Goal: Task Accomplishment & Management: Complete application form

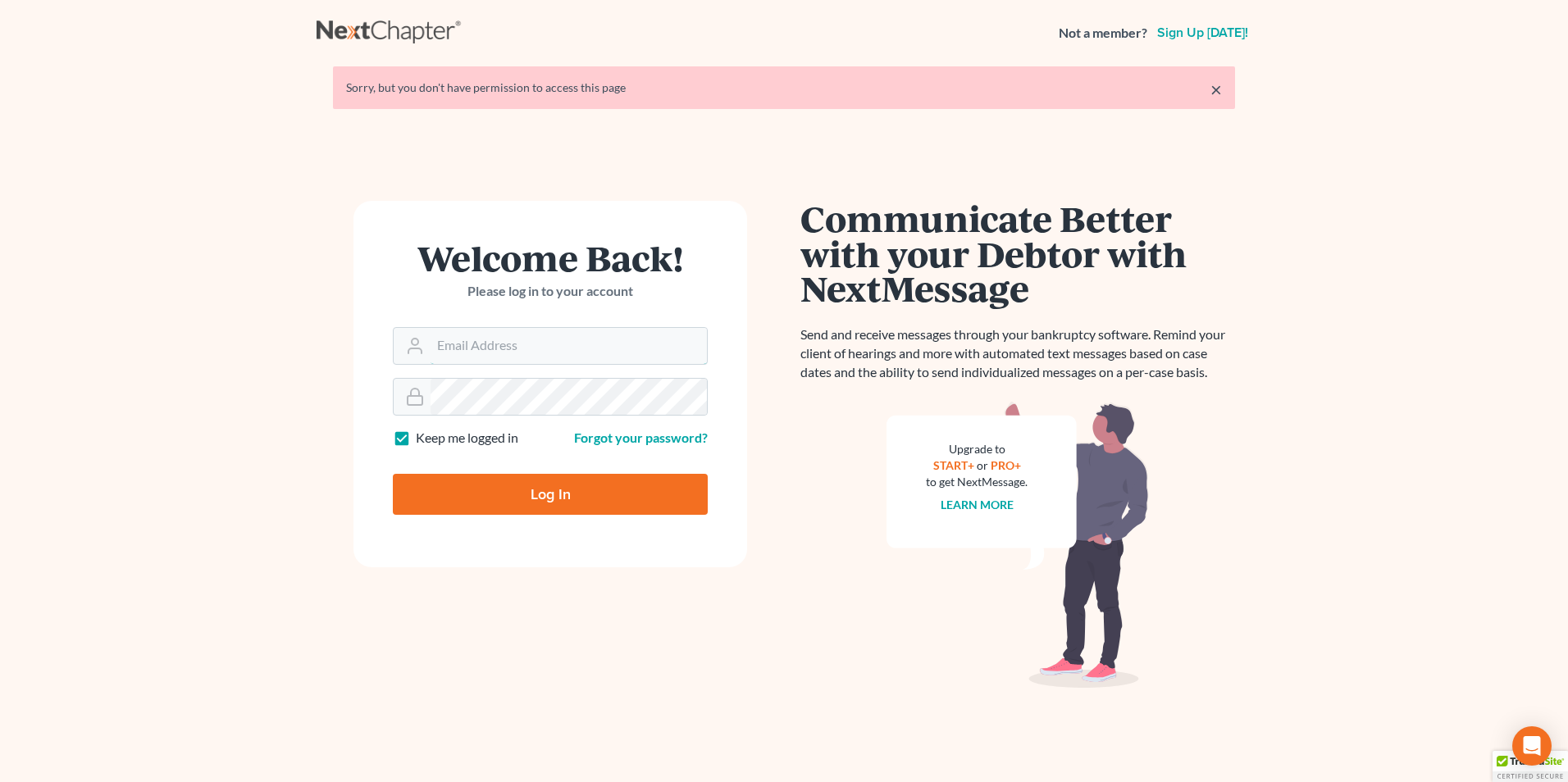
type input "[EMAIL_ADDRESS][DOMAIN_NAME]"
click at [540, 484] on input "Log In" at bounding box center [551, 494] width 315 height 41
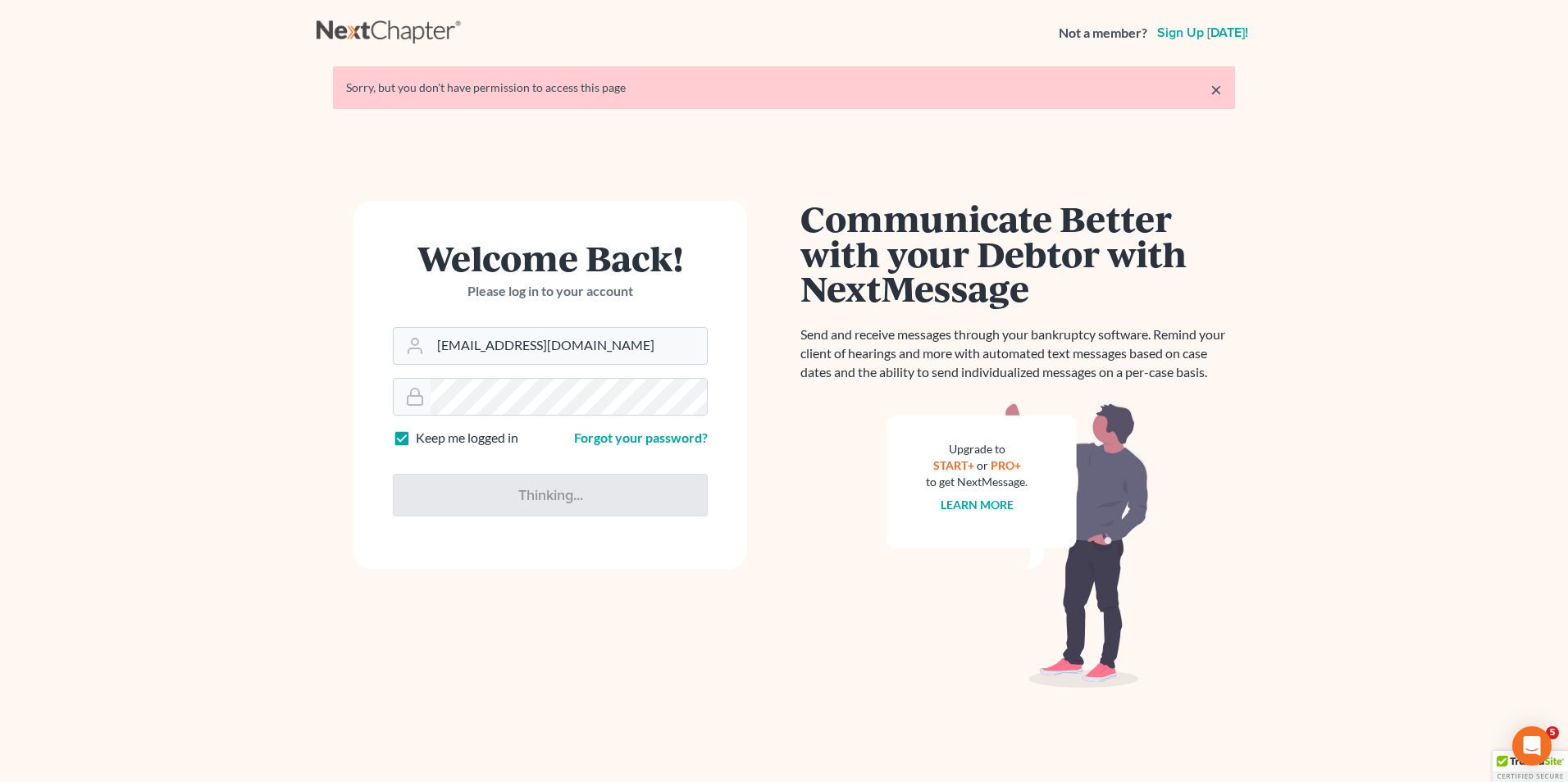
type input "Thinking..."
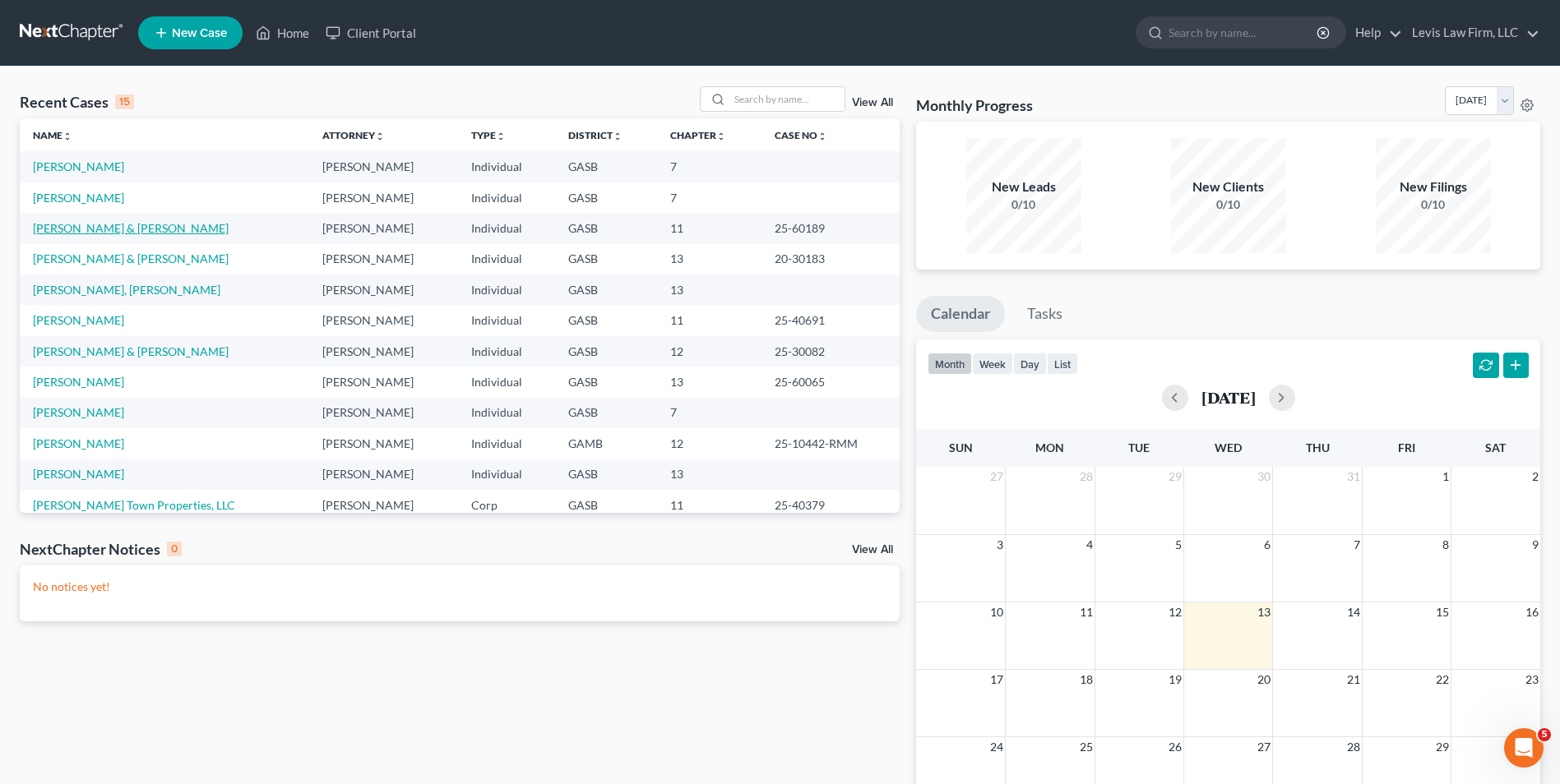
click at [86, 228] on link "Petrocci, Mark & Connie" at bounding box center [131, 228] width 196 height 14
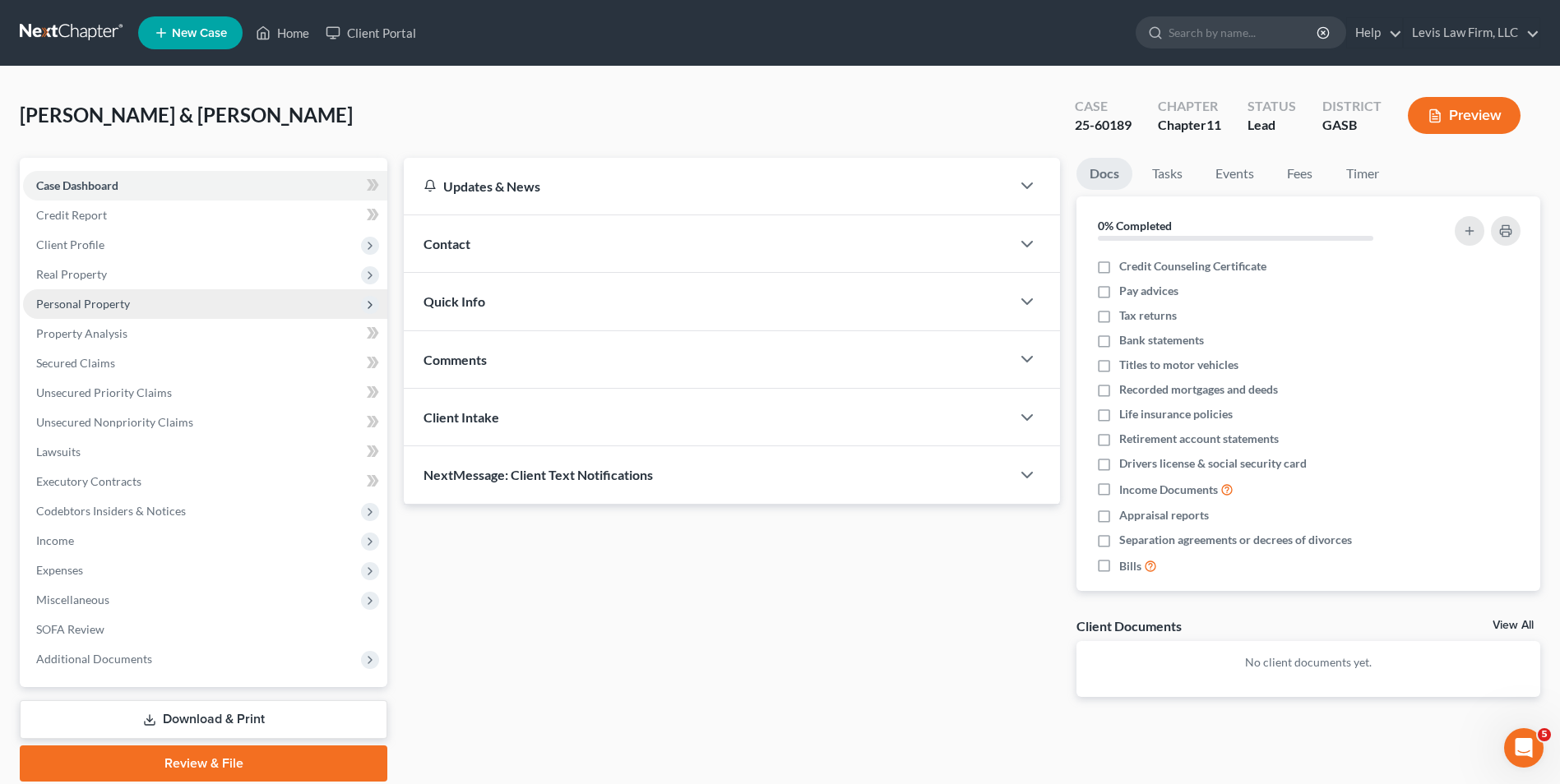
click at [105, 304] on span "Personal Property" at bounding box center [83, 303] width 94 height 14
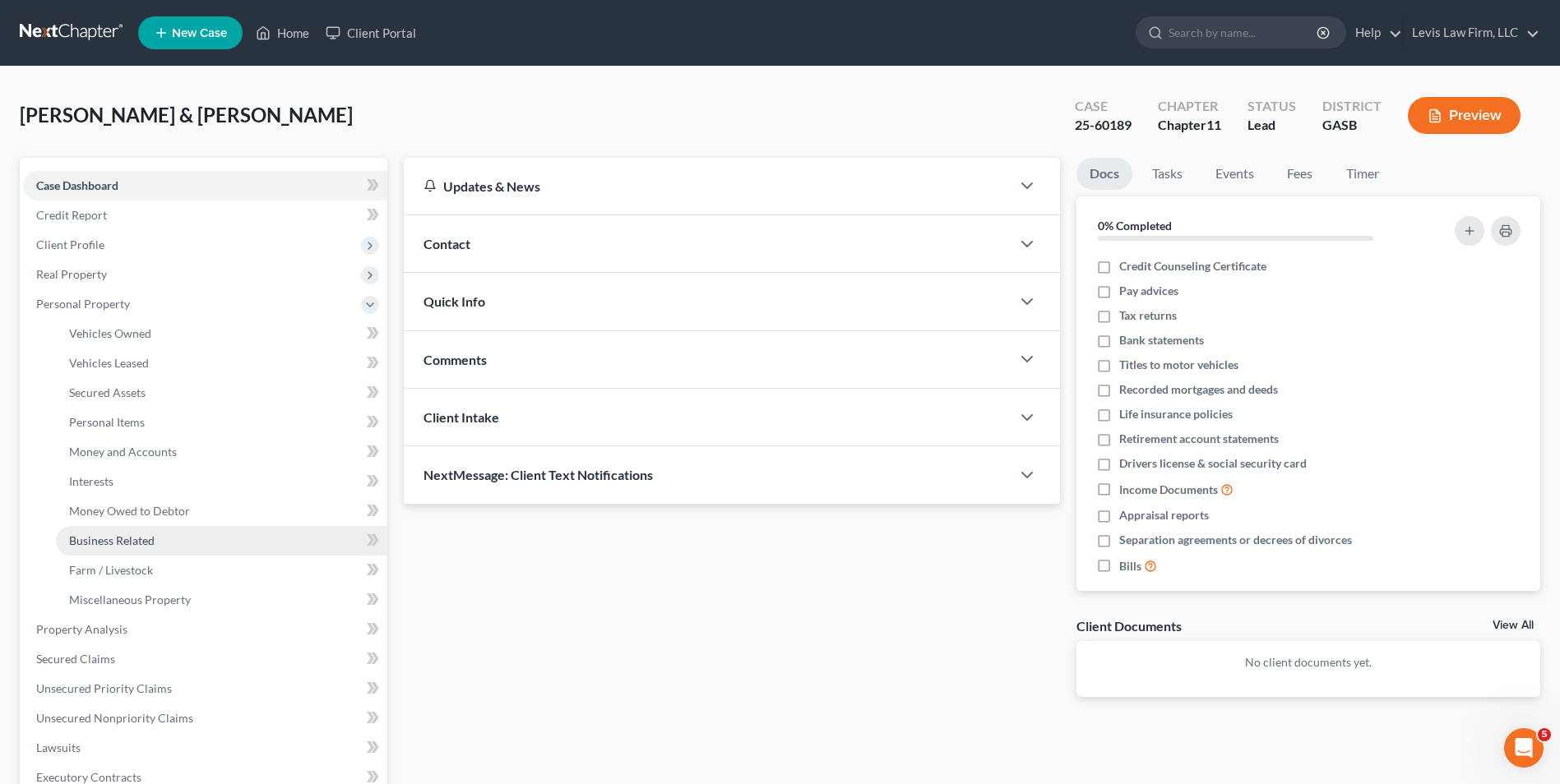
click at [151, 545] on span "Business Related" at bounding box center [112, 540] width 86 height 14
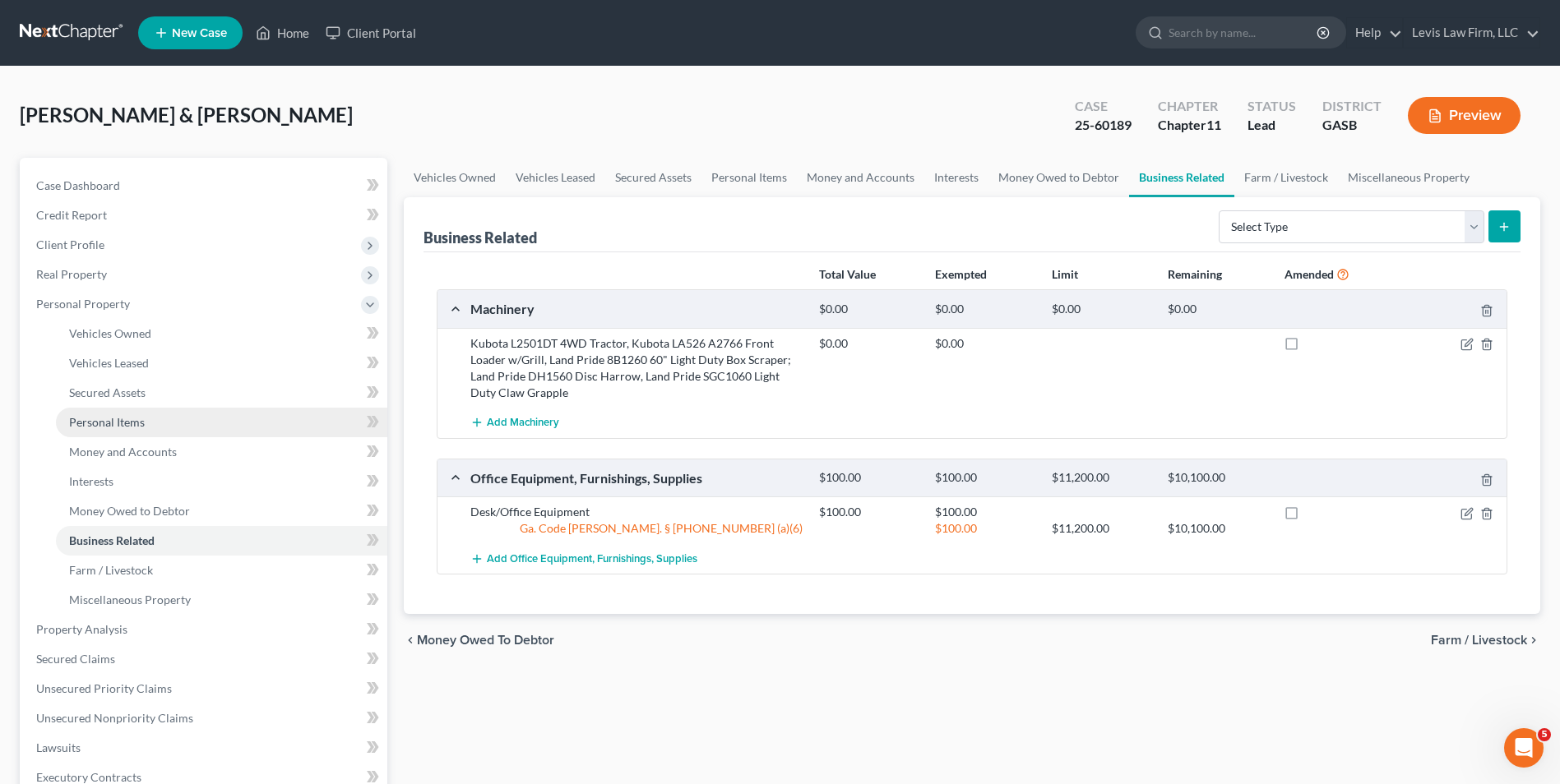
click at [124, 421] on span "Personal Items" at bounding box center [107, 422] width 76 height 14
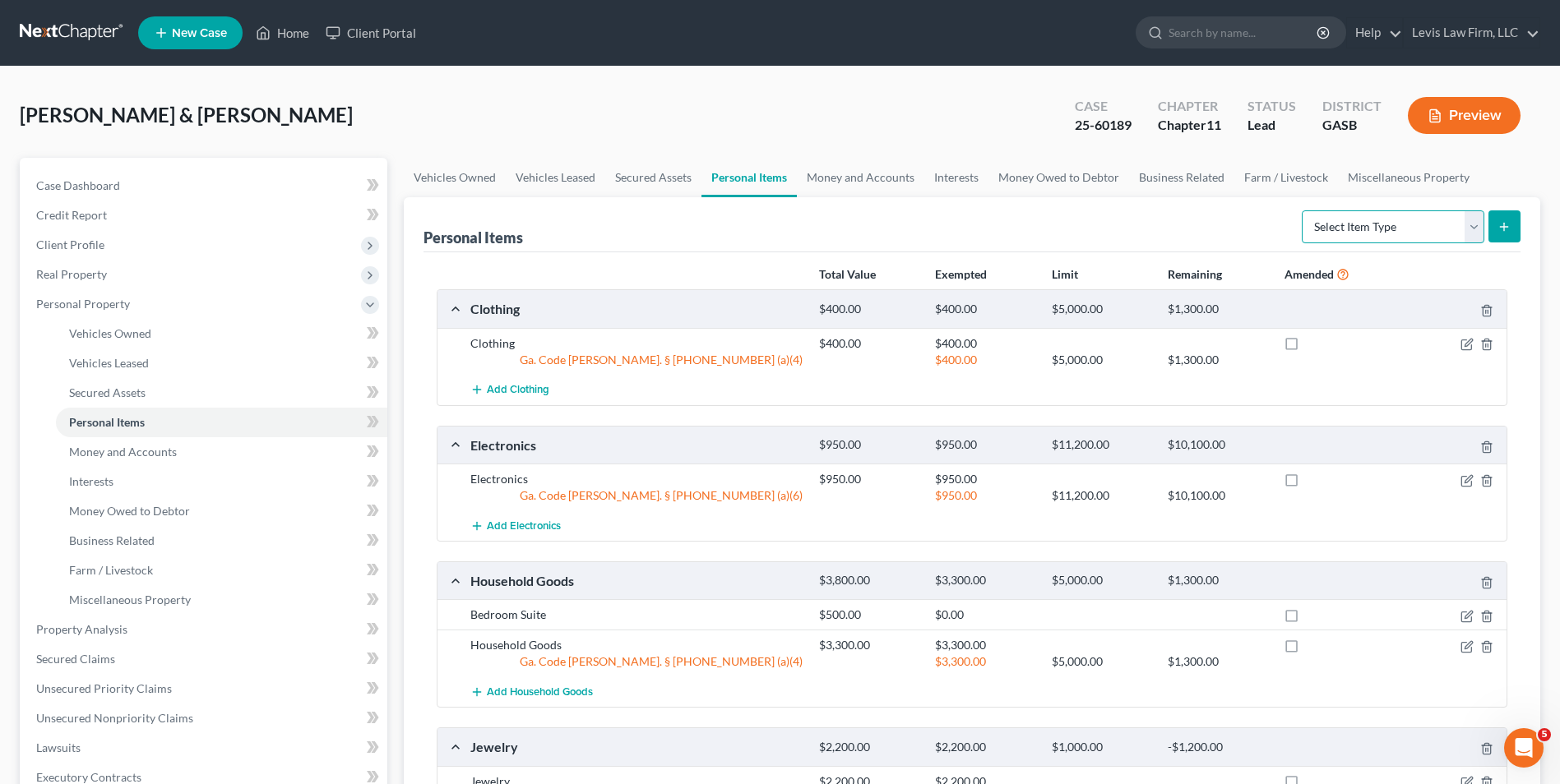
click at [1473, 224] on select "Select Item Type Clothing Collectibles Of Value Electronics Firearms Household …" at bounding box center [1393, 227] width 182 height 33
select select "other"
click at [1303, 211] on select "Select Item Type Clothing Collectibles Of Value Electronics Firearms Household …" at bounding box center [1393, 227] width 182 height 33
click at [1509, 217] on button "submit" at bounding box center [1504, 226] width 32 height 32
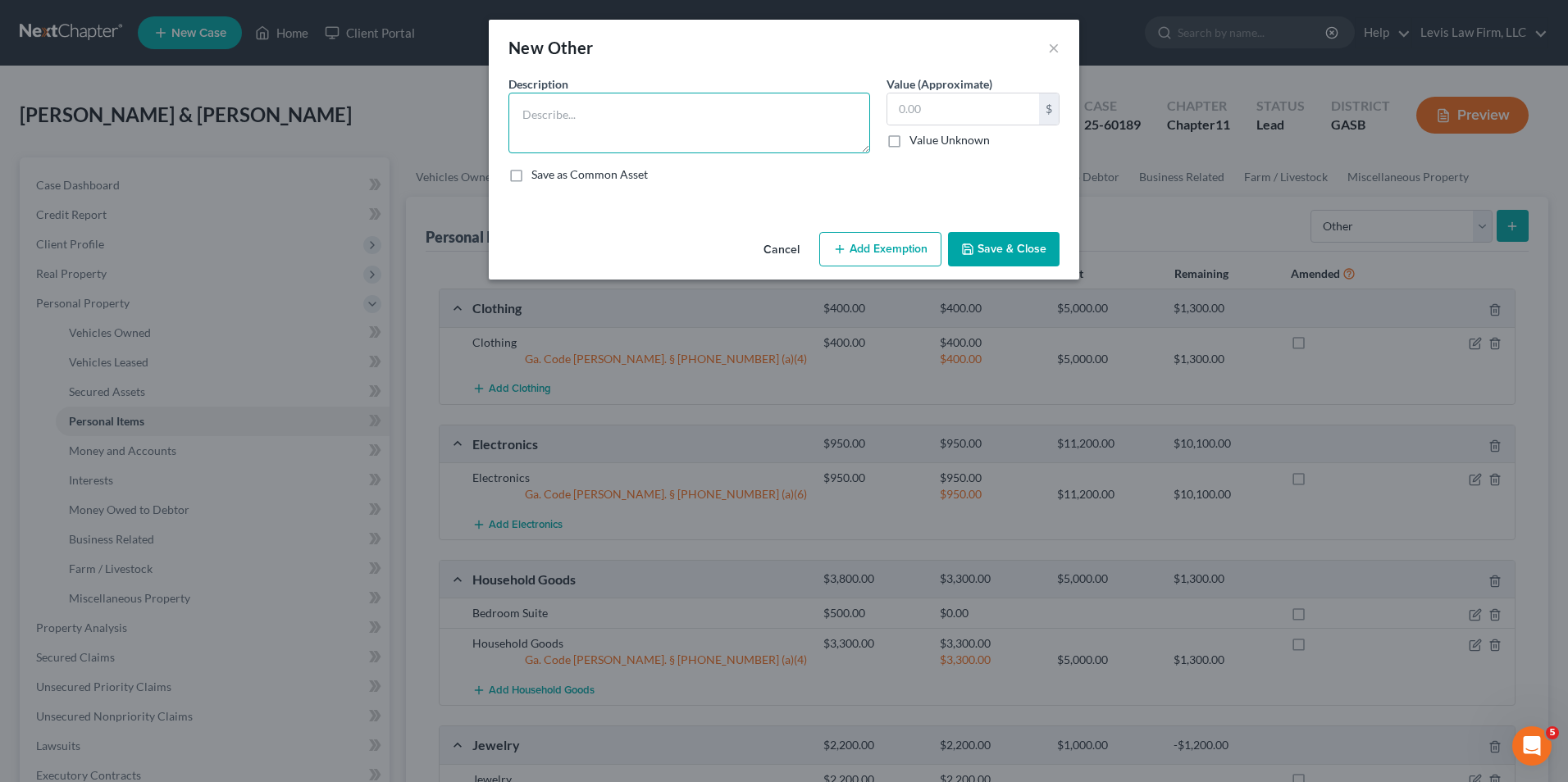
click at [537, 124] on textarea at bounding box center [690, 123] width 362 height 60
type textarea "Handi House"
type input "500.00"
click at [879, 248] on button "Add Exemption" at bounding box center [880, 249] width 123 height 34
select select "2"
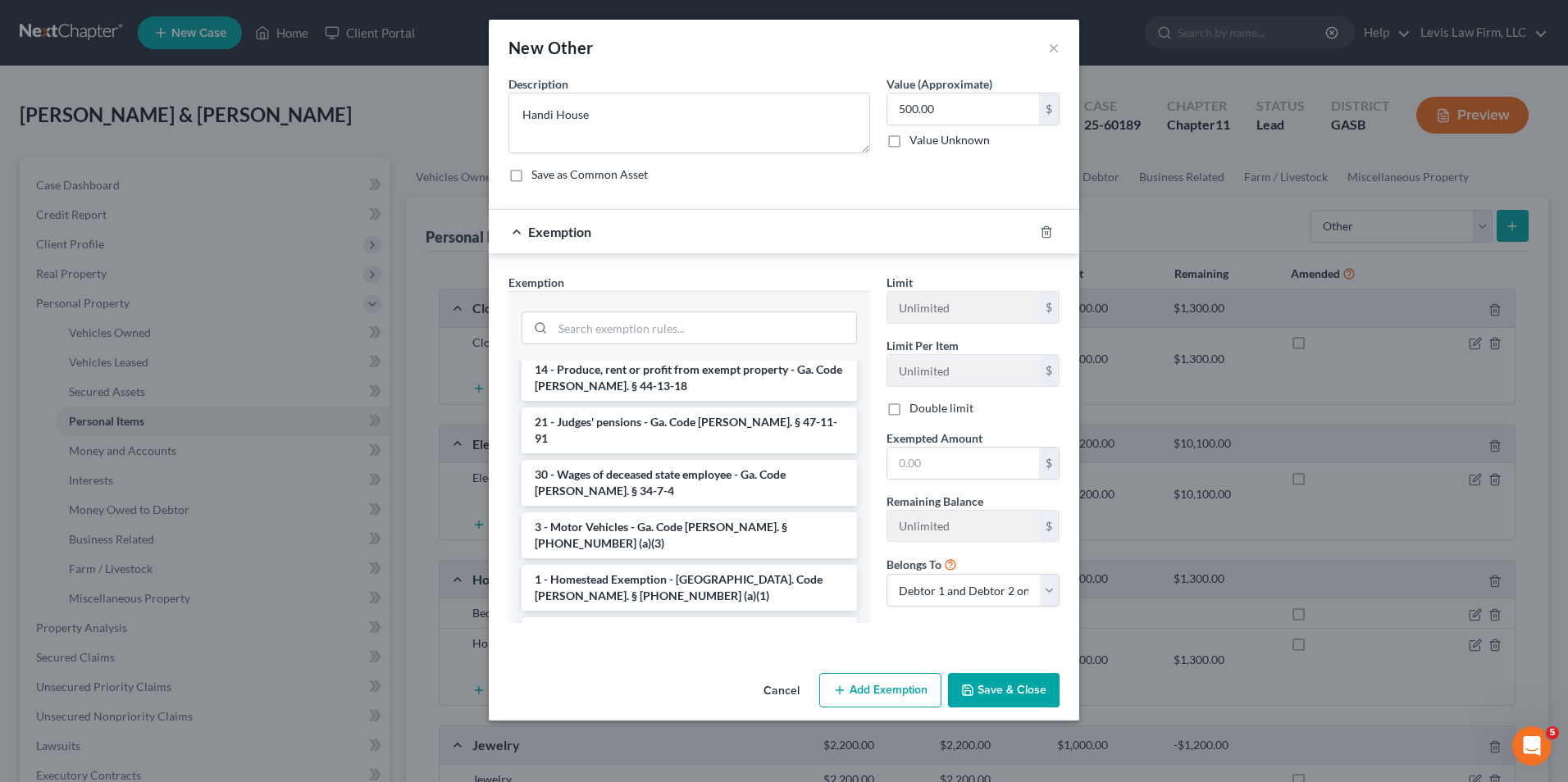
scroll to position [656, 0]
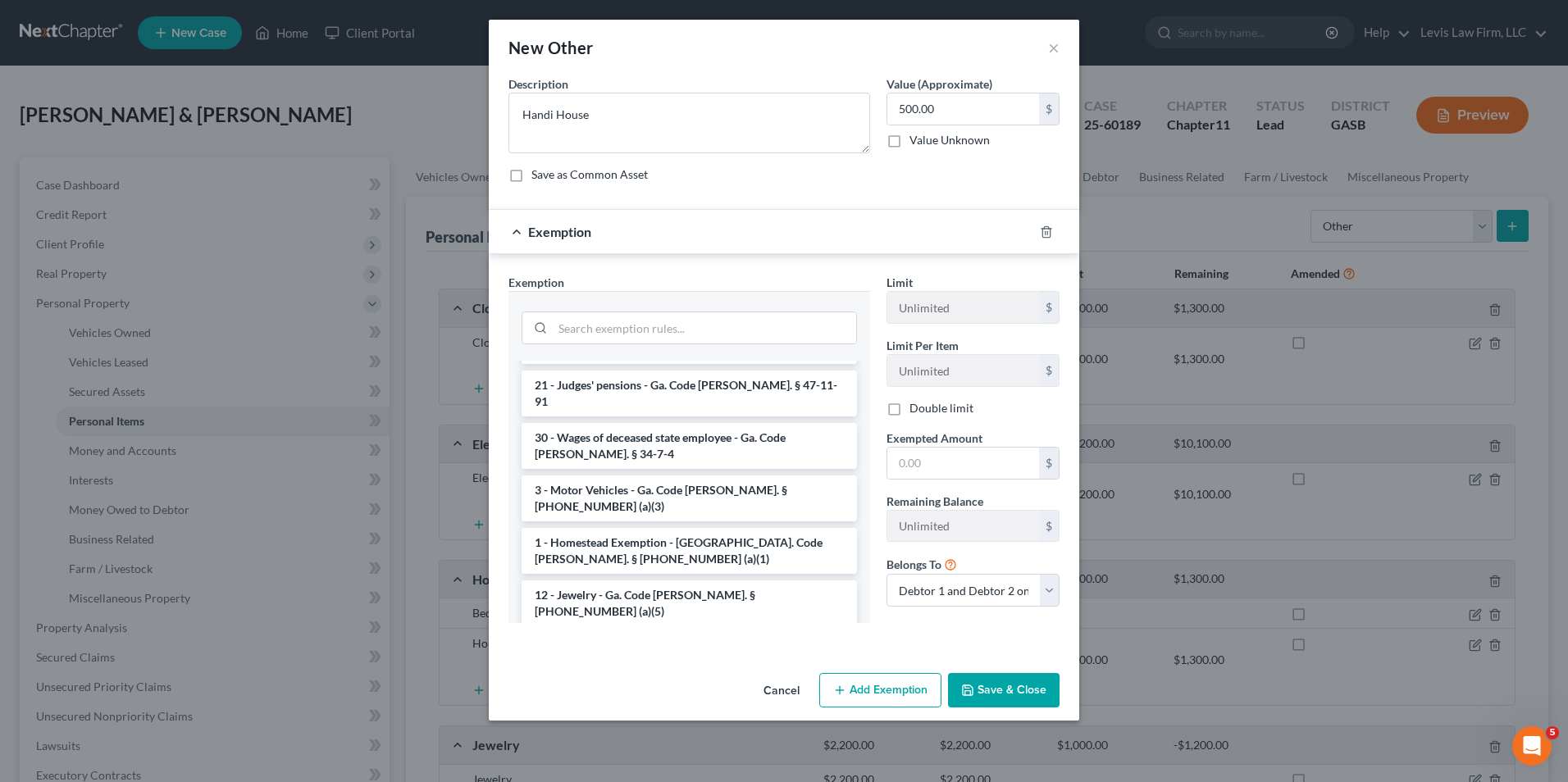
click at [680, 633] on li "14 - Wildcard - $1200 of any property plus unused homestead to $10000 - Ga. Cod…" at bounding box center [689, 664] width 336 height 62
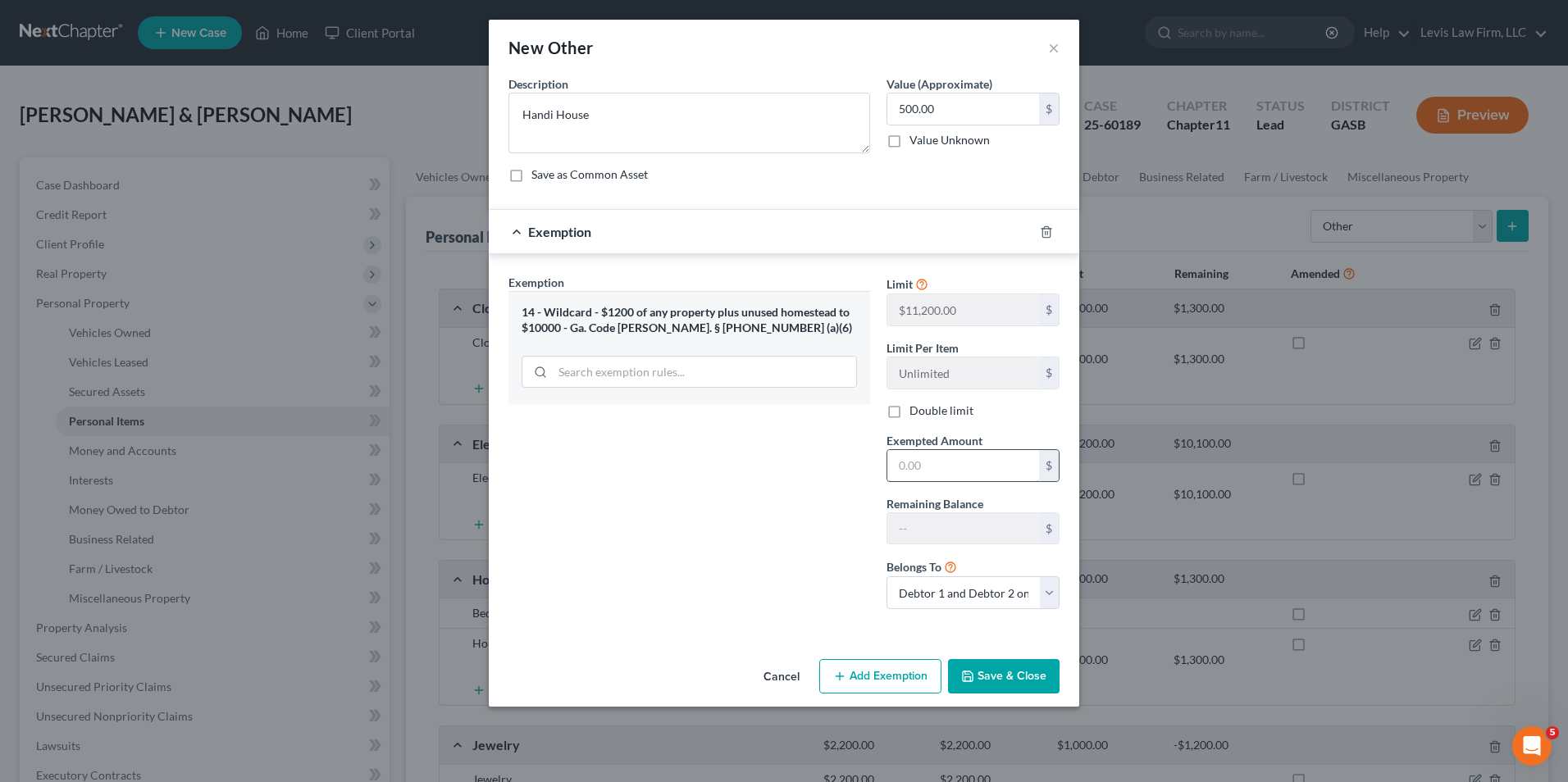
click at [896, 465] on input "text" at bounding box center [963, 466] width 152 height 31
type input "500.00"
click at [980, 681] on button "Save & Close" at bounding box center [1004, 676] width 112 height 34
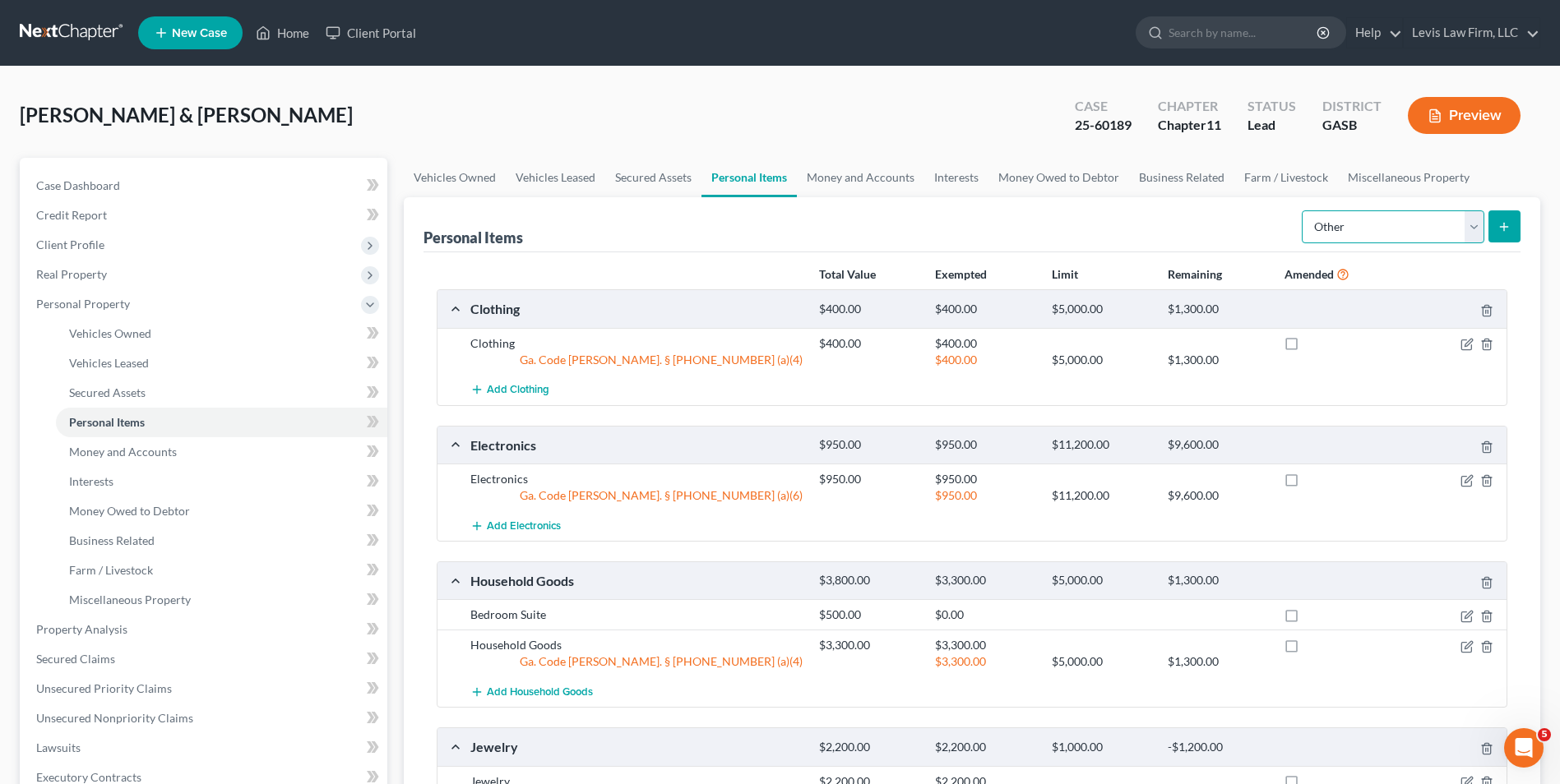
click at [1476, 227] on select "Select Item Type Clothing Collectibles Of Value Electronics Firearms Household …" at bounding box center [1393, 227] width 182 height 33
click at [1303, 211] on select "Select Item Type Clothing Collectibles Of Value Electronics Firearms Household …" at bounding box center [1393, 227] width 182 height 33
click at [1497, 234] on button "submit" at bounding box center [1504, 226] width 32 height 32
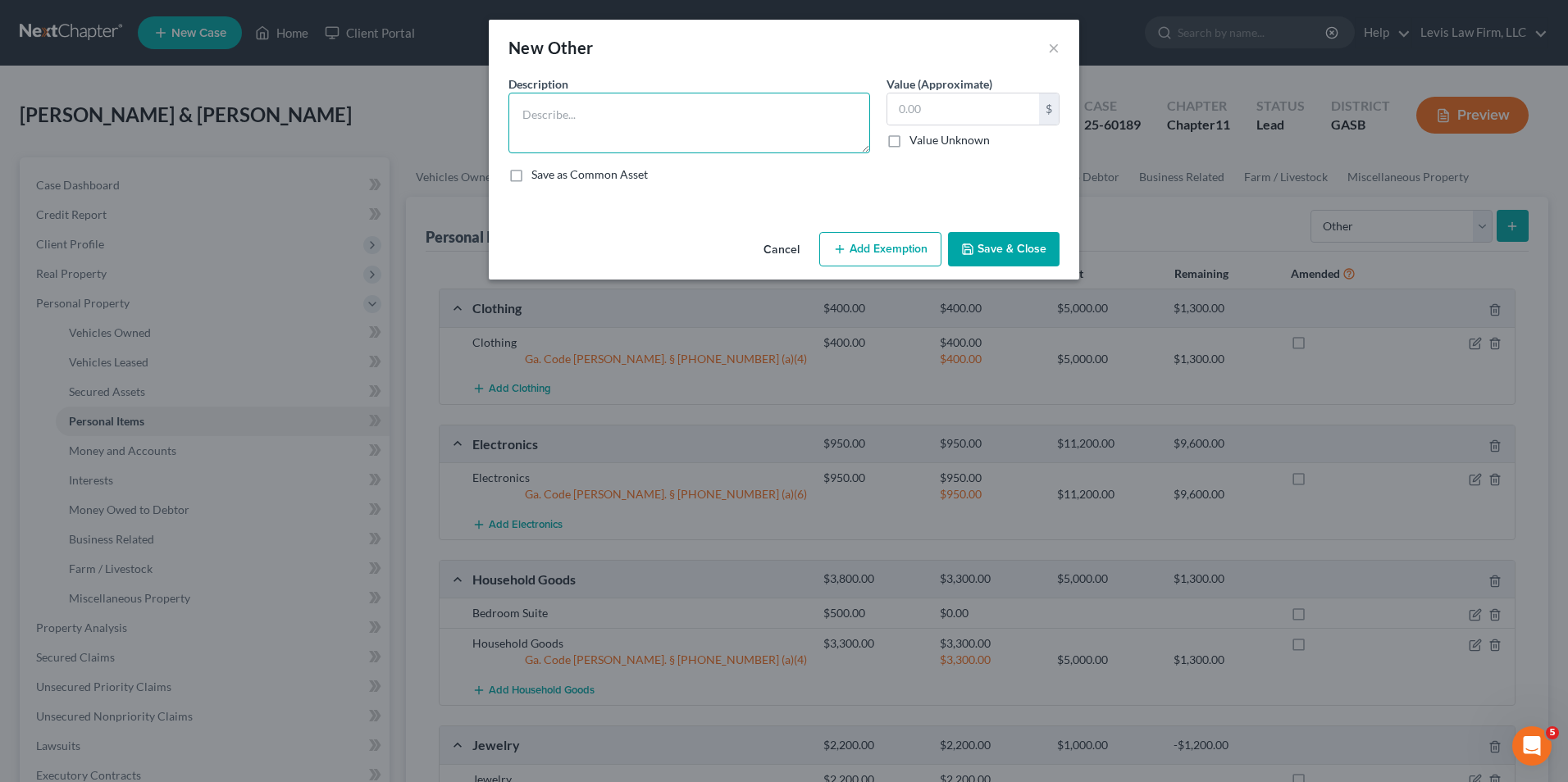
click at [523, 112] on textarea at bounding box center [690, 123] width 362 height 60
type textarea "Tools, Lawnmower"
type input "400.00"
click at [867, 251] on button "Add Exemption" at bounding box center [880, 249] width 123 height 34
select select "2"
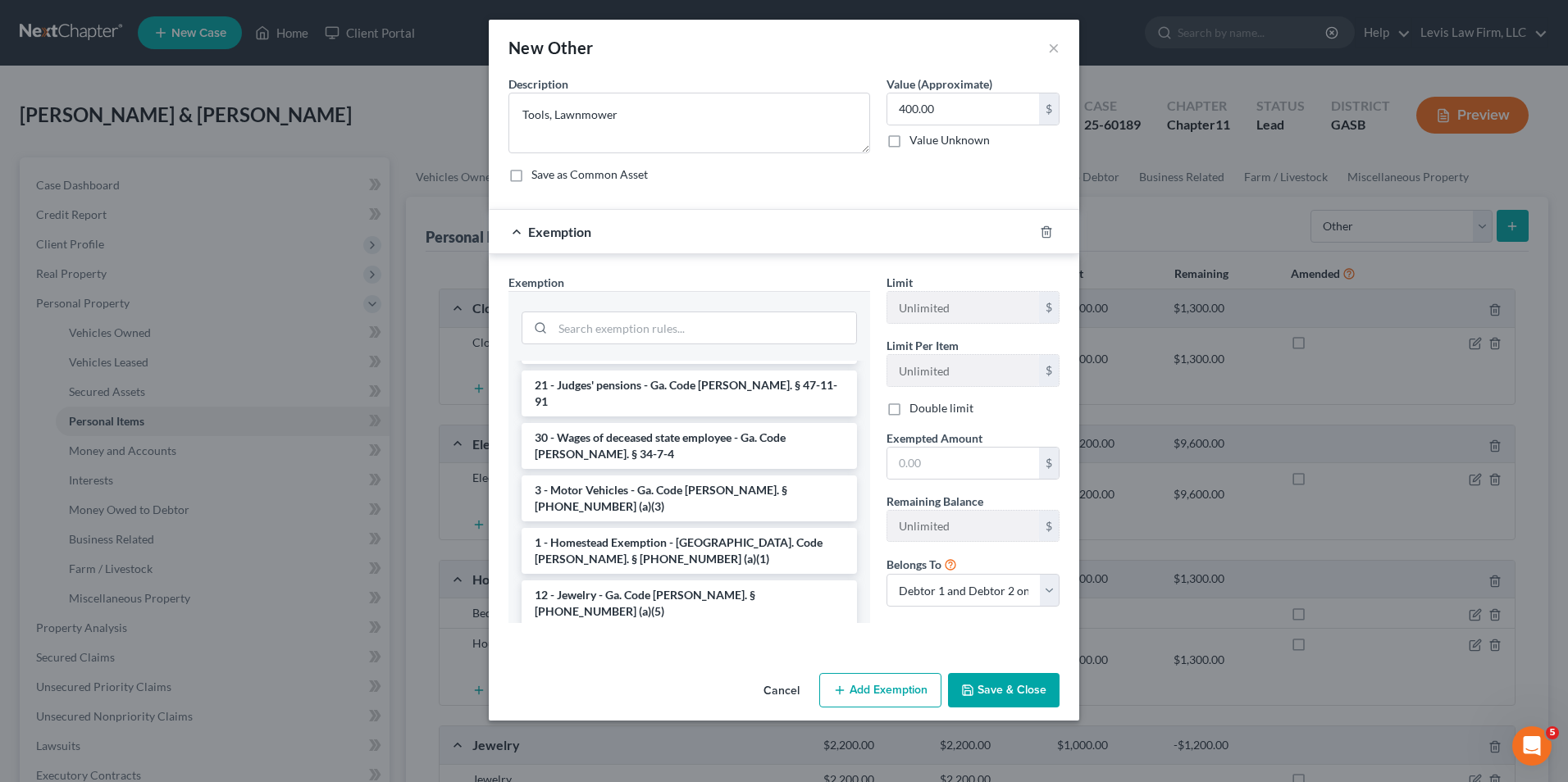
drag, startPoint x: 655, startPoint y: 529, endPoint x: 682, endPoint y: 530, distance: 27.0
click at [654, 633] on li "14 - Wildcard - $1200 of any property plus unused homestead to $10000 - Ga. Cod…" at bounding box center [689, 664] width 336 height 62
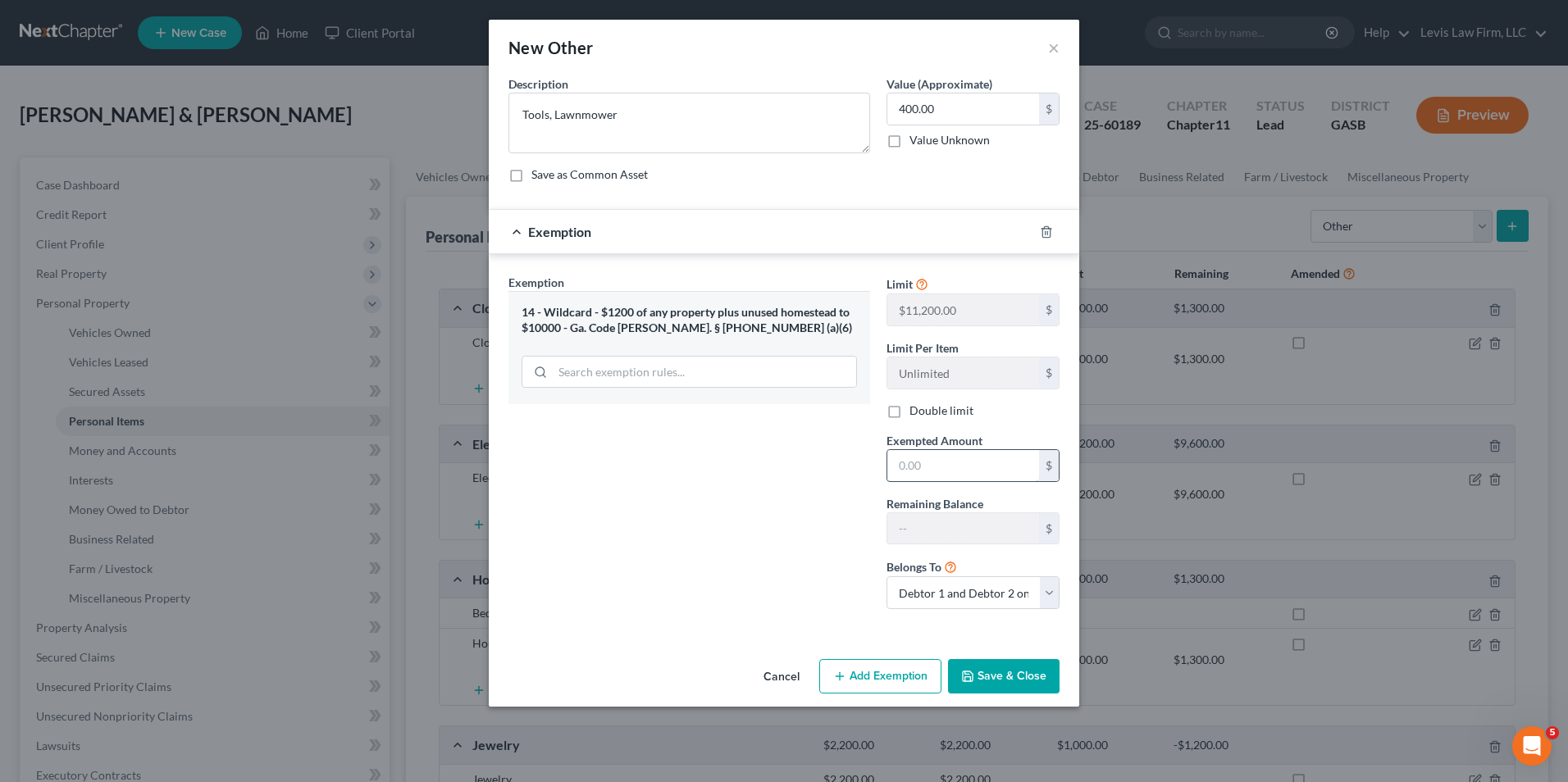
click at [900, 469] on input "text" at bounding box center [963, 466] width 152 height 31
type input "400.00"
click at [997, 676] on button "Save & Close" at bounding box center [1004, 676] width 112 height 34
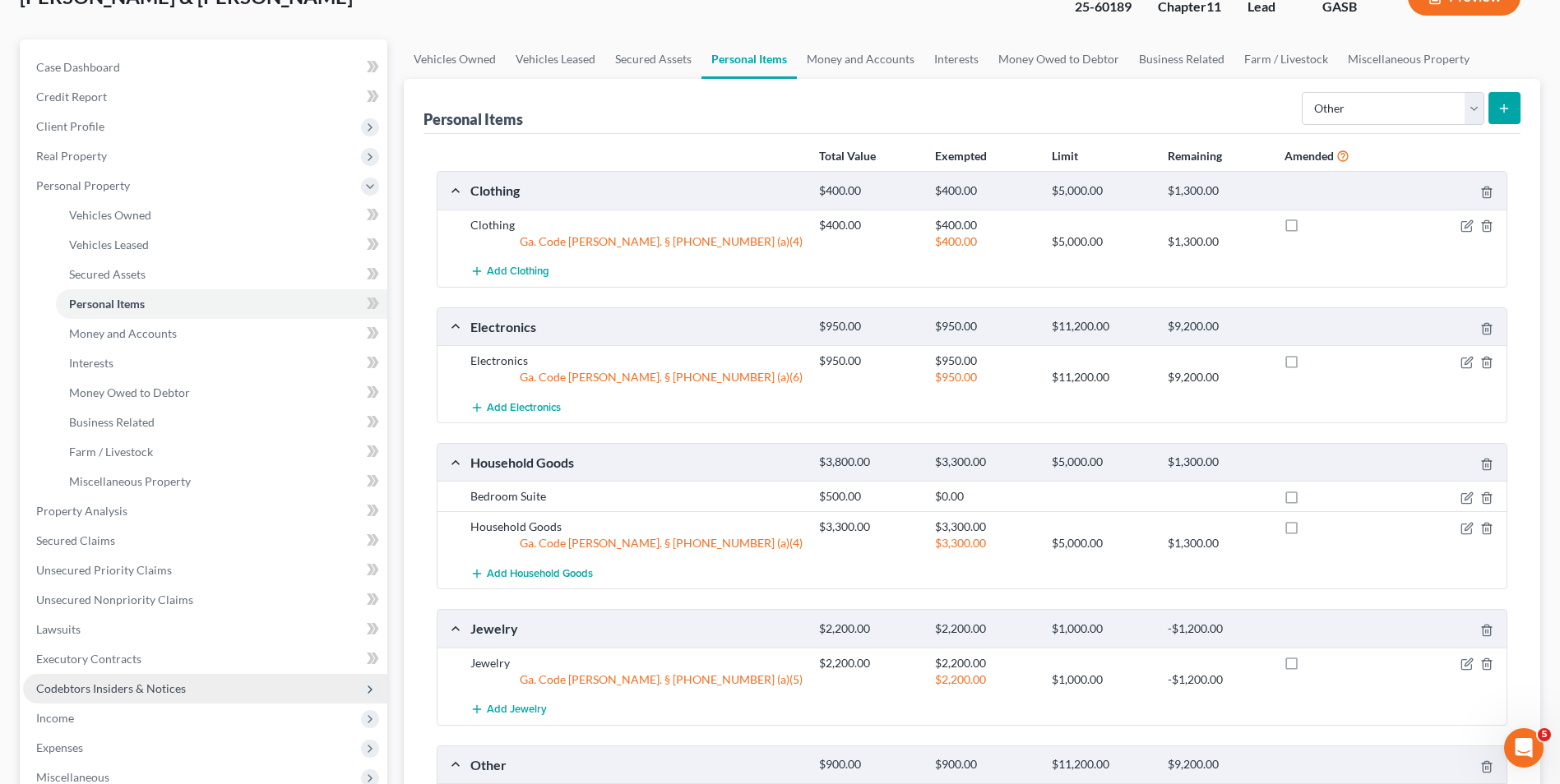
scroll to position [165, 0]
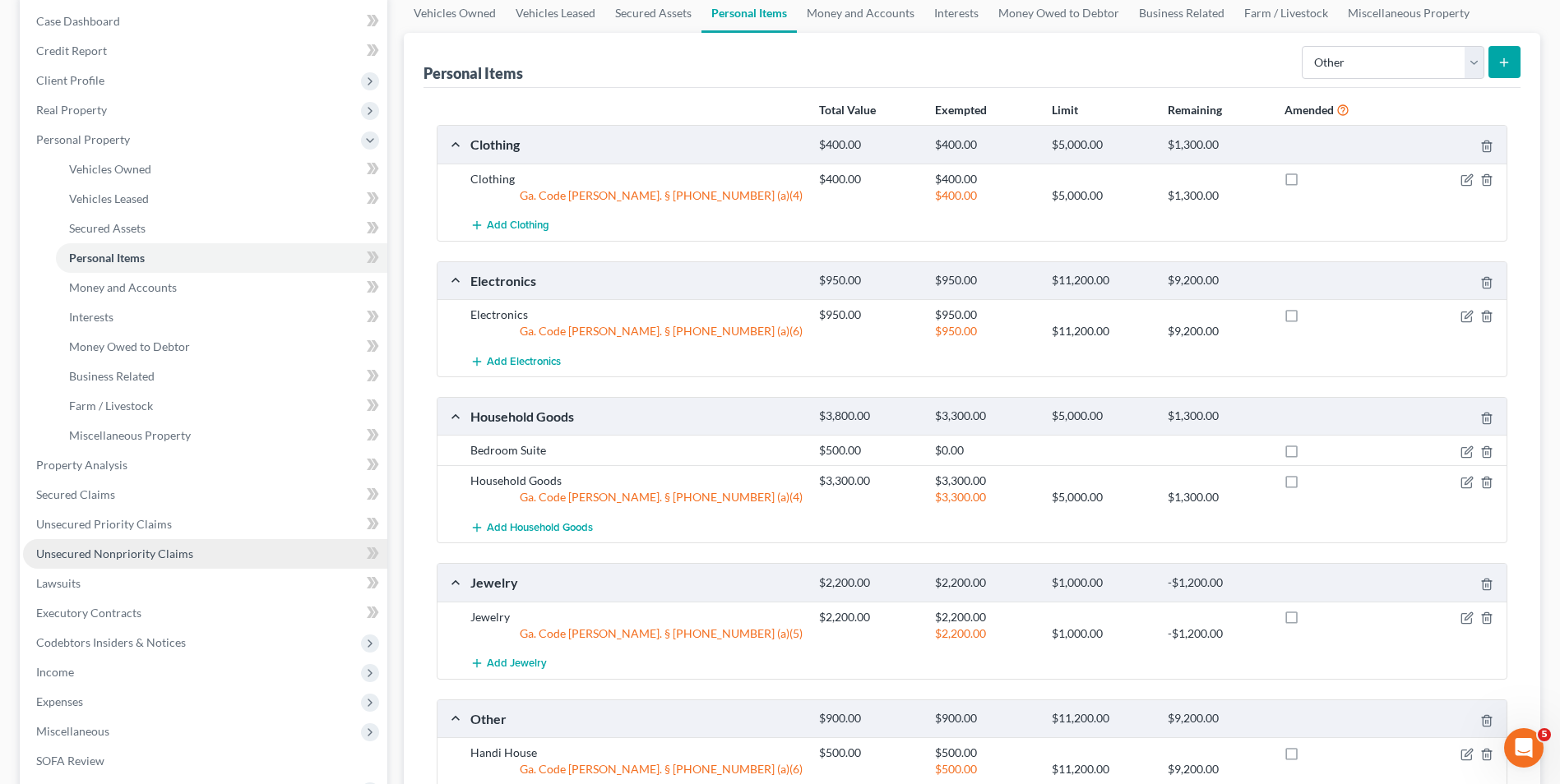
click at [162, 558] on span "Unsecured Nonpriority Claims" at bounding box center [114, 554] width 157 height 14
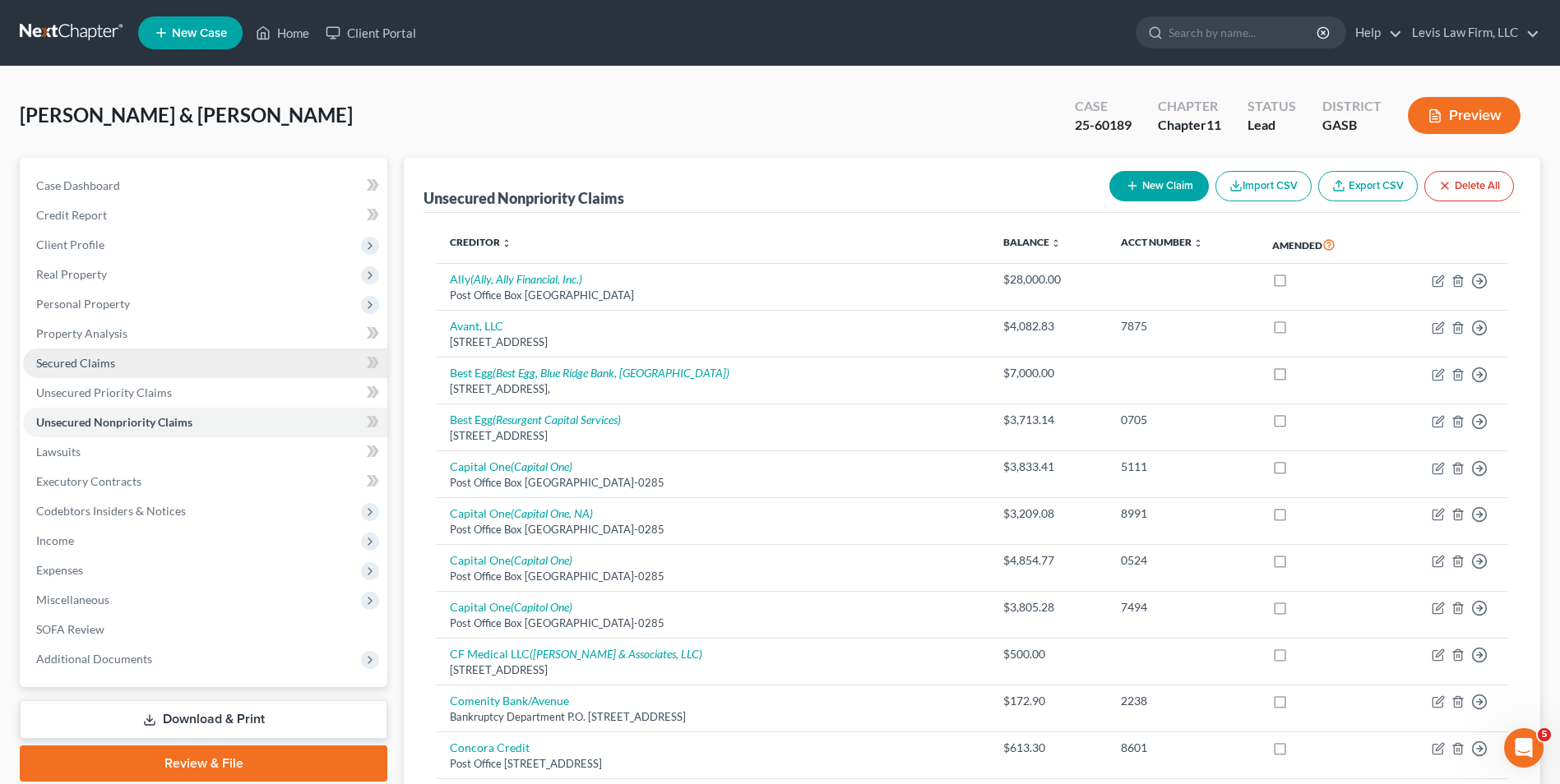
click at [112, 356] on span "Secured Claims" at bounding box center [75, 363] width 79 height 14
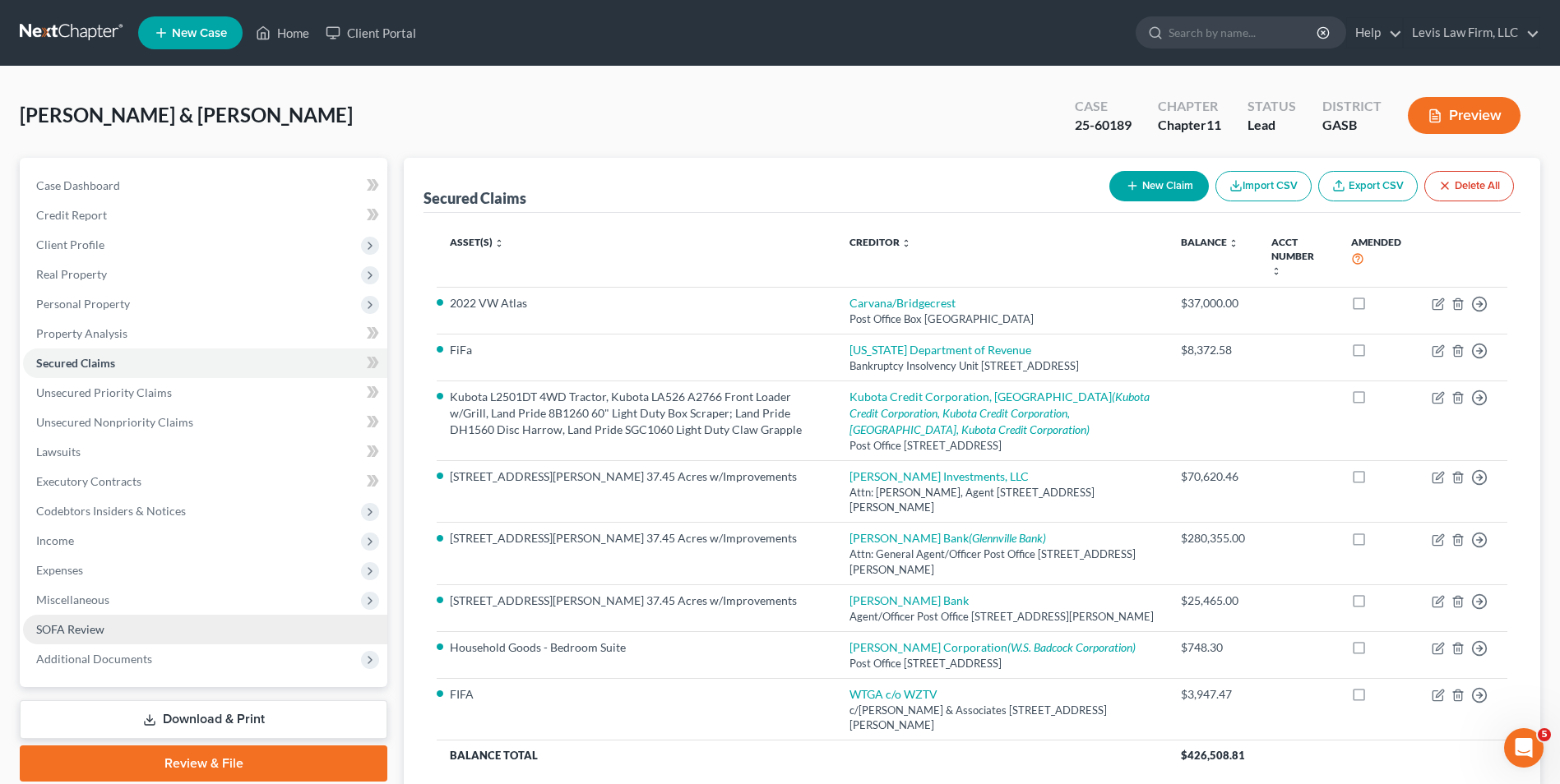
click at [65, 623] on span "SOFA Review" at bounding box center [70, 629] width 68 height 14
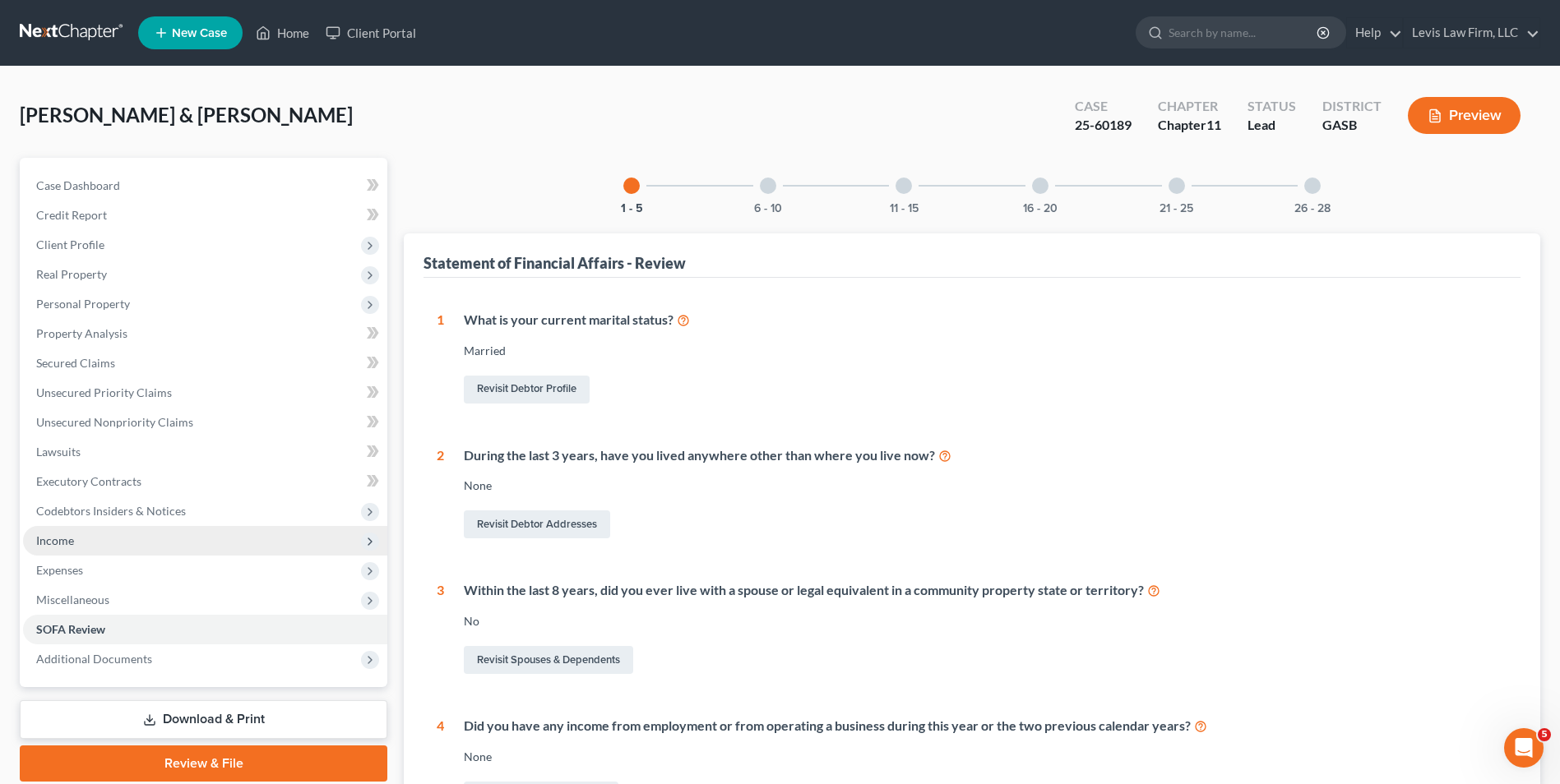
click at [63, 540] on span "Income" at bounding box center [55, 540] width 38 height 14
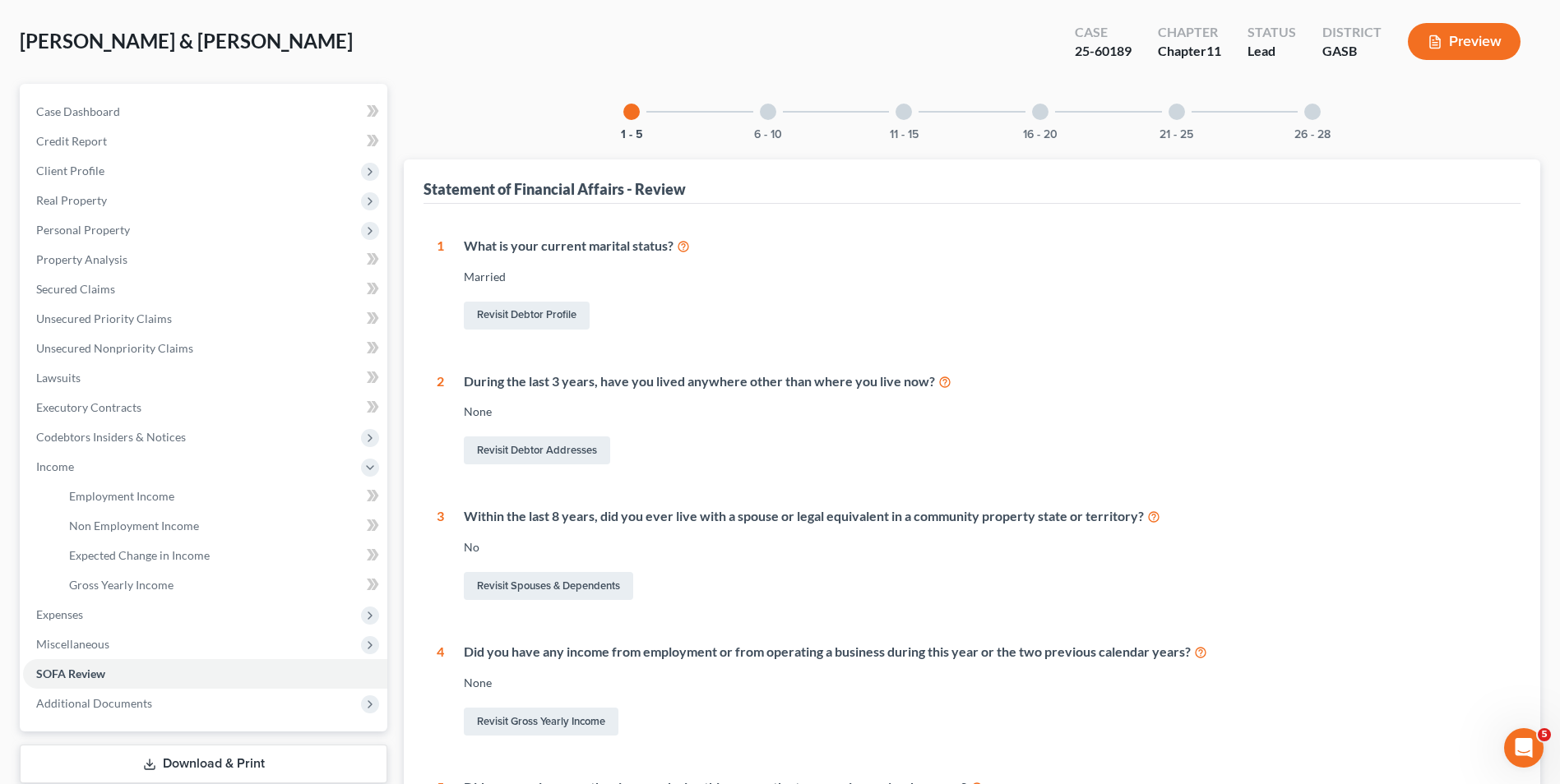
scroll to position [165, 0]
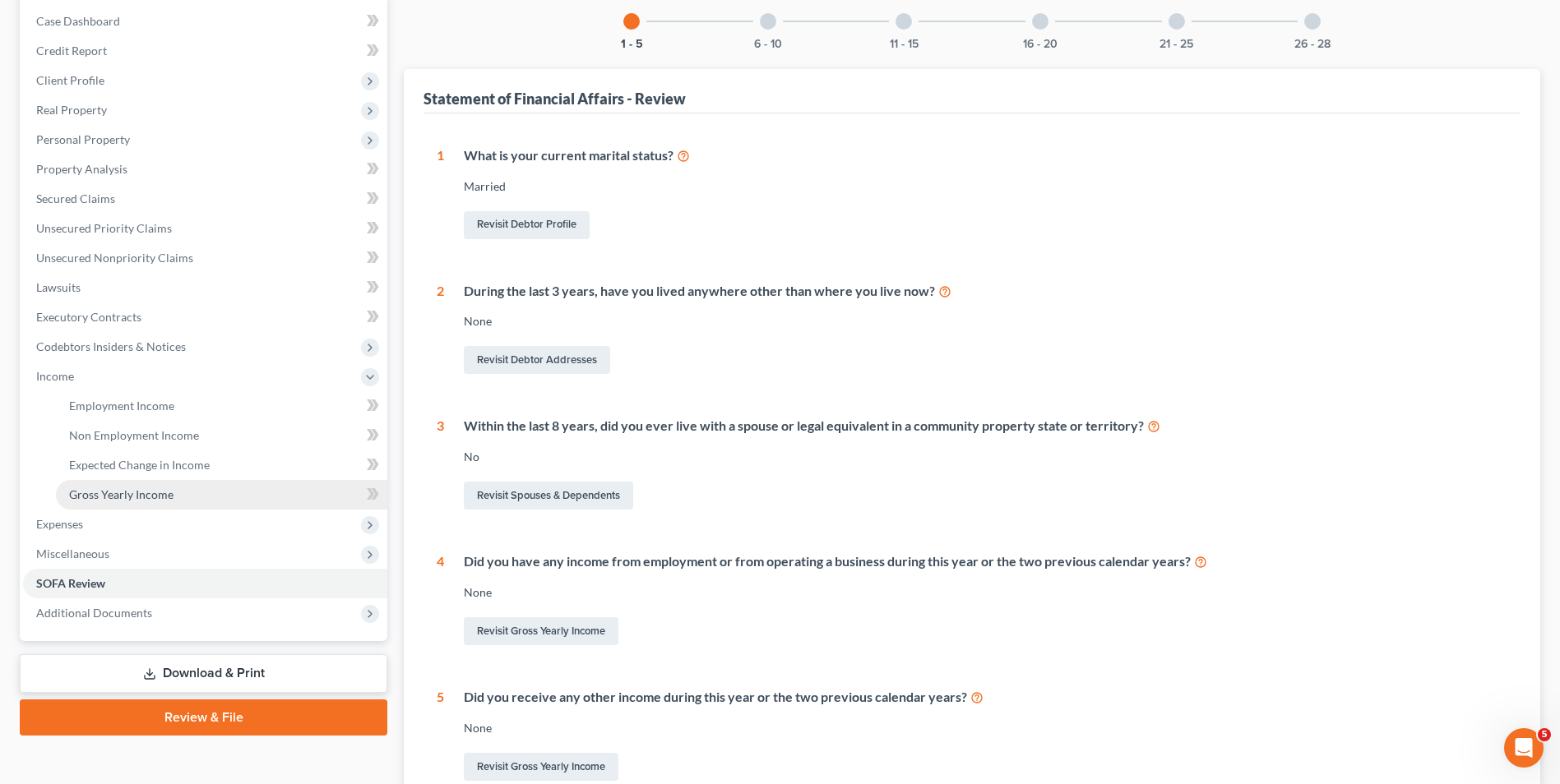
click at [148, 497] on span "Gross Yearly Income" at bounding box center [121, 494] width 104 height 14
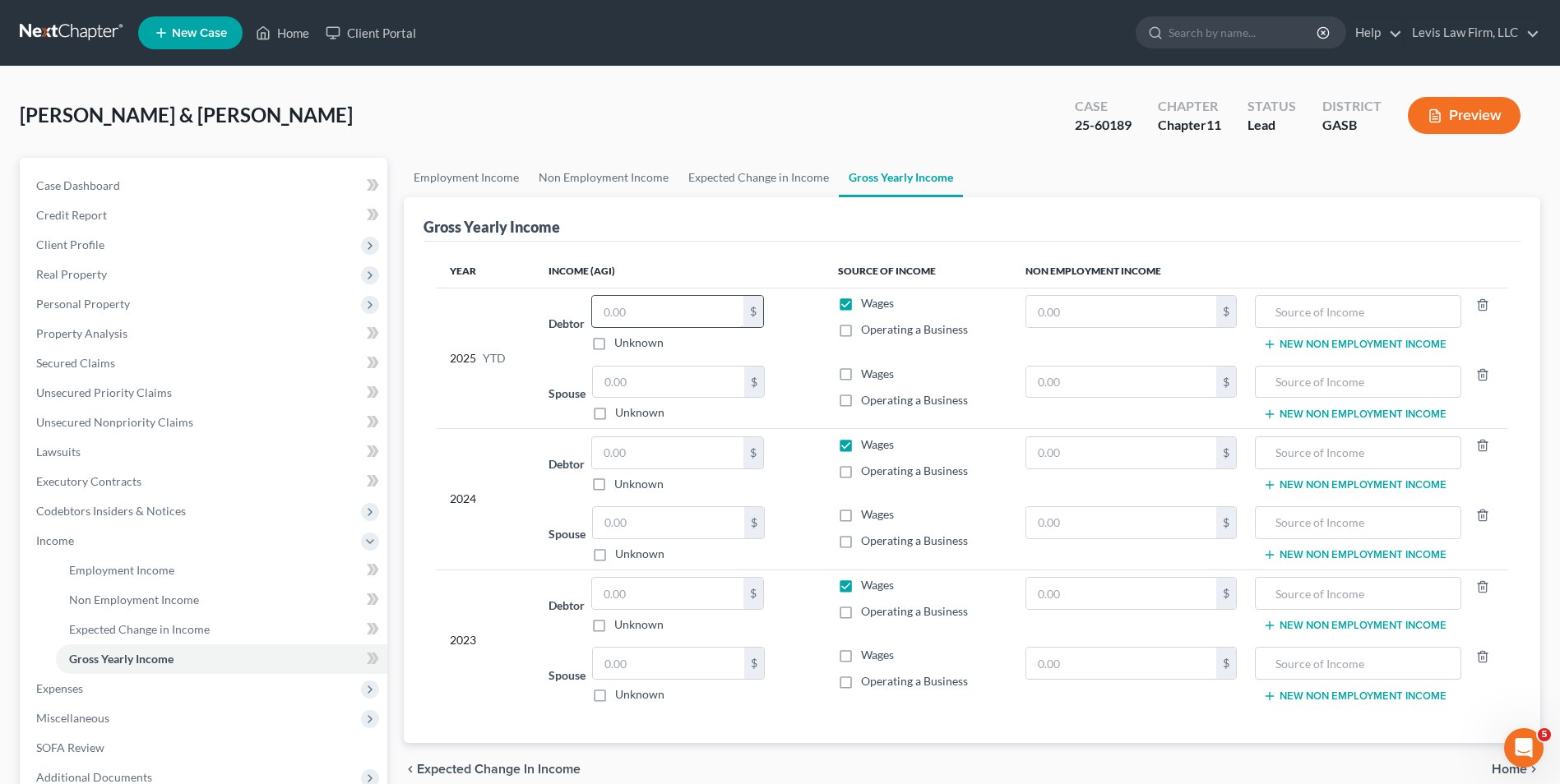
click at [599, 308] on input "text" at bounding box center [667, 312] width 151 height 31
click at [664, 316] on input "65,990." at bounding box center [667, 312] width 151 height 31
type input "0"
type input "65,990.00"
click at [599, 453] on input "text" at bounding box center [667, 453] width 151 height 31
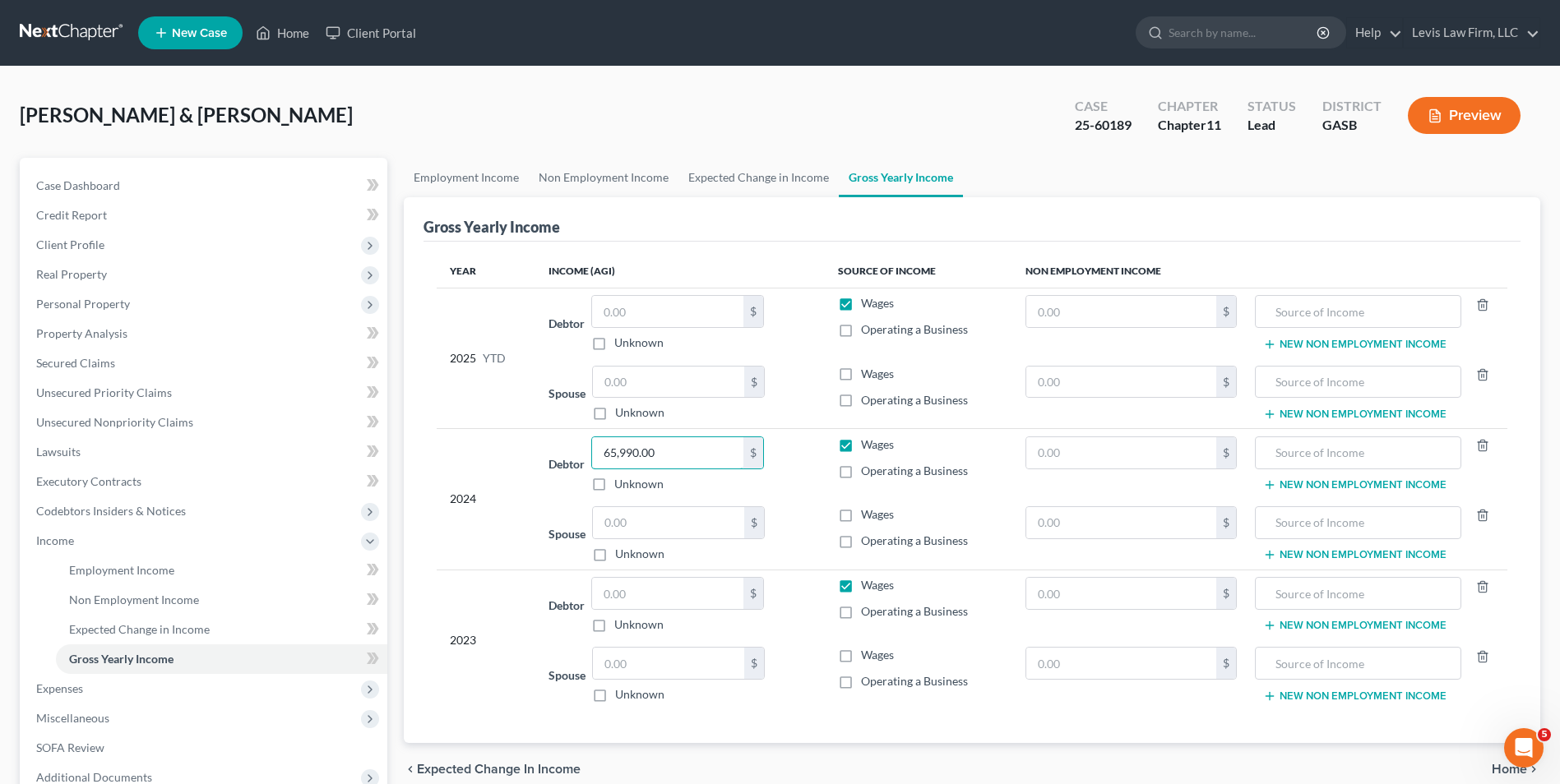
type input "65,990.00"
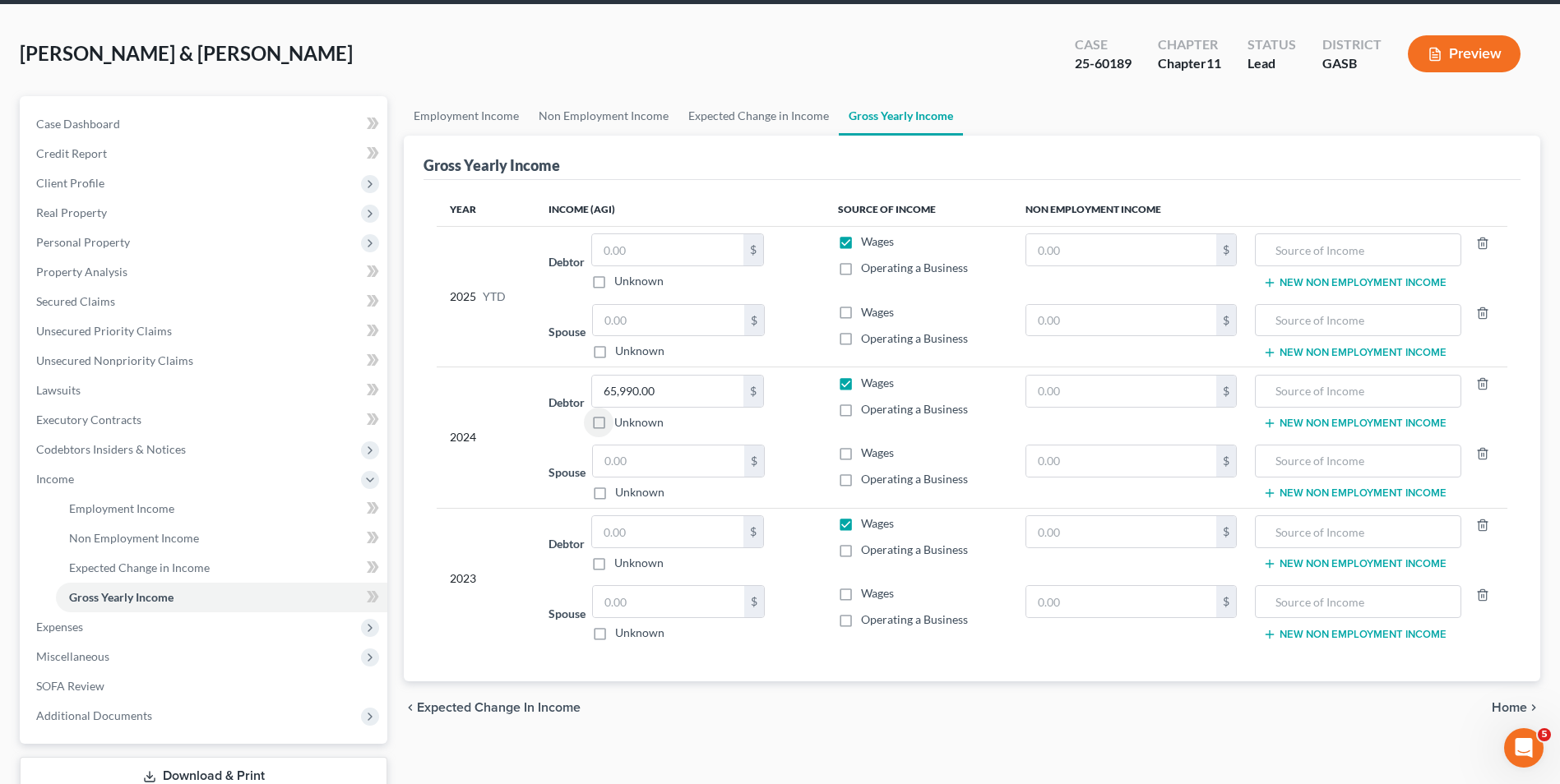
scroll to position [165, 0]
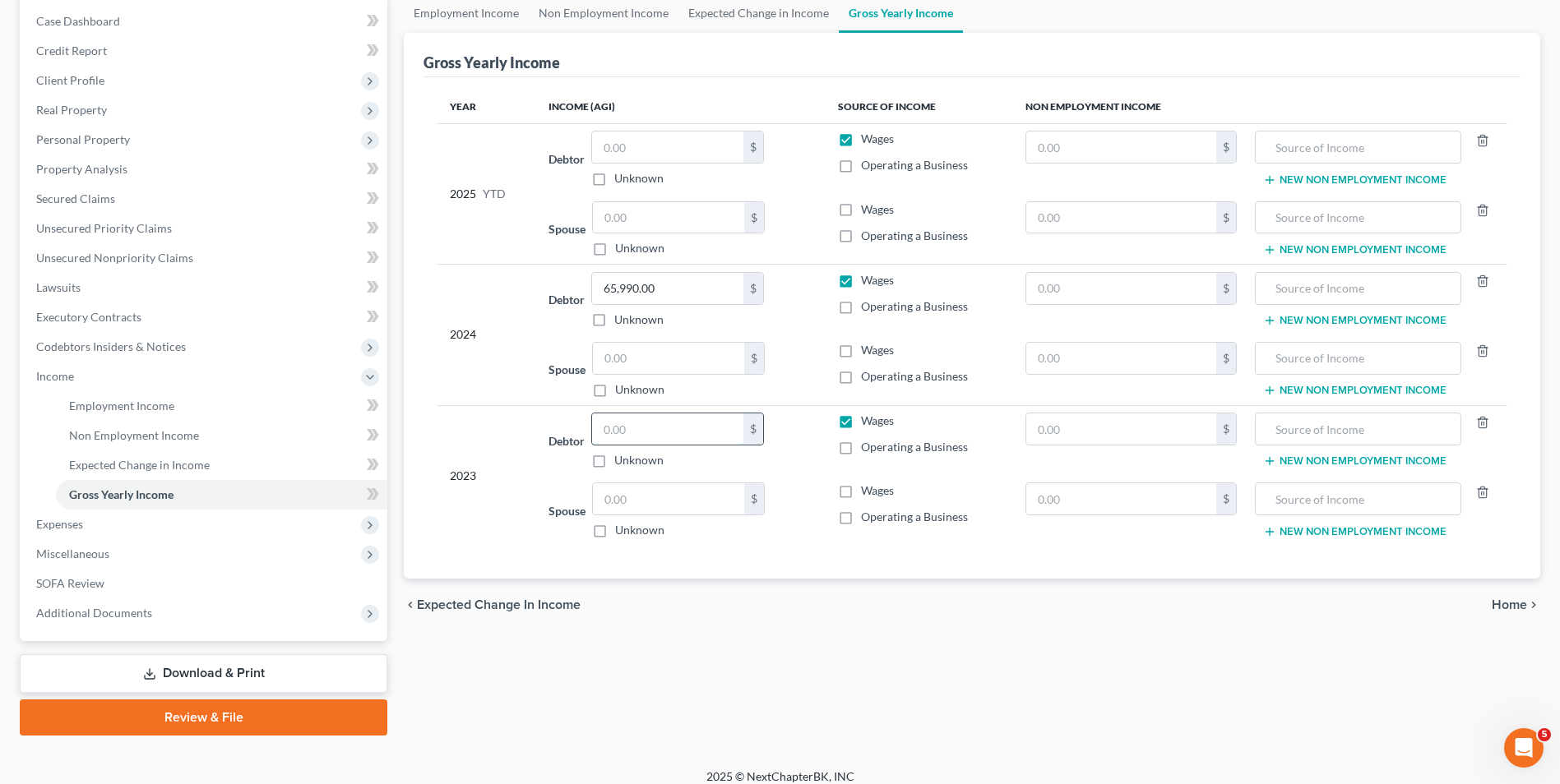
click at [599, 429] on input "text" at bounding box center [667, 429] width 151 height 31
type input "5,110.00"
click at [600, 497] on input "text" at bounding box center [668, 499] width 151 height 31
type input "57,783.00"
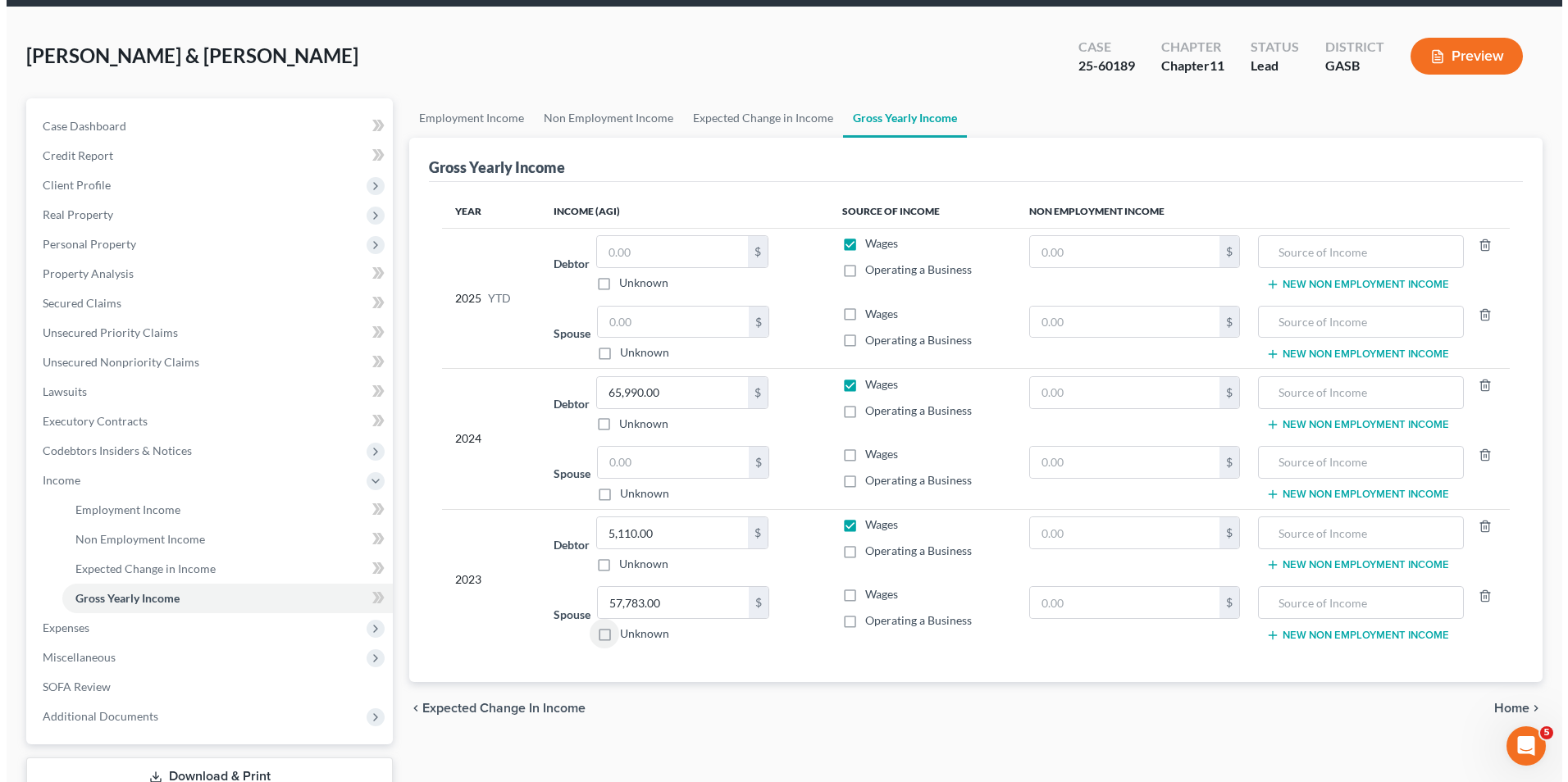
scroll to position [178, 0]
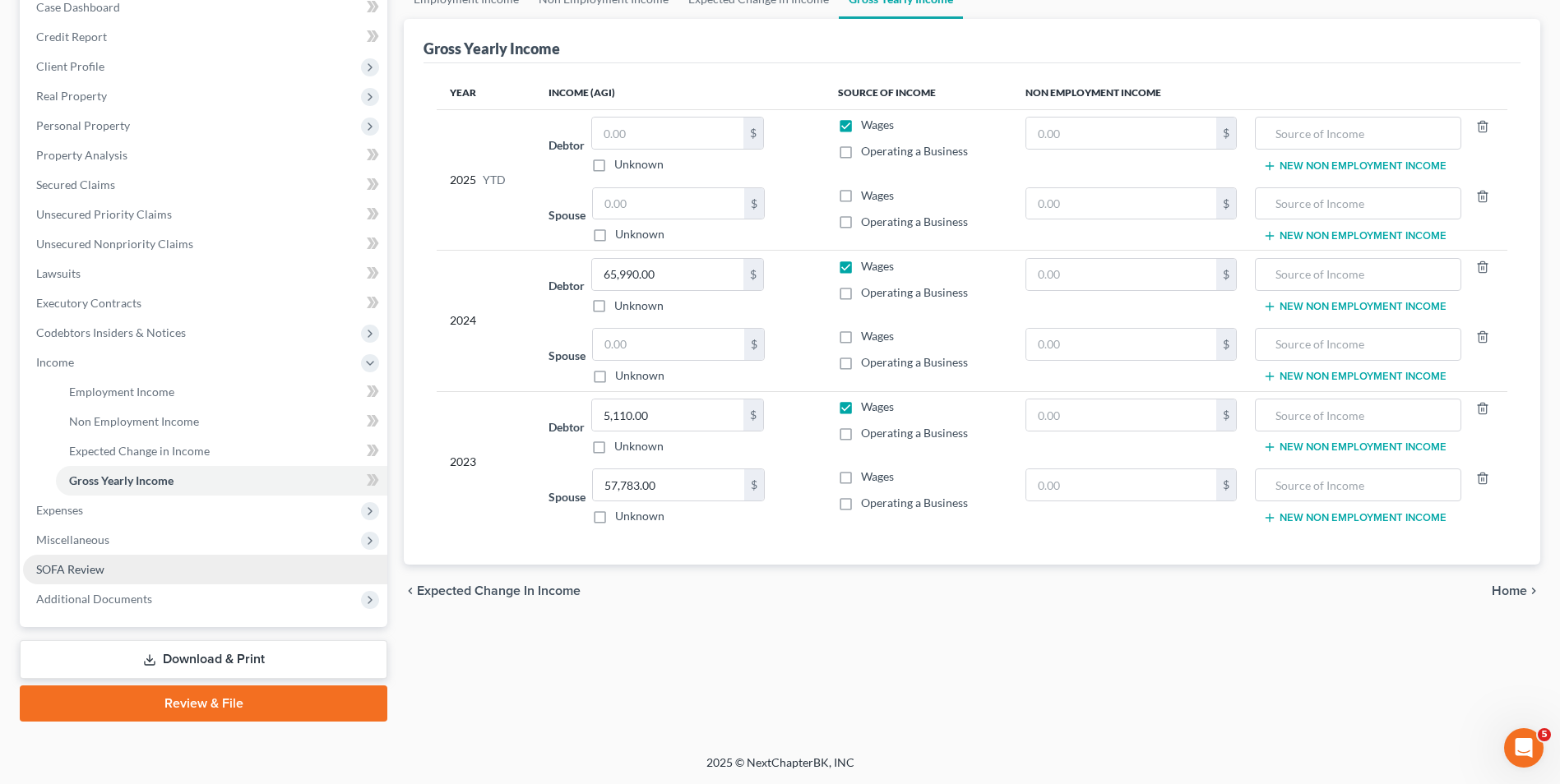
click at [84, 563] on span "SOFA Review" at bounding box center [70, 569] width 68 height 14
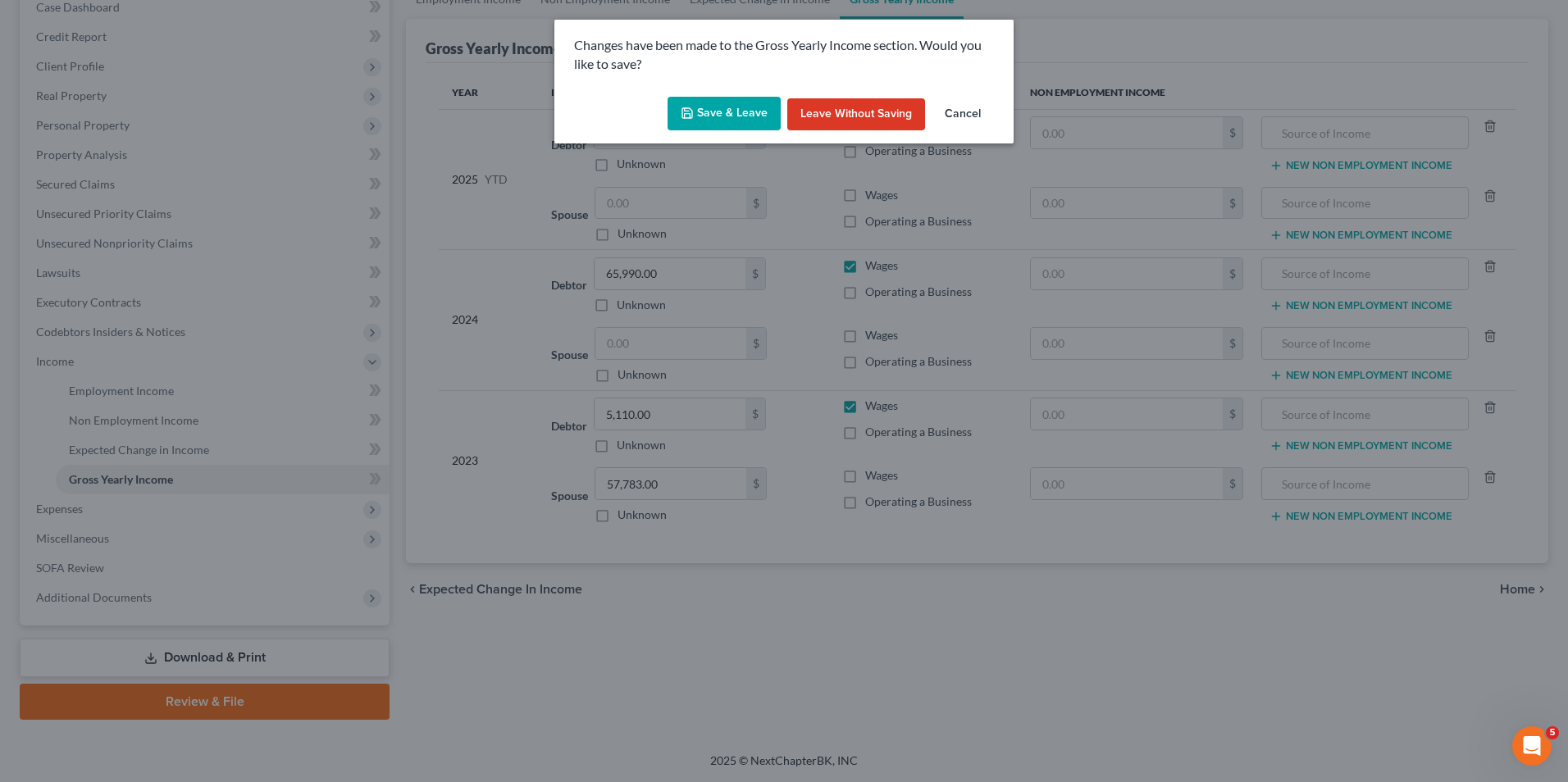
click at [732, 121] on button "Save & Leave" at bounding box center [724, 113] width 113 height 34
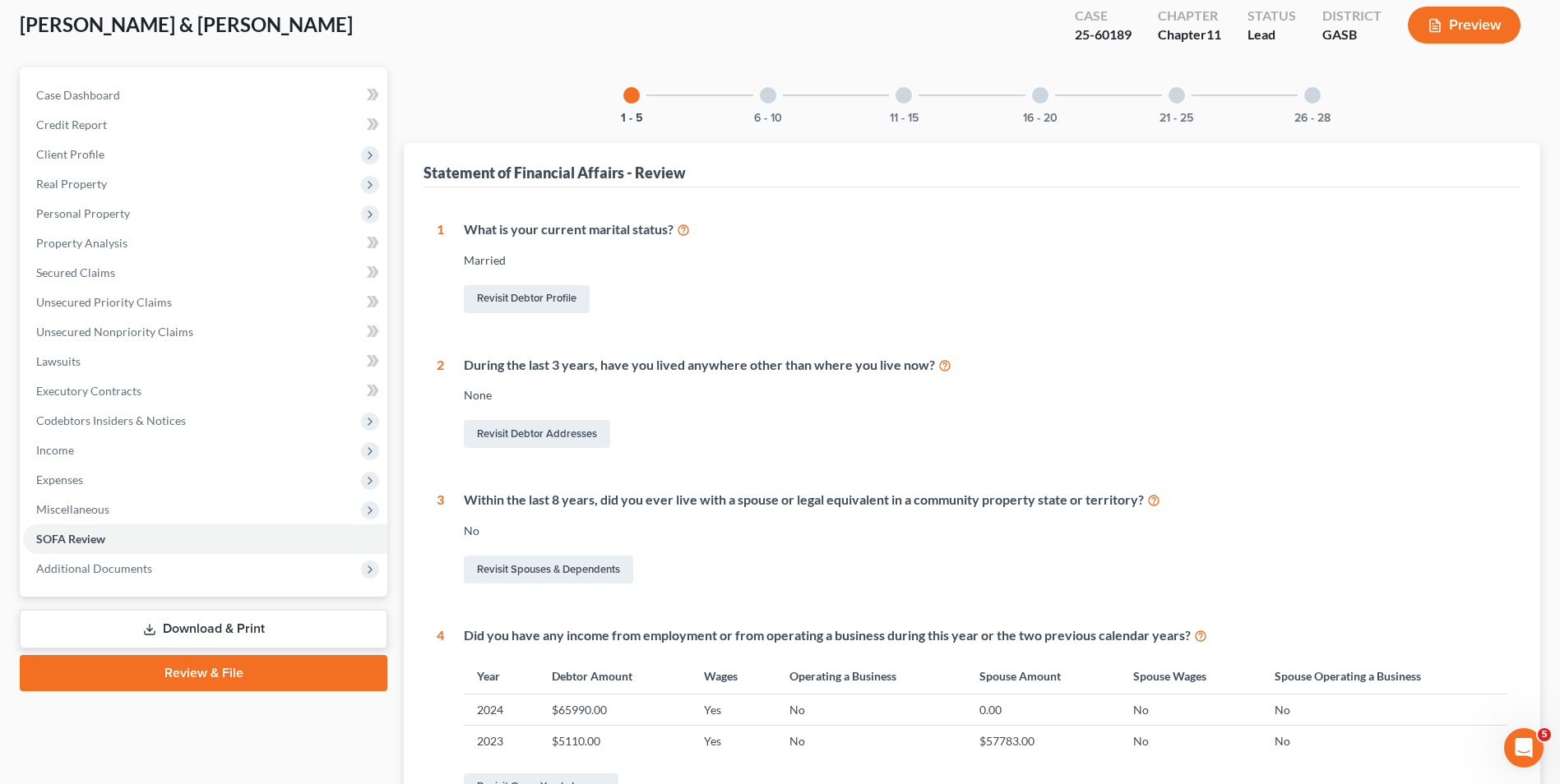
scroll to position [82, 0]
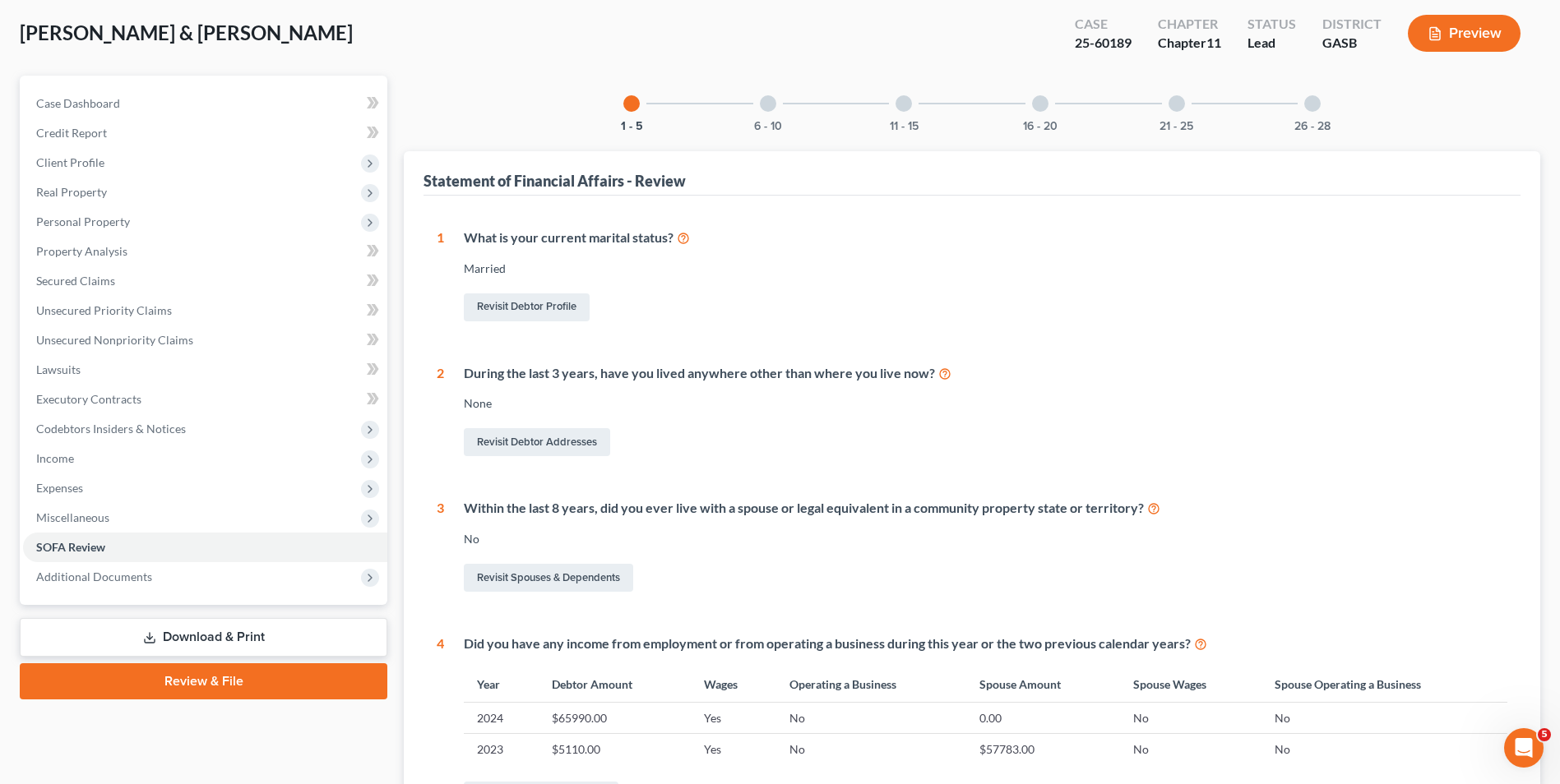
click at [772, 102] on div at bounding box center [768, 103] width 17 height 17
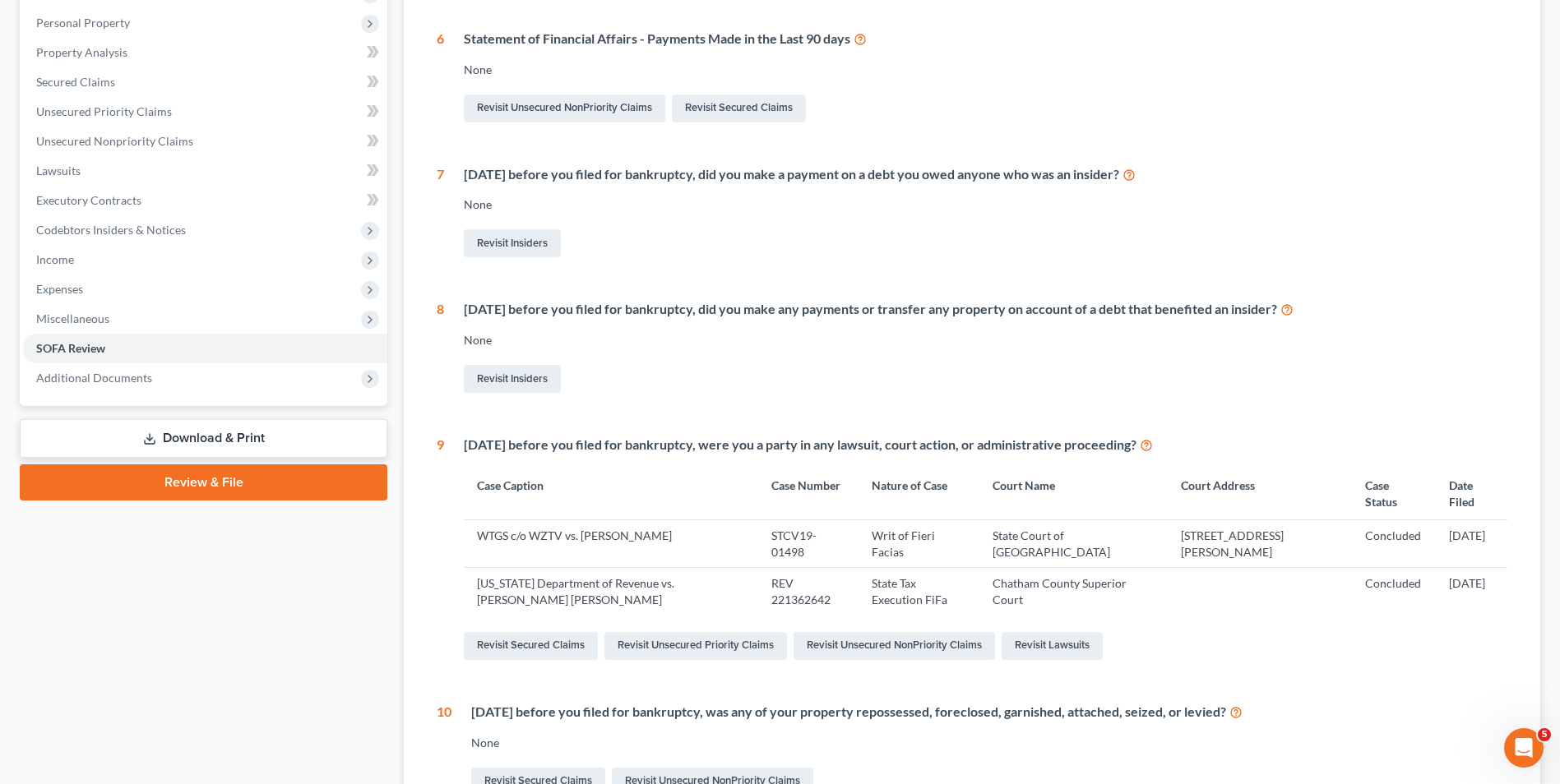
scroll to position [0, 0]
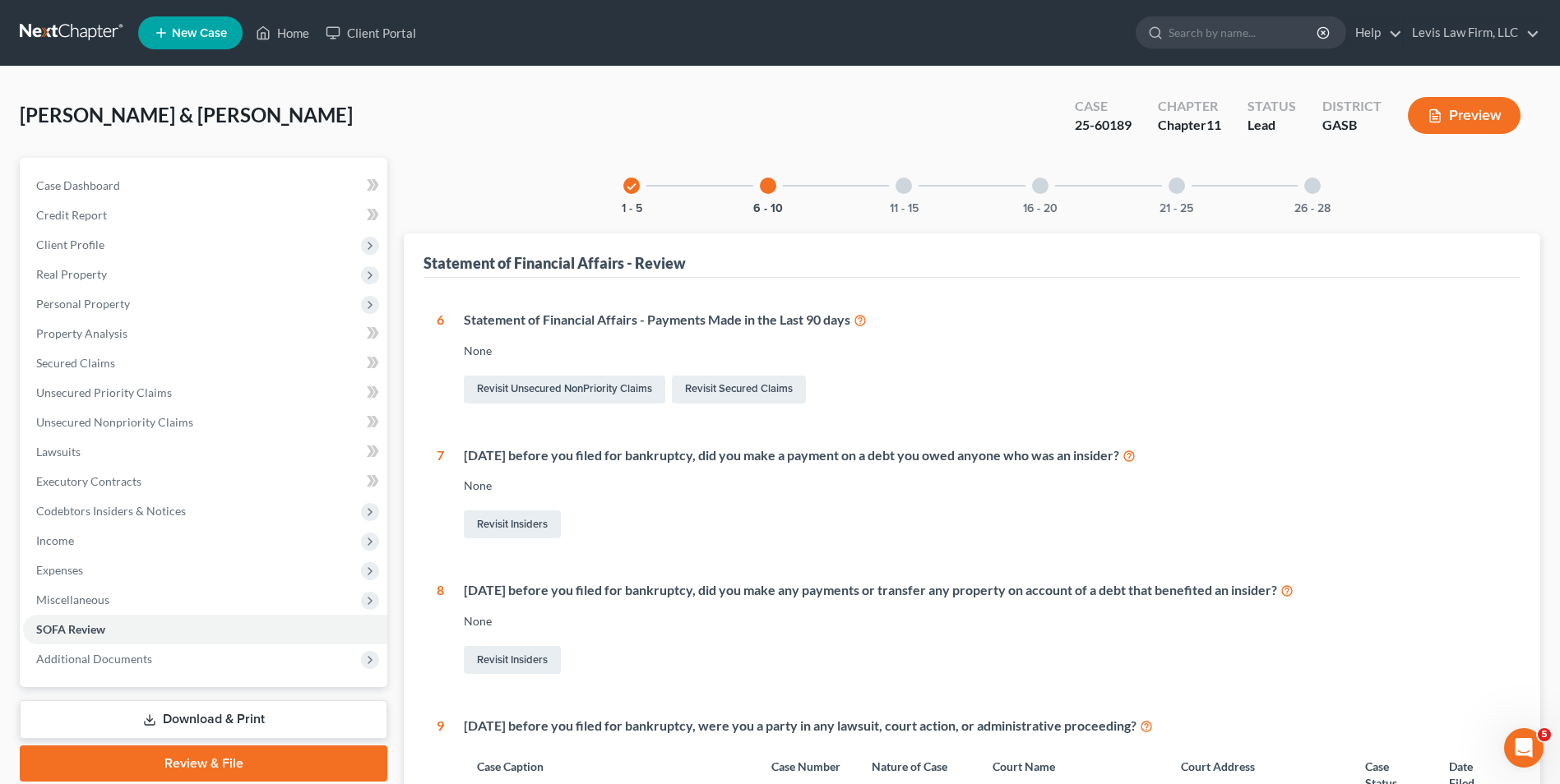
click at [906, 186] on div at bounding box center [903, 185] width 17 height 17
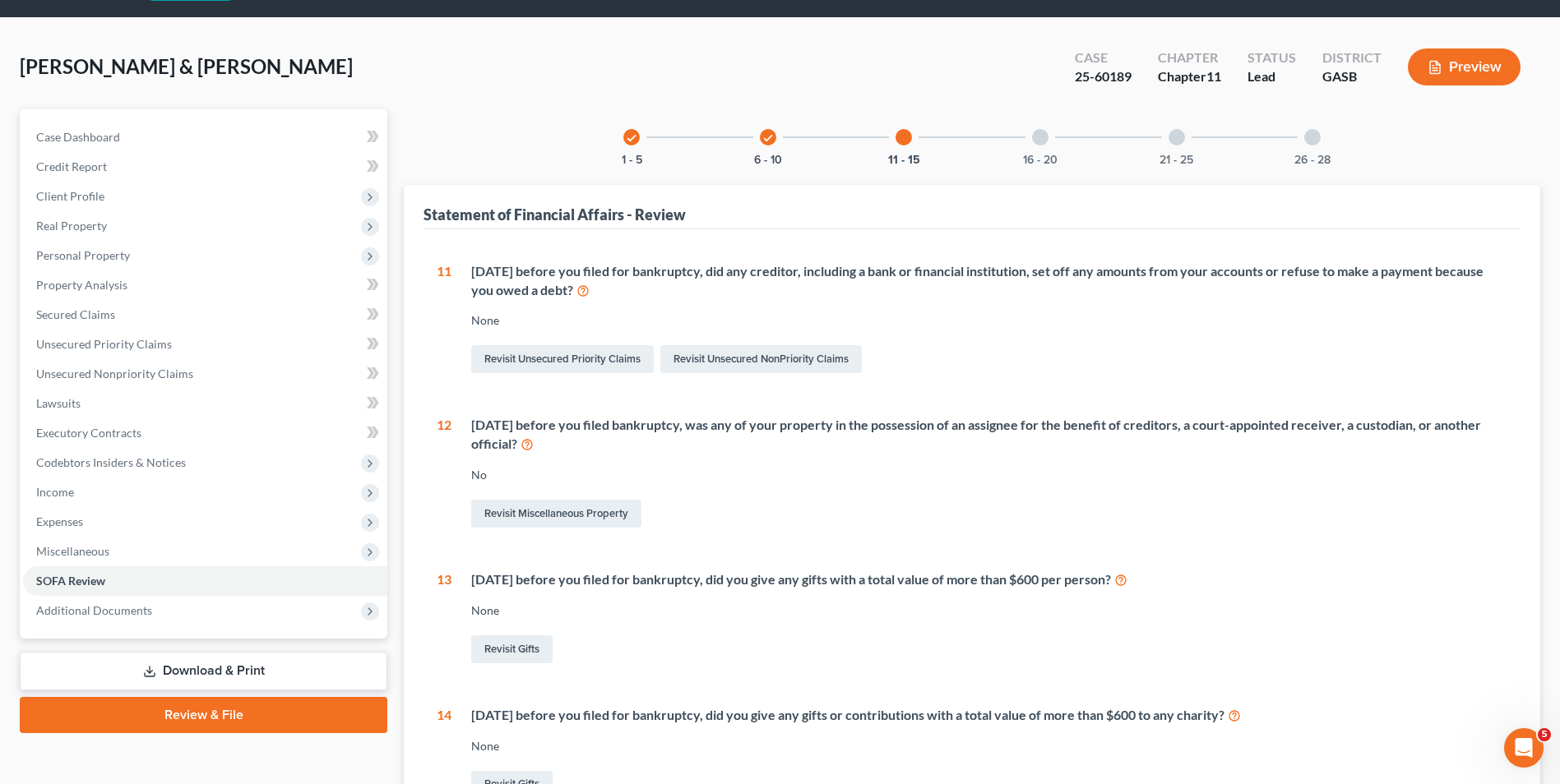
scroll to position [48, 0]
click at [1041, 138] on div at bounding box center [1040, 137] width 17 height 17
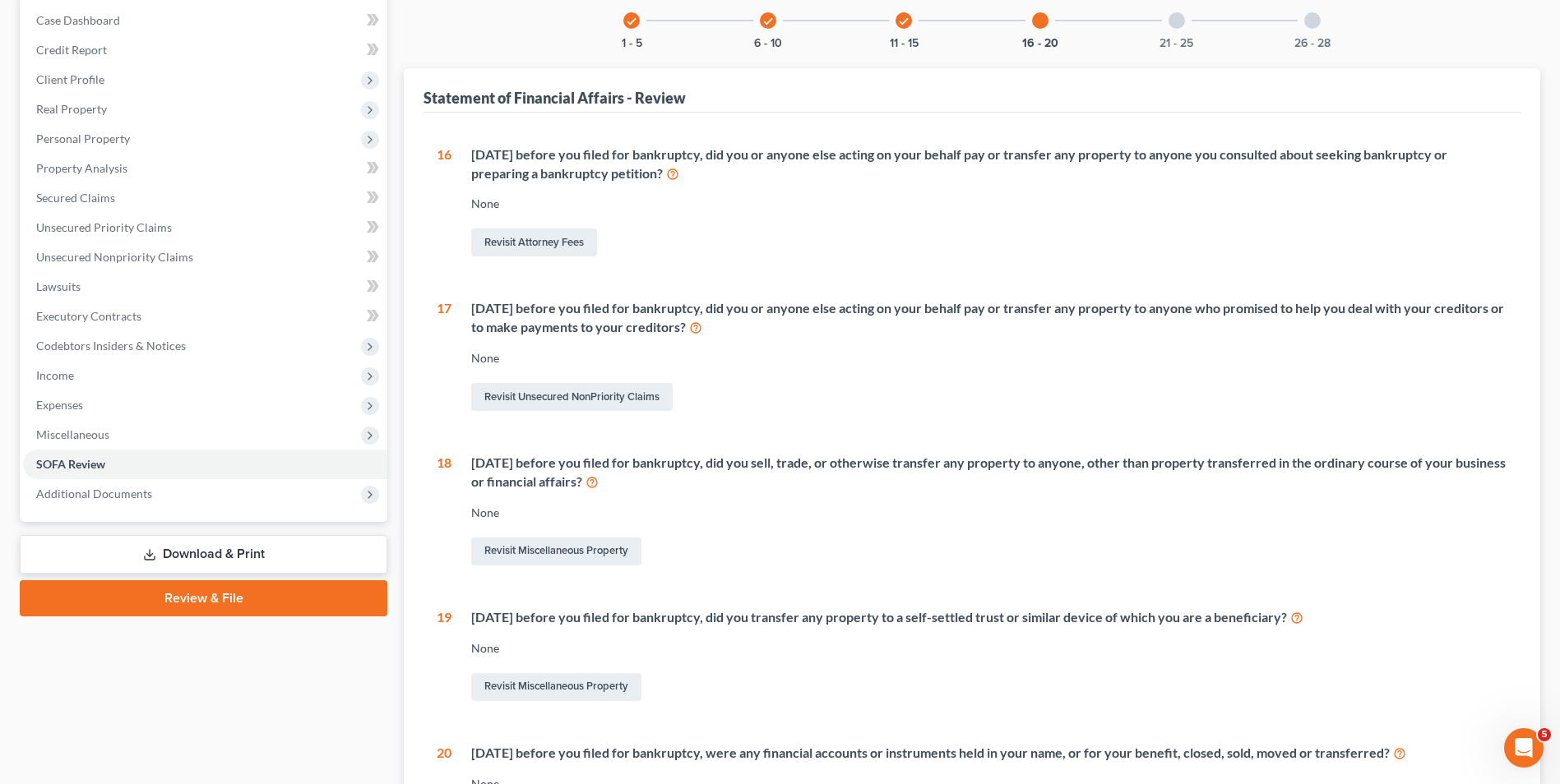
scroll to position [0, 0]
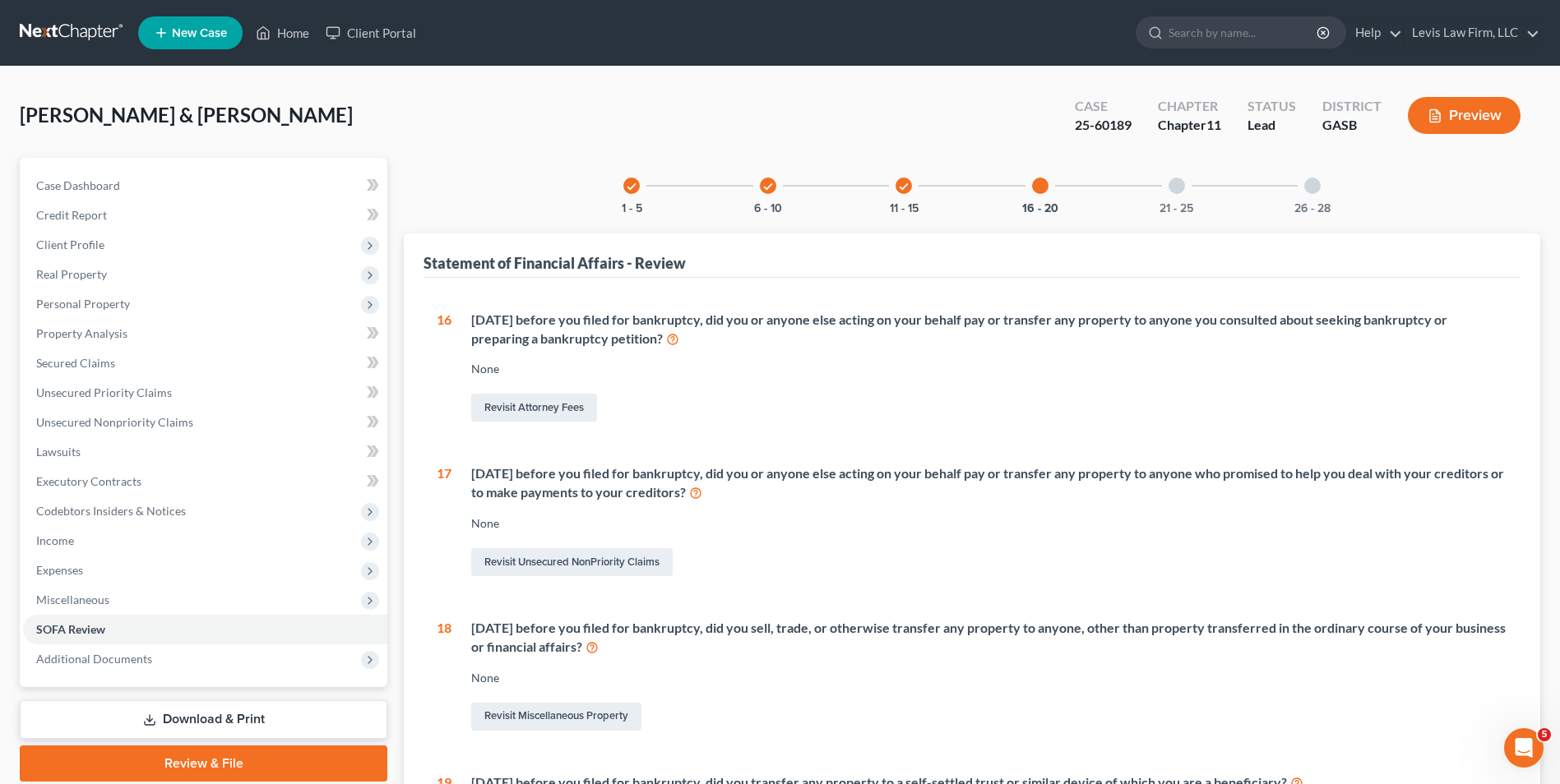
click at [1179, 184] on div at bounding box center [1177, 185] width 17 height 17
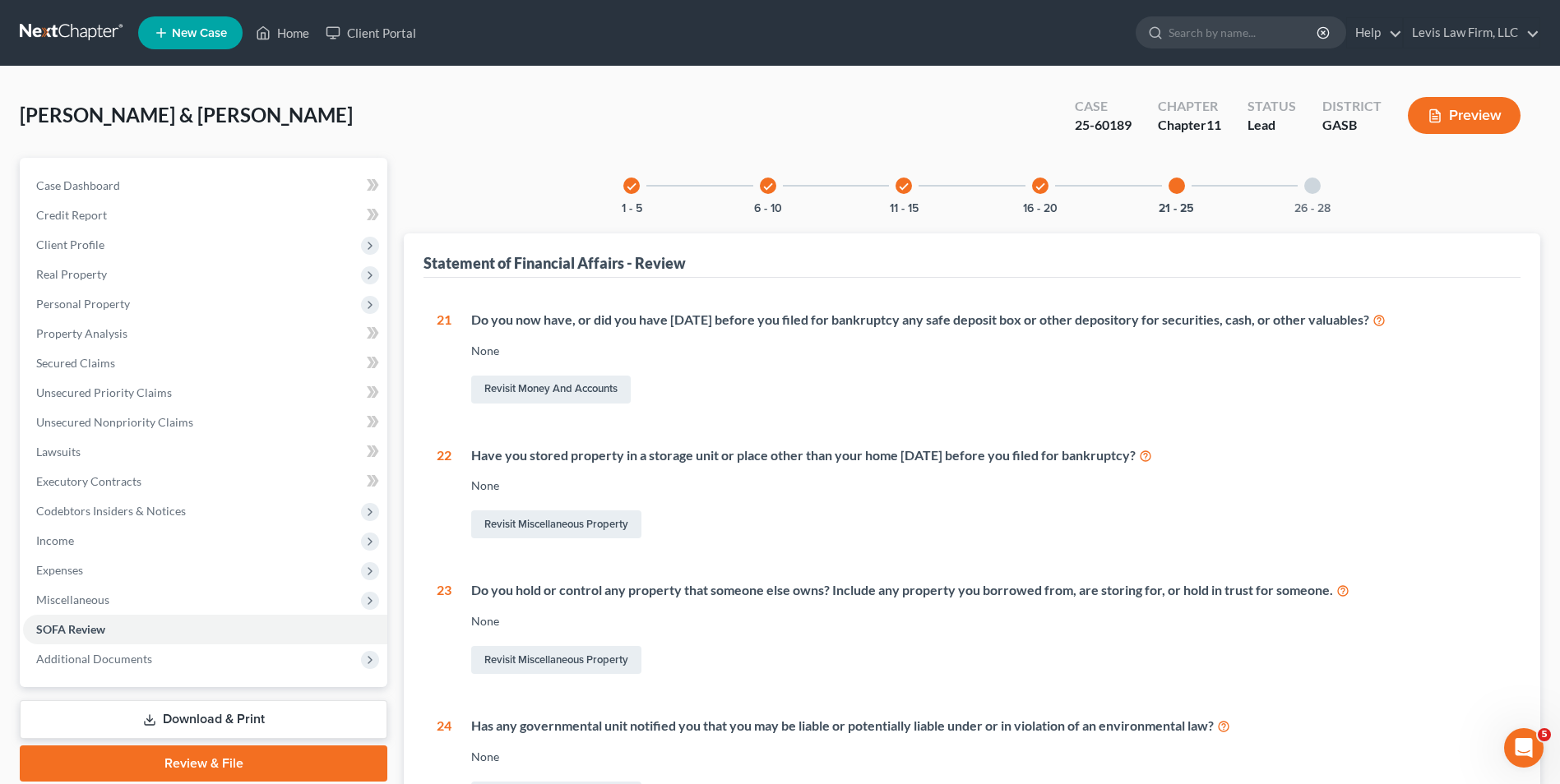
click at [1314, 183] on div at bounding box center [1312, 185] width 17 height 17
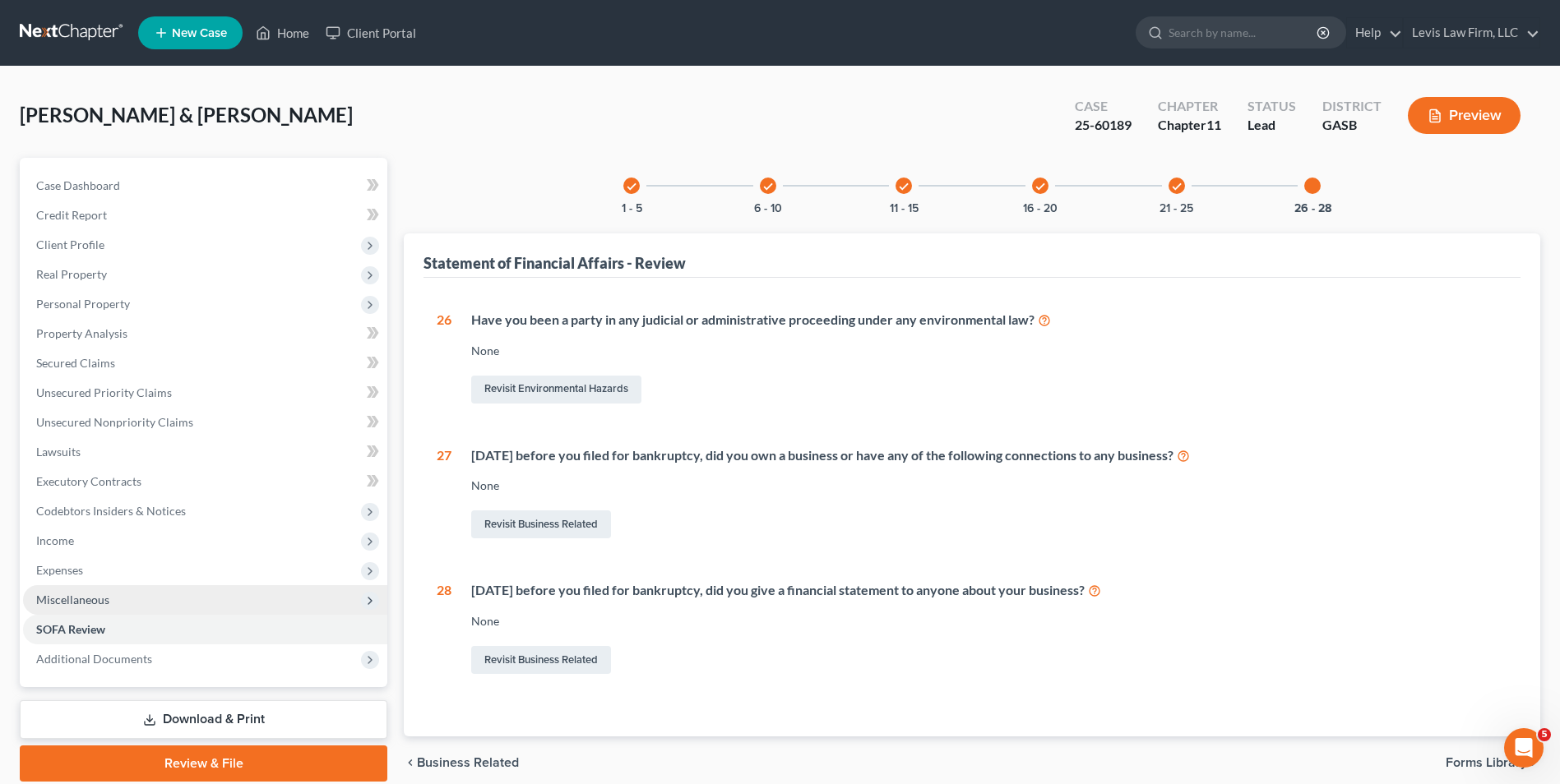
click at [86, 590] on span "Miscellaneous" at bounding box center [205, 600] width 364 height 29
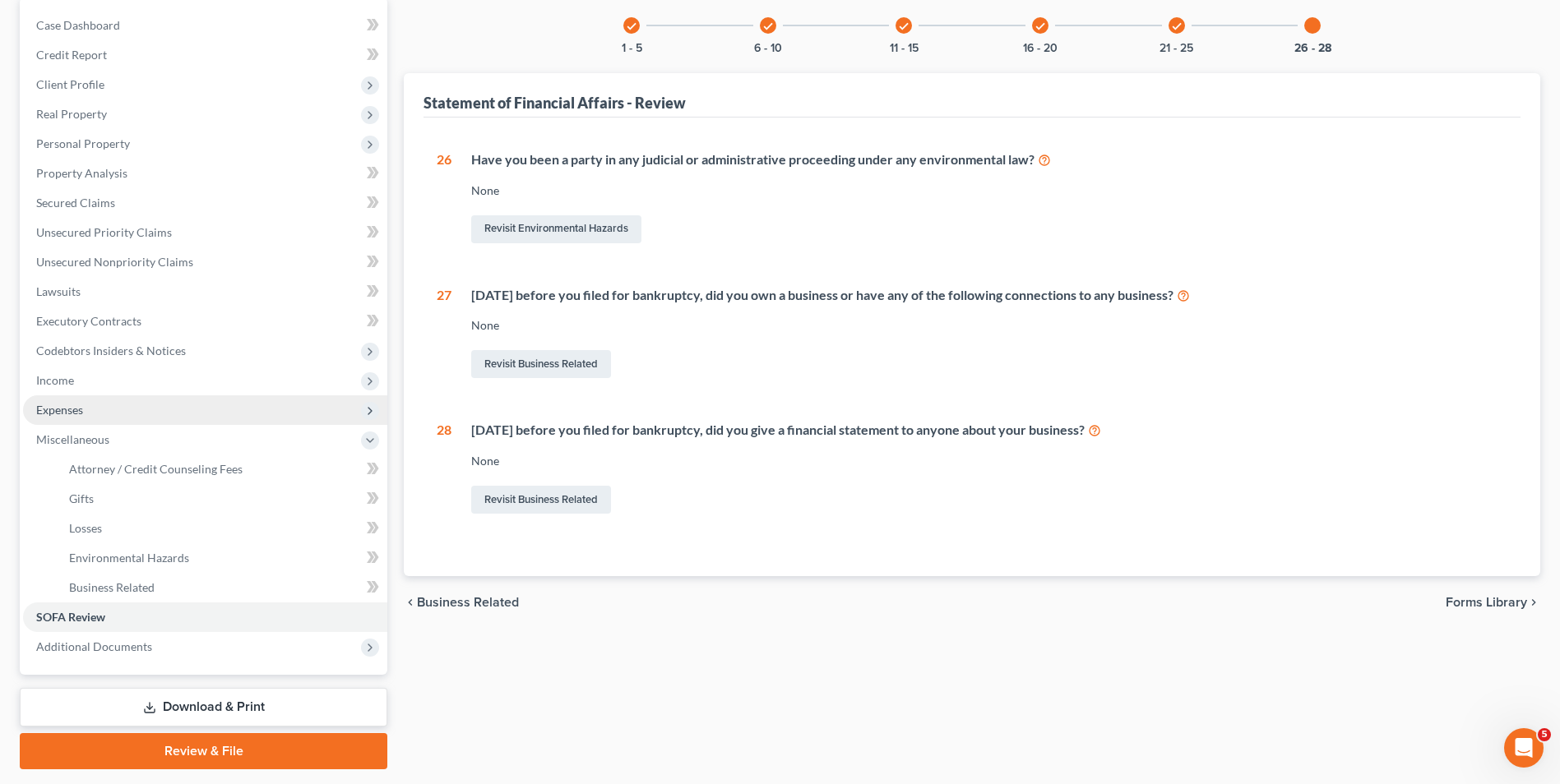
scroll to position [165, 0]
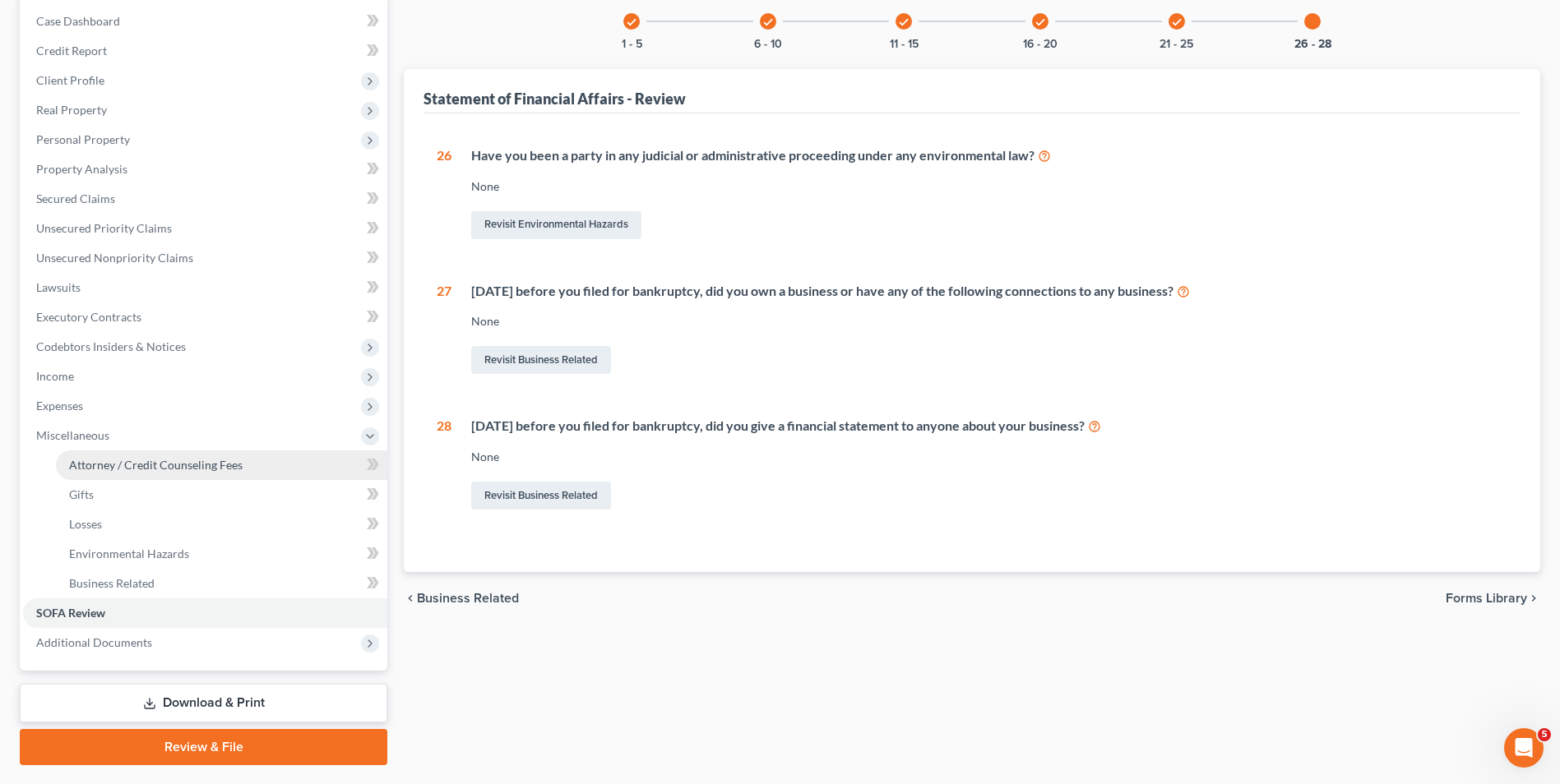
click at [236, 469] on span "Attorney / Credit Counseling Fees" at bounding box center [156, 465] width 174 height 14
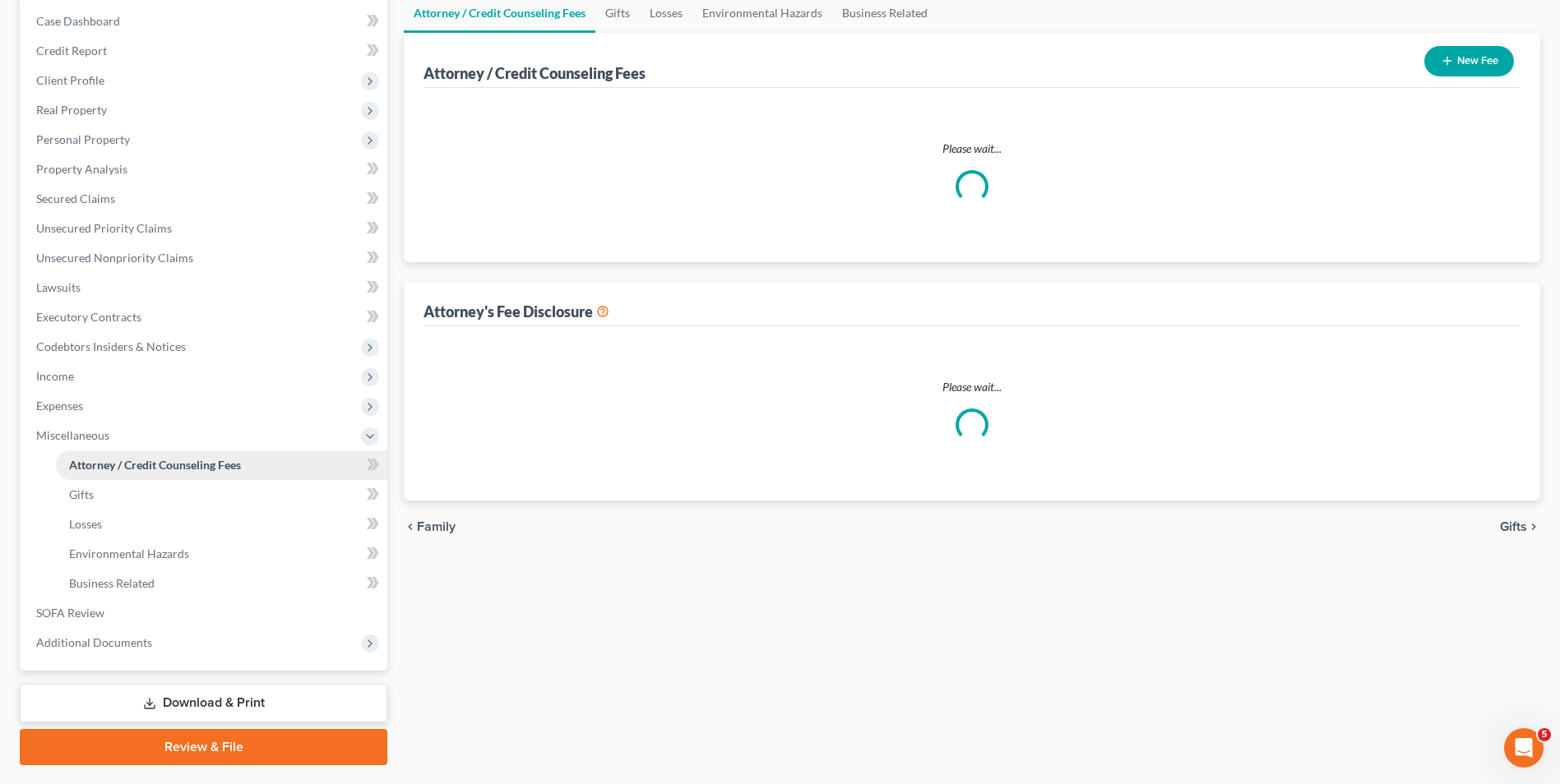
scroll to position [83, 0]
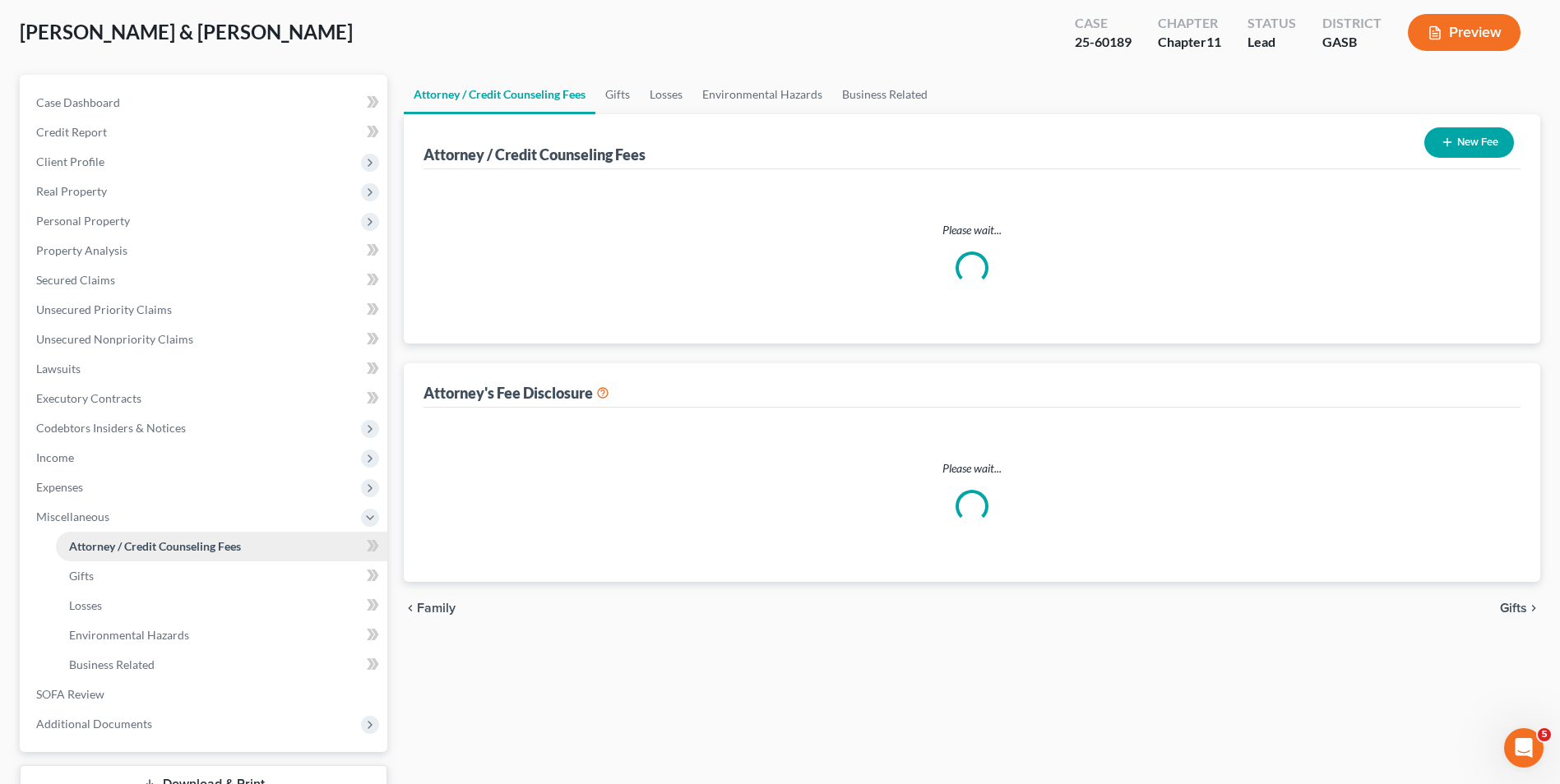
select select "4"
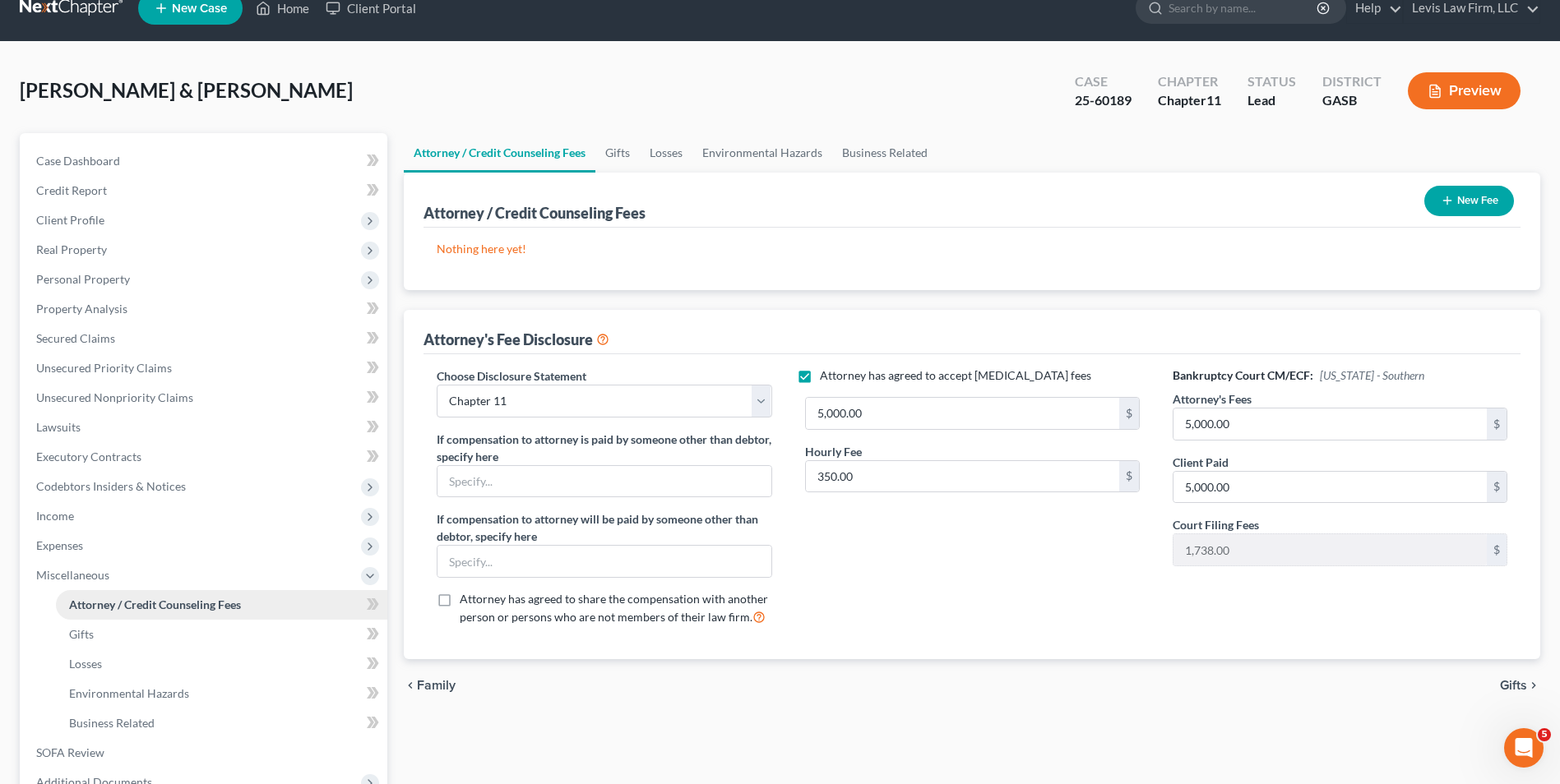
scroll to position [0, 0]
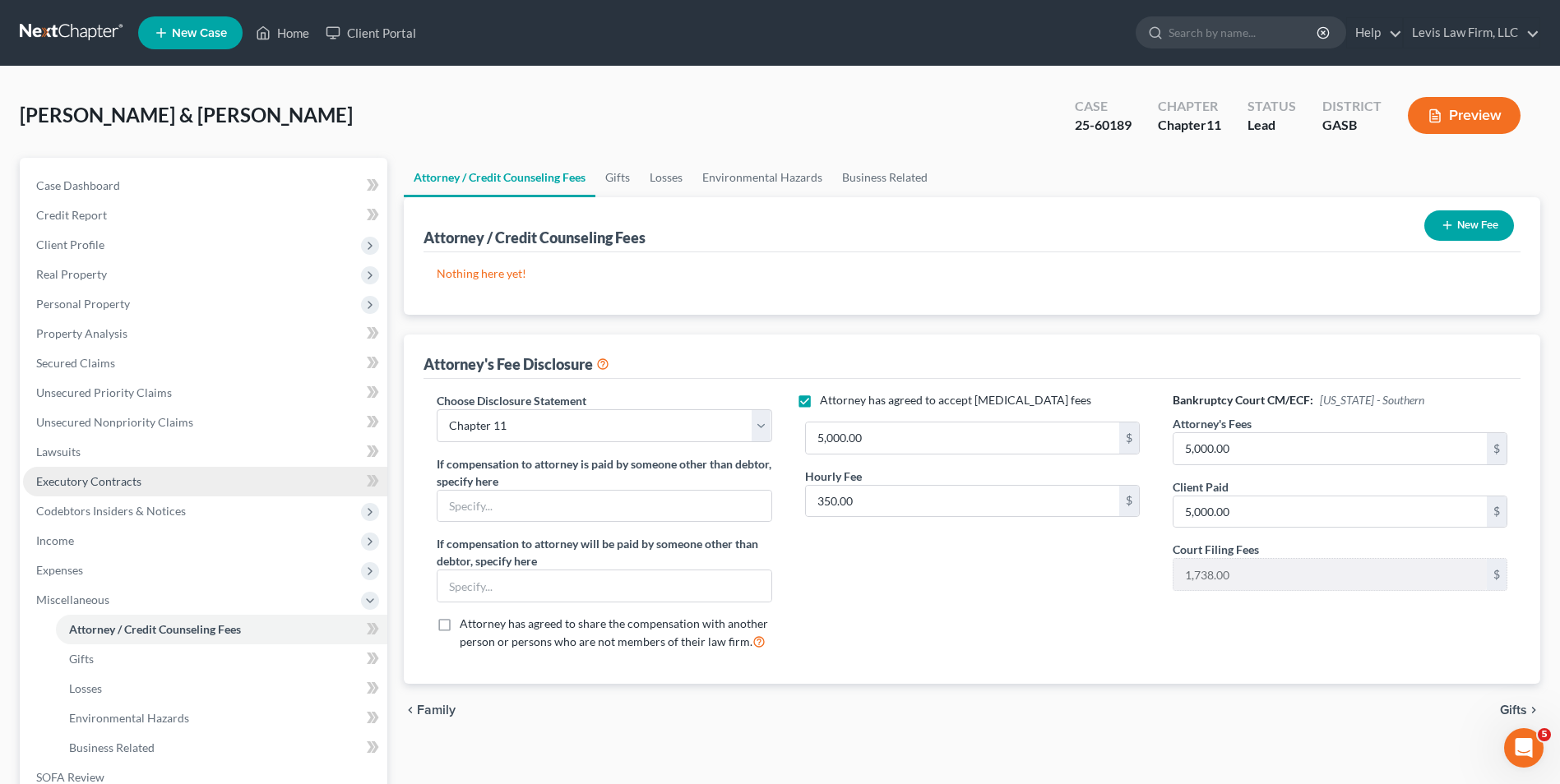
click at [100, 477] on span "Executory Contracts" at bounding box center [89, 481] width 105 height 14
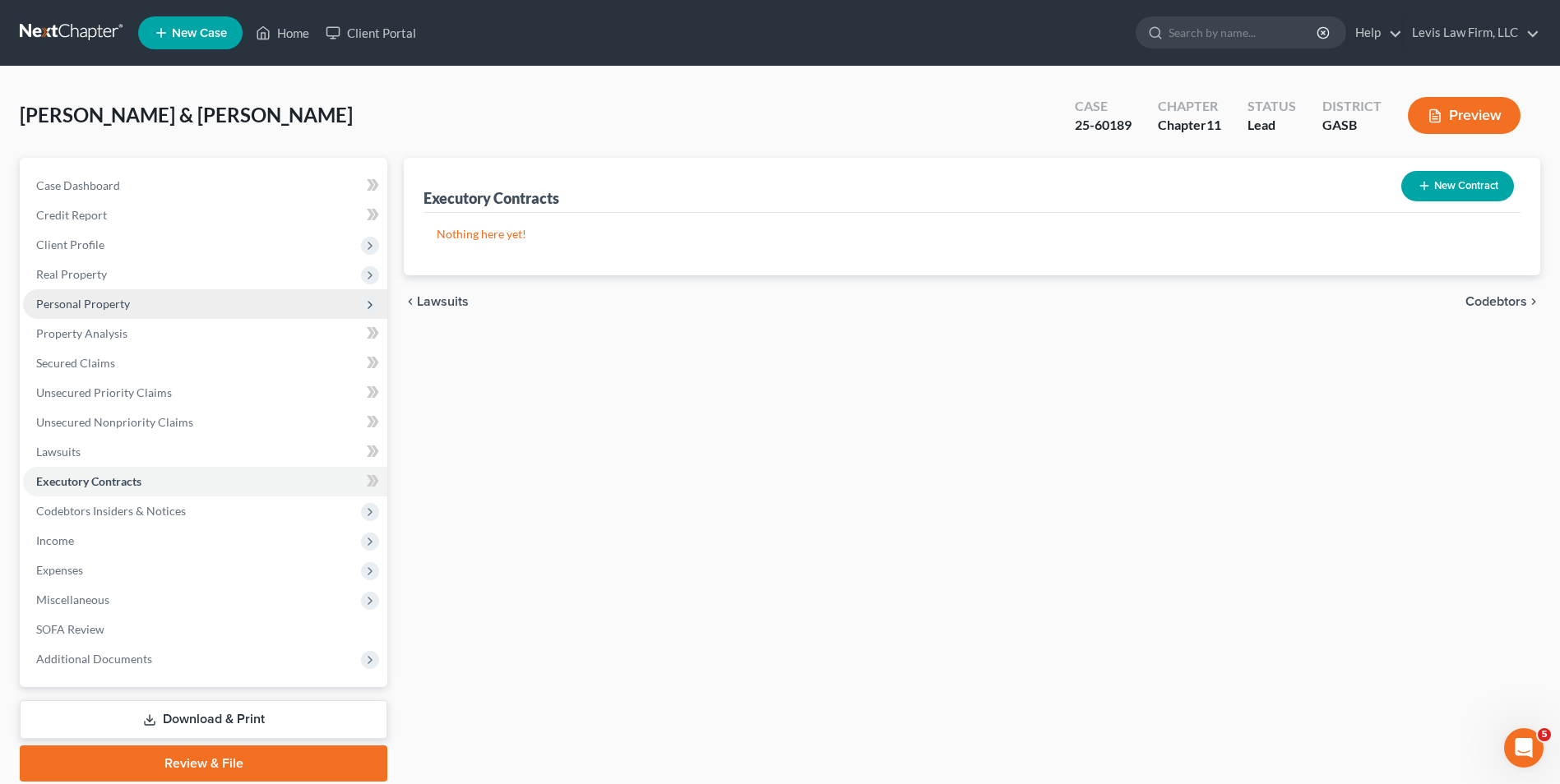
click at [106, 299] on span "Personal Property" at bounding box center [83, 303] width 94 height 14
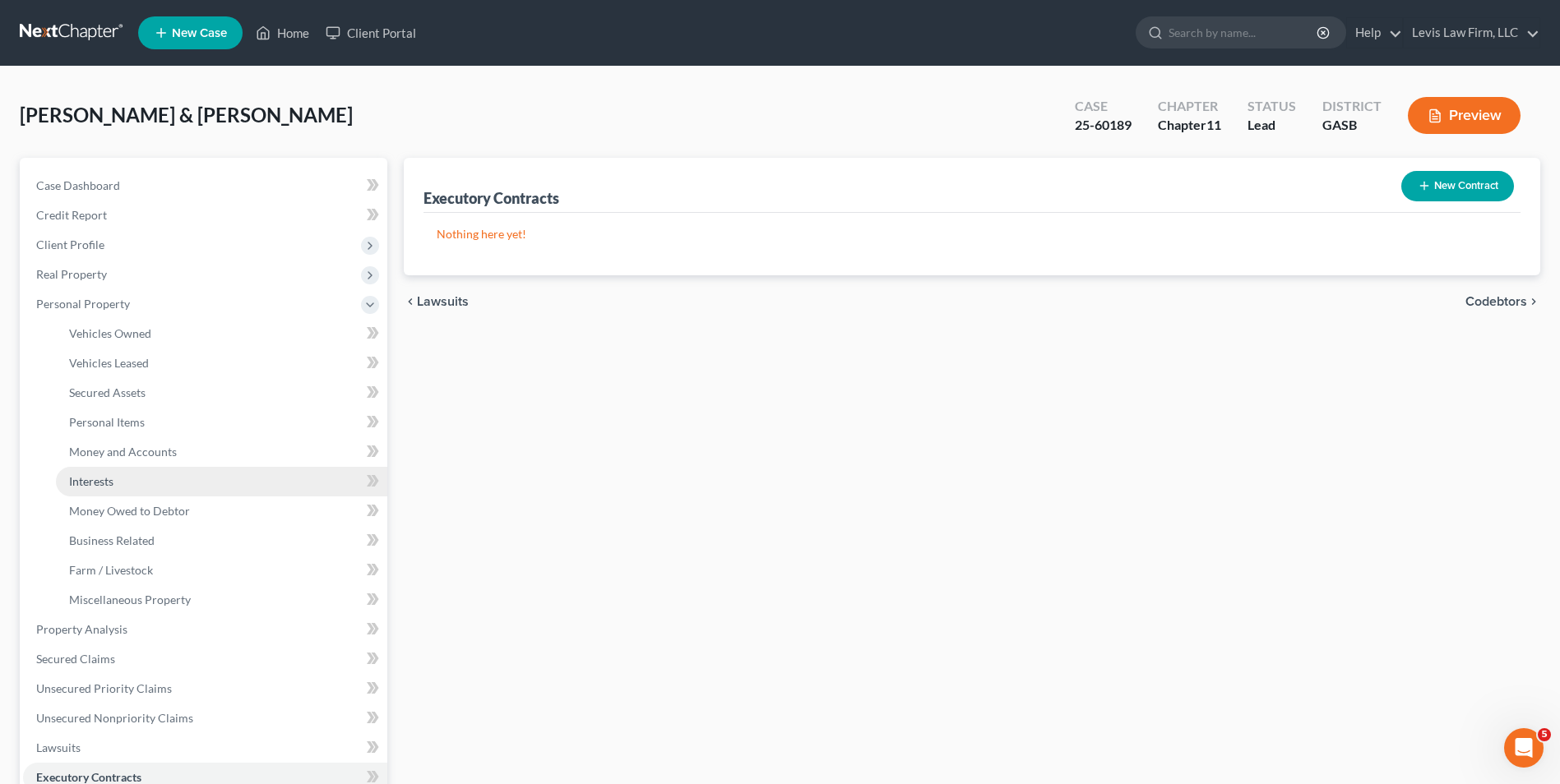
click at [89, 480] on span "Interests" at bounding box center [92, 481] width 45 height 14
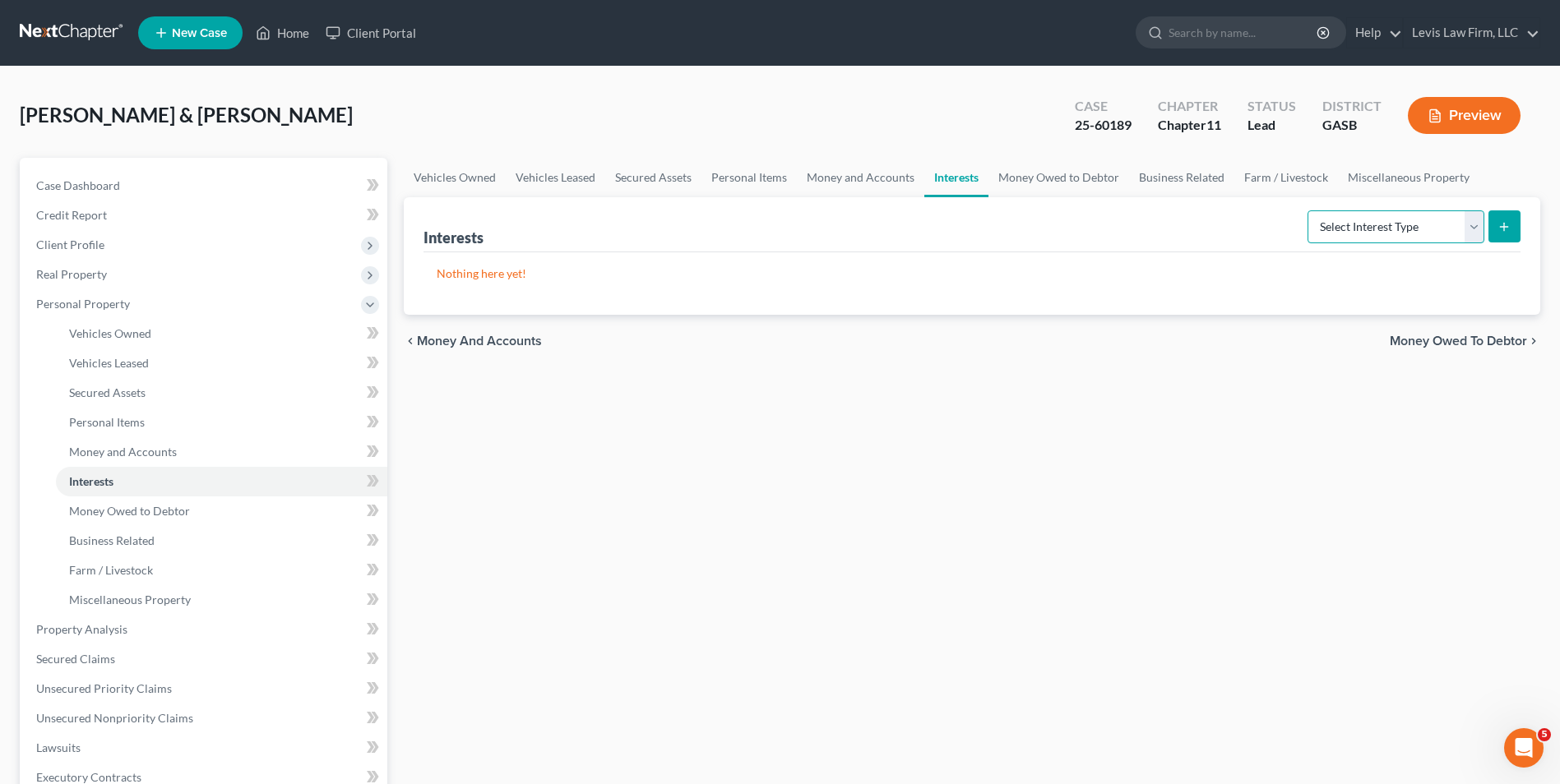
click at [1480, 231] on select "Select Interest Type 401K Annuity Bond Education IRA Government Bond Government…" at bounding box center [1395, 227] width 177 height 33
click at [1479, 233] on select "Select Interest Type 401K Annuity Bond Education IRA Government Bond Government…" at bounding box center [1395, 227] width 177 height 33
click at [129, 423] on span "Personal Items" at bounding box center [107, 422] width 76 height 14
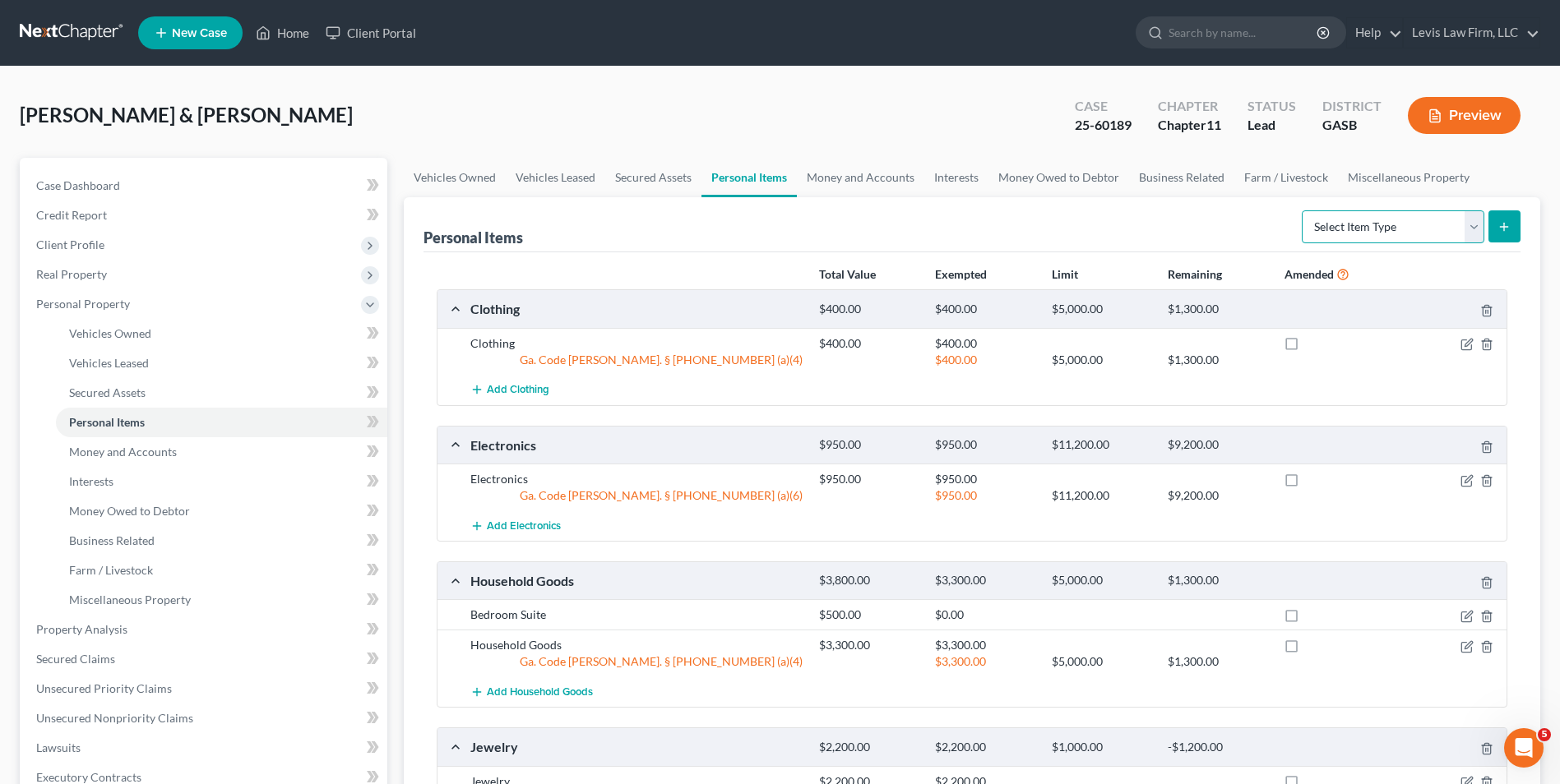
click at [1480, 230] on select "Select Item Type Clothing Collectibles Of Value Electronics Firearms Household …" at bounding box center [1393, 227] width 182 height 33
click at [1479, 233] on select "Select Item Type Clothing Collectibles Of Value Electronics Firearms Household …" at bounding box center [1393, 227] width 182 height 33
click at [185, 608] on link "Miscellaneous Property" at bounding box center [221, 600] width 332 height 29
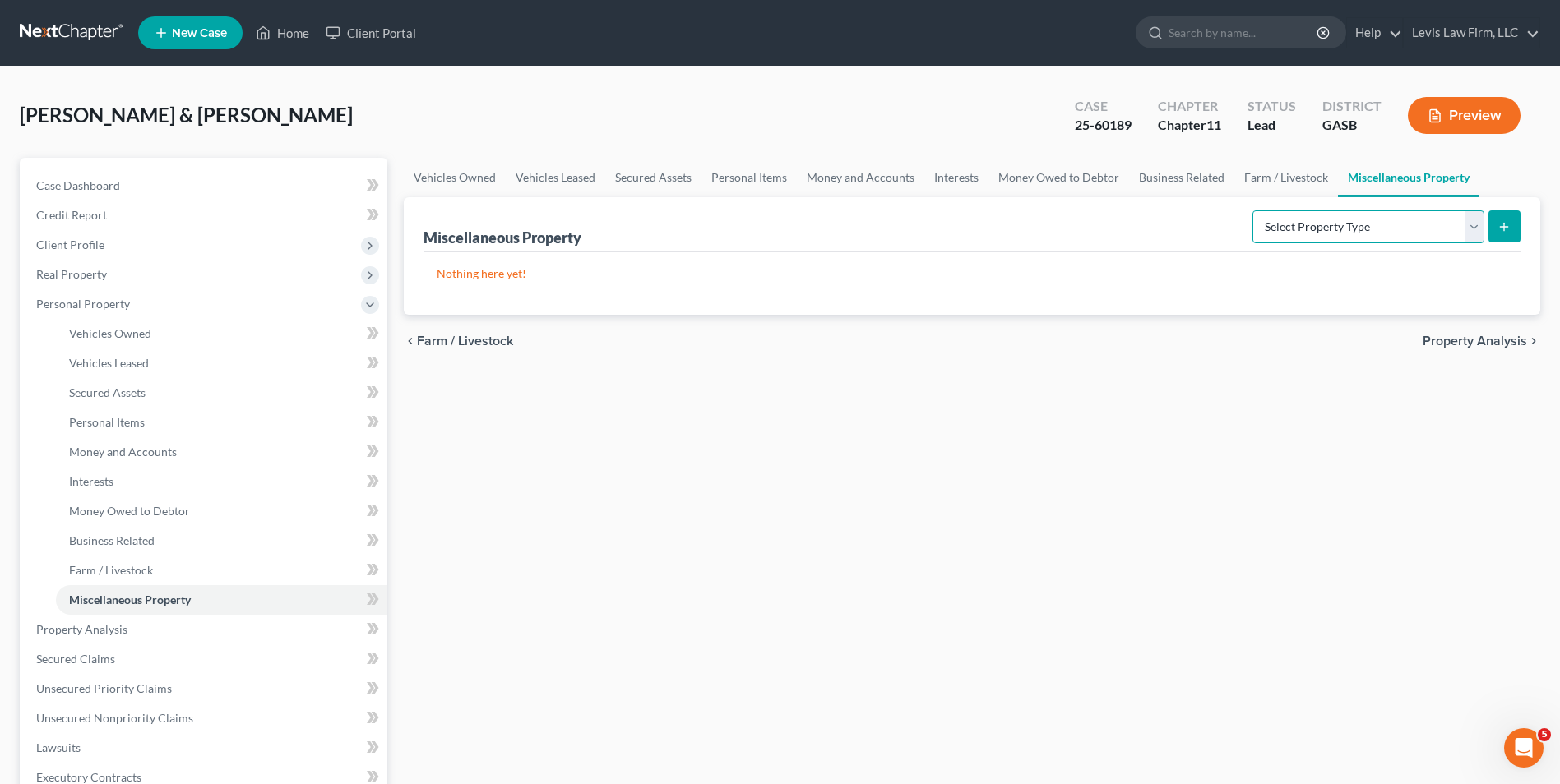
click at [1470, 228] on select "Select Property Type Assigned for Creditor Benefit Within 1 Year Holding for An…" at bounding box center [1369, 227] width 232 height 33
click at [293, 32] on link "Home" at bounding box center [283, 33] width 70 height 29
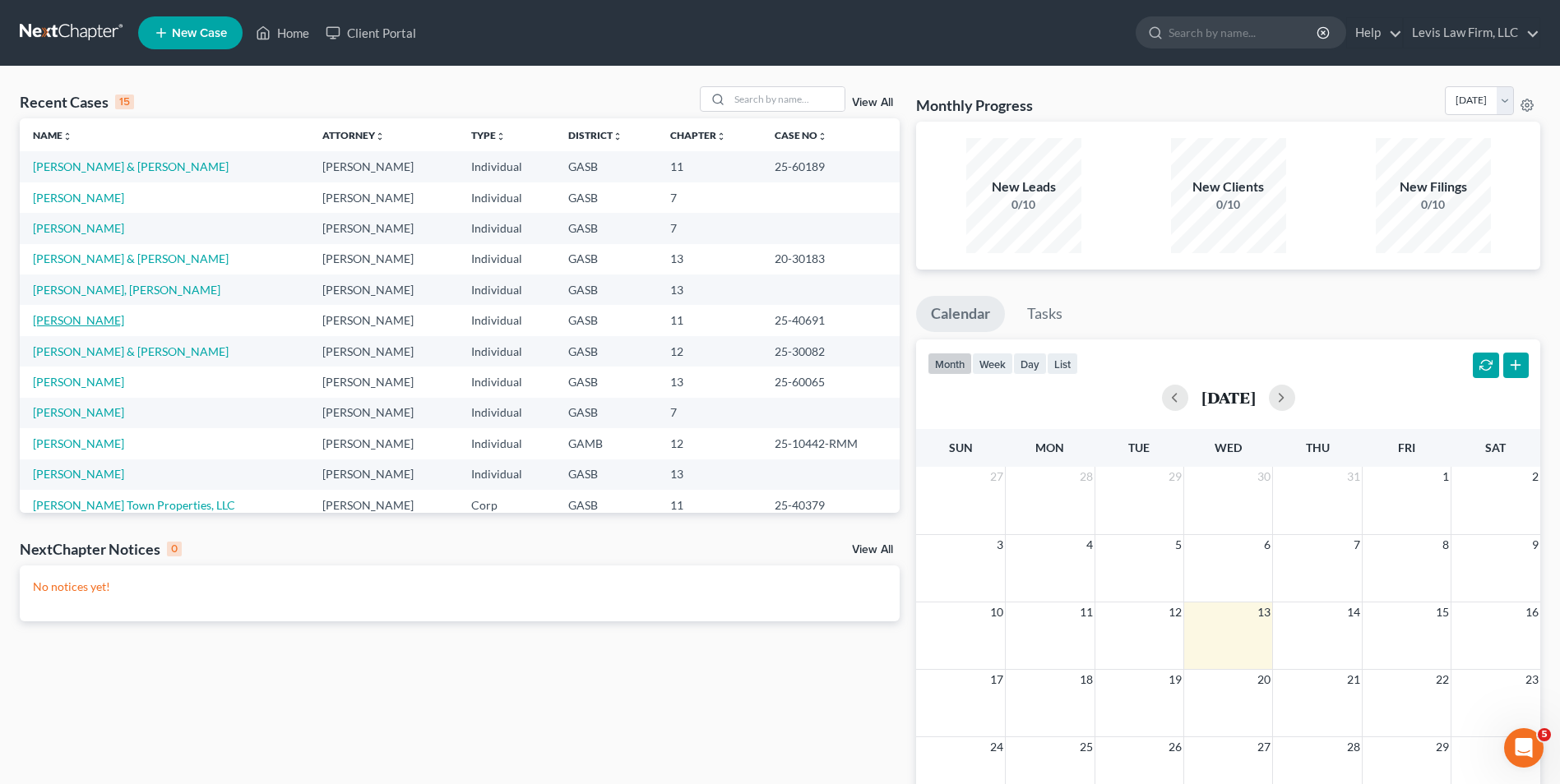
click at [77, 315] on link "Ward, Lynette" at bounding box center [79, 320] width 92 height 14
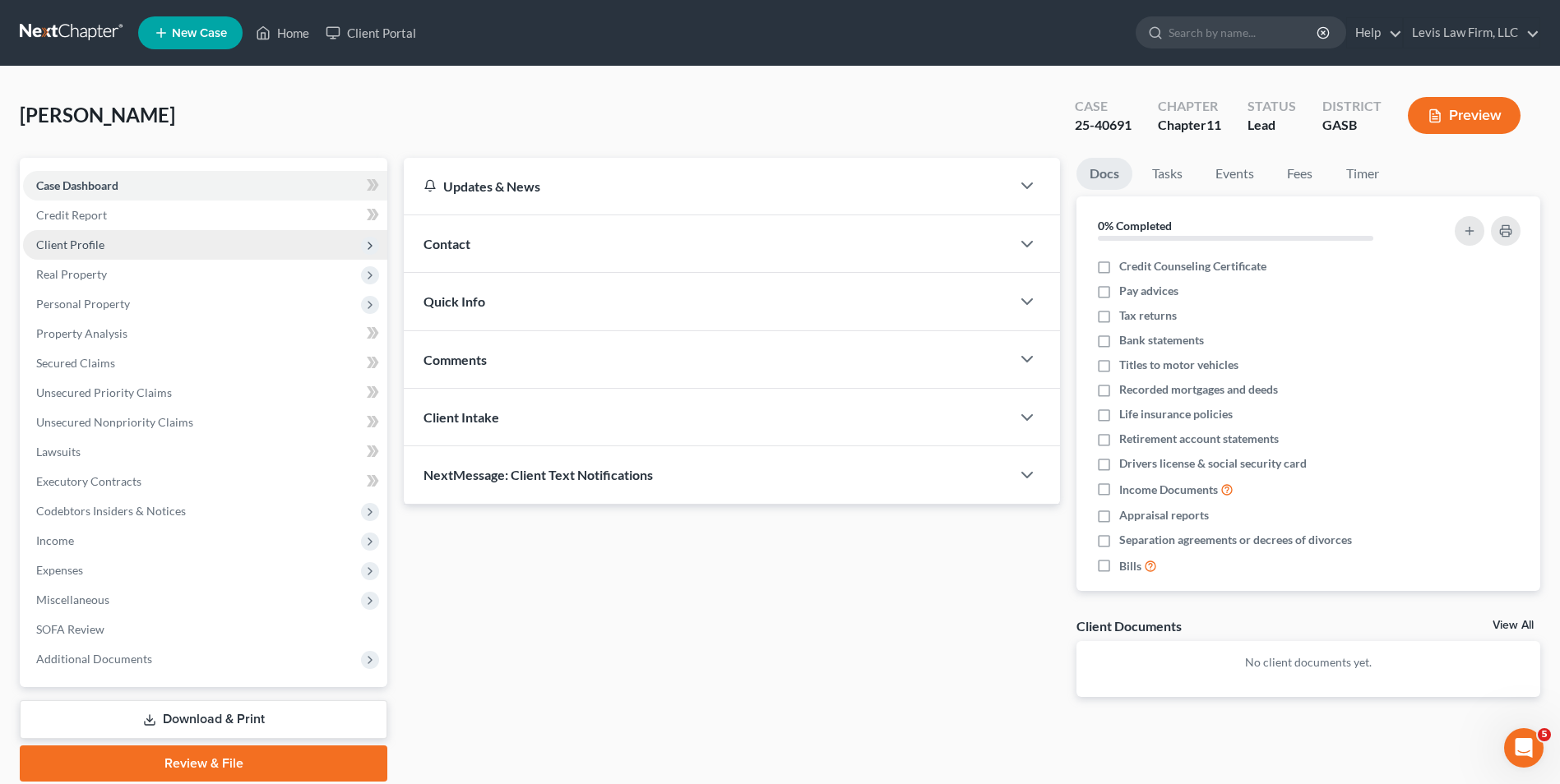
drag, startPoint x: 89, startPoint y: 245, endPoint x: 88, endPoint y: 255, distance: 10.0
click at [89, 245] on span "Client Profile" at bounding box center [70, 245] width 68 height 14
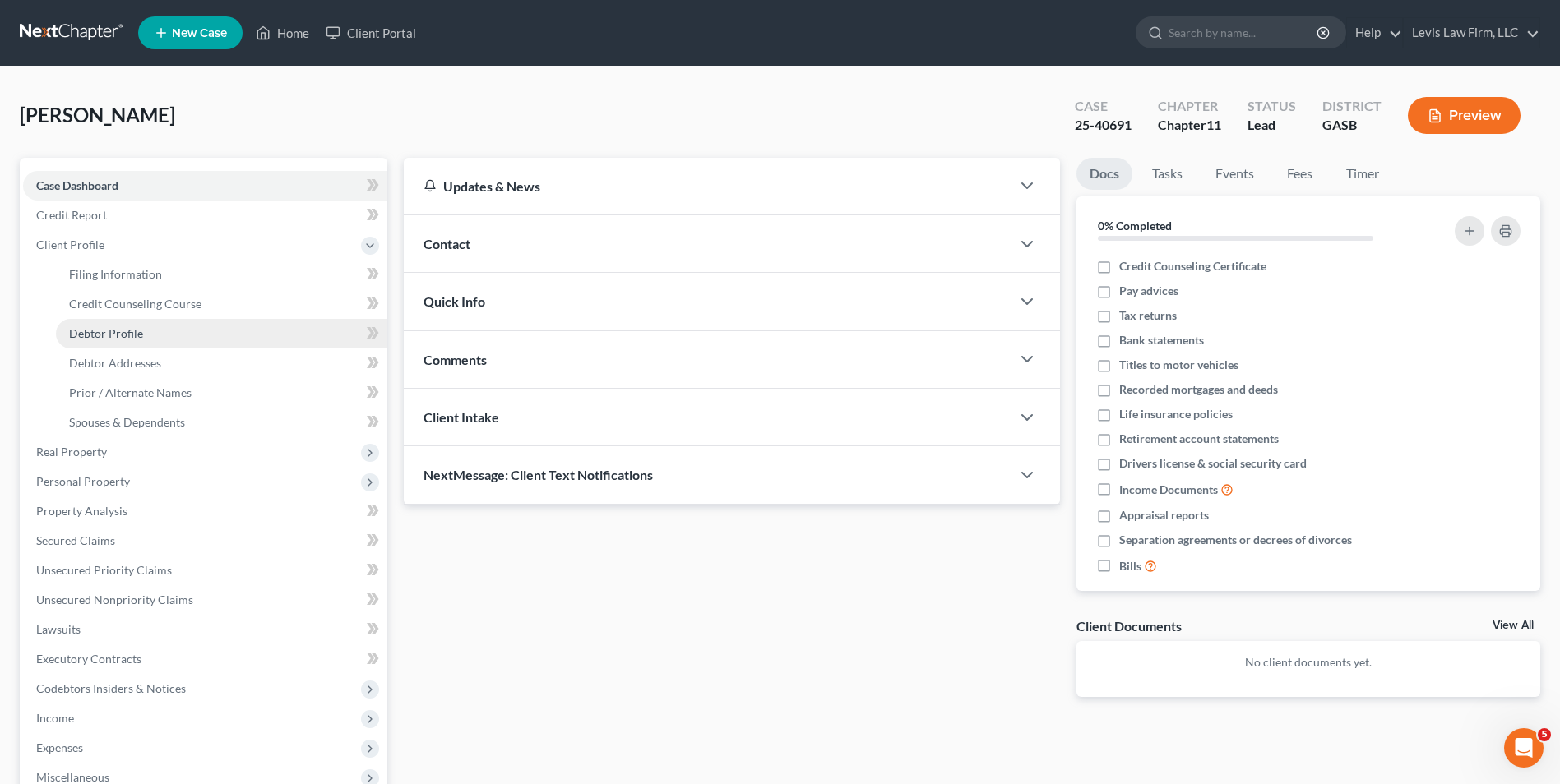
click at [122, 333] on span "Debtor Profile" at bounding box center [106, 333] width 74 height 14
select select "3"
select select "2"
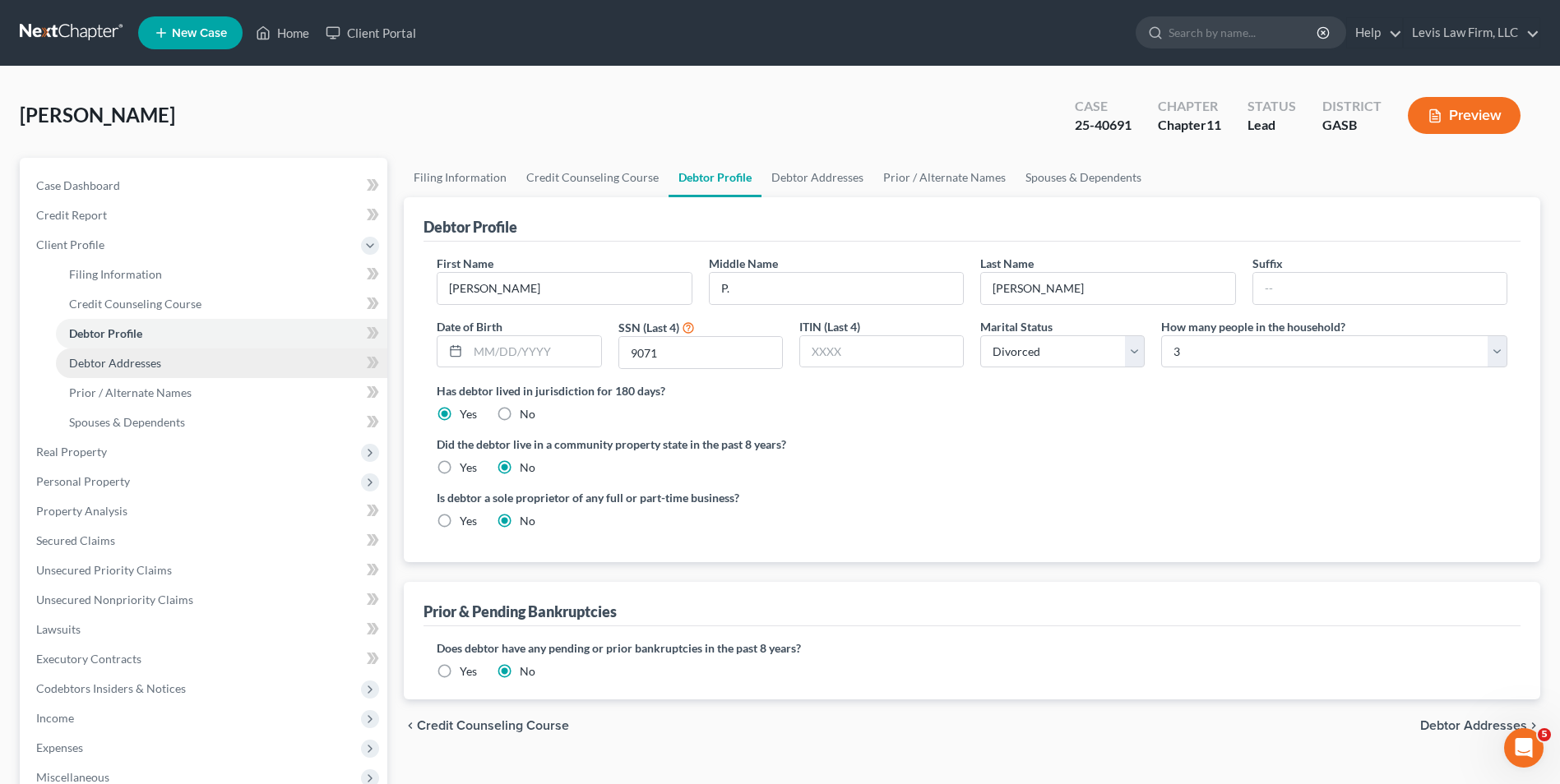
click at [137, 368] on span "Debtor Addresses" at bounding box center [115, 363] width 92 height 14
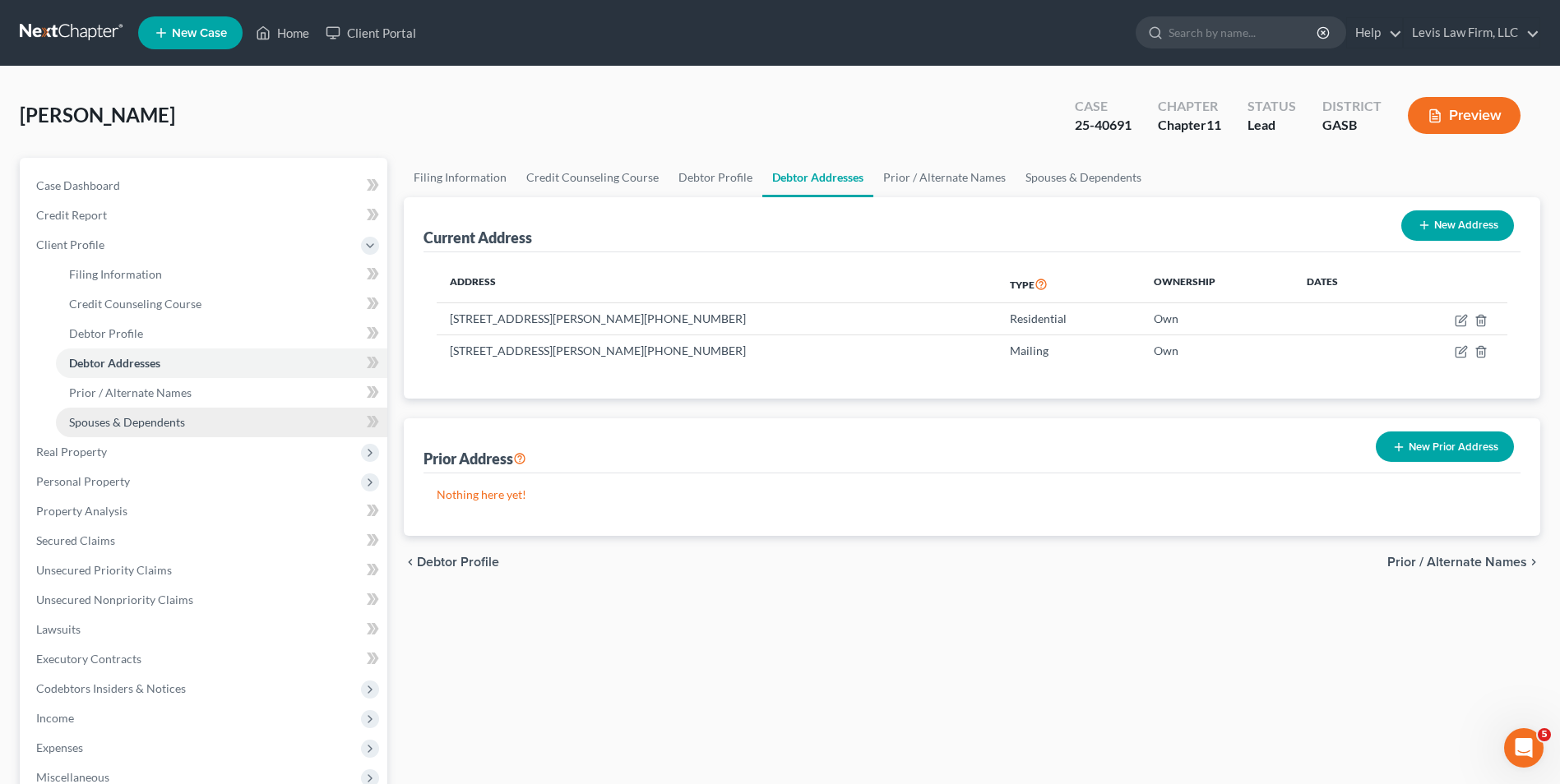
click at [165, 423] on span "Spouses & Dependents" at bounding box center [127, 422] width 116 height 14
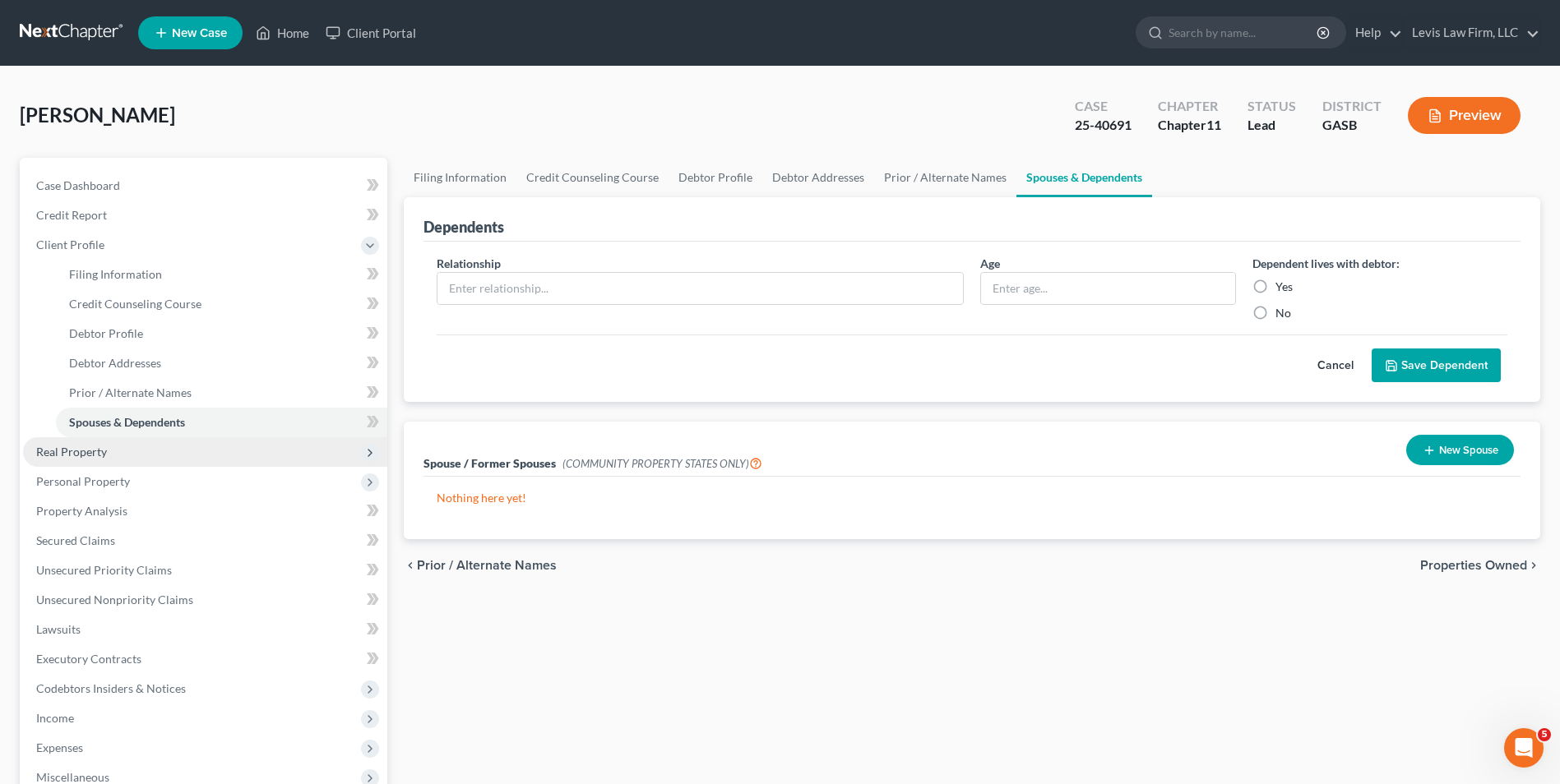
click at [83, 453] on span "Real Property" at bounding box center [71, 451] width 71 height 14
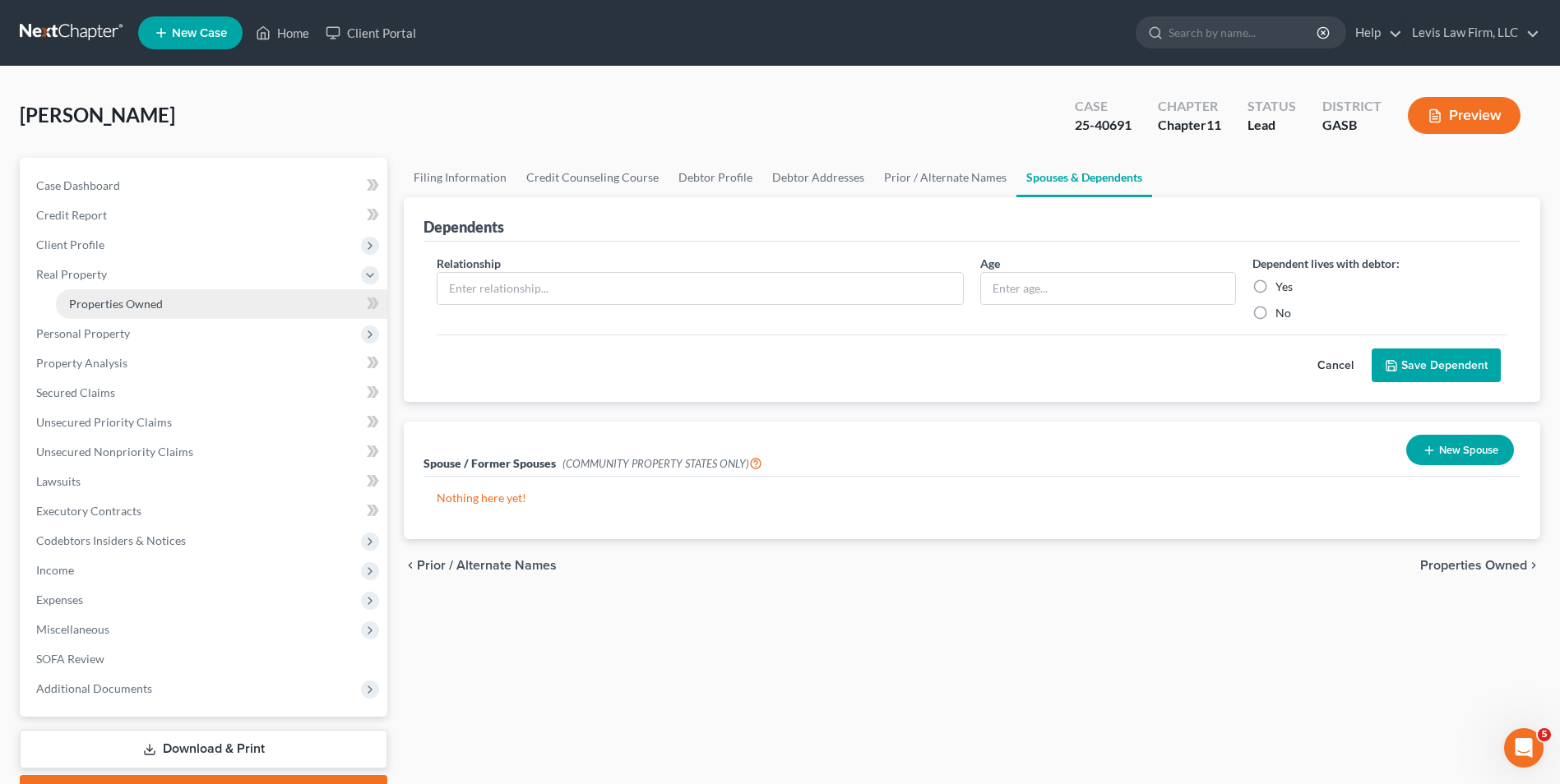
click at [108, 303] on span "Properties Owned" at bounding box center [116, 303] width 94 height 14
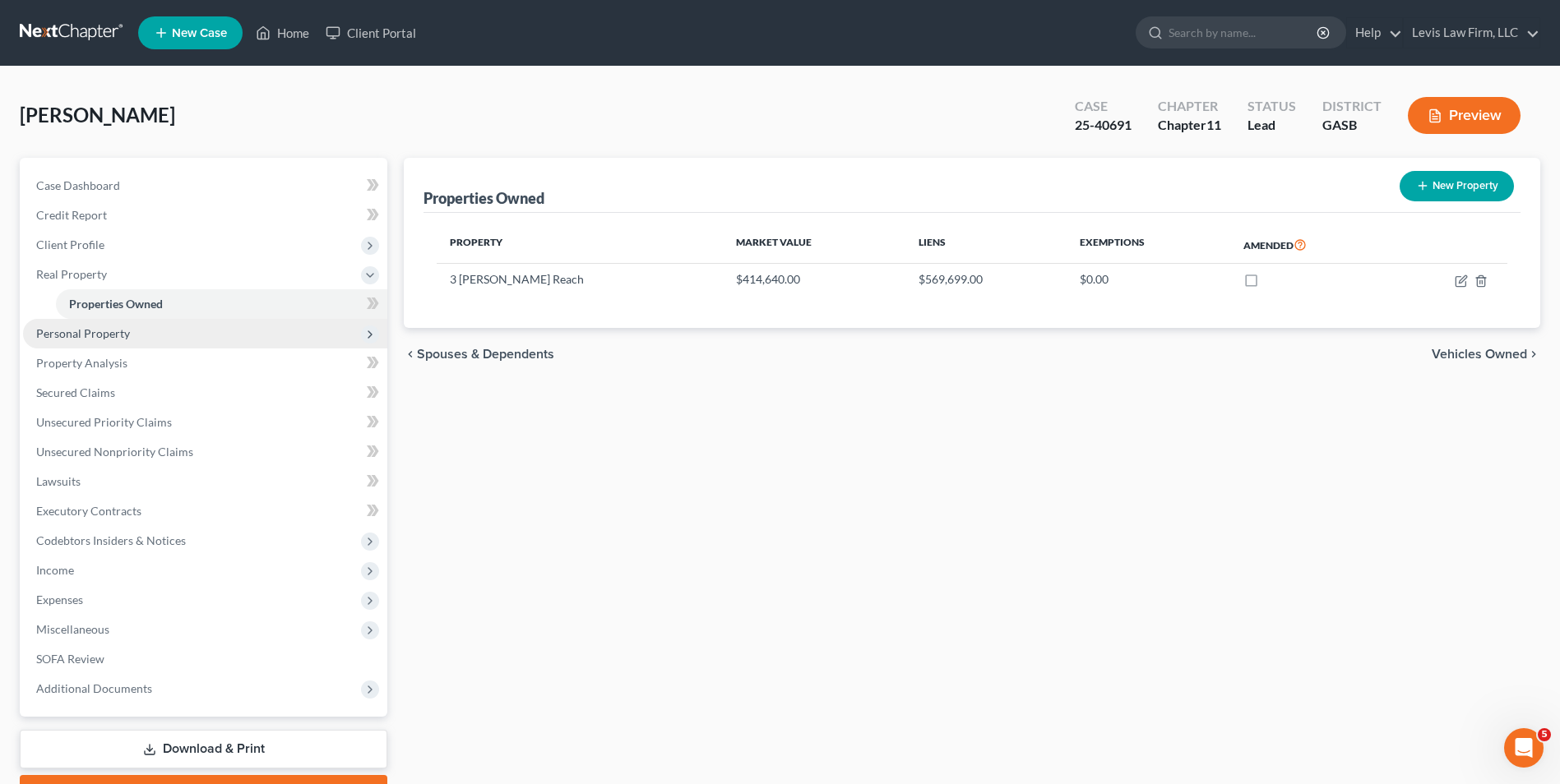
click at [109, 333] on span "Personal Property" at bounding box center [83, 333] width 94 height 14
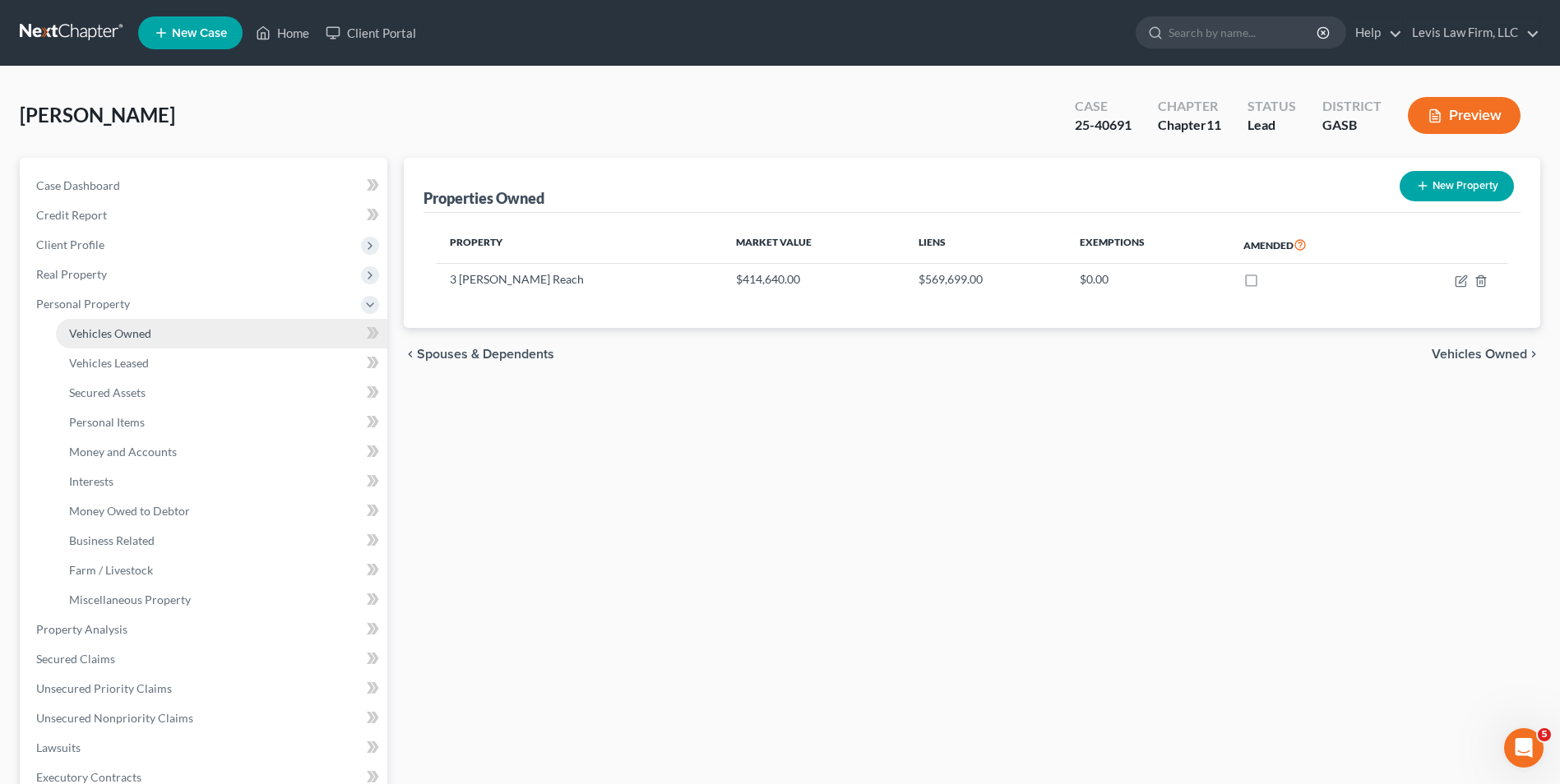
click at [134, 328] on span "Vehicles Owned" at bounding box center [110, 333] width 82 height 14
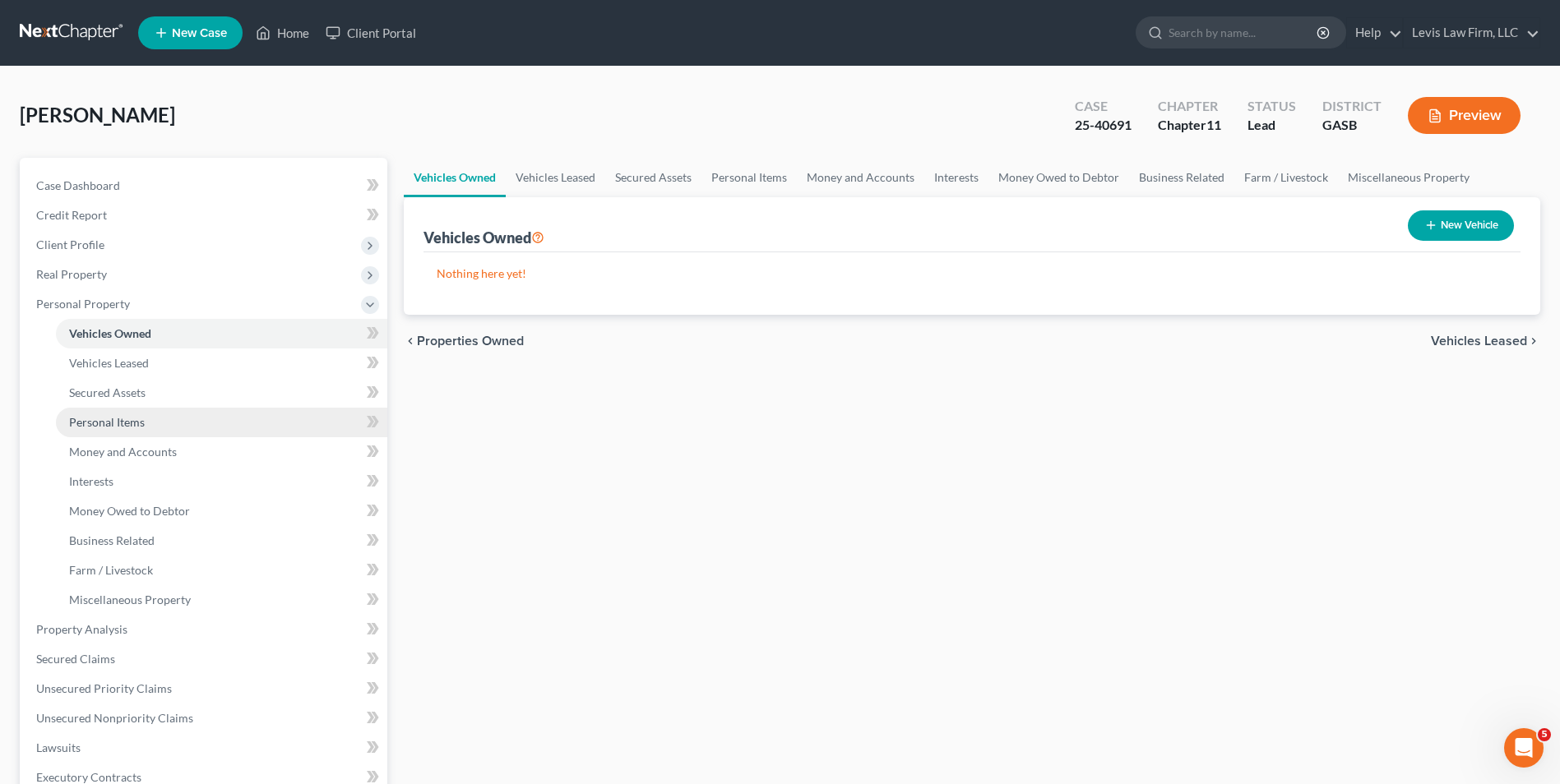
click at [125, 421] on span "Personal Items" at bounding box center [107, 422] width 76 height 14
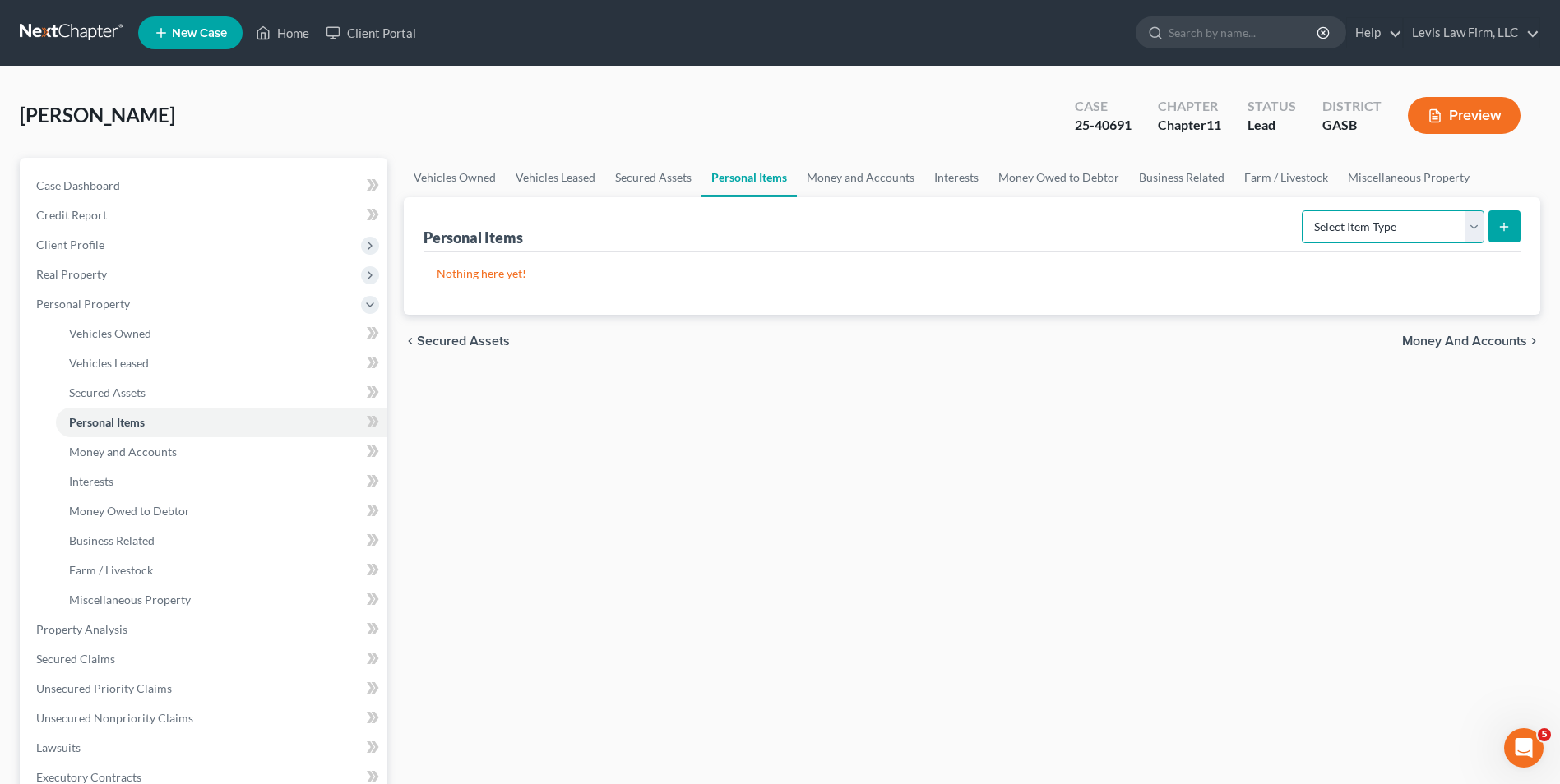
click at [1479, 226] on select "Select Item Type Clothing Collectibles Of Value Electronics Firearms Household …" at bounding box center [1393, 227] width 182 height 33
select select "household_goods"
click at [1303, 211] on select "Select Item Type Clothing Collectibles Of Value Electronics Firearms Household …" at bounding box center [1393, 227] width 182 height 33
click at [1506, 231] on icon "submit" at bounding box center [1503, 226] width 13 height 13
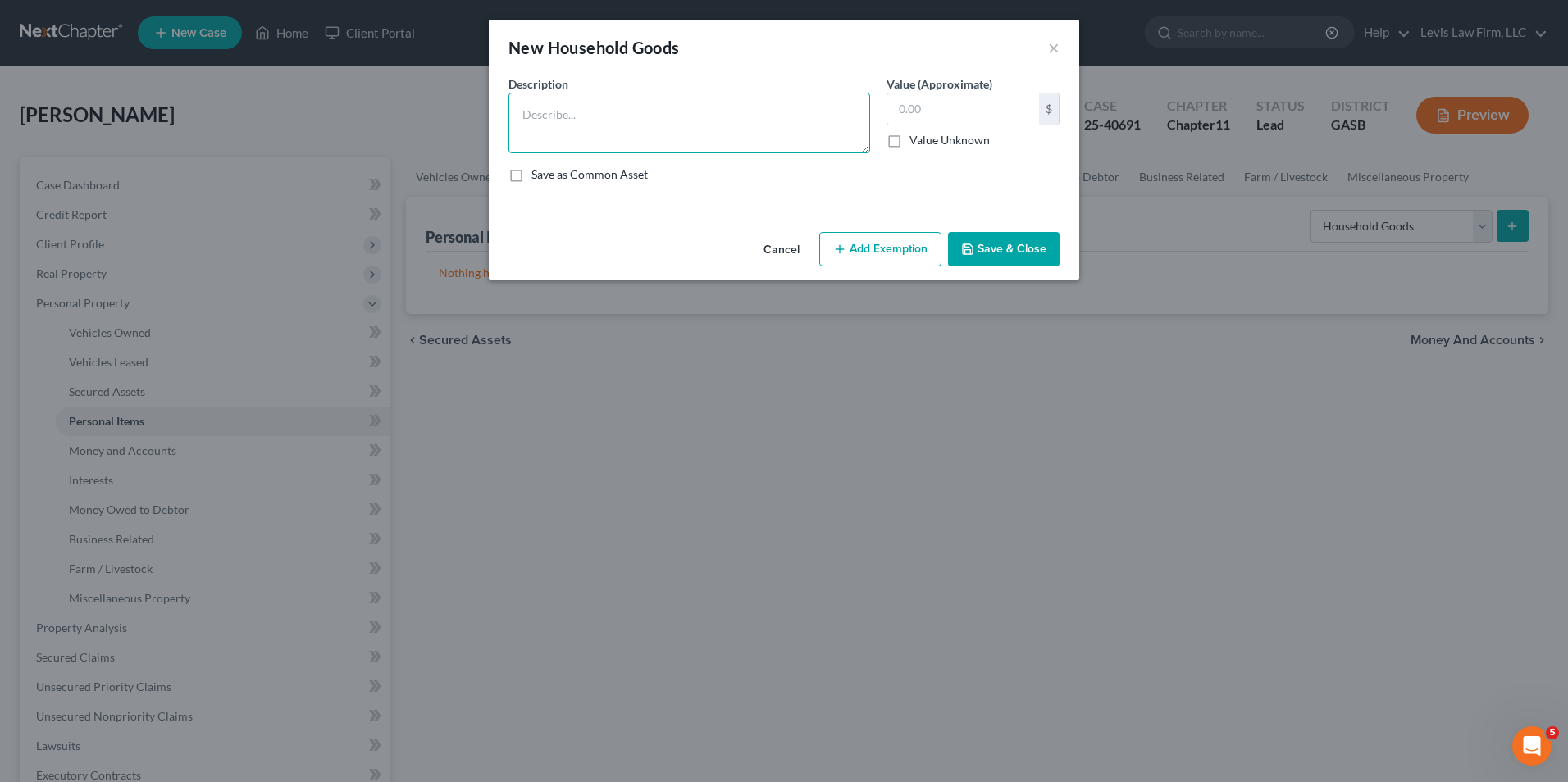
click at [523, 110] on textarea at bounding box center [690, 123] width 362 height 60
type textarea "h"
type textarea "Household Goods"
type input "8,720.00"
click at [904, 251] on button "Add Exemption" at bounding box center [880, 249] width 123 height 34
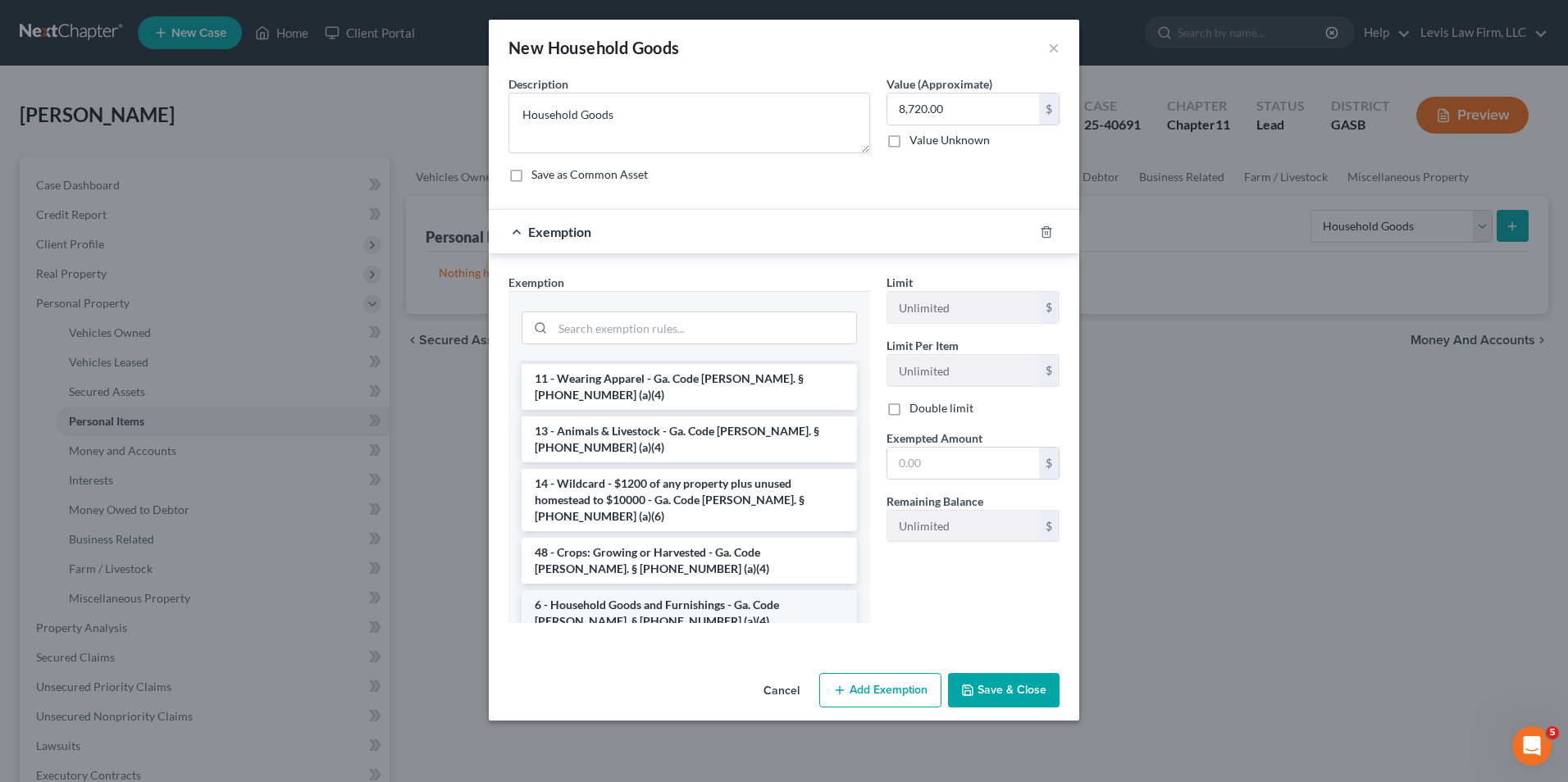
scroll to position [82, 0]
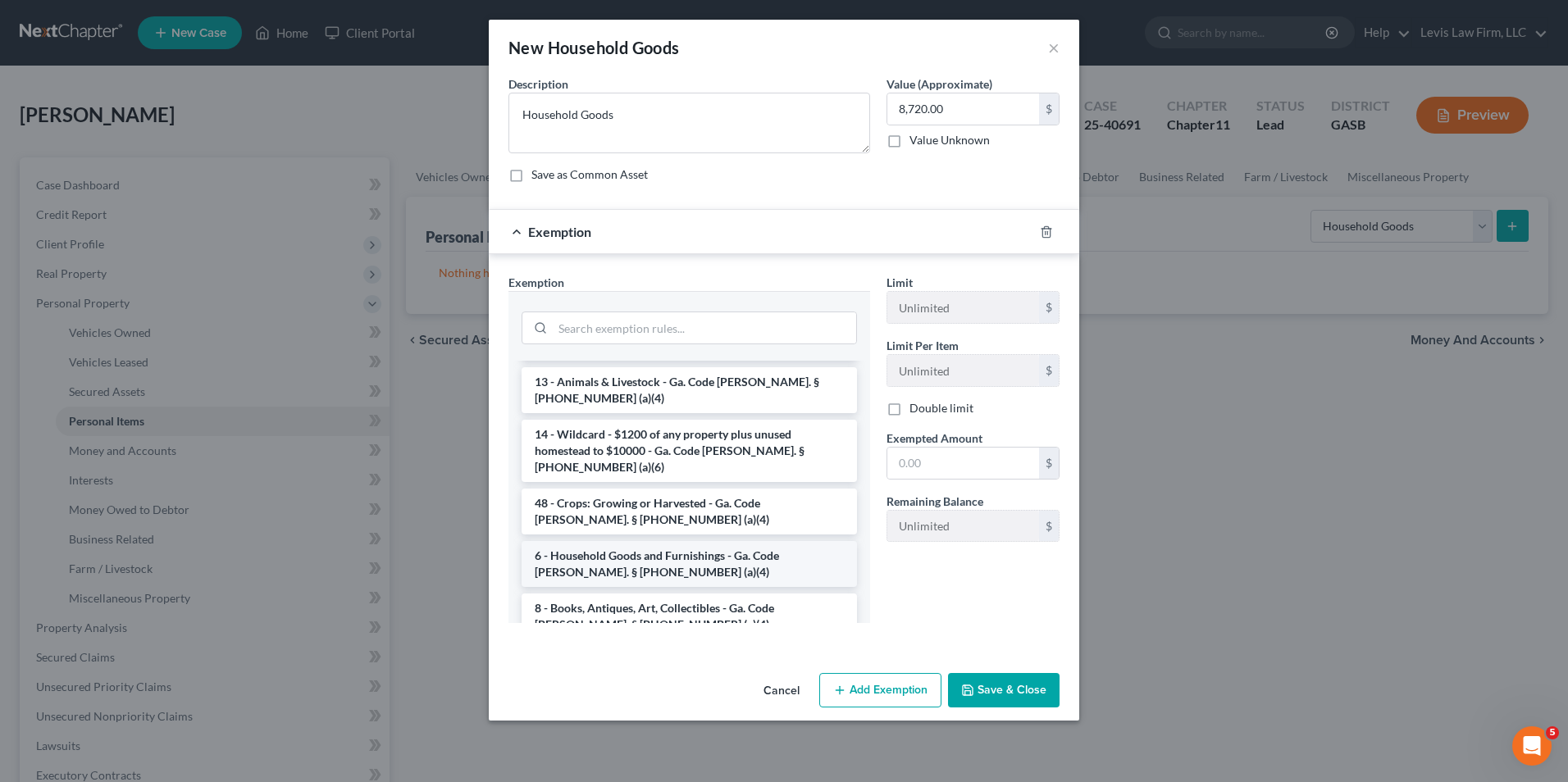
click at [715, 541] on li "6 - Household Goods and Furnishings - Ga. Code Ann. § 44-13-100 (a)(4)" at bounding box center [689, 563] width 336 height 46
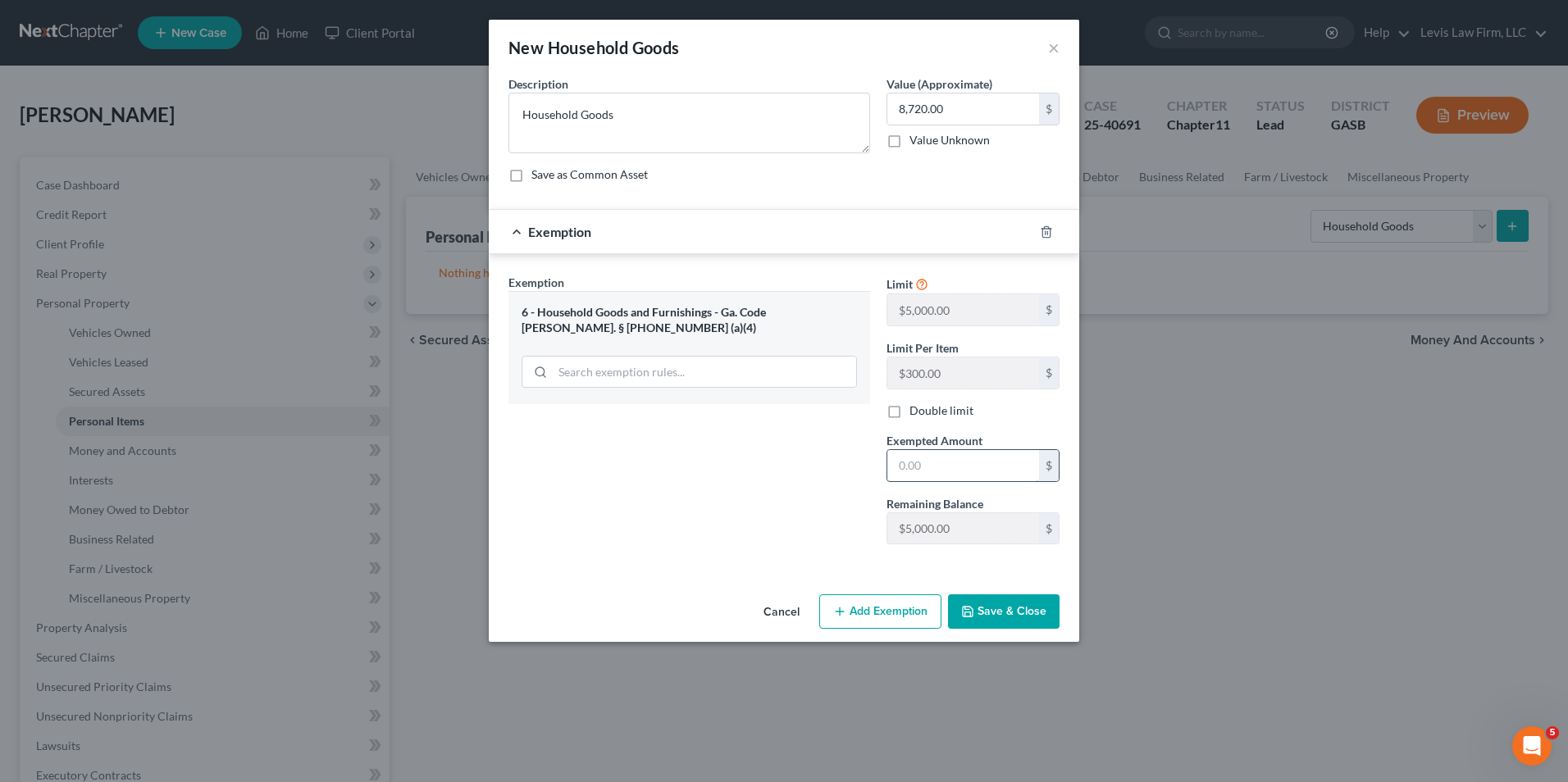
click at [902, 463] on input "text" at bounding box center [963, 466] width 152 height 31
type input "8,720.00"
click at [1019, 620] on button "Save & Close" at bounding box center [1004, 611] width 112 height 34
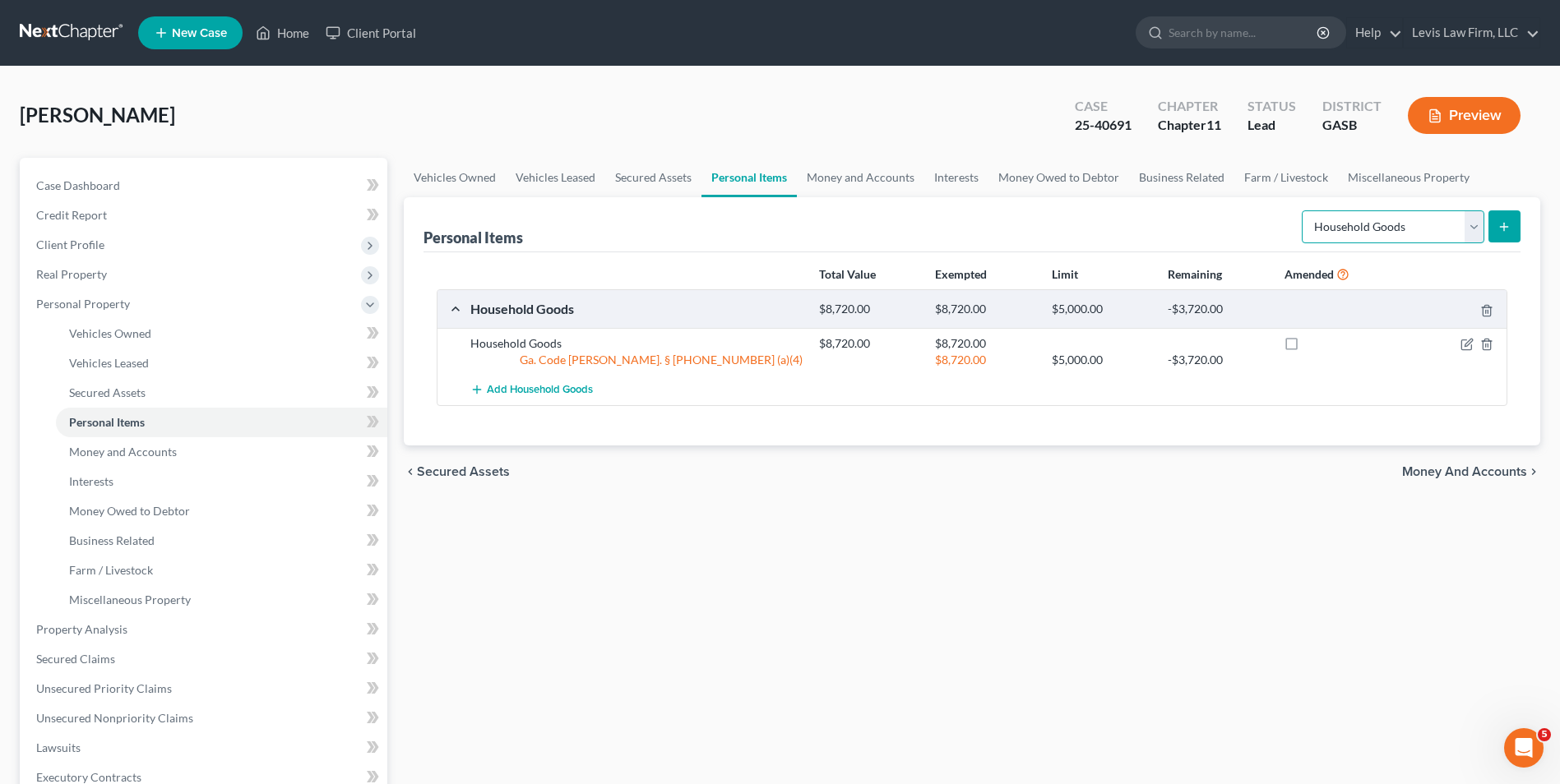
click at [1472, 222] on select "Select Item Type Clothing Collectibles Of Value Electronics Firearms Household …" at bounding box center [1393, 227] width 182 height 33
select select "electronics"
click at [1303, 211] on select "Select Item Type Clothing Collectibles Of Value Electronics Firearms Household …" at bounding box center [1393, 227] width 182 height 33
click at [1501, 233] on icon "submit" at bounding box center [1503, 226] width 13 height 13
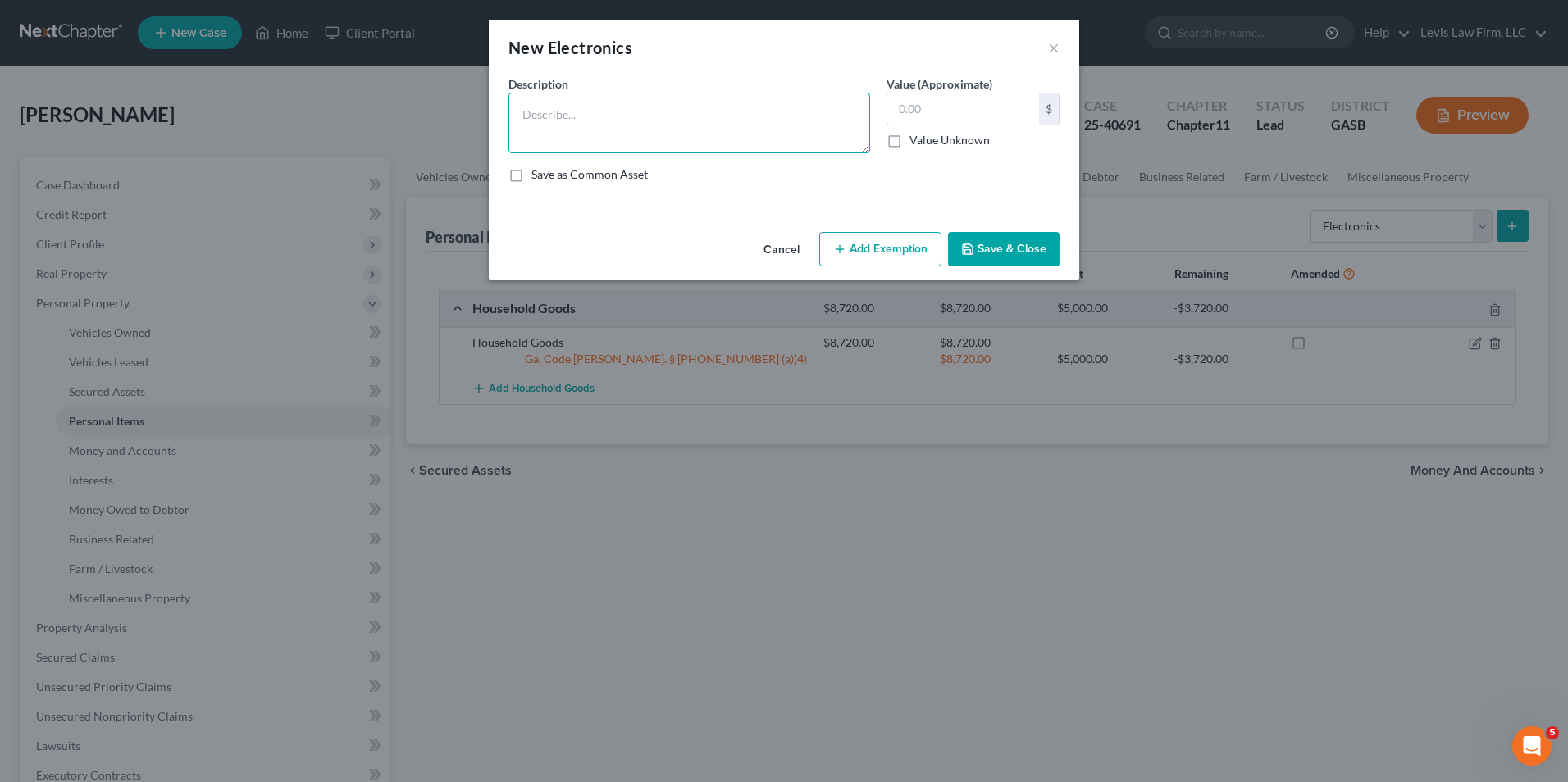
click at [530, 117] on textarea at bounding box center [690, 123] width 362 height 60
type textarea "Electronics"
type input "1,240.00"
click at [884, 258] on button "Add Exemption" at bounding box center [880, 249] width 123 height 34
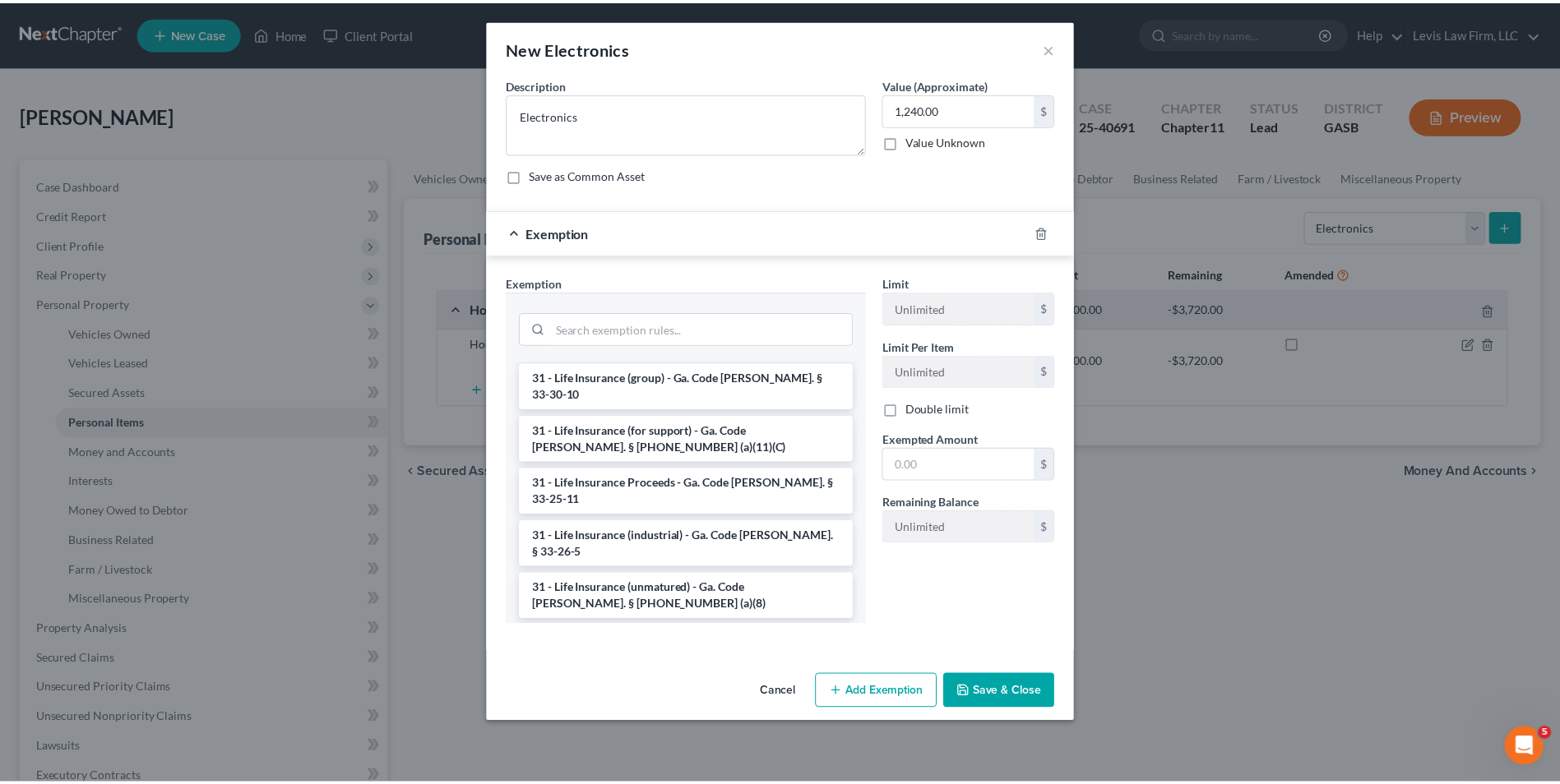
scroll to position [2276, 0]
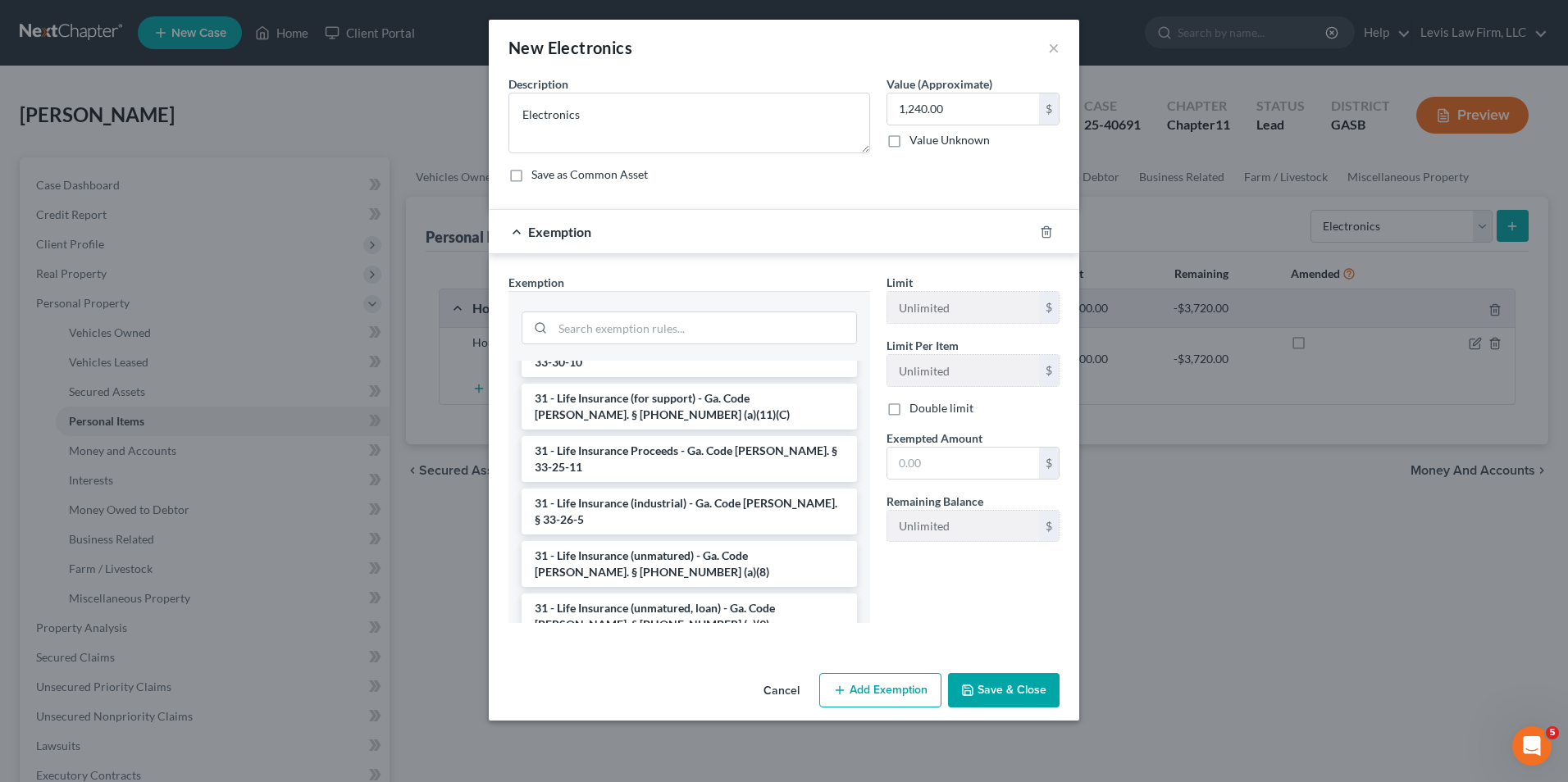
click at [750, 751] on li "6 - Household Goods and Furnishings - Ga. Code Ann. § 44-13-100 (a)(4)" at bounding box center [689, 773] width 336 height 46
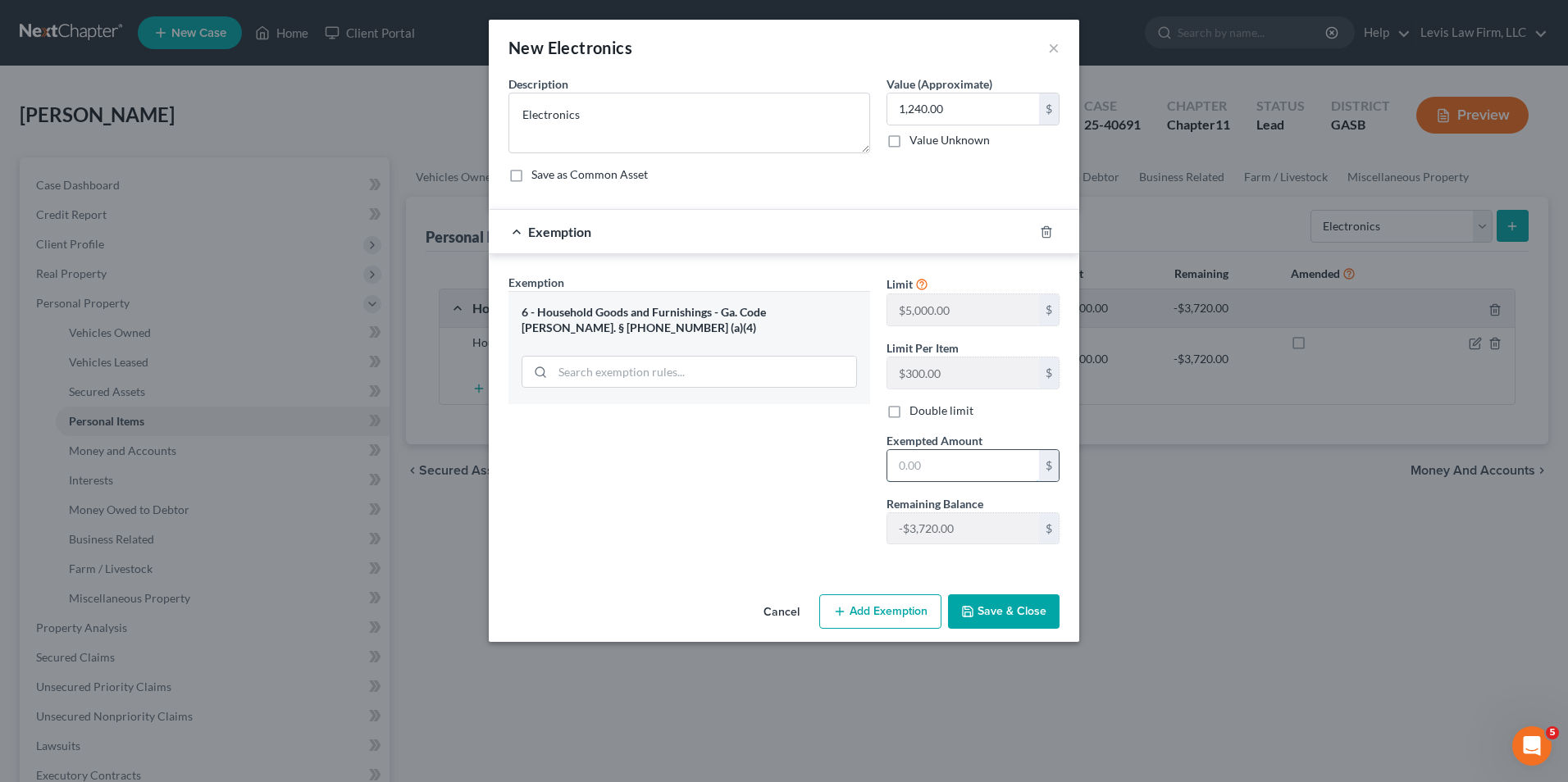
click at [901, 467] on input "text" at bounding box center [963, 466] width 152 height 31
type input "1,240.00"
click at [1025, 614] on button "Save & Close" at bounding box center [1004, 611] width 112 height 34
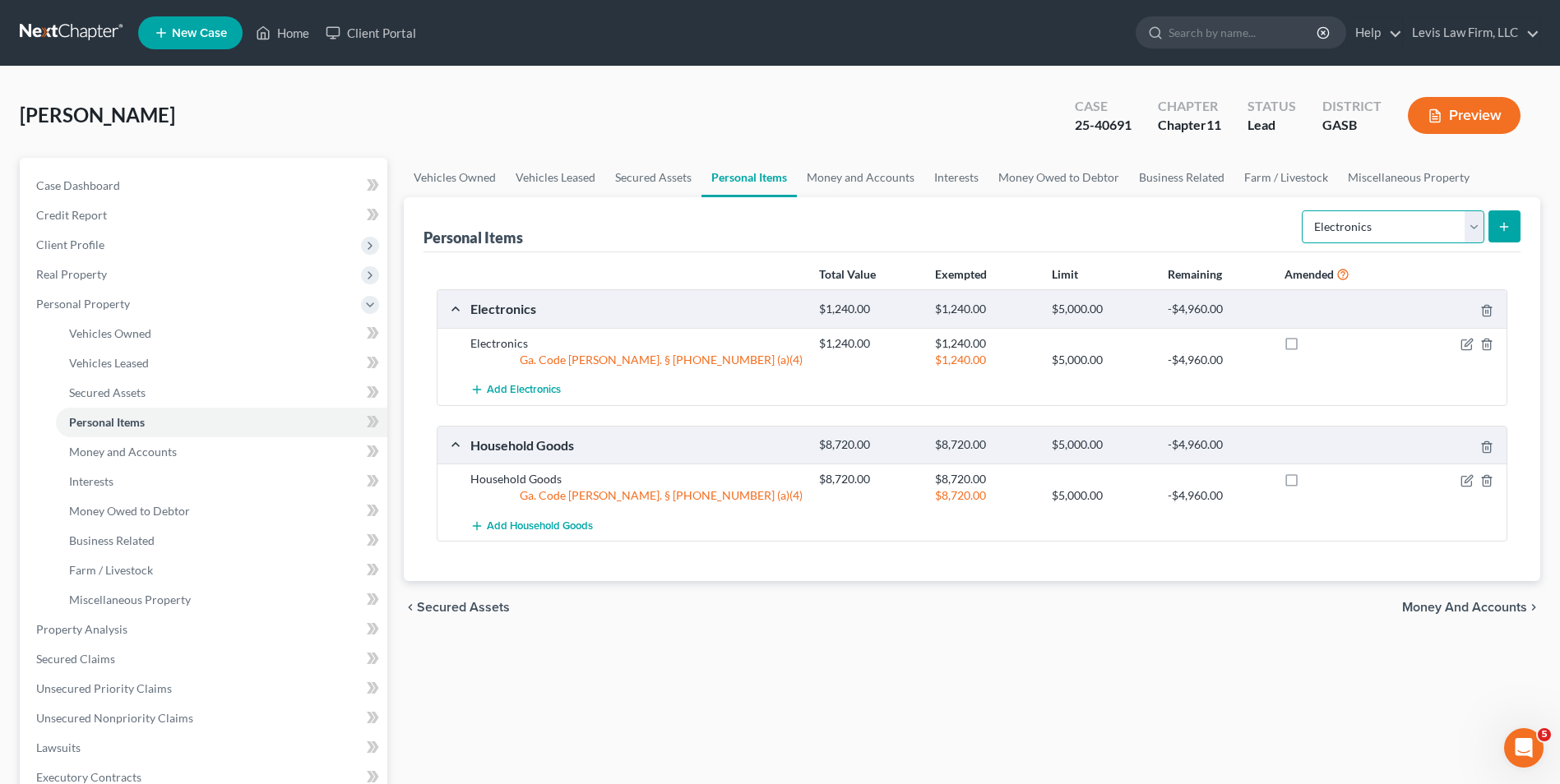
click at [1466, 223] on select "Select Item Type Clothing Collectibles Of Value Electronics Firearms Household …" at bounding box center [1393, 227] width 182 height 33
select select "clothing"
click at [1303, 211] on select "Select Item Type Clothing Collectibles Of Value Electronics Firearms Household …" at bounding box center [1393, 227] width 182 height 33
click at [1507, 215] on button "submit" at bounding box center [1504, 226] width 32 height 32
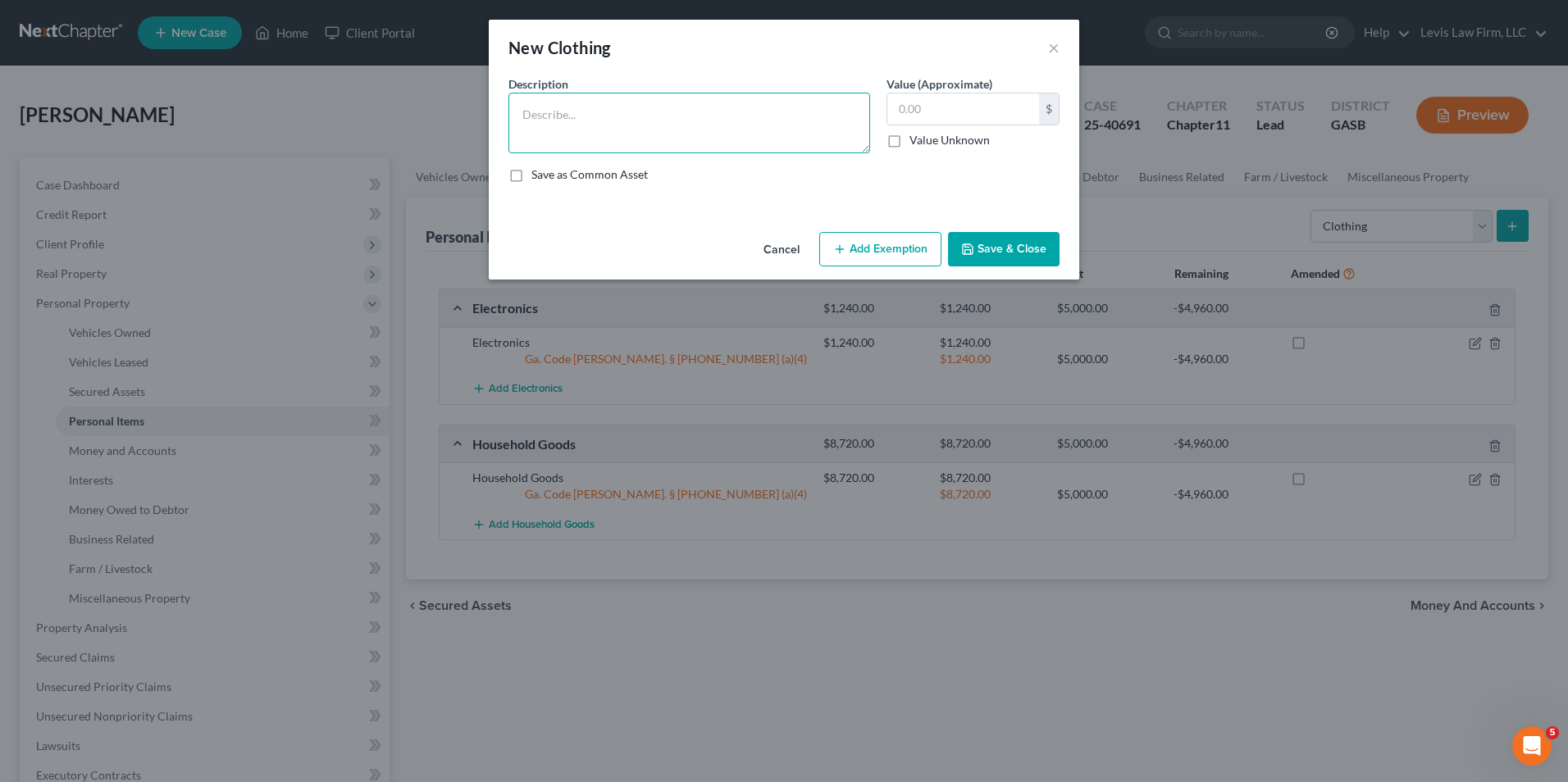
click at [540, 117] on textarea at bounding box center [690, 123] width 362 height 60
type textarea "Clothing"
click at [967, 102] on input "800." at bounding box center [963, 109] width 152 height 31
type input "800.00"
click at [897, 248] on button "Add Exemption" at bounding box center [880, 249] width 123 height 34
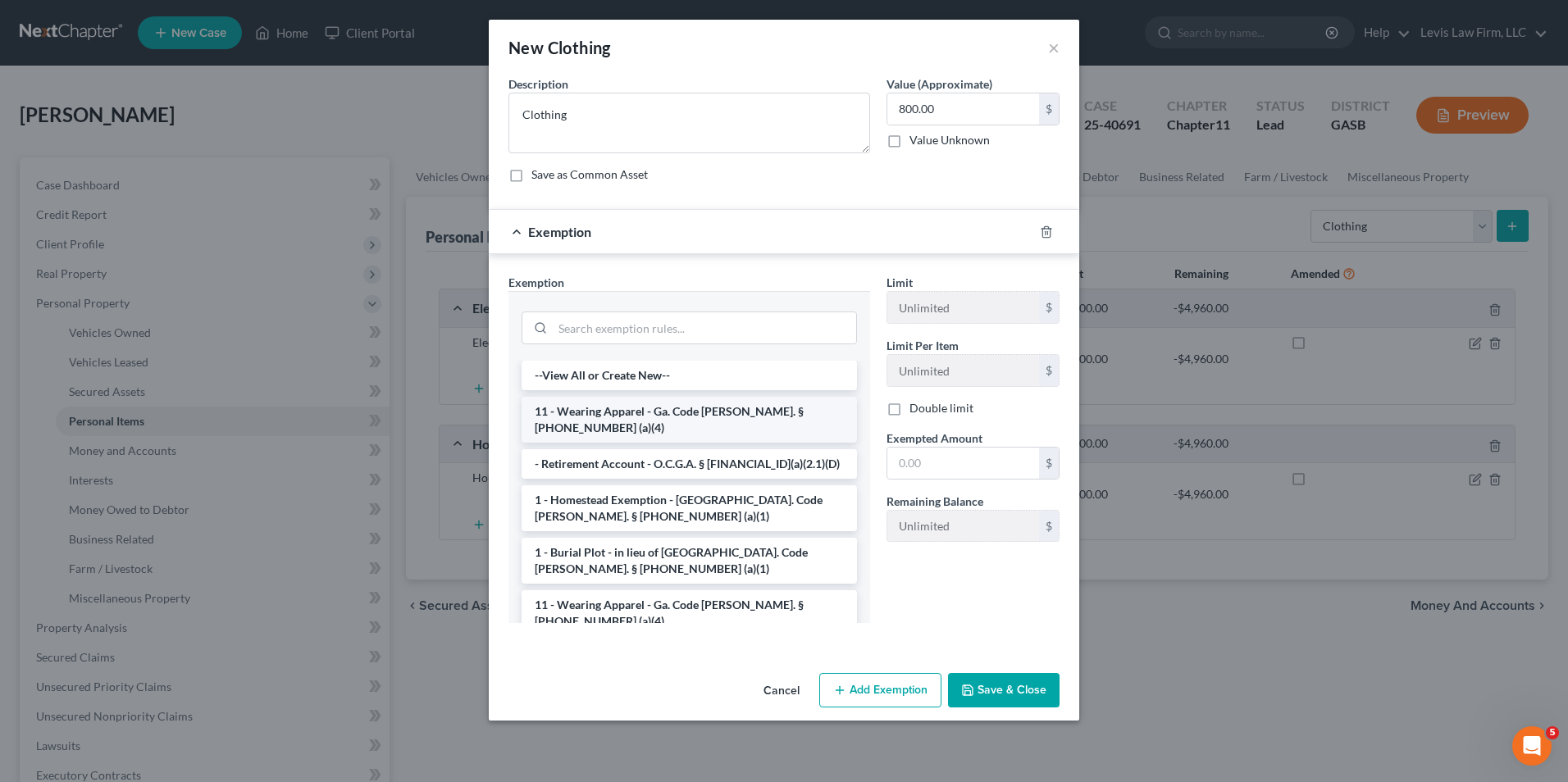
click at [730, 411] on li "11 - Wearing Apparel - Ga. Code Ann. § 44-13-100 (a)(4)" at bounding box center [689, 419] width 336 height 46
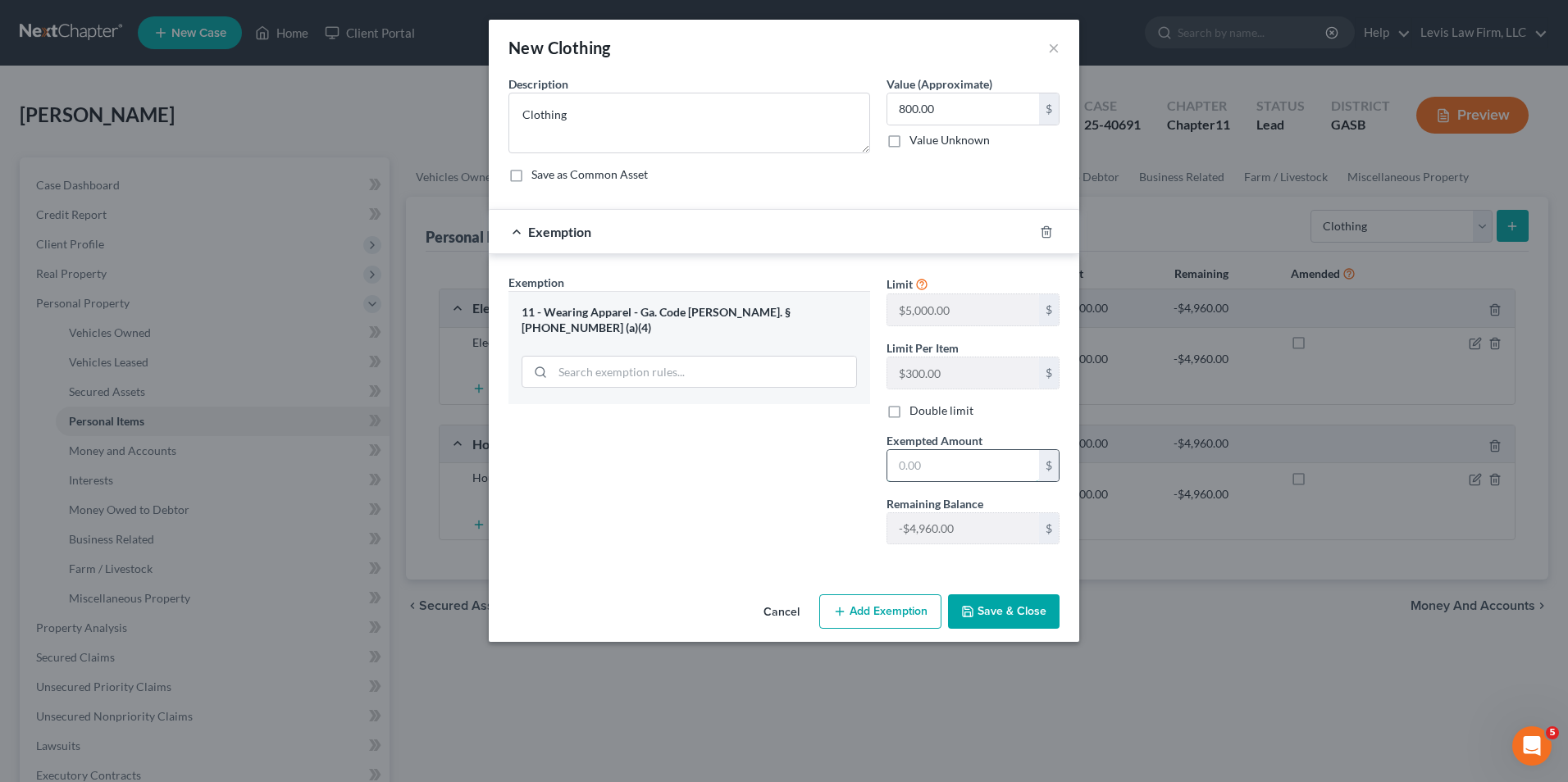
click at [896, 465] on input "text" at bounding box center [963, 466] width 152 height 31
type input "800.00"
click at [1001, 616] on button "Save & Close" at bounding box center [1004, 611] width 112 height 34
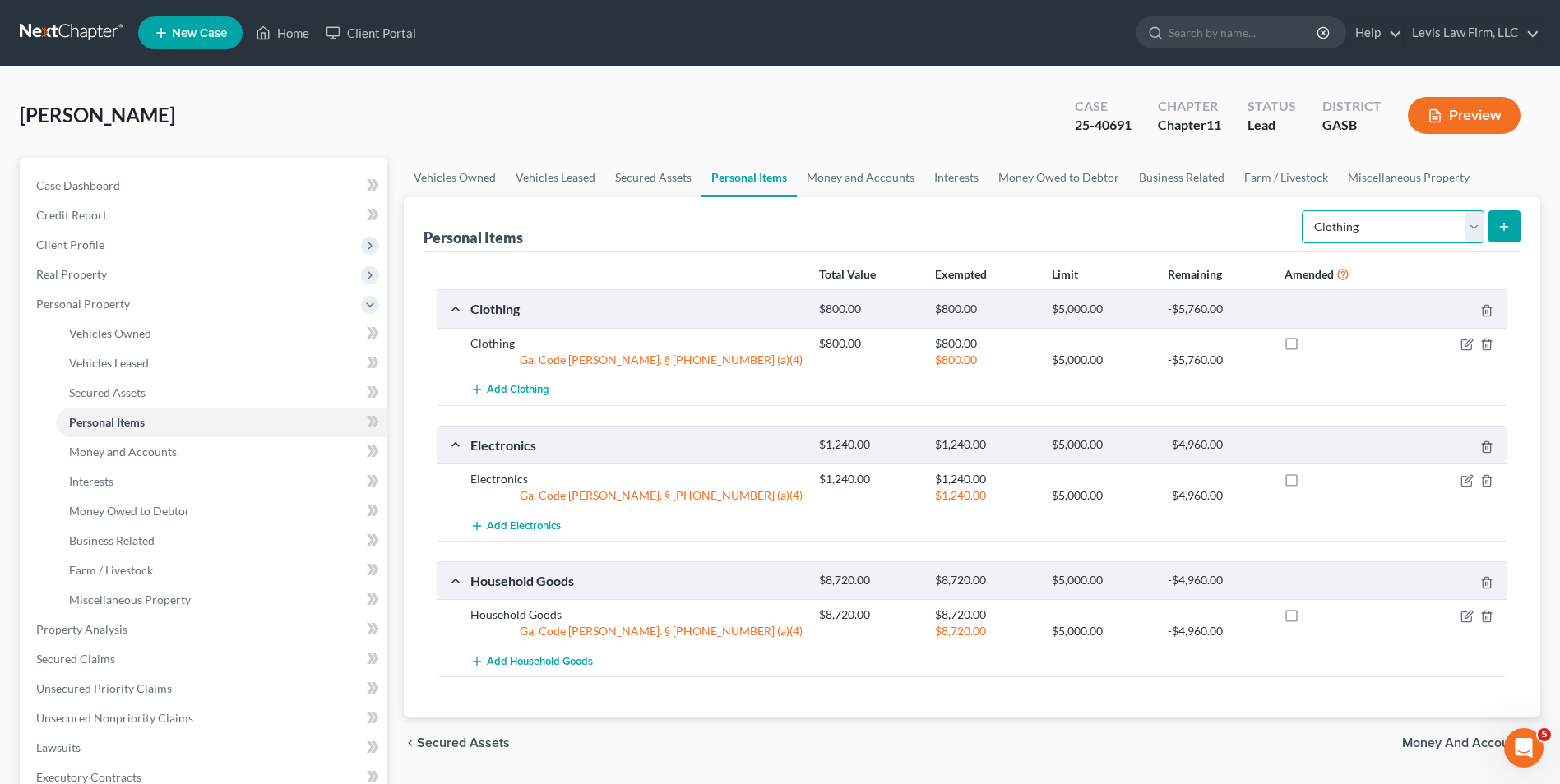
click at [1476, 228] on select "Select Item Type Clothing Collectibles Of Value Electronics Firearms Household …" at bounding box center [1393, 227] width 182 height 33
click at [1303, 211] on select "Select Item Type Clothing Collectibles Of Value Electronics Firearms Household …" at bounding box center [1393, 227] width 182 height 33
click at [1474, 222] on select "Select Item Type Clothing Collectibles Of Value Electronics Firearms Household …" at bounding box center [1393, 227] width 182 height 33
select select "jewelry"
click at [1303, 211] on select "Select Item Type Clothing Collectibles Of Value Electronics Firearms Household …" at bounding box center [1393, 227] width 182 height 33
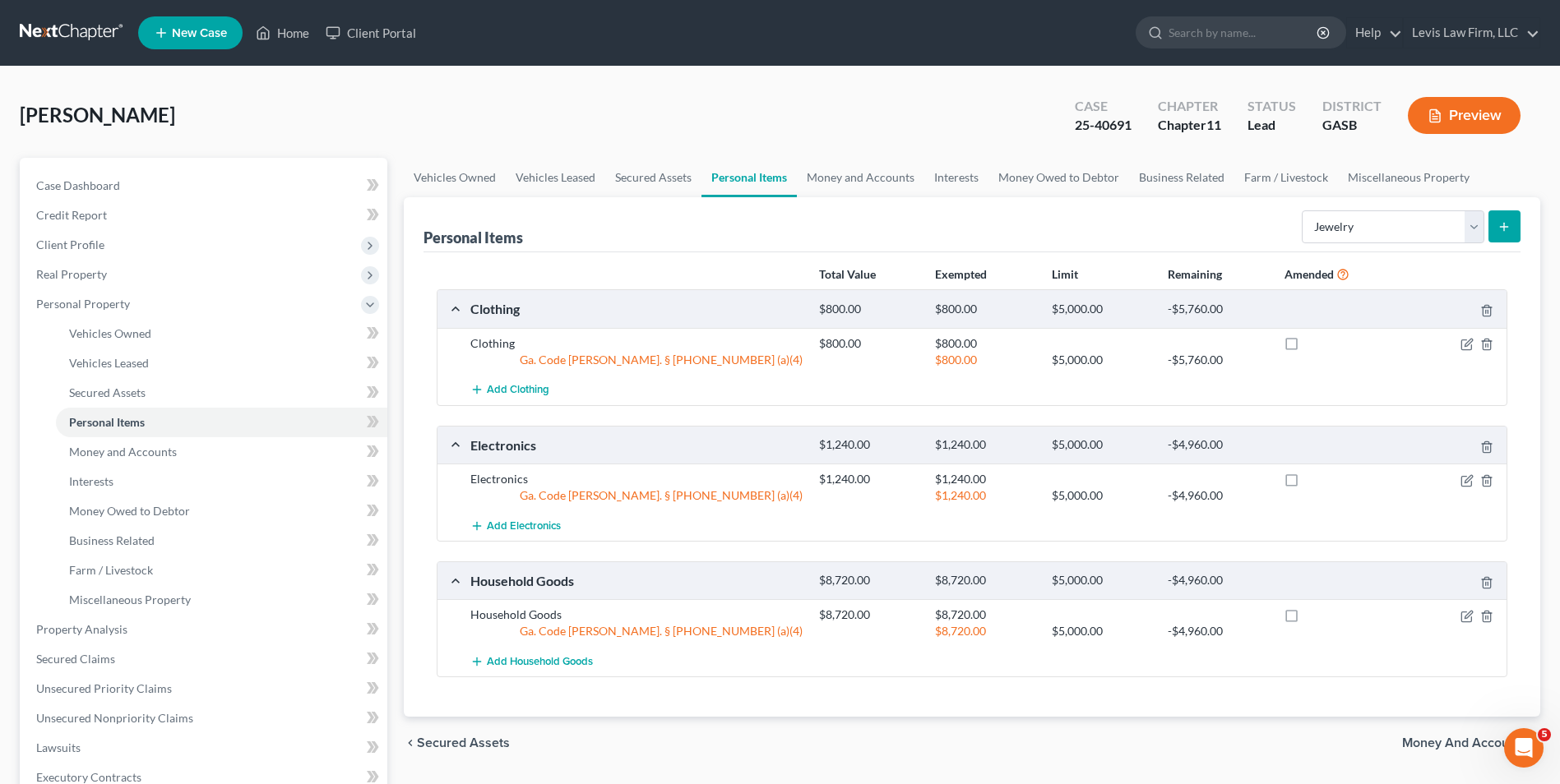
click at [1504, 228] on line "submit" at bounding box center [1504, 226] width 0 height 8
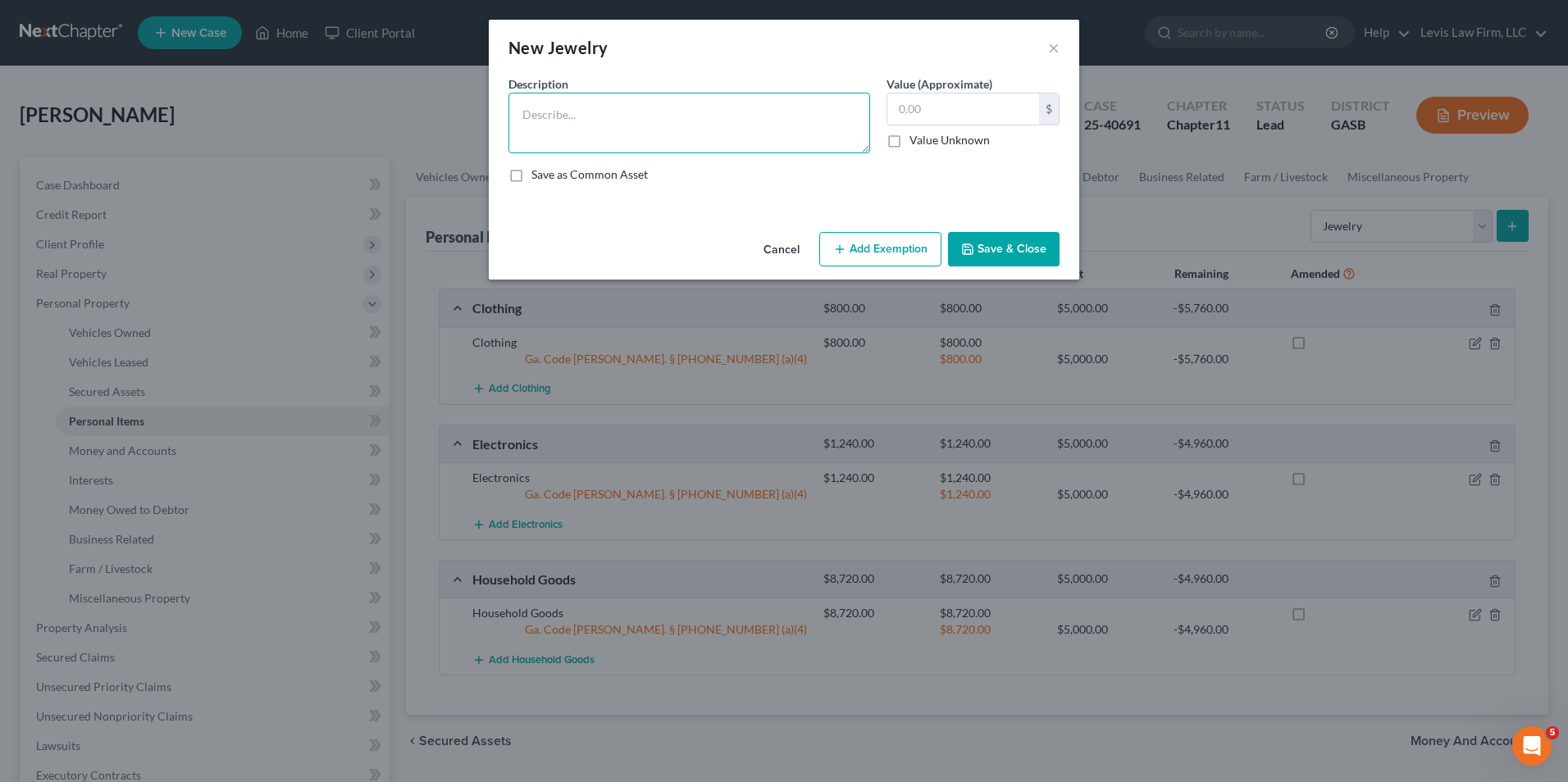
drag, startPoint x: 536, startPoint y: 107, endPoint x: 545, endPoint y: 111, distance: 9.8
click at [536, 107] on textarea at bounding box center [690, 123] width 362 height 60
type textarea "Jewerly"
type input "3,275.00"
click at [882, 243] on button "Add Exemption" at bounding box center [880, 249] width 123 height 34
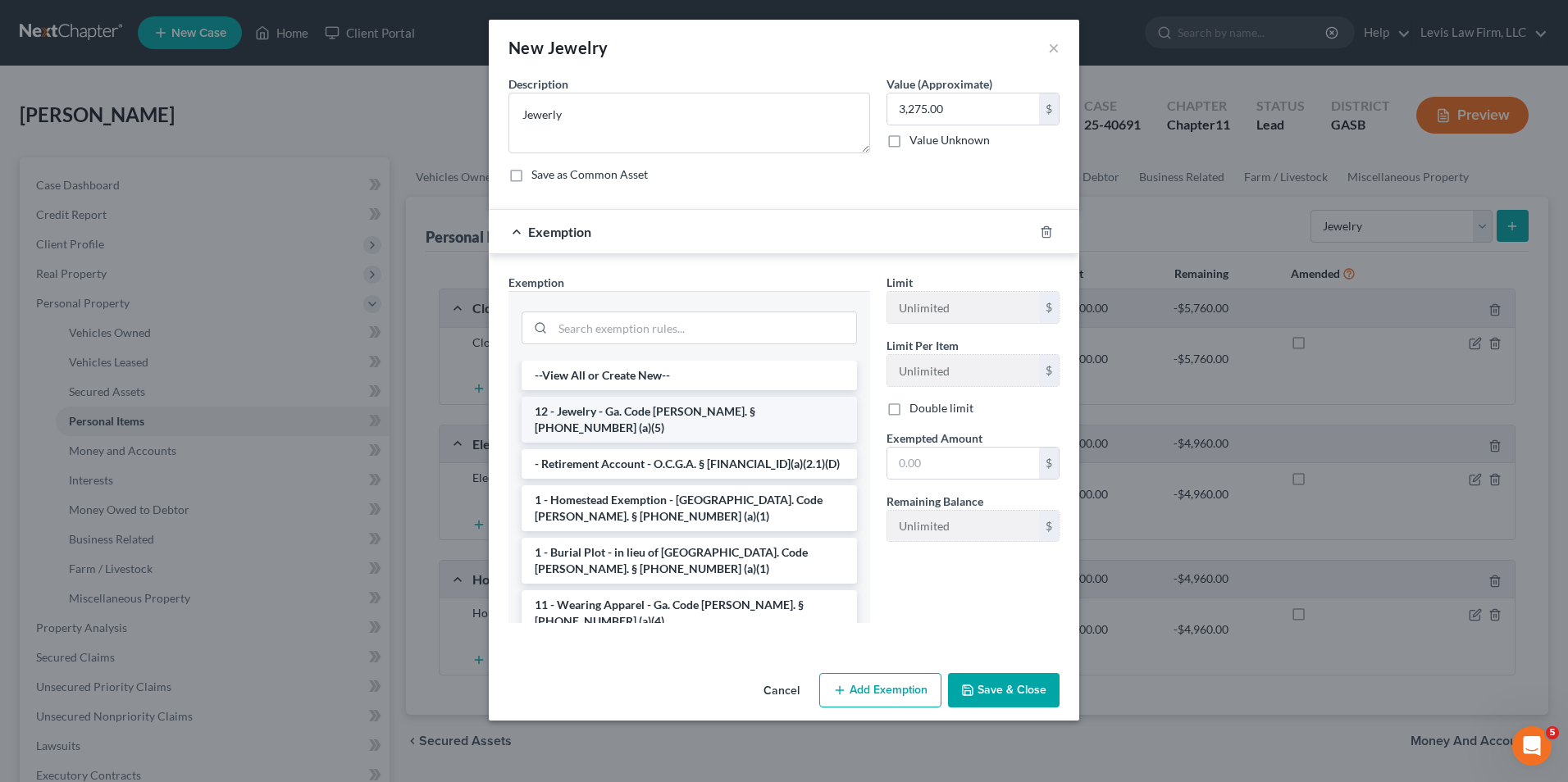
click at [727, 411] on li "12 - Jewelry - Ga. Code Ann. § 44-13-100 (a)(5)" at bounding box center [689, 419] width 336 height 46
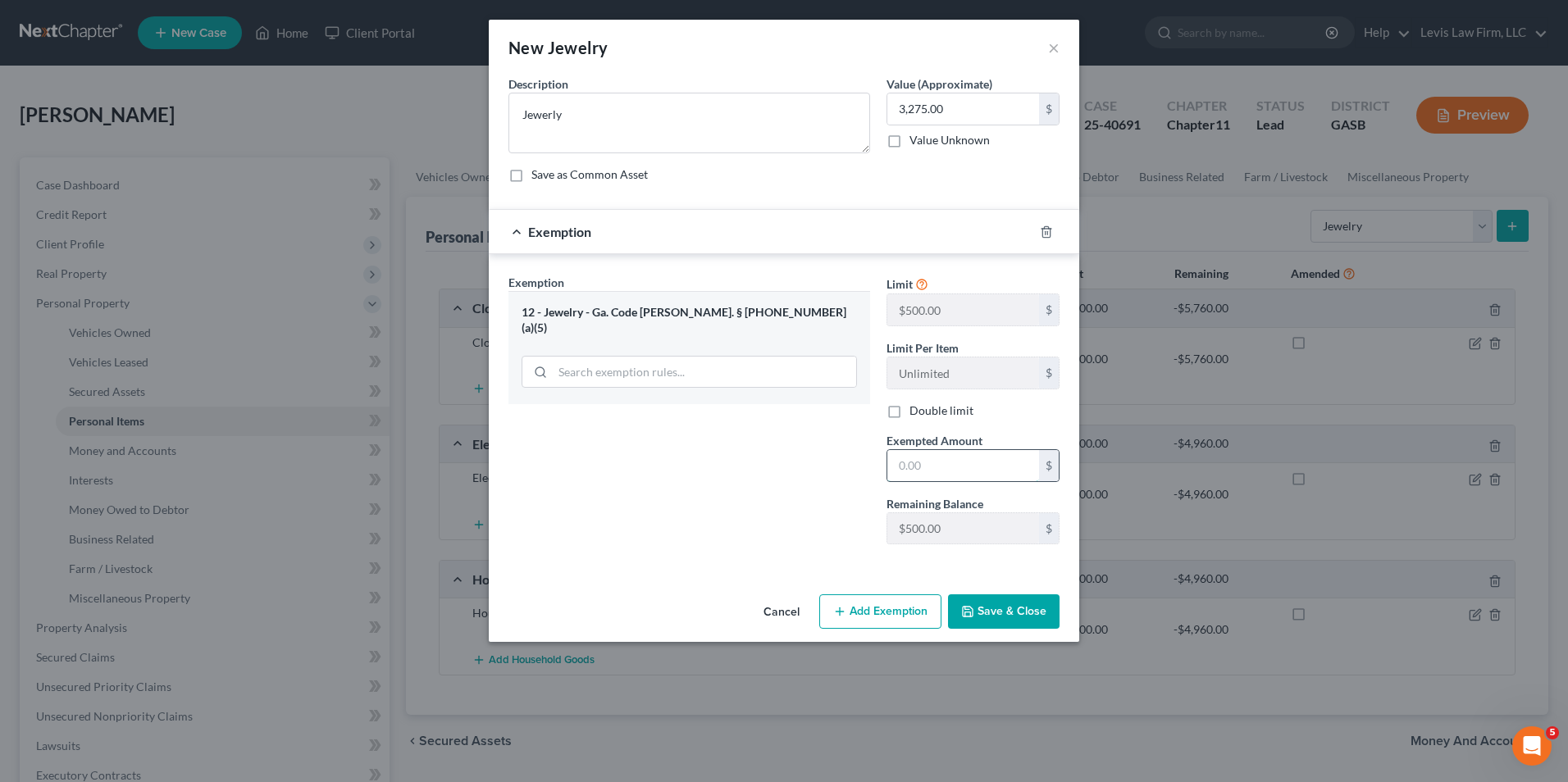
click at [899, 464] on input "text" at bounding box center [963, 466] width 152 height 31
type input "3"
type input "3,275.00"
click at [1003, 607] on button "Save & Close" at bounding box center [1004, 611] width 112 height 34
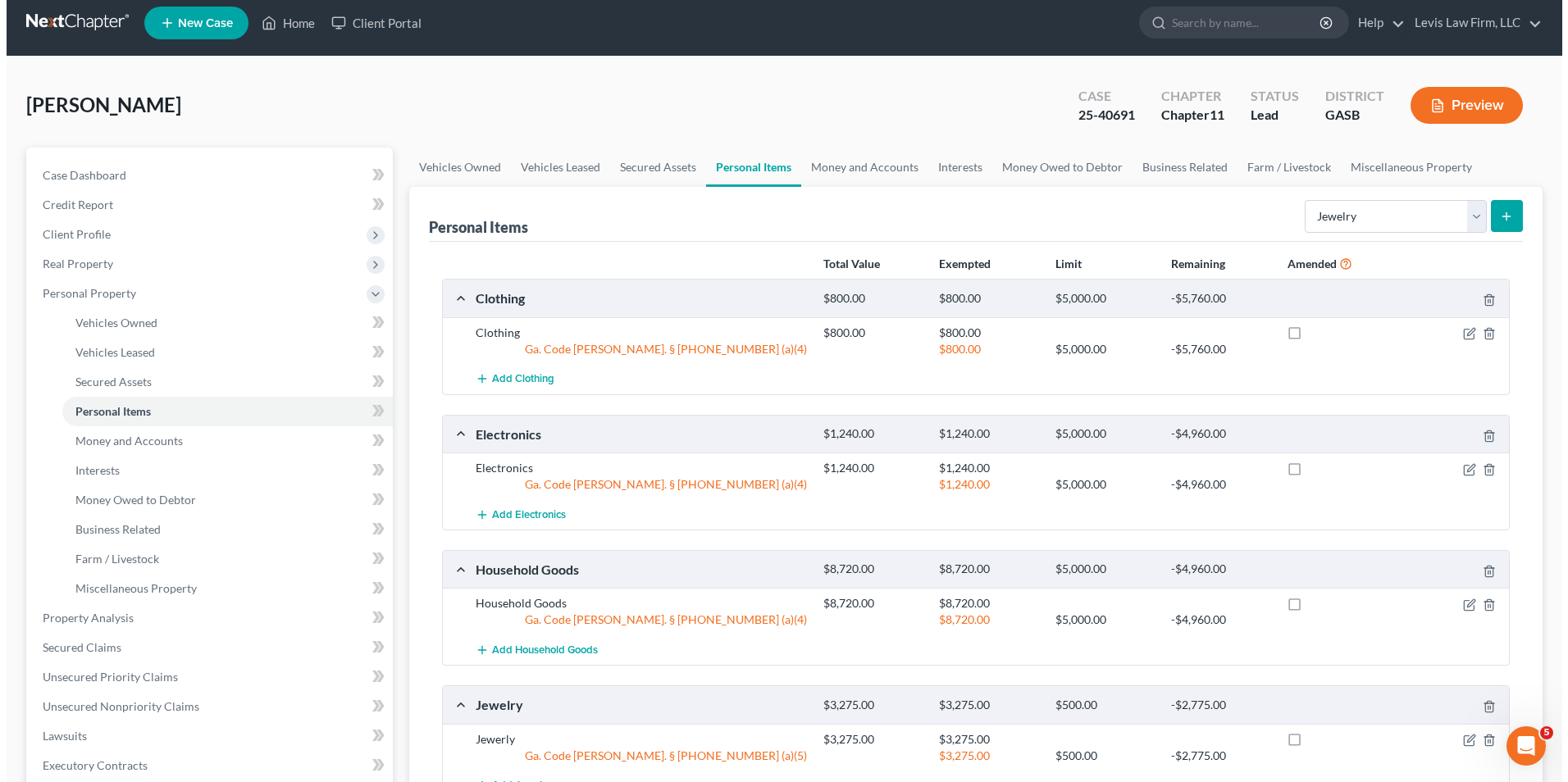
scroll to position [0, 0]
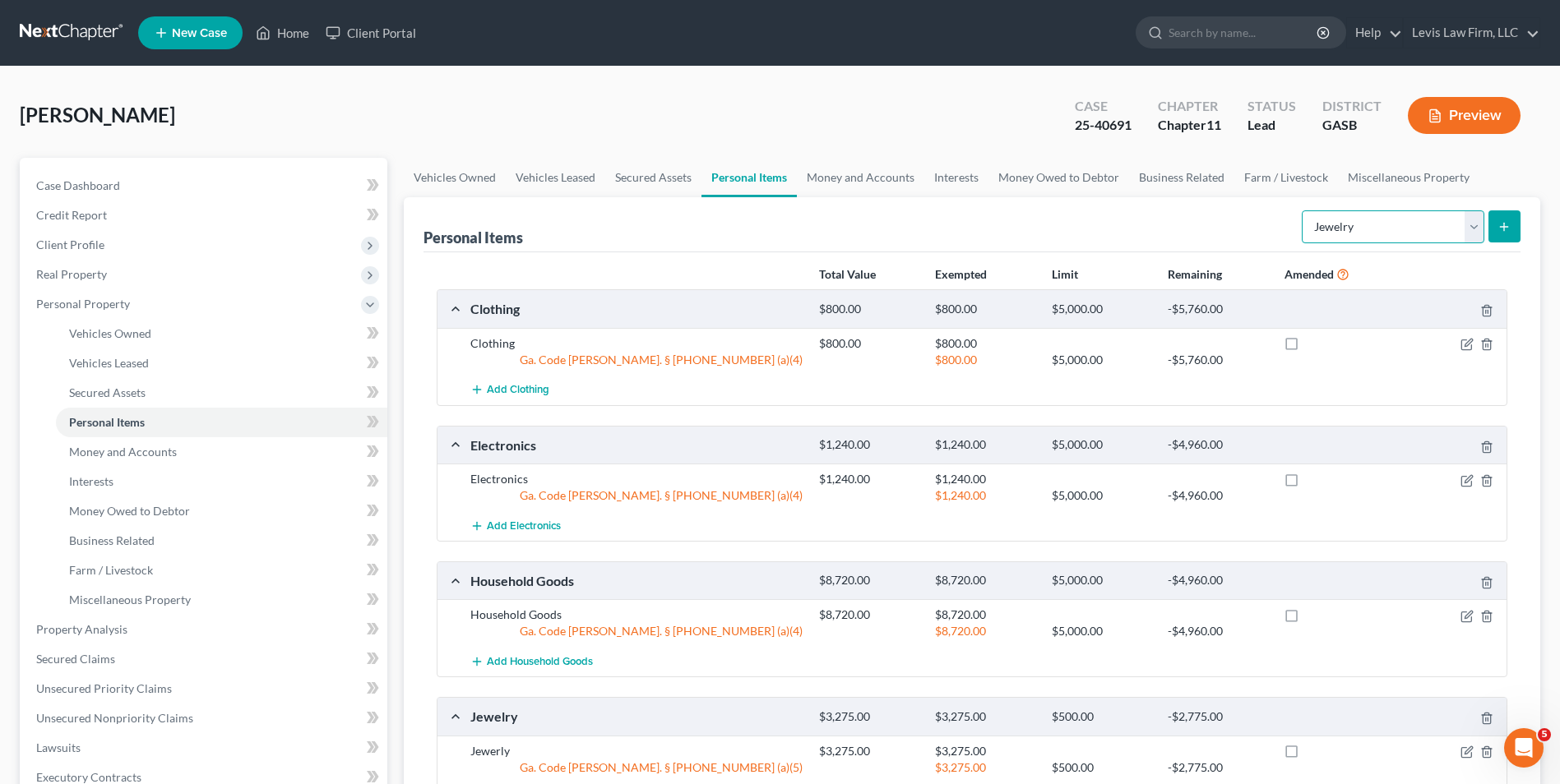
click at [1471, 228] on select "Select Item Type Clothing Collectibles Of Value Electronics Firearms Household …" at bounding box center [1393, 227] width 182 height 33
select select "other"
click at [1303, 211] on select "Select Item Type Clothing Collectibles Of Value Electronics Firearms Household …" at bounding box center [1393, 227] width 182 height 33
click at [1513, 213] on button "submit" at bounding box center [1504, 226] width 32 height 32
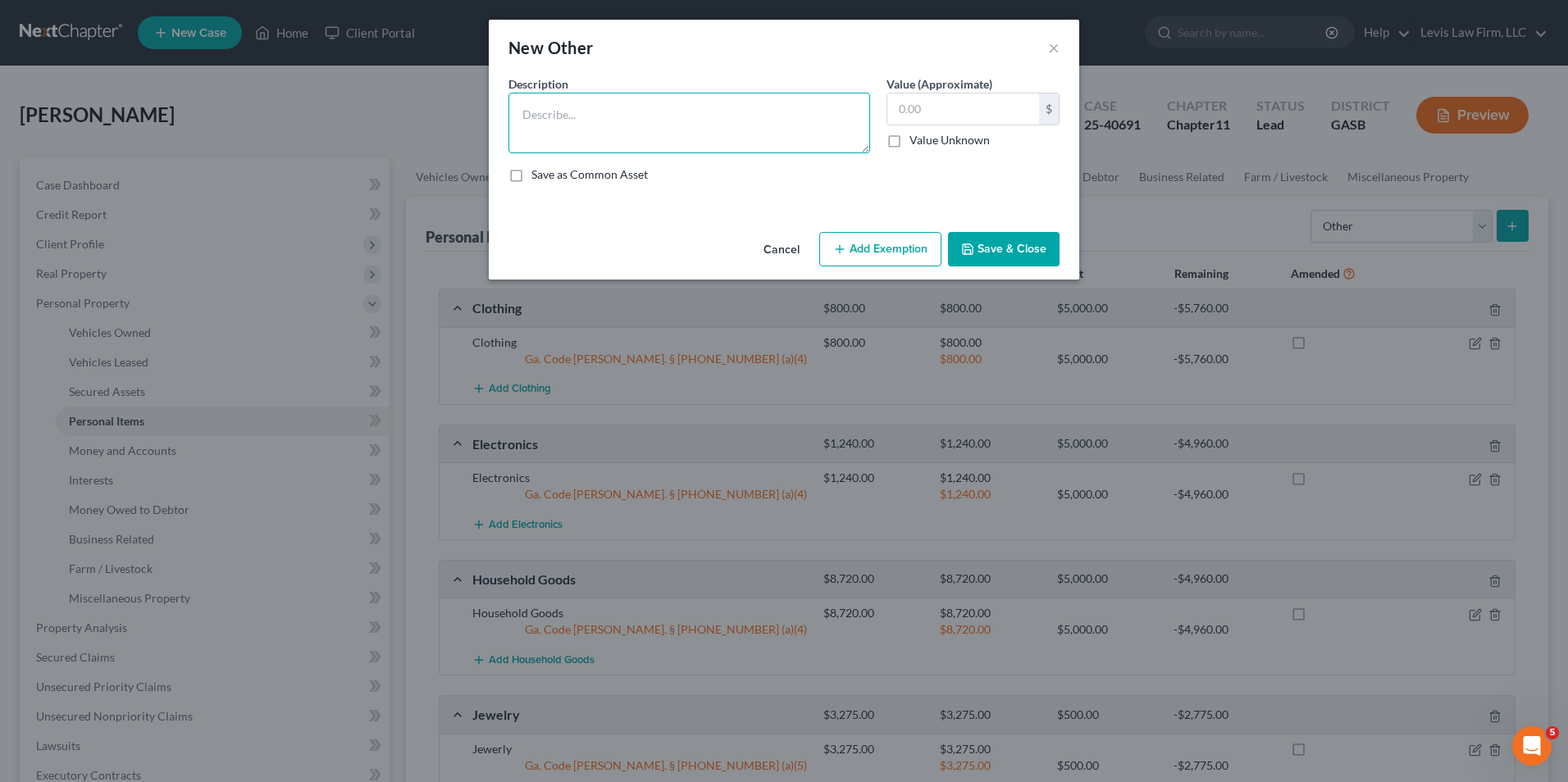
click at [536, 117] on textarea at bounding box center [690, 123] width 362 height 60
type textarea "Office Furniture"
type input "600.00"
click at [891, 243] on button "Add Exemption" at bounding box center [880, 249] width 123 height 34
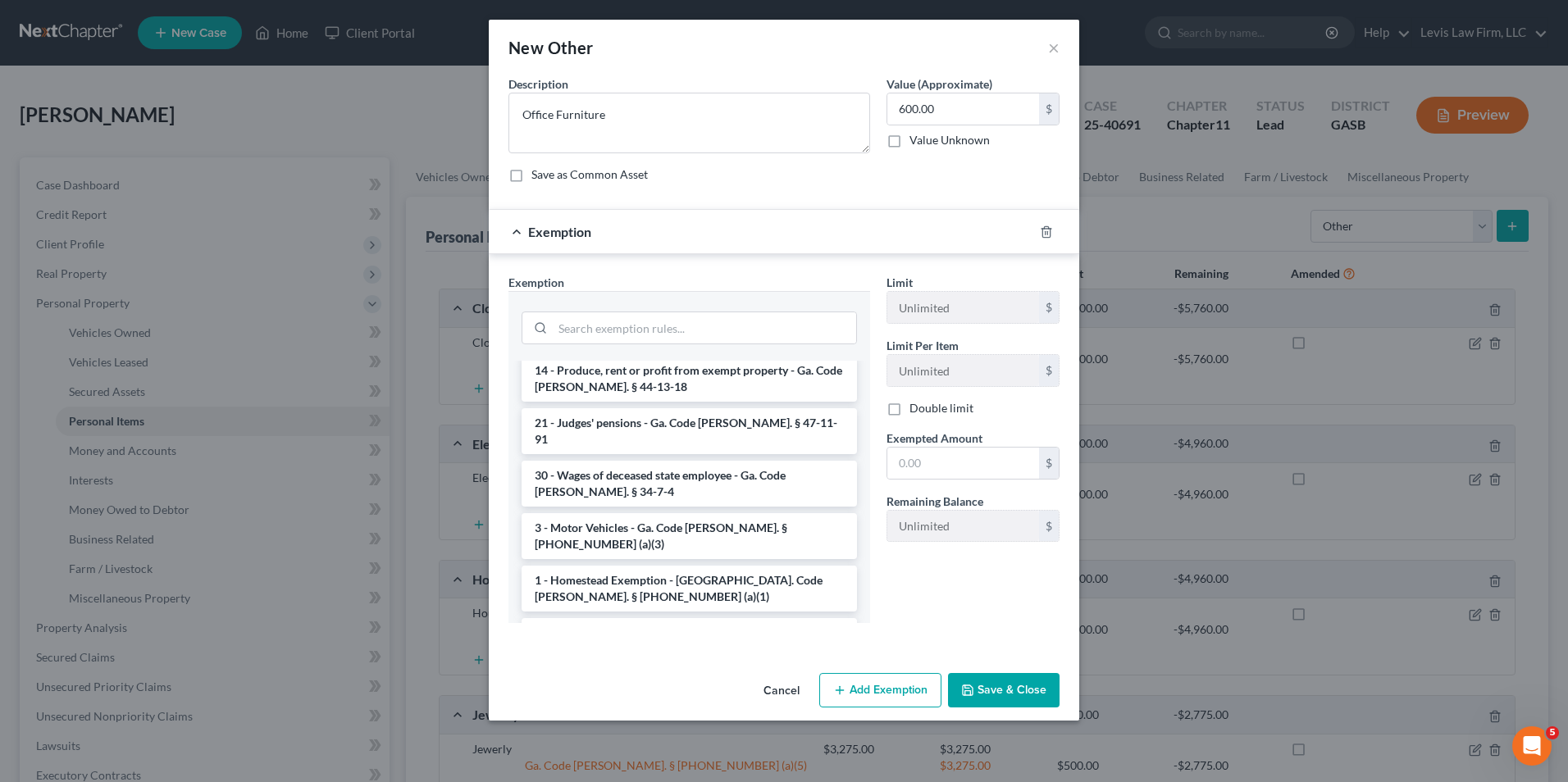
scroll to position [656, 0]
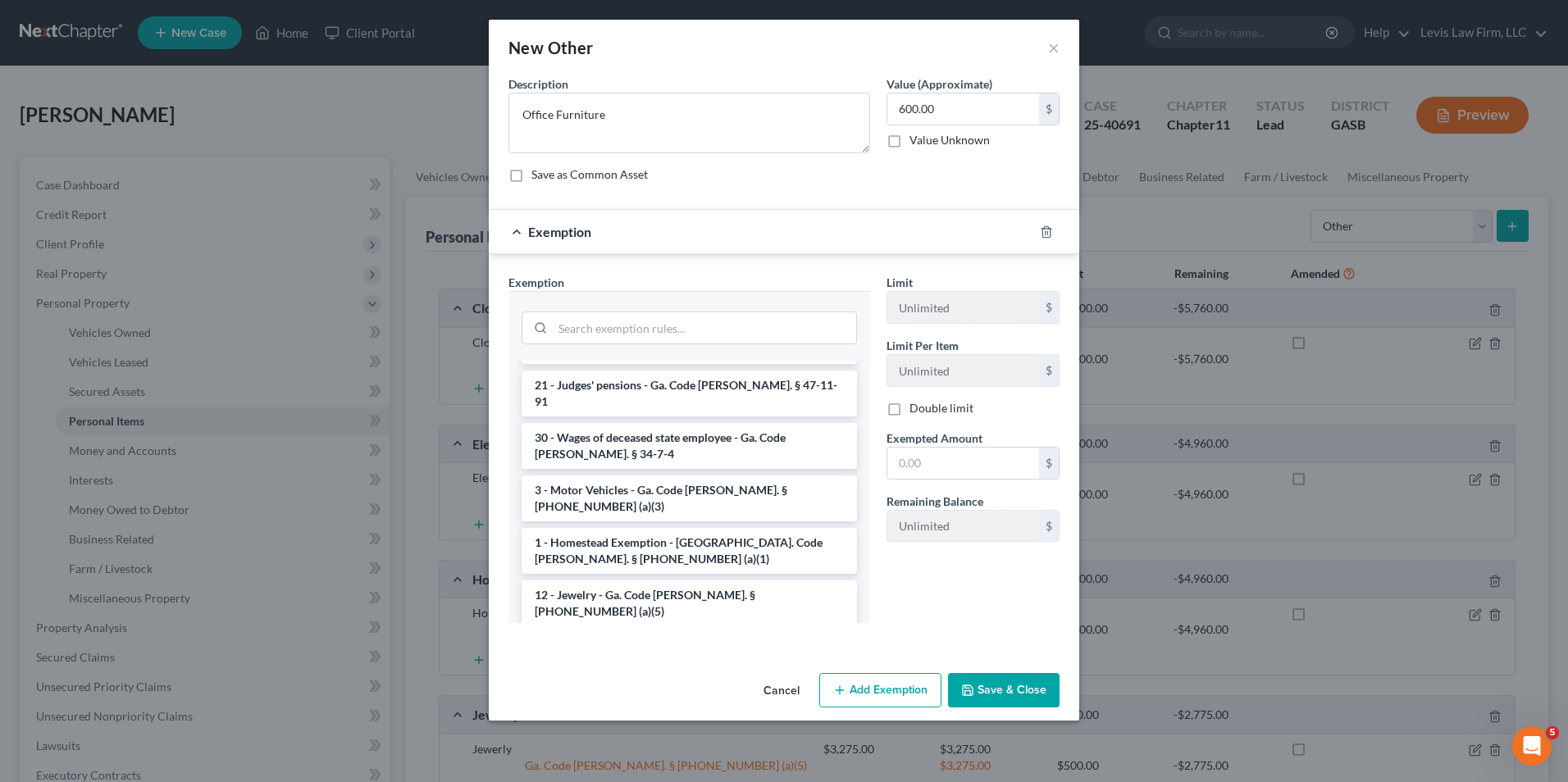
click at [703, 633] on li "14 - Wildcard - $1200 of any property plus unused homestead to $10000 - Ga. Cod…" at bounding box center [689, 664] width 336 height 62
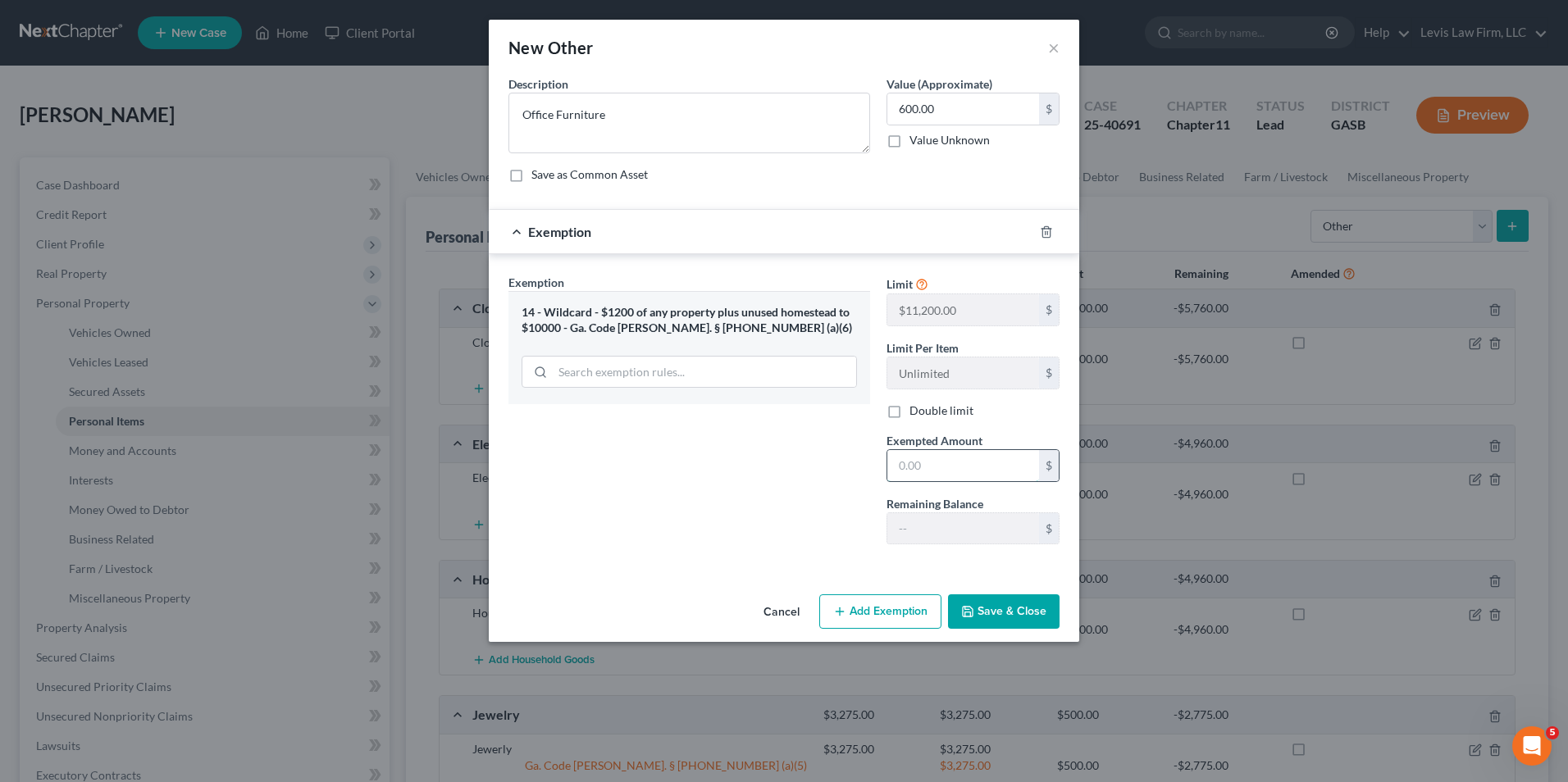
click at [901, 458] on input "text" at bounding box center [963, 466] width 152 height 31
type input "600.00"
click at [988, 604] on button "Save & Close" at bounding box center [1004, 611] width 112 height 34
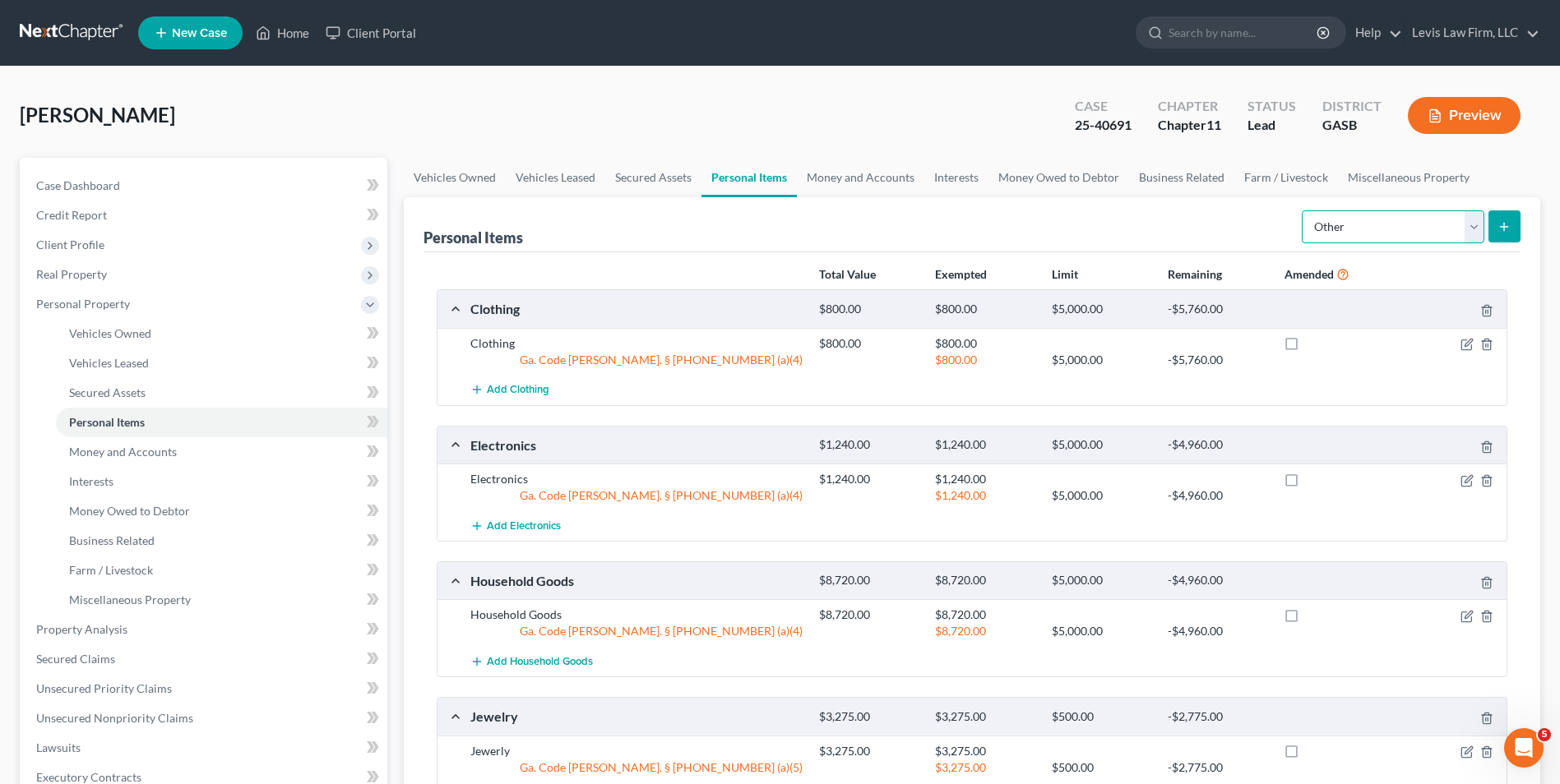
click at [1475, 225] on select "Select Item Type Clothing Collectibles Of Value Electronics Firearms Household …" at bounding box center [1393, 227] width 182 height 33
select select "sports_and_hobby_equipment"
click at [1303, 211] on select "Select Item Type Clothing Collectibles Of Value Electronics Firearms Household …" at bounding box center [1393, 227] width 182 height 33
click at [1497, 233] on button "submit" at bounding box center [1504, 226] width 32 height 32
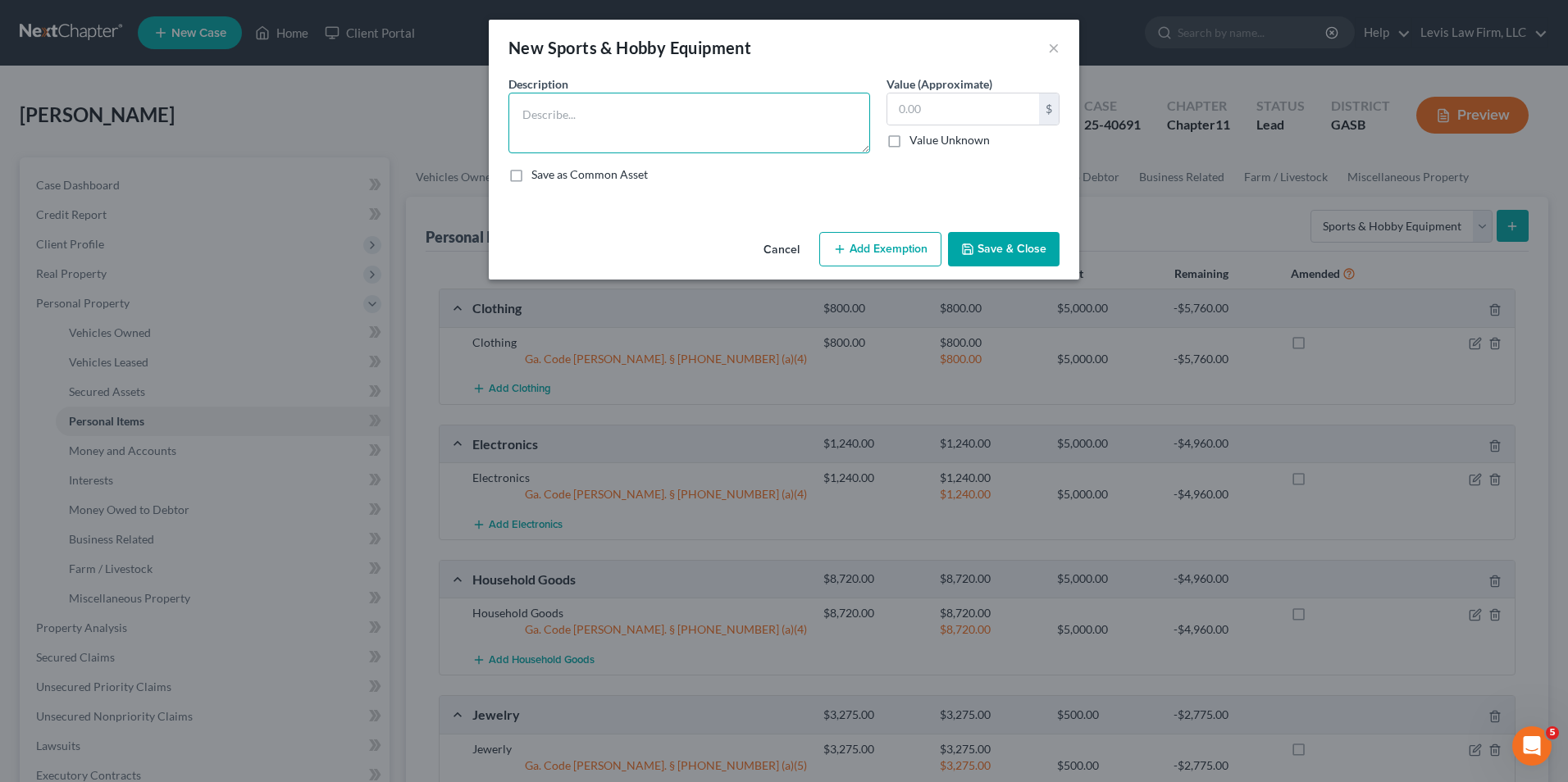
drag, startPoint x: 517, startPoint y: 113, endPoint x: 561, endPoint y: 150, distance: 57.5
click at [517, 113] on textarea at bounding box center [690, 123] width 362 height 60
type textarea "Sports/Hobby Equipment; Fishing Equipment"
type input "800.00"
click at [838, 248] on icon "button" at bounding box center [839, 249] width 13 height 13
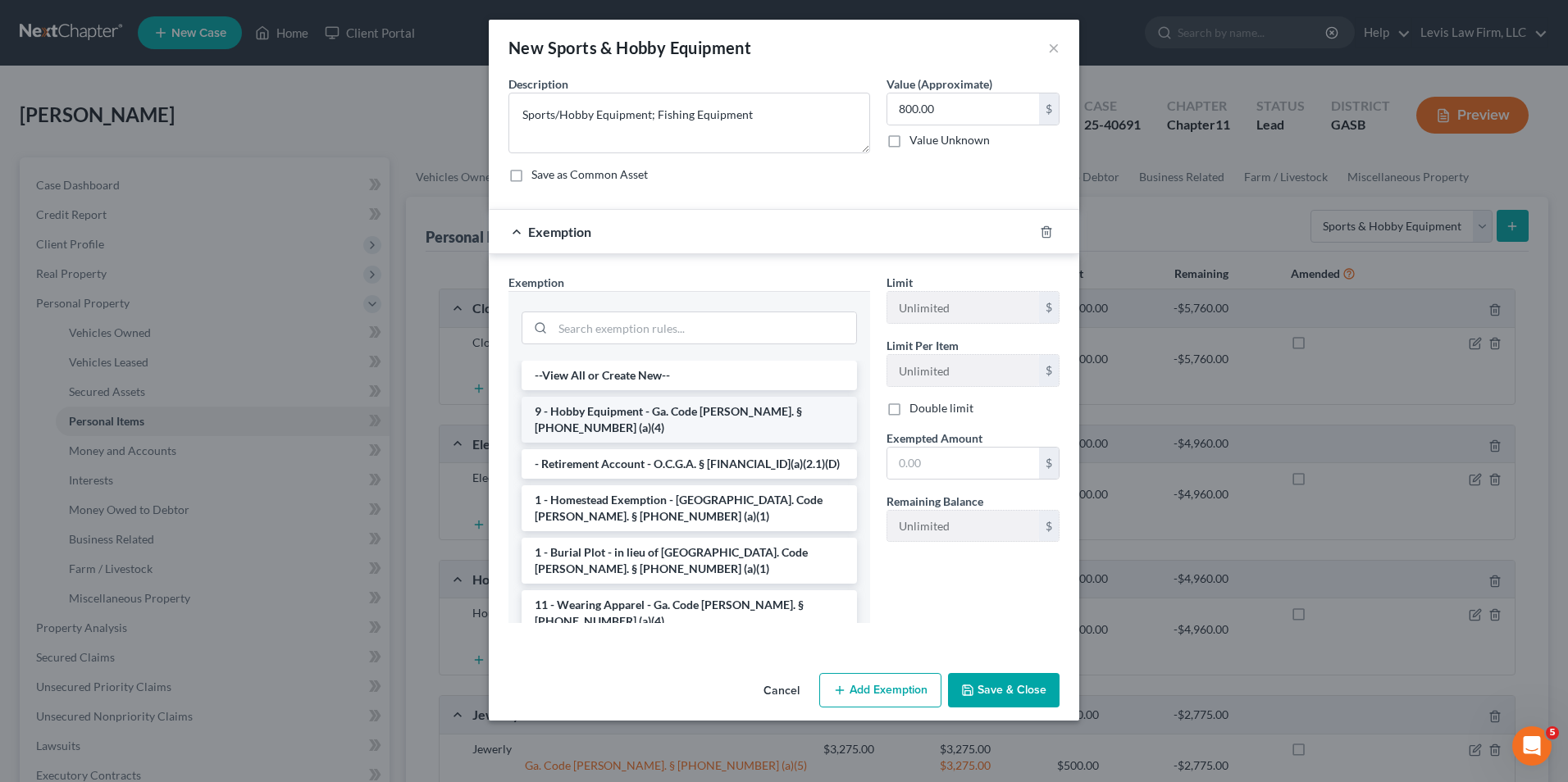
click at [738, 410] on li "9 - Hobby Equipment - Ga. Code Ann. § 44-13-100 (a)(4)" at bounding box center [689, 419] width 336 height 46
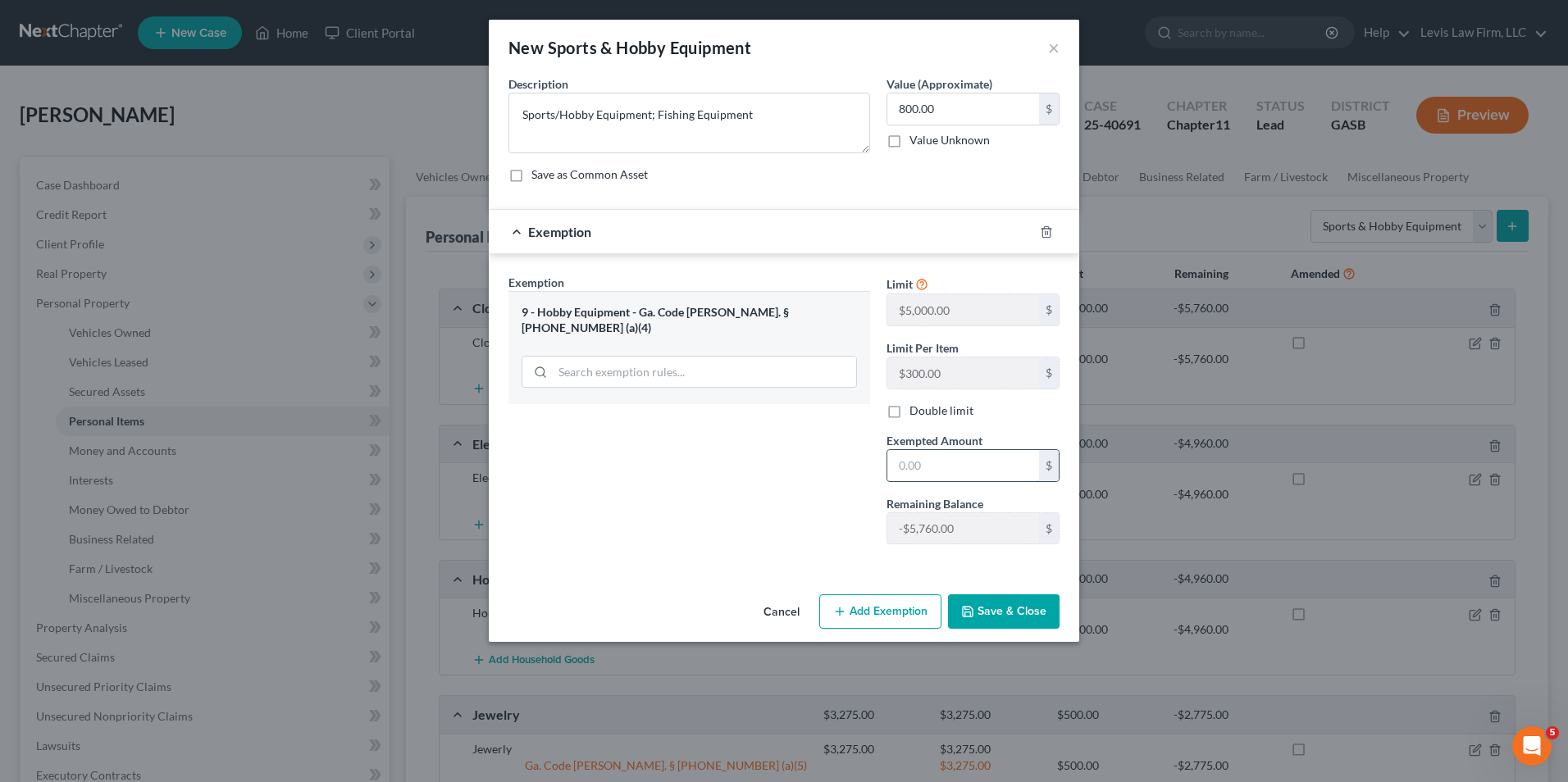
click at [922, 467] on input "text" at bounding box center [963, 466] width 152 height 31
type input "800.00"
click at [993, 611] on button "Save & Close" at bounding box center [1004, 611] width 112 height 34
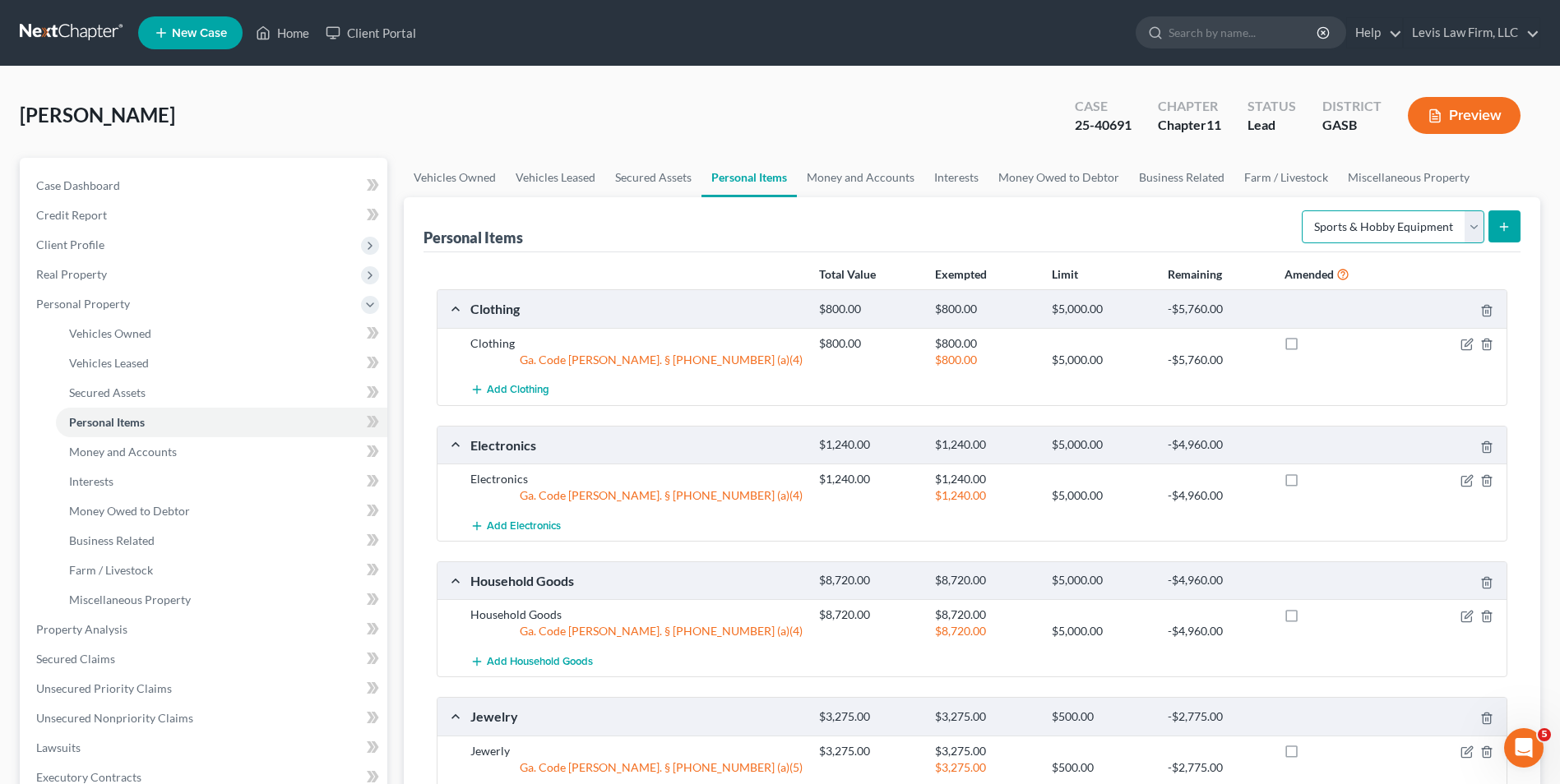
click at [1480, 223] on select "Select Item Type Clothing Collectibles Of Value Electronics Firearms Household …" at bounding box center [1393, 227] width 182 height 33
select select "pets"
click at [1303, 211] on select "Select Item Type Clothing Collectibles Of Value Electronics Firearms Household …" at bounding box center [1393, 227] width 182 height 33
click at [1510, 238] on button "submit" at bounding box center [1504, 226] width 32 height 32
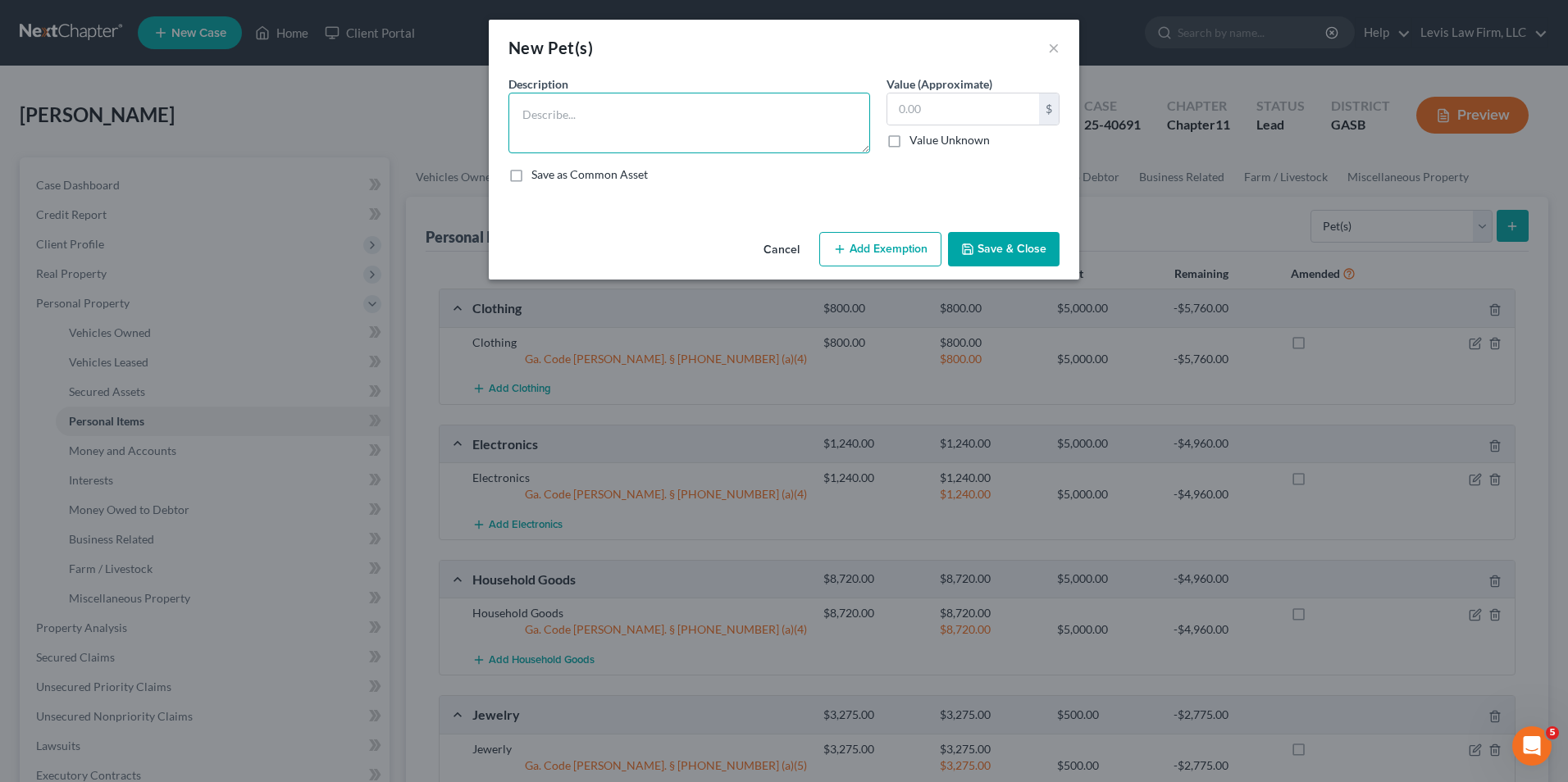
click at [517, 123] on textarea at bounding box center [690, 123] width 362 height 60
click at [622, 114] on textarea "Mixed Sheepdot" at bounding box center [690, 123] width 362 height 60
type textarea "Mixed Sheep dog"
type input "200.00"
click at [879, 247] on button "Add Exemption" at bounding box center [880, 249] width 123 height 34
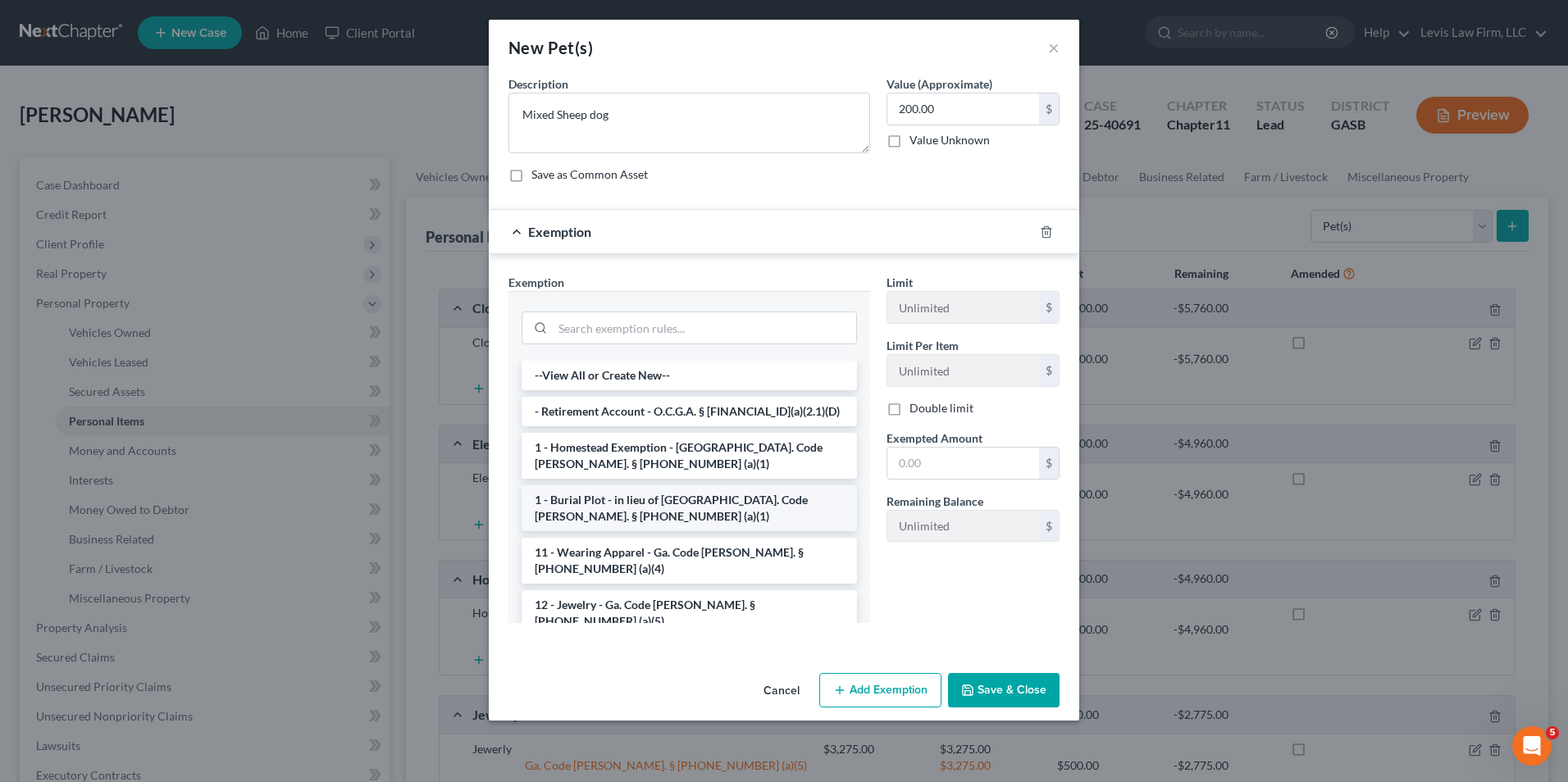
scroll to position [164, 0]
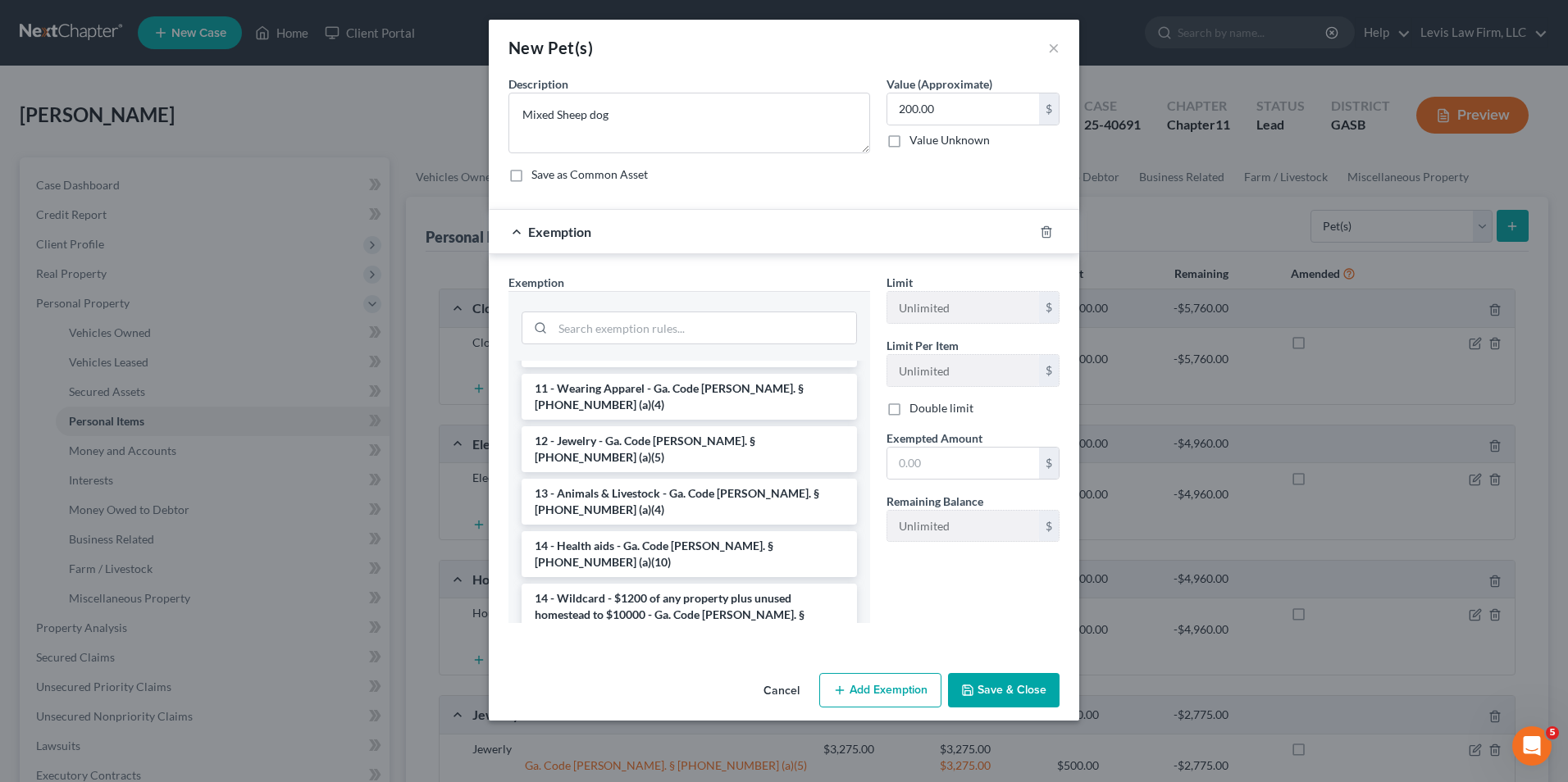
drag, startPoint x: 708, startPoint y: 556, endPoint x: 732, endPoint y: 546, distance: 26.0
click at [708, 584] on li "14 - Wildcard - $1200 of any property plus unused homestead to $10000 - Ga. Cod…" at bounding box center [689, 615] width 336 height 62
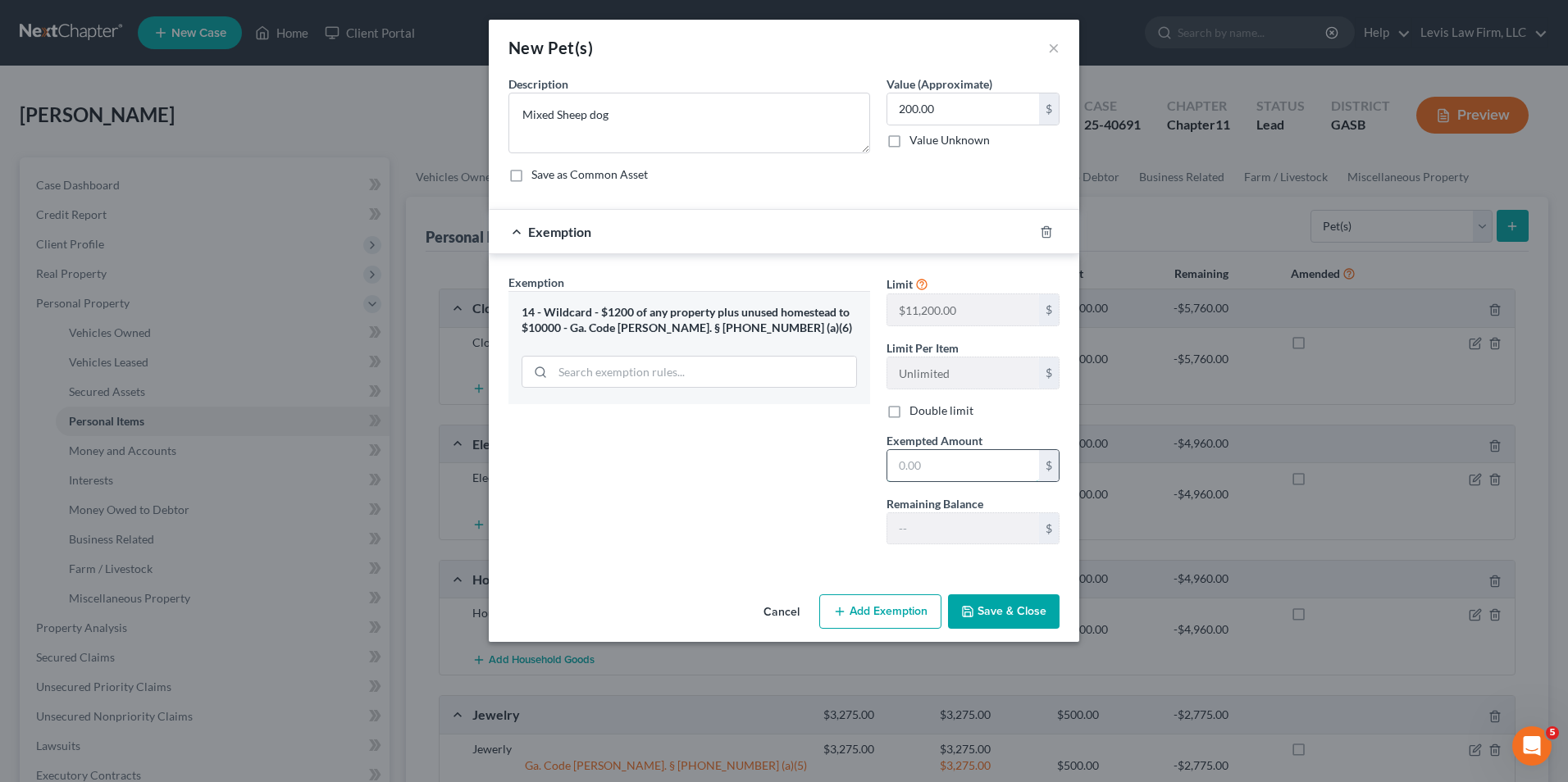
click at [907, 473] on input "text" at bounding box center [963, 466] width 152 height 31
type input "200.00"
click at [990, 609] on button "Save & Close" at bounding box center [1004, 611] width 112 height 34
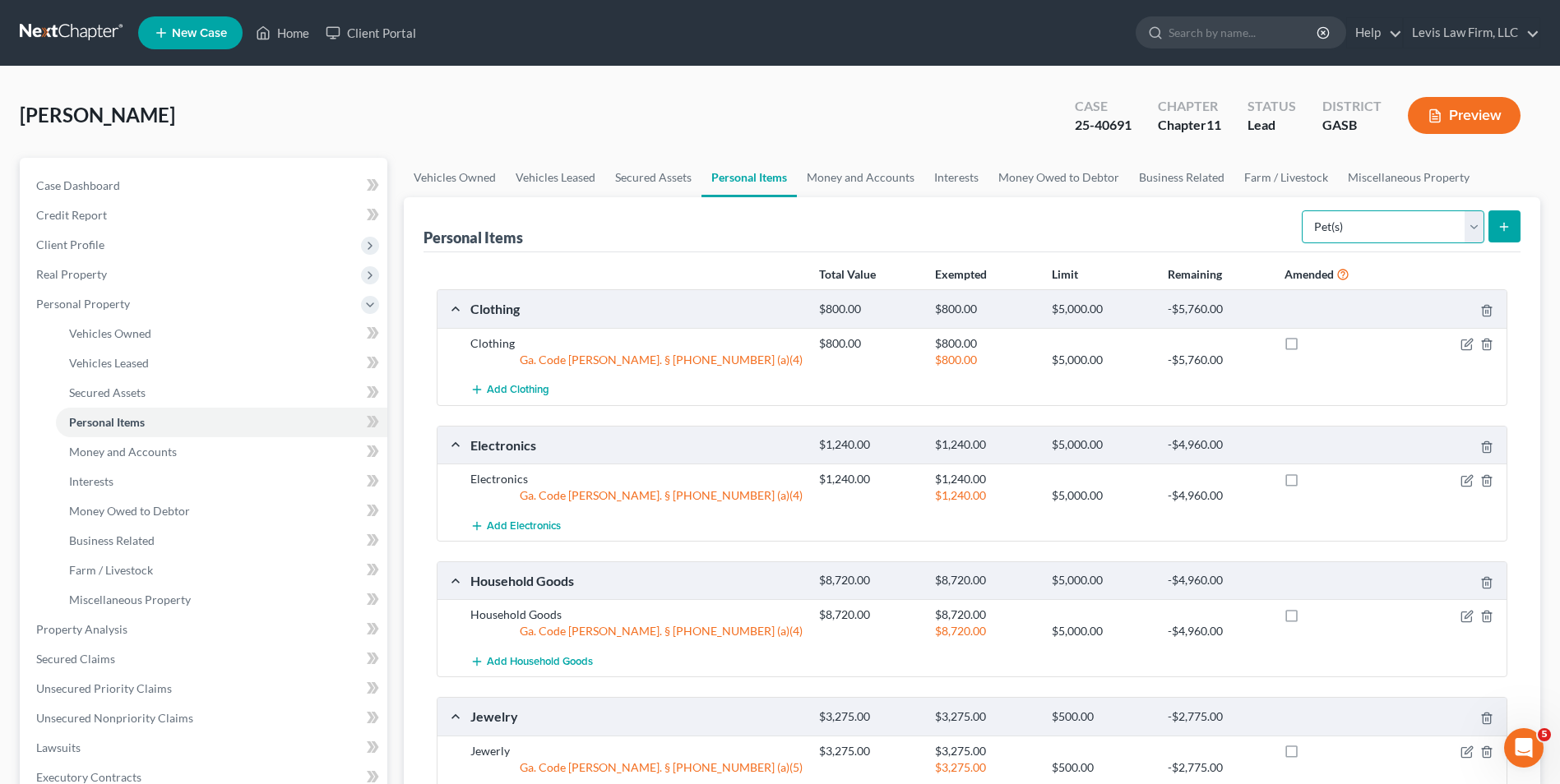
click at [1478, 223] on select "Select Item Type Clothing Collectibles Of Value Electronics Firearms Household …" at bounding box center [1393, 227] width 182 height 33
select select "firearms"
click at [1303, 211] on select "Select Item Type Clothing Collectibles Of Value Electronics Firearms Household …" at bounding box center [1393, 227] width 182 height 33
click at [1507, 224] on icon "submit" at bounding box center [1503, 226] width 13 height 13
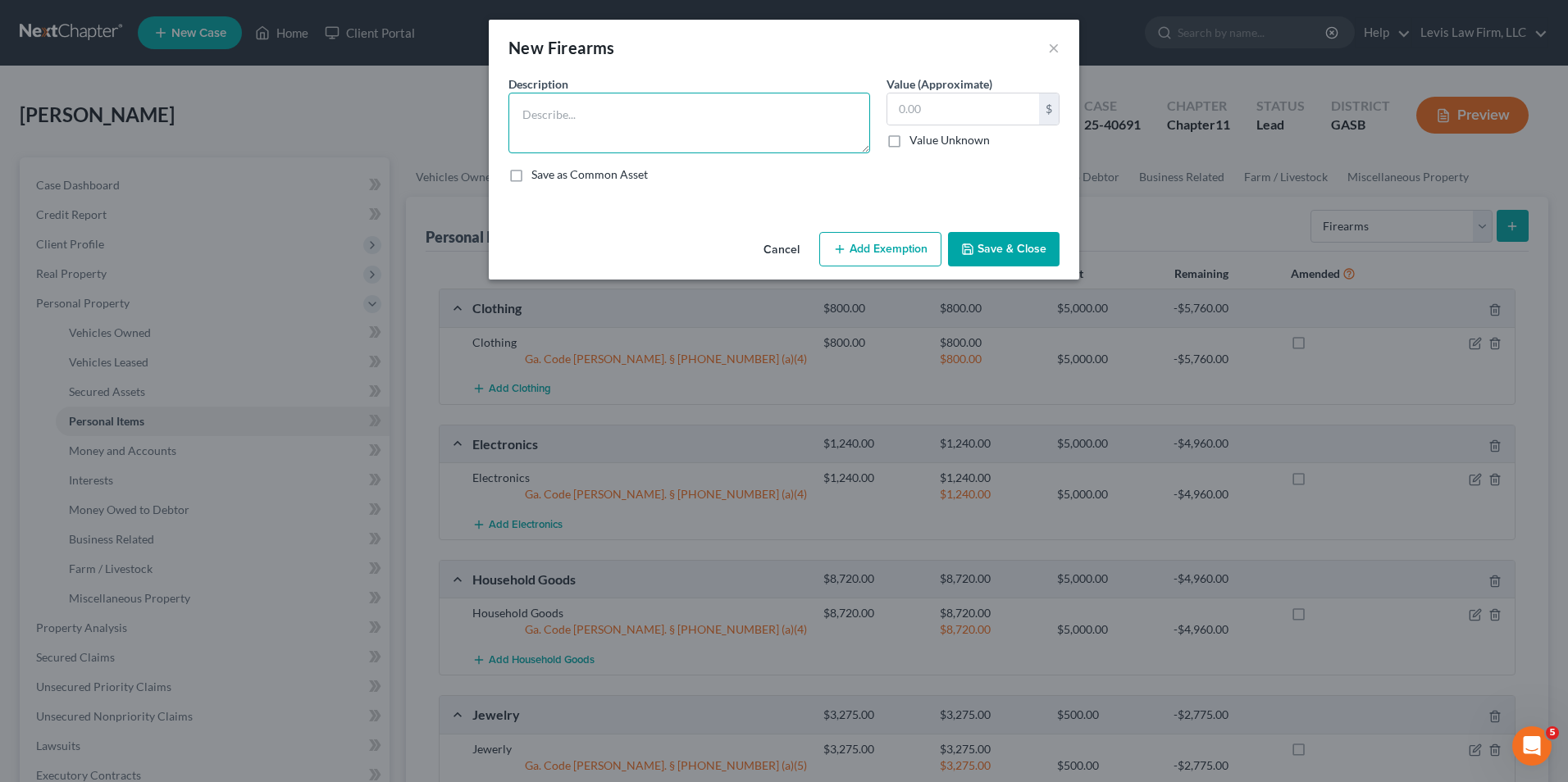
click at [542, 123] on textarea at bounding box center [690, 123] width 362 height 60
type textarea "Smith Wesson Body Guard"
type input "250.00"
click at [852, 250] on button "Add Exemption" at bounding box center [880, 249] width 123 height 34
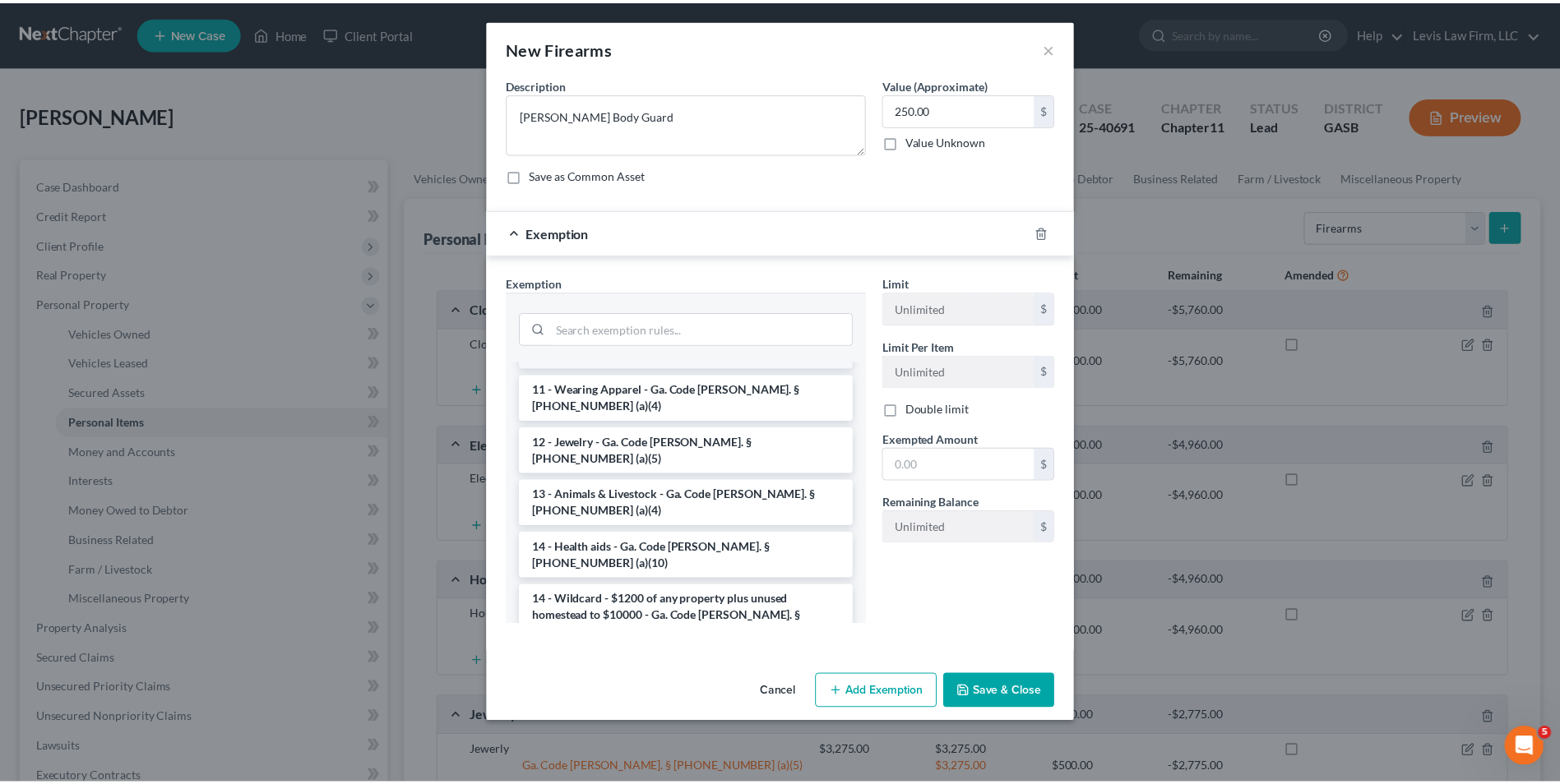
scroll to position [247, 0]
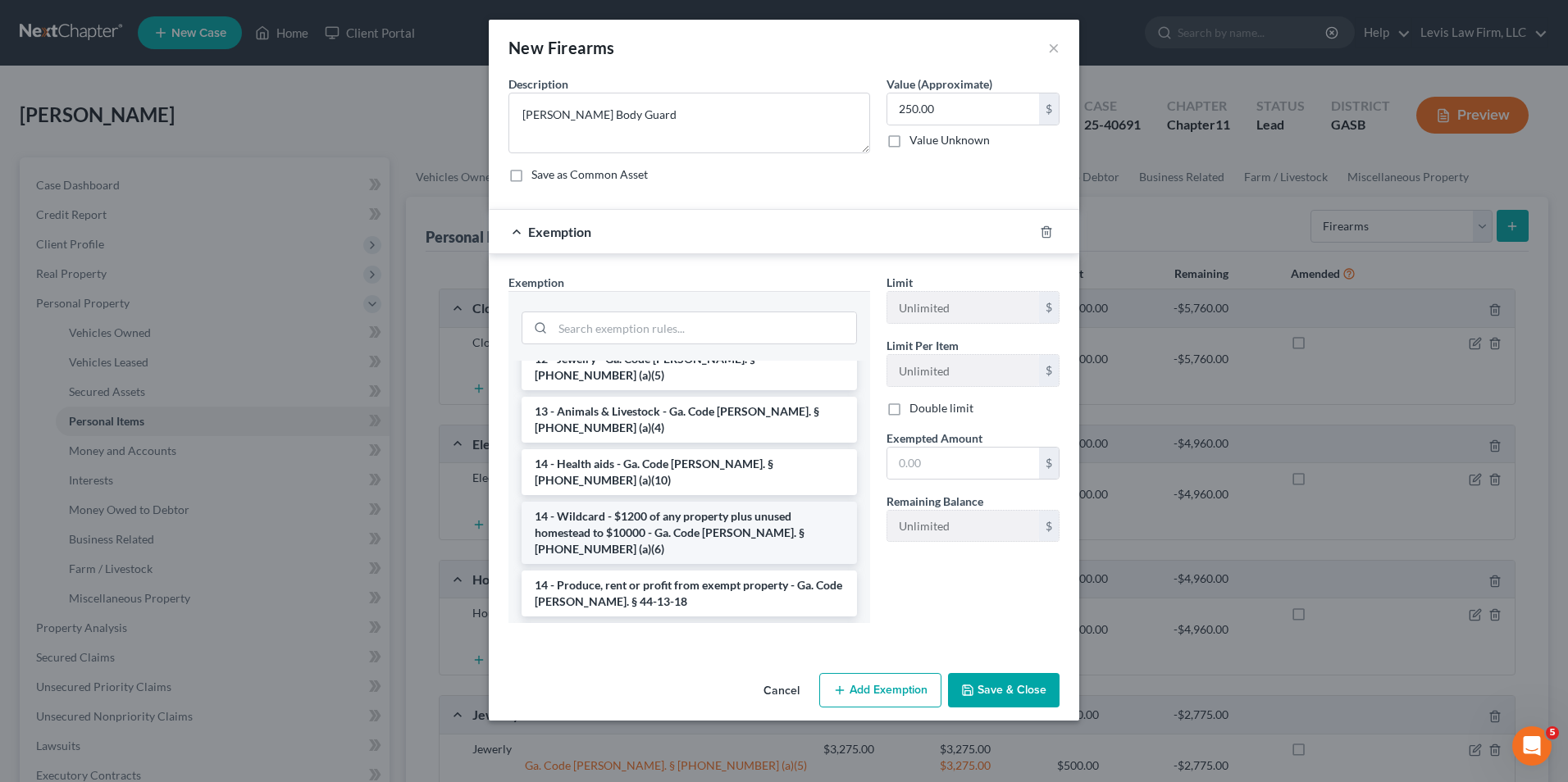
click at [696, 502] on li "14 - Wildcard - $1200 of any property plus unused homestead to $10000 - Ga. Cod…" at bounding box center [689, 533] width 336 height 62
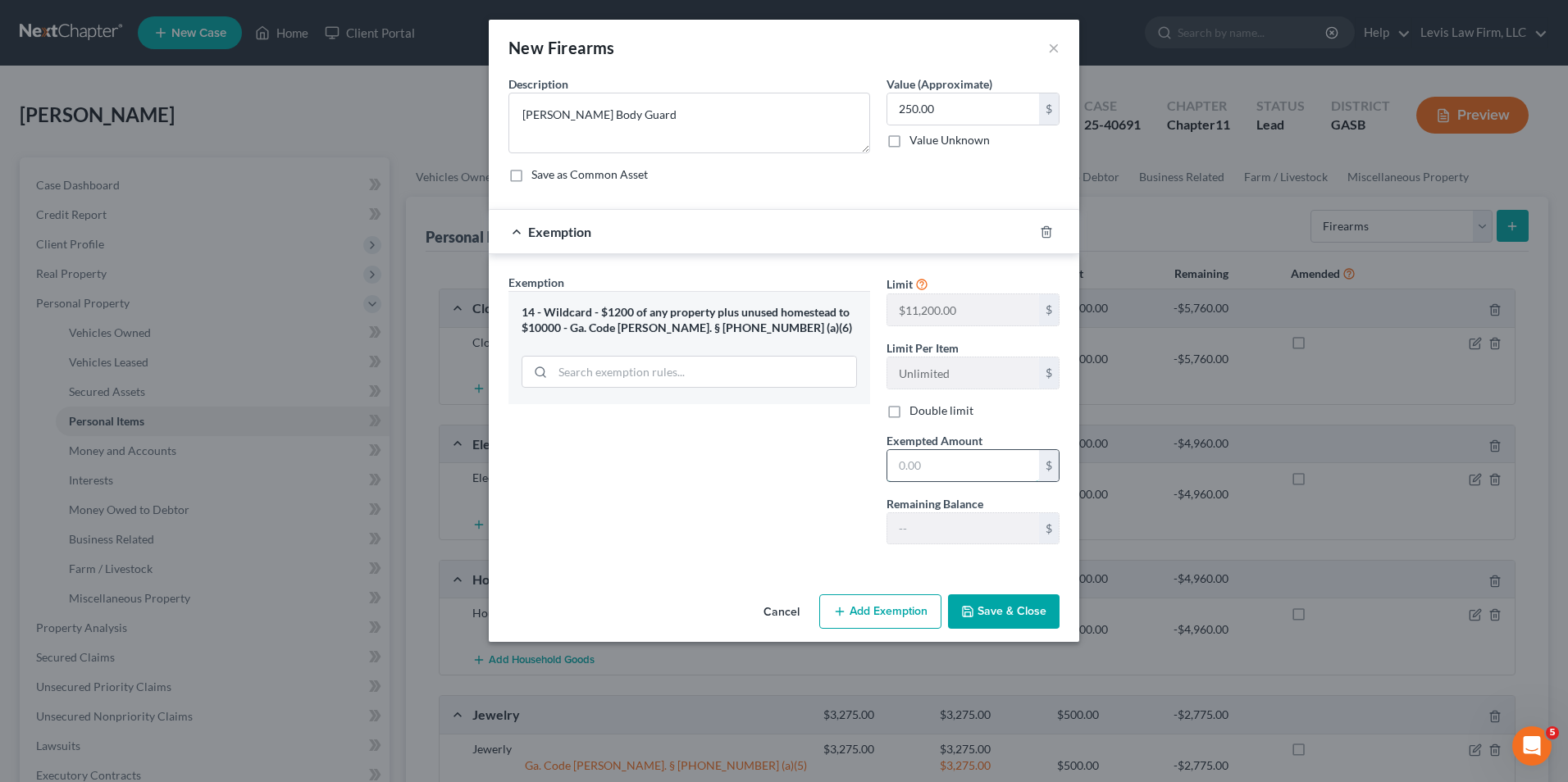
click at [902, 461] on input "text" at bounding box center [963, 466] width 152 height 31
type input "250.00"
drag, startPoint x: 994, startPoint y: 609, endPoint x: 1009, endPoint y: 597, distance: 19.2
click at [994, 609] on button "Save & Close" at bounding box center [1004, 611] width 112 height 34
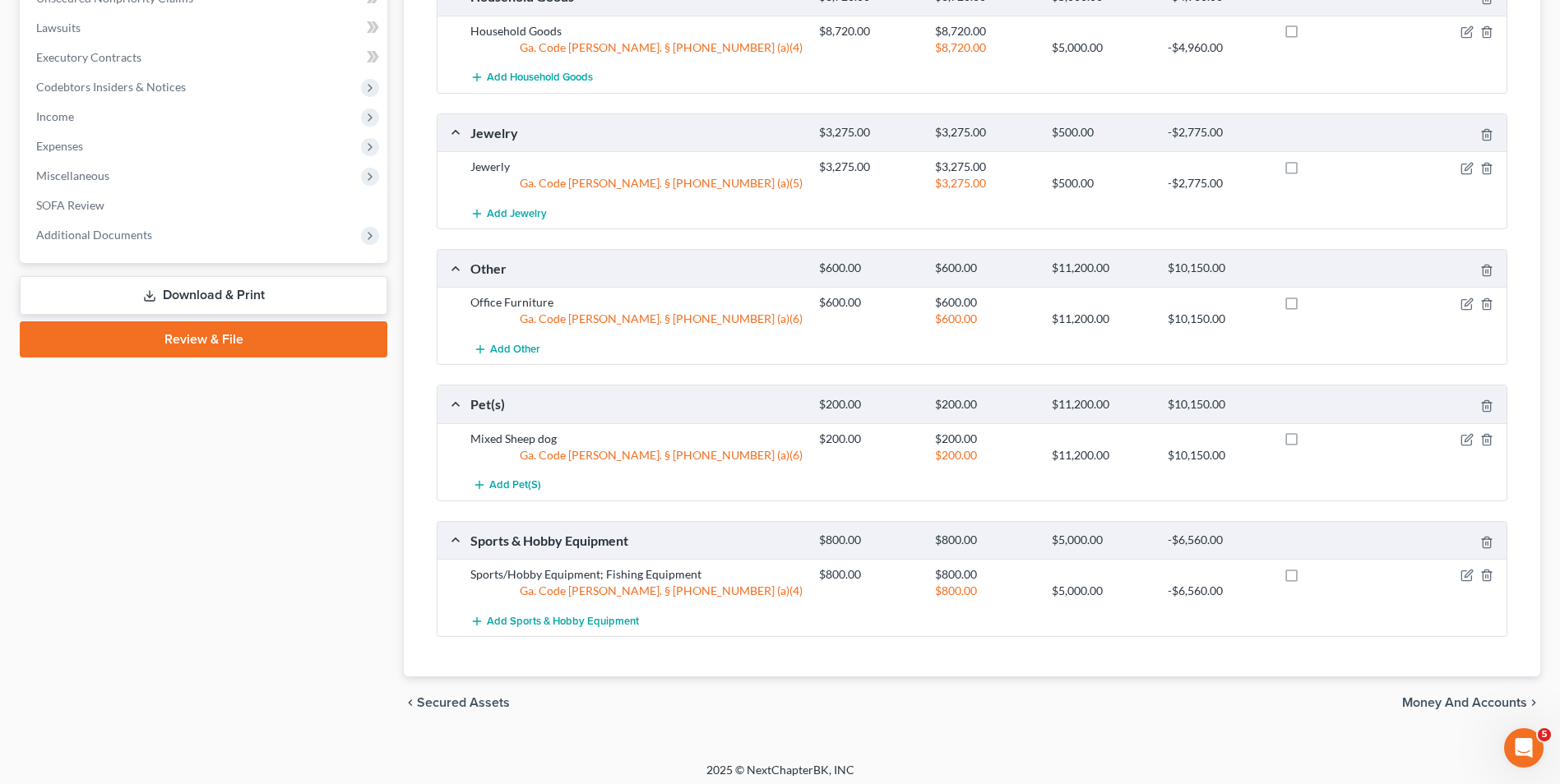
scroll to position [727, 0]
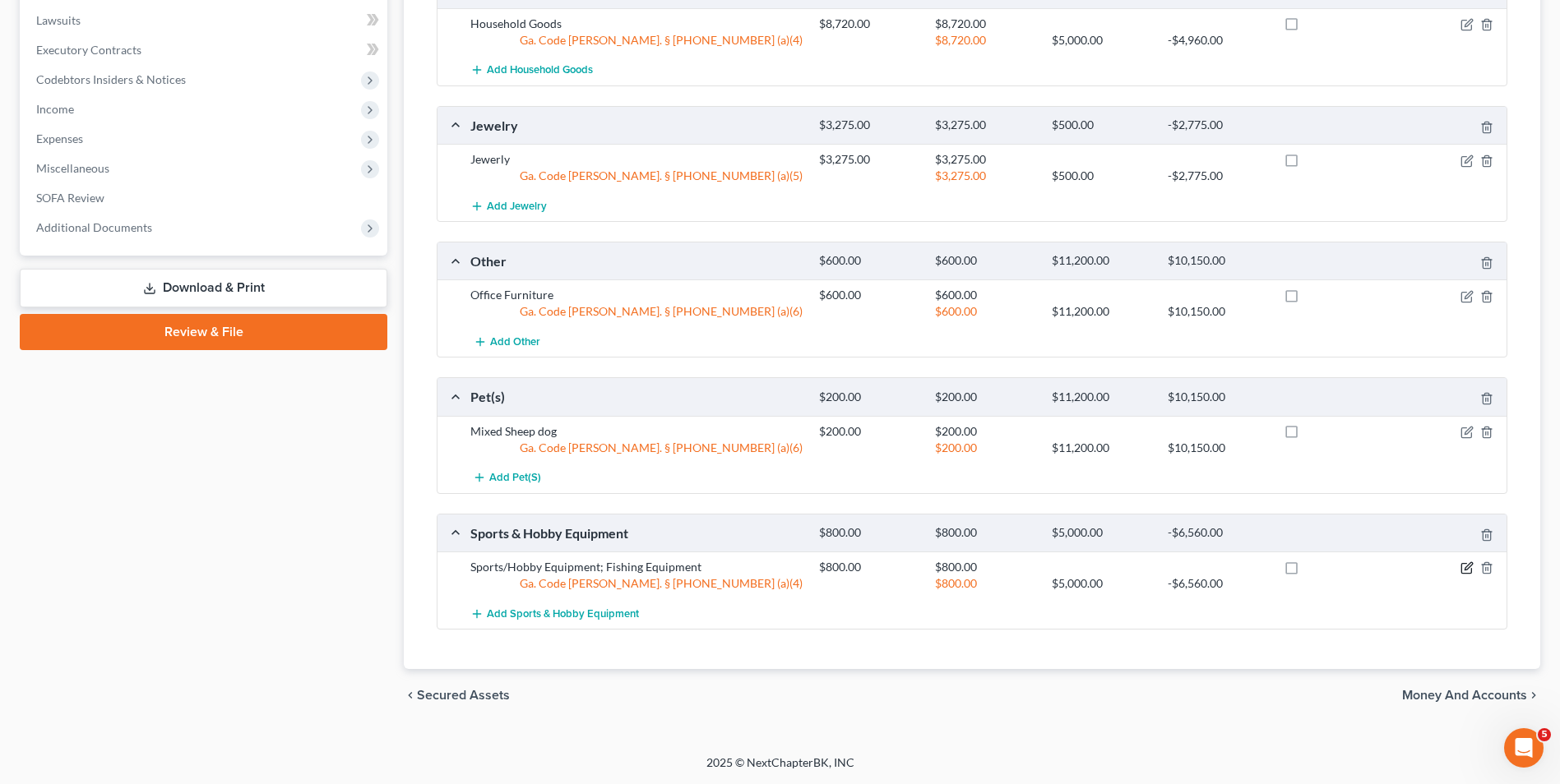
click at [1464, 568] on icon "button" at bounding box center [1466, 568] width 13 height 13
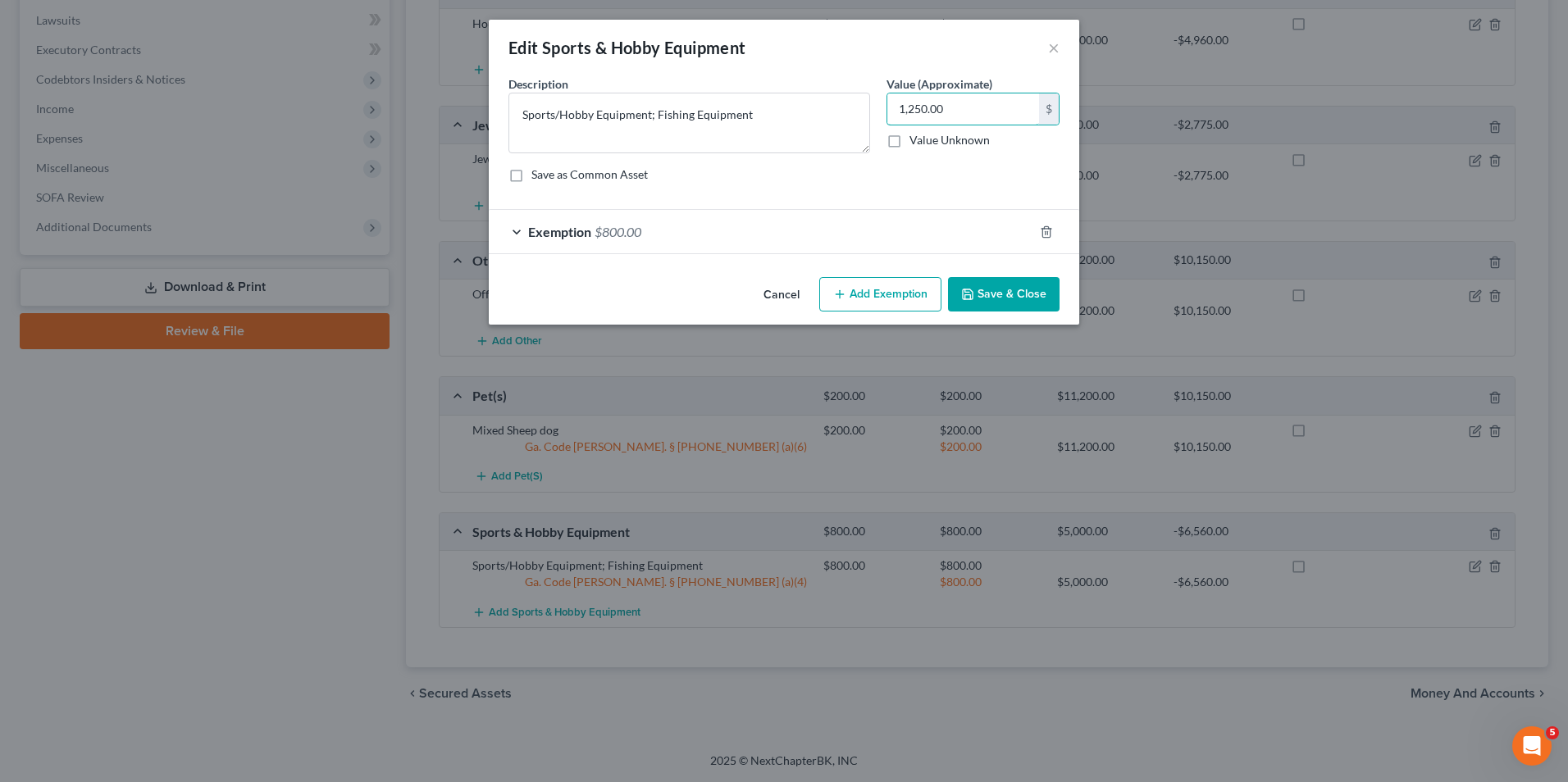
type input "1,250.00"
click at [915, 295] on button "Add Exemption" at bounding box center [880, 294] width 123 height 34
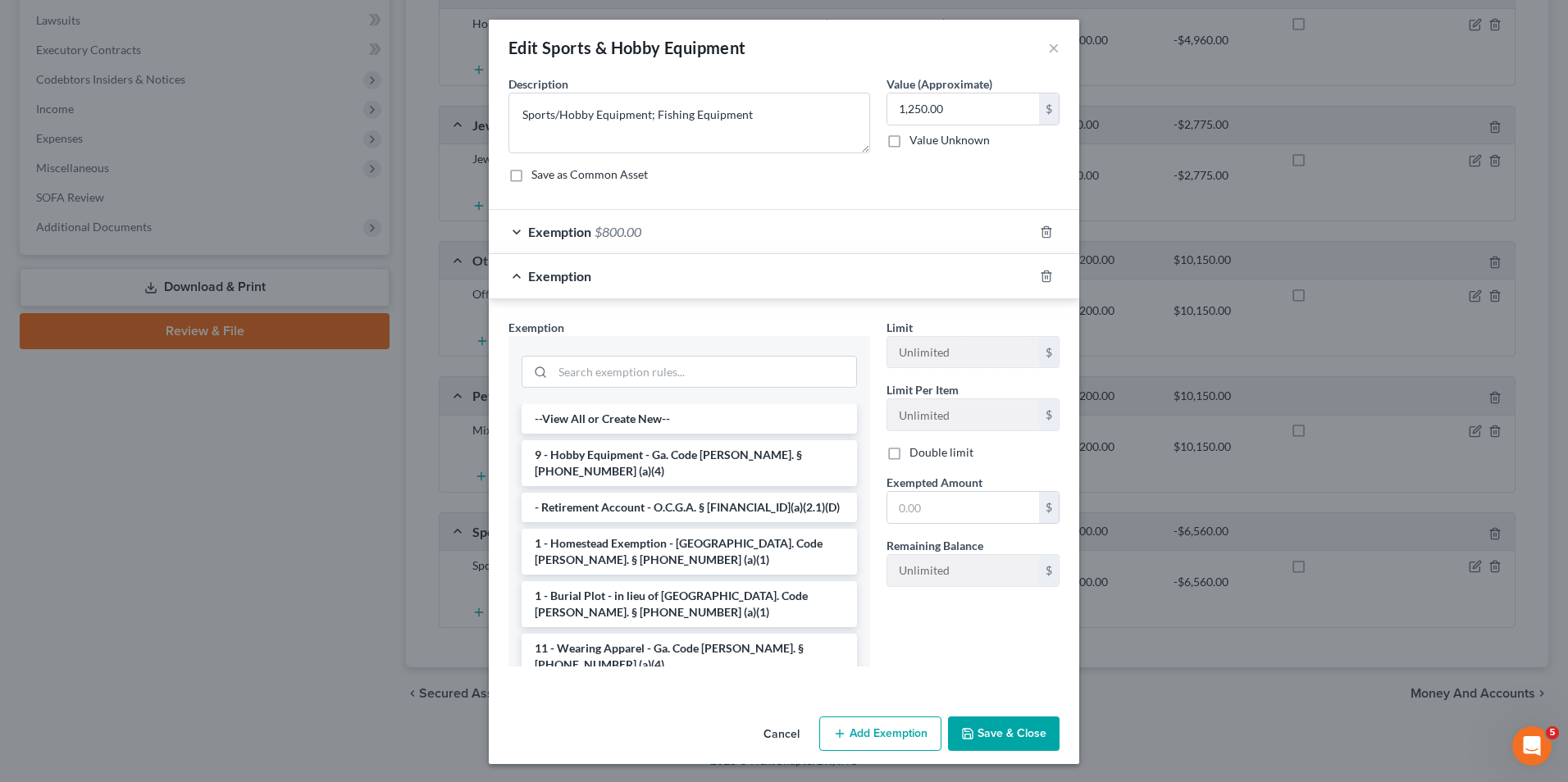
click at [998, 729] on button "Save & Close" at bounding box center [1004, 733] width 112 height 34
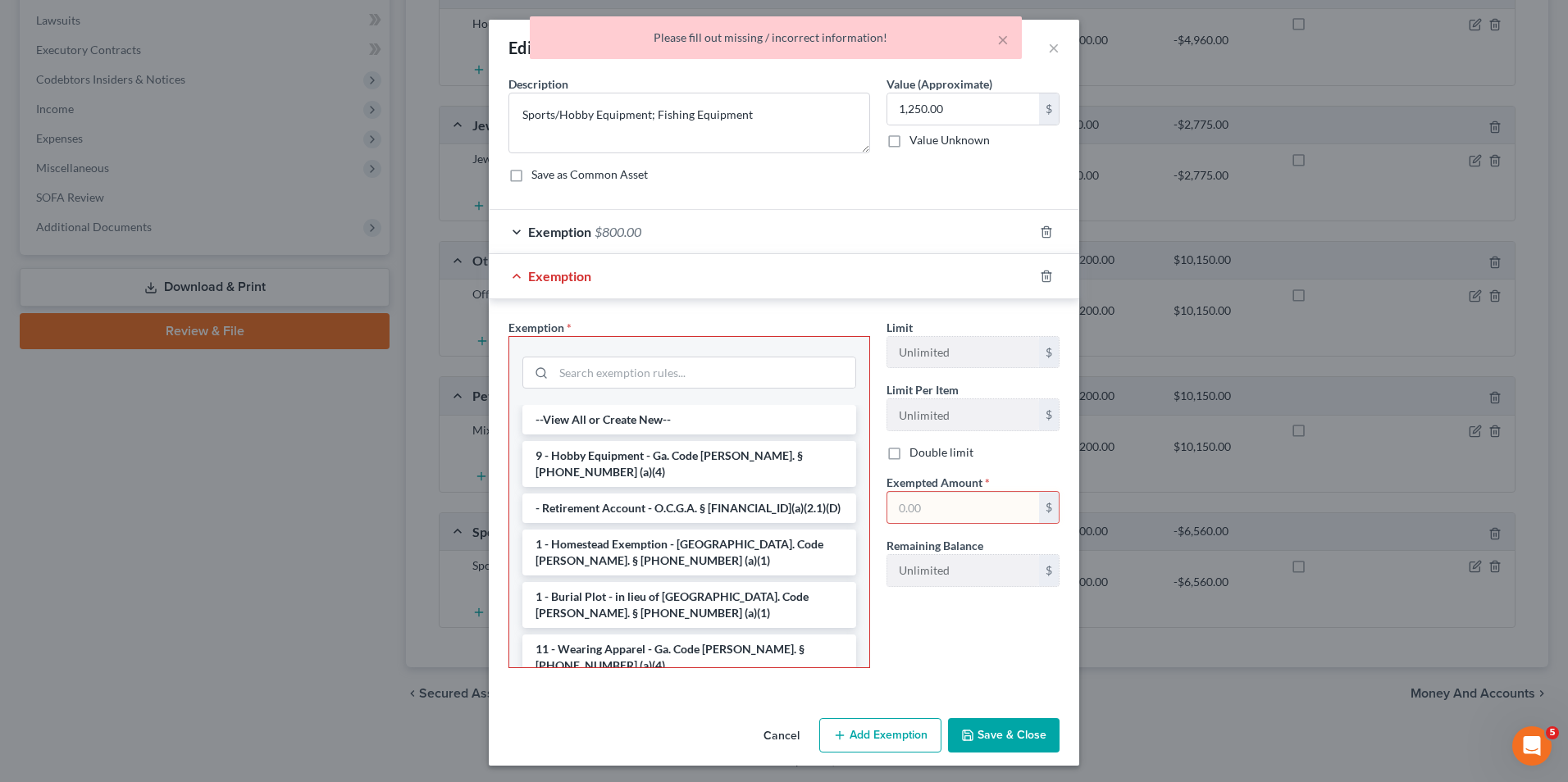
click at [776, 738] on button "Cancel" at bounding box center [781, 736] width 62 height 33
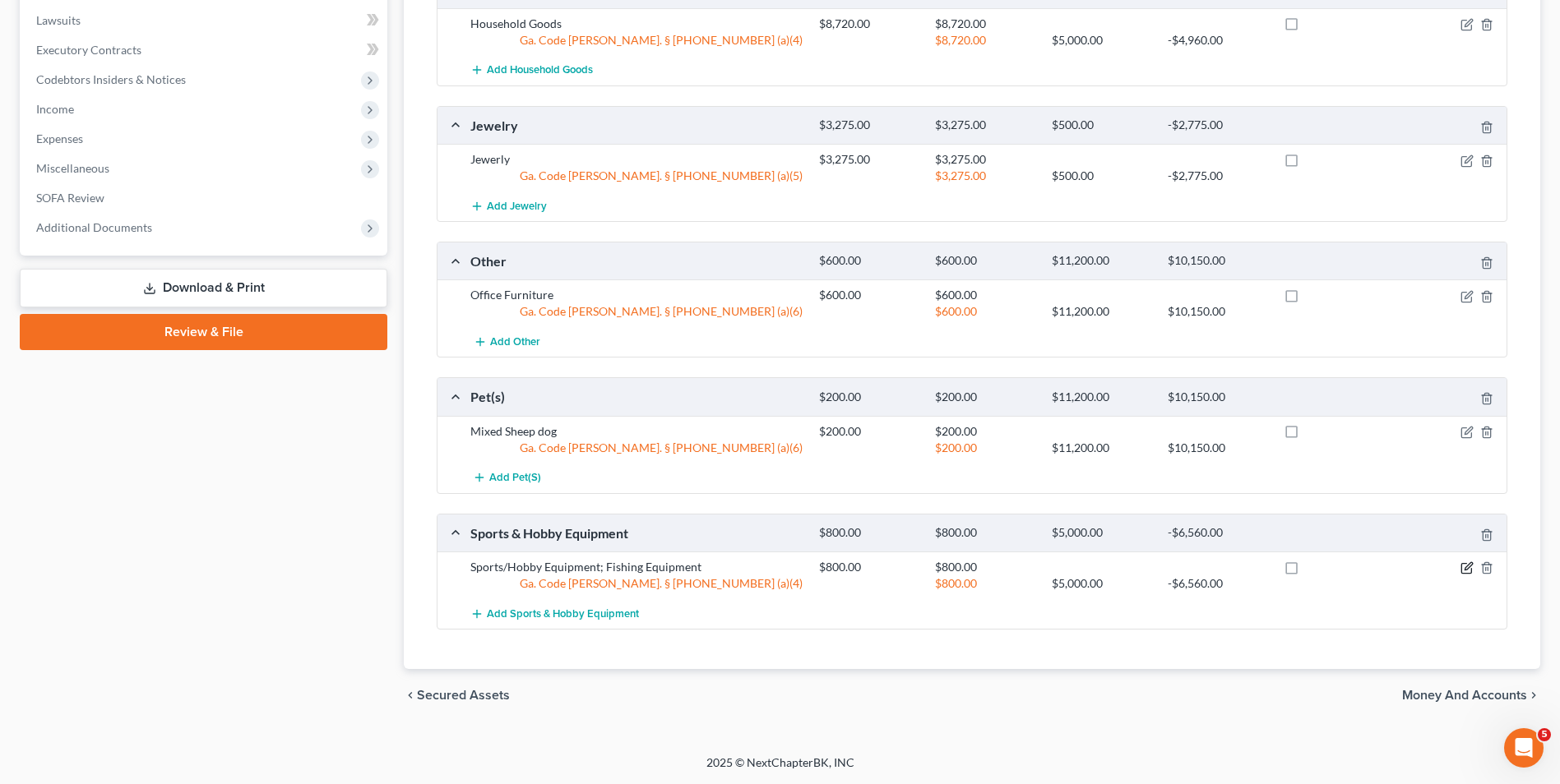
click at [1471, 568] on icon "button" at bounding box center [1466, 568] width 10 height 10
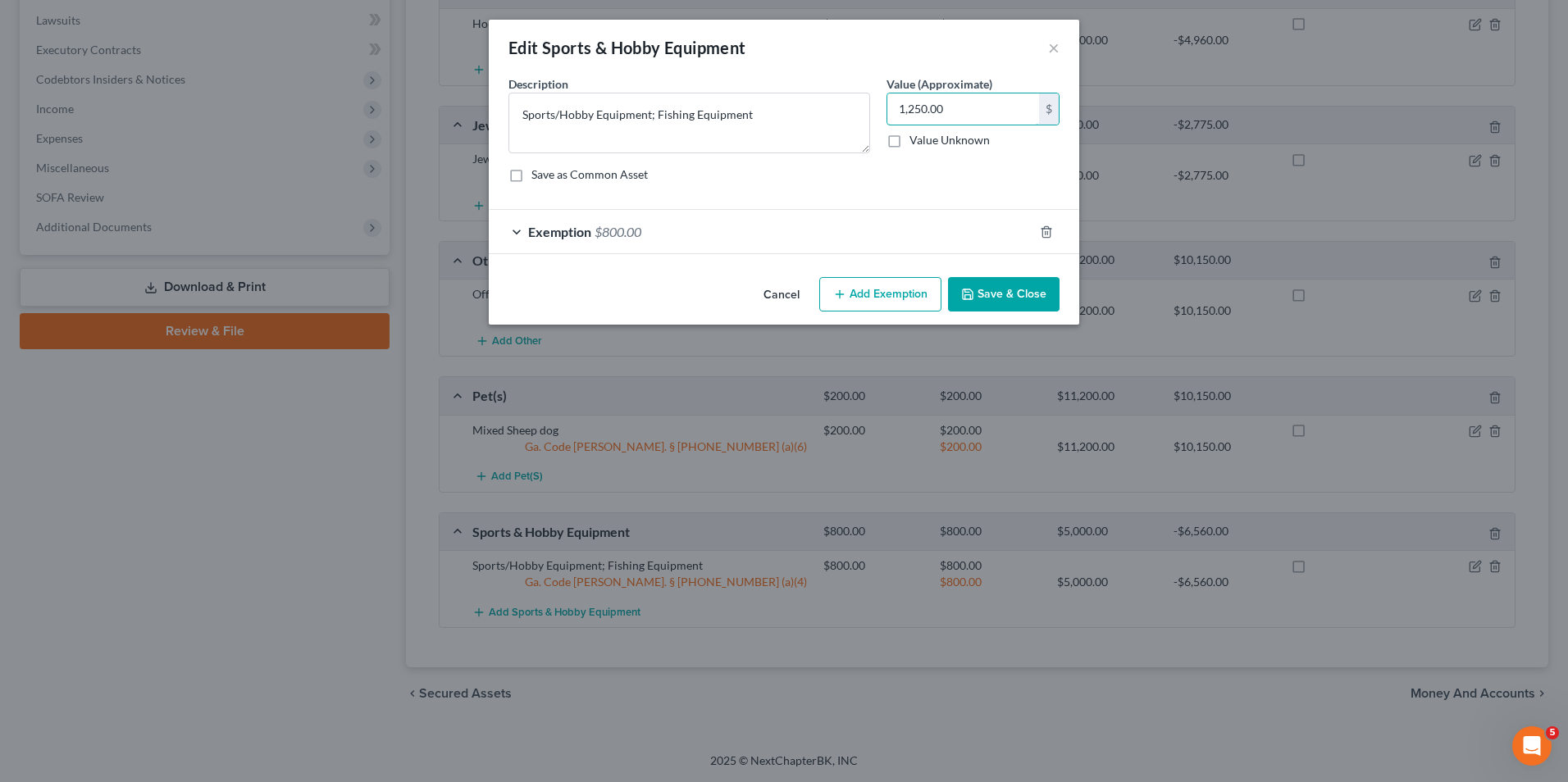
type input "1,250.00"
click at [564, 225] on span "Exemption" at bounding box center [559, 231] width 63 height 16
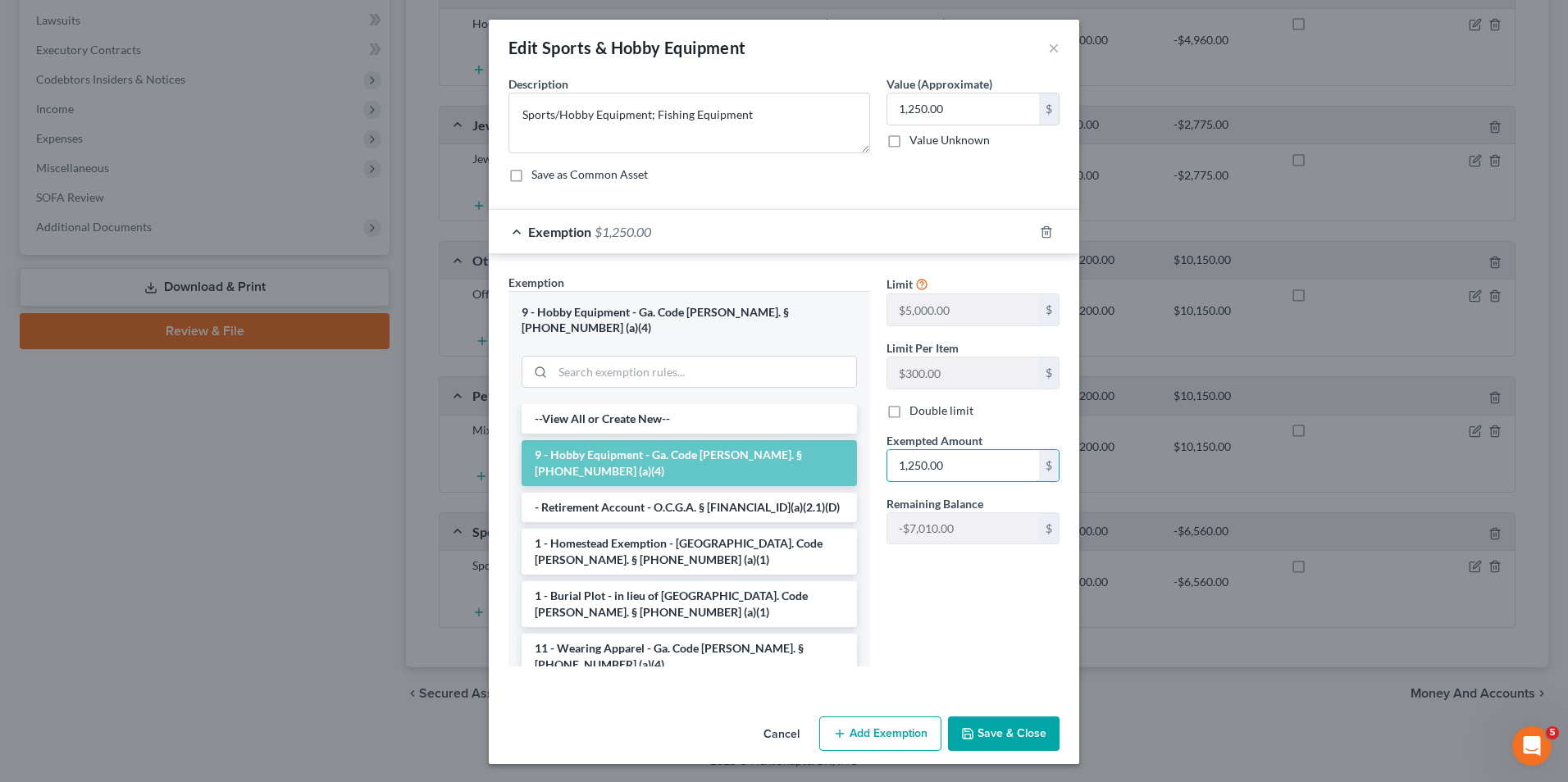
type input "1,250.00"
click at [980, 717] on button "Save & Close" at bounding box center [1004, 733] width 112 height 34
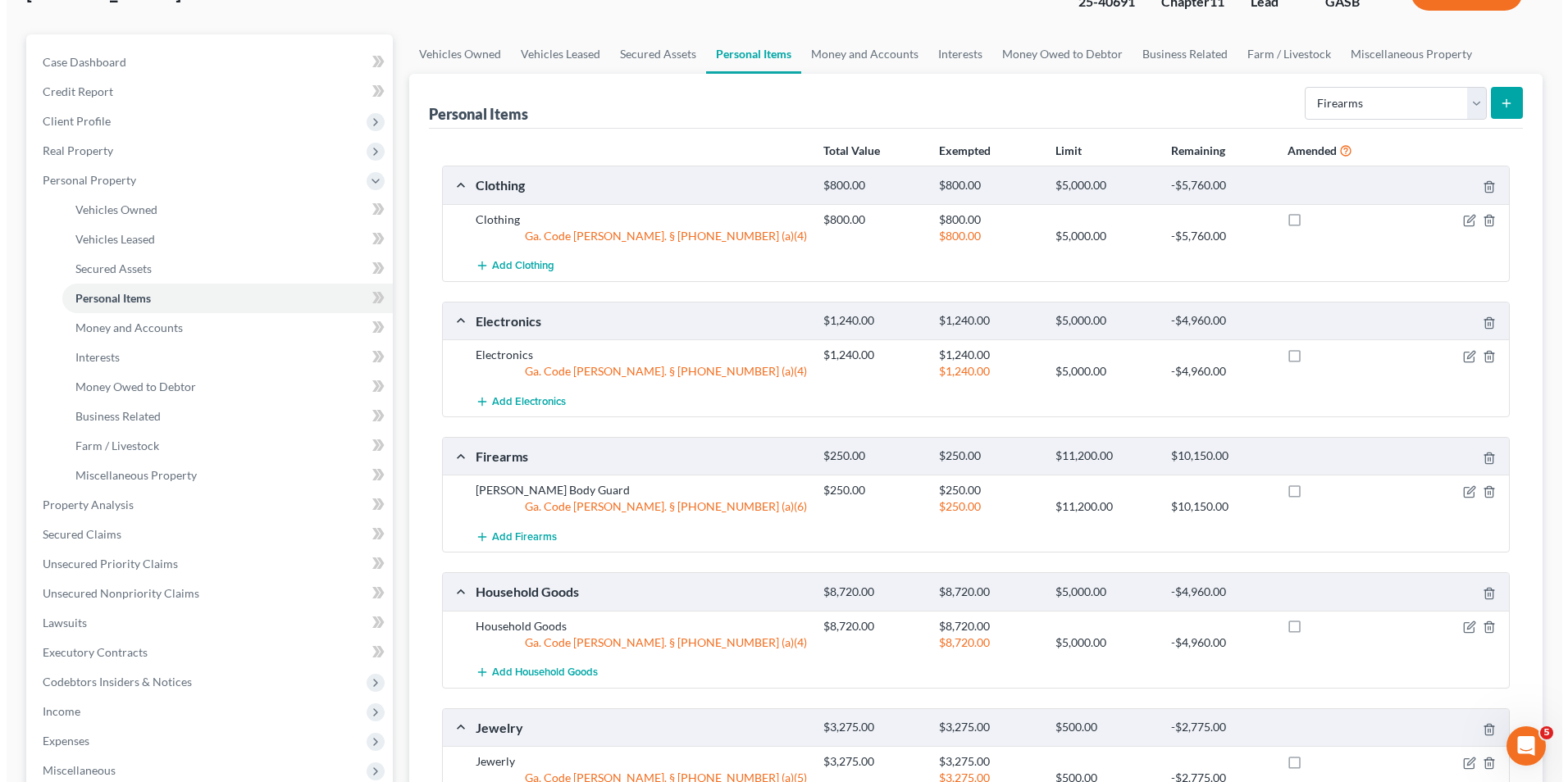
scroll to position [0, 0]
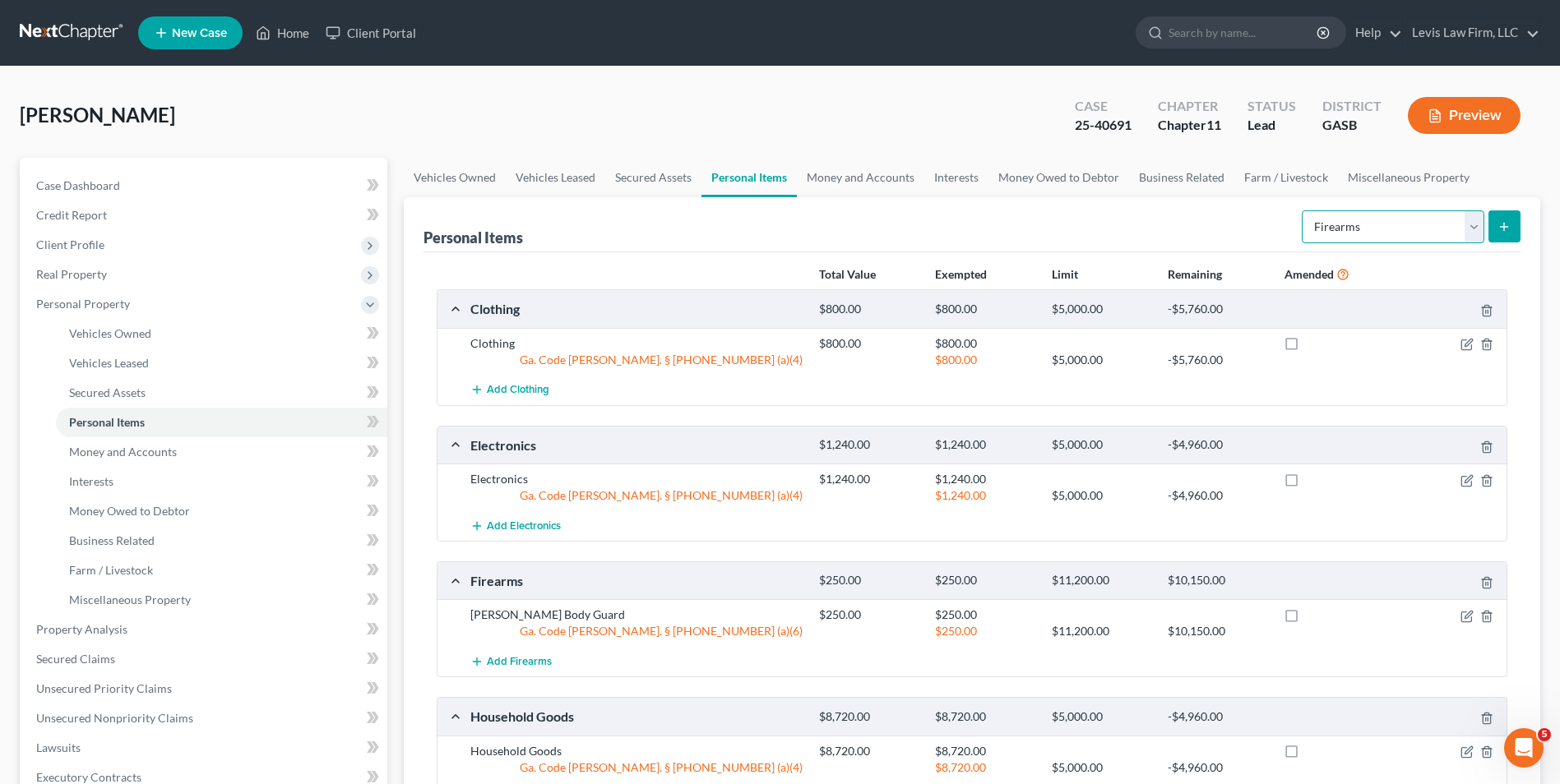
click at [1474, 226] on select "Select Item Type Clothing Collectibles Of Value Electronics Firearms Household …" at bounding box center [1393, 227] width 182 height 33
select select "other"
click at [1303, 211] on select "Select Item Type Clothing Collectibles Of Value Electronics Firearms Household …" at bounding box center [1393, 227] width 182 height 33
click at [1511, 222] on icon "submit" at bounding box center [1503, 226] width 13 height 13
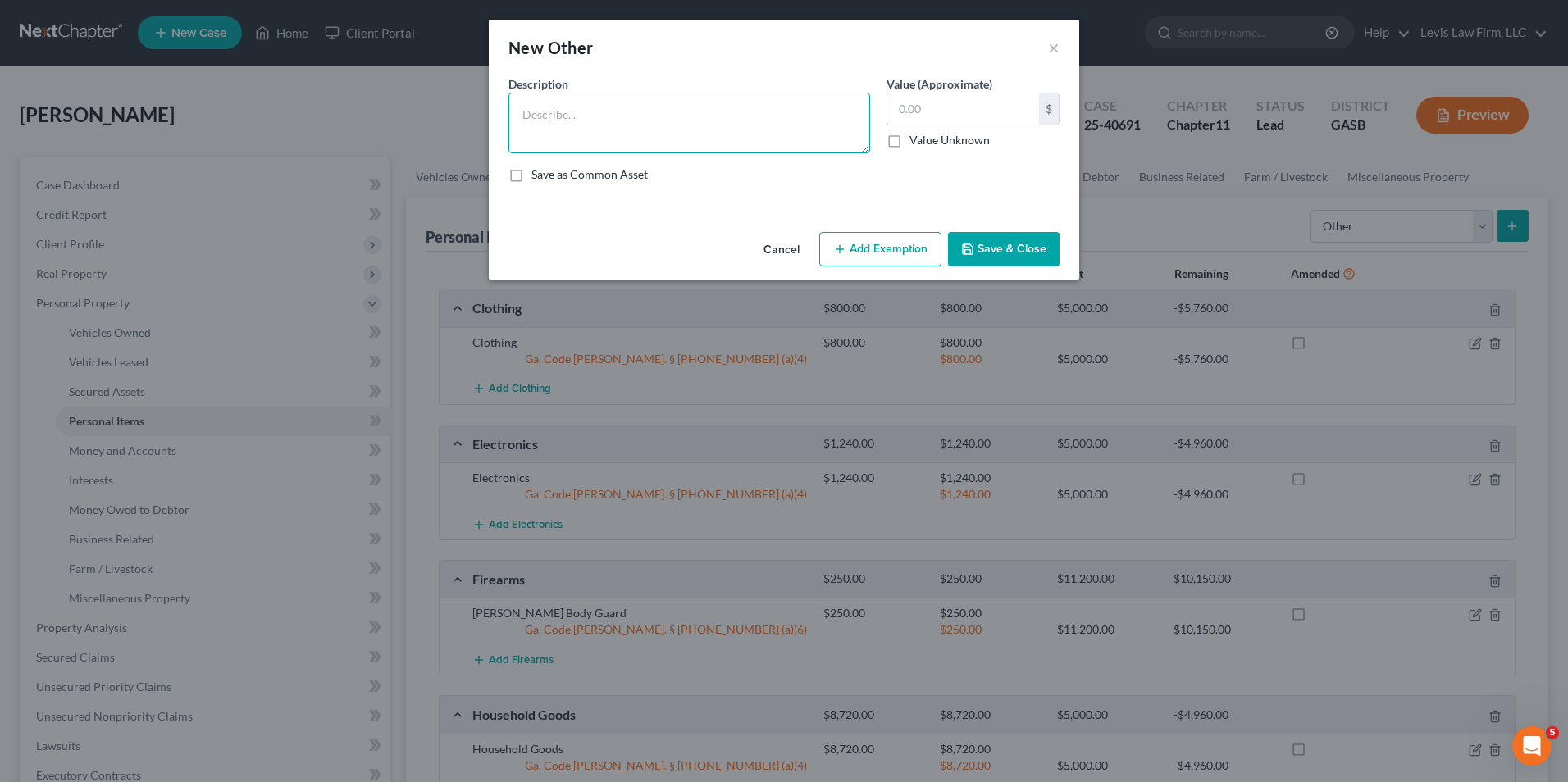
click at [518, 118] on textarea at bounding box center [690, 123] width 362 height 60
type textarea "Yard Tools; Lawnmower"
type input "525.00"
click at [870, 243] on button "Add Exemption" at bounding box center [880, 249] width 123 height 34
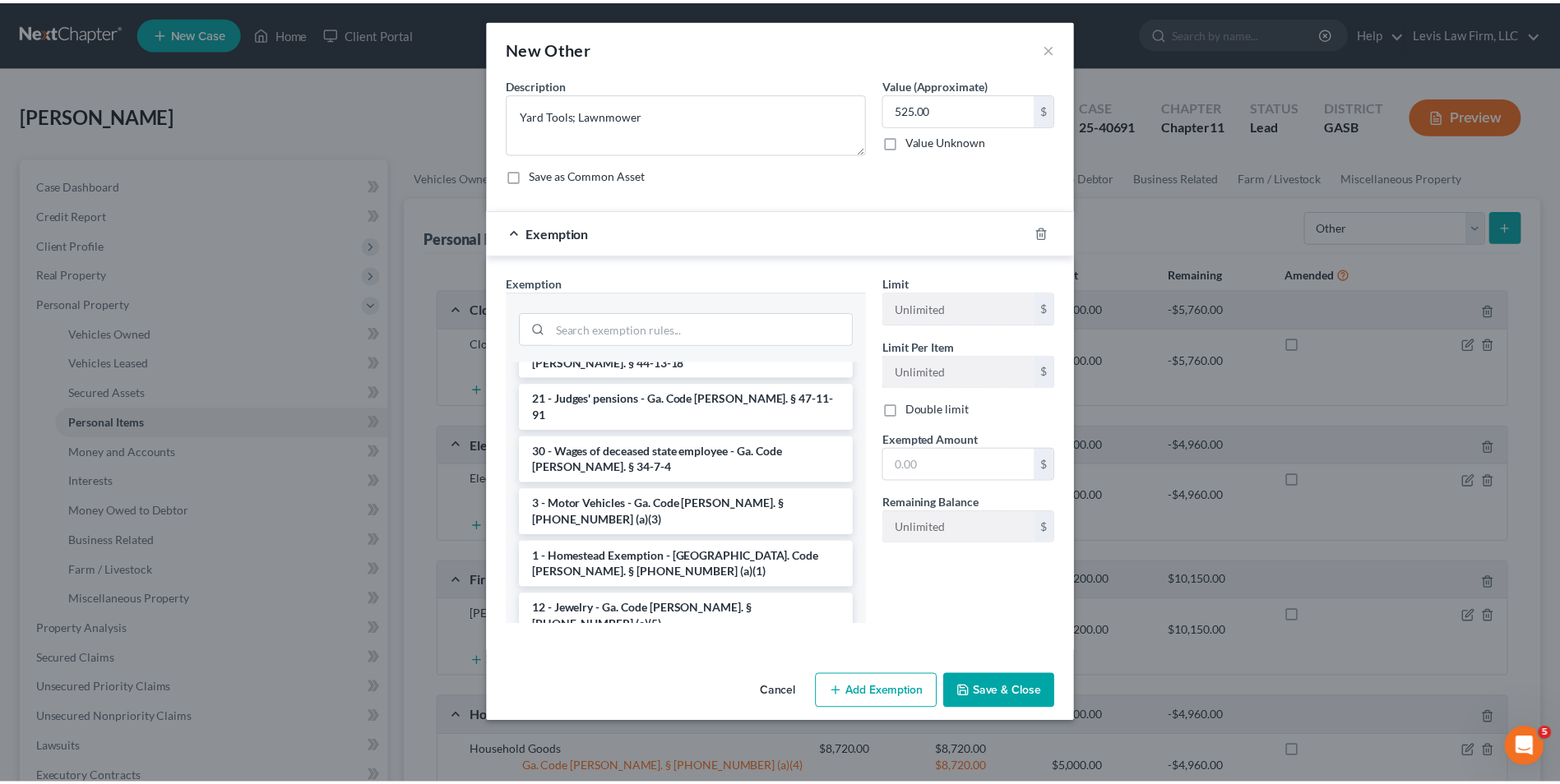
scroll to position [657, 0]
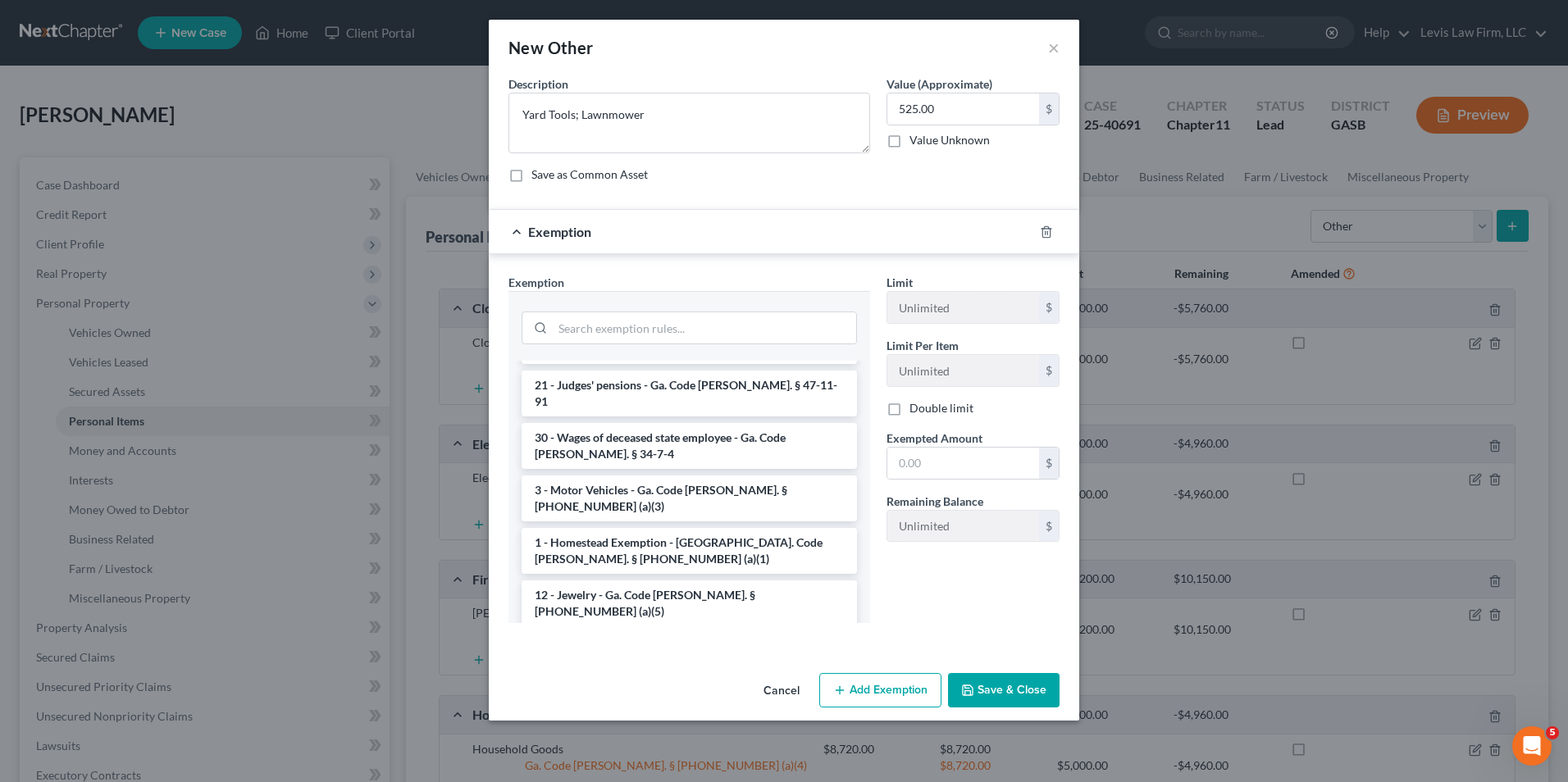
click at [719, 633] on li "14 - Wildcard - $1200 of any property plus unused homestead to $10000 - Ga. Cod…" at bounding box center [689, 664] width 336 height 62
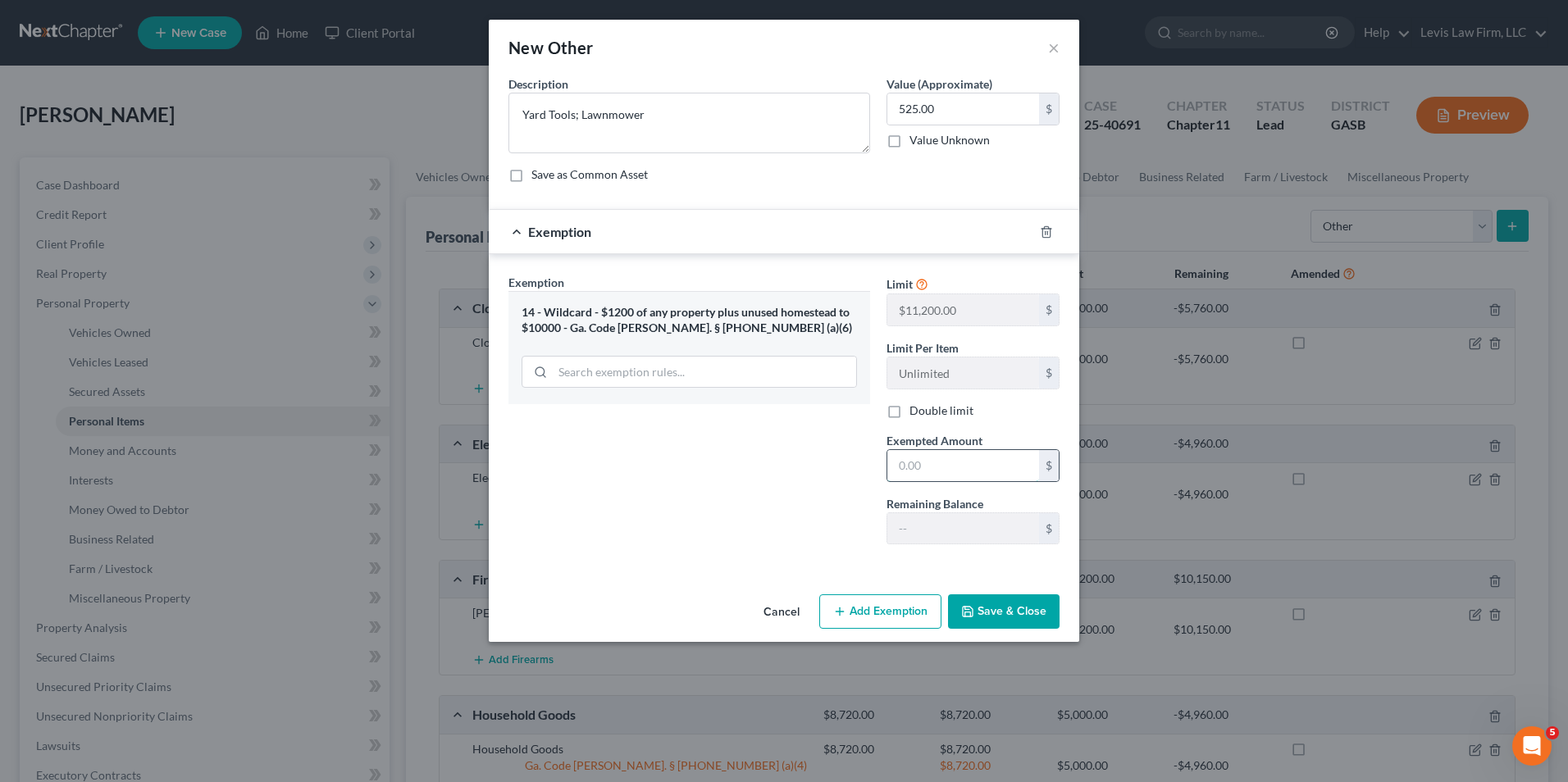
click at [901, 468] on input "text" at bounding box center [963, 466] width 152 height 31
type input "525.00"
click at [1001, 614] on button "Save & Close" at bounding box center [1004, 611] width 112 height 34
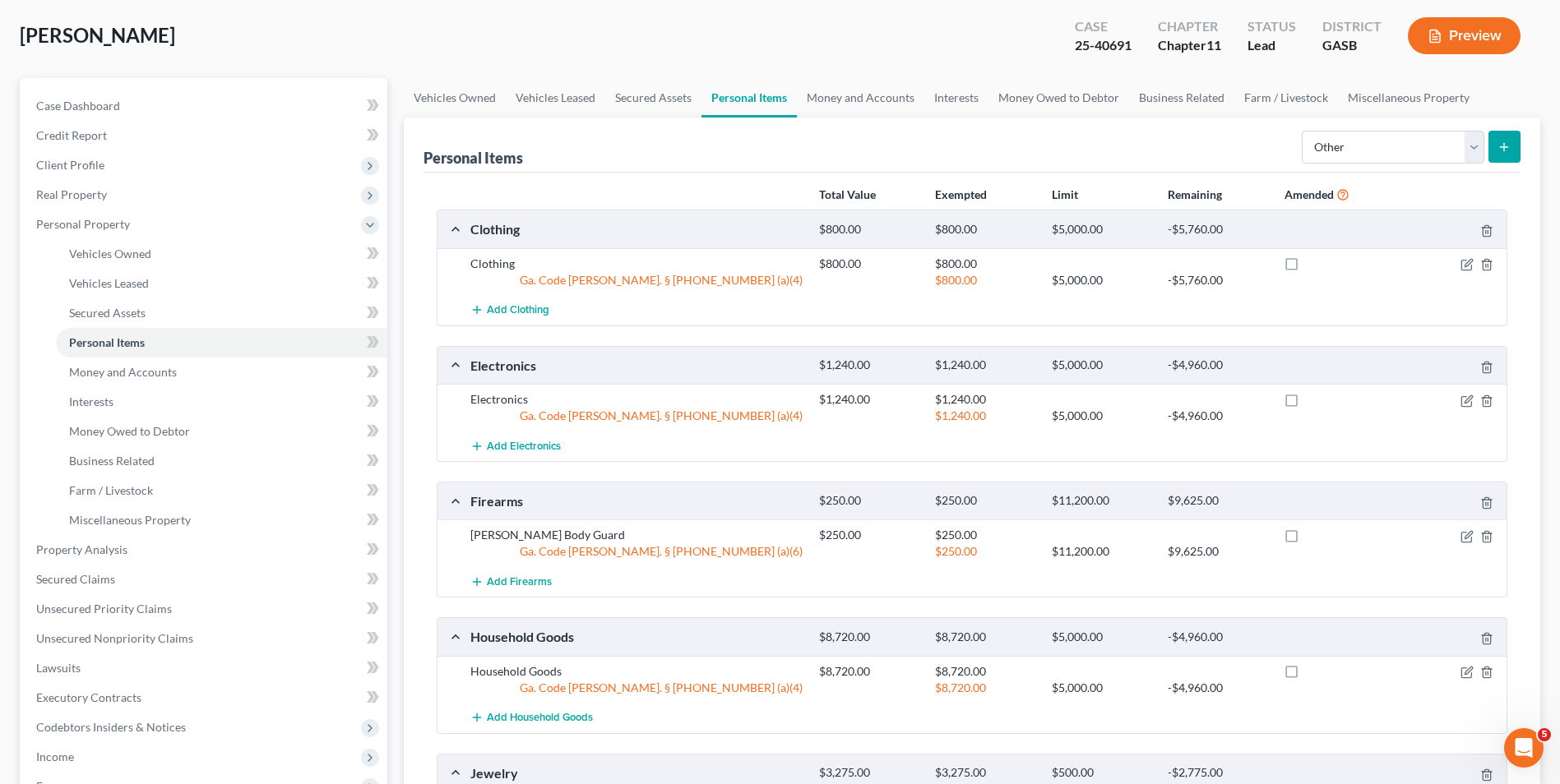
scroll to position [0, 0]
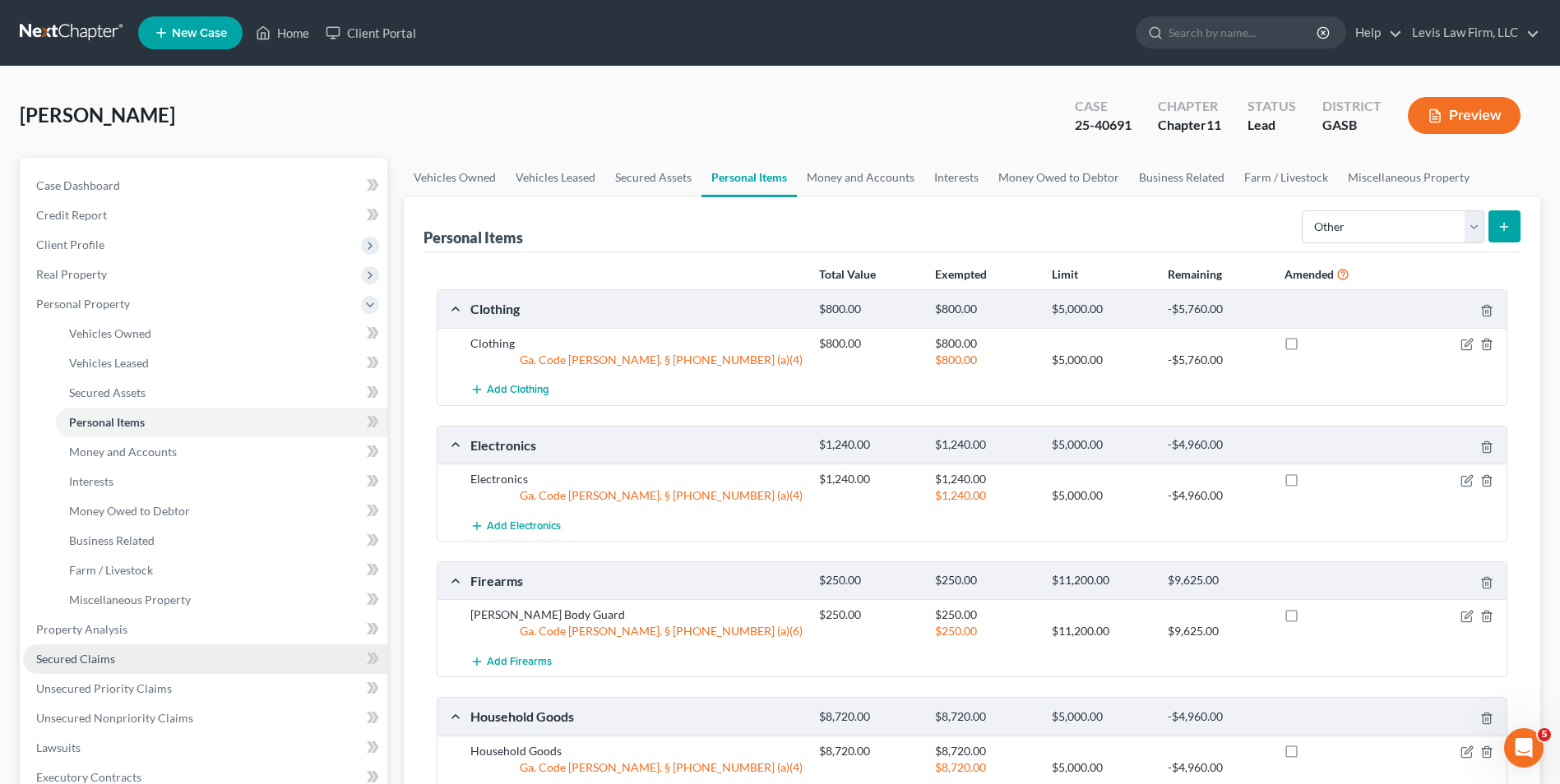
click at [92, 663] on span "Secured Claims" at bounding box center [75, 659] width 79 height 14
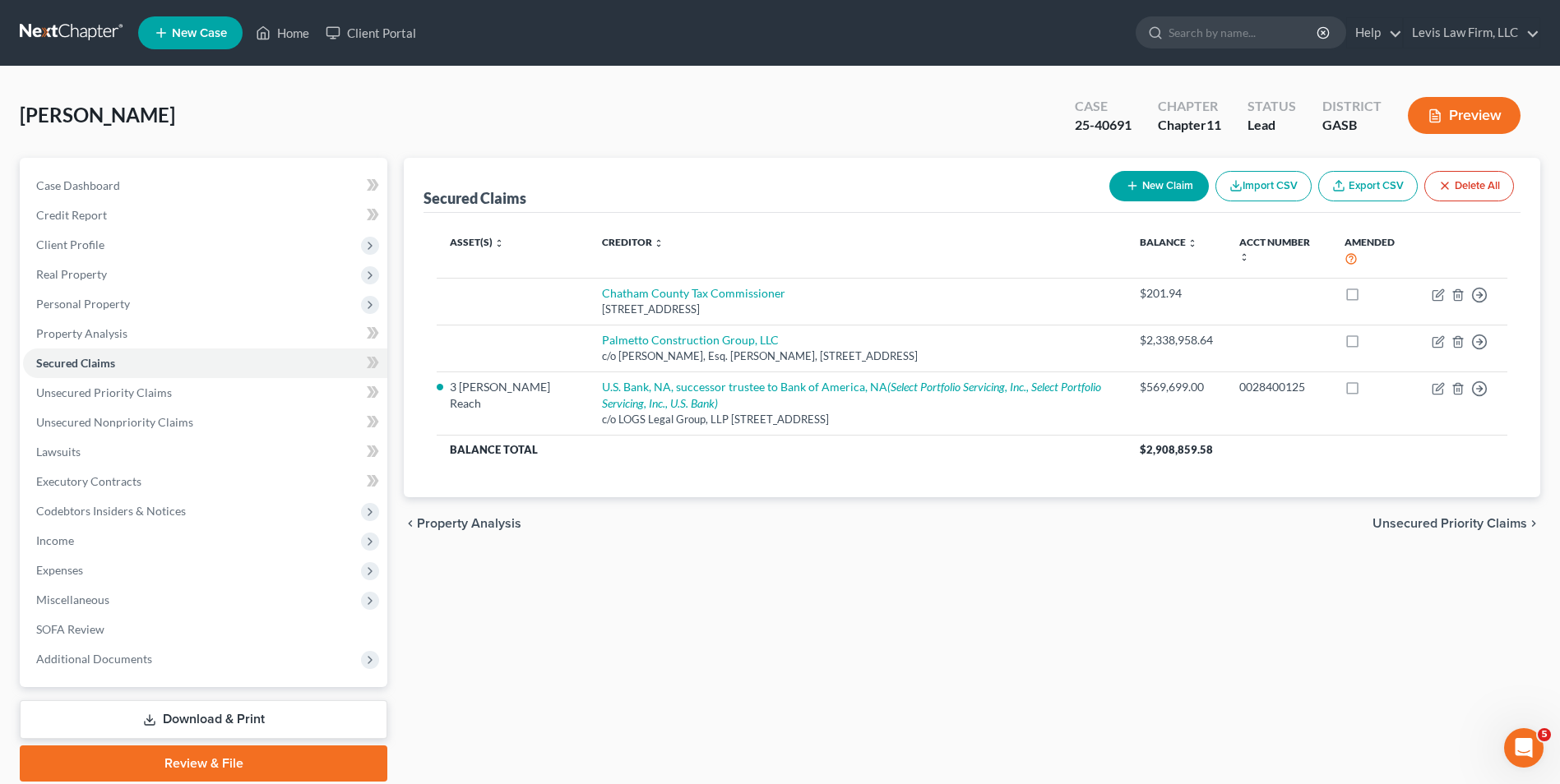
scroll to position [60, 0]
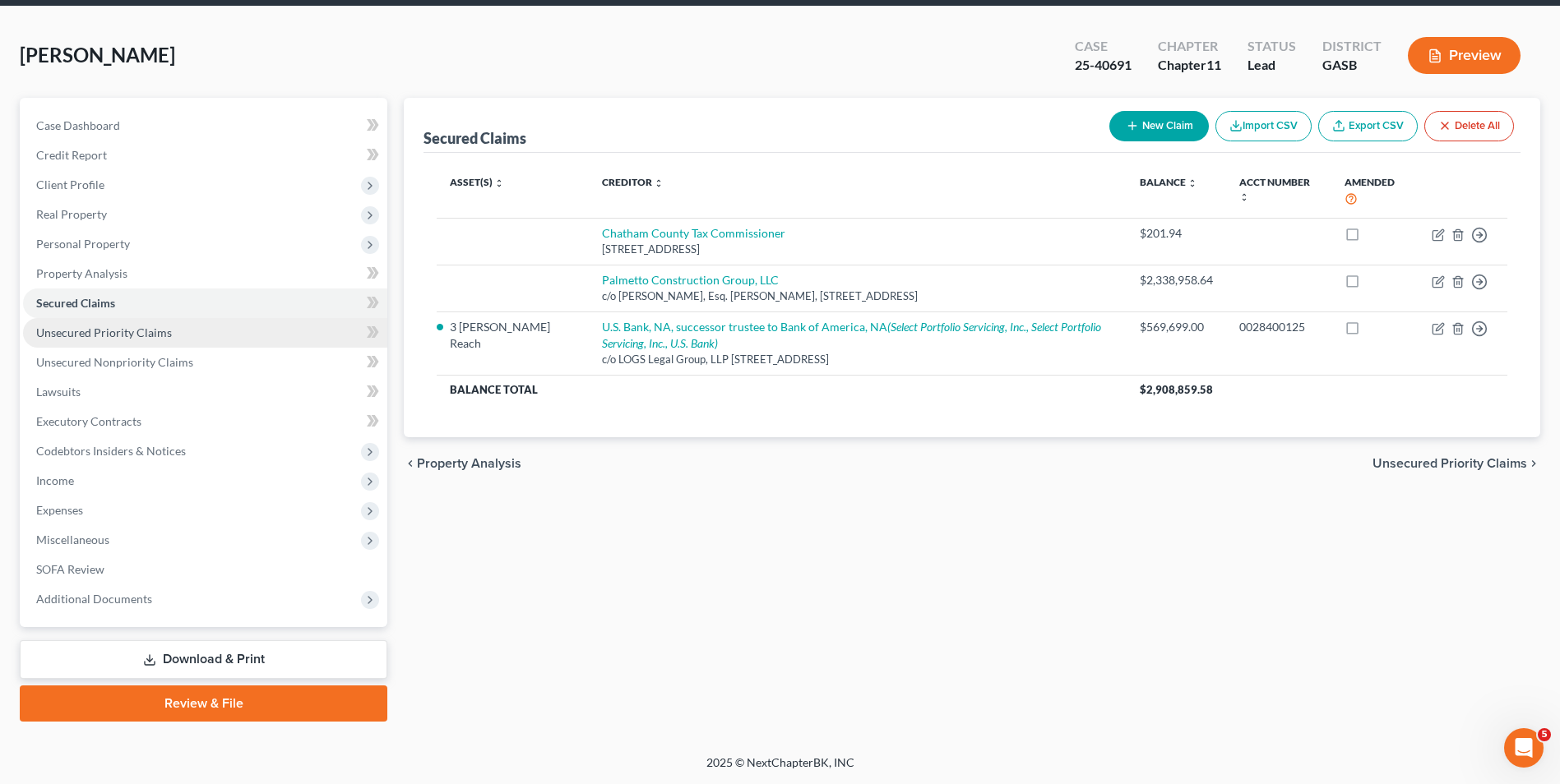
click at [155, 334] on span "Unsecured Priority Claims" at bounding box center [103, 333] width 136 height 14
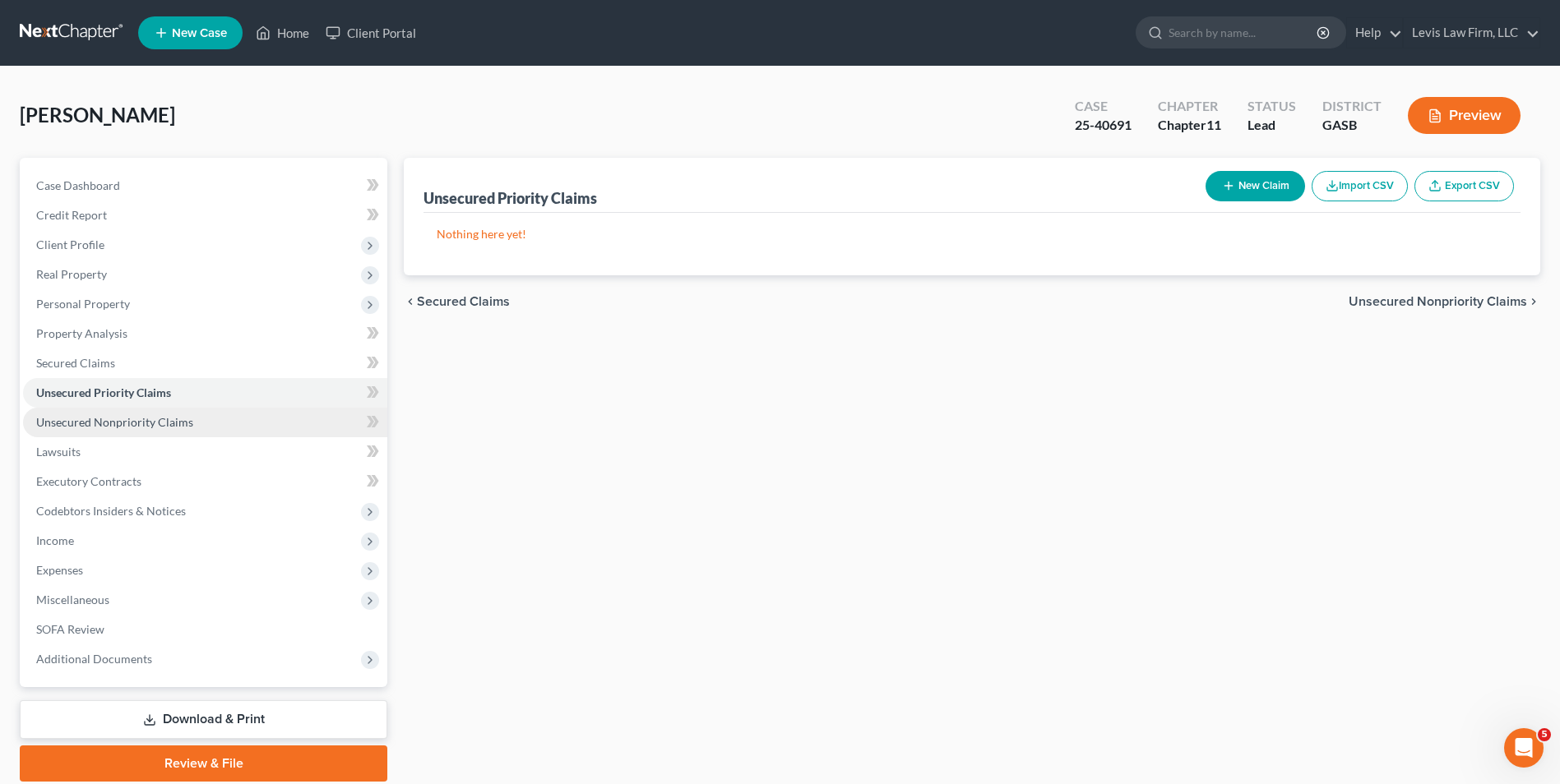
click at [130, 419] on span "Unsecured Nonpriority Claims" at bounding box center [114, 422] width 157 height 14
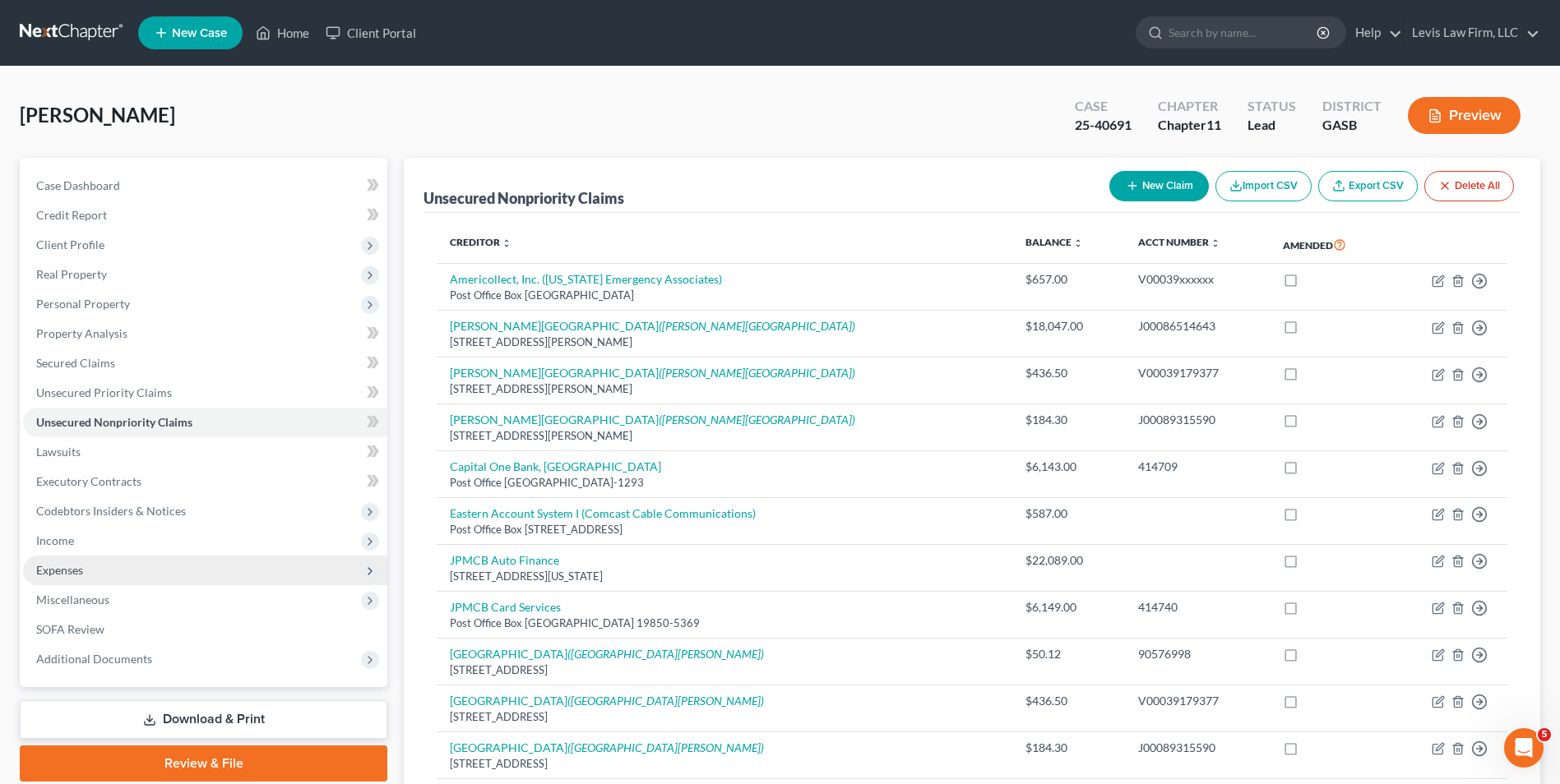
click at [75, 567] on span "Expenses" at bounding box center [60, 569] width 47 height 14
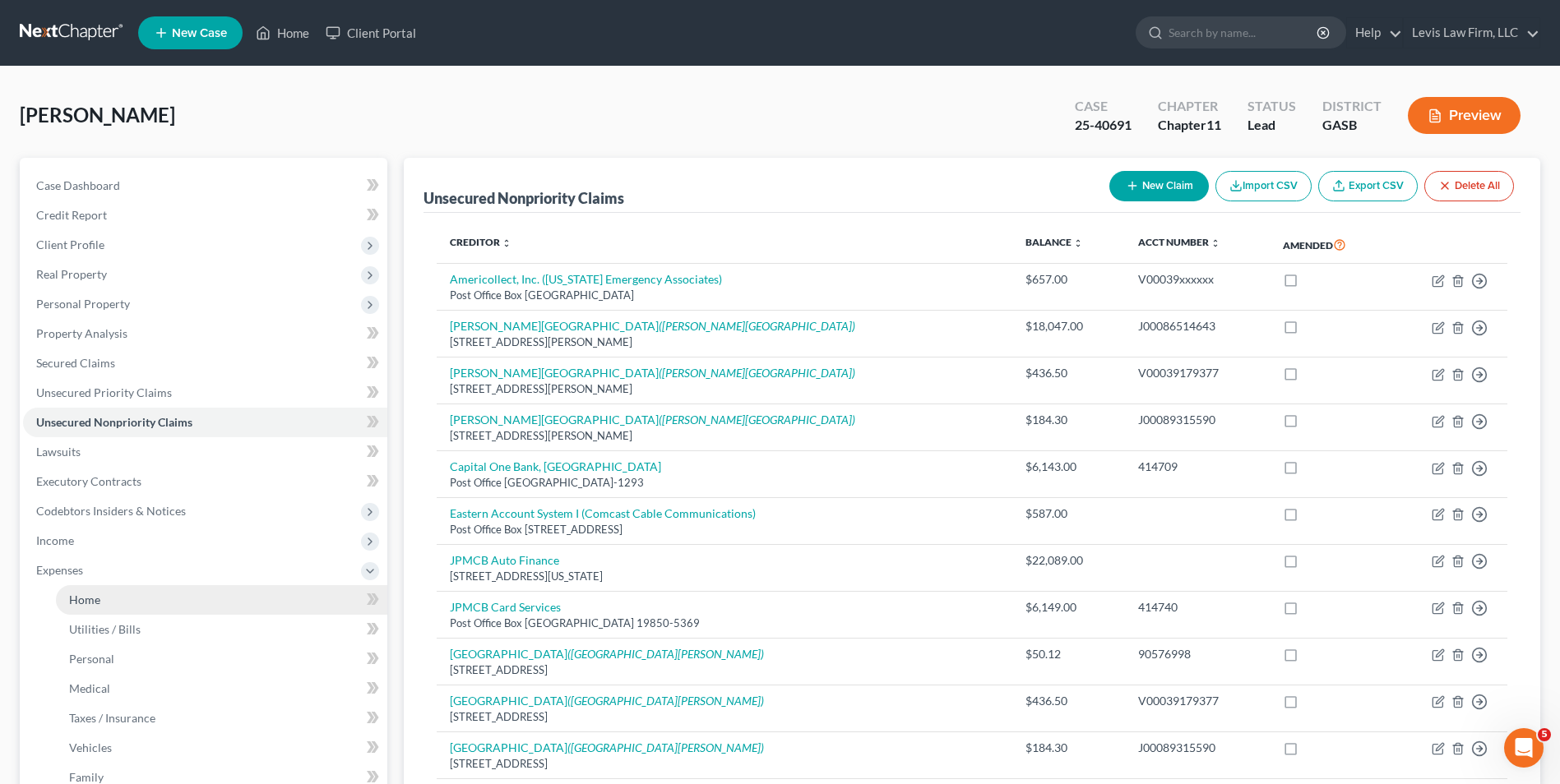
click at [100, 600] on link "Home" at bounding box center [221, 600] width 332 height 29
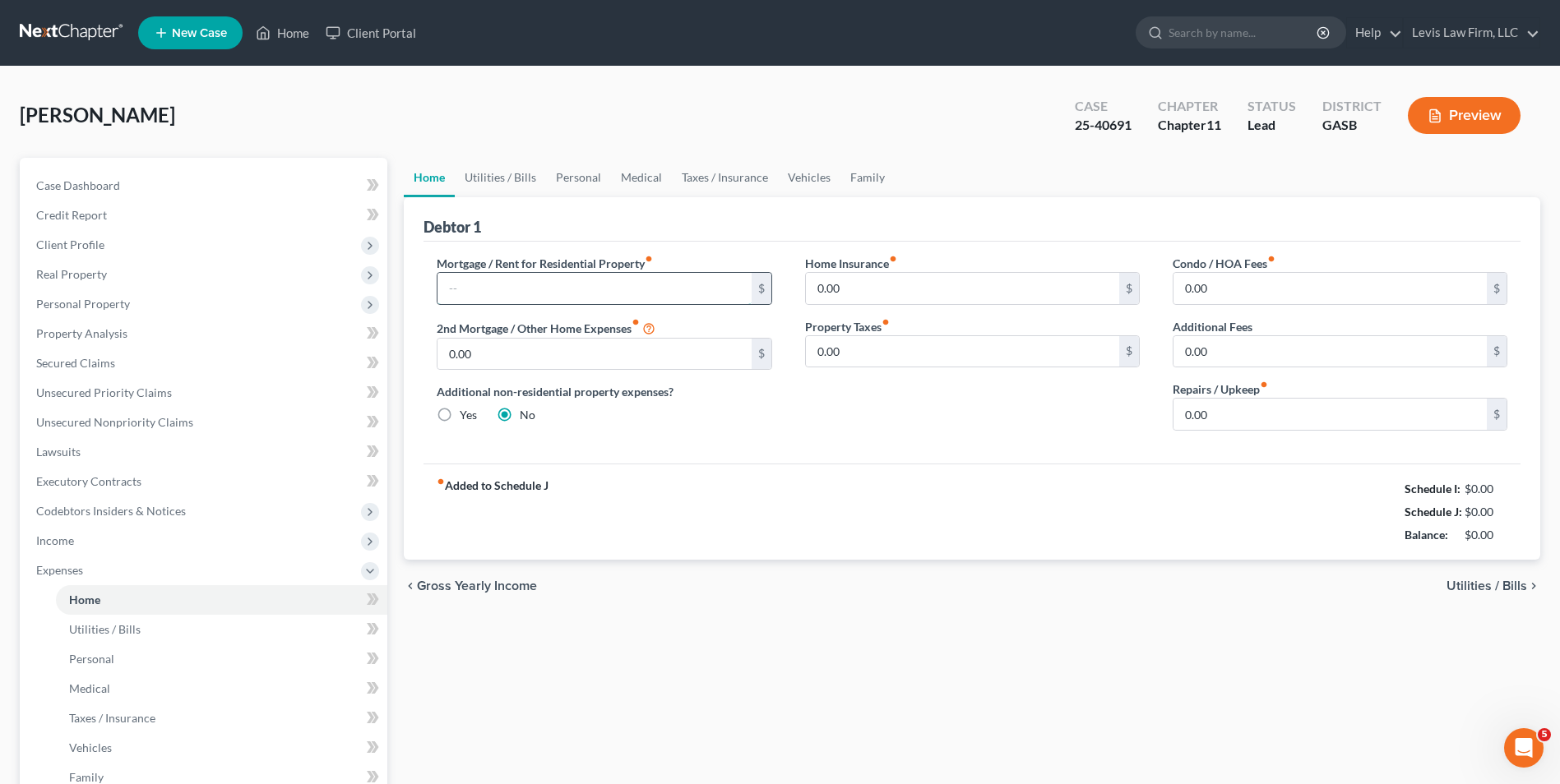
drag, startPoint x: 475, startPoint y: 295, endPoint x: 481, endPoint y: 288, distance: 9.2
click at [475, 295] on input "text" at bounding box center [594, 289] width 313 height 31
type input "3,300.00"
click at [109, 622] on span "Utilities / Bills" at bounding box center [104, 629] width 71 height 14
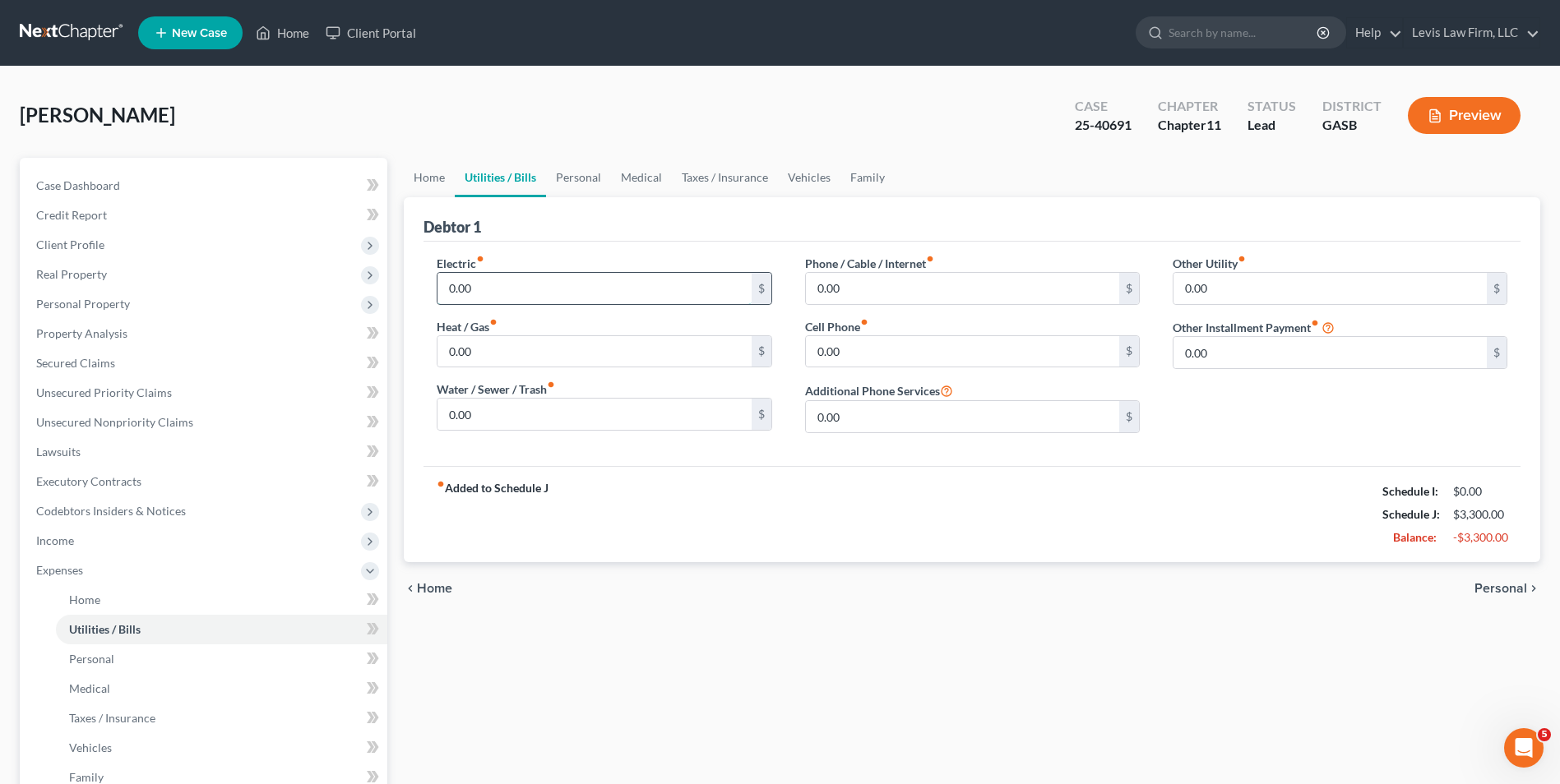
click at [453, 289] on input "0.00" at bounding box center [594, 289] width 313 height 31
type input "350.00"
click at [449, 350] on input "0.00" at bounding box center [594, 352] width 313 height 31
type input "100.00"
drag, startPoint x: 449, startPoint y: 413, endPoint x: 530, endPoint y: 422, distance: 81.5
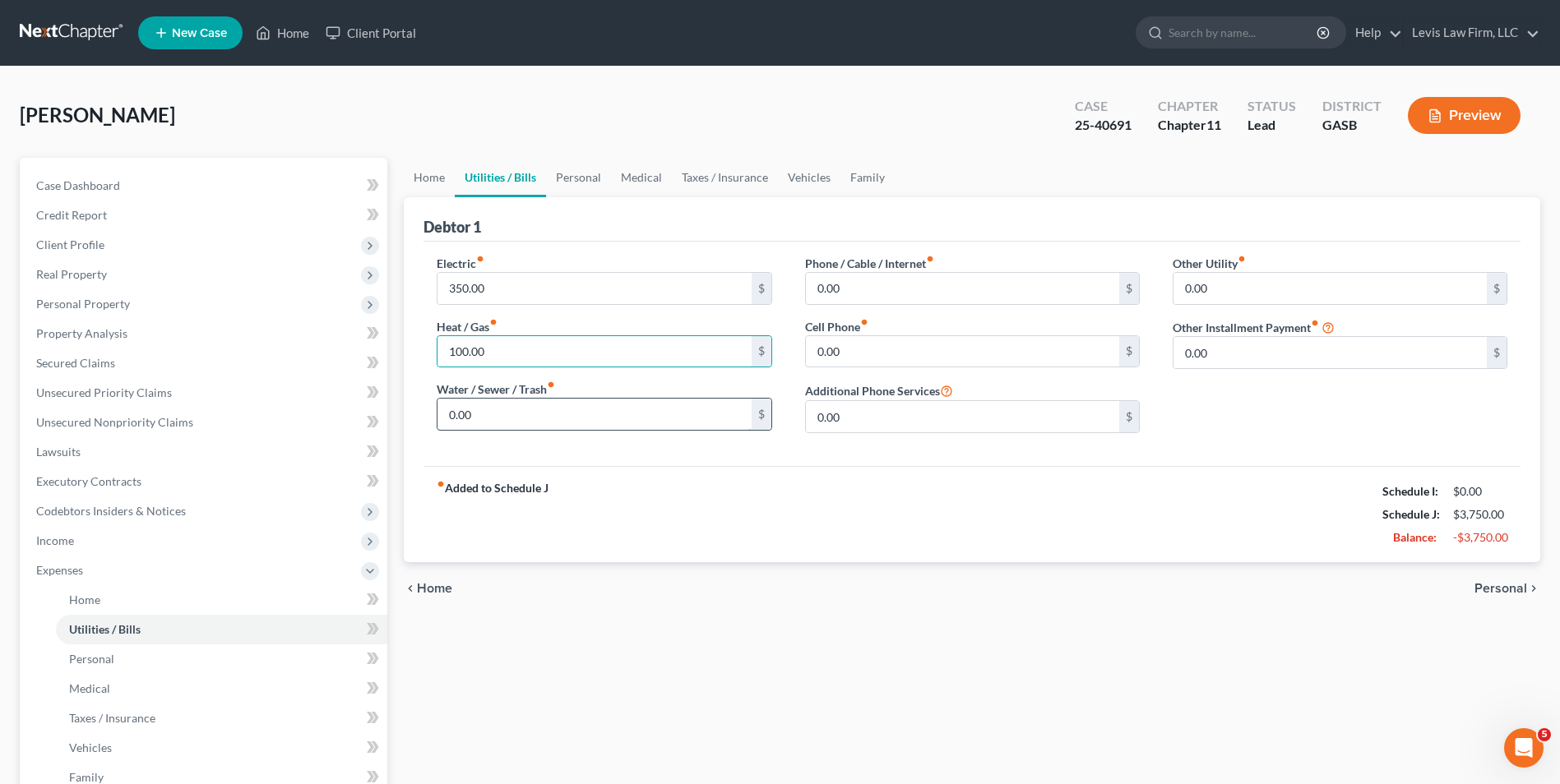
click at [448, 413] on input "0.00" at bounding box center [594, 414] width 313 height 31
type input "175.00"
click at [815, 295] on input "0.00" at bounding box center [962, 289] width 313 height 31
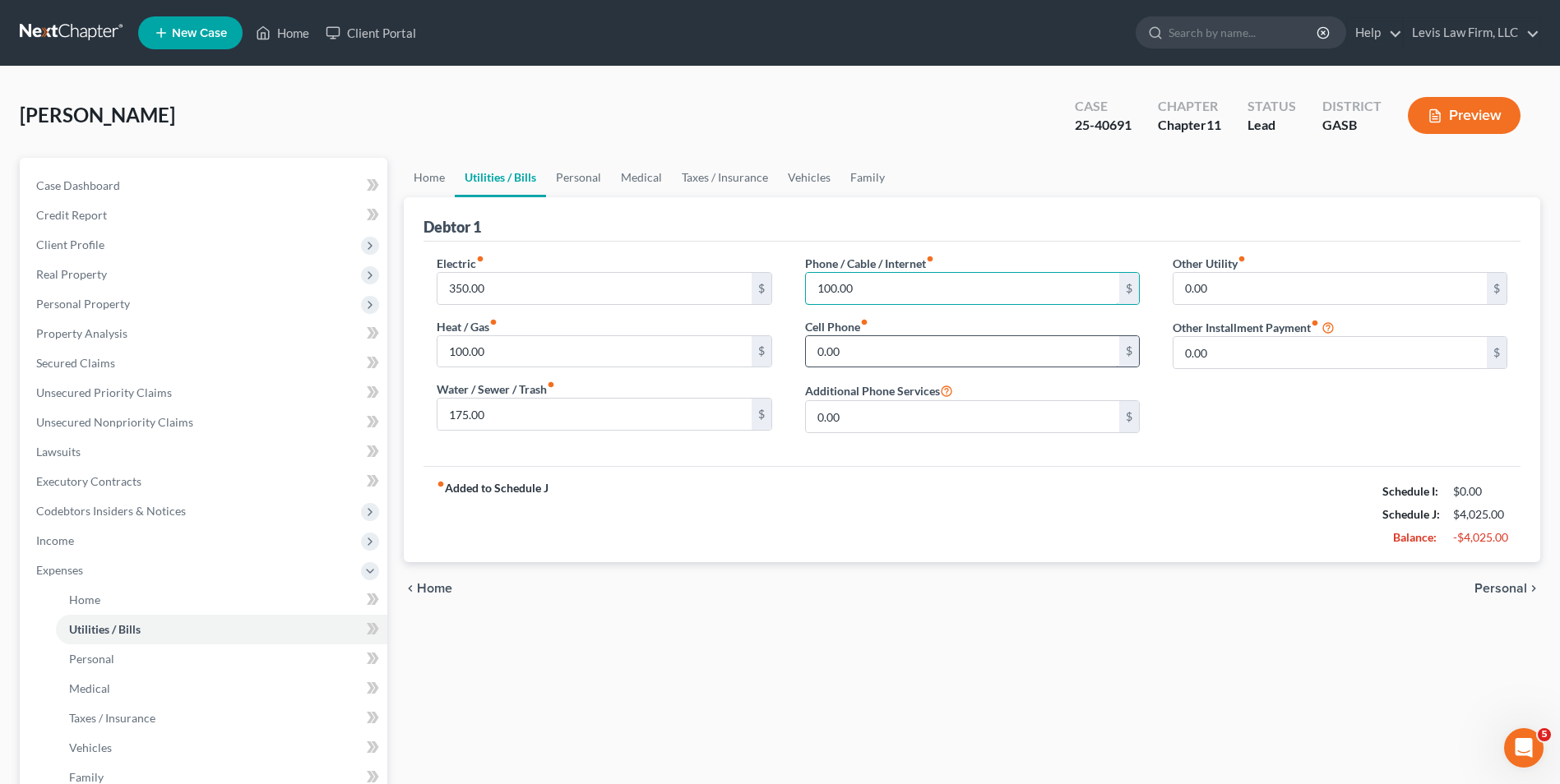
type input "100.00"
click at [813, 346] on input "0.00" at bounding box center [962, 352] width 313 height 31
type input "150.00"
click at [695, 461] on div "Electric fiber_manual_record 350.00 $ Heat / Gas fiber_manual_record 100.00 $ W…" at bounding box center [972, 354] width 1098 height 224
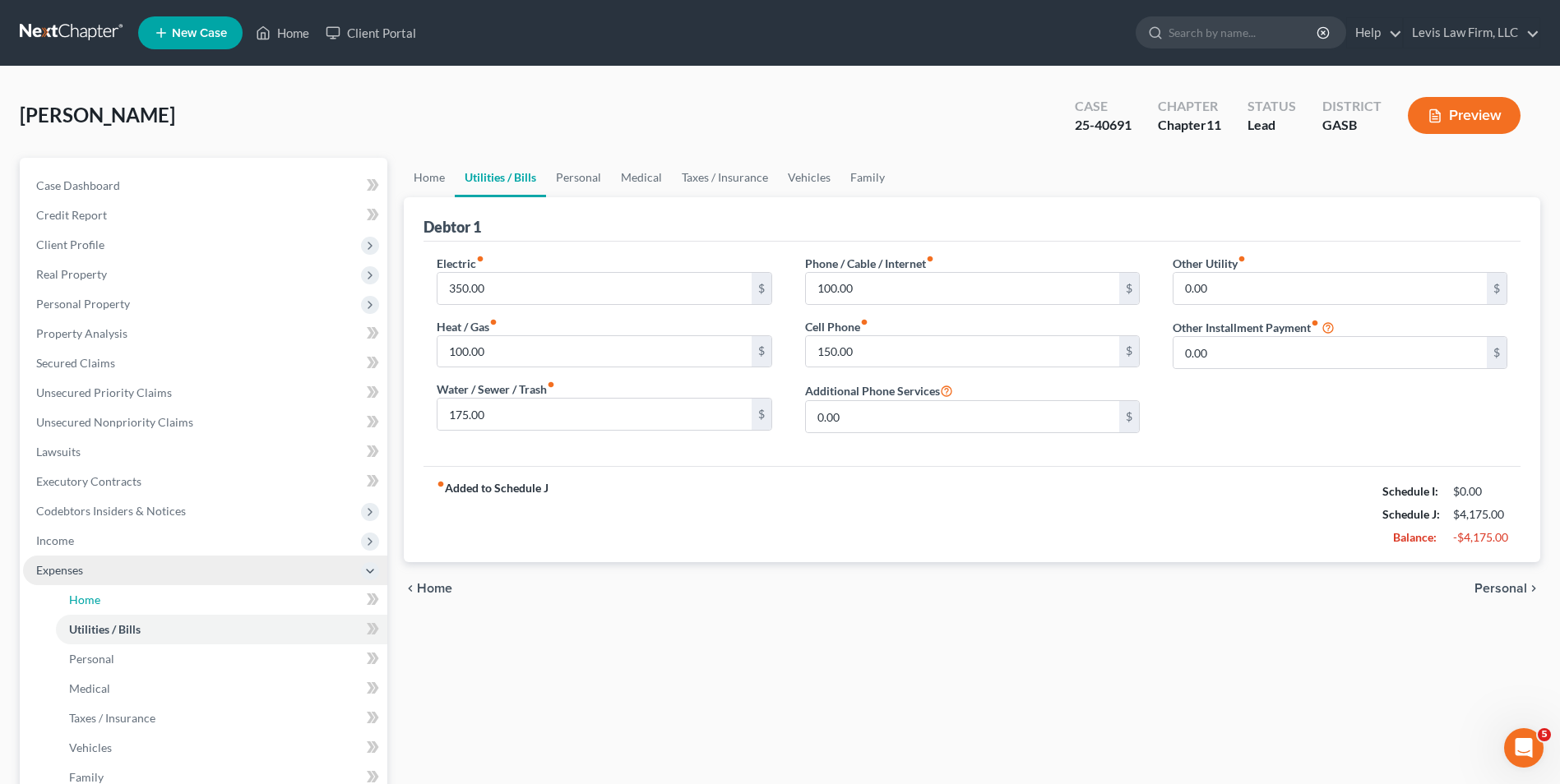
drag, startPoint x: 92, startPoint y: 589, endPoint x: 147, endPoint y: 578, distance: 56.1
click at [91, 589] on link "Home" at bounding box center [221, 600] width 332 height 29
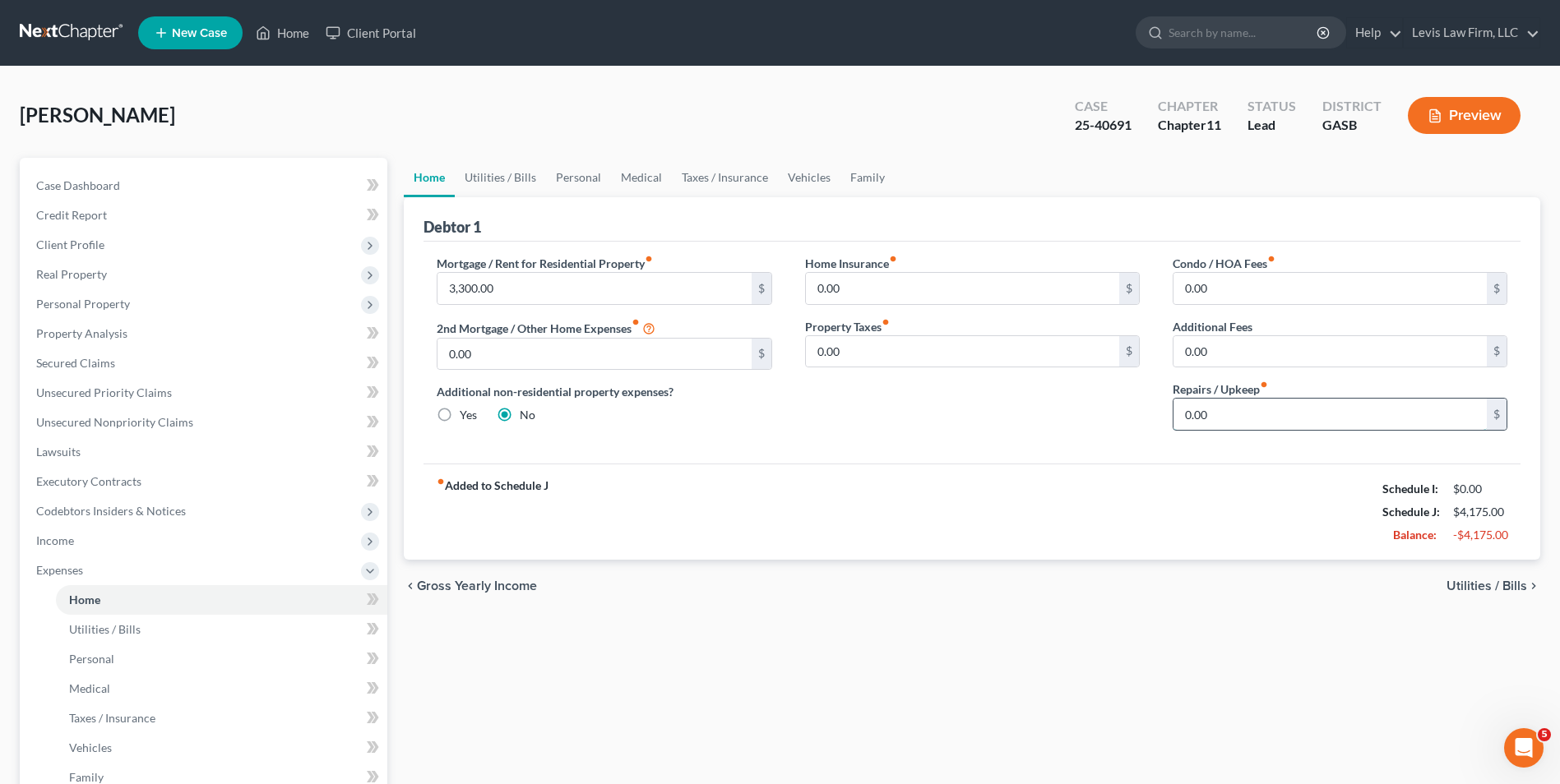
click at [1177, 416] on input "0.00" at bounding box center [1330, 414] width 313 height 31
type input "250.00"
click at [105, 662] on span "Personal" at bounding box center [92, 659] width 45 height 14
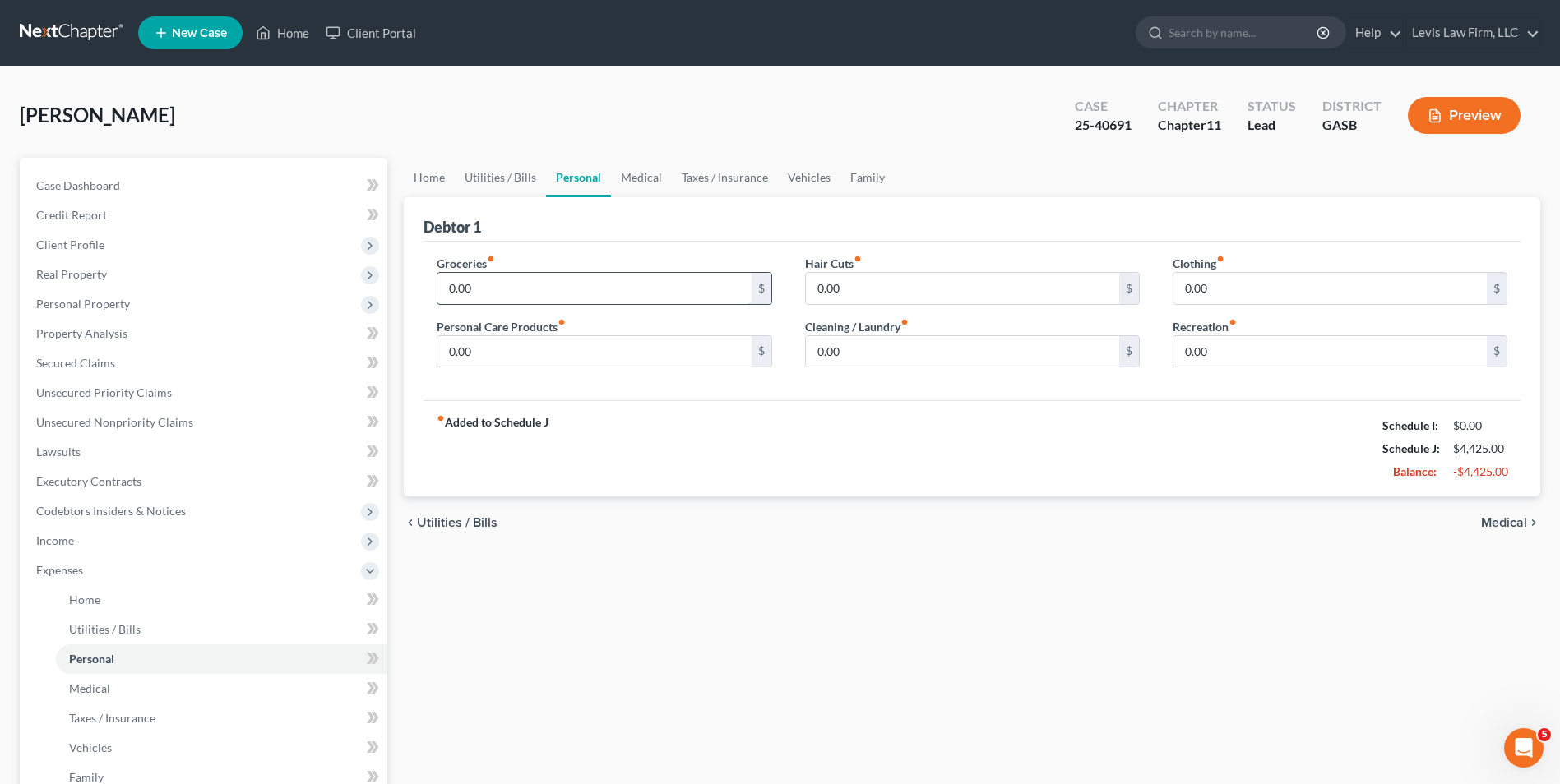
click at [448, 291] on input "0.00" at bounding box center [594, 289] width 313 height 31
type input "1,500.00"
click at [1180, 289] on input "0.00" at bounding box center [1330, 289] width 313 height 31
type input "350.00"
click at [817, 350] on input "0.00" at bounding box center [962, 352] width 313 height 31
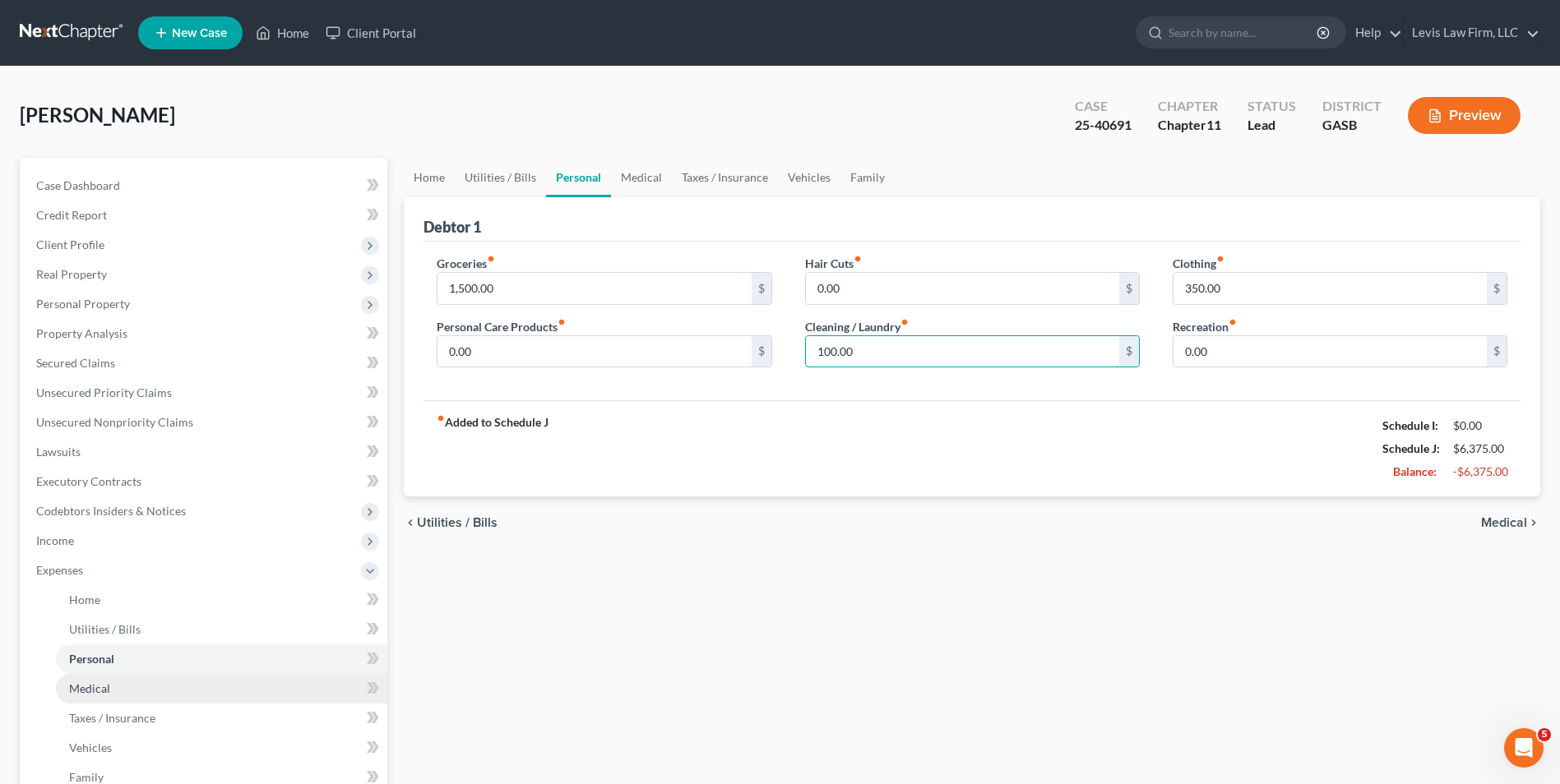
type input "100.00"
drag, startPoint x: 112, startPoint y: 691, endPoint x: 144, endPoint y: 686, distance: 32.4
click at [112, 691] on link "Medical" at bounding box center [221, 688] width 332 height 29
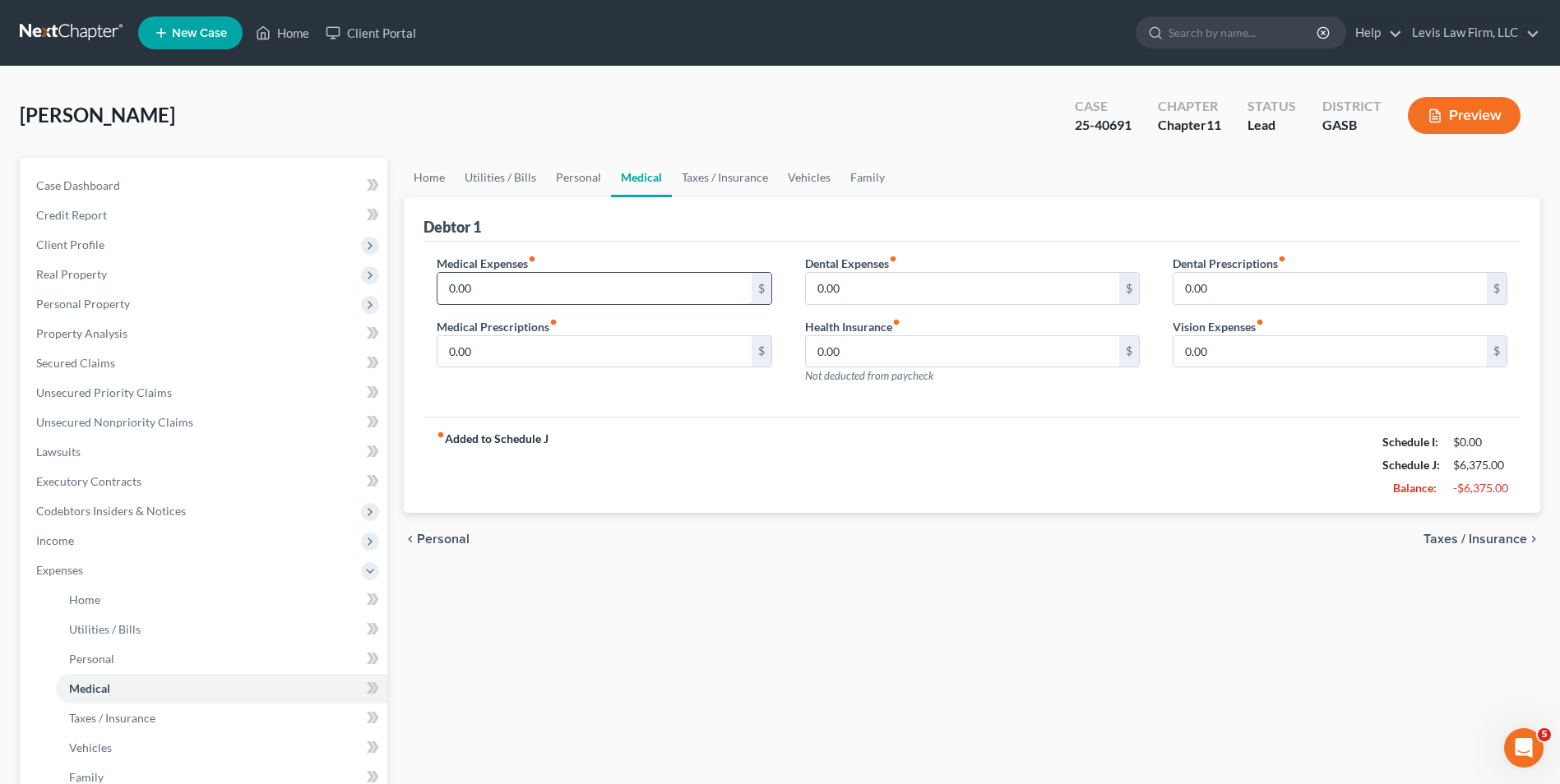
click at [448, 287] on input "0.00" at bounding box center [594, 289] width 313 height 31
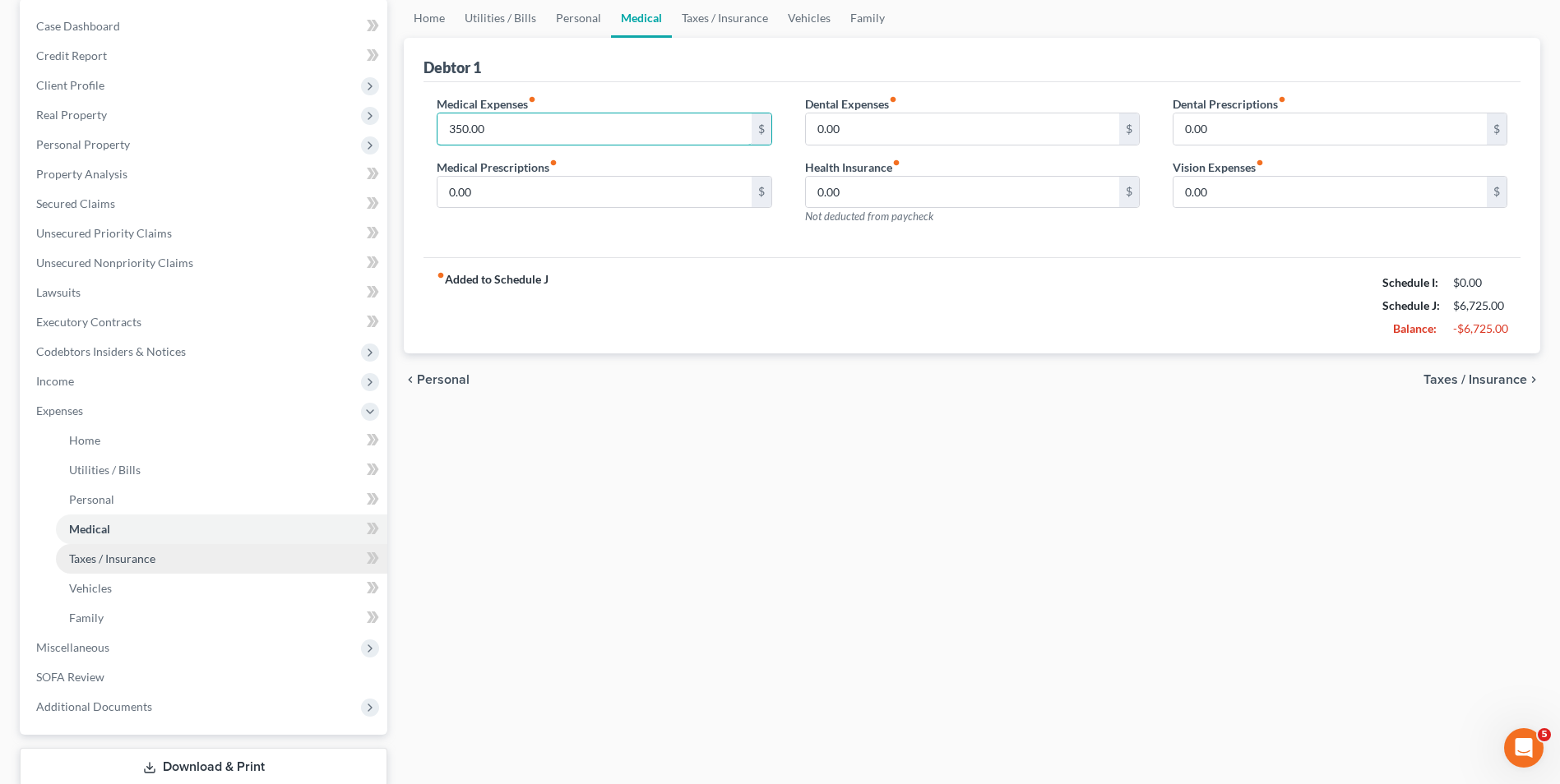
scroll to position [165, 0]
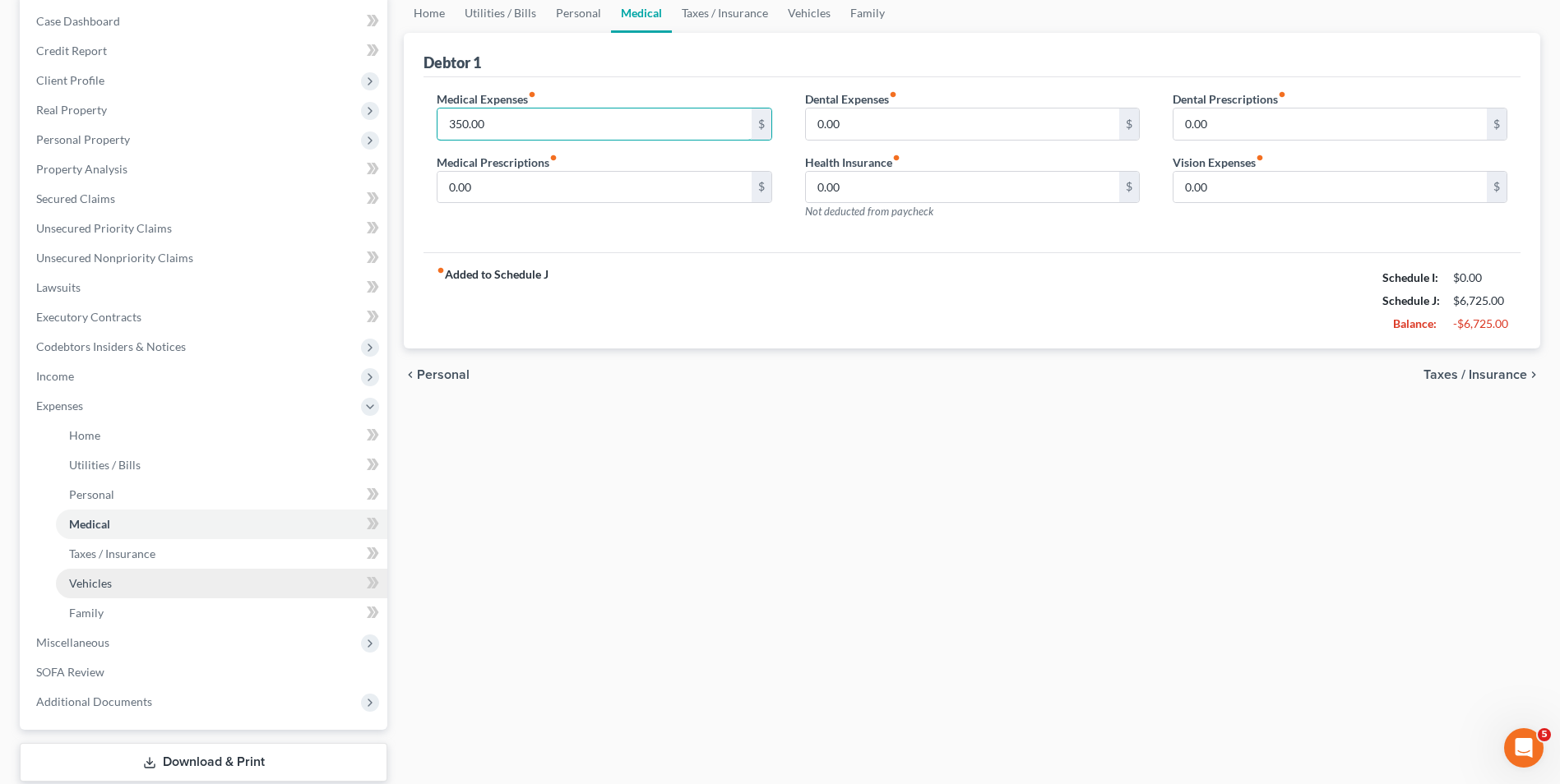
type input "350.00"
click at [79, 574] on link "Vehicles" at bounding box center [221, 583] width 332 height 29
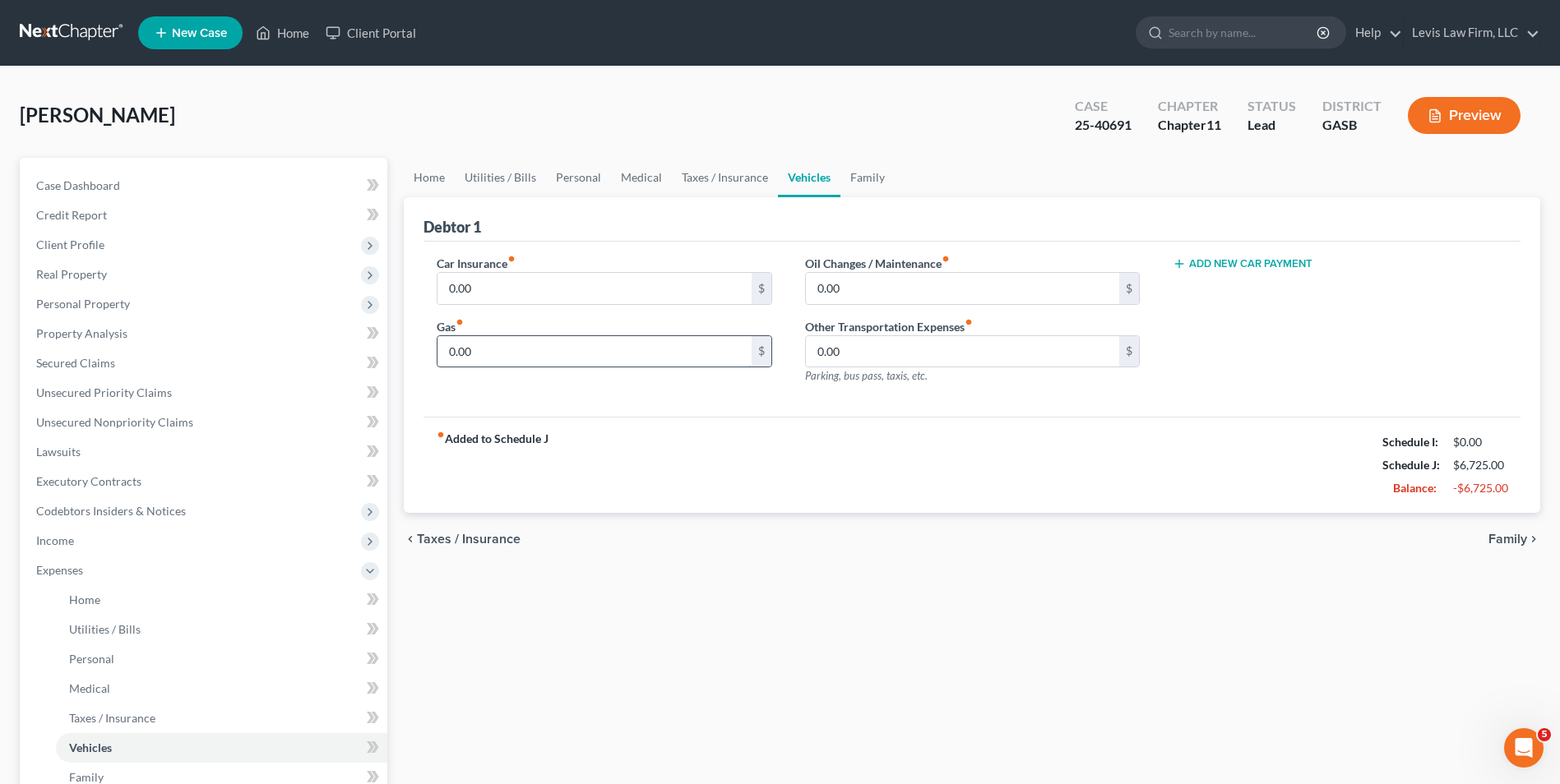
click at [452, 350] on input "0.00" at bounding box center [594, 352] width 313 height 31
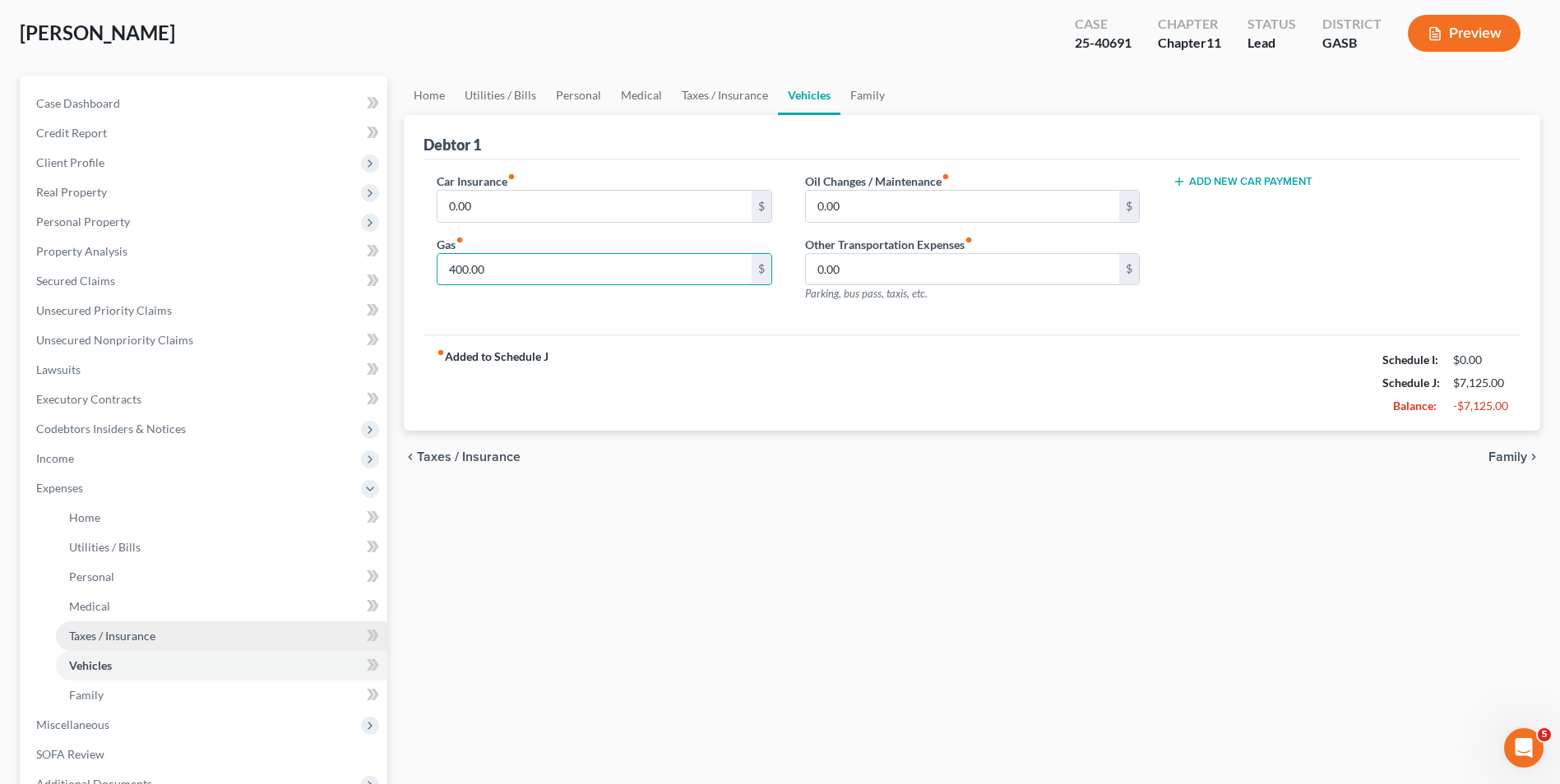
type input "400.00"
click at [140, 631] on span "Taxes / Insurance" at bounding box center [112, 636] width 87 height 14
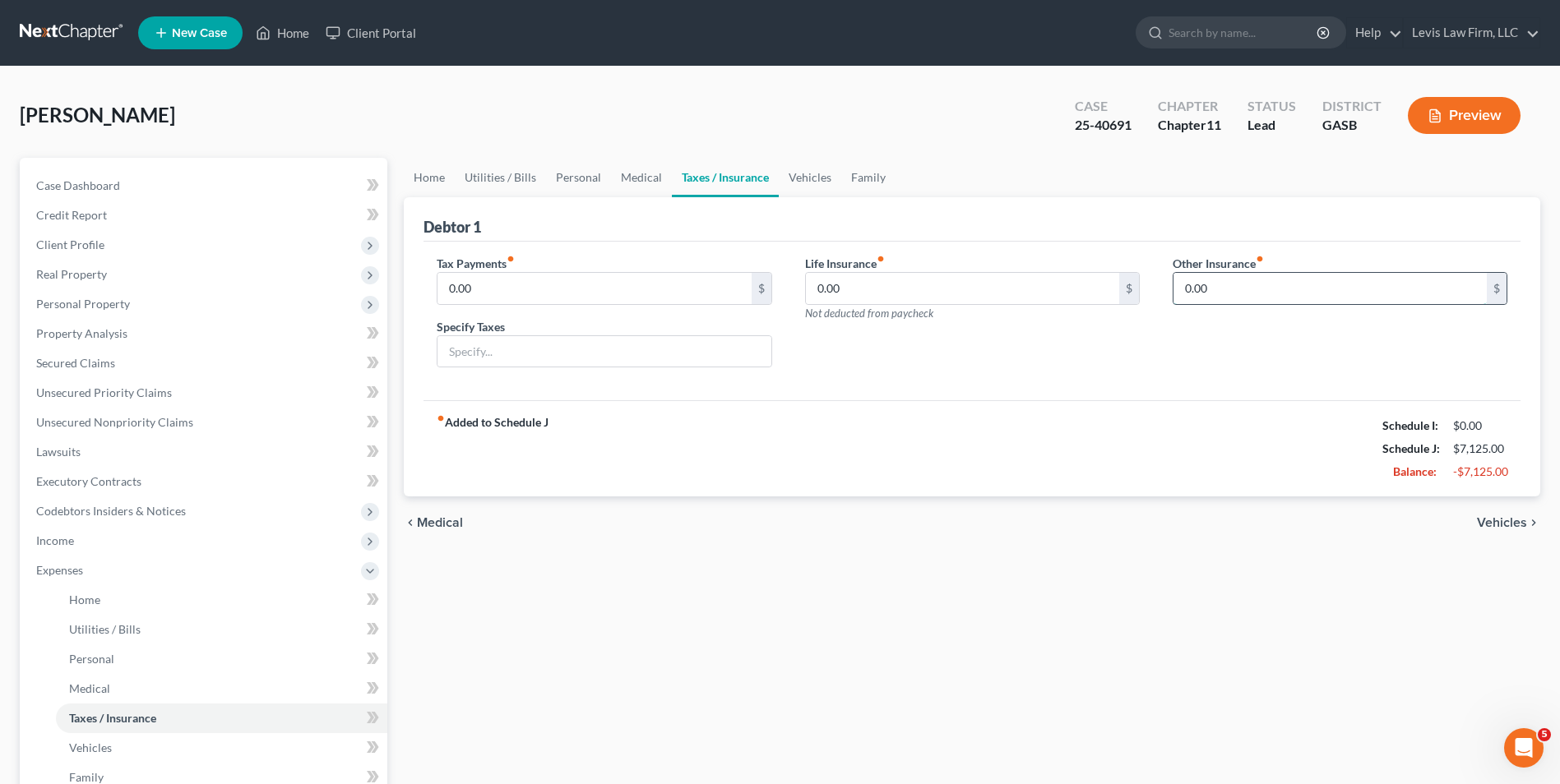
click at [1180, 291] on input "0.00" at bounding box center [1330, 289] width 313 height 31
type input "1"
click at [449, 348] on input "text" at bounding box center [604, 352] width 333 height 31
type input "T"
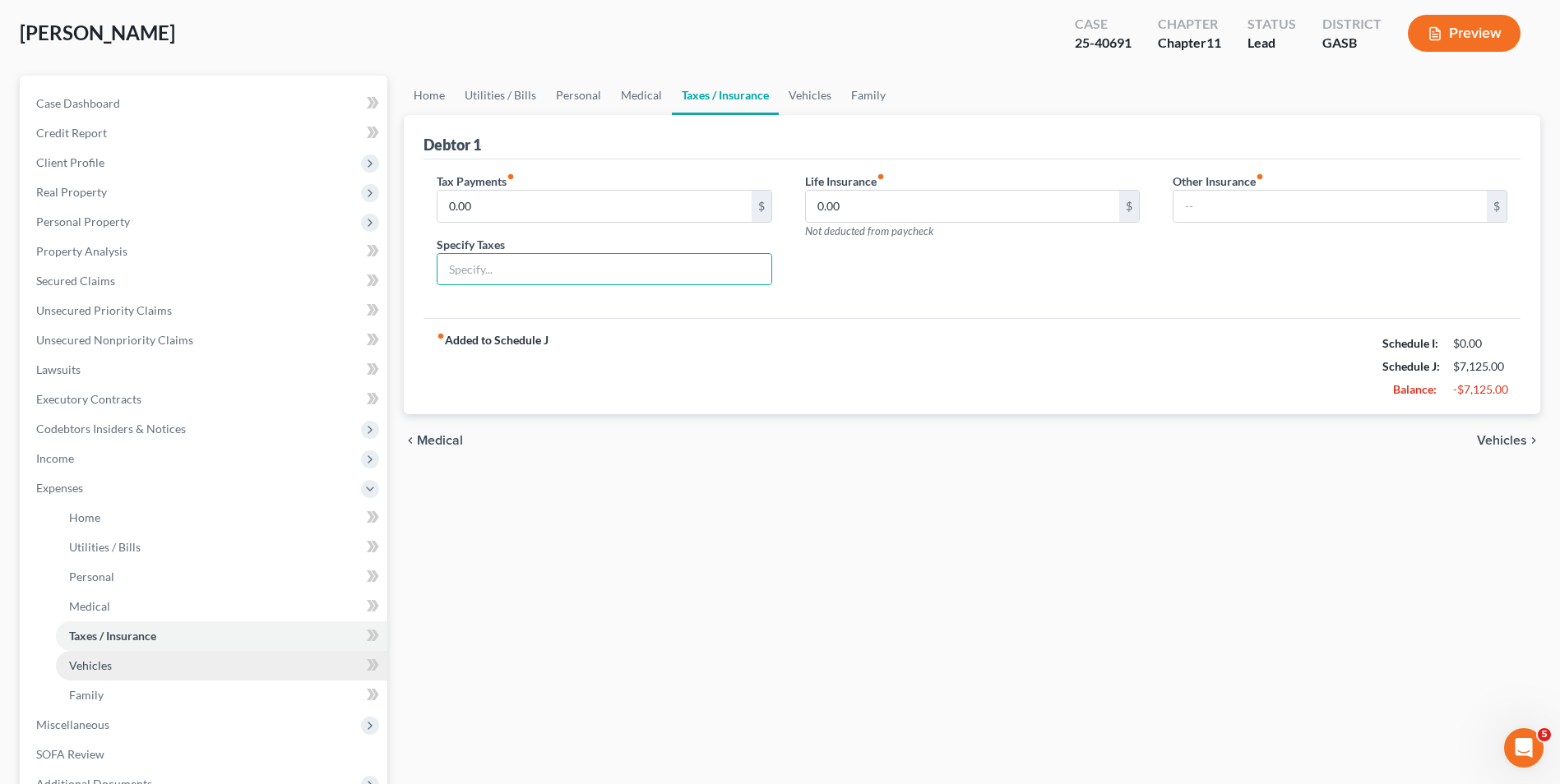
click at [78, 669] on span "Vehicles" at bounding box center [91, 665] width 43 height 14
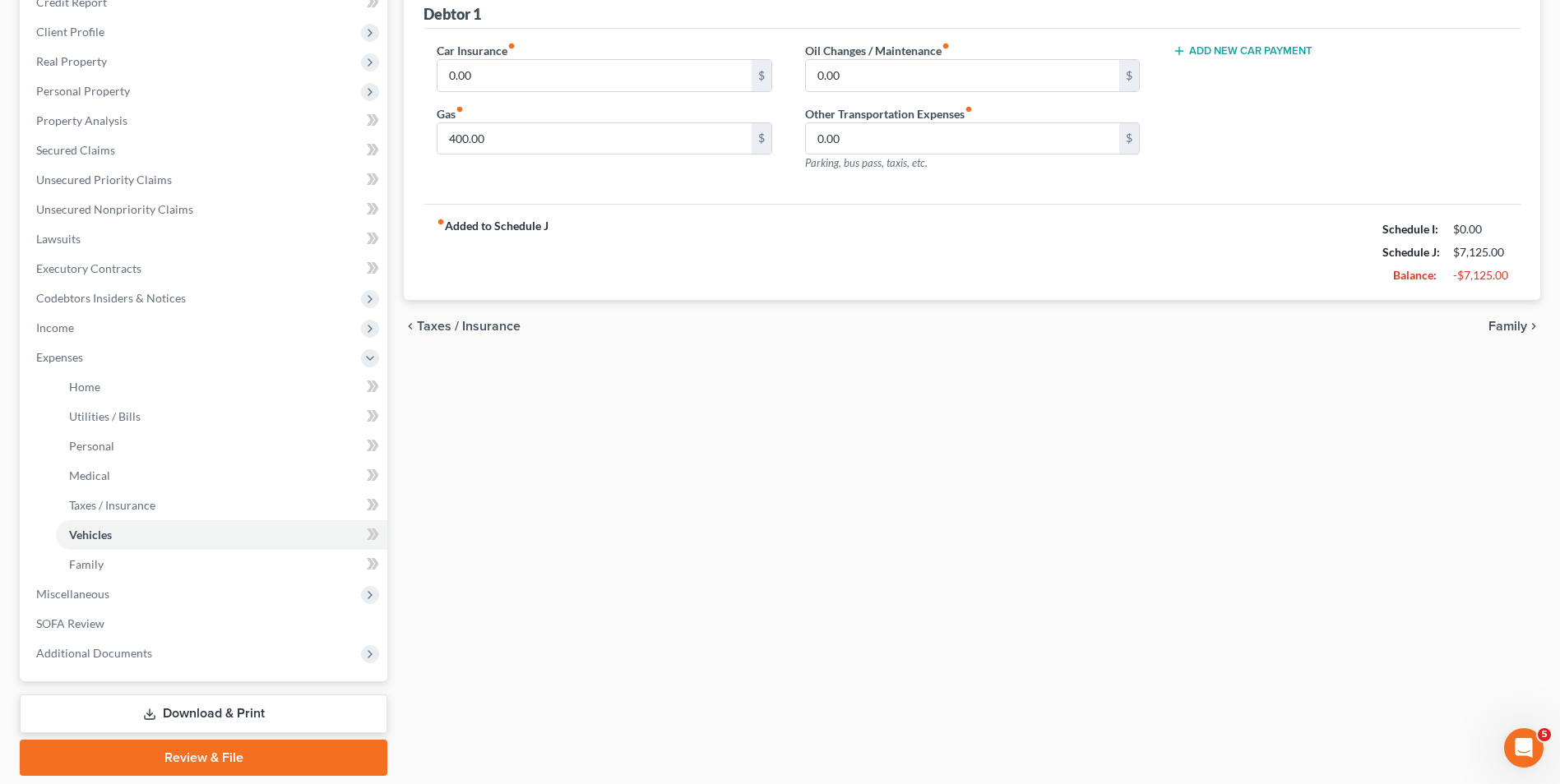
scroll to position [247, 0]
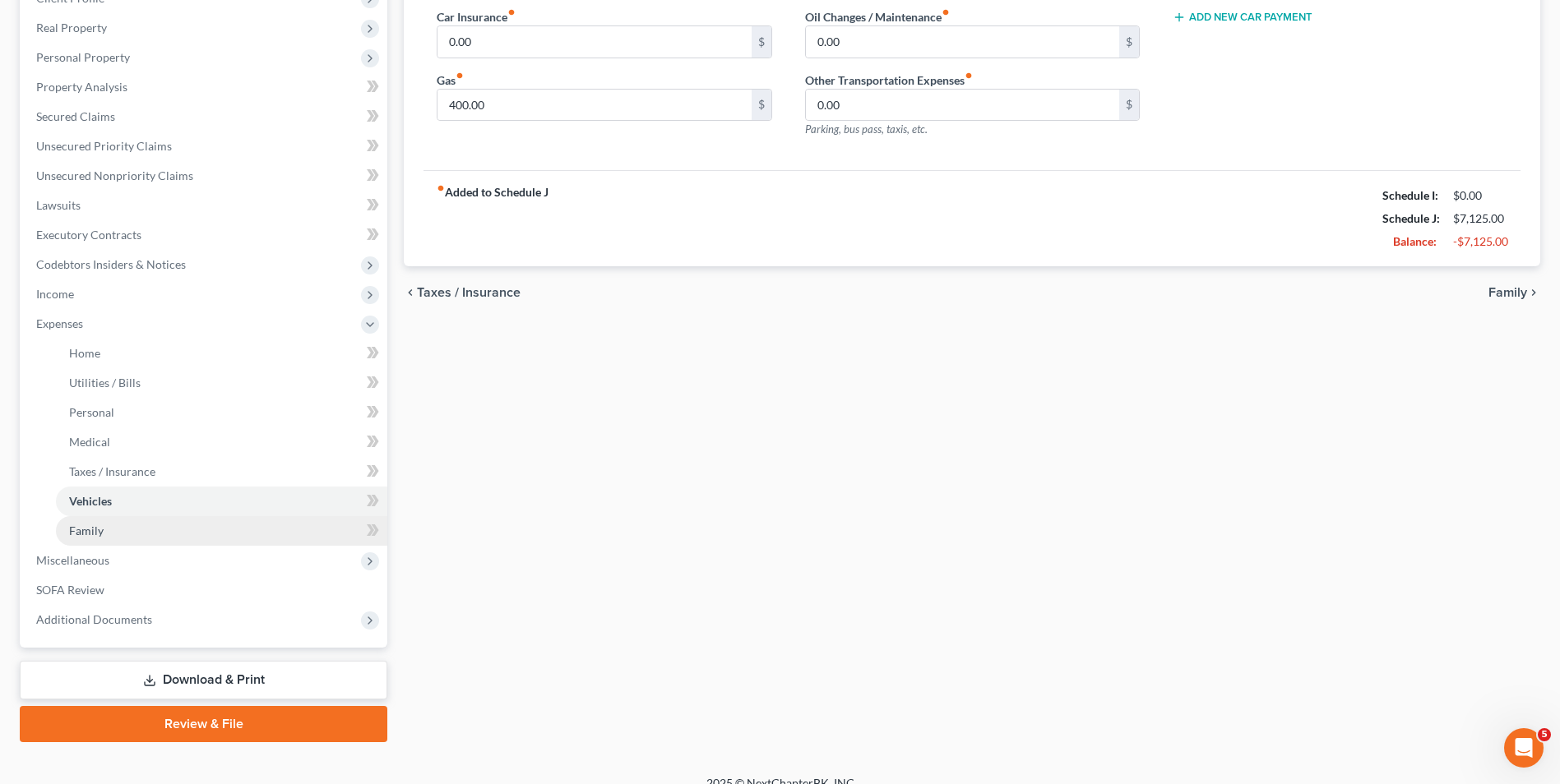
click at [86, 529] on span "Family" at bounding box center [86, 530] width 34 height 14
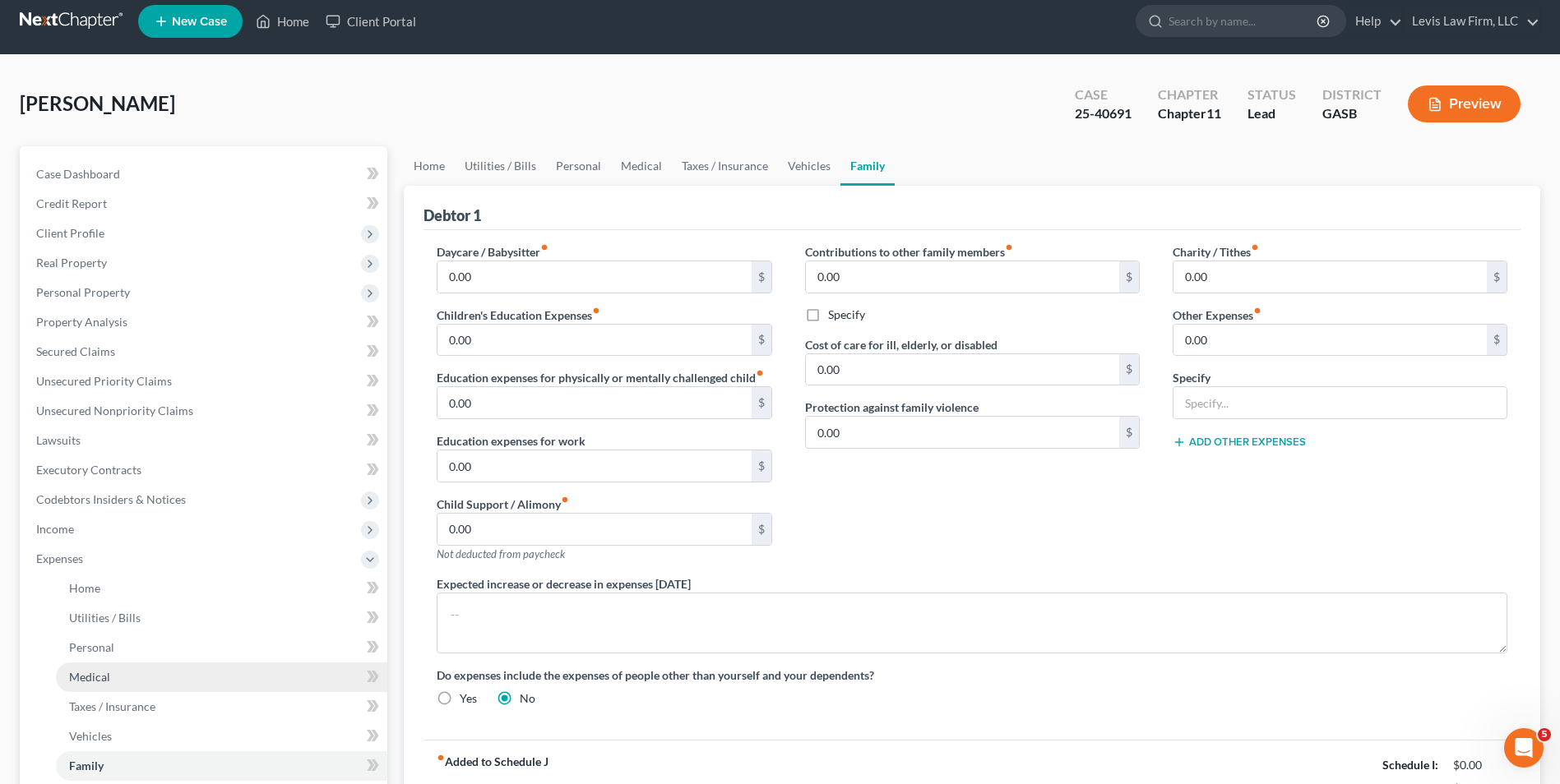
scroll to position [82, 0]
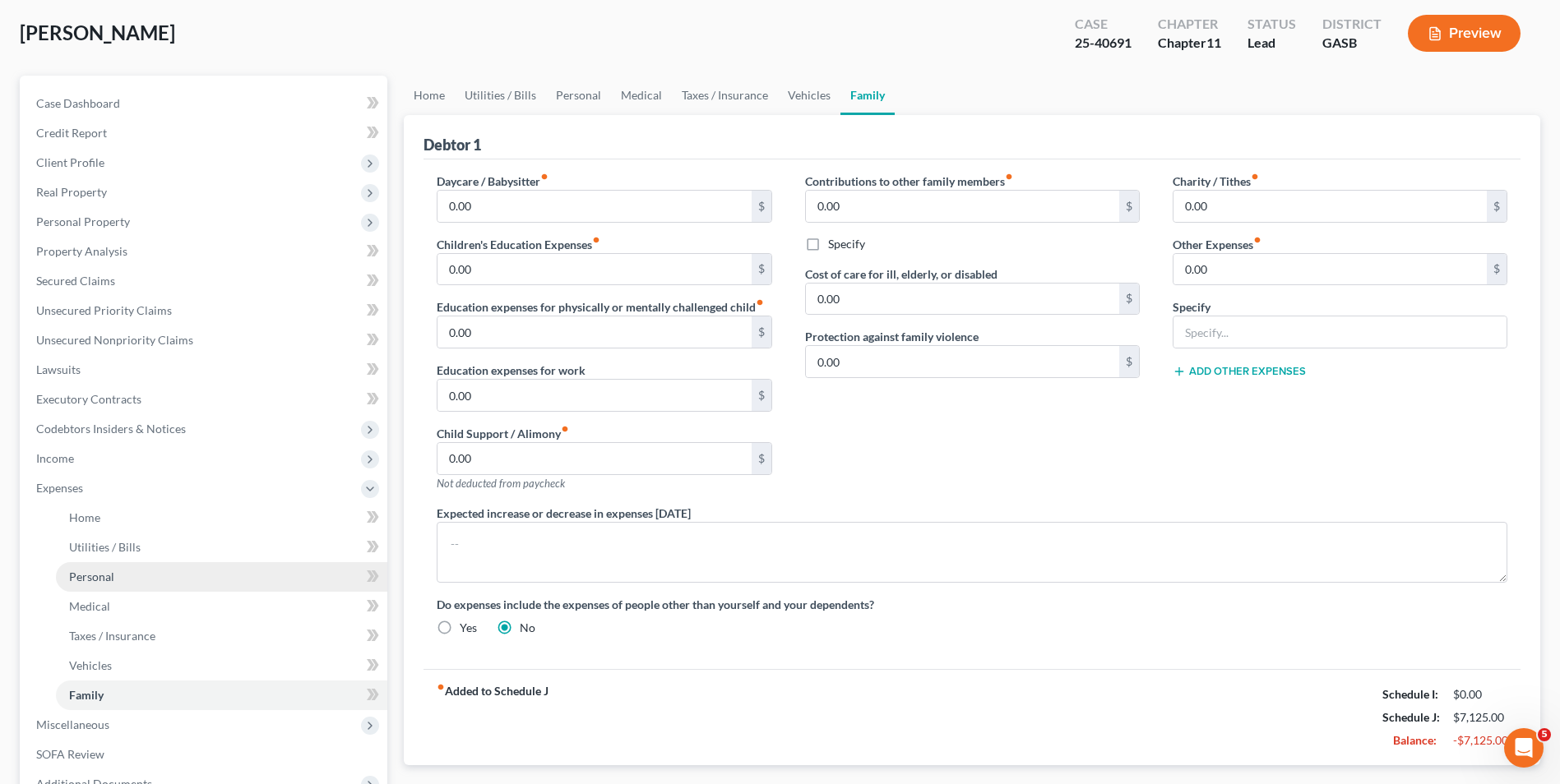
click at [113, 573] on link "Personal" at bounding box center [221, 577] width 332 height 29
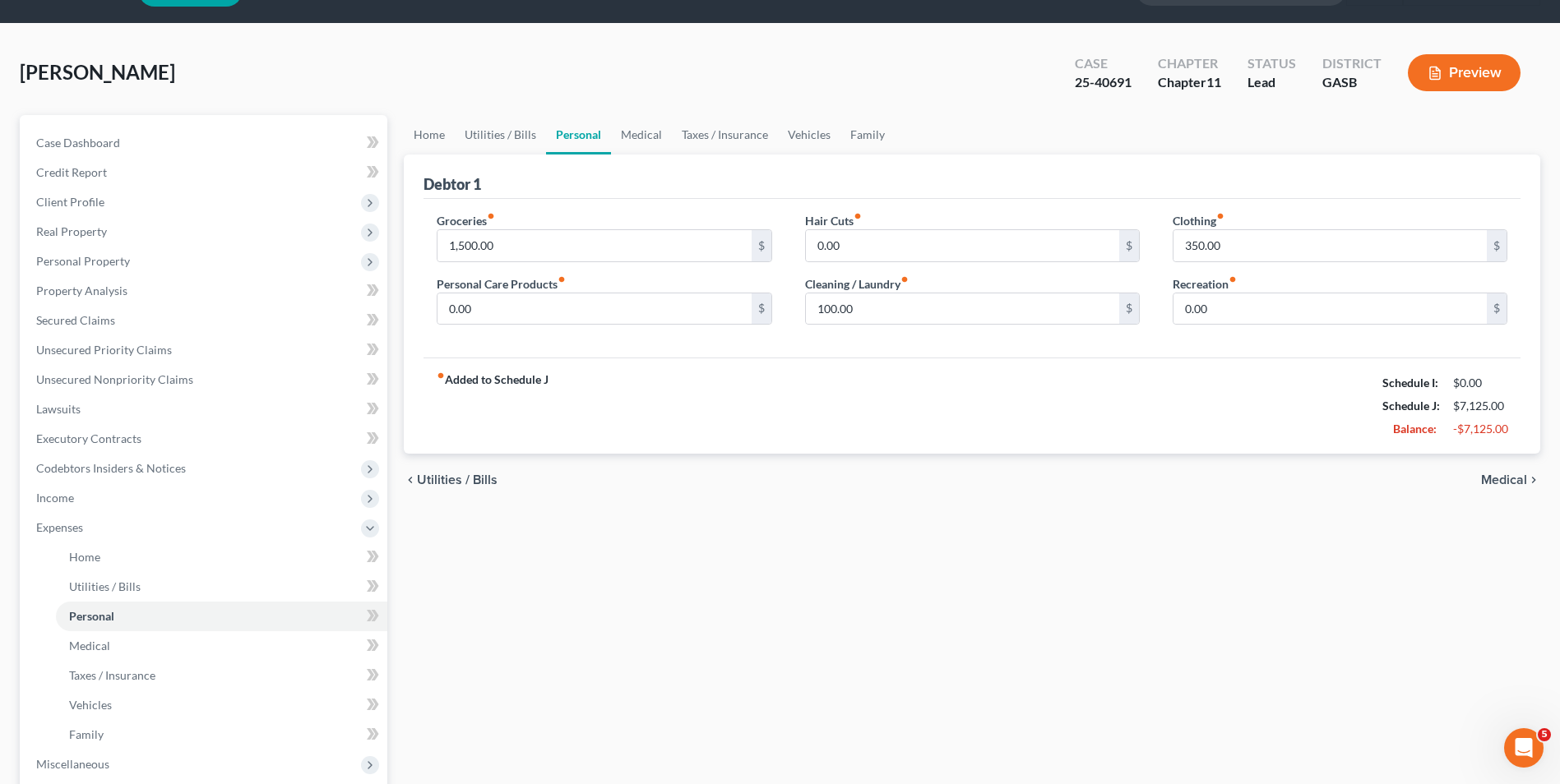
scroll to position [82, 0]
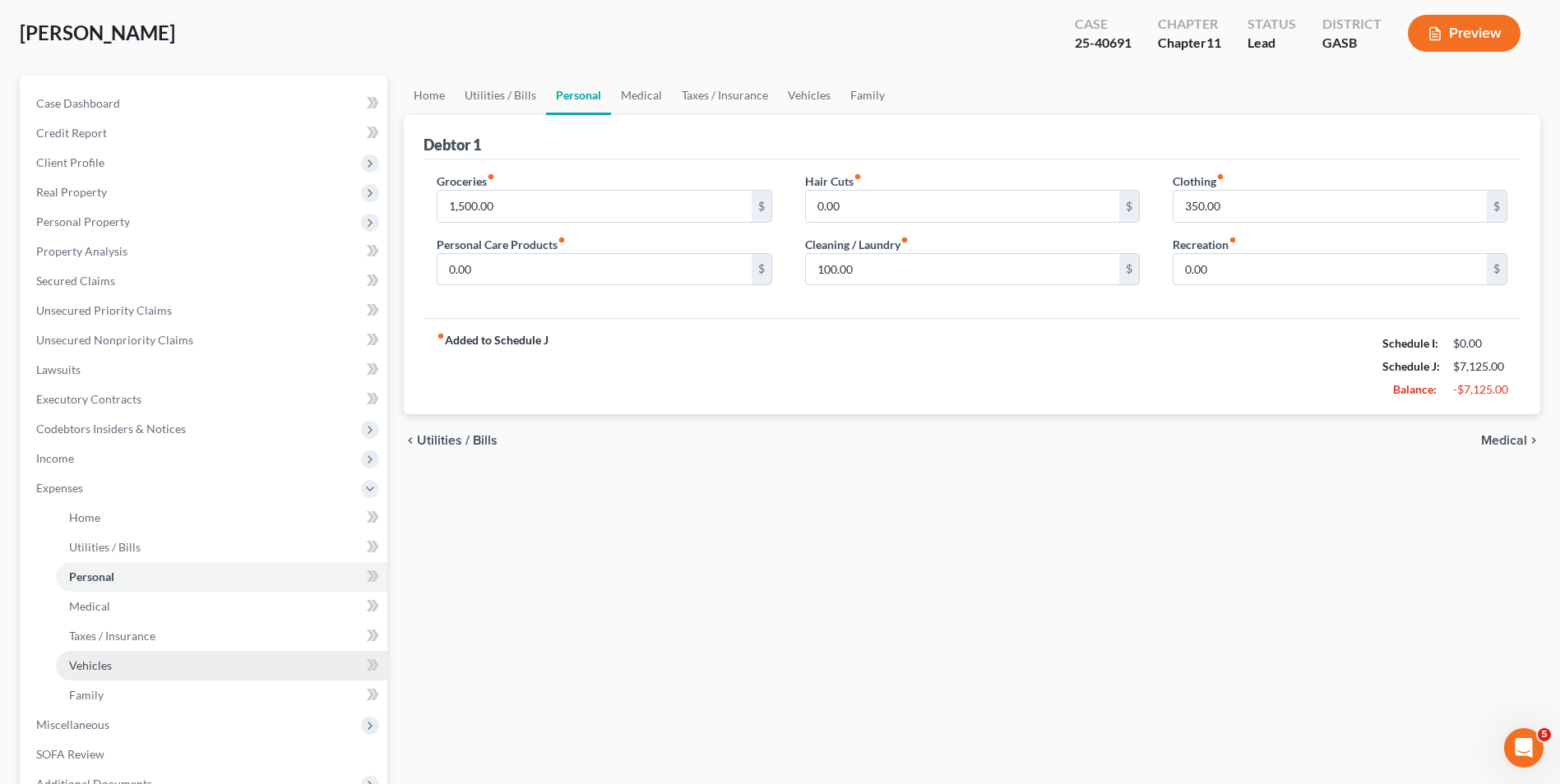
click at [87, 660] on span "Vehicles" at bounding box center [91, 665] width 43 height 14
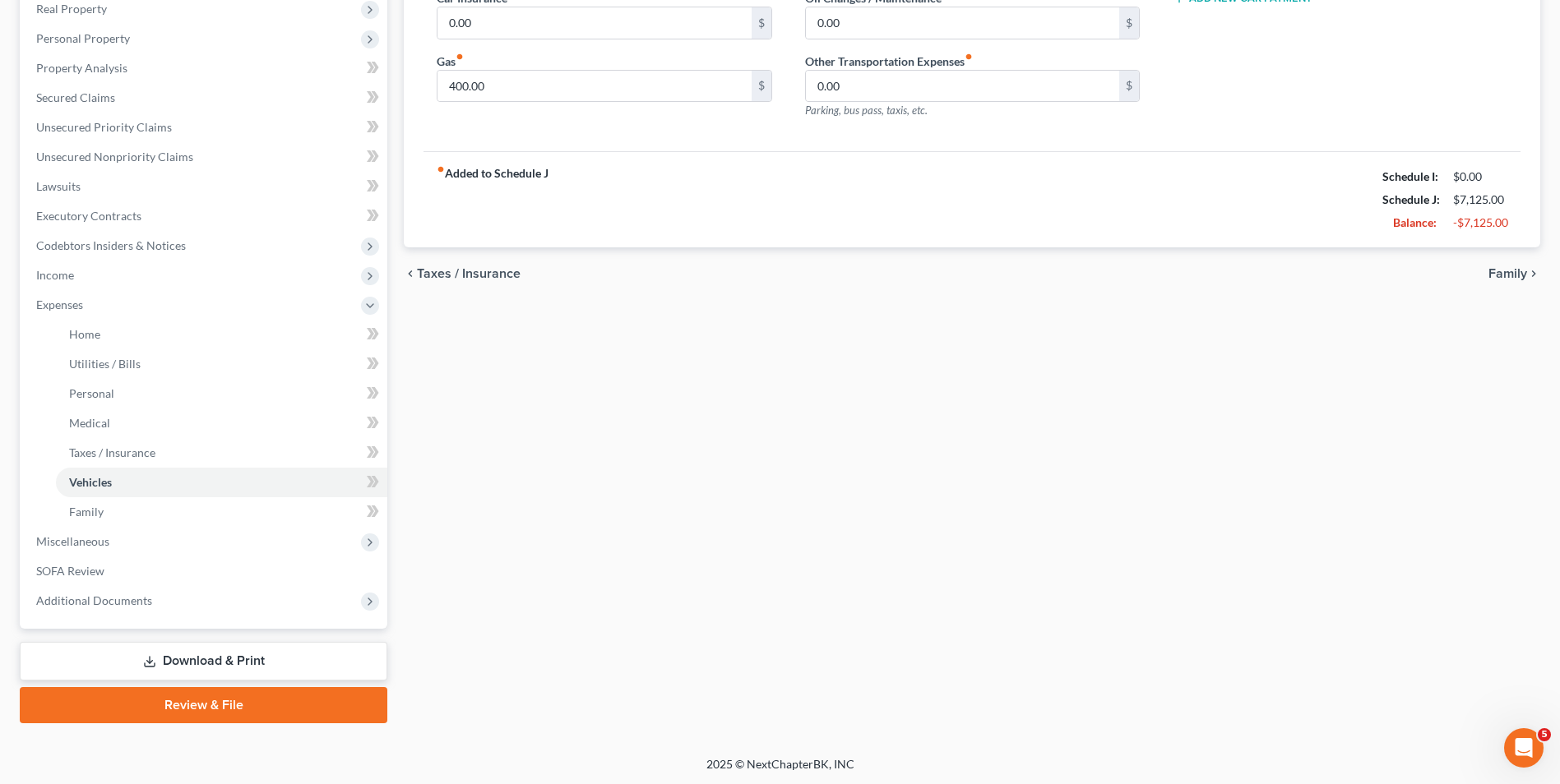
scroll to position [267, 0]
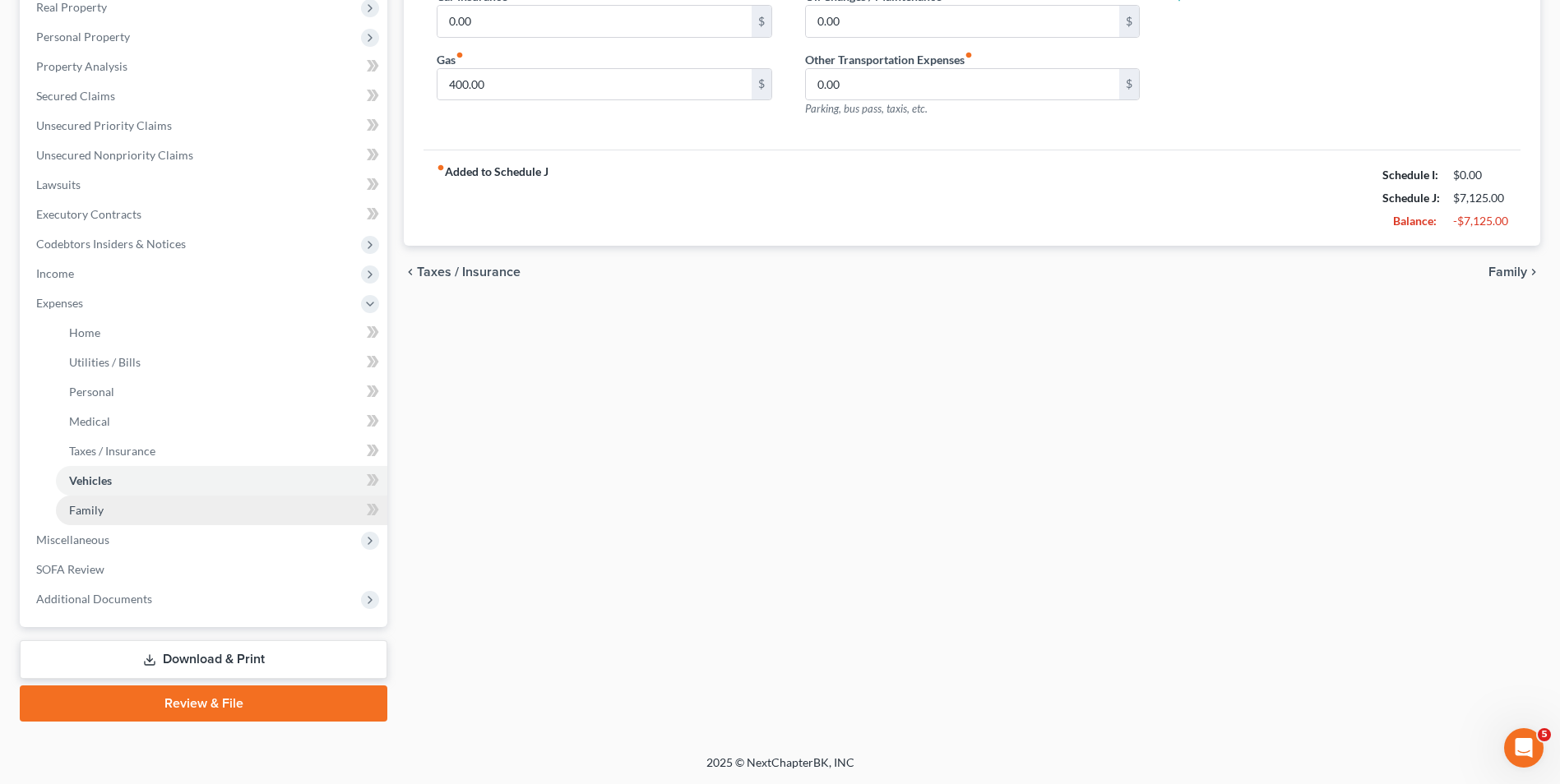
click at [97, 512] on span "Family" at bounding box center [86, 510] width 34 height 14
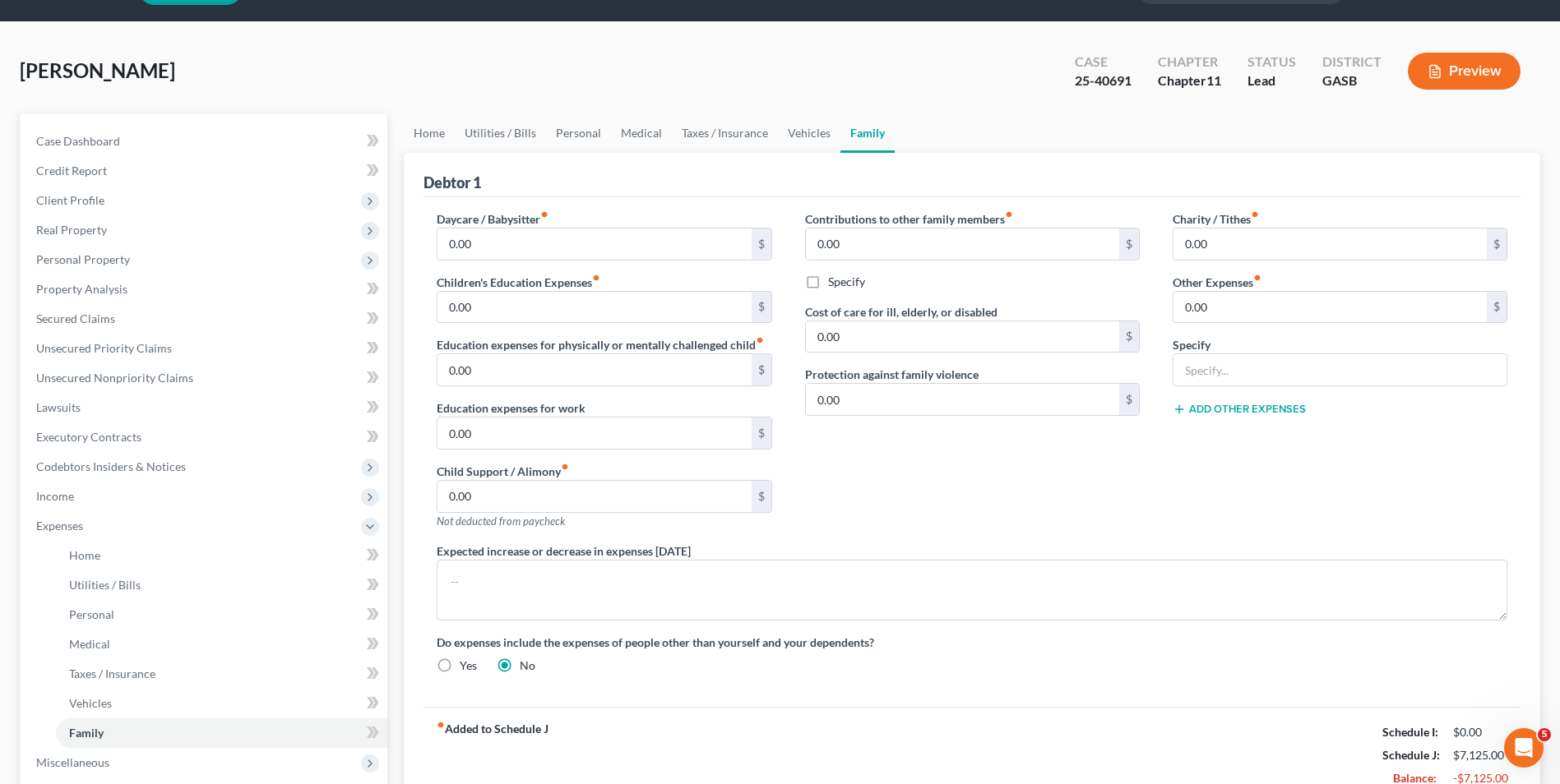
scroll to position [82, 0]
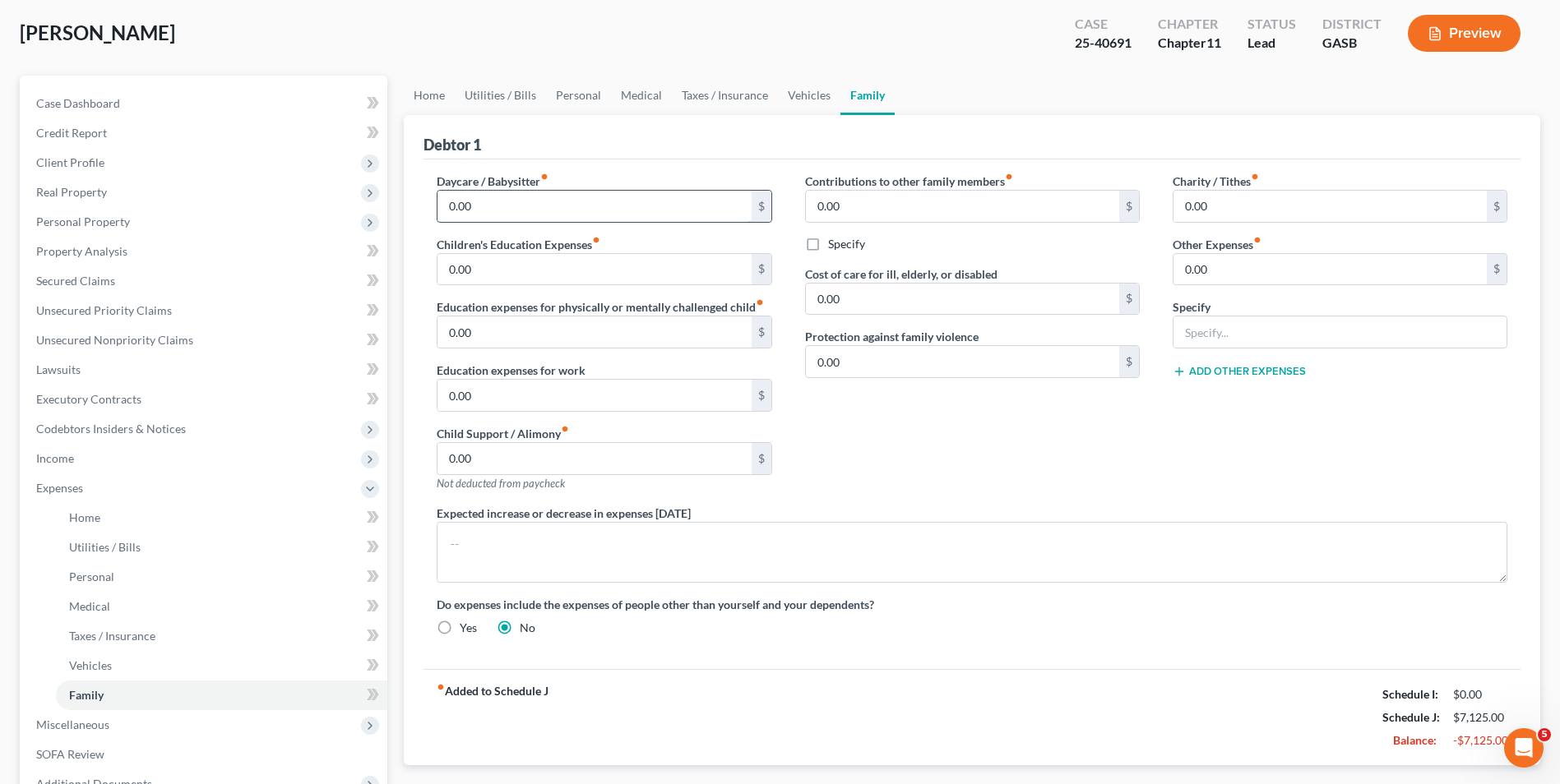
click at [451, 204] on input "0.00" at bounding box center [594, 207] width 313 height 31
type input "500.00"
type input "2"
type input "3,000.00"
click at [1188, 207] on input "0.00" at bounding box center [1330, 207] width 313 height 31
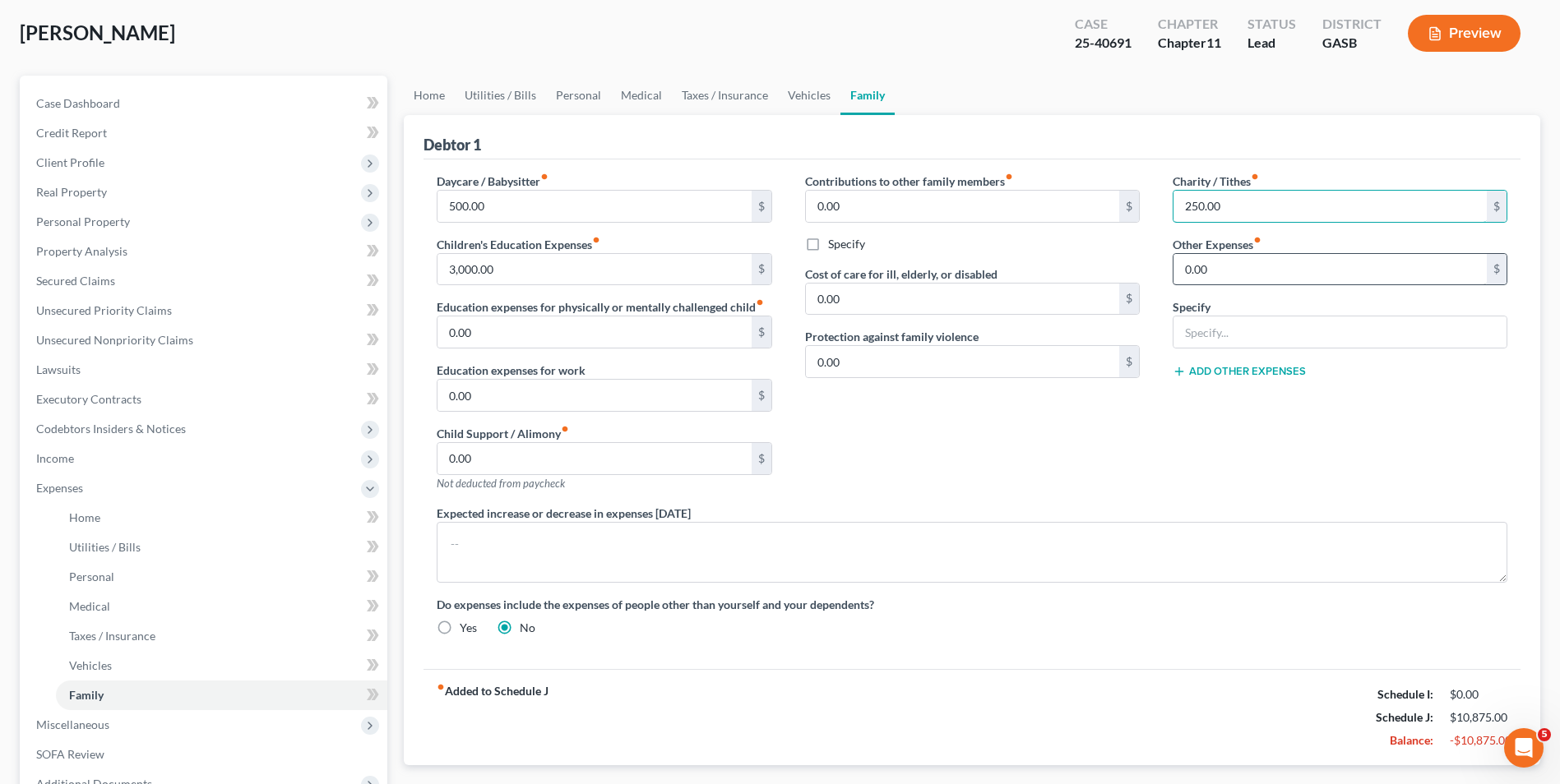
type input "250.00"
drag, startPoint x: 1208, startPoint y: 275, endPoint x: 1479, endPoint y: 337, distance: 278.0
click at [1208, 276] on input "0.00" at bounding box center [1330, 270] width 313 height 31
type input "250.00"
type input "Pet Food"
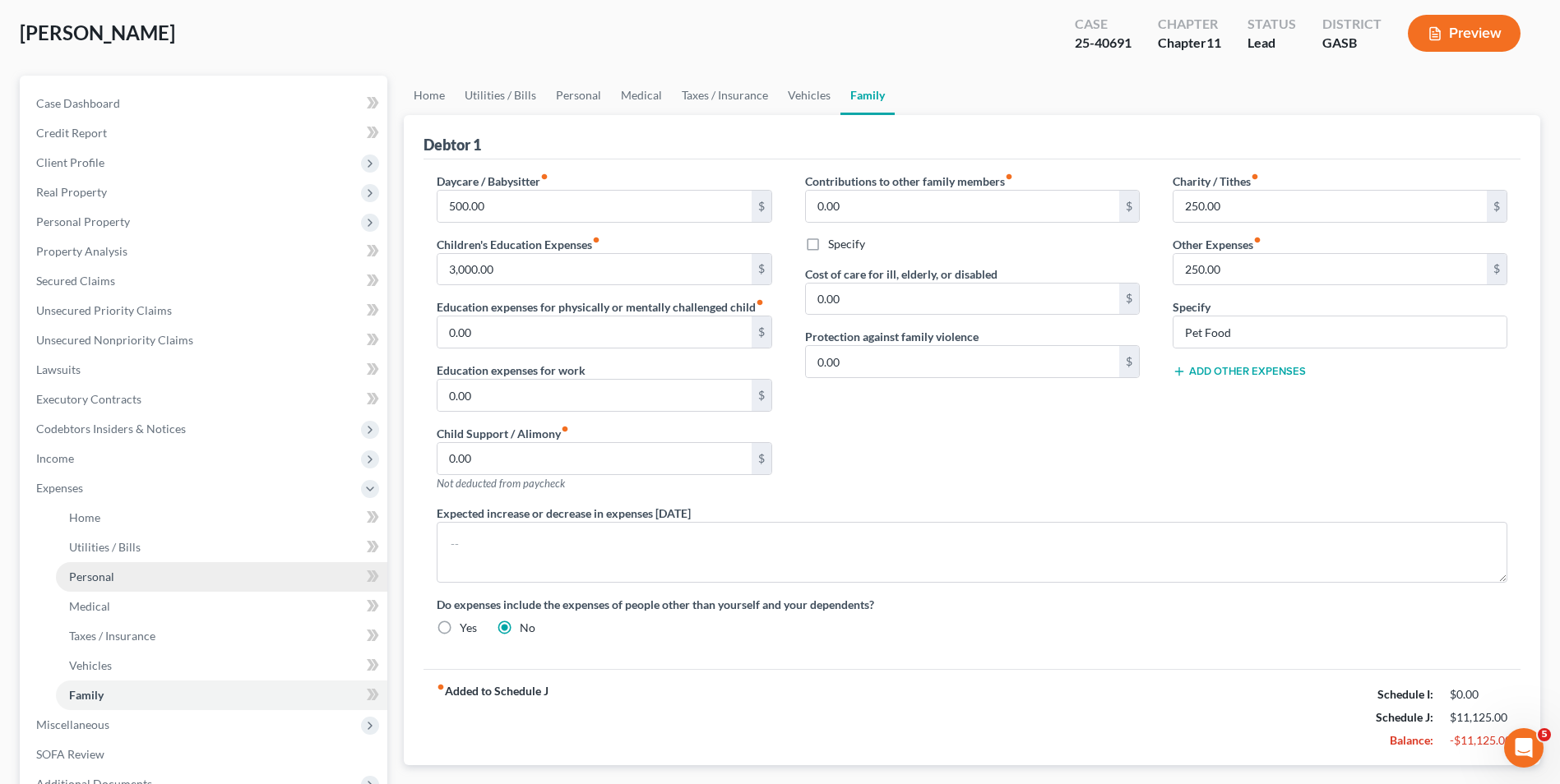
click at [116, 573] on link "Personal" at bounding box center [221, 577] width 332 height 29
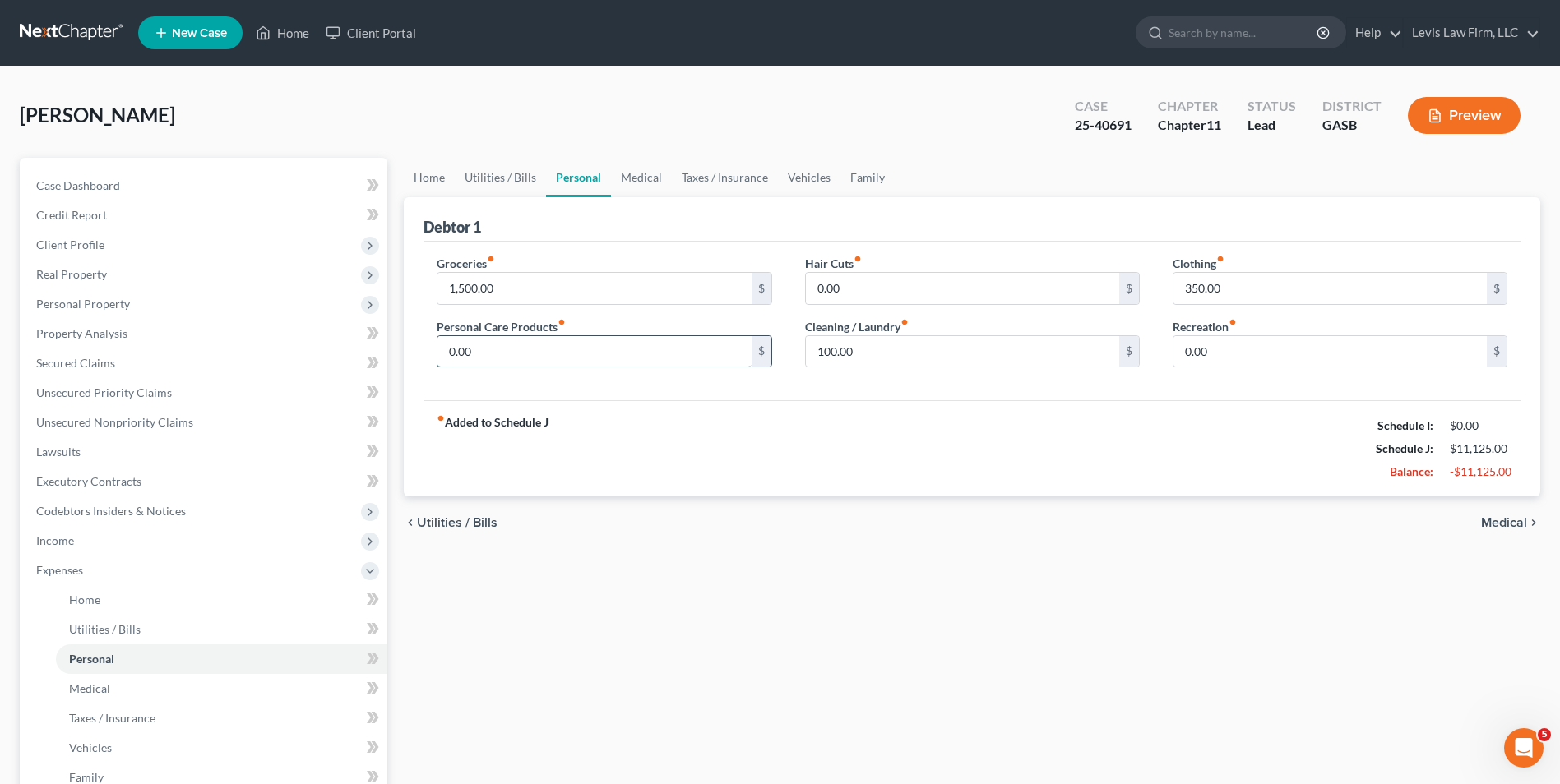
click at [450, 348] on input "0.00" at bounding box center [594, 352] width 313 height 31
type input "100.00"
click at [861, 435] on div "fiber_manual_record Added to Schedule J Schedule I: $0.00 Schedule J: $11,225.0…" at bounding box center [972, 449] width 1098 height 97
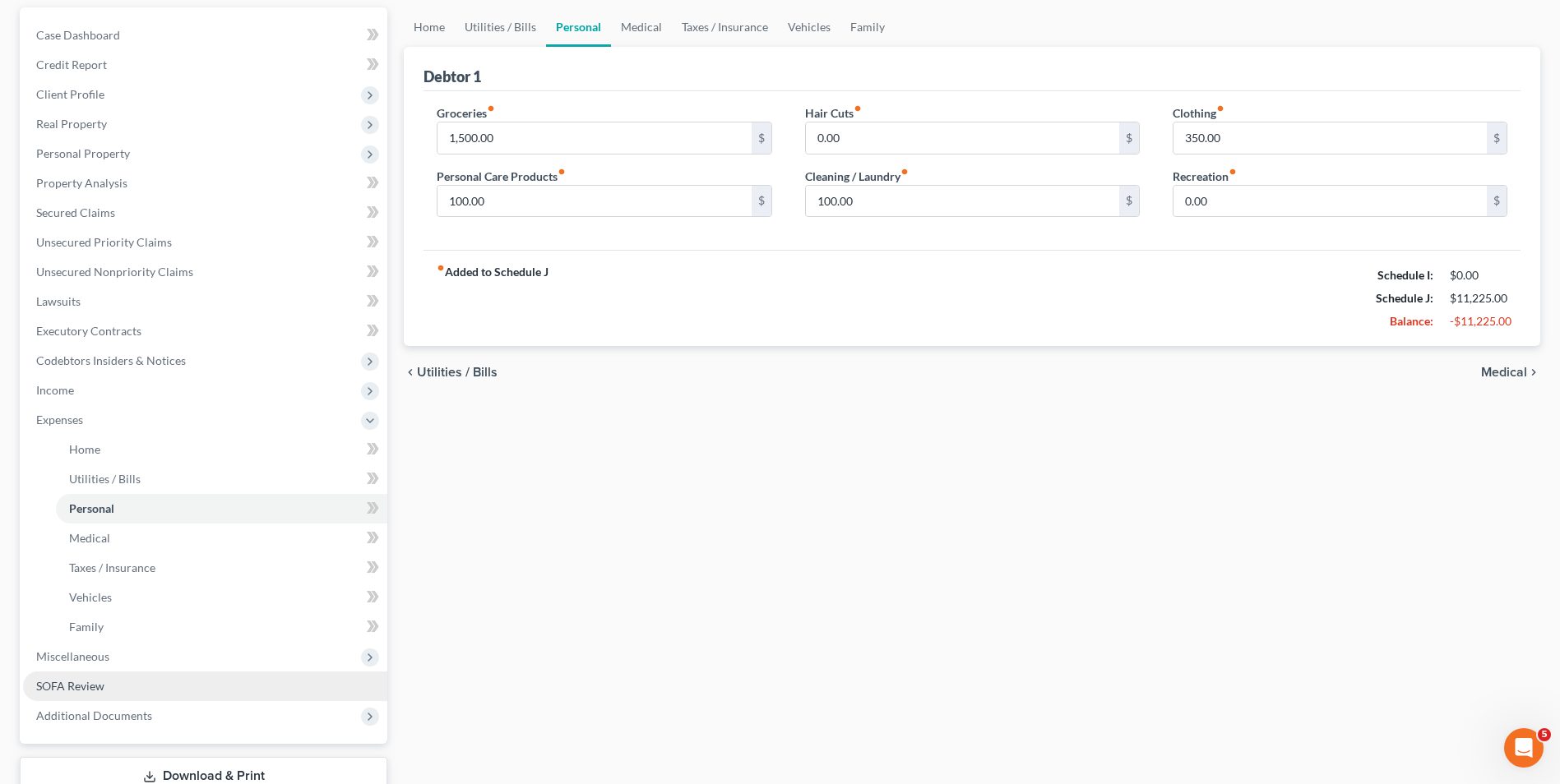
scroll to position [165, 0]
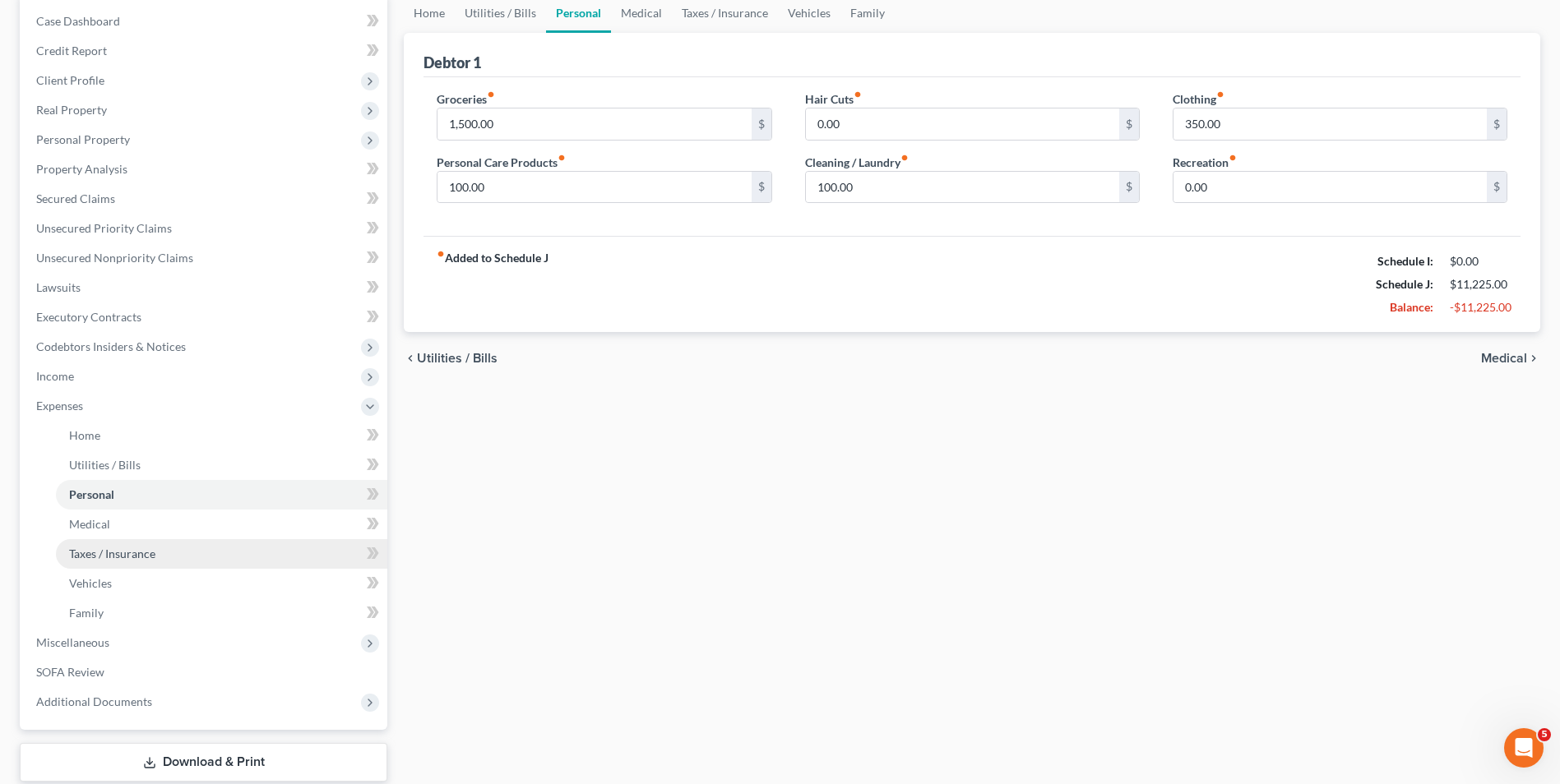
click at [140, 557] on span "Taxes / Insurance" at bounding box center [112, 554] width 87 height 14
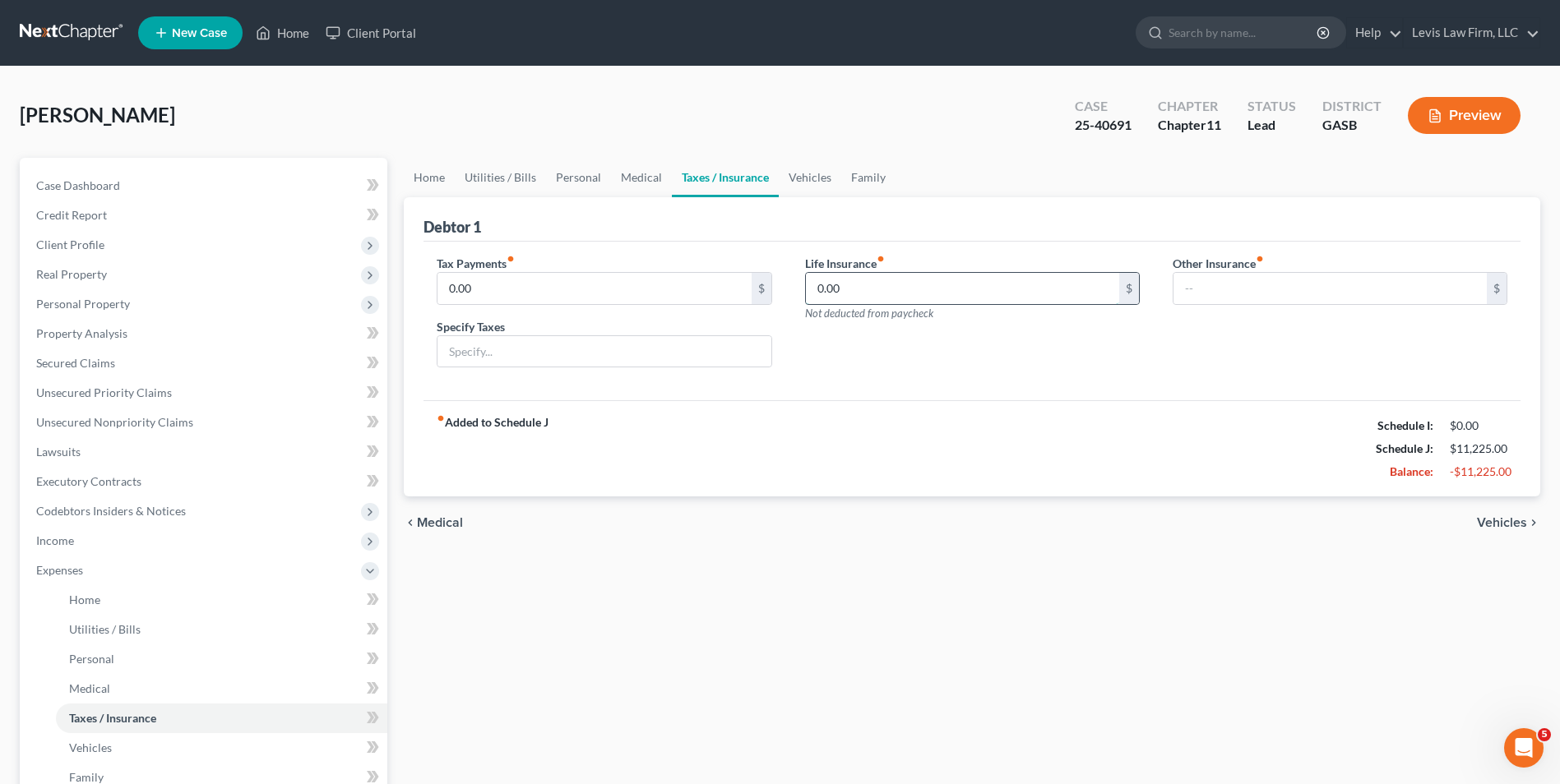
click at [819, 291] on input "0.00" at bounding box center [962, 289] width 313 height 31
type input "500.00"
click at [1079, 339] on div "Life Insurance fiber_manual_record 500.00 $ Not deducted from paycheck" at bounding box center [972, 318] width 368 height 127
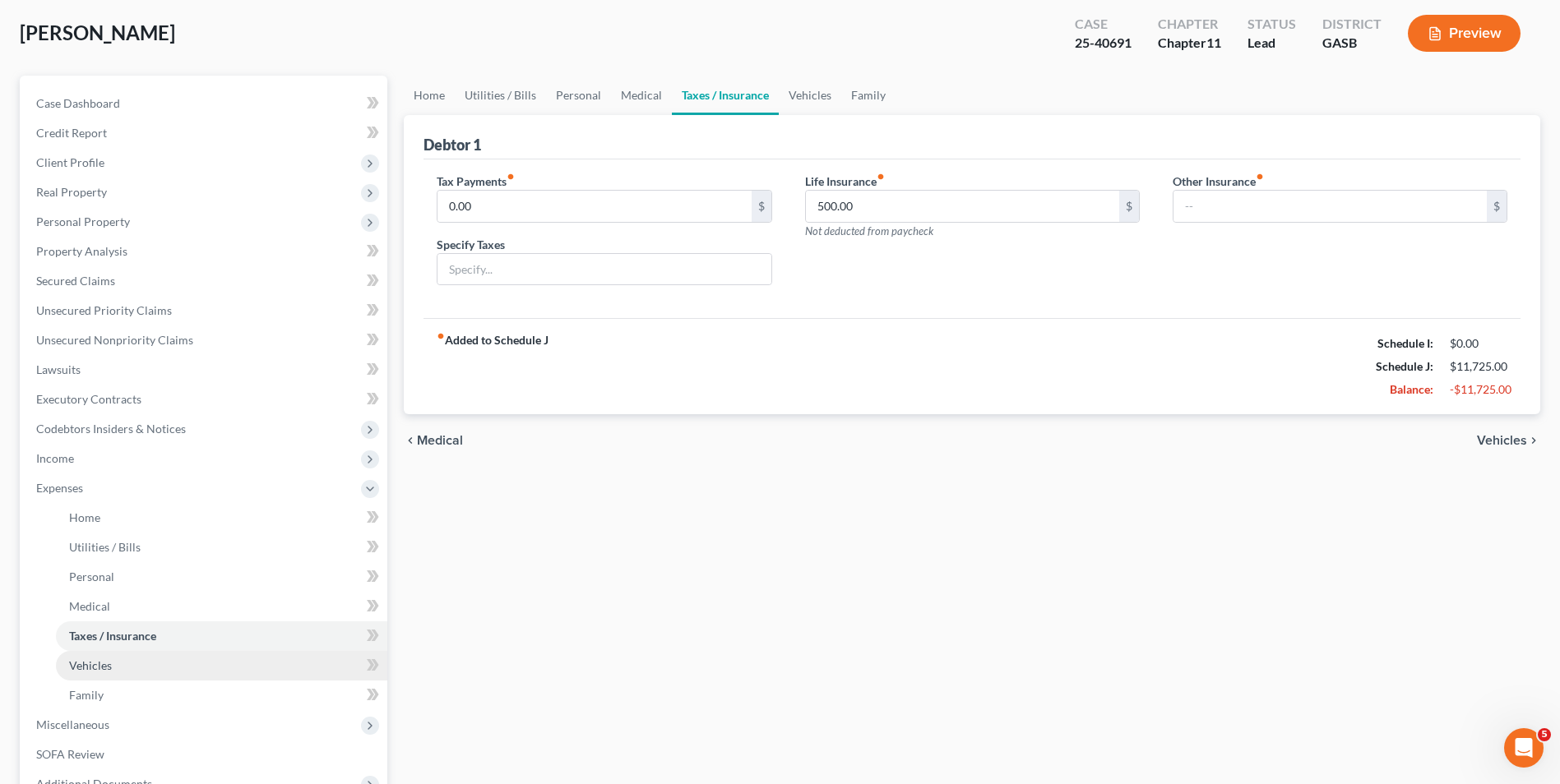
click at [92, 670] on span "Vehicles" at bounding box center [91, 665] width 43 height 14
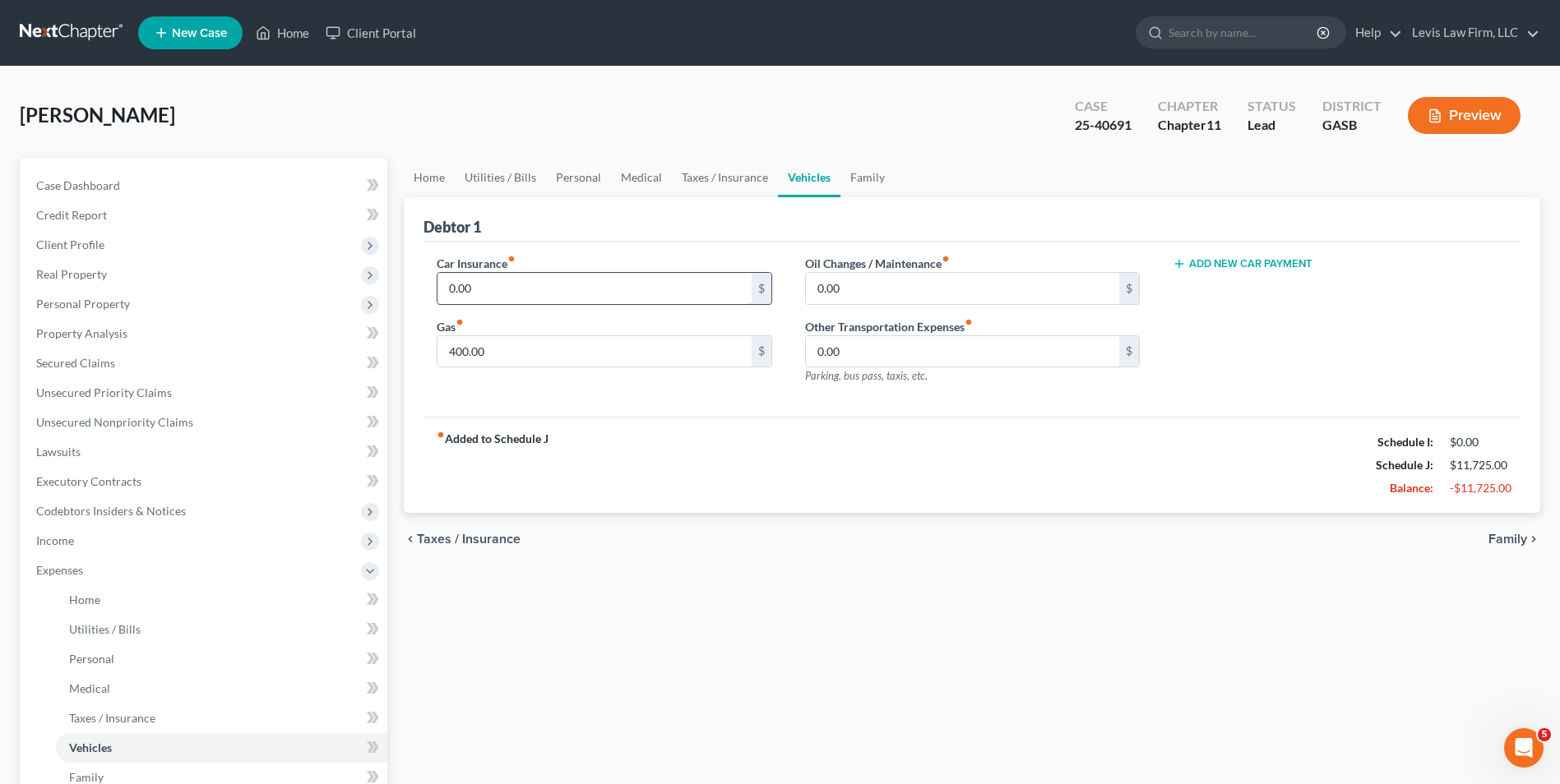
click at [438, 288] on input "0.00" at bounding box center [594, 289] width 313 height 31
type input "100.00"
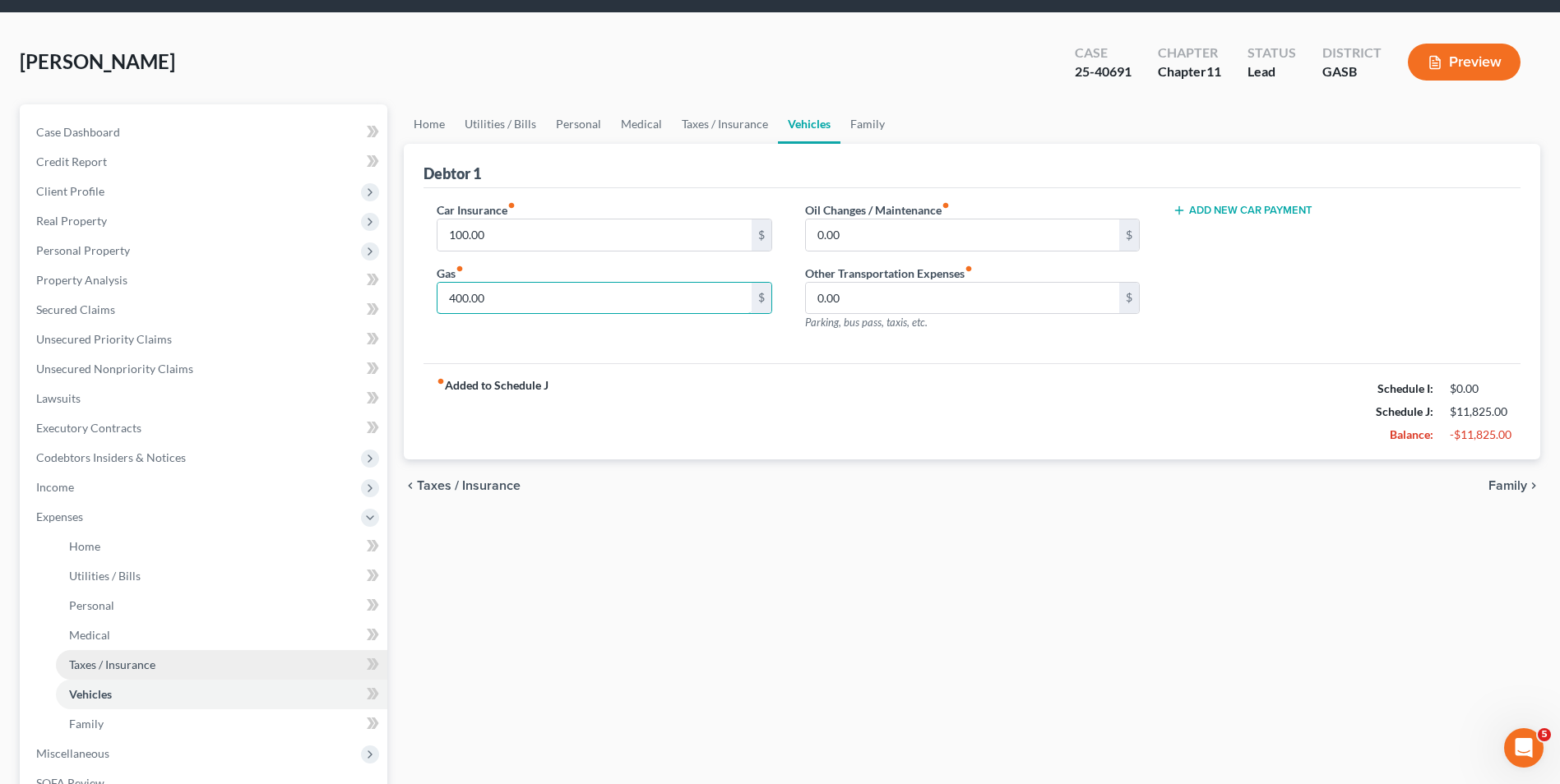
scroll to position [82, 0]
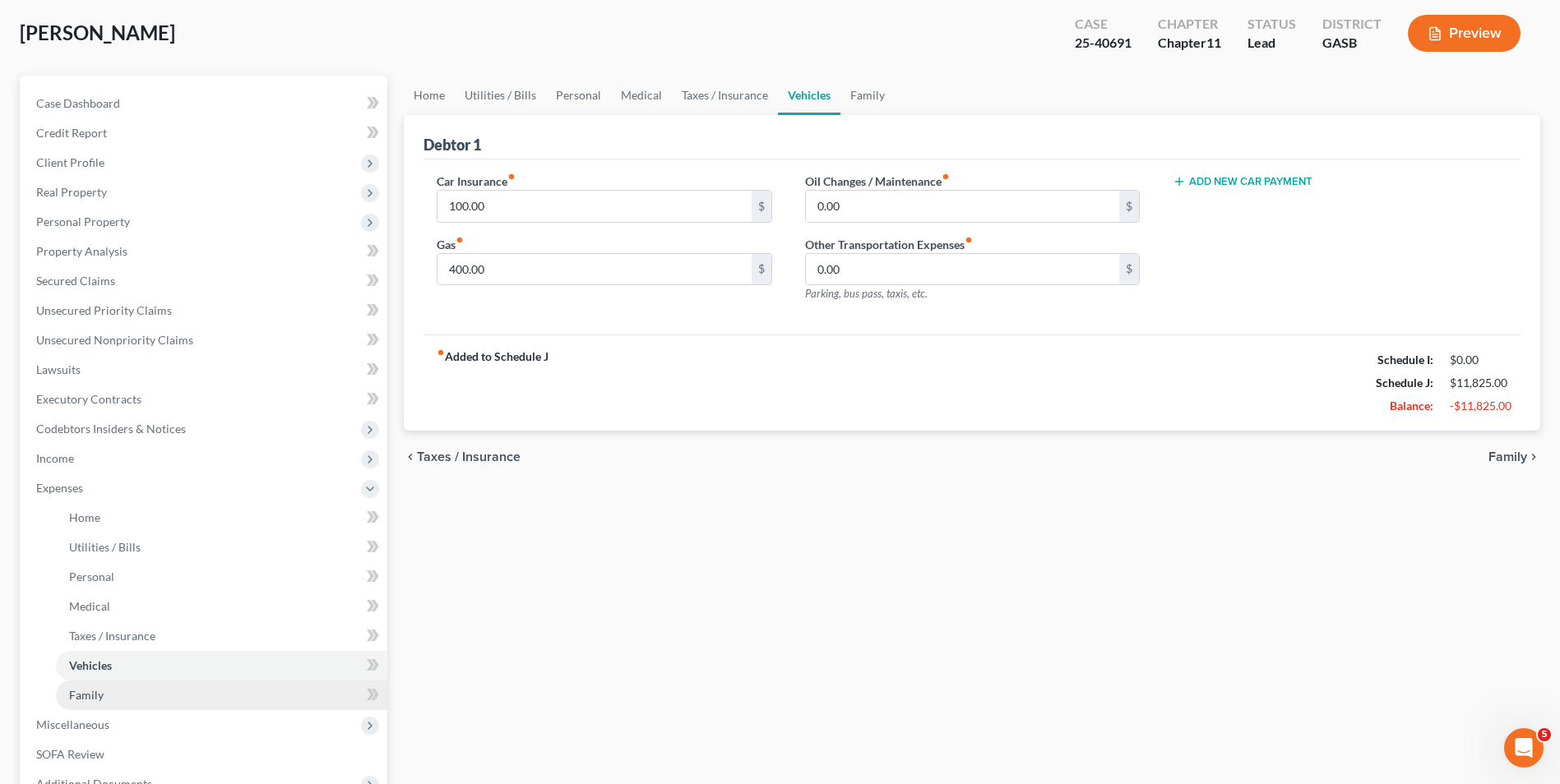
click at [81, 685] on link "Family" at bounding box center [221, 695] width 332 height 29
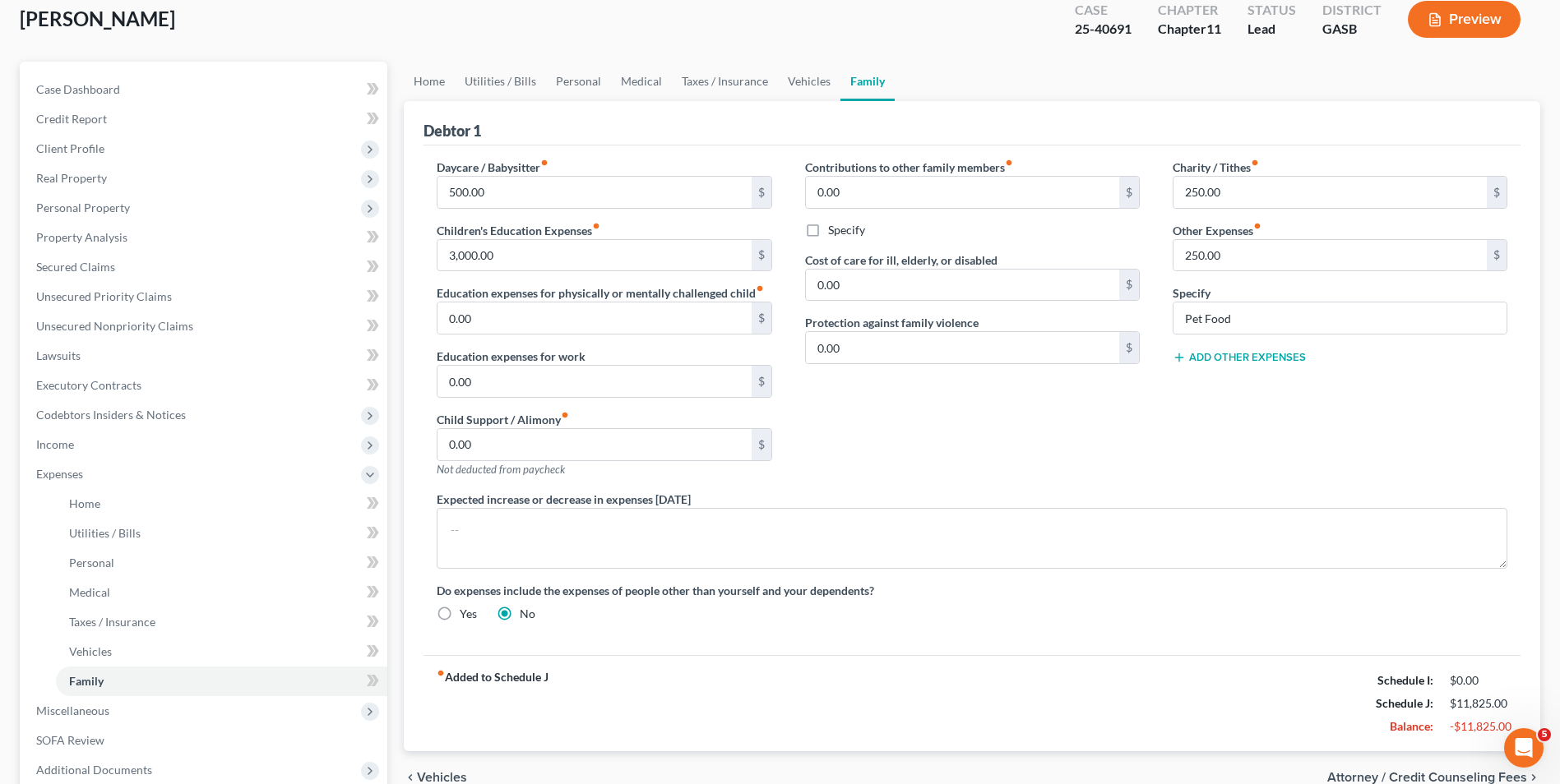
scroll to position [247, 0]
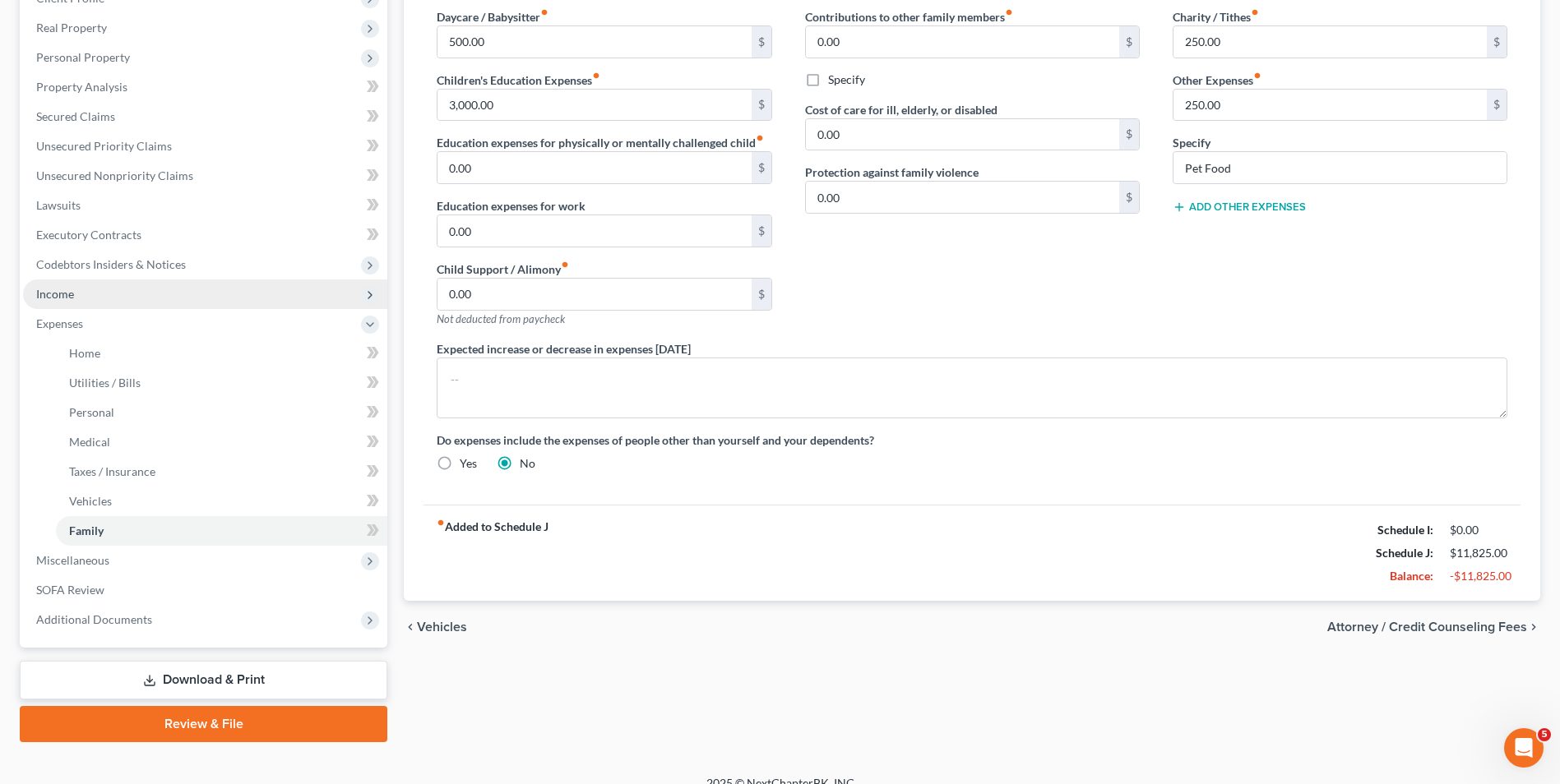
click at [80, 299] on span "Income" at bounding box center [205, 294] width 364 height 29
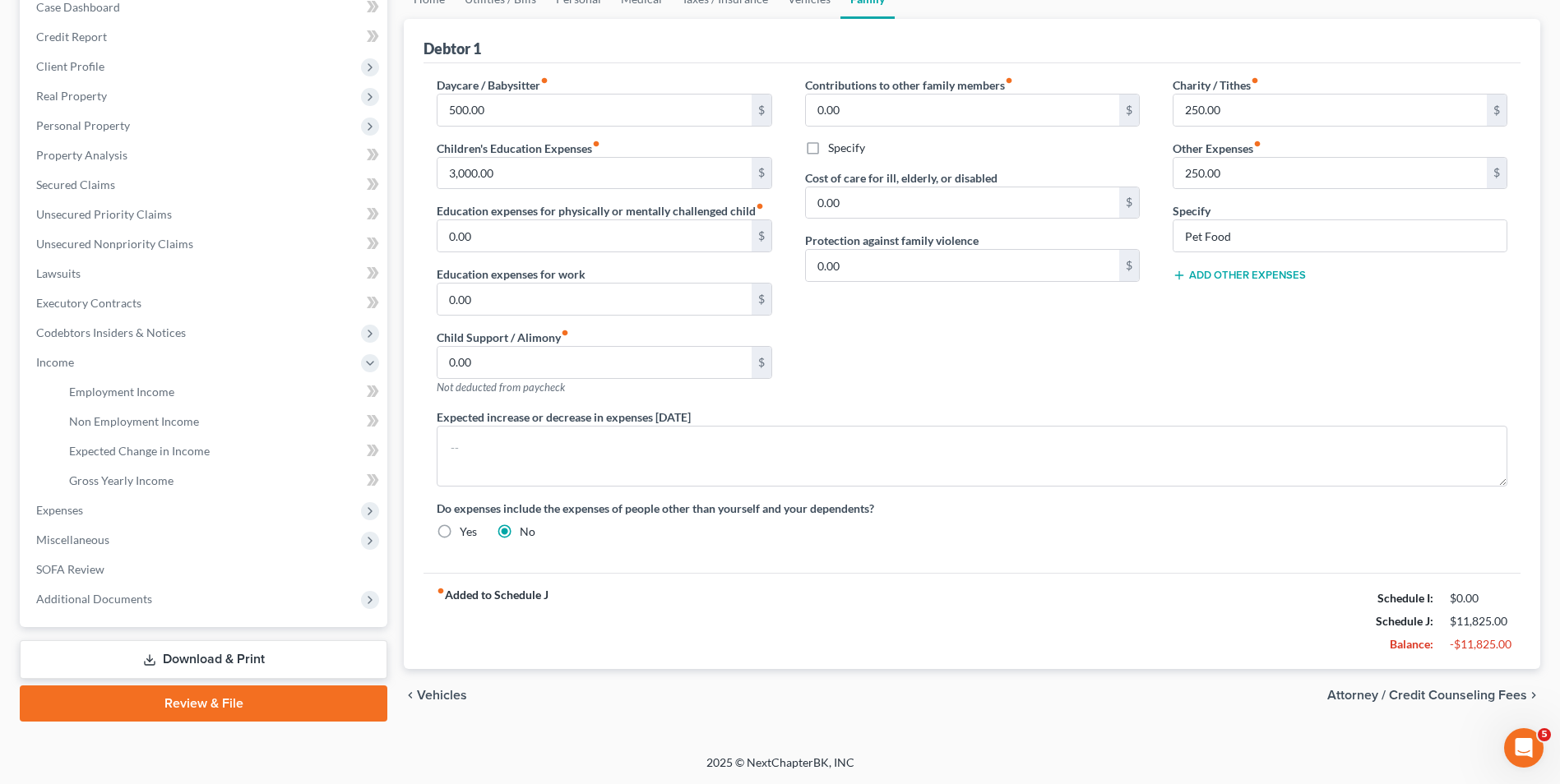
scroll to position [178, 0]
click at [149, 390] on span "Employment Income" at bounding box center [122, 392] width 105 height 14
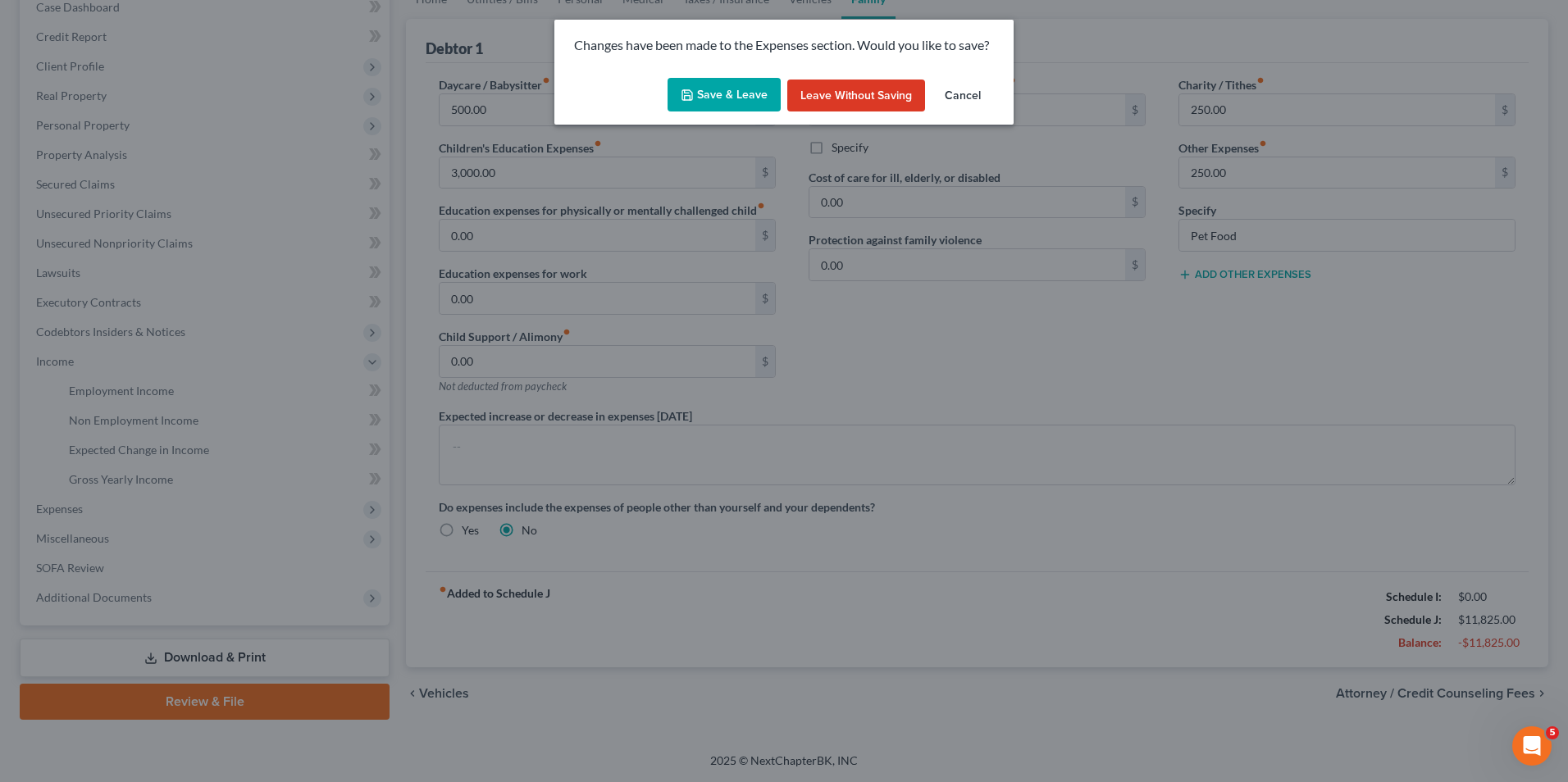
click at [721, 89] on button "Save & Leave" at bounding box center [724, 94] width 113 height 34
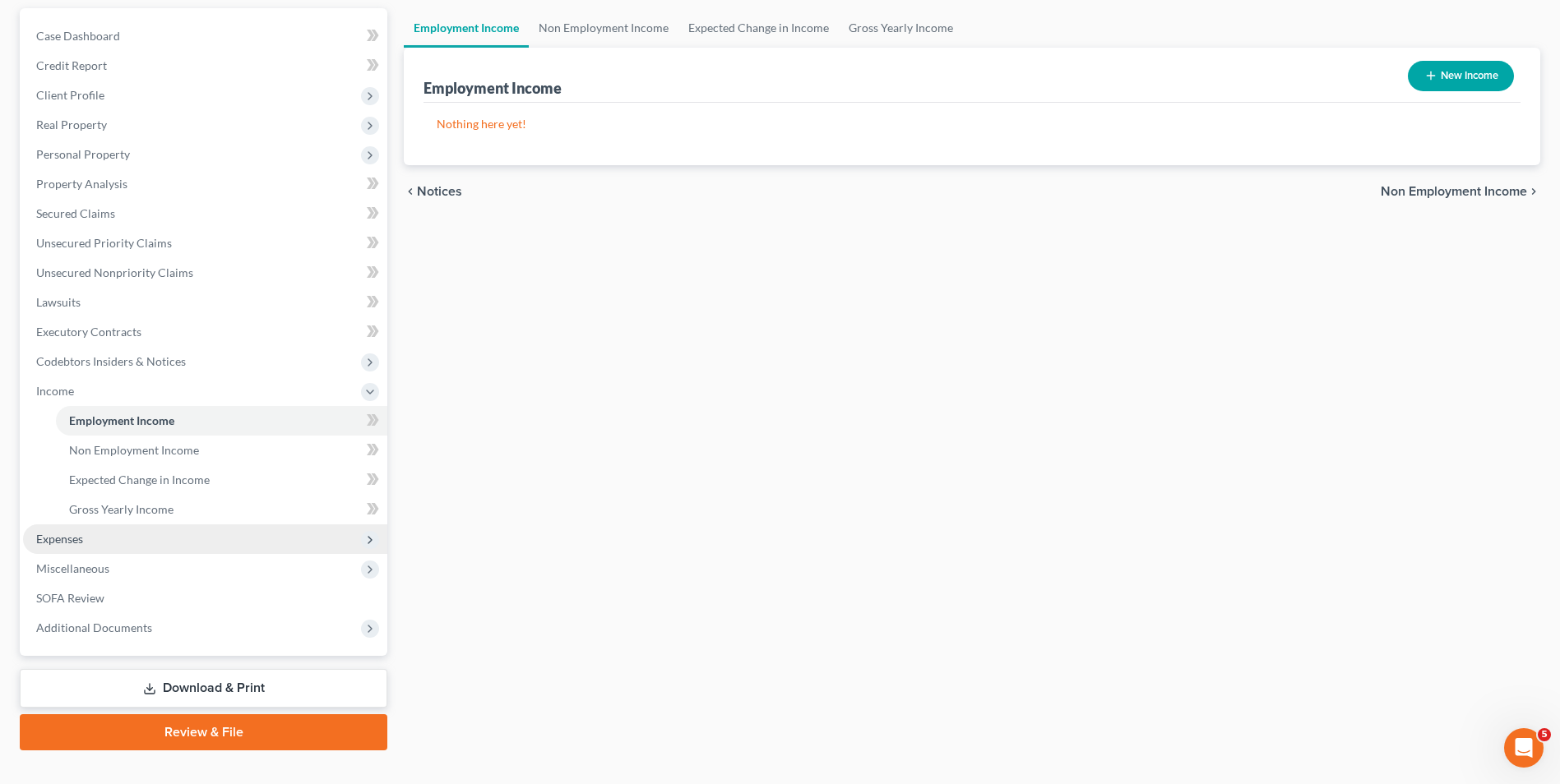
scroll to position [165, 0]
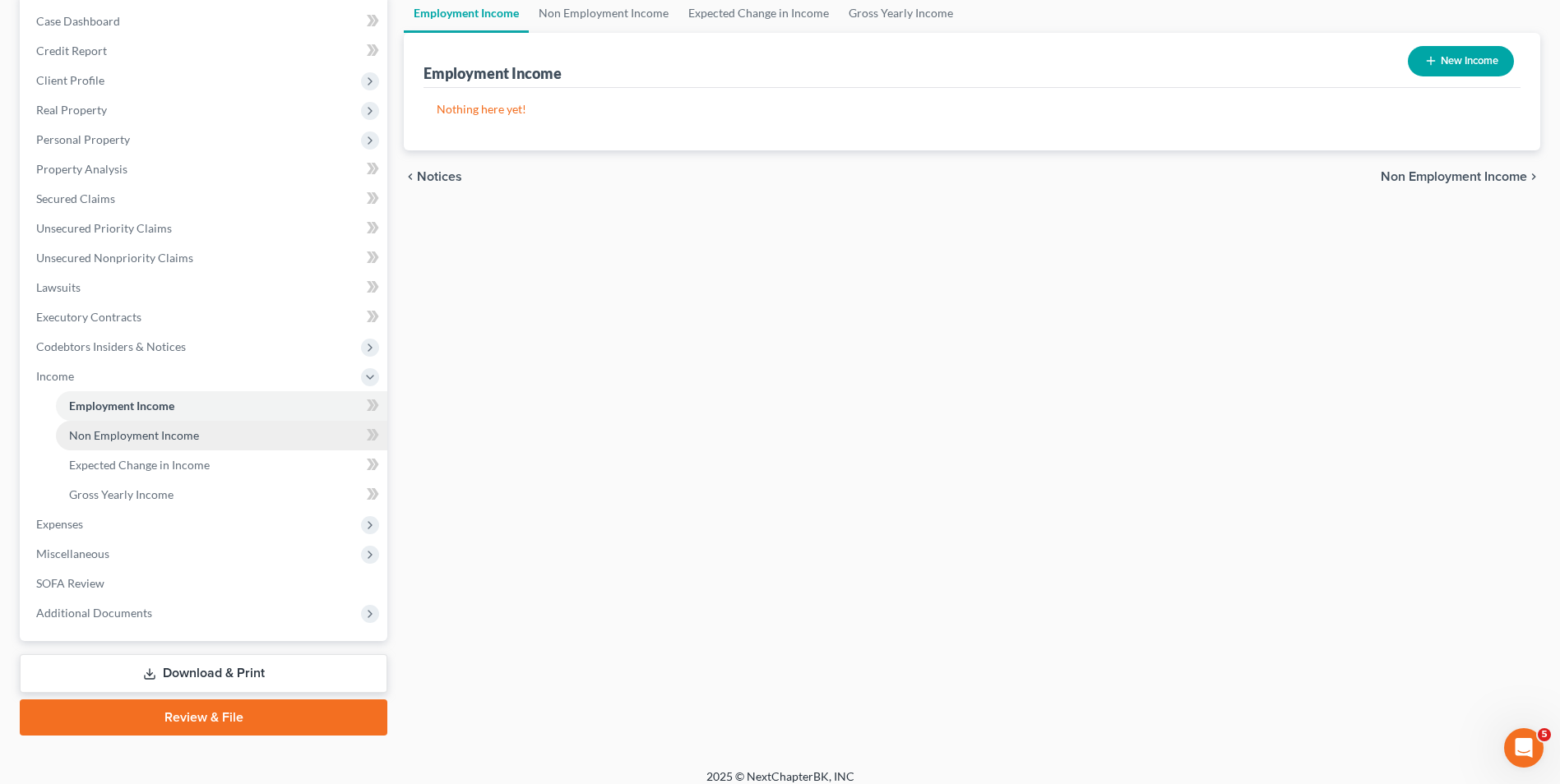
click at [181, 430] on span "Non Employment Income" at bounding box center [134, 435] width 130 height 14
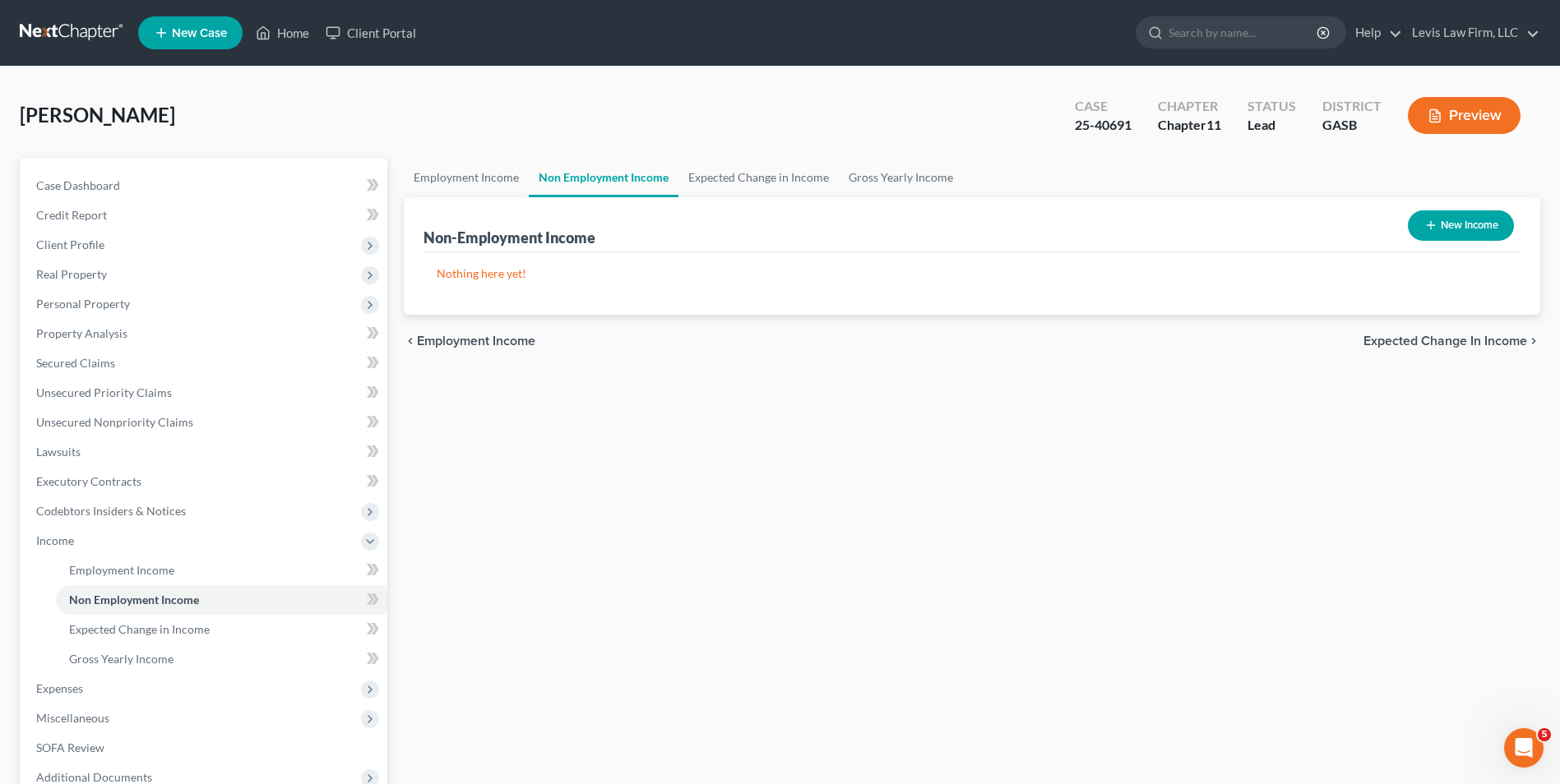
click at [1460, 218] on button "New Income" at bounding box center [1460, 225] width 106 height 30
select select "0"
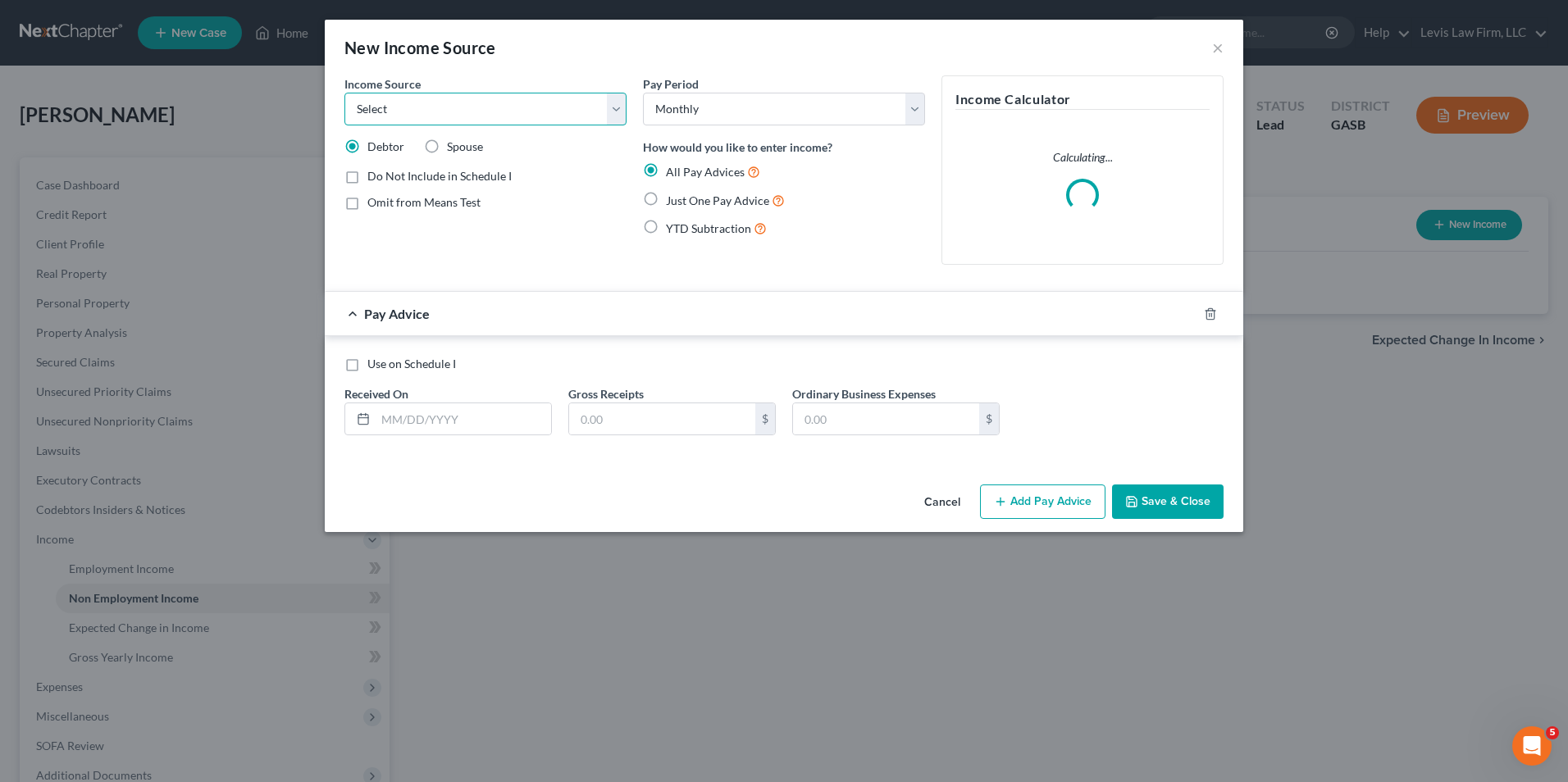
click at [618, 114] on select "Select Unemployment Disability (from employer) Pension Retirement Social Securi…" at bounding box center [485, 109] width 282 height 33
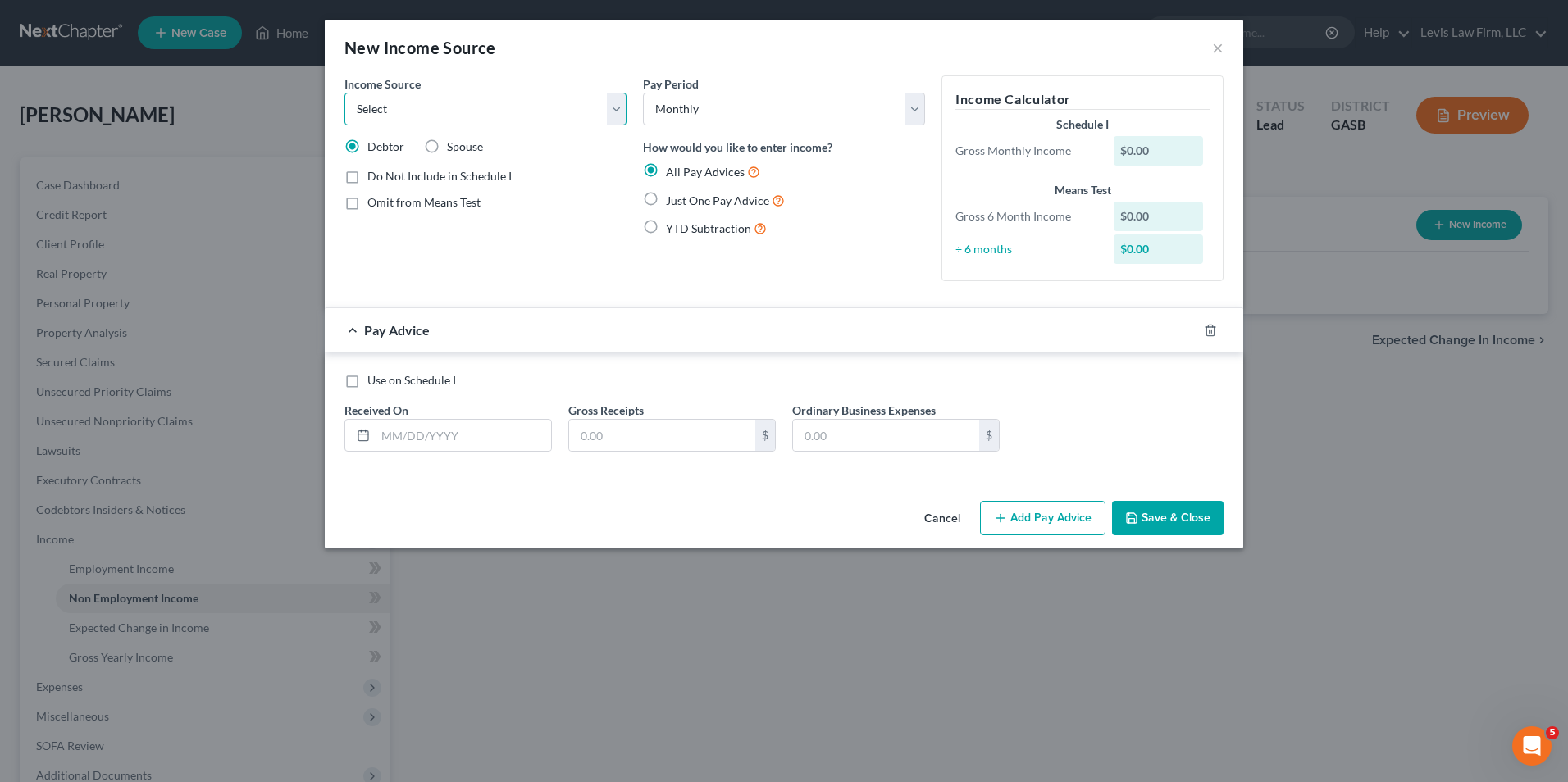
select select "7"
click at [344, 92] on select "Select Unemployment Disability (from employer) Pension Retirement Social Securi…" at bounding box center [485, 109] width 282 height 33
click at [915, 117] on select "Select Monthly Twice Monthly Every Other Week Weekly" at bounding box center [784, 109] width 282 height 33
click at [914, 124] on select "Select Monthly Twice Monthly Every Other Week Weekly" at bounding box center [784, 109] width 282 height 33
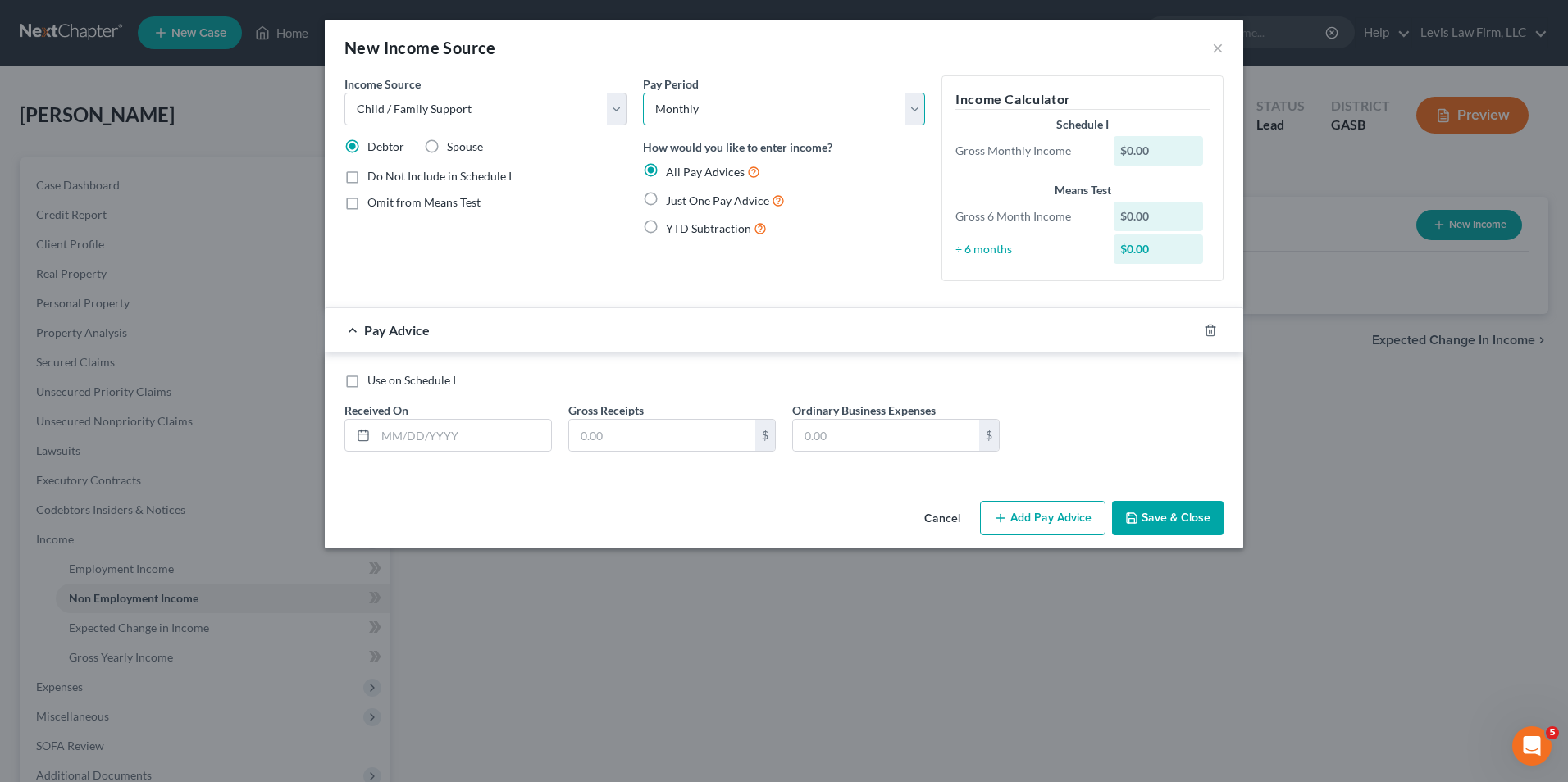
select select "3"
click at [643, 92] on select "Select Monthly Twice Monthly Every Other Week Weekly" at bounding box center [784, 109] width 282 height 33
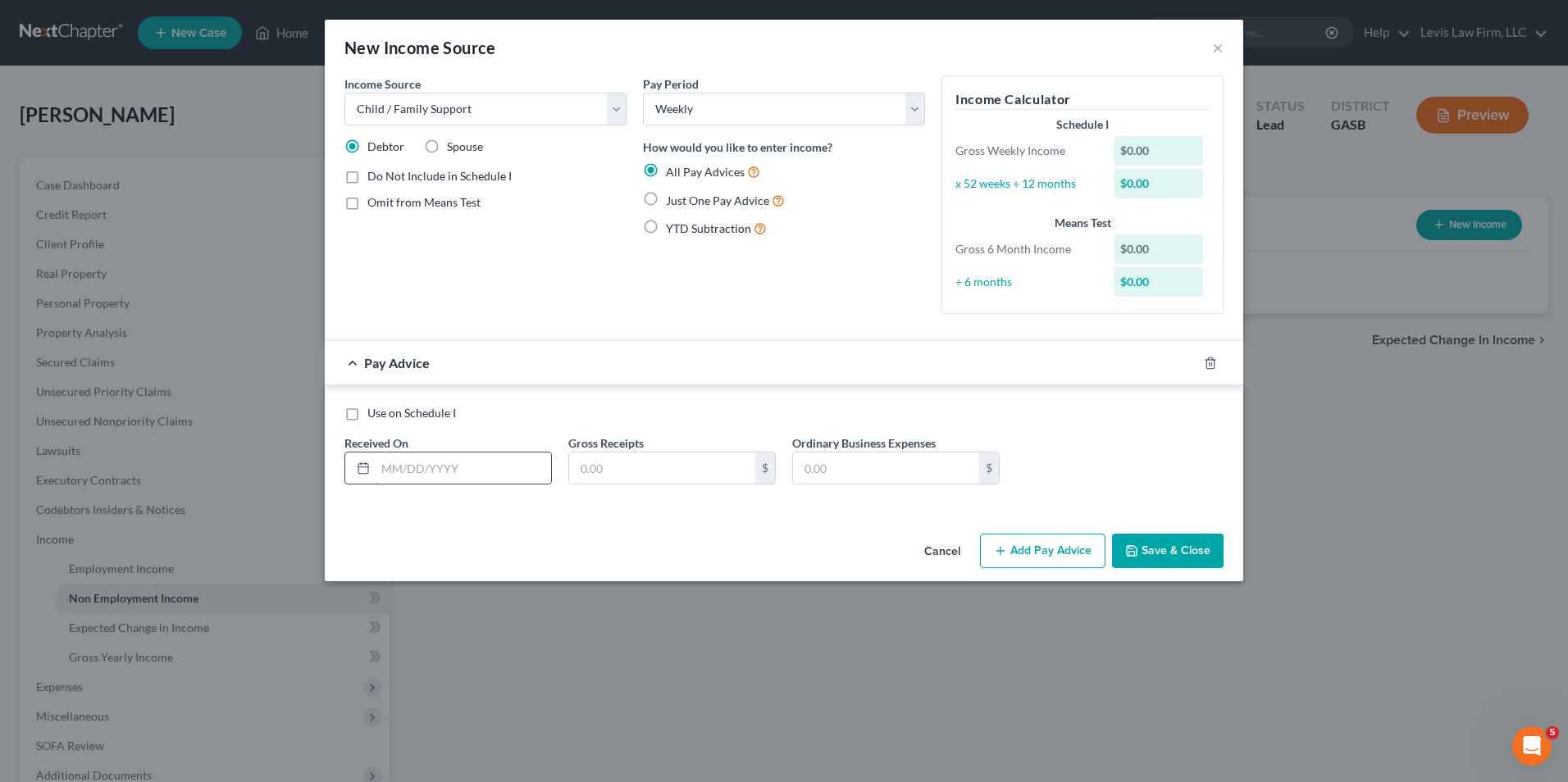
click at [377, 466] on input "text" at bounding box center [463, 468] width 175 height 31
type input "06/25/2025"
type input "809.44"
click at [1051, 544] on button "Add Pay Advice" at bounding box center [1042, 551] width 125 height 34
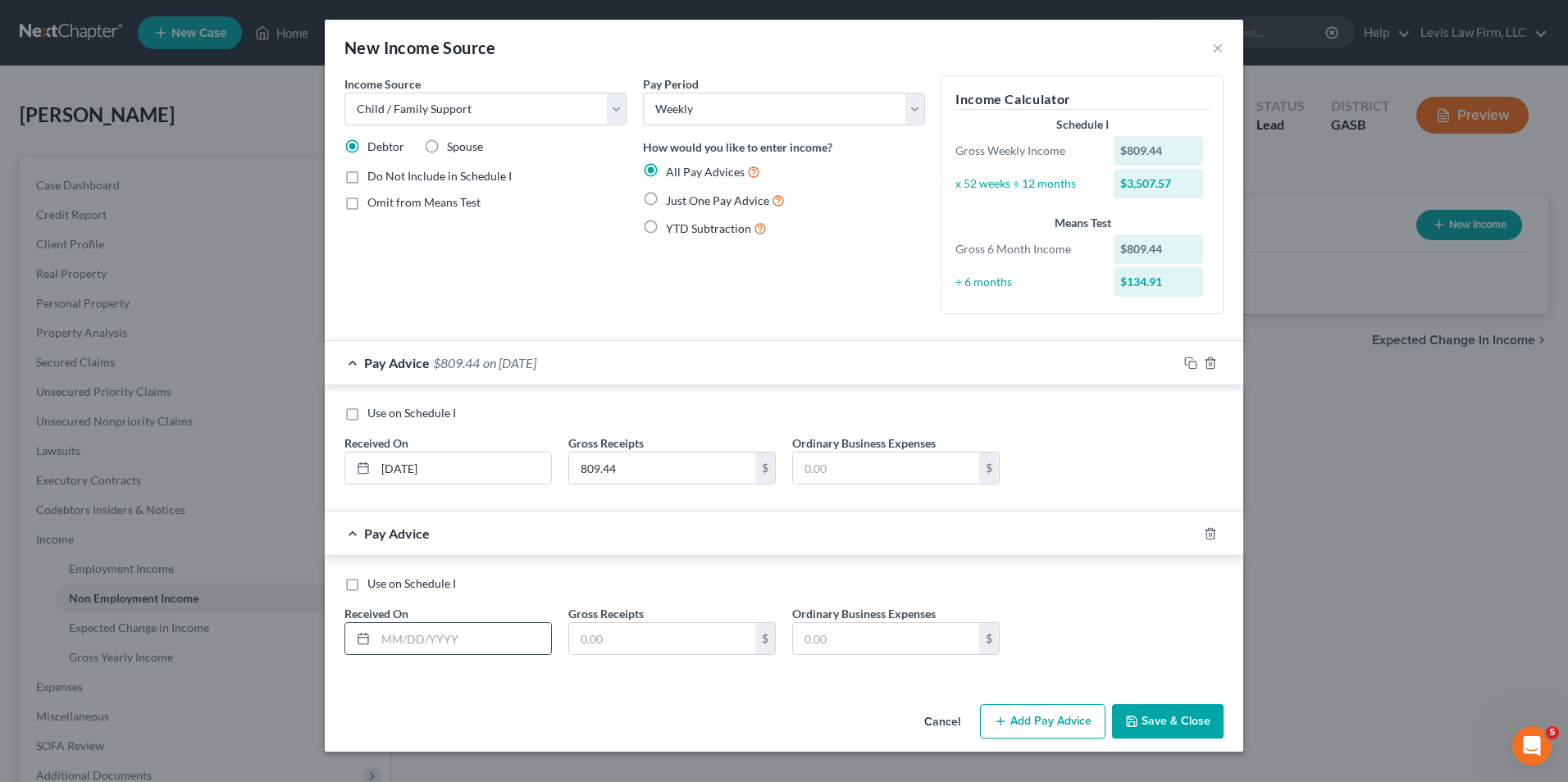
click at [374, 633] on div at bounding box center [360, 639] width 30 height 31
drag, startPoint x: 383, startPoint y: 635, endPoint x: 404, endPoint y: 662, distance: 34.2
click at [383, 635] on input "text" at bounding box center [463, 639] width 175 height 31
type input "07/02/2025"
type input "809.44"
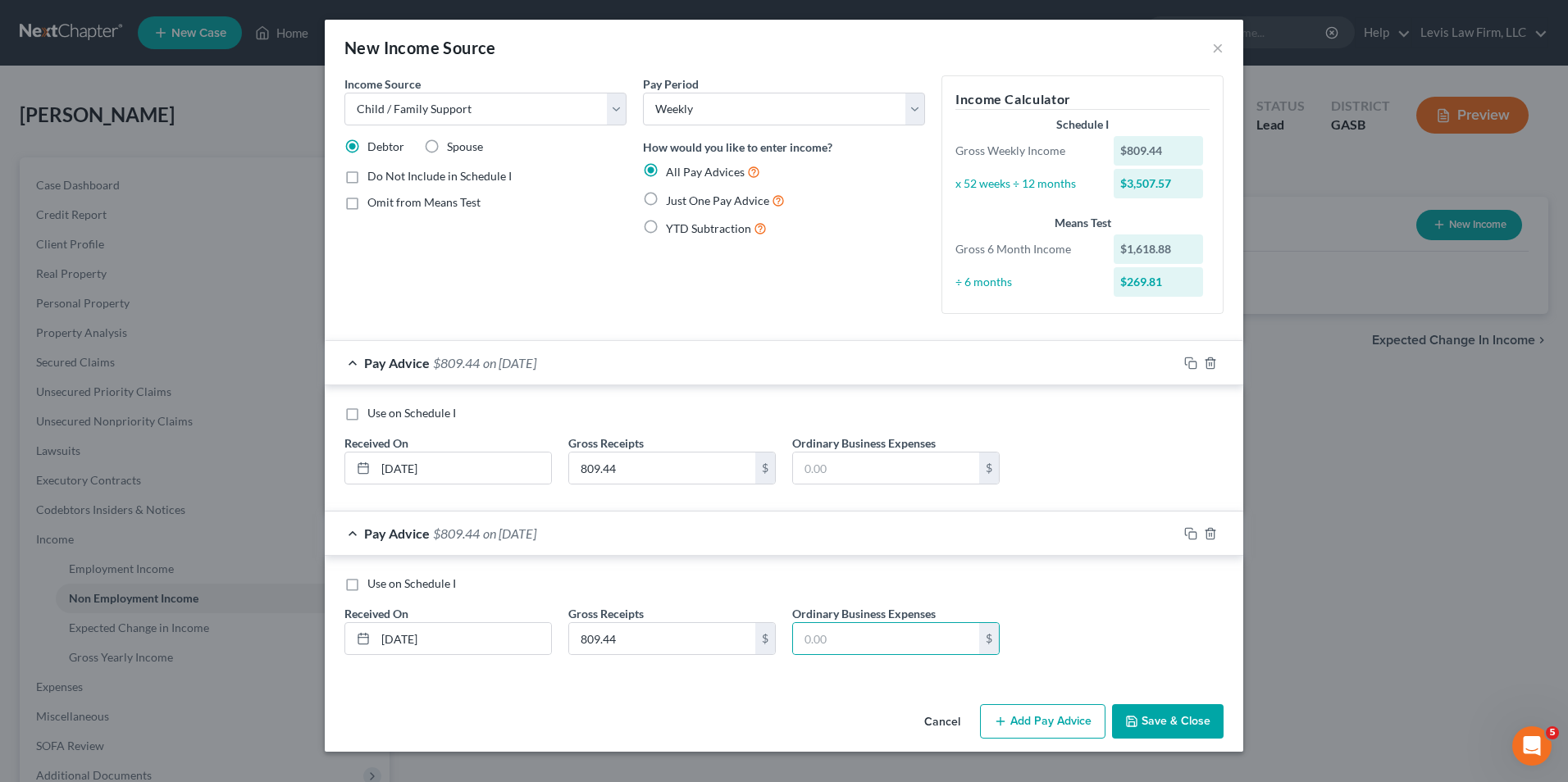
click at [1020, 723] on button "Add Pay Advice" at bounding box center [1042, 721] width 125 height 34
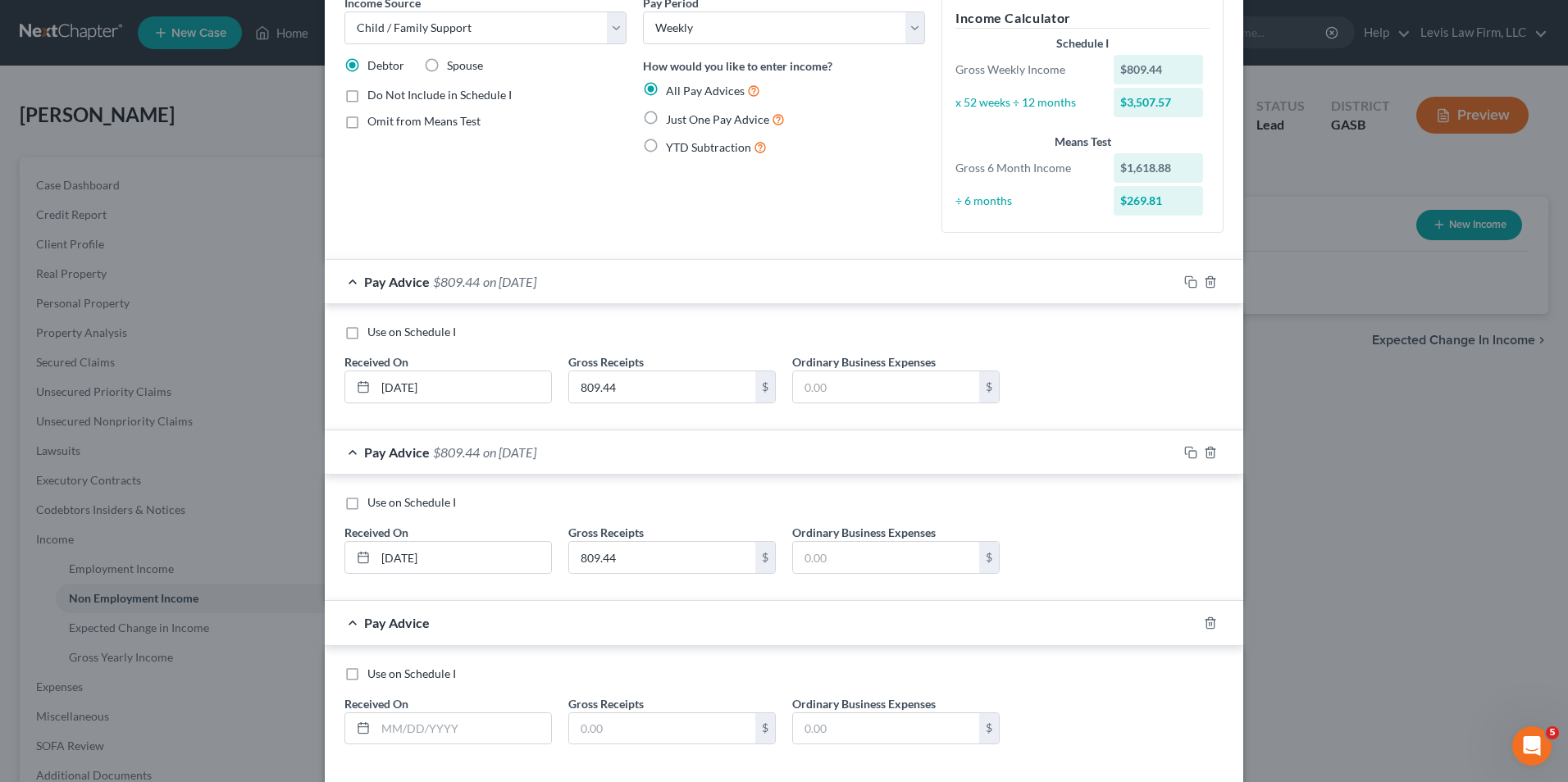
scroll to position [160, 0]
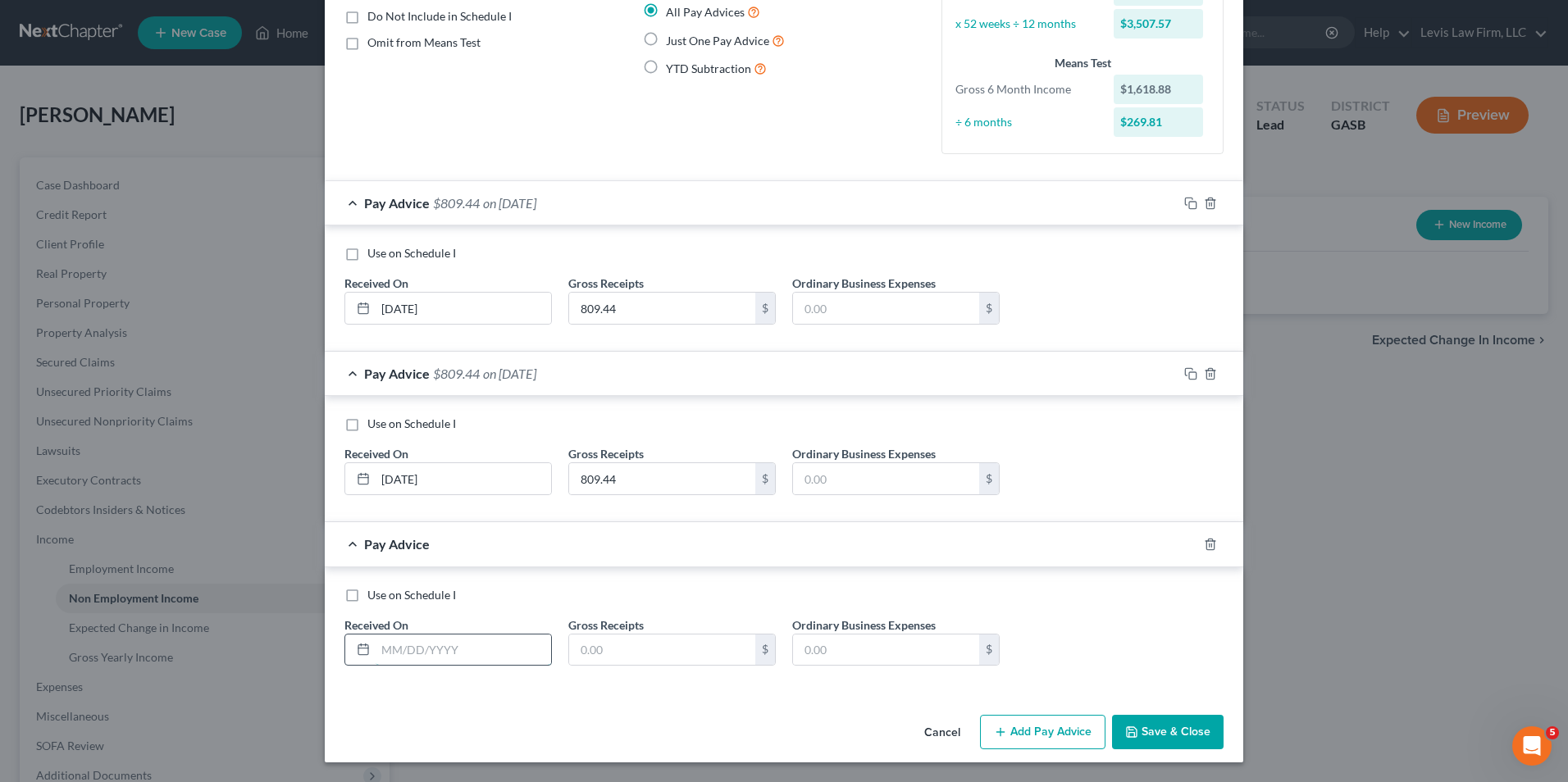
click at [375, 652] on input "text" at bounding box center [463, 651] width 175 height 31
type input "7/11/2025"
type input "806.53"
click at [1032, 730] on button "Add Pay Advice" at bounding box center [1042, 731] width 125 height 34
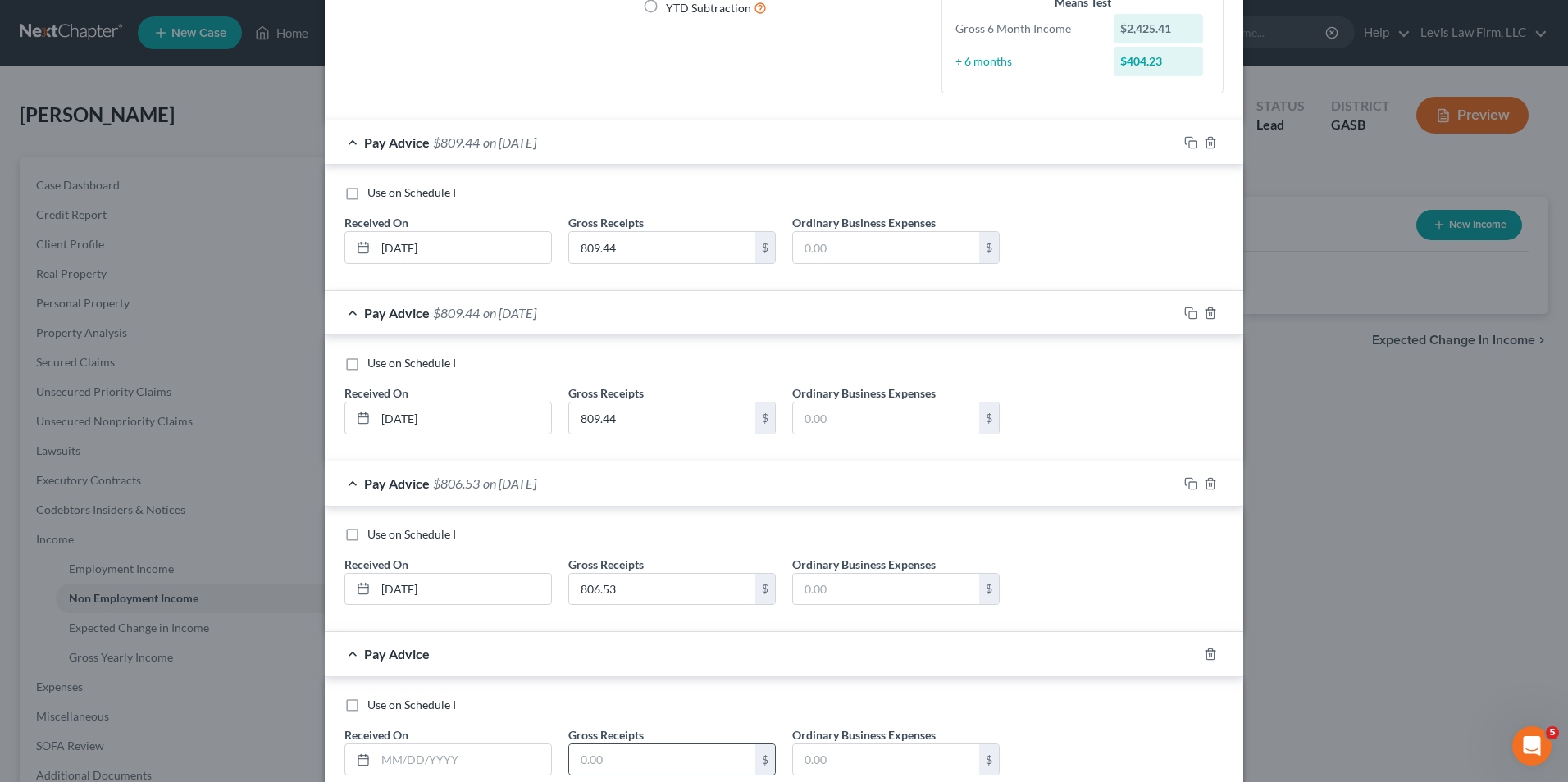
scroll to position [331, 0]
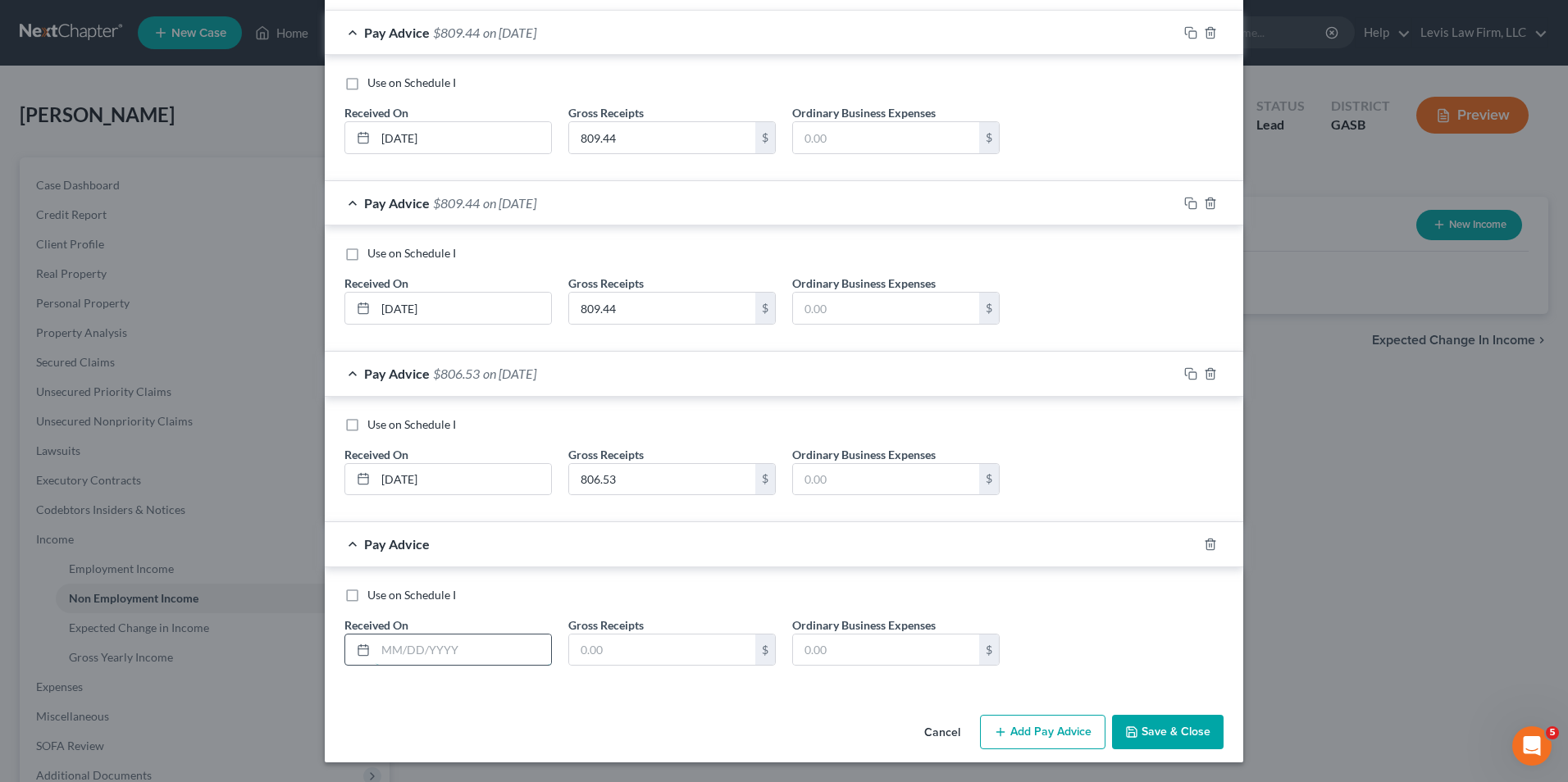
click at [375, 649] on input "text" at bounding box center [463, 651] width 175 height 31
type input "7/16/2025"
type input "809.44"
click at [1127, 648] on div "Use on Schedule I Received On * 7/16/2025 Gross Receipts 809.44 $ Ordinary Busi…" at bounding box center [784, 633] width 896 height 92
click at [1164, 730] on button "Save & Close" at bounding box center [1167, 731] width 112 height 34
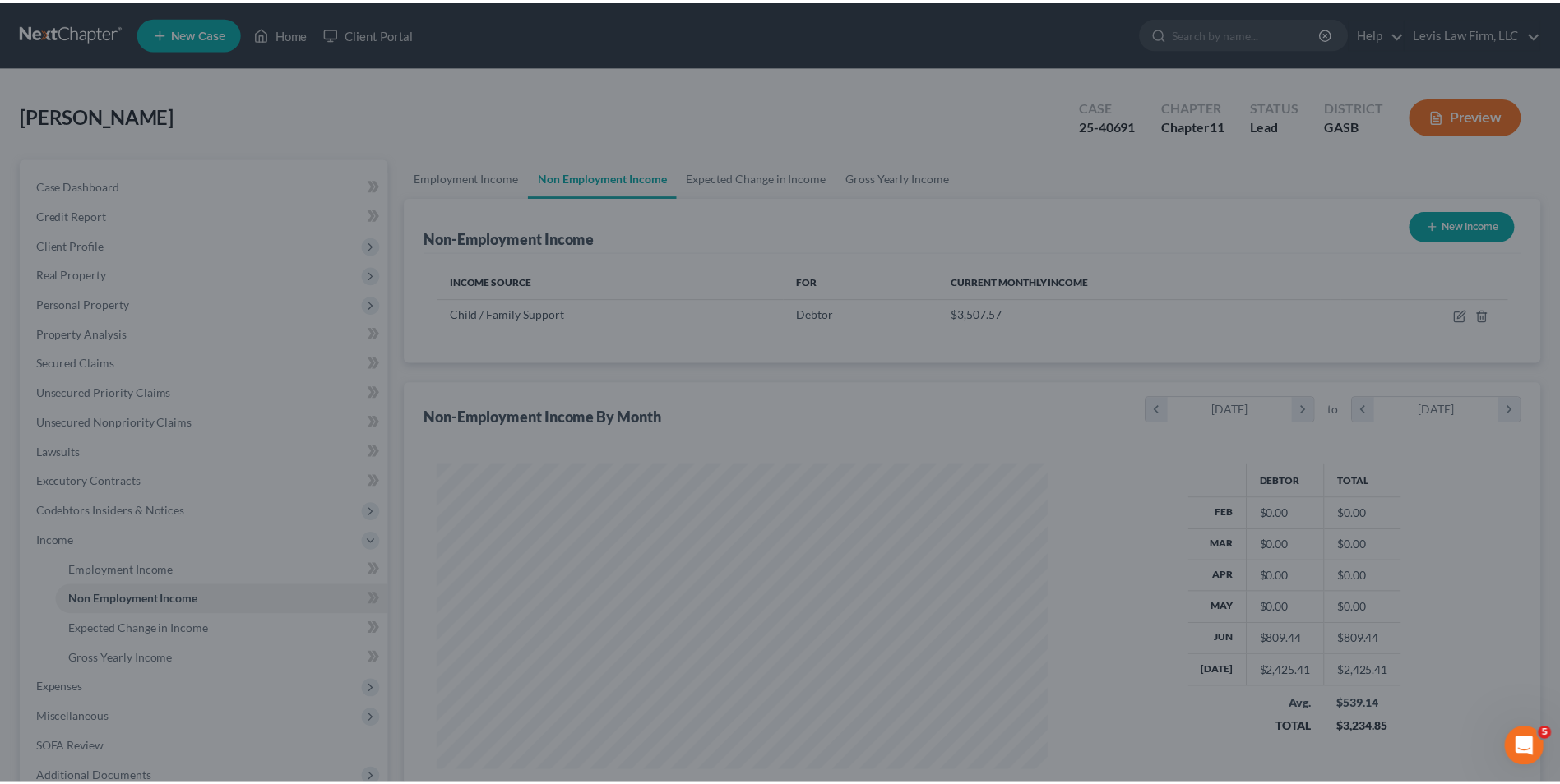
scroll to position [305, 643]
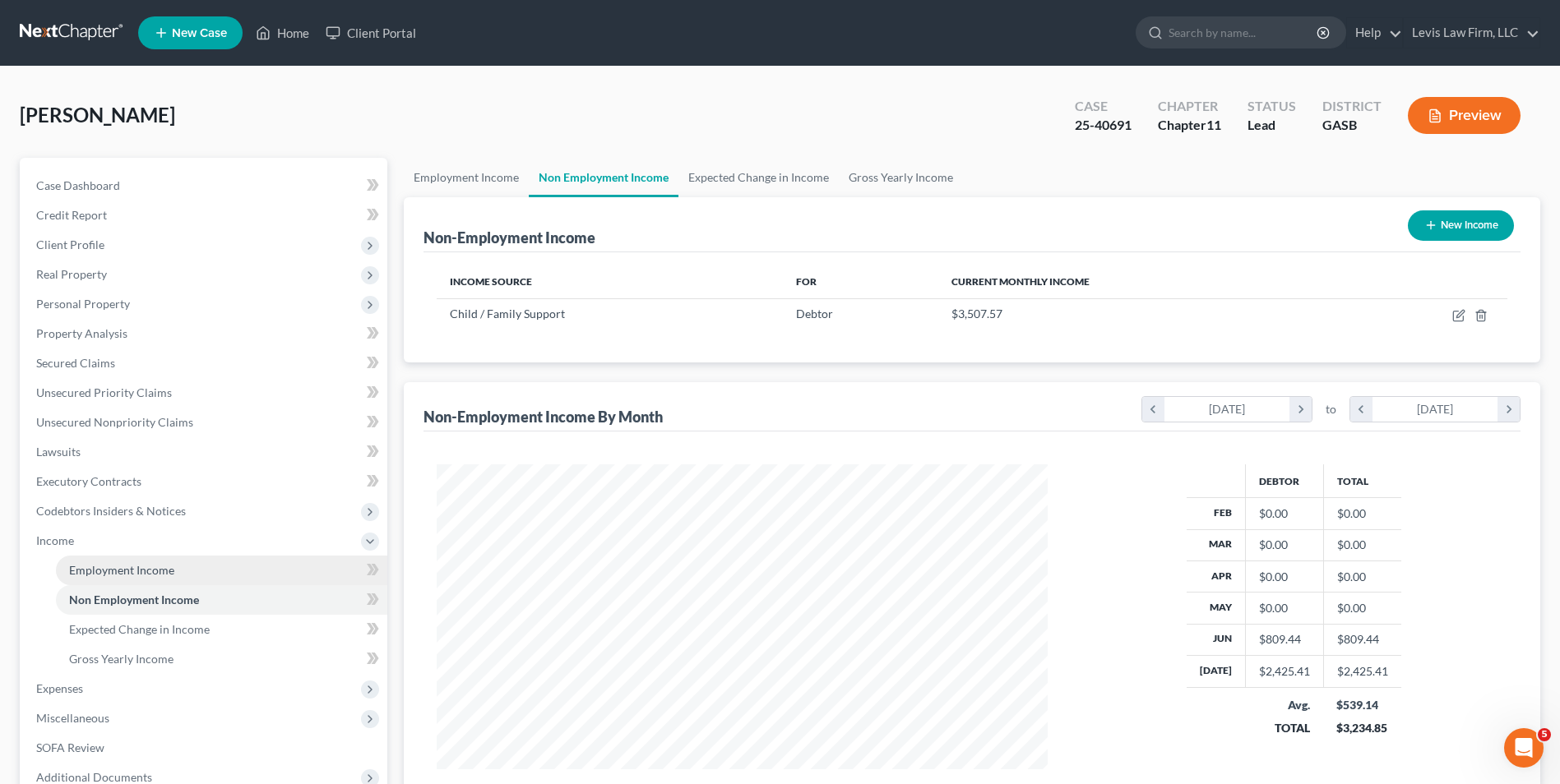
click at [149, 568] on span "Employment Income" at bounding box center [122, 569] width 105 height 14
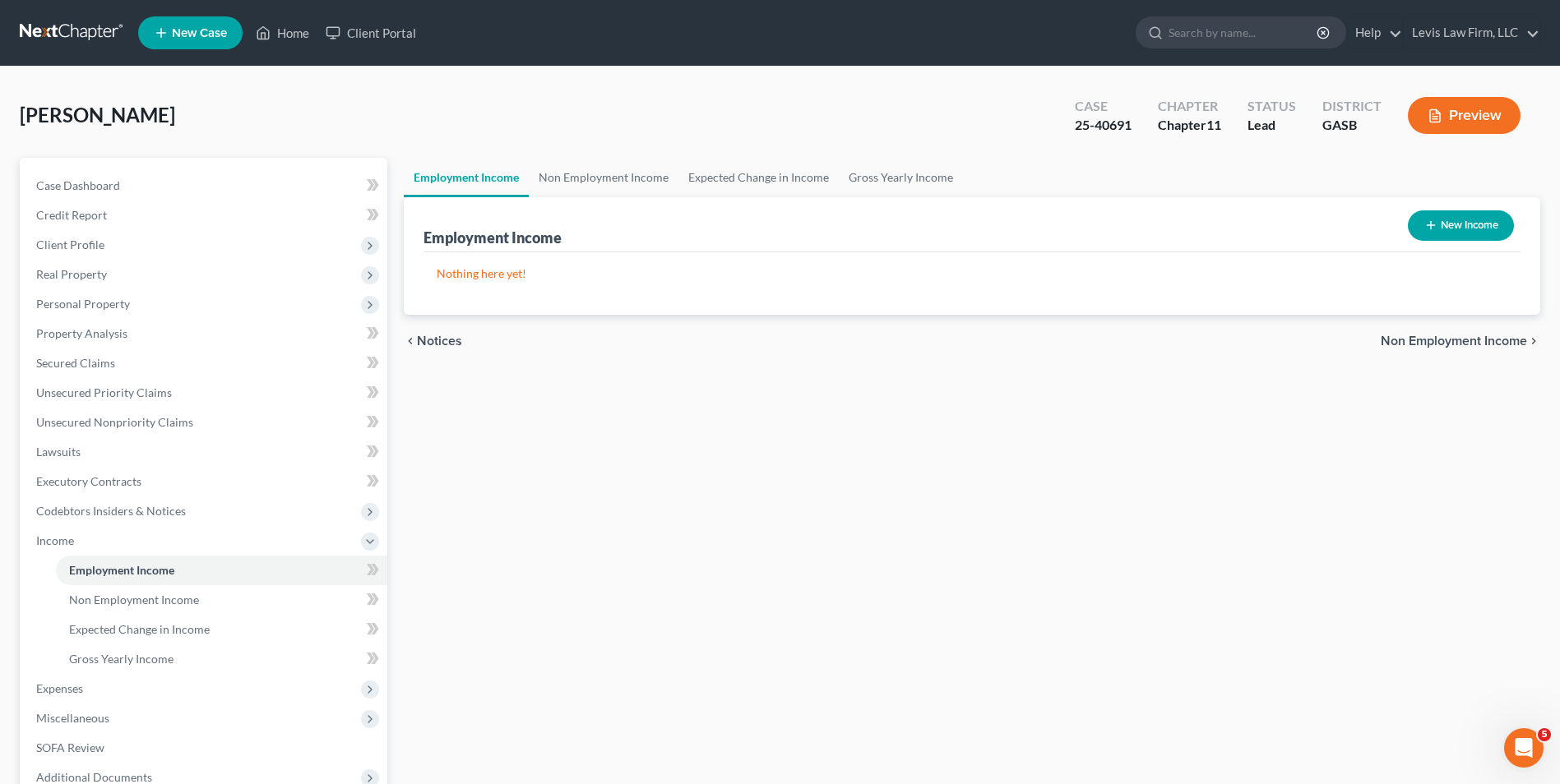
click at [1452, 222] on button "New Income" at bounding box center [1460, 225] width 106 height 30
select select "0"
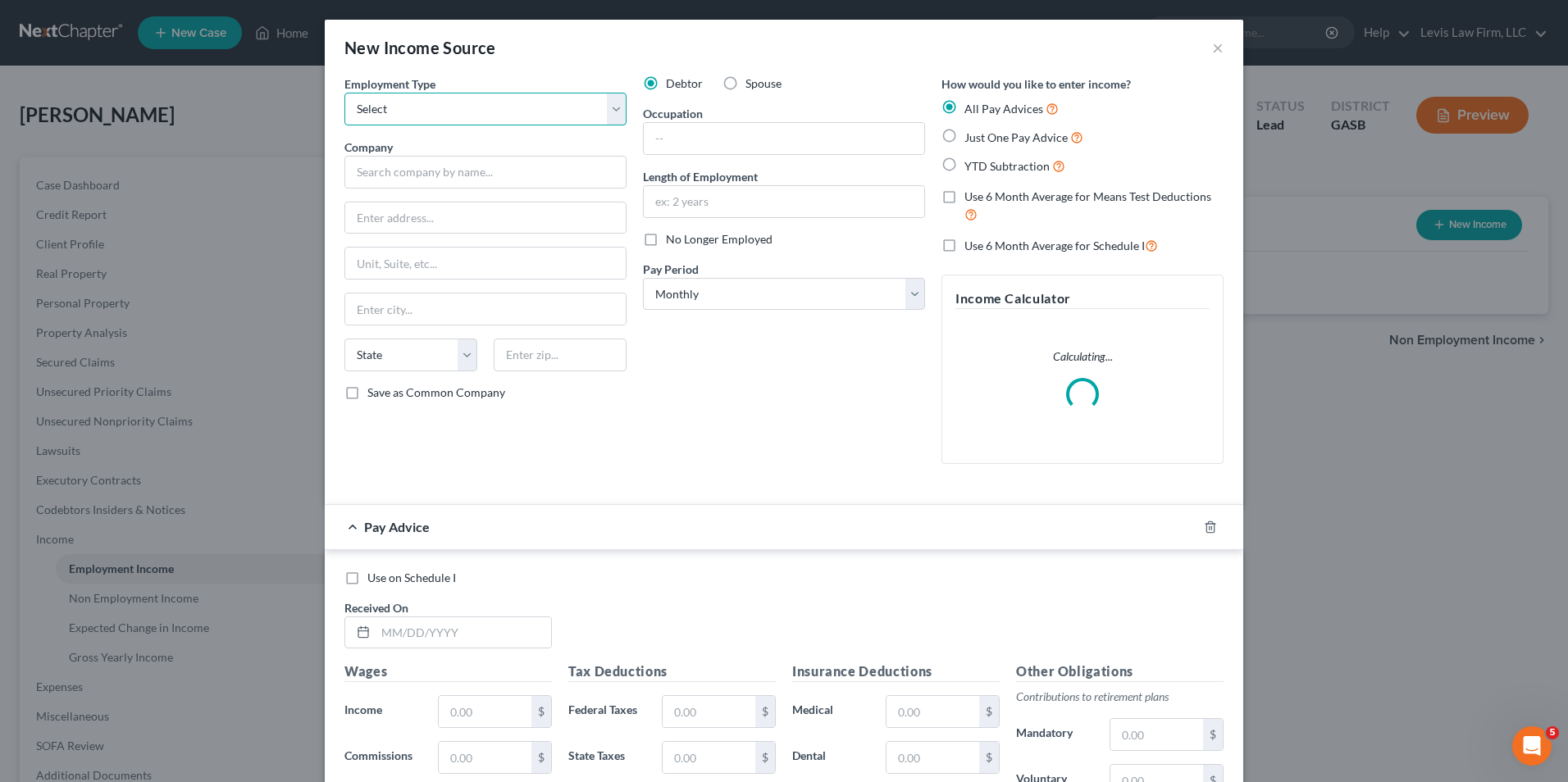
click at [613, 108] on select "Select Full or Part Time Employment Self Employment" at bounding box center [485, 109] width 282 height 33
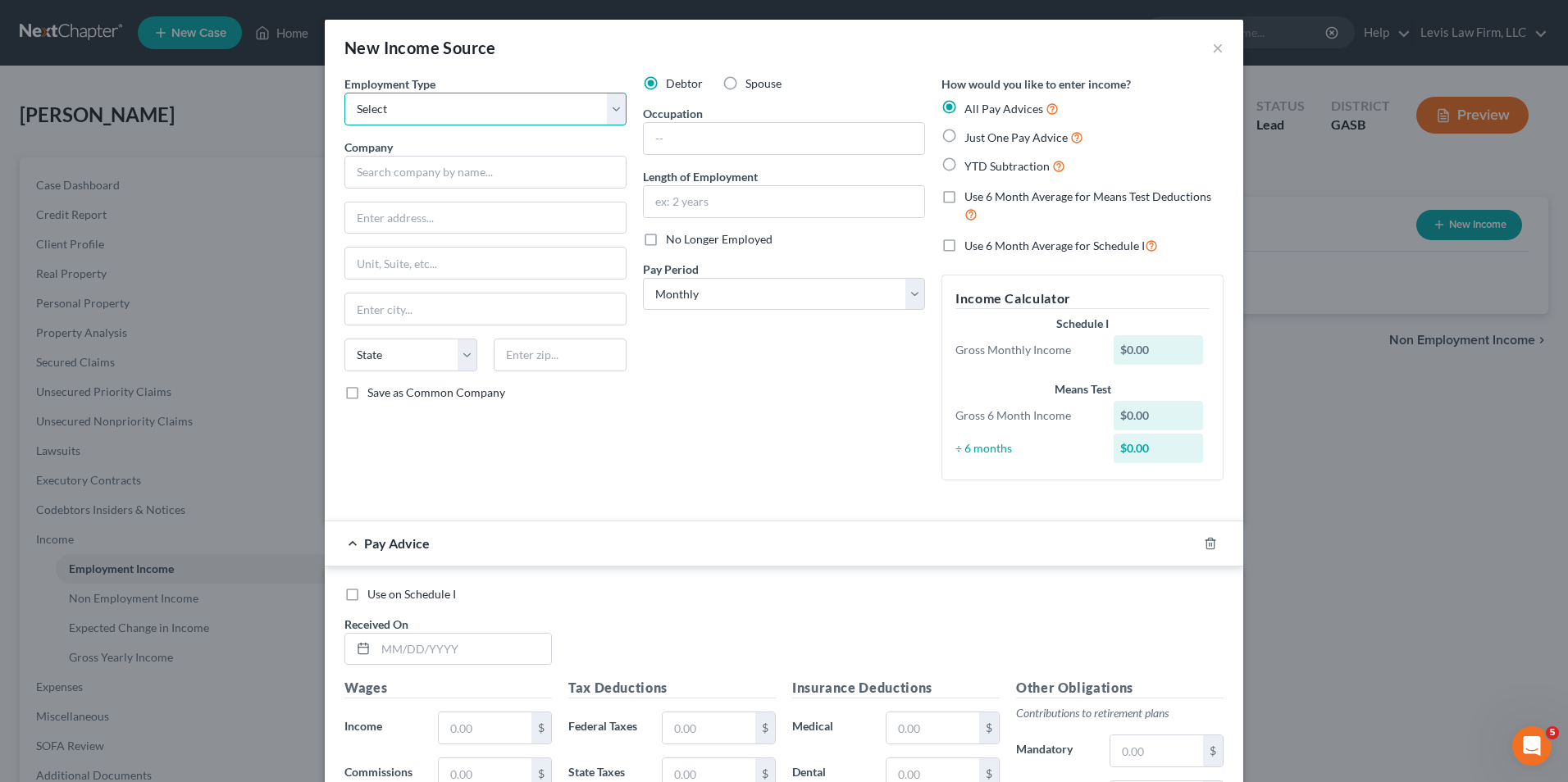
select select "1"
click at [344, 92] on select "Select Full or Part Time Employment Self Employment" at bounding box center [485, 109] width 282 height 33
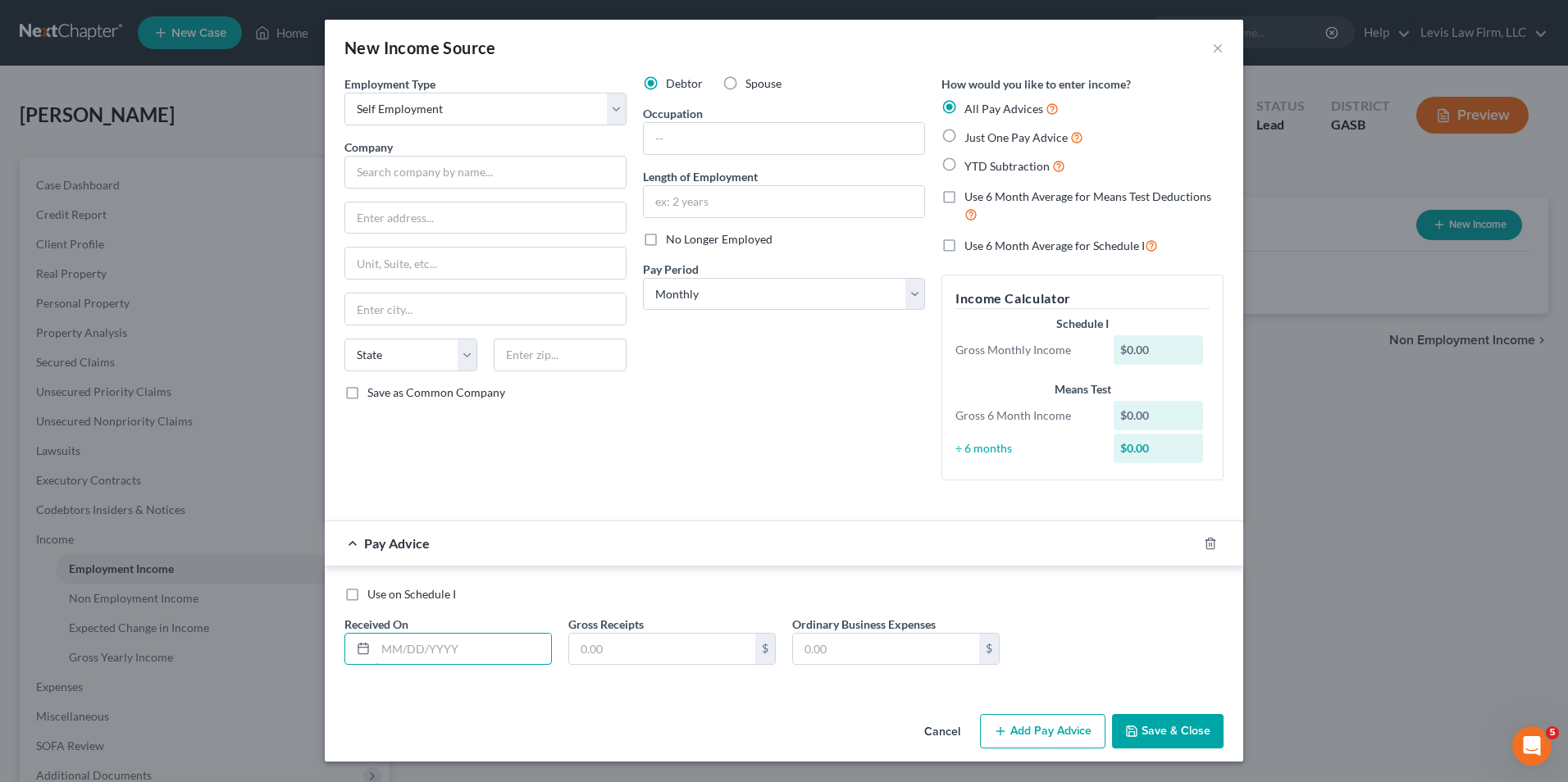
drag, startPoint x: 382, startPoint y: 645, endPoint x: 406, endPoint y: 626, distance: 30.6
click at [382, 645] on input "text" at bounding box center [463, 650] width 175 height 31
type input "07/03/2025"
type input "1,500.00"
drag, startPoint x: 1166, startPoint y: 733, endPoint x: 1167, endPoint y: 724, distance: 9.1
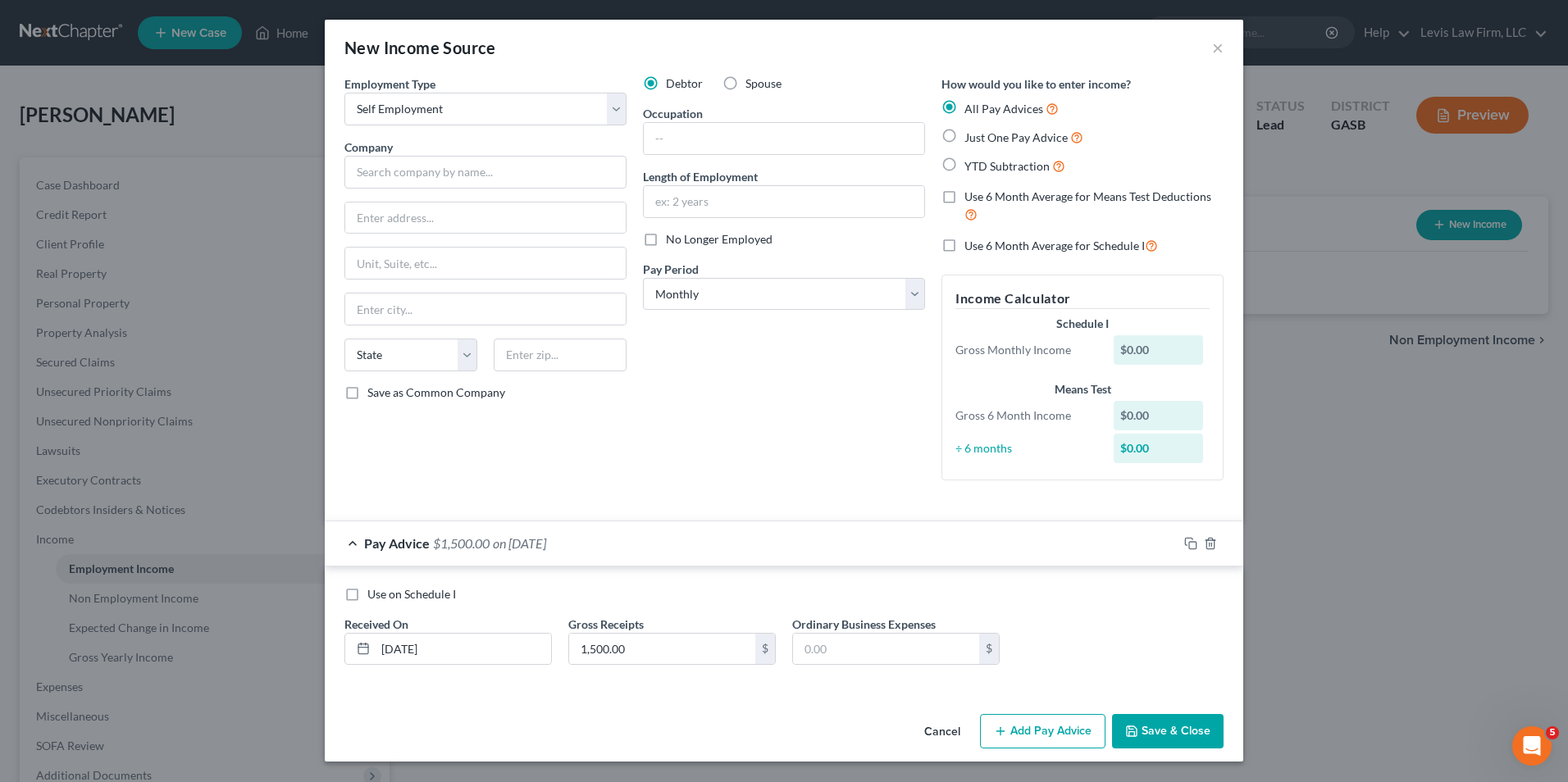
click at [1165, 731] on button "Save & Close" at bounding box center [1167, 730] width 112 height 34
click at [363, 175] on input "text" at bounding box center [485, 172] width 282 height 33
type input "Labels on Liberty, LLC"
type input "Savannah"
select select "10"
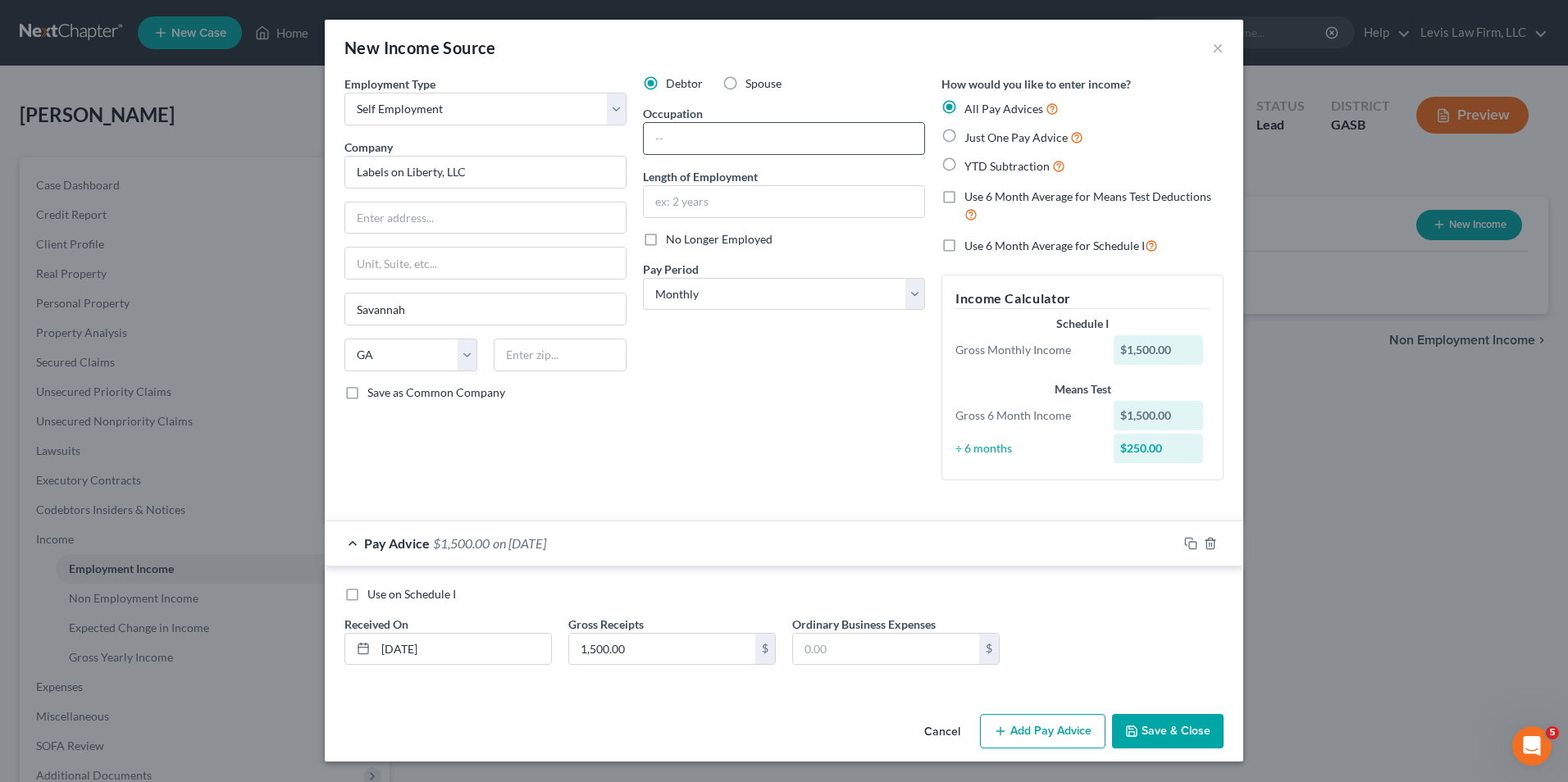
drag, startPoint x: 660, startPoint y: 140, endPoint x: 680, endPoint y: 146, distance: 20.9
click at [661, 139] on input "text" at bounding box center [784, 138] width 280 height 31
type input "Owner"
click at [770, 399] on div "Debtor Spouse Occupation Owner Length of Employment No Longer Employed Pay Peri…" at bounding box center [784, 285] width 299 height 418
click at [1169, 732] on button "Save & Close" at bounding box center [1167, 730] width 112 height 34
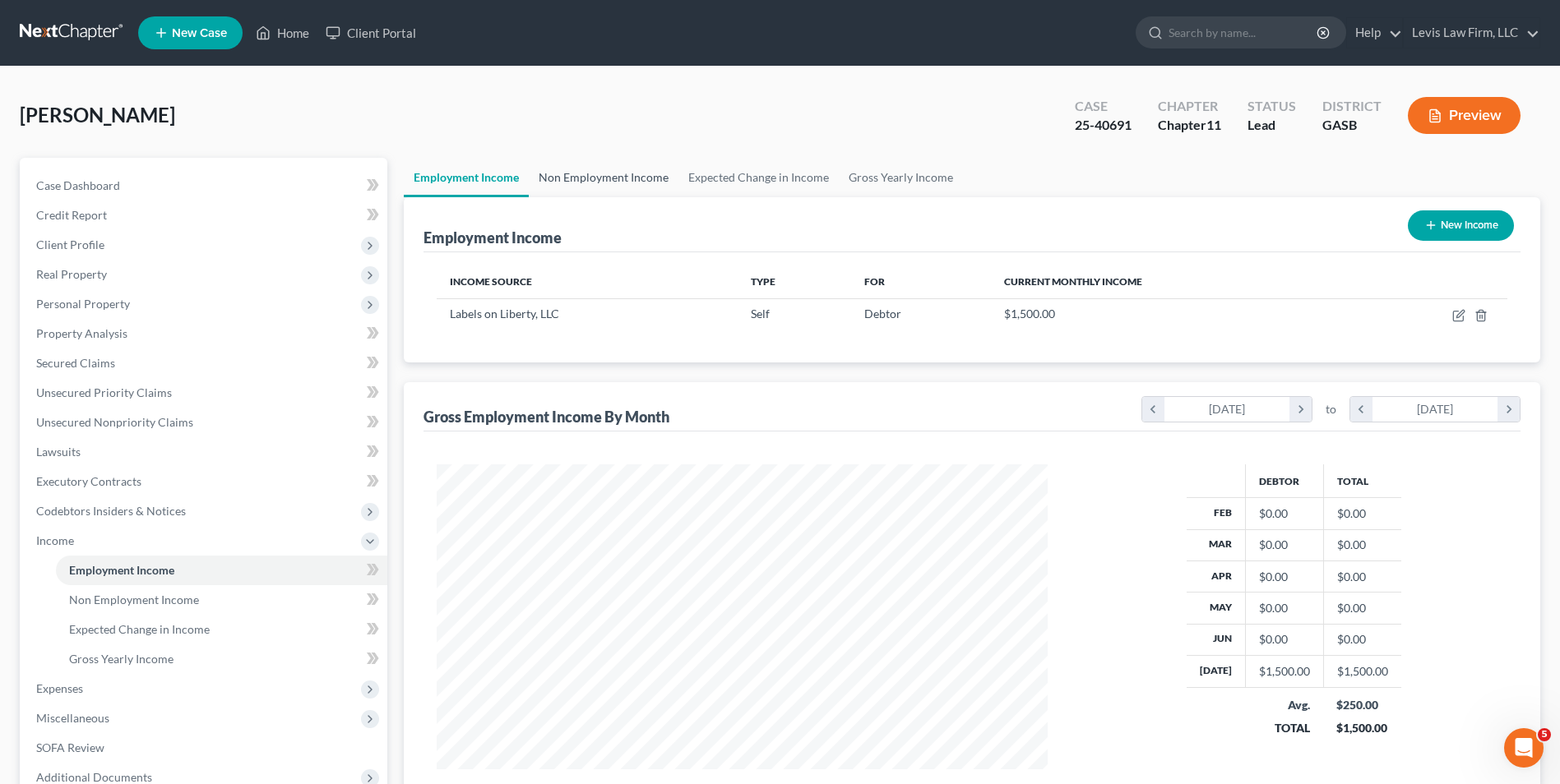
drag, startPoint x: 595, startPoint y: 172, endPoint x: 607, endPoint y: 206, distance: 36.1
click at [595, 172] on link "Non Employment Income" at bounding box center [603, 177] width 149 height 39
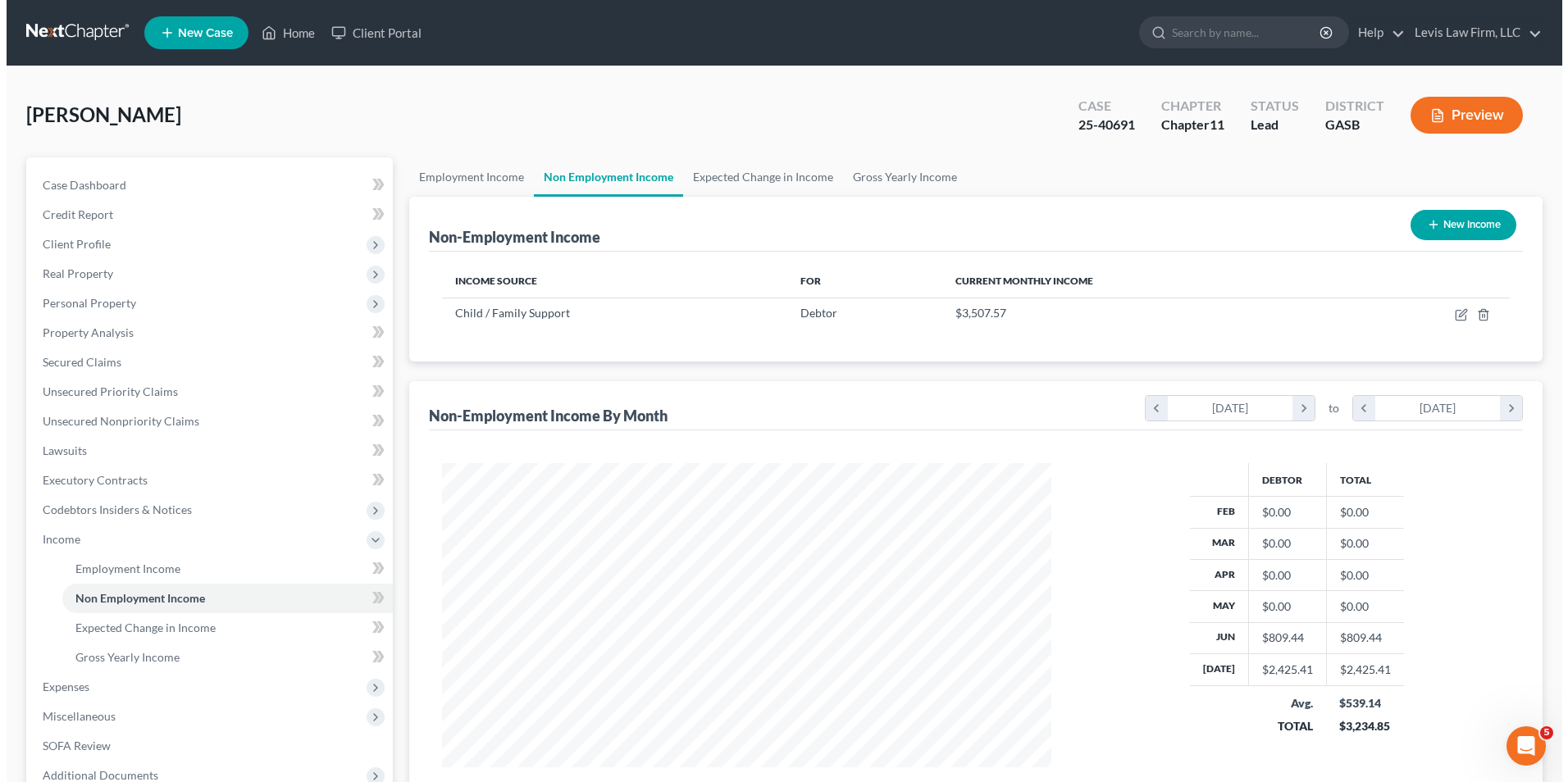
scroll to position [304, 641]
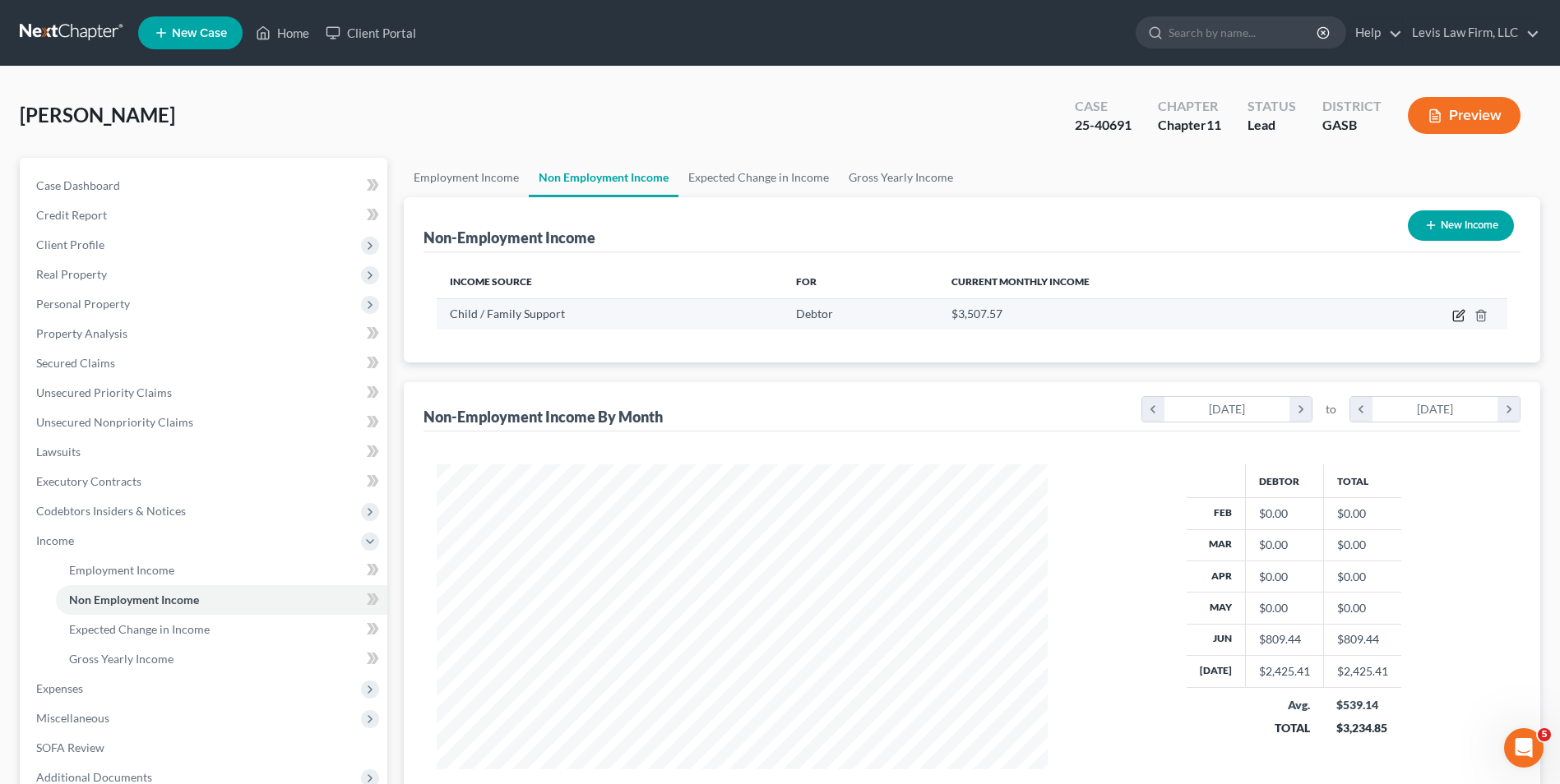
click at [1455, 313] on icon "button" at bounding box center [1459, 315] width 13 height 13
select select "7"
select select "3"
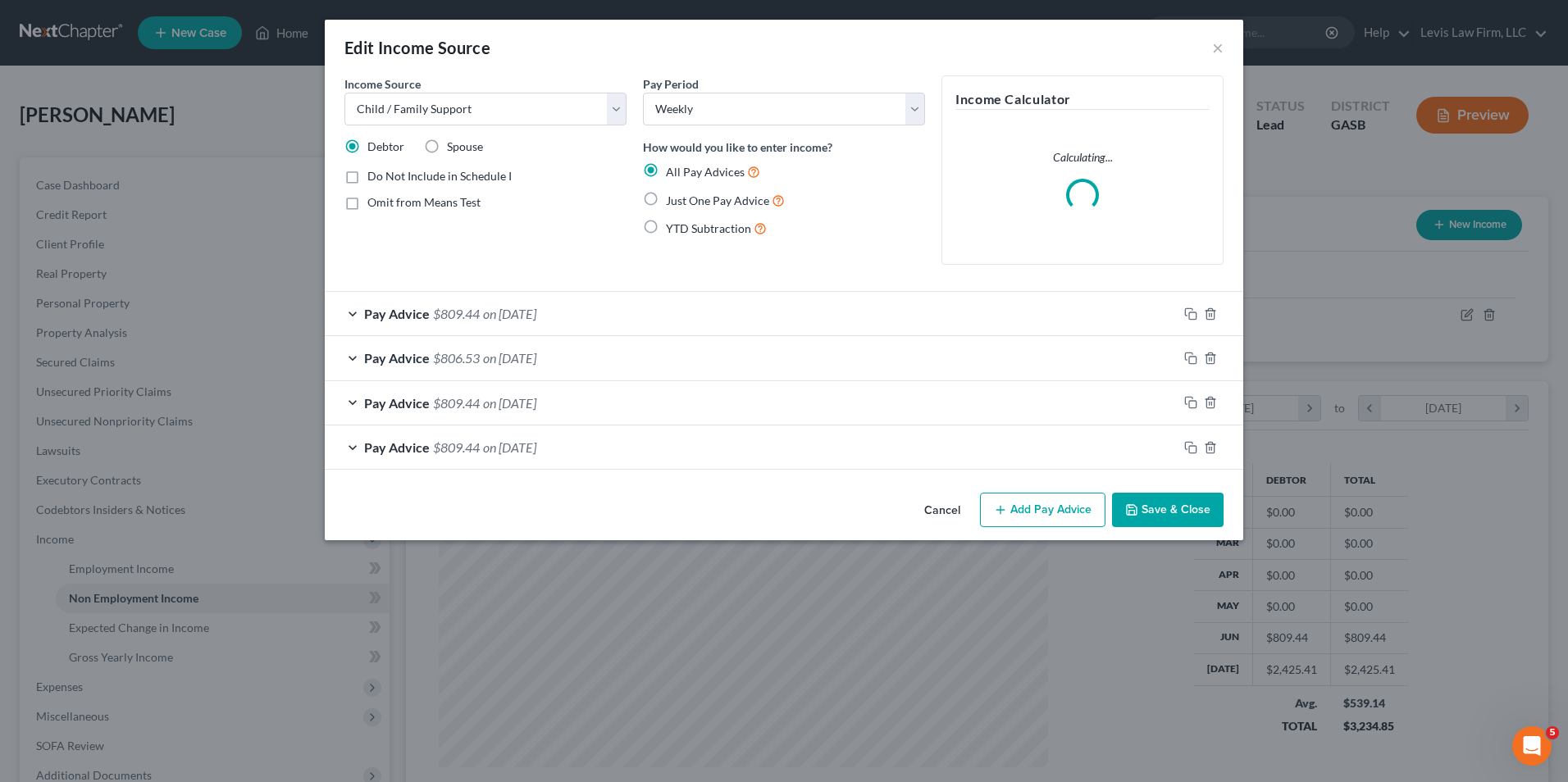
scroll to position [306, 648]
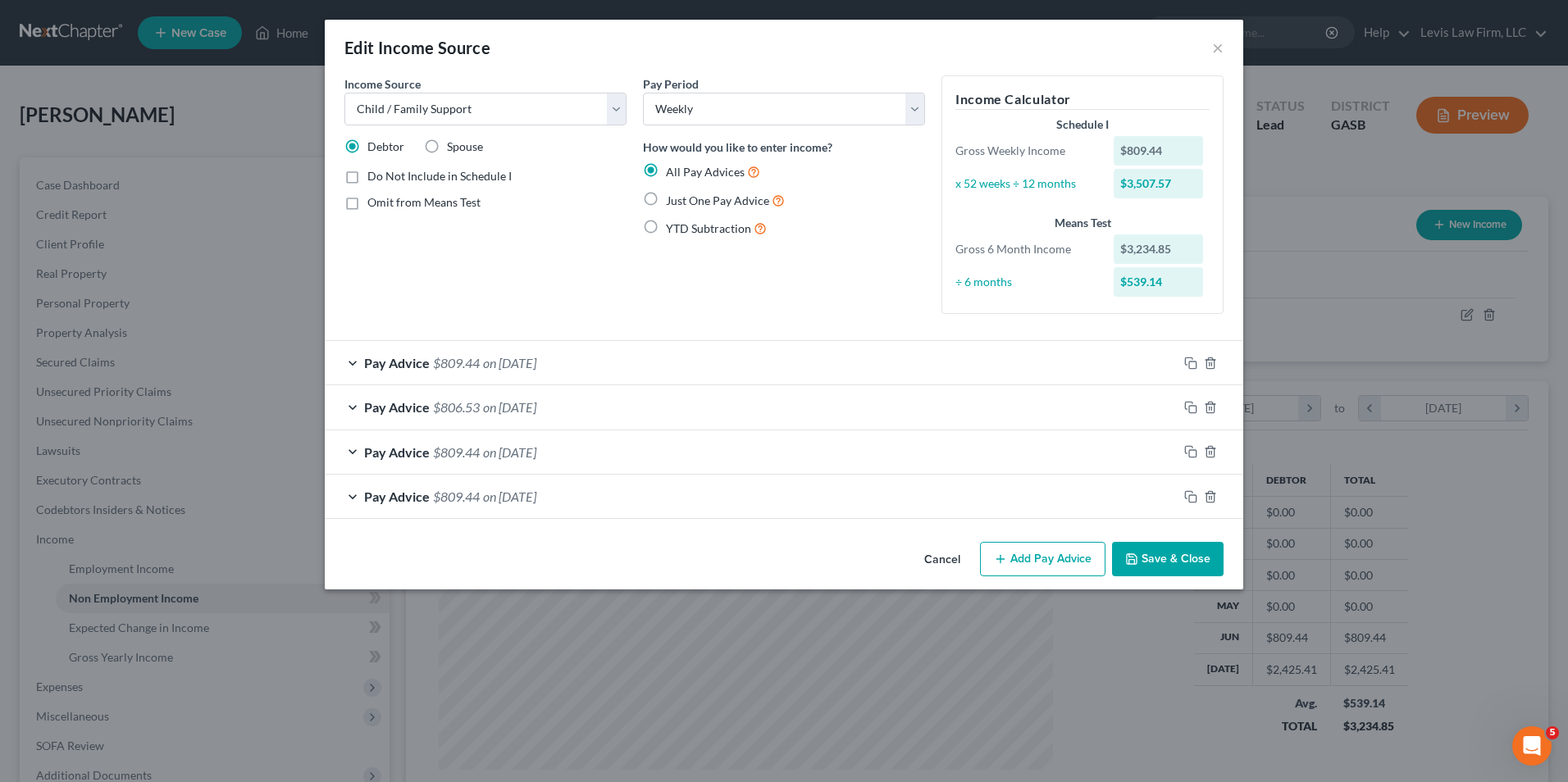
click at [1043, 561] on button "Add Pay Advice" at bounding box center [1042, 558] width 125 height 34
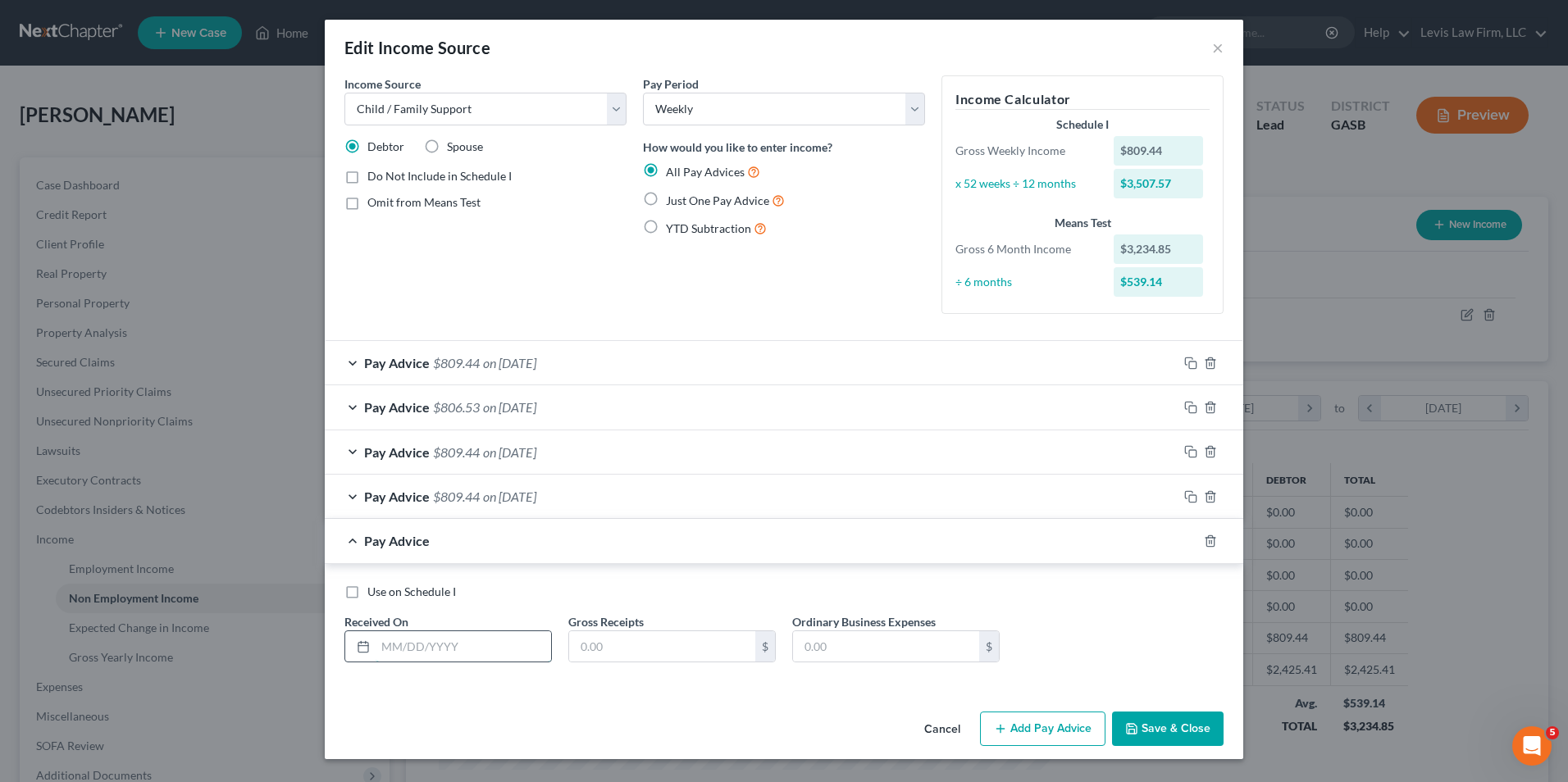
drag, startPoint x: 383, startPoint y: 643, endPoint x: 400, endPoint y: 633, distance: 19.7
click at [383, 643] on input "text" at bounding box center [463, 647] width 175 height 31
type input "05/29/2025"
type input "809.44"
click at [1058, 730] on button "Add Pay Advice" at bounding box center [1042, 729] width 125 height 34
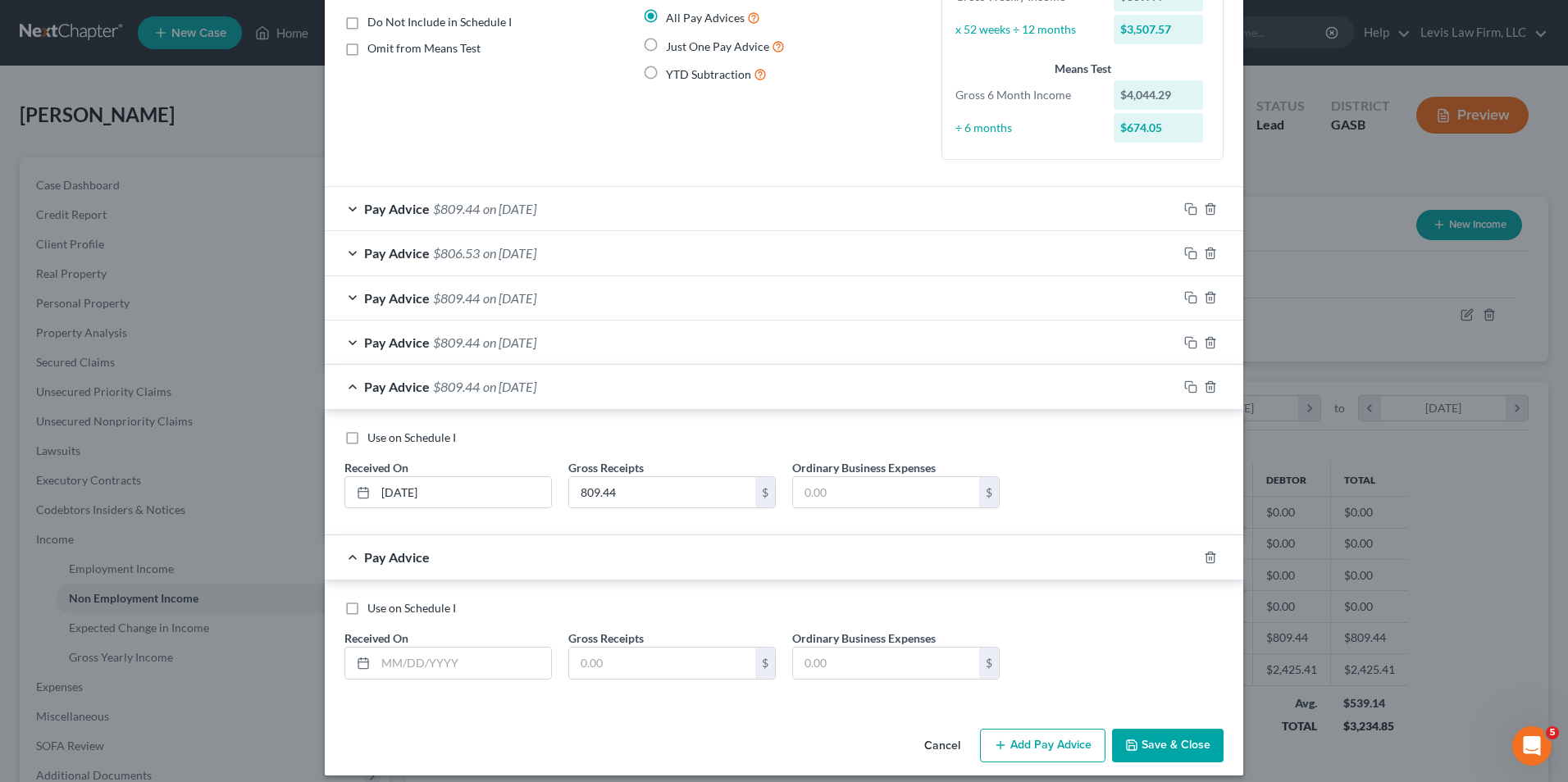
scroll to position [167, 0]
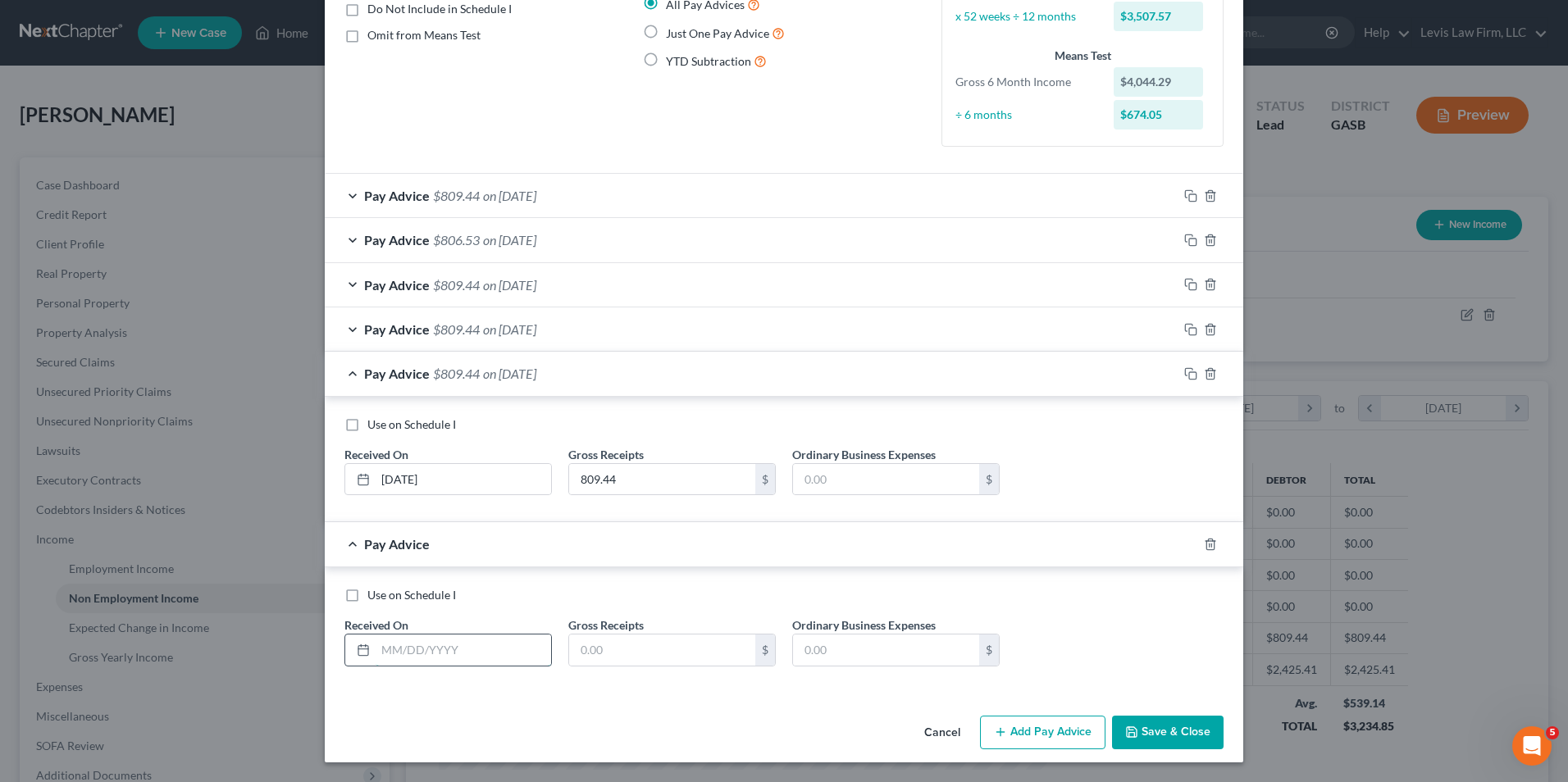
drag, startPoint x: 376, startPoint y: 650, endPoint x: 400, endPoint y: 640, distance: 26.0
click at [376, 650] on input "text" at bounding box center [463, 651] width 175 height 31
type input "06/11/2025"
type input "806.53"
click at [1041, 750] on div "Cancel Add Pay Advice Save & Close" at bounding box center [784, 736] width 918 height 54
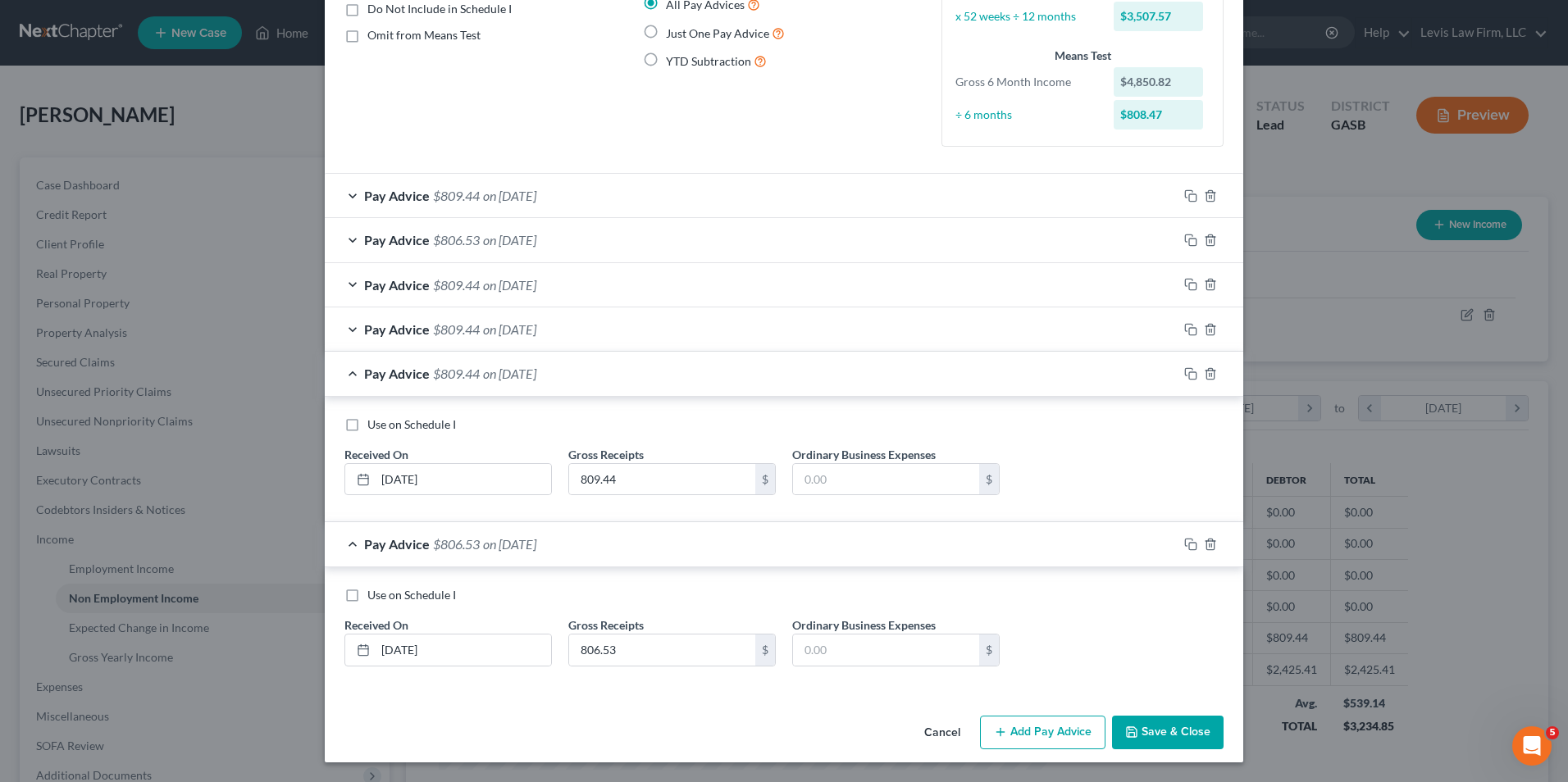
click at [1038, 734] on button "Add Pay Advice" at bounding box center [1042, 732] width 125 height 34
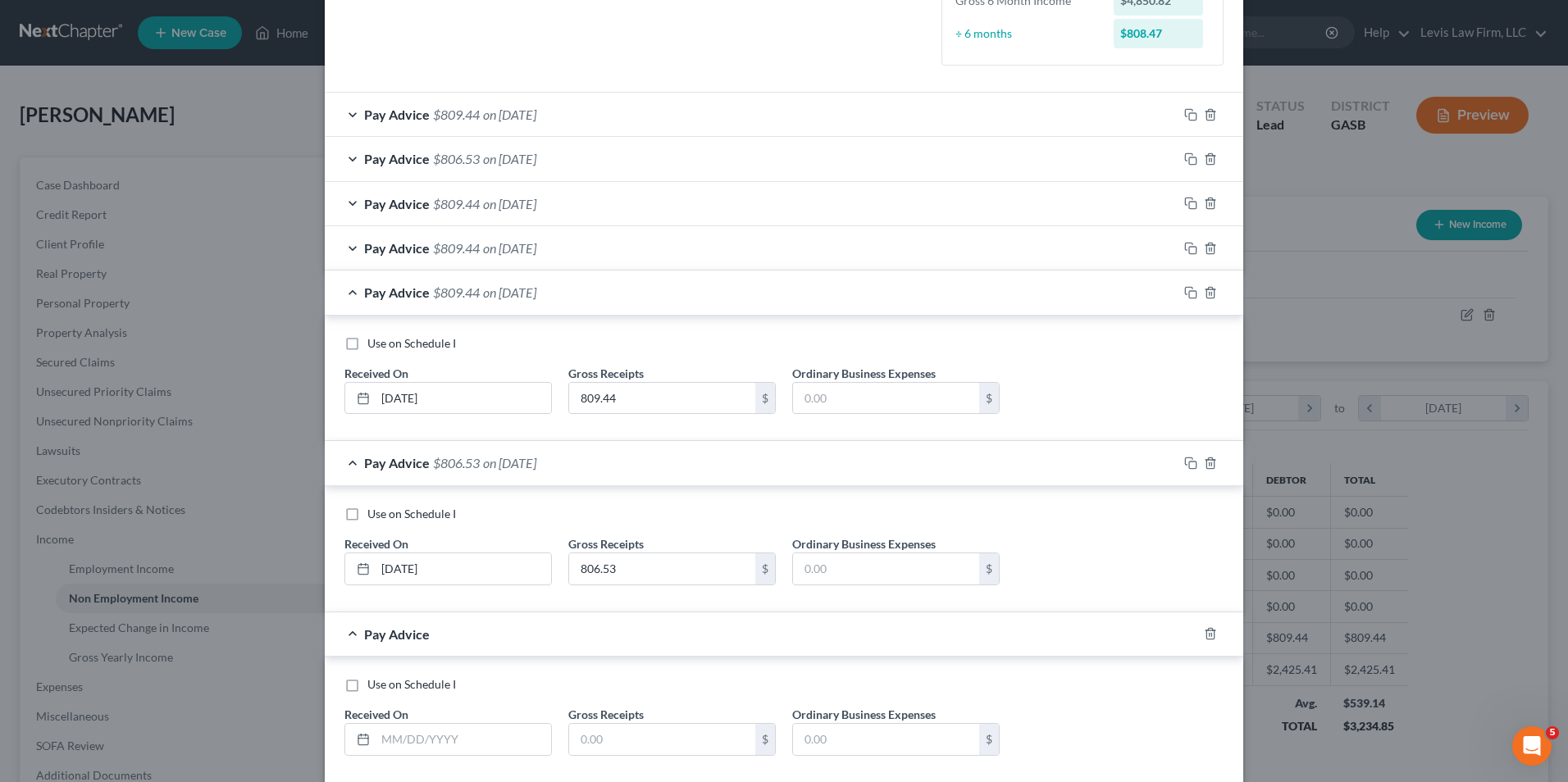
scroll to position [338, 0]
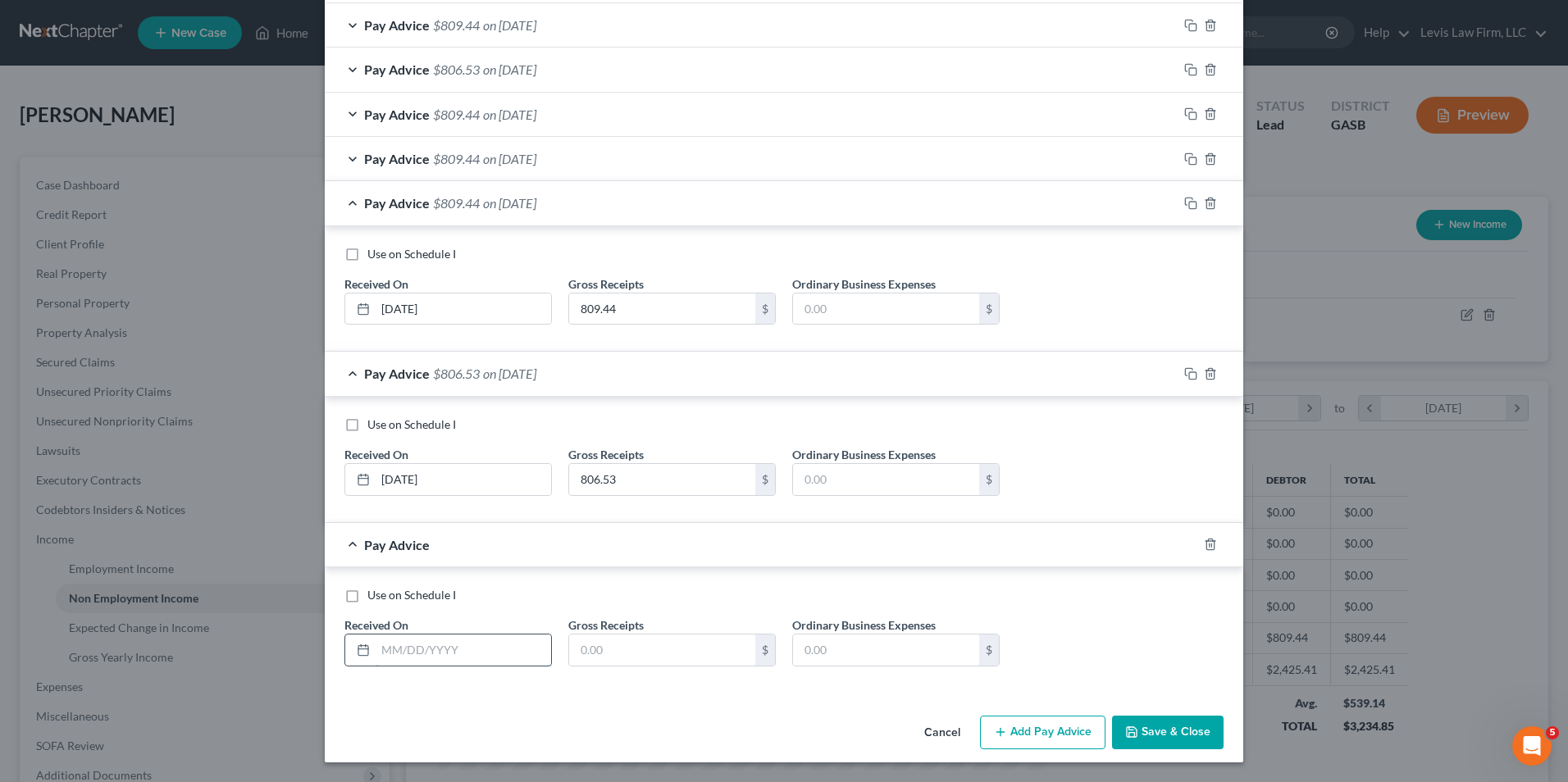
drag, startPoint x: 383, startPoint y: 646, endPoint x: 437, endPoint y: 643, distance: 54.1
click at [383, 646] on input "text" at bounding box center [463, 651] width 175 height 31
type input "6/16/2025"
type input "809.44"
click at [1039, 734] on button "Add Pay Advice" at bounding box center [1042, 732] width 125 height 34
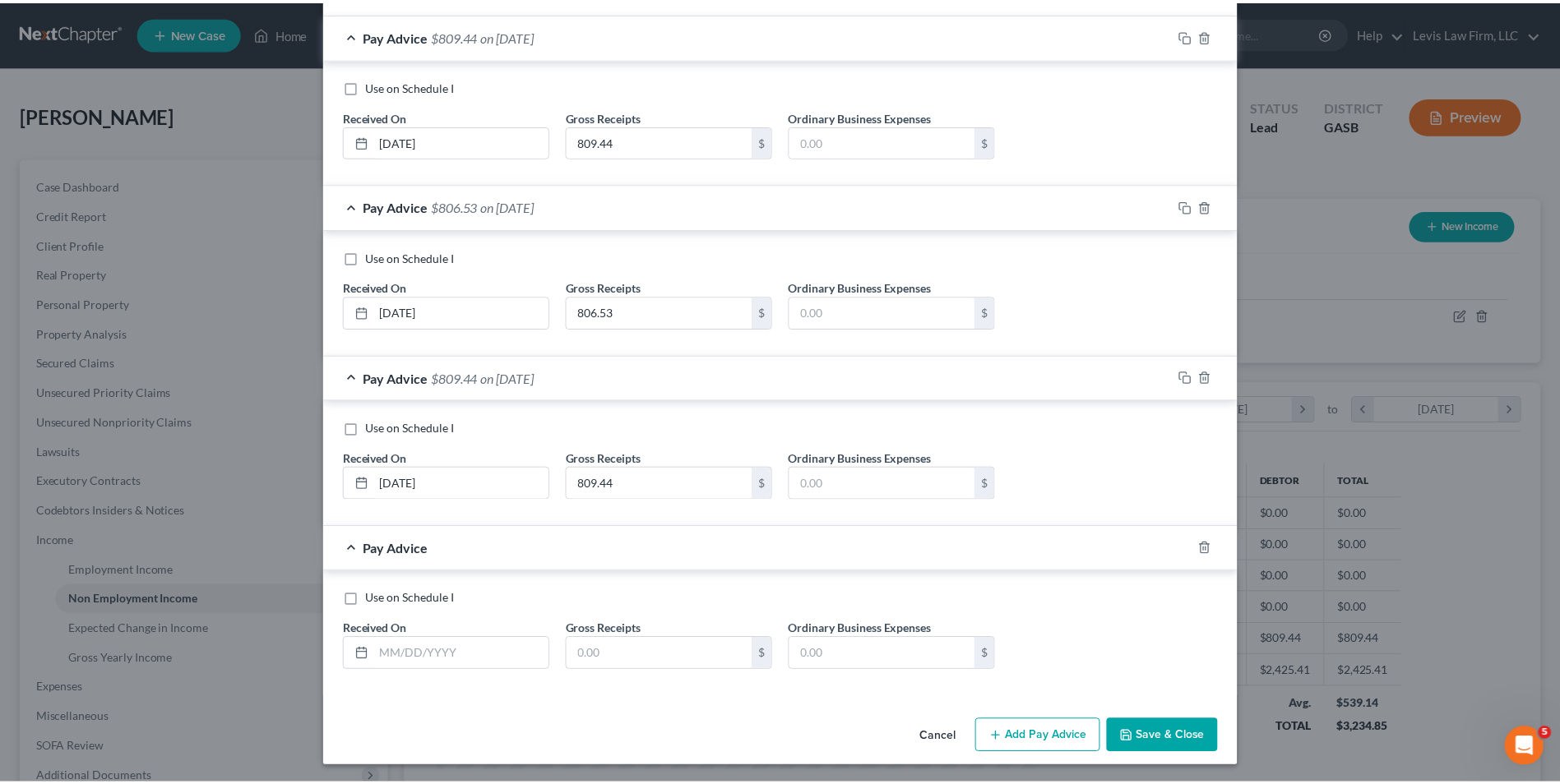
scroll to position [510, 0]
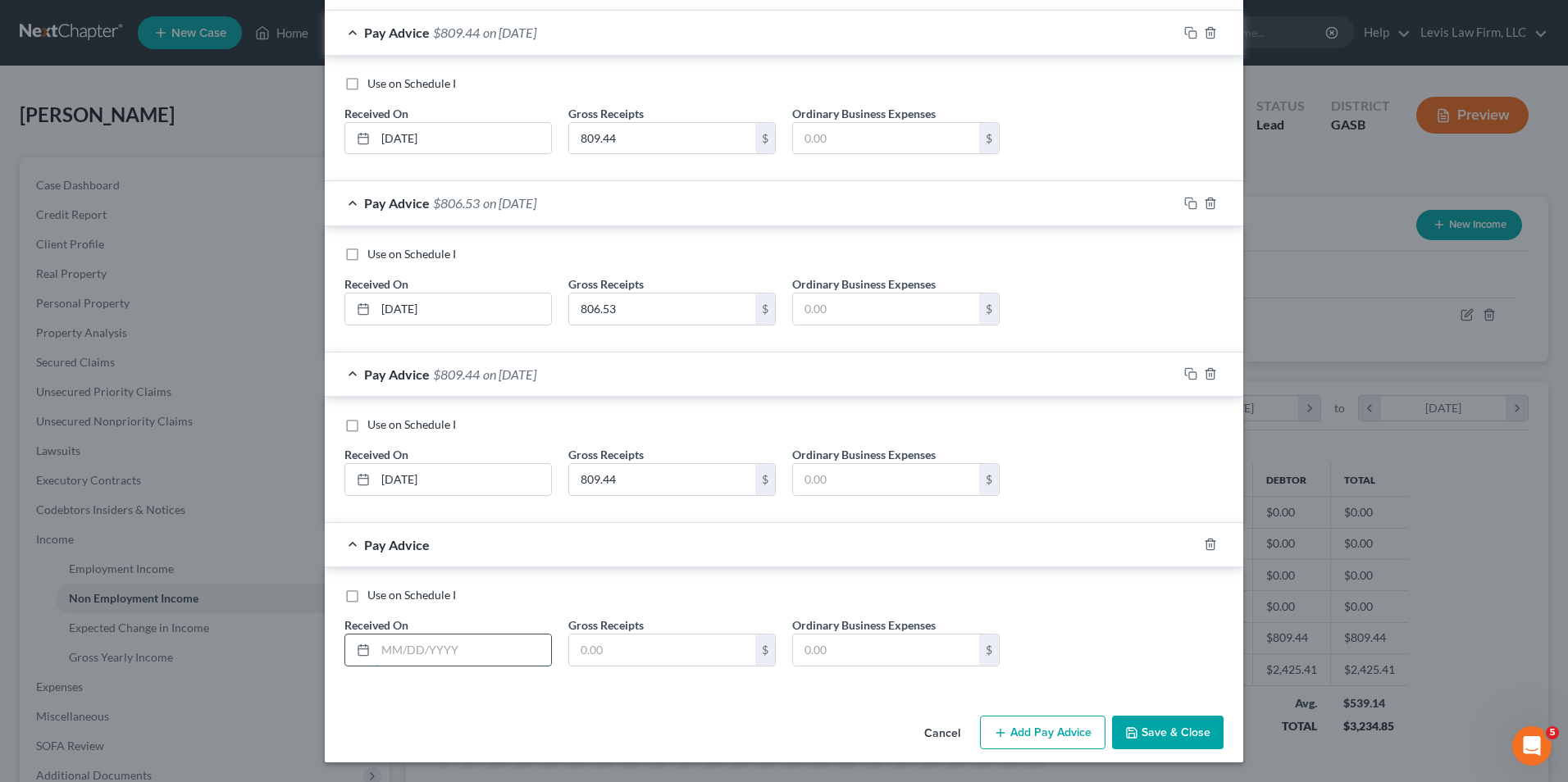
drag, startPoint x: 374, startPoint y: 651, endPoint x: 453, endPoint y: 646, distance: 79.2
click at [375, 651] on input "text" at bounding box center [463, 651] width 175 height 31
type input "6/18/2025"
type input "809.44"
click at [1155, 734] on button "Save & Close" at bounding box center [1167, 732] width 112 height 34
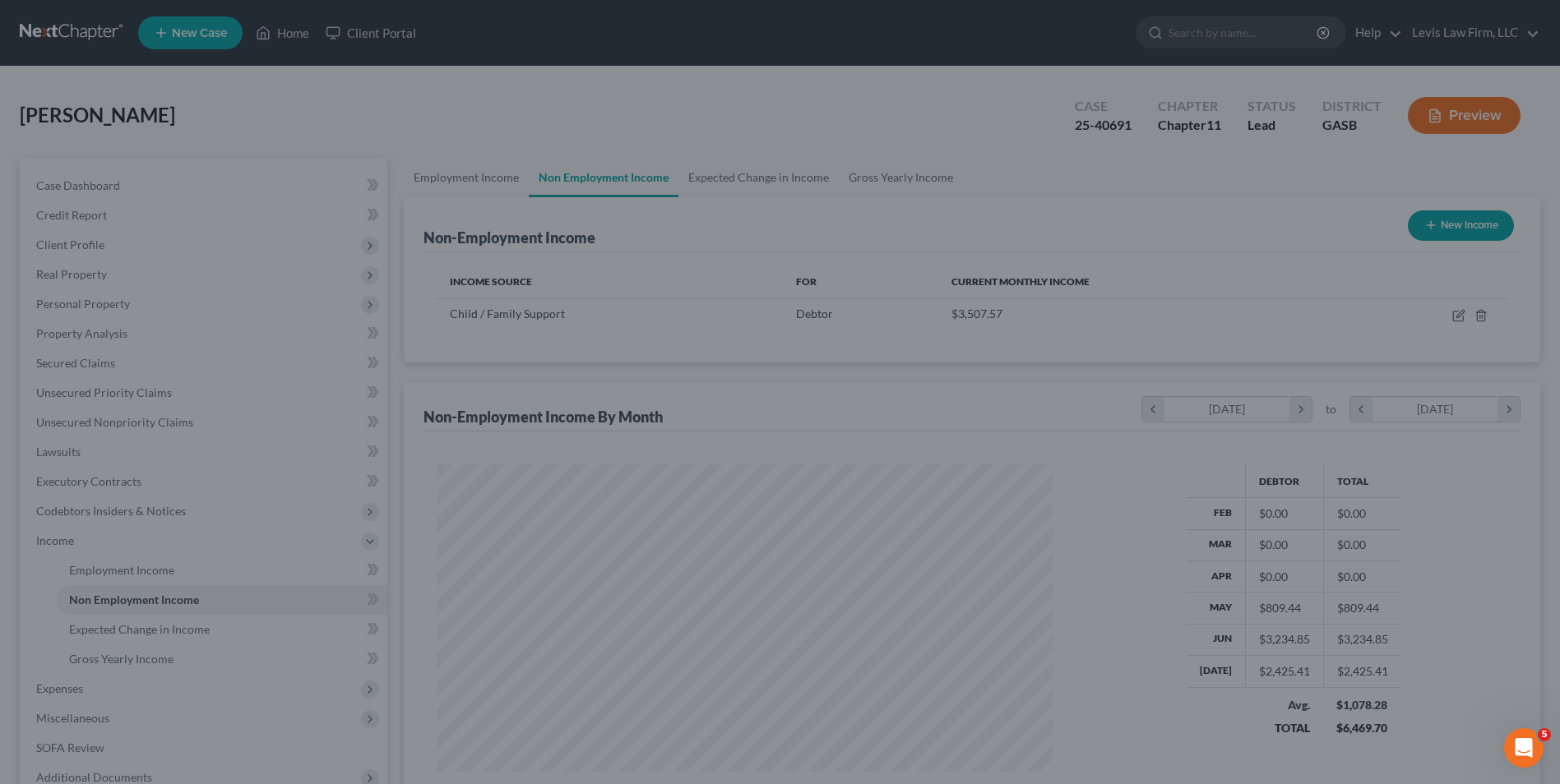
scroll to position [821786, 821857]
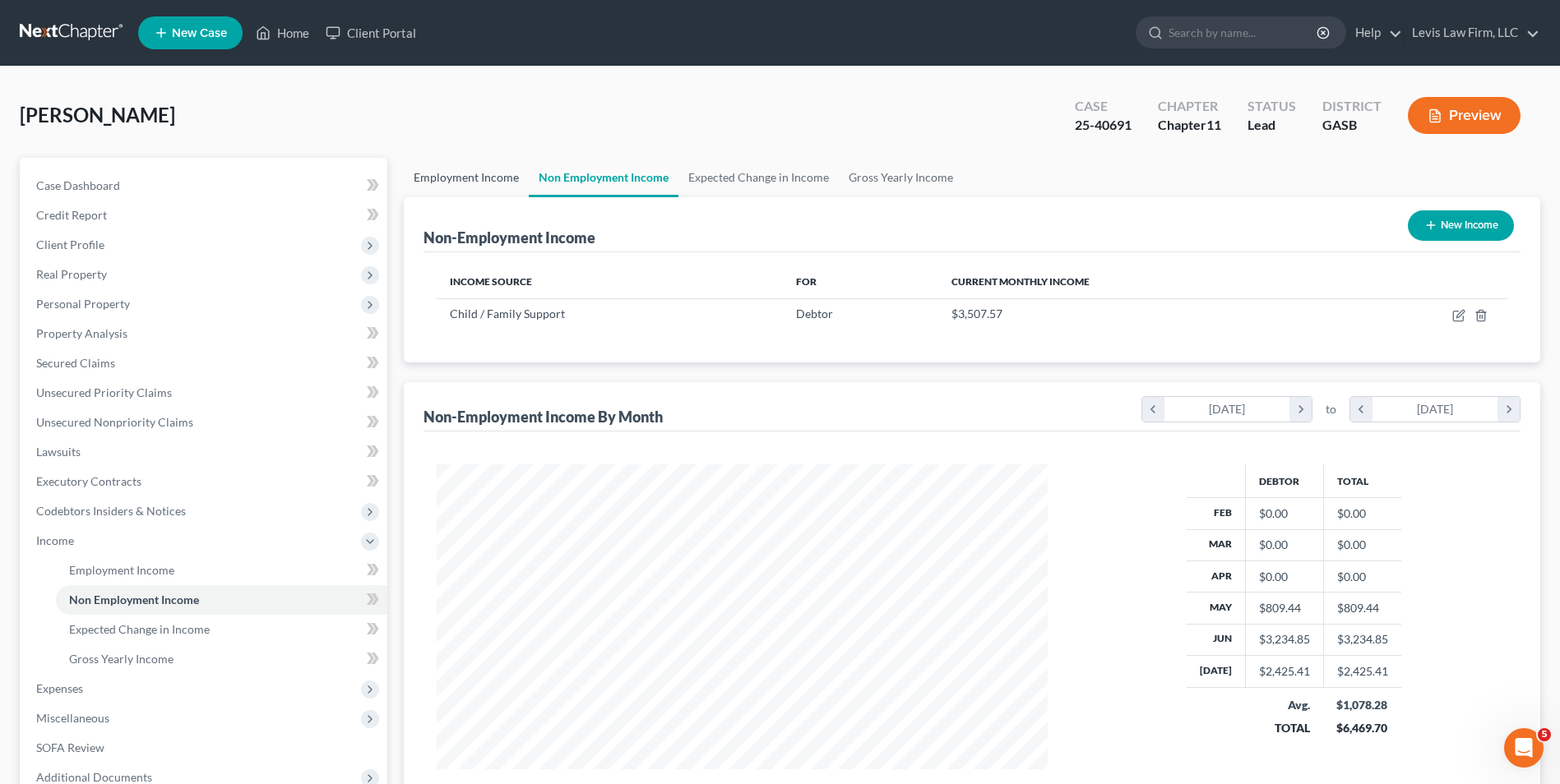
click at [460, 176] on link "Employment Income" at bounding box center [466, 177] width 125 height 39
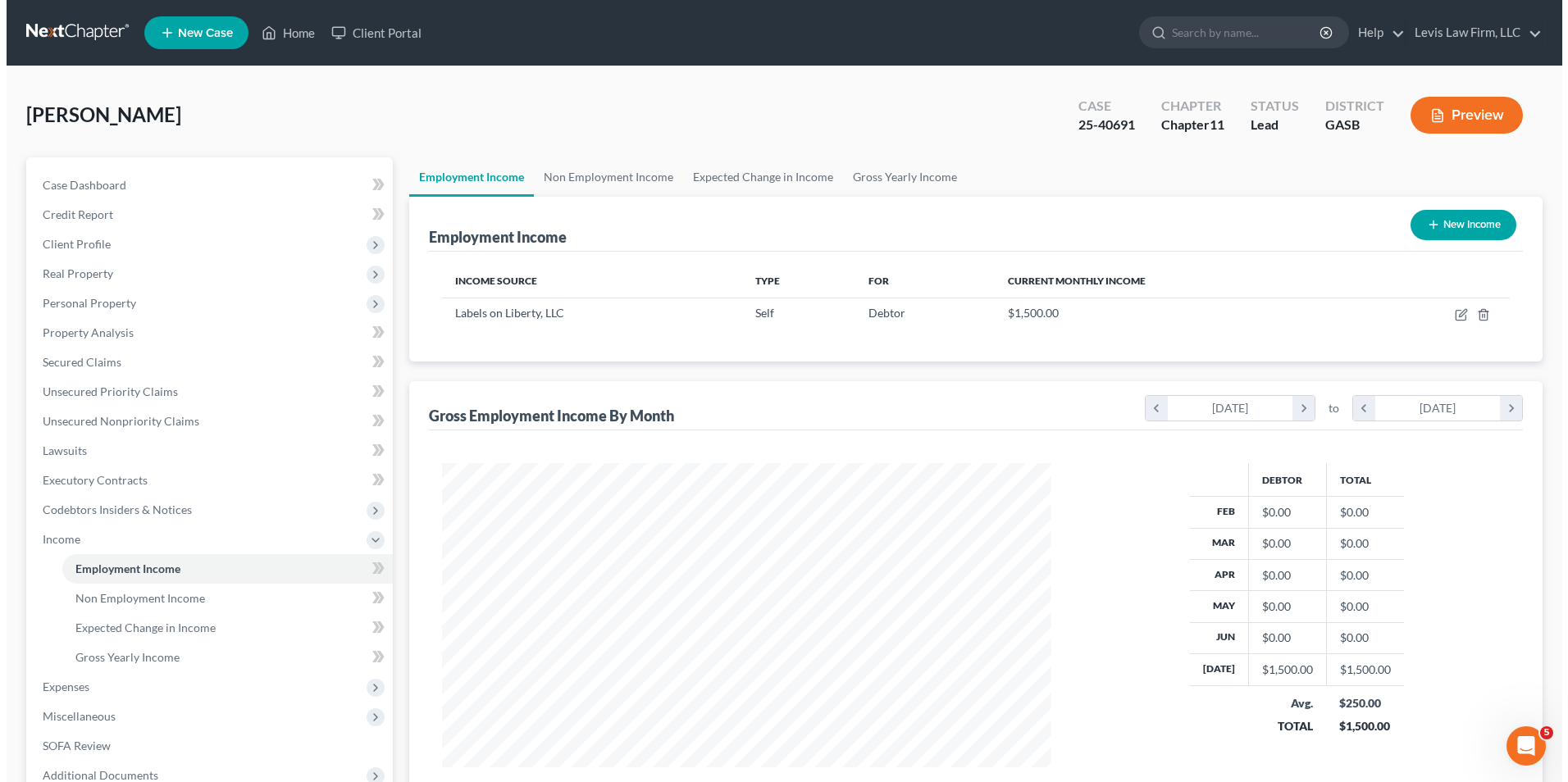
scroll to position [304, 641]
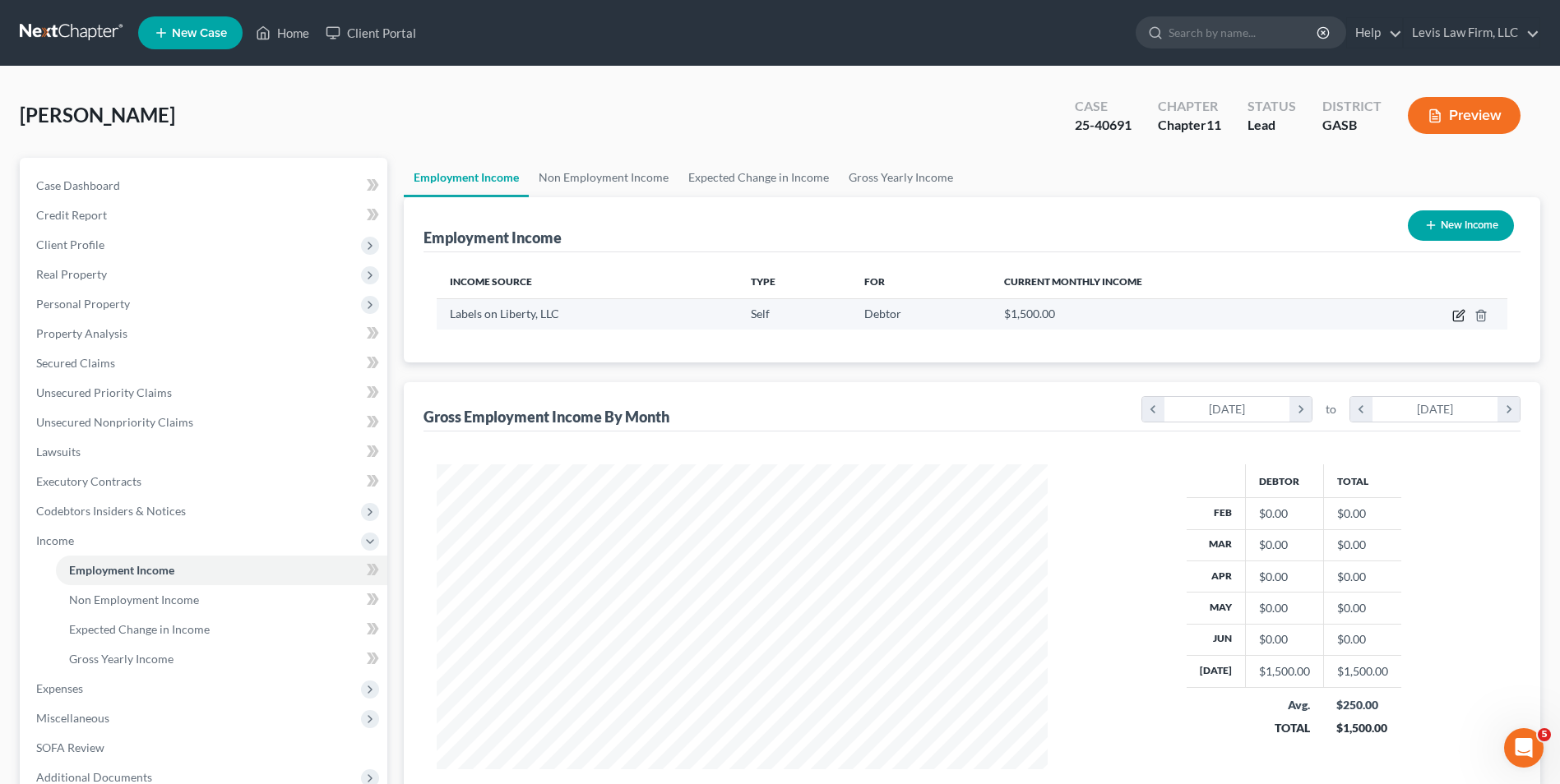
click at [1458, 317] on icon "button" at bounding box center [1460, 314] width 8 height 8
select select "1"
select select "10"
select select "0"
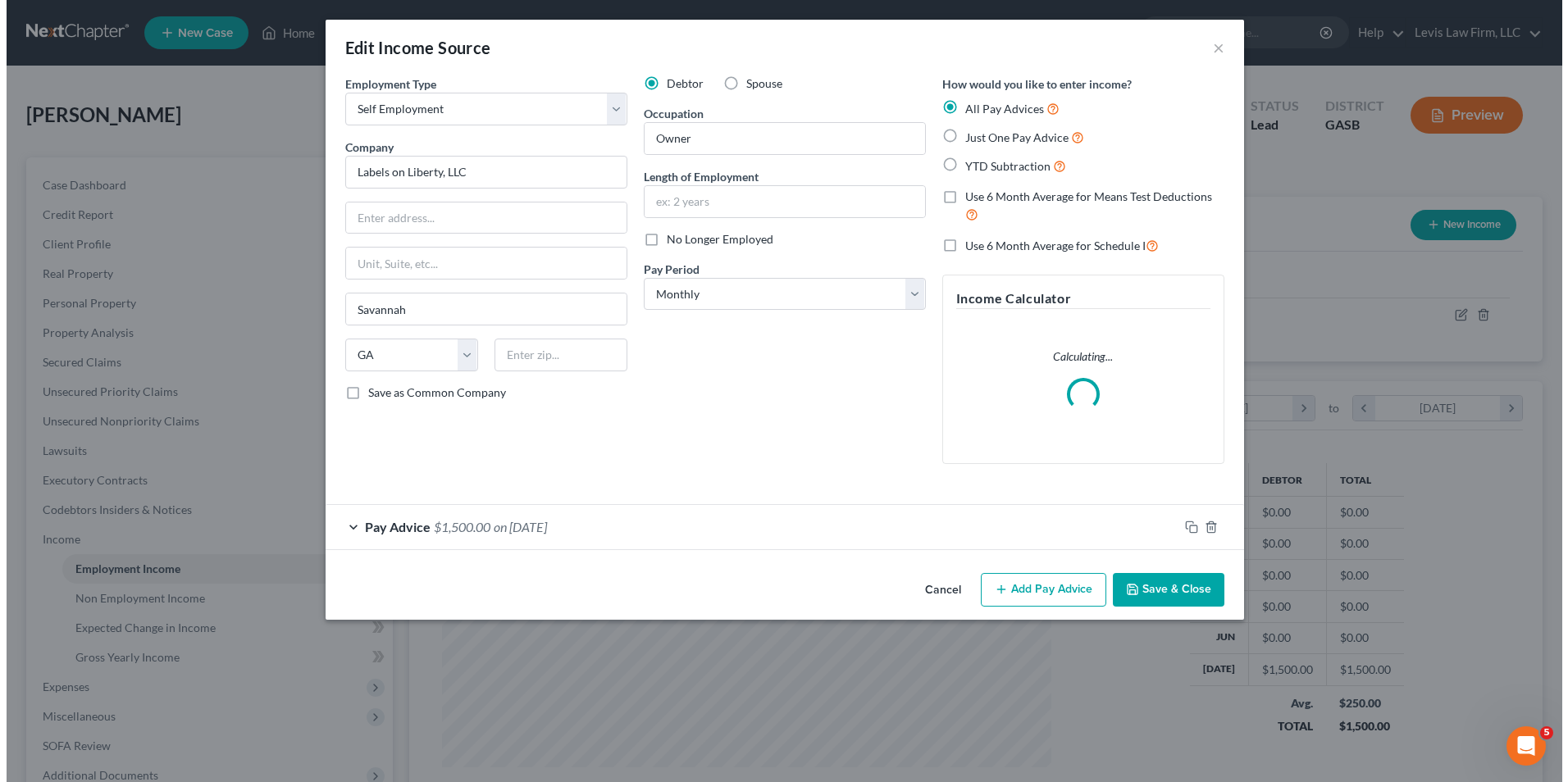
scroll to position [306, 648]
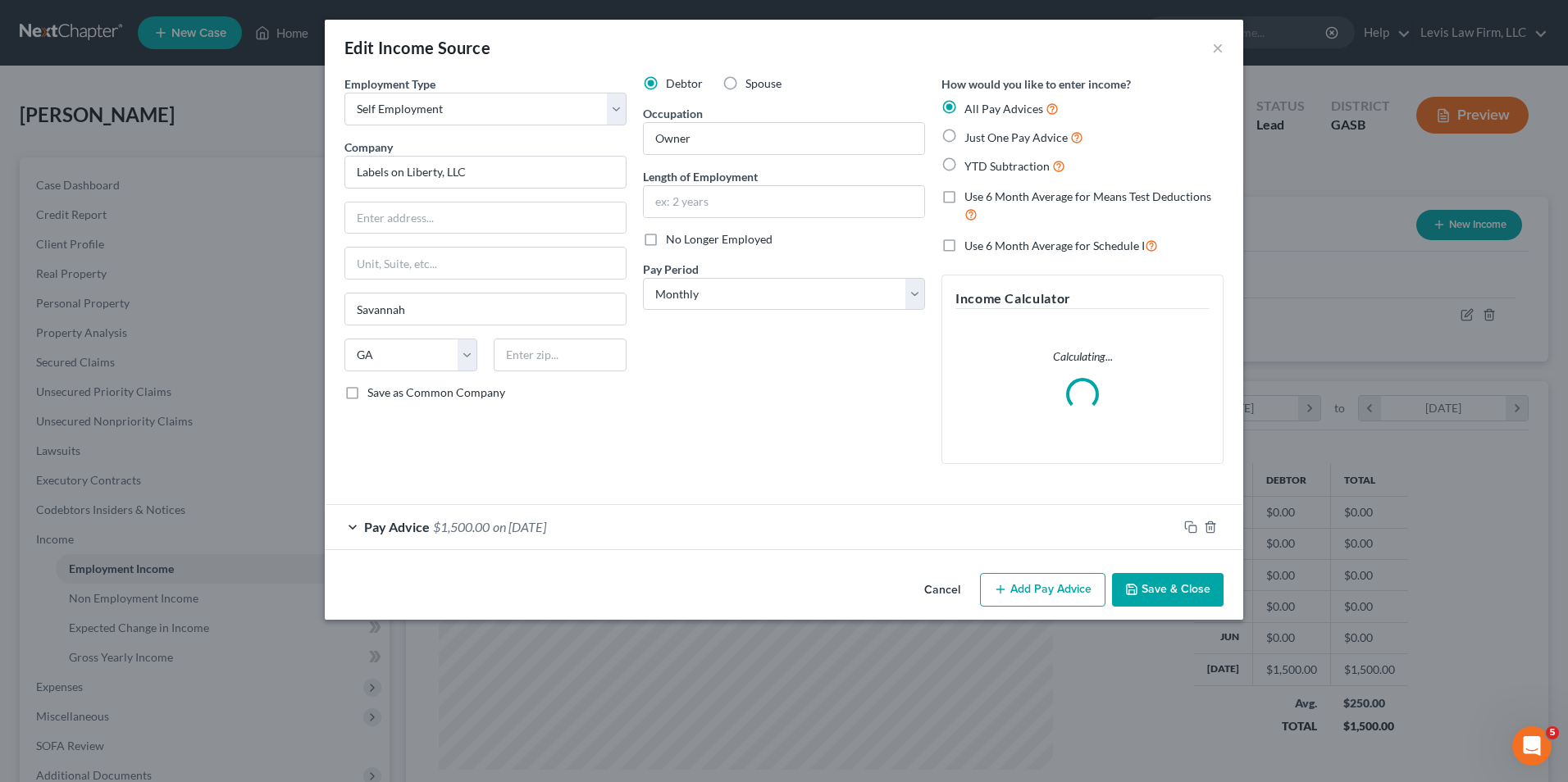
click at [1052, 594] on button "Add Pay Advice" at bounding box center [1042, 589] width 125 height 34
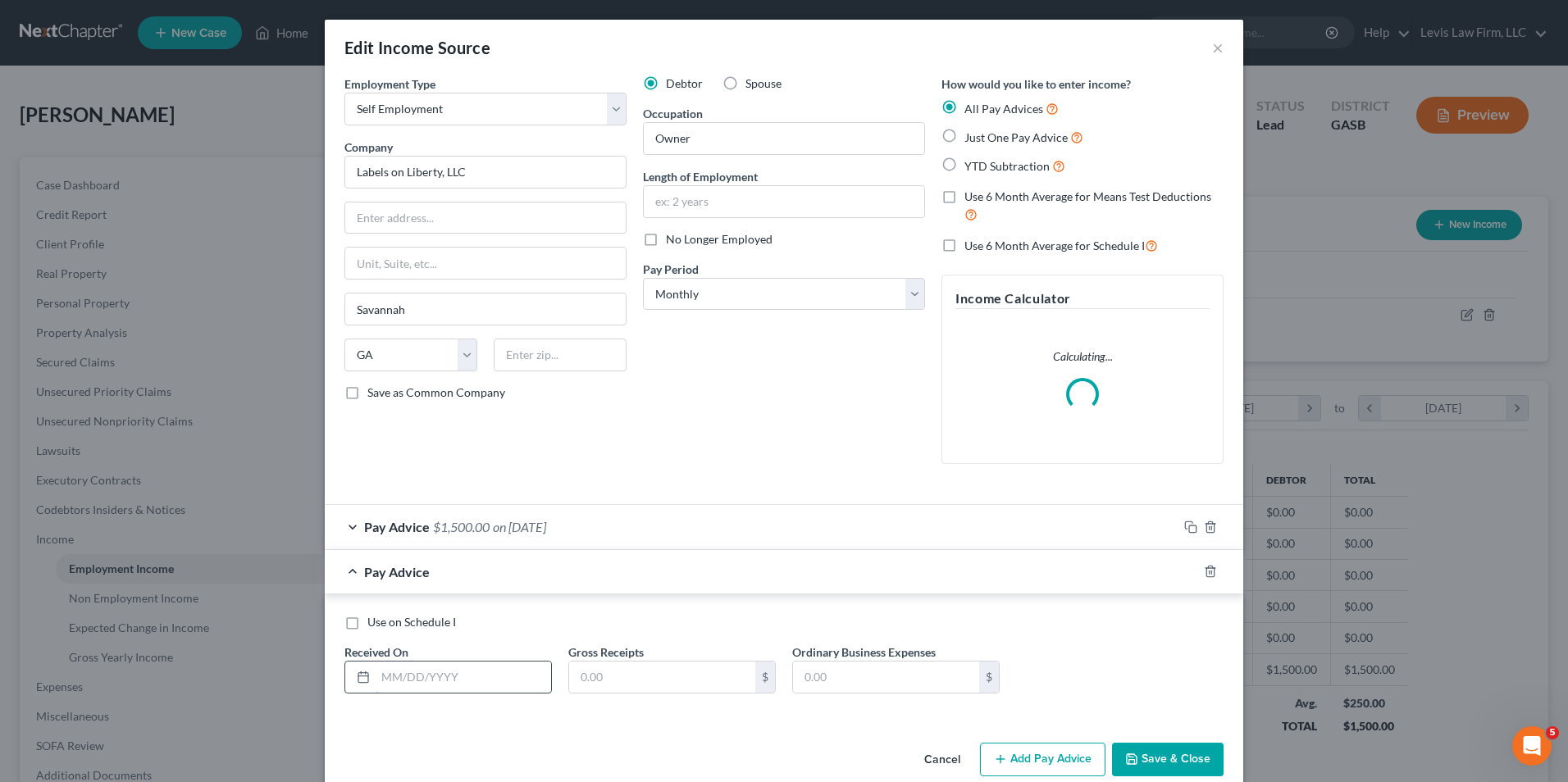
drag, startPoint x: 383, startPoint y: 677, endPoint x: 433, endPoint y: 670, distance: 50.5
click at [383, 676] on input "text" at bounding box center [463, 677] width 175 height 31
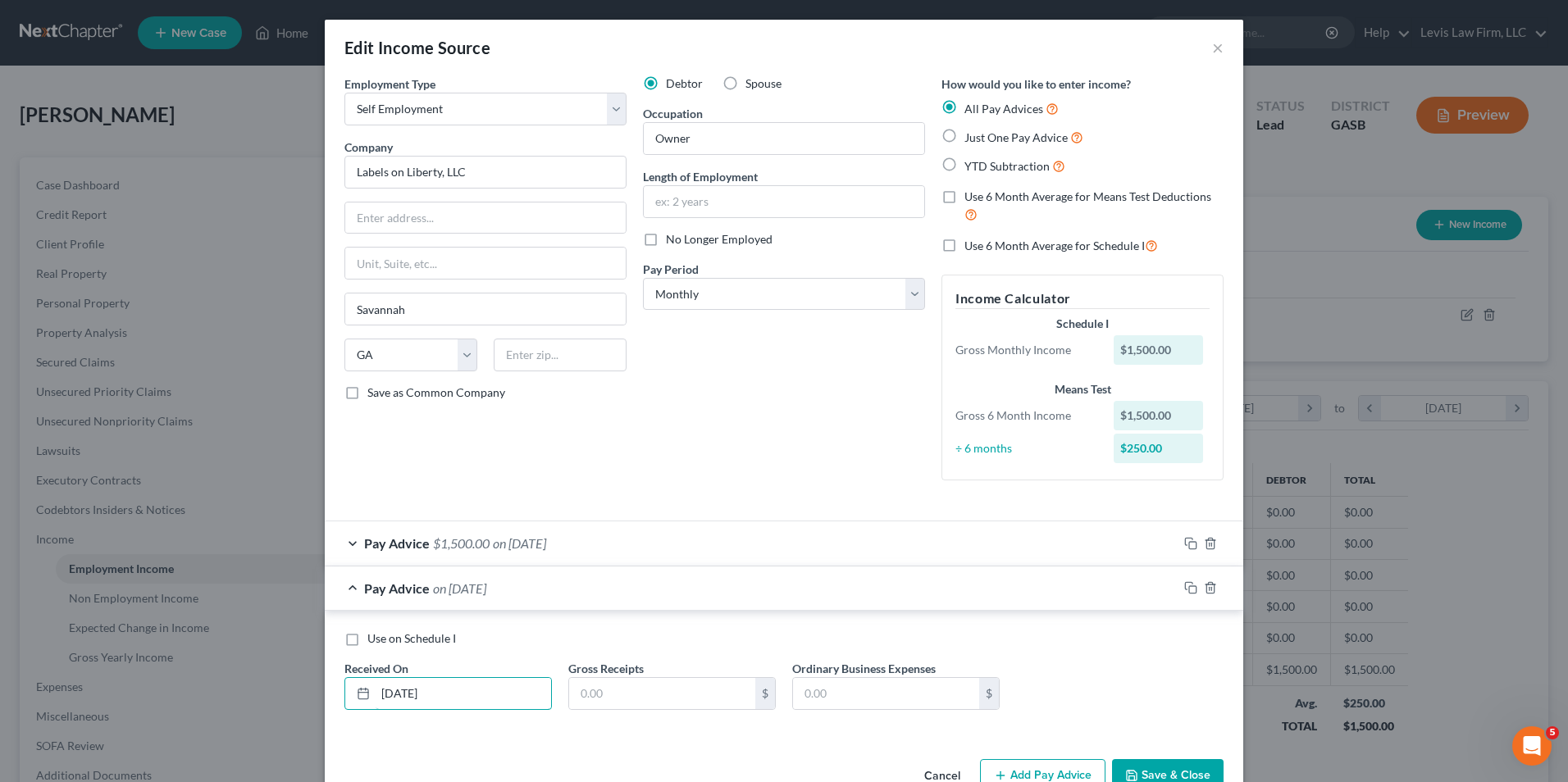
type input "06/06/2025"
type input "1,500.00"
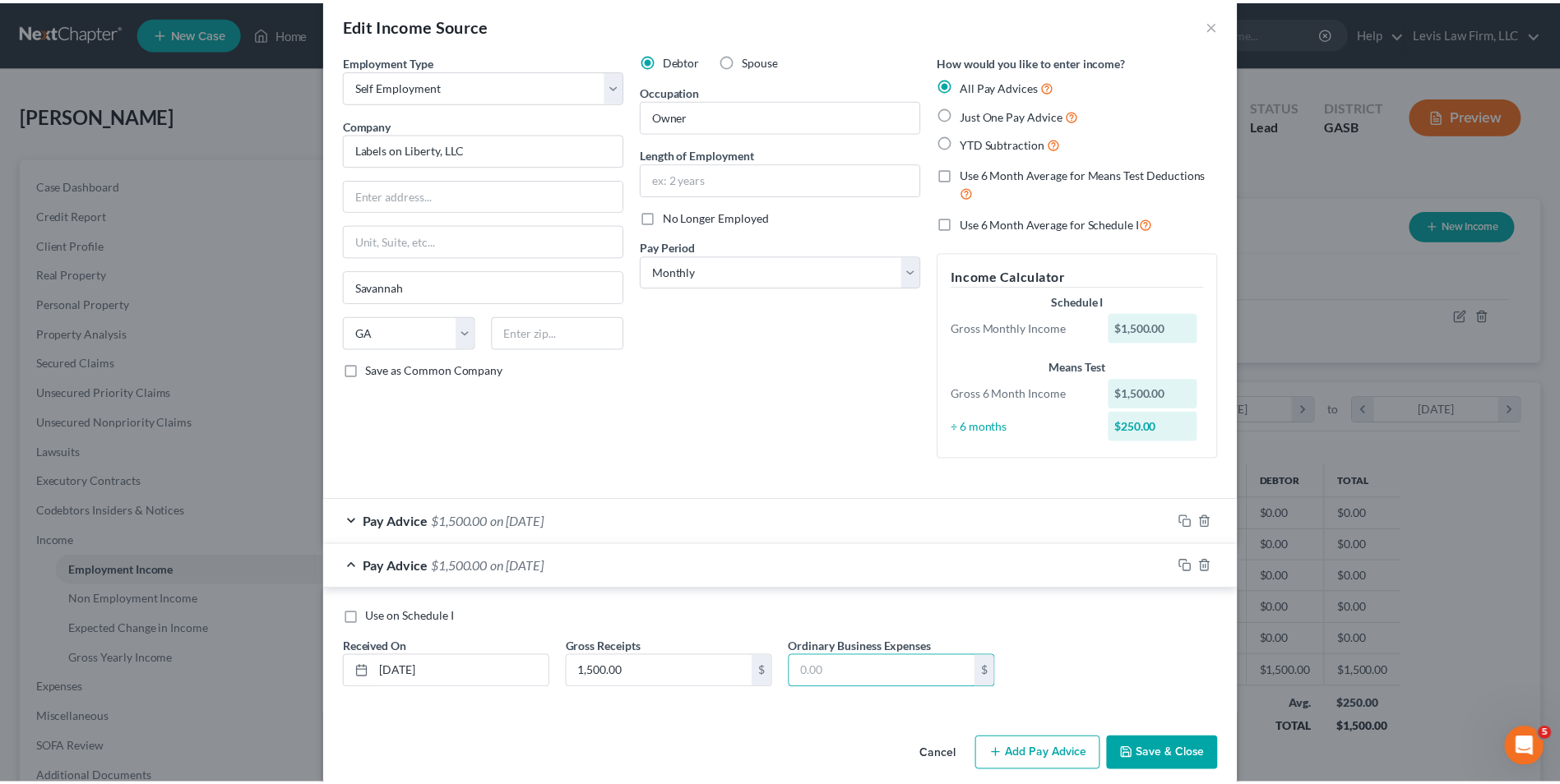
scroll to position [44, 0]
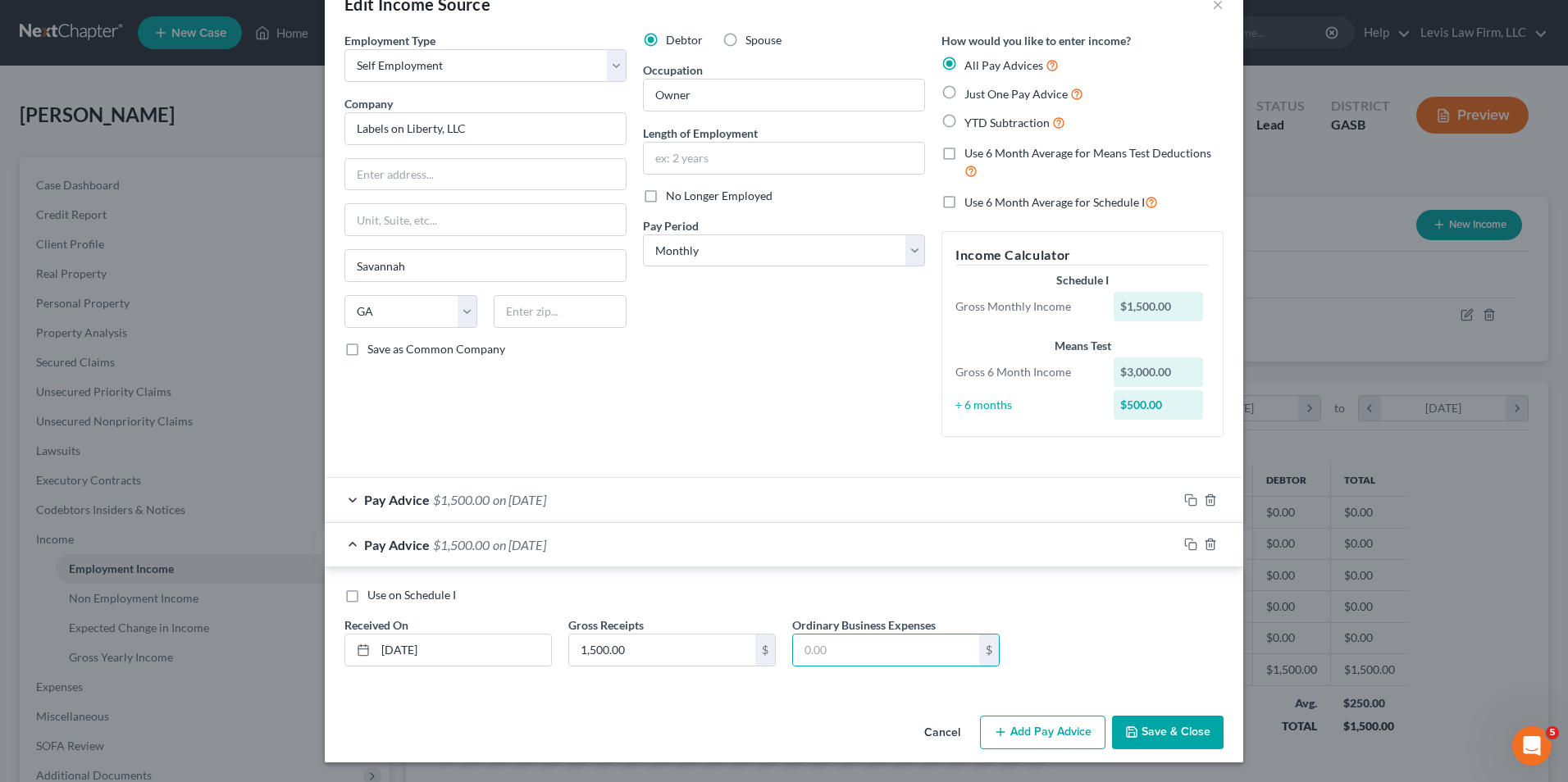
click at [1153, 734] on button "Save & Close" at bounding box center [1167, 732] width 112 height 34
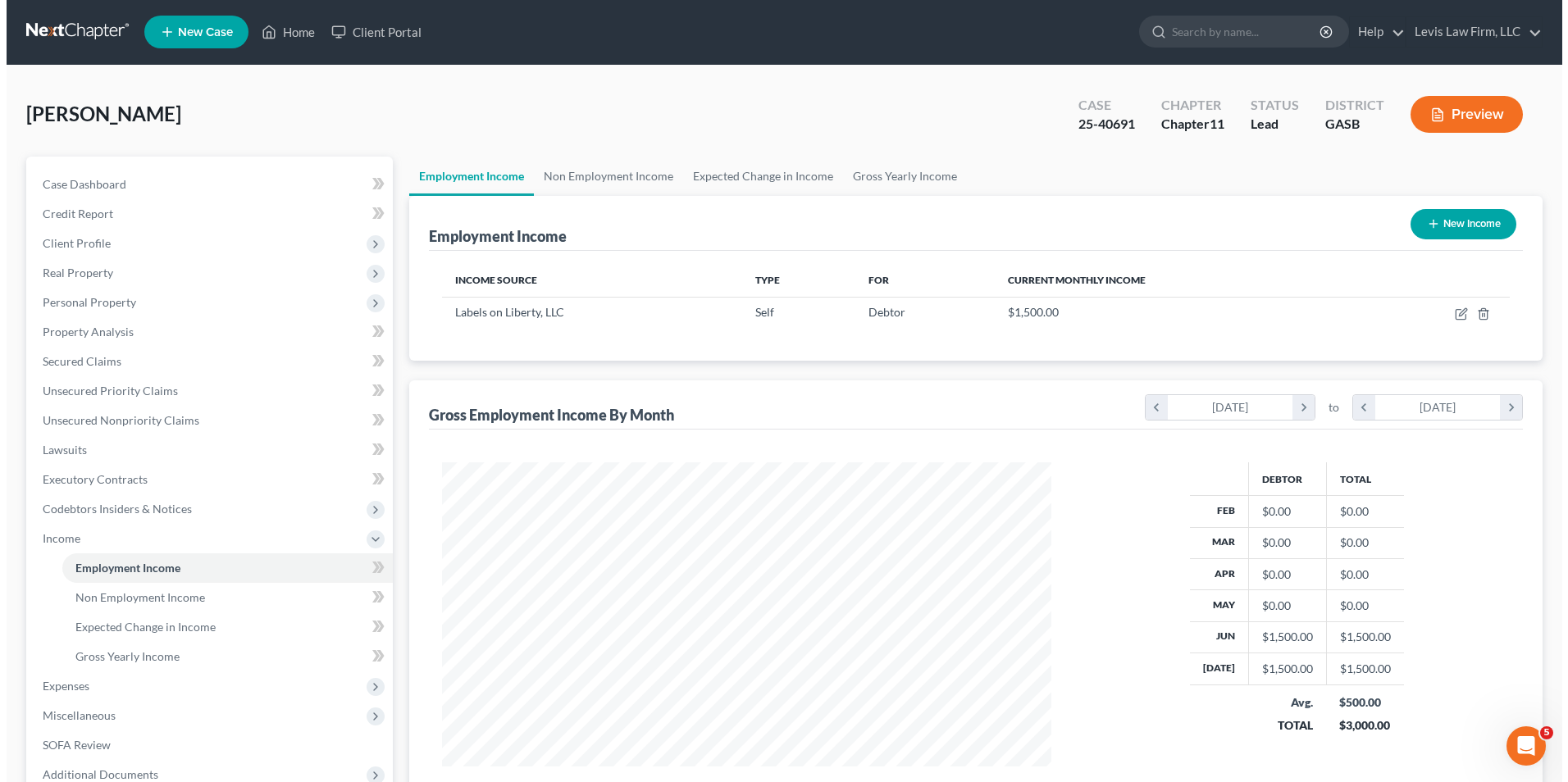
scroll to position [0, 0]
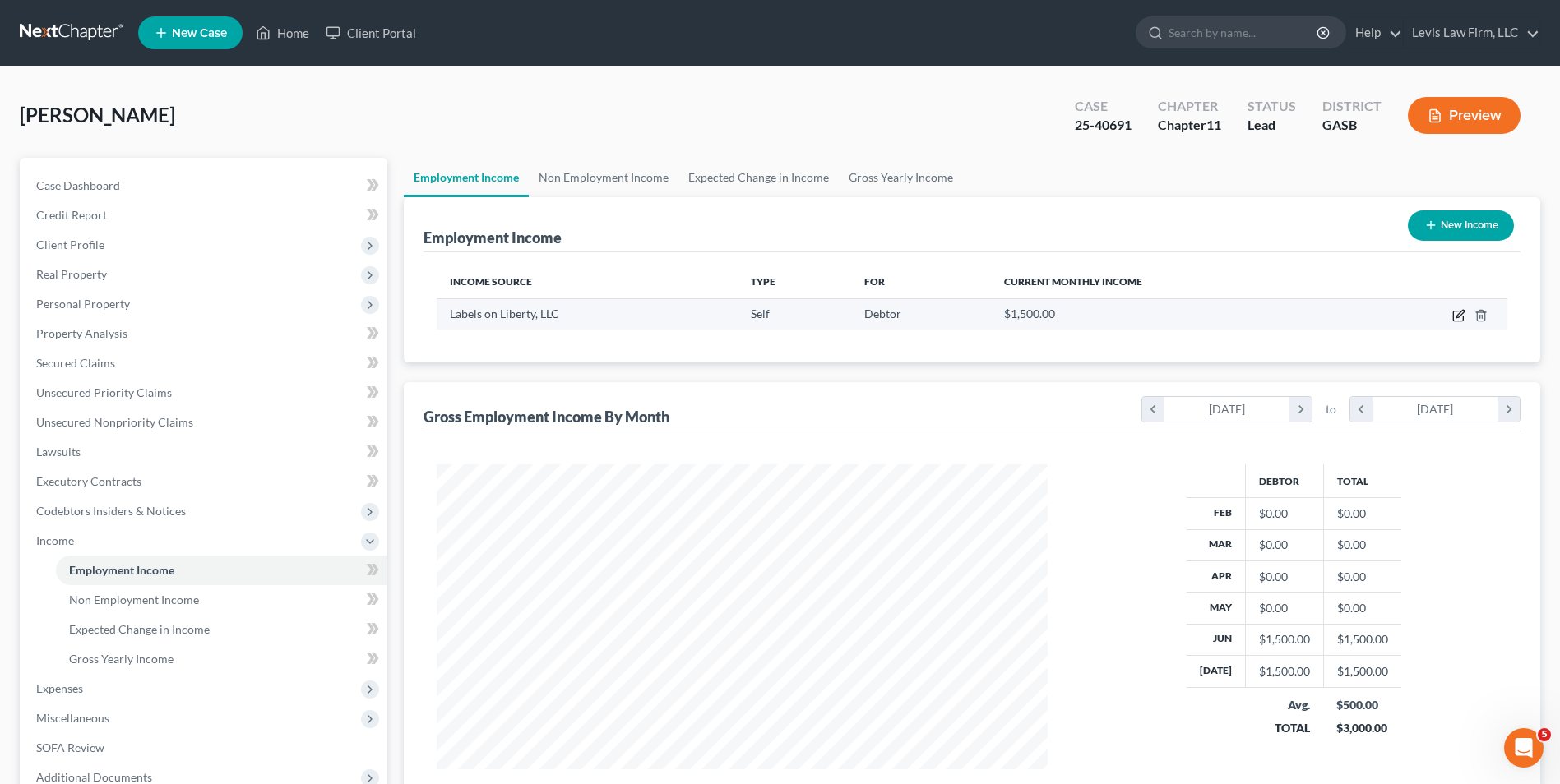
click at [1458, 317] on icon "button" at bounding box center [1460, 314] width 8 height 8
select select "1"
select select "10"
select select "0"
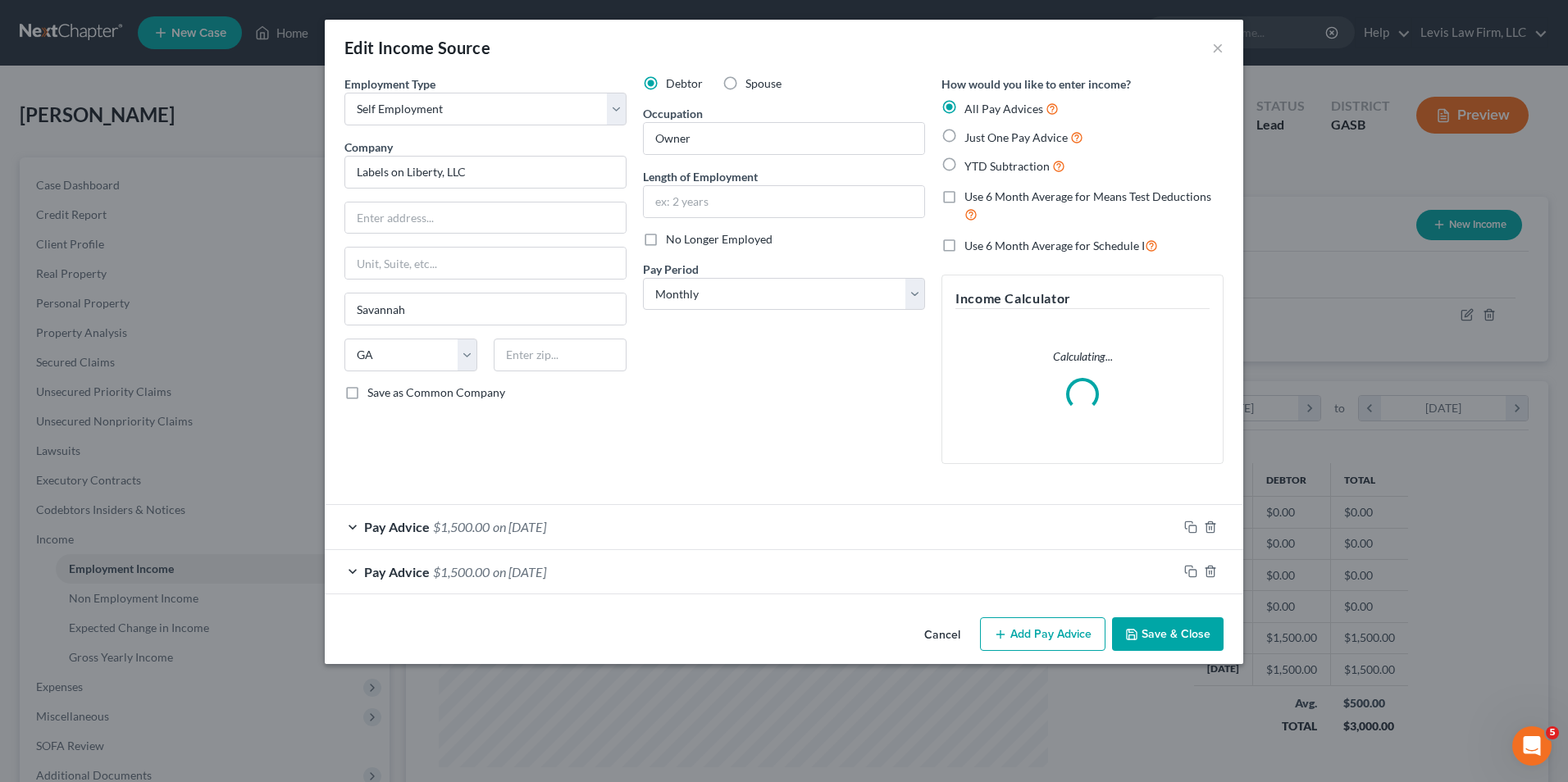
scroll to position [306, 648]
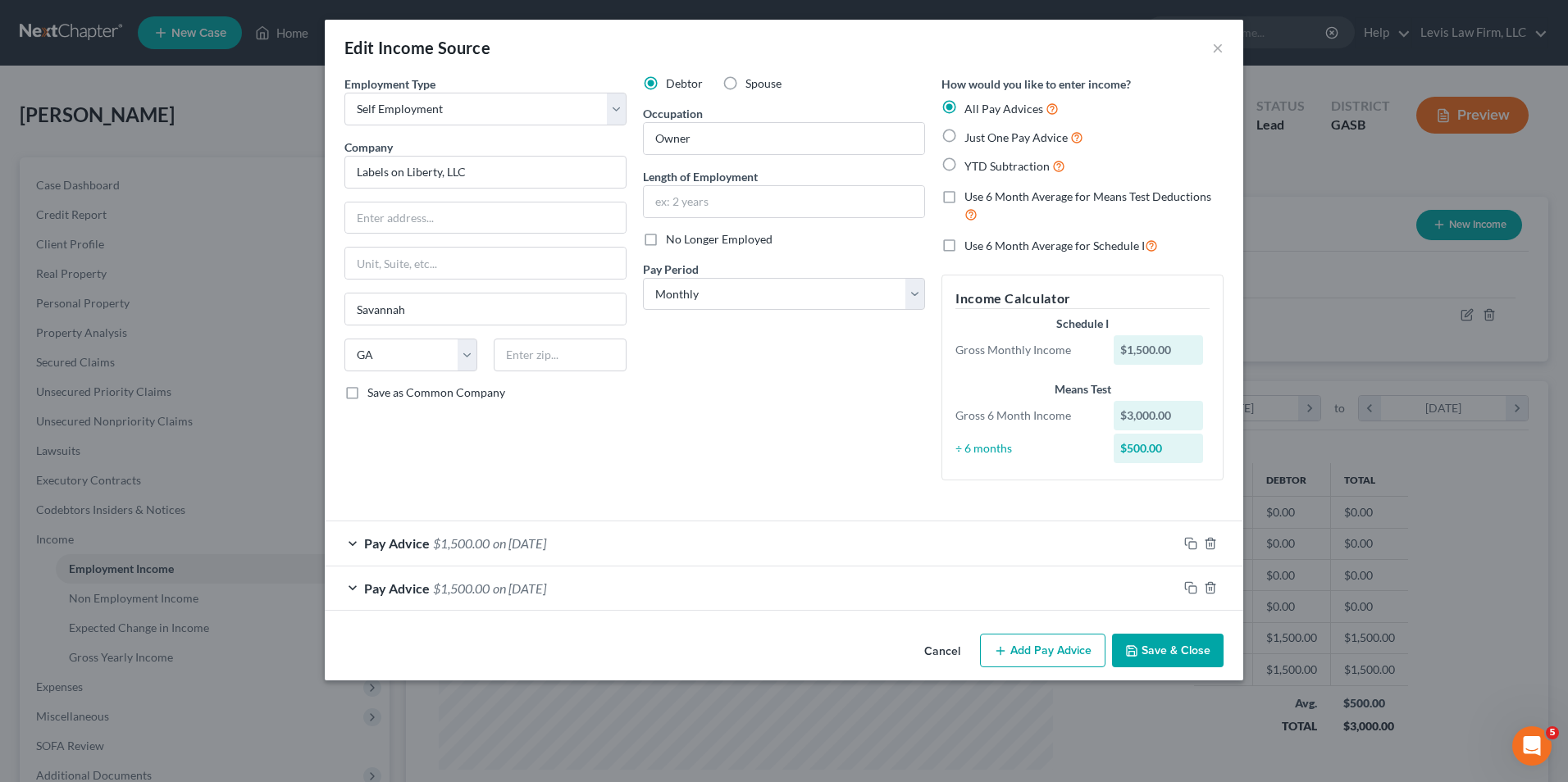
click at [1030, 644] on button "Add Pay Advice" at bounding box center [1042, 651] width 125 height 34
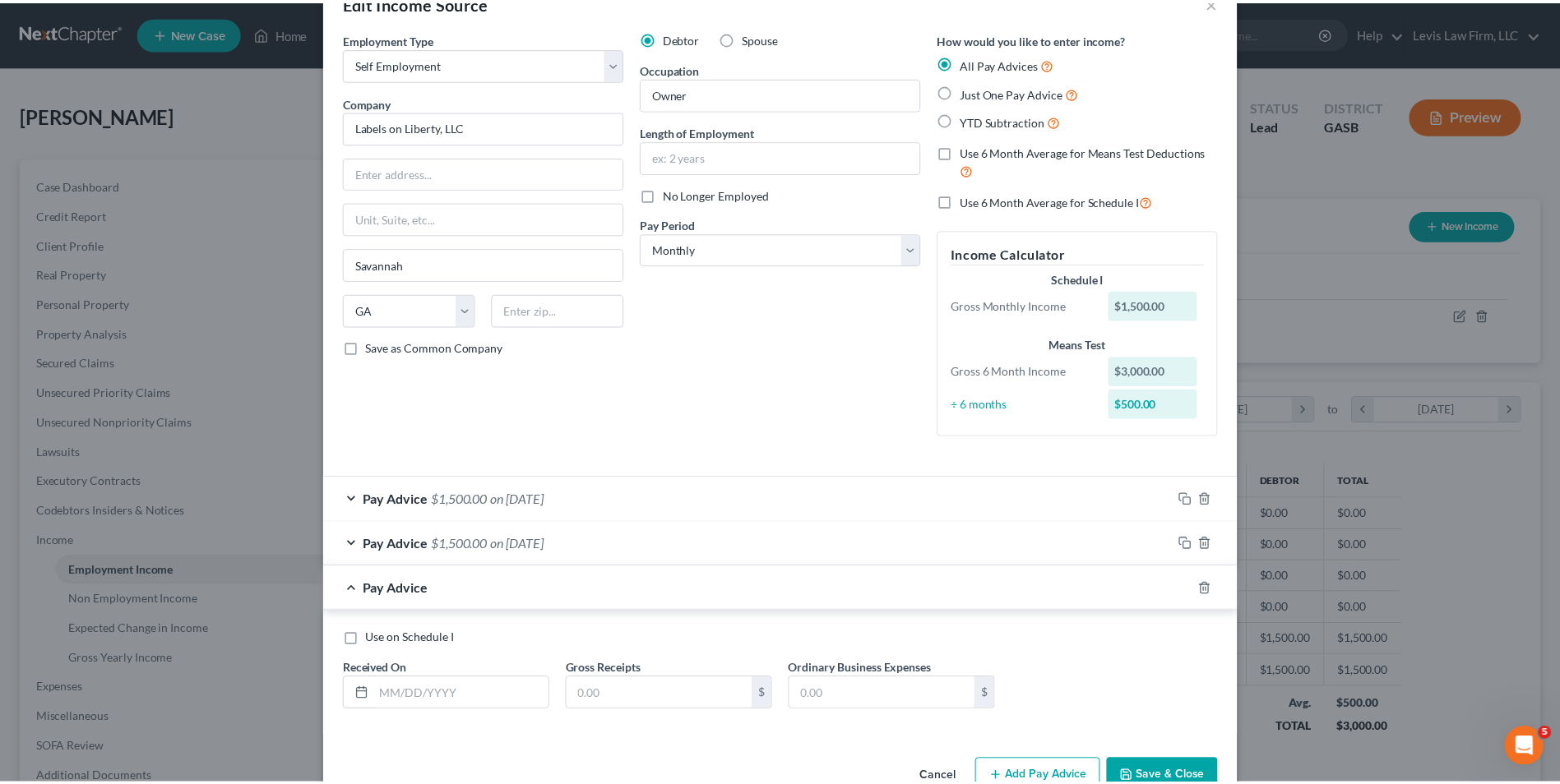
scroll to position [89, 0]
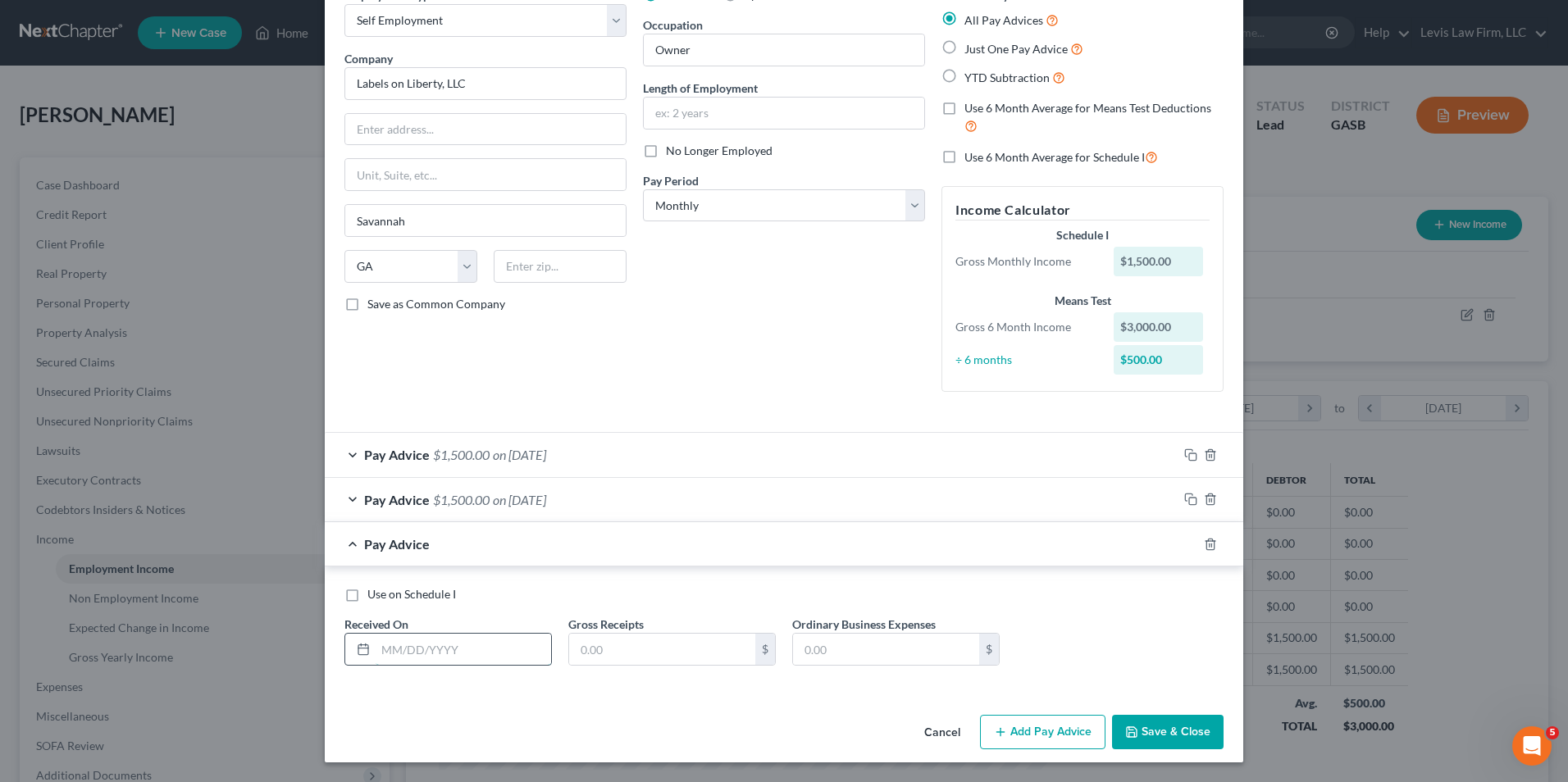
drag, startPoint x: 375, startPoint y: 651, endPoint x: 405, endPoint y: 640, distance: 32.0
click at [375, 651] on input "text" at bounding box center [463, 650] width 175 height 31
type input "05/05/2025"
type input "1,700.00"
click at [1161, 732] on button "Save & Close" at bounding box center [1167, 731] width 112 height 34
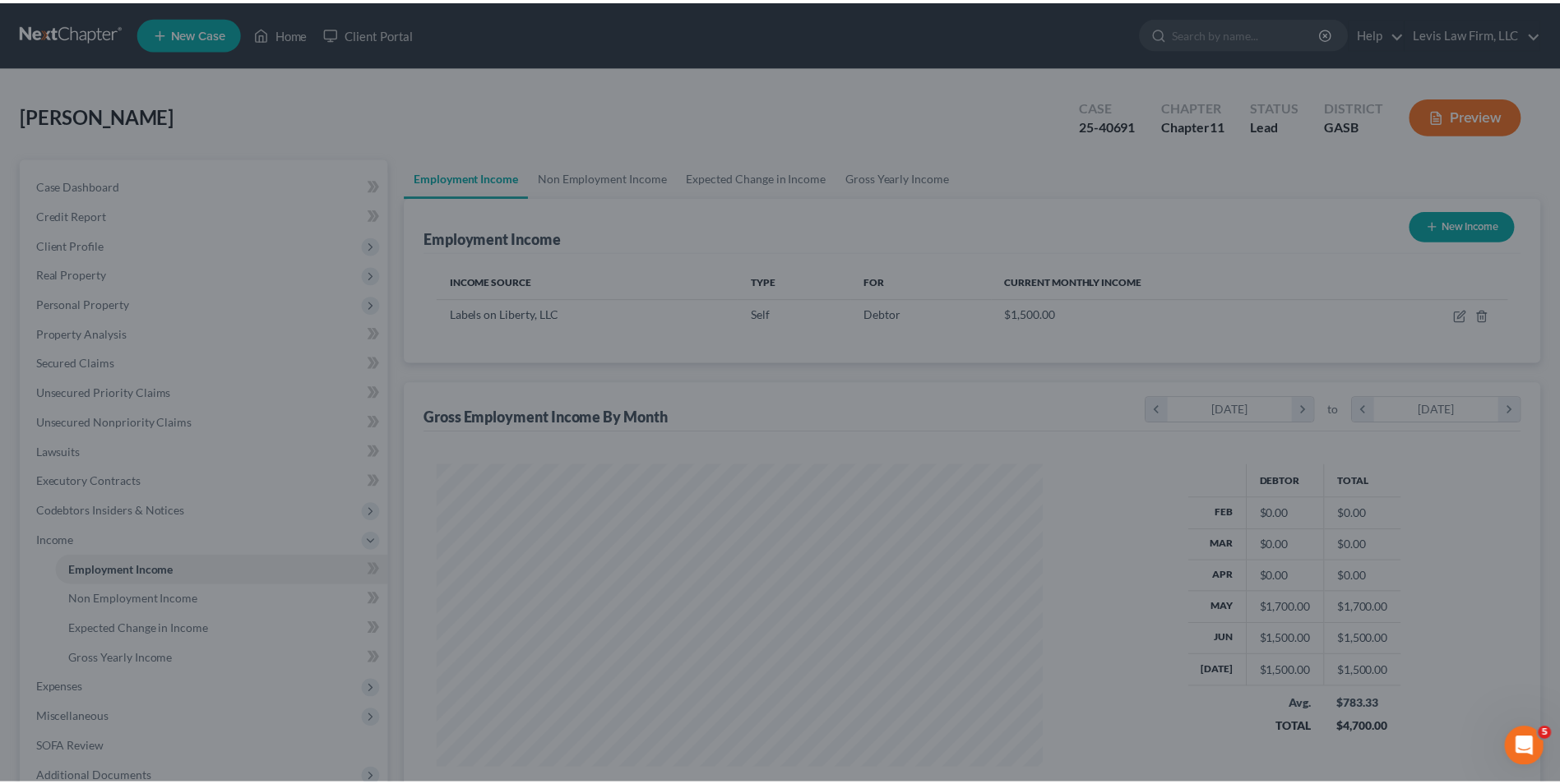
scroll to position [821786, 821857]
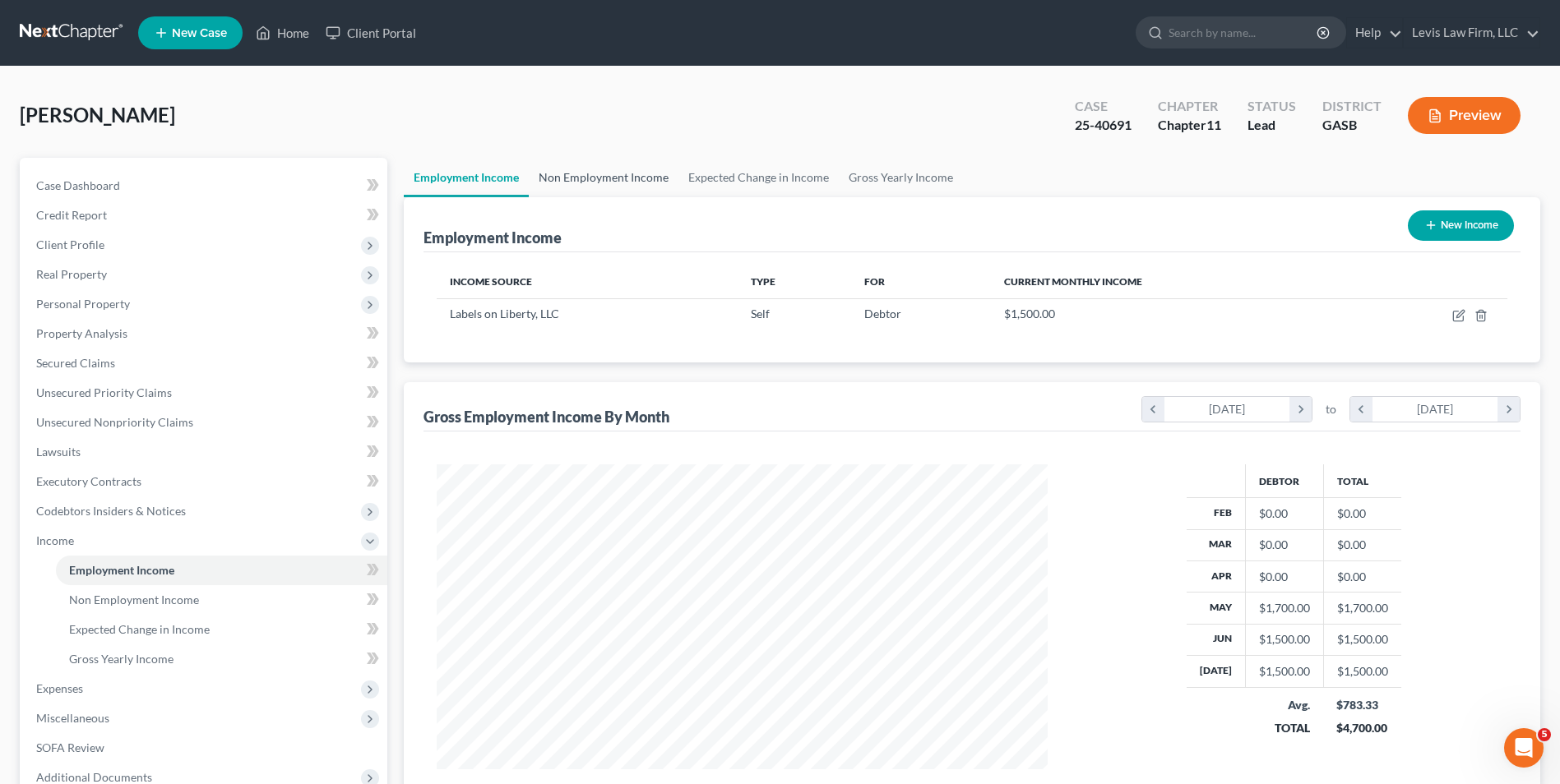
click at [605, 176] on link "Non Employment Income" at bounding box center [603, 177] width 149 height 39
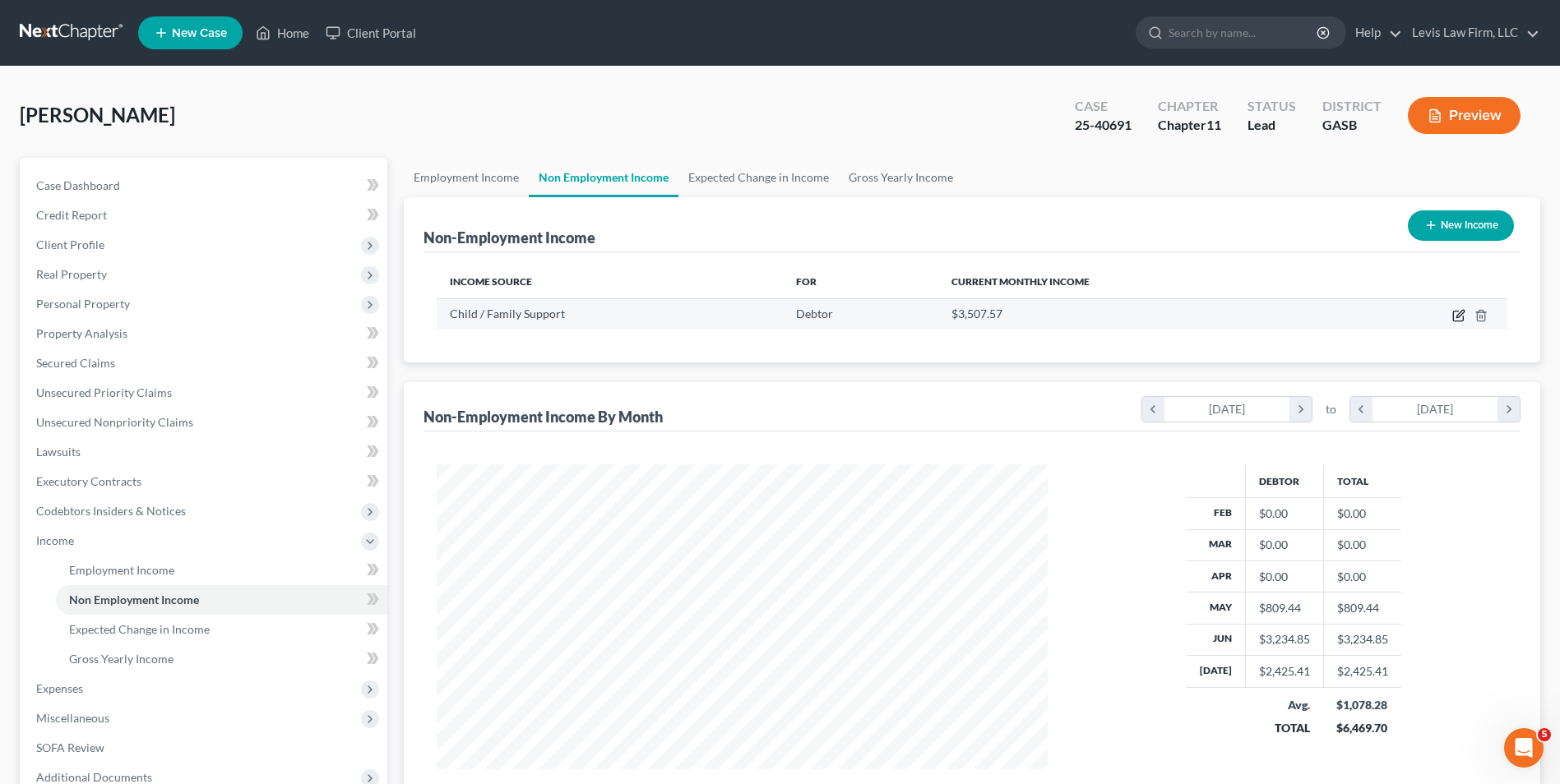
click at [1462, 317] on icon "button" at bounding box center [1459, 315] width 13 height 13
select select "7"
select select "3"
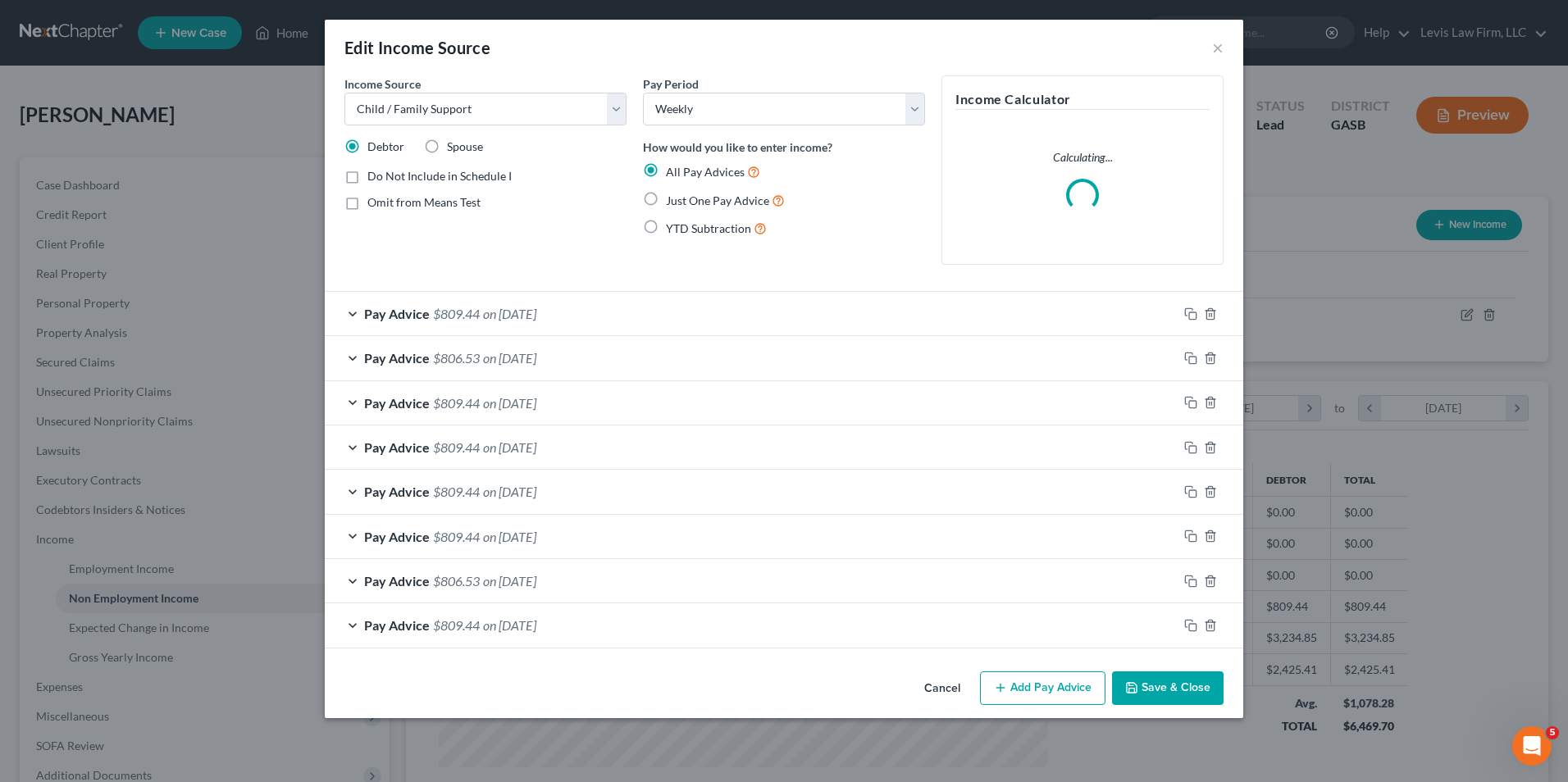
scroll to position [306, 648]
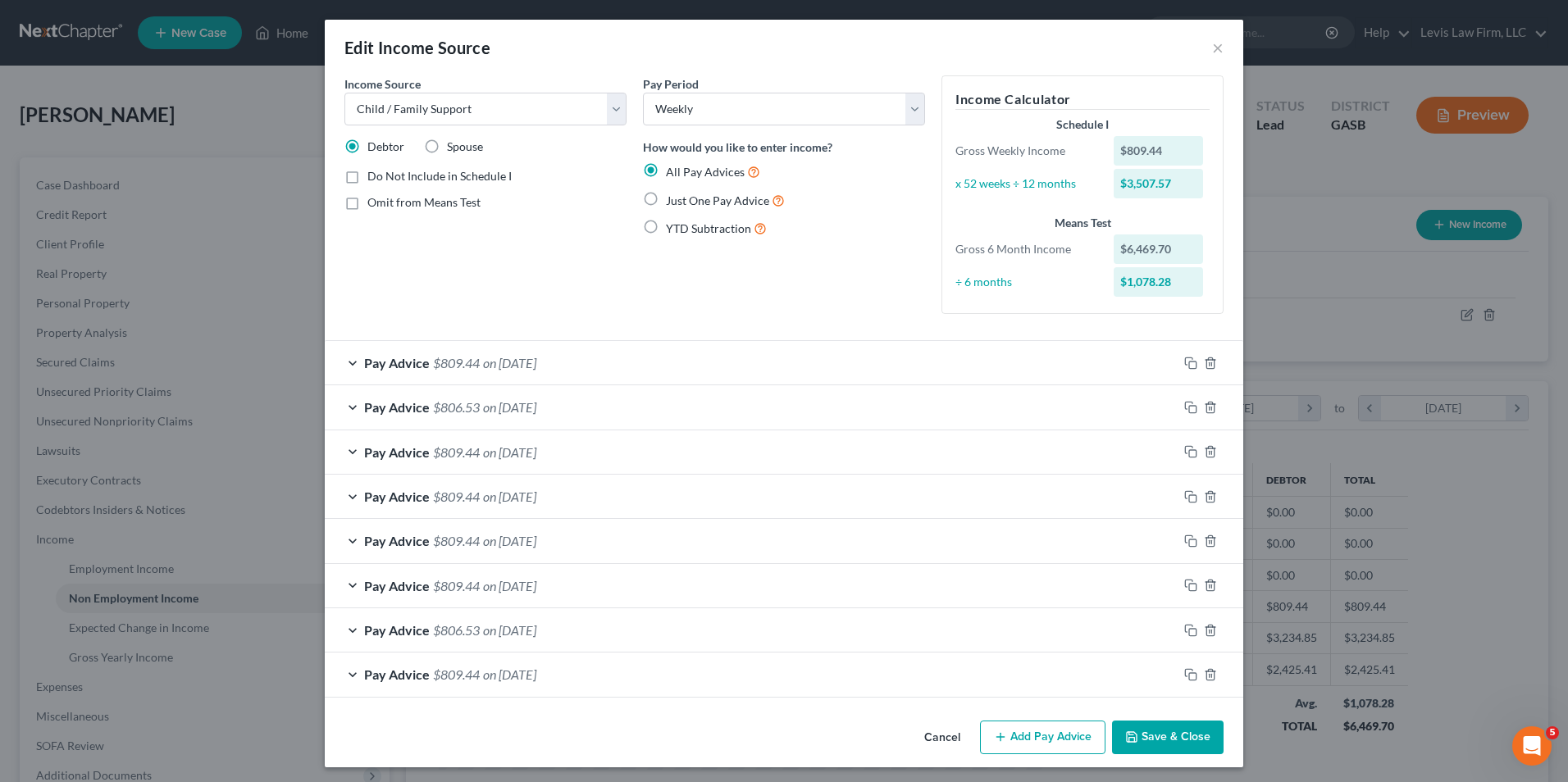
click at [1067, 736] on button "Add Pay Advice" at bounding box center [1042, 737] width 125 height 34
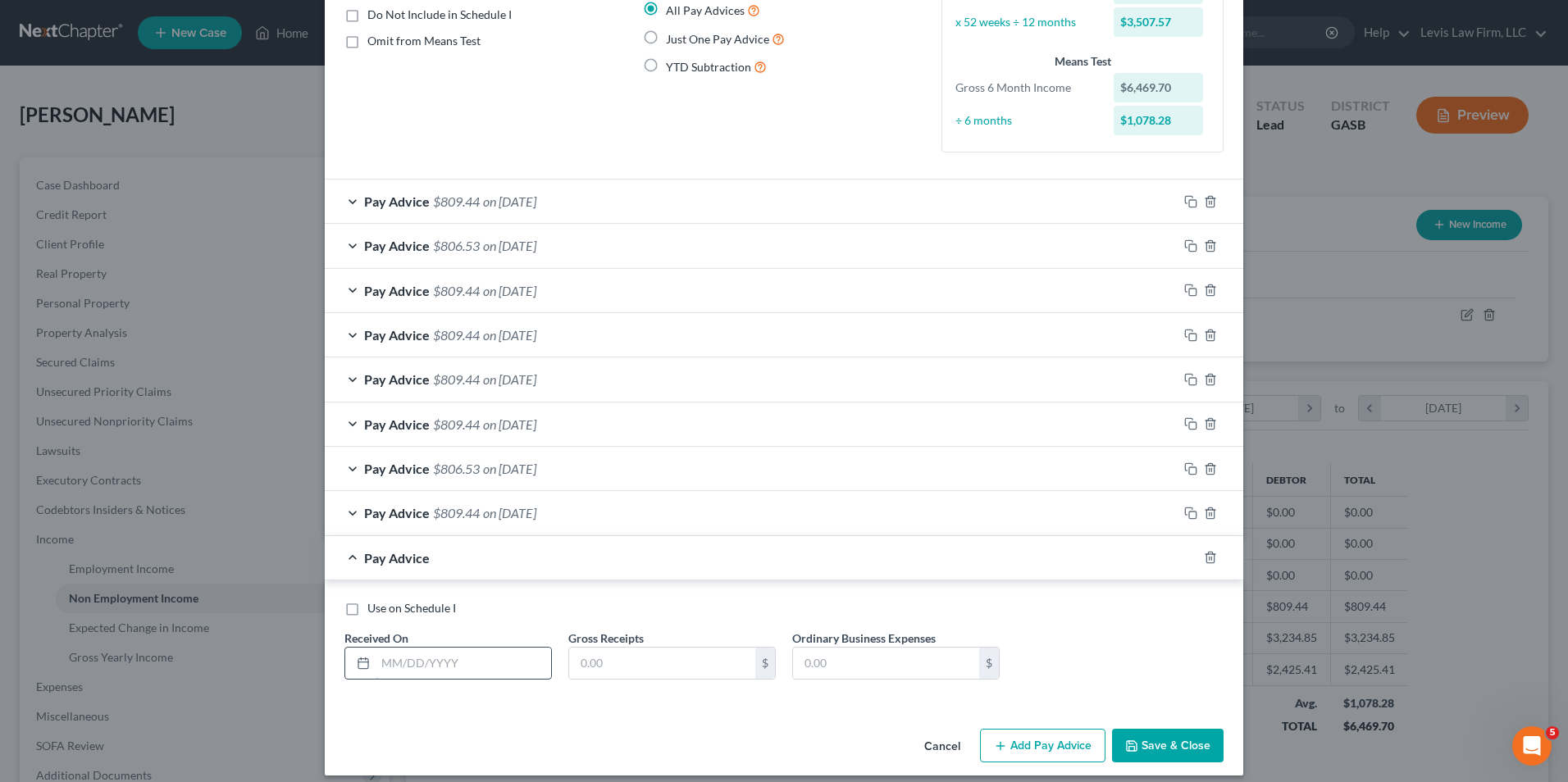
scroll to position [175, 0]
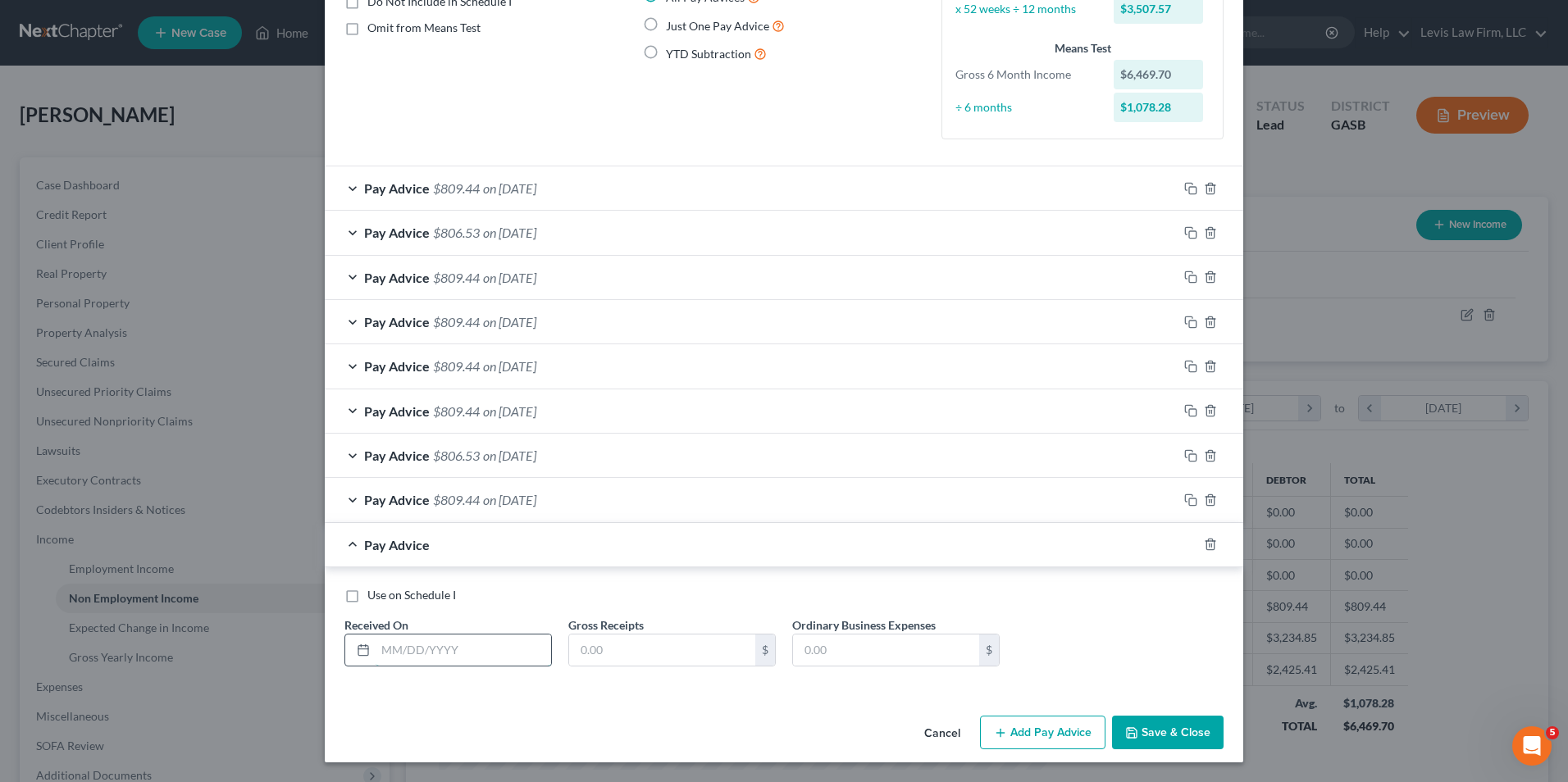
click at [375, 651] on input "text" at bounding box center [463, 651] width 175 height 31
type input "5/12/2025"
type input "806.53"
click at [1000, 734] on icon "button" at bounding box center [1000, 732] width 13 height 13
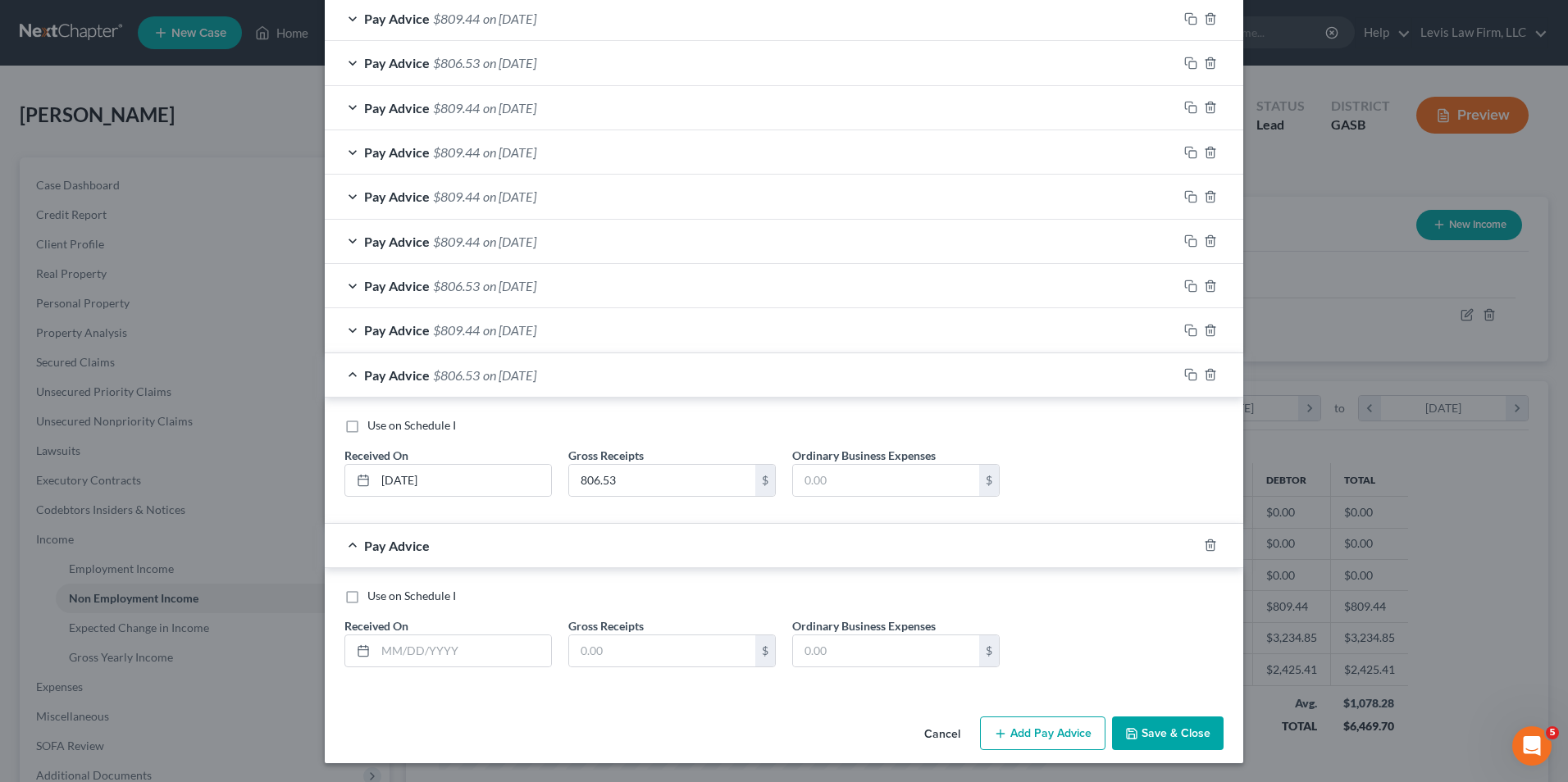
scroll to position [345, 0]
click at [378, 651] on input "text" at bounding box center [463, 651] width 175 height 31
type input "5/14/2025"
type input "809.44"
click at [1061, 734] on button "Add Pay Advice" at bounding box center [1042, 732] width 125 height 34
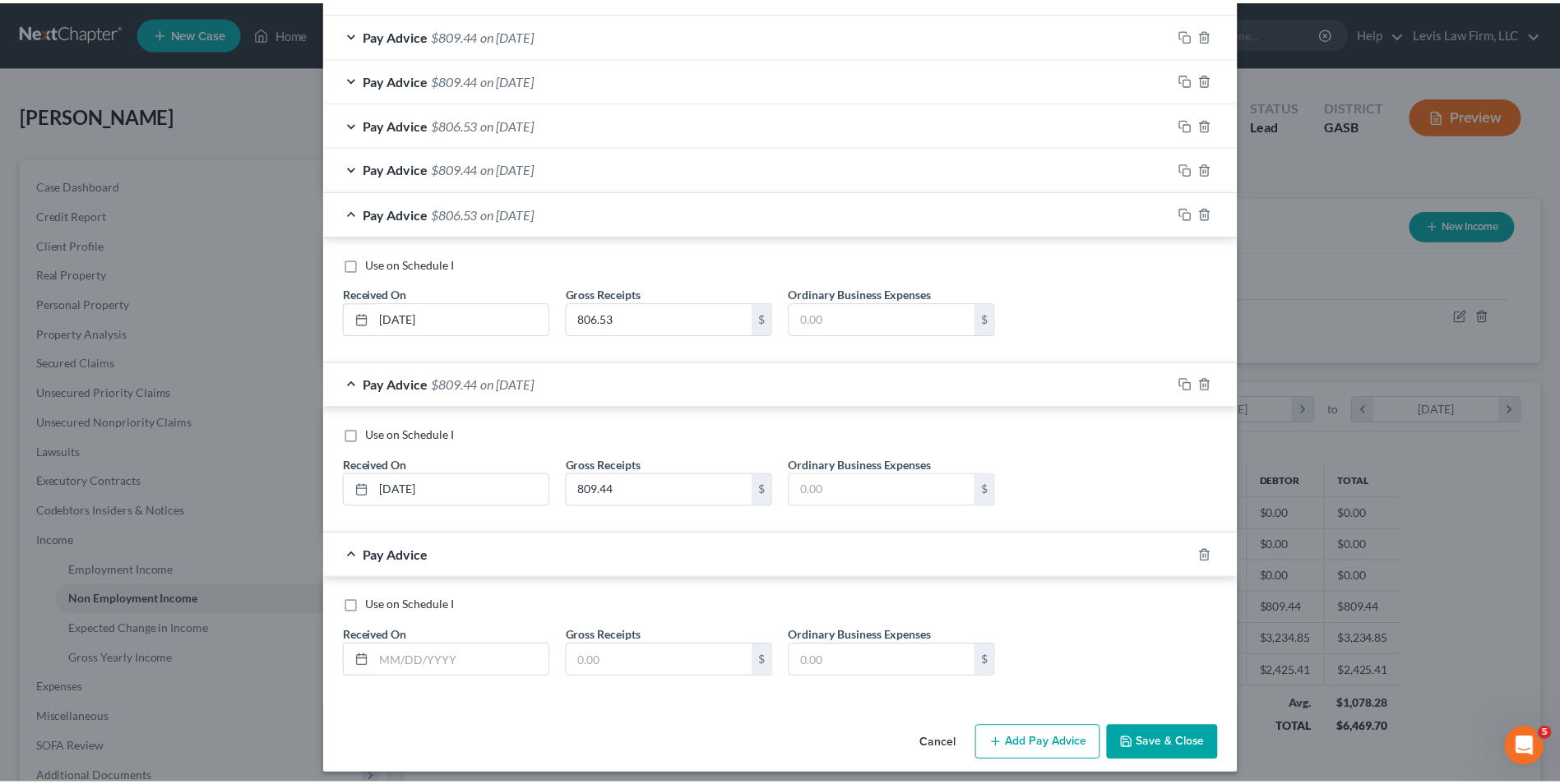
scroll to position [518, 0]
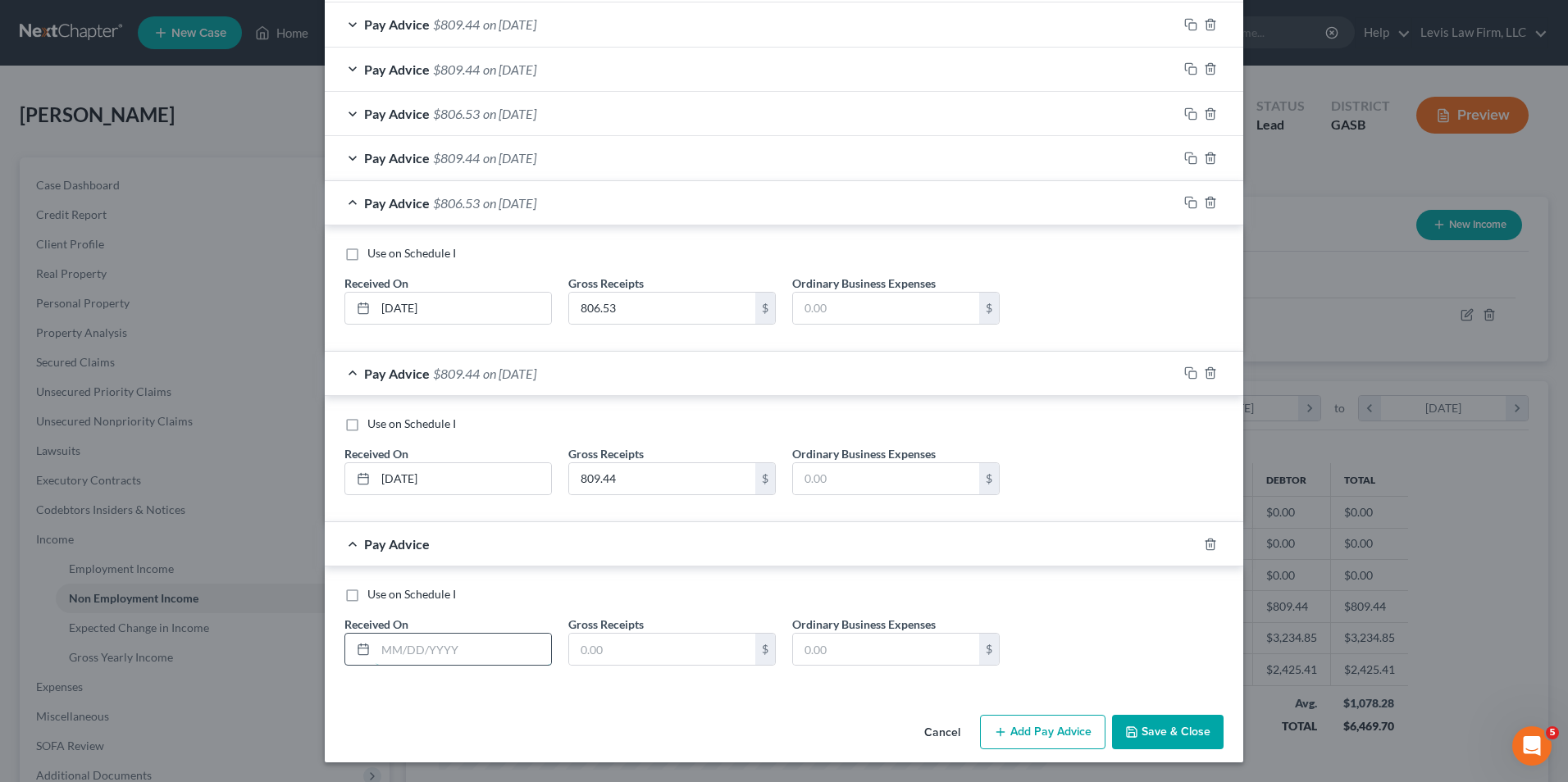
click at [378, 651] on input "text" at bounding box center [463, 650] width 175 height 31
type input "8"
type input "5/21/2025"
type input "809.44"
click at [1161, 724] on button "Save & Close" at bounding box center [1167, 731] width 112 height 34
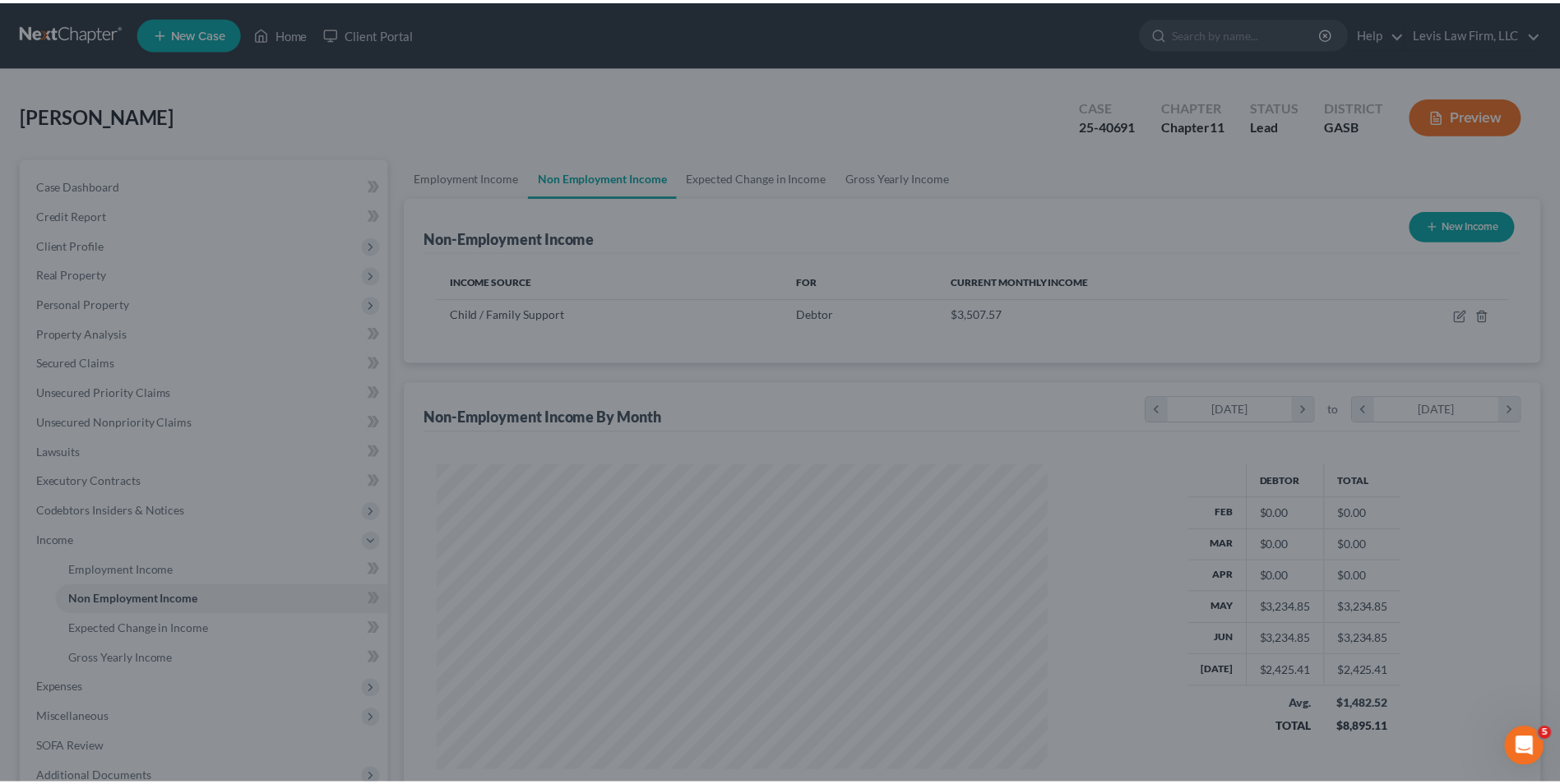
scroll to position [821786, 821857]
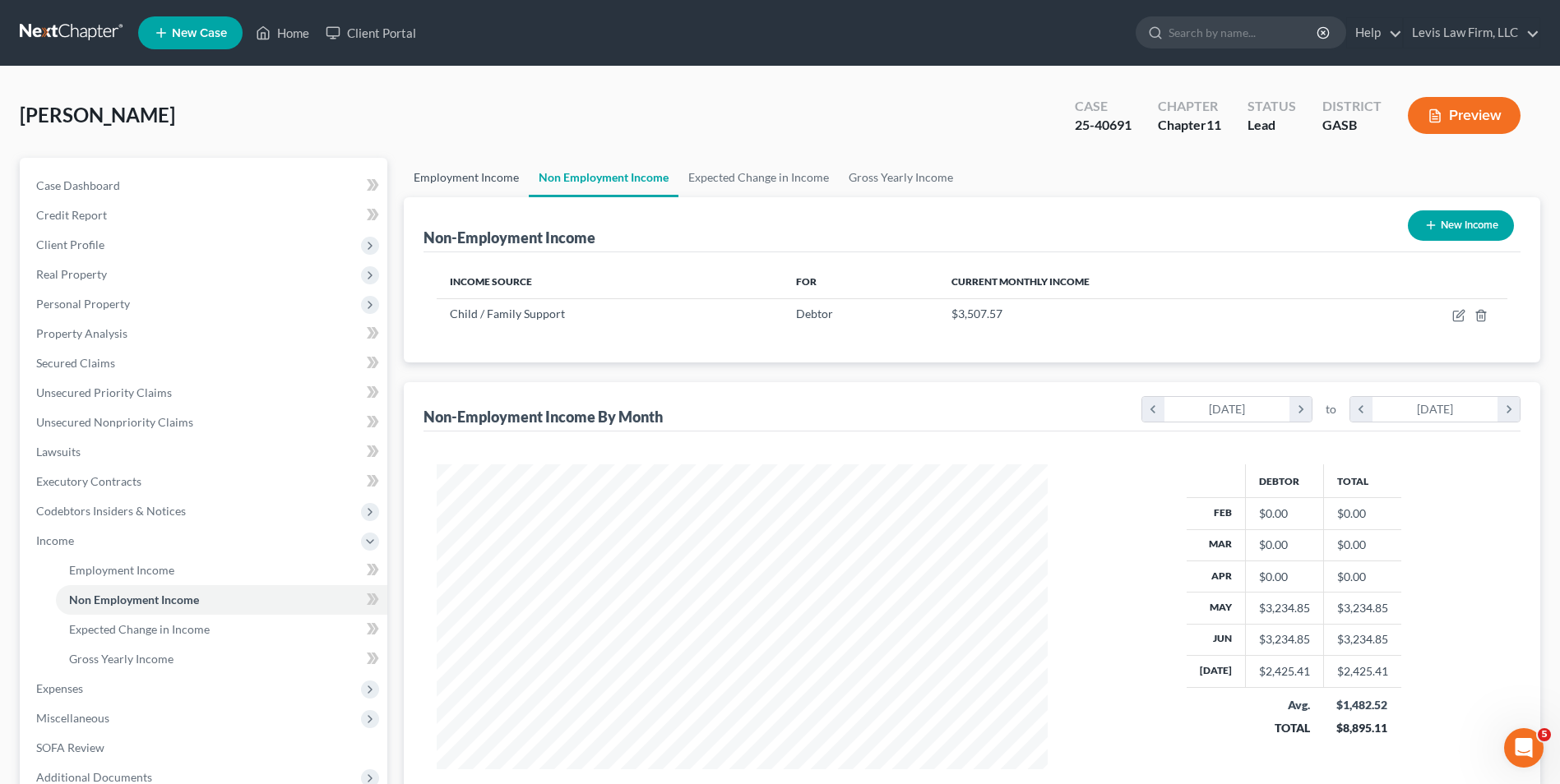
drag, startPoint x: 462, startPoint y: 176, endPoint x: 503, endPoint y: 228, distance: 66.2
click at [462, 175] on link "Employment Income" at bounding box center [466, 177] width 125 height 39
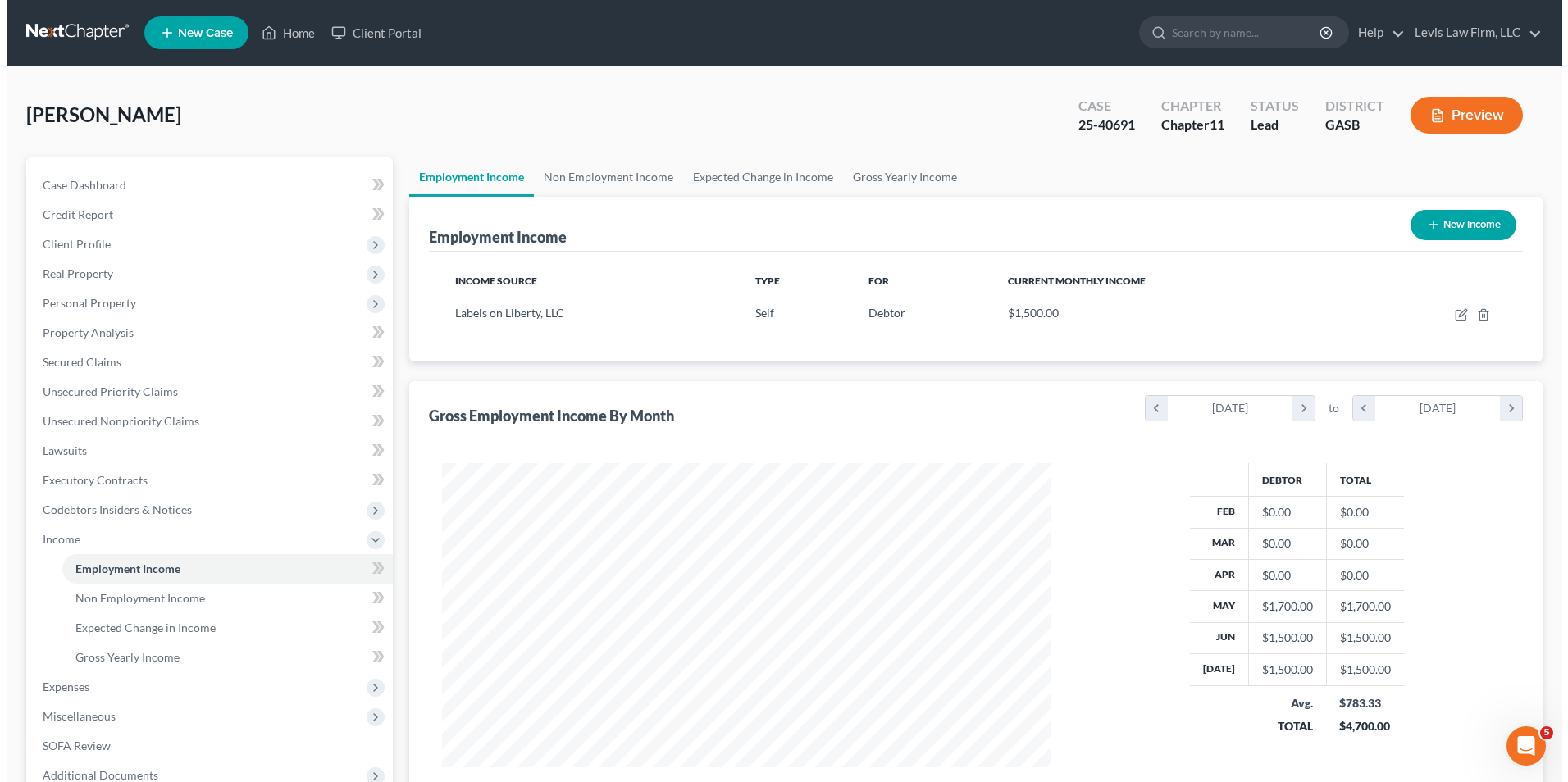
scroll to position [304, 641]
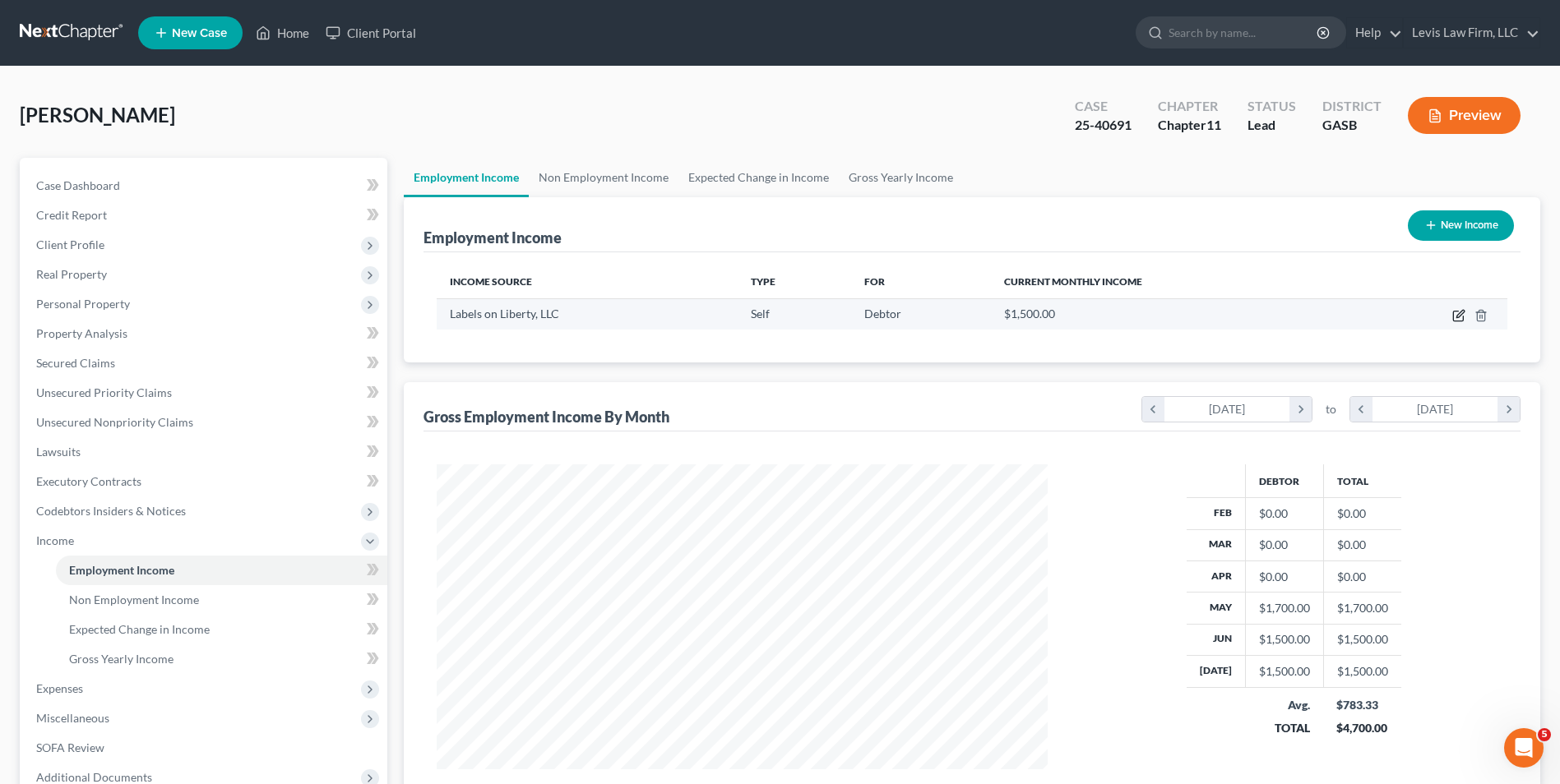
click at [1460, 309] on icon "button" at bounding box center [1459, 315] width 13 height 13
select select "1"
select select "10"
select select "0"
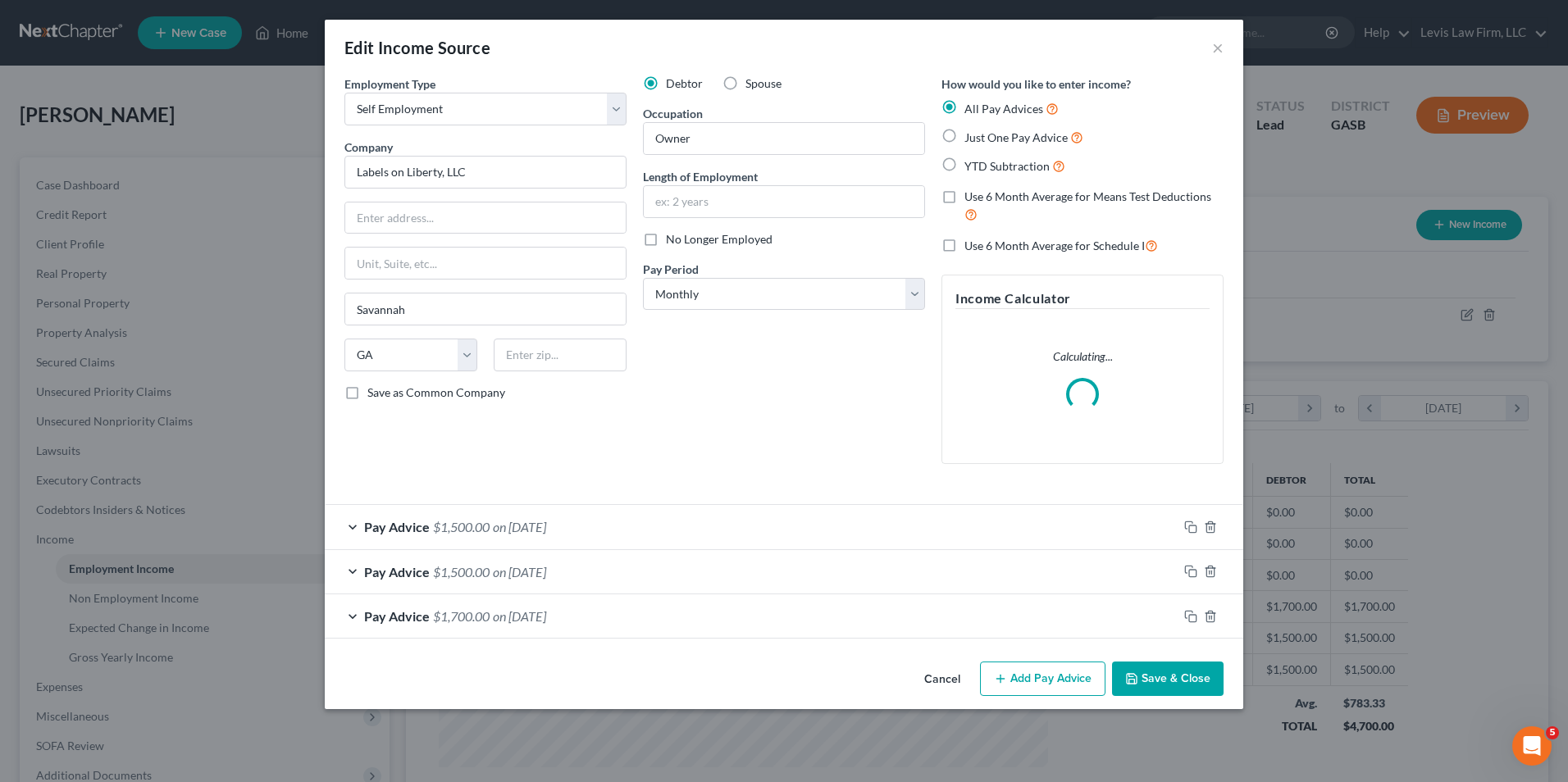
scroll to position [306, 648]
drag, startPoint x: 1048, startPoint y: 682, endPoint x: 898, endPoint y: 689, distance: 150.2
click at [1048, 681] on button "Add Pay Advice" at bounding box center [1042, 678] width 125 height 34
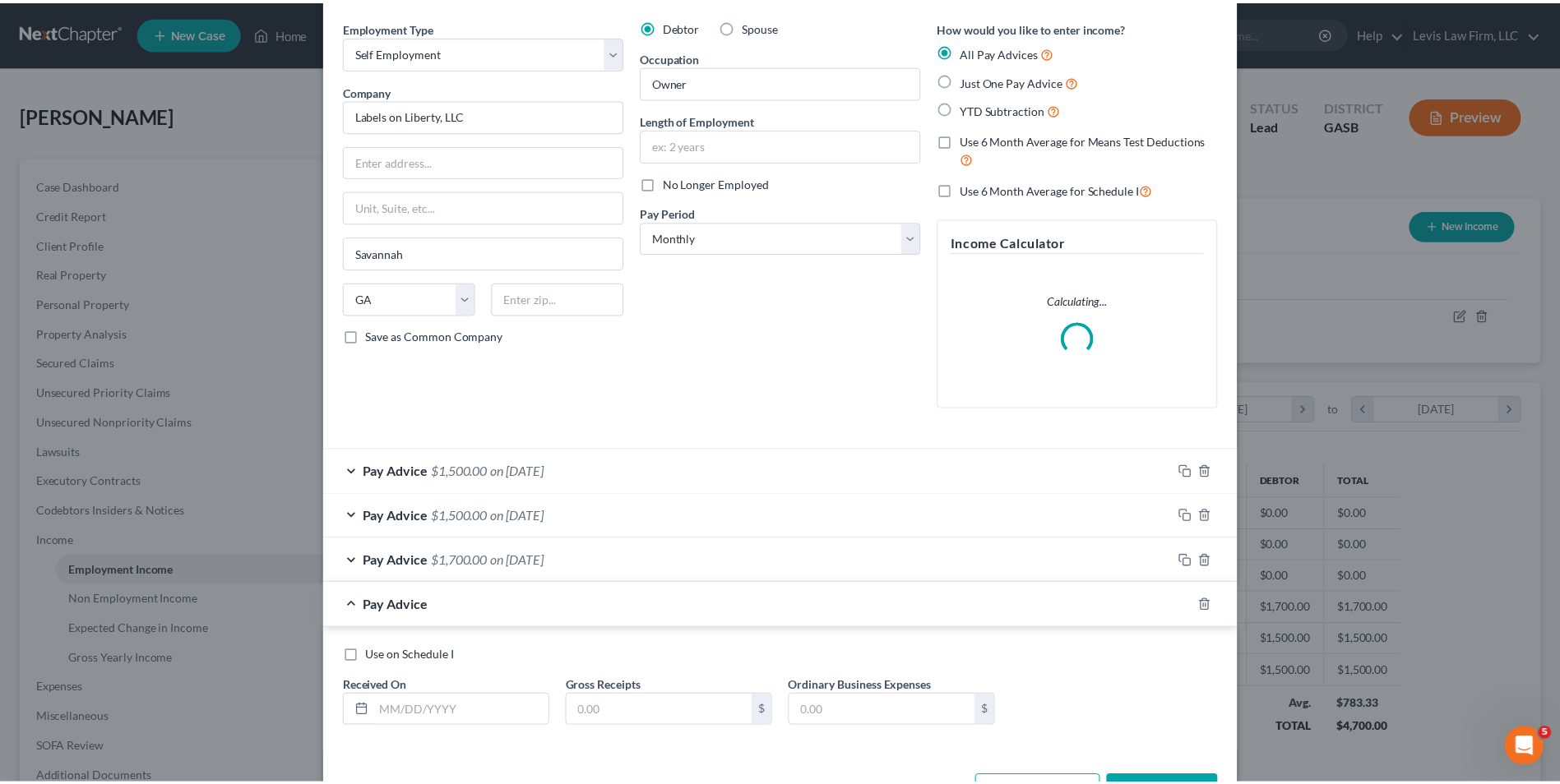
scroll to position [117, 0]
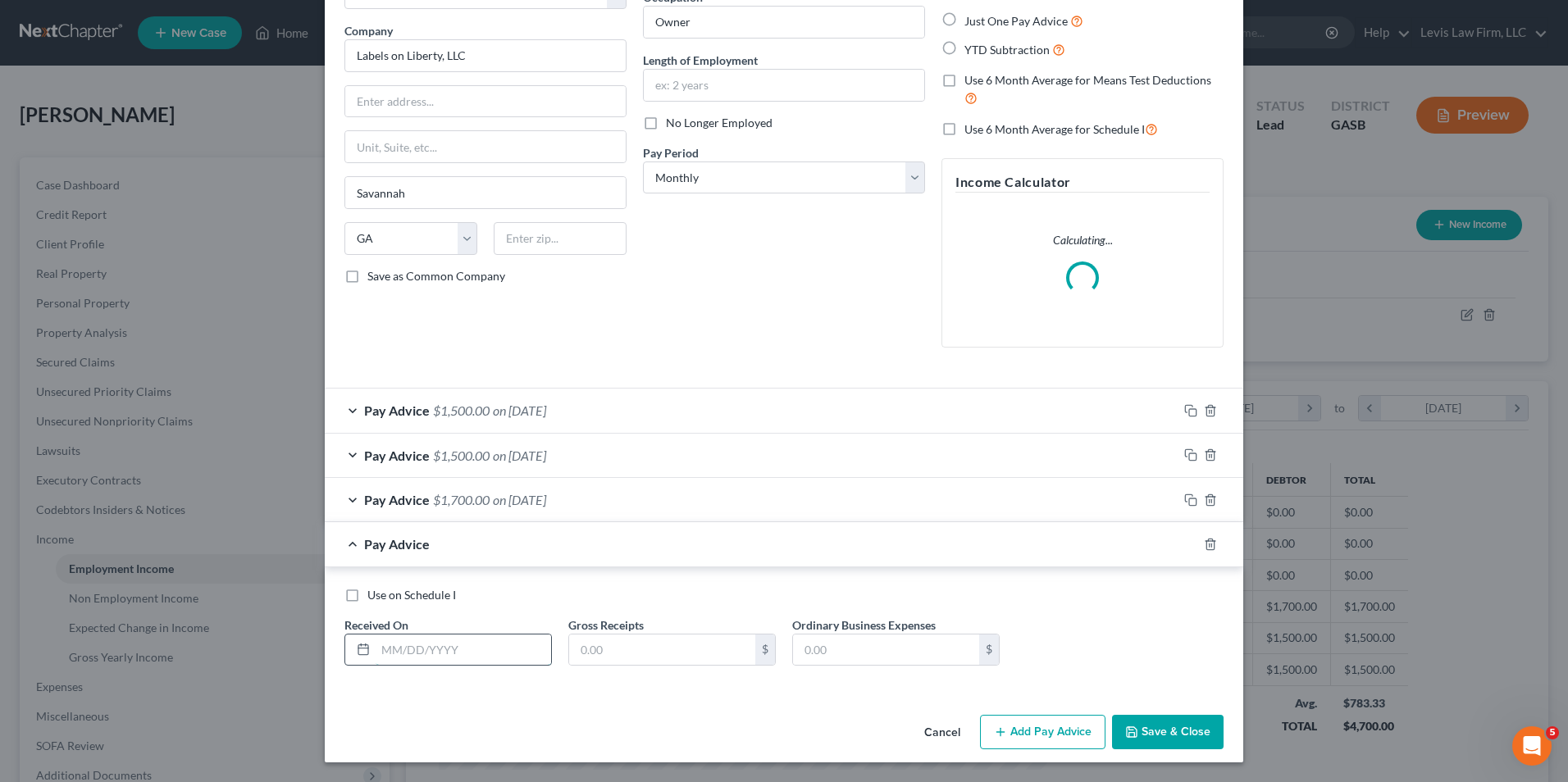
drag, startPoint x: 375, startPoint y: 647, endPoint x: 434, endPoint y: 640, distance: 59.4
click at [375, 647] on input "text" at bounding box center [463, 651] width 175 height 31
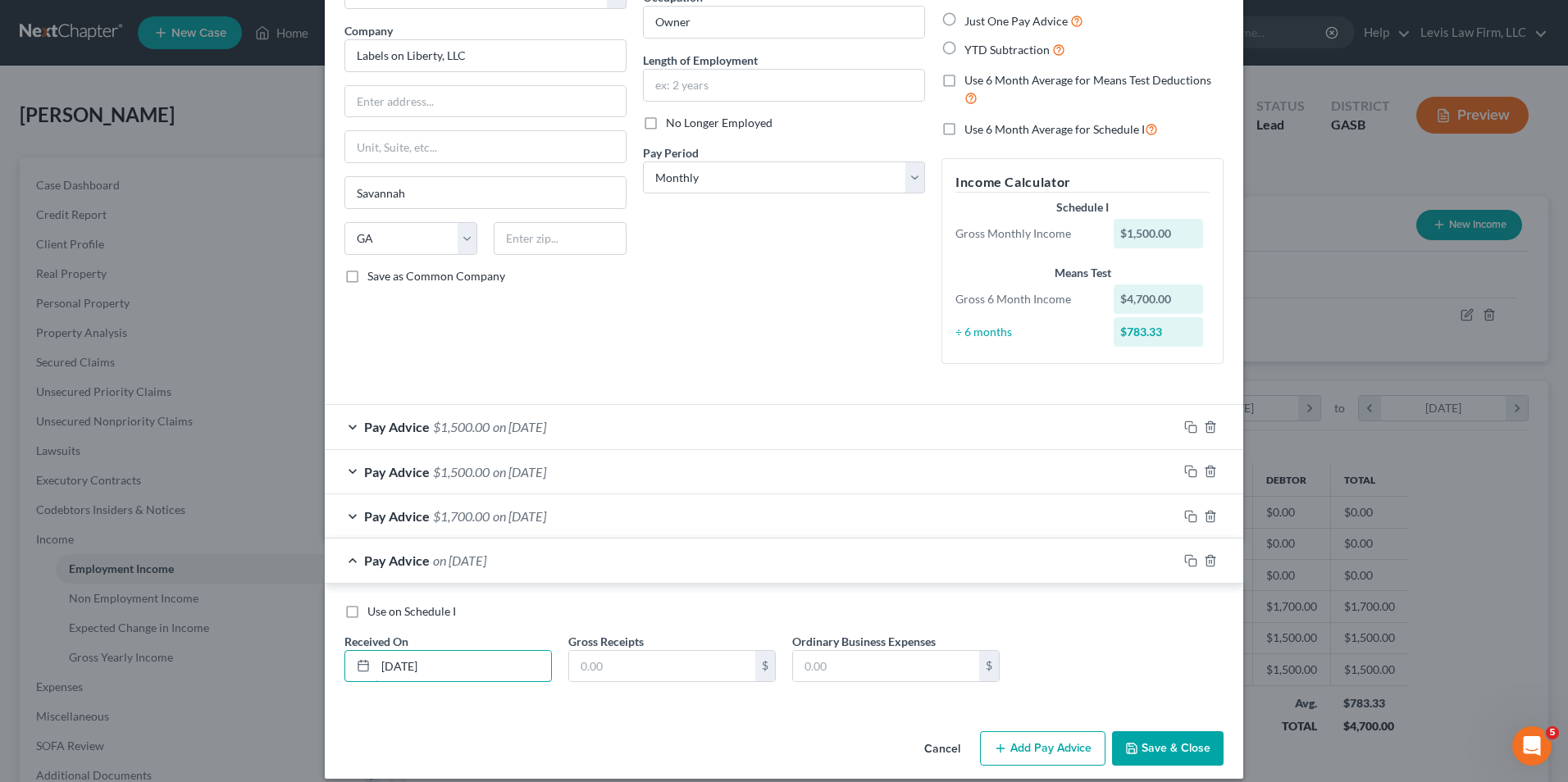
type input "4/04/2025"
type input "1,800.00"
click at [1142, 753] on button "Save & Close" at bounding box center [1167, 748] width 112 height 34
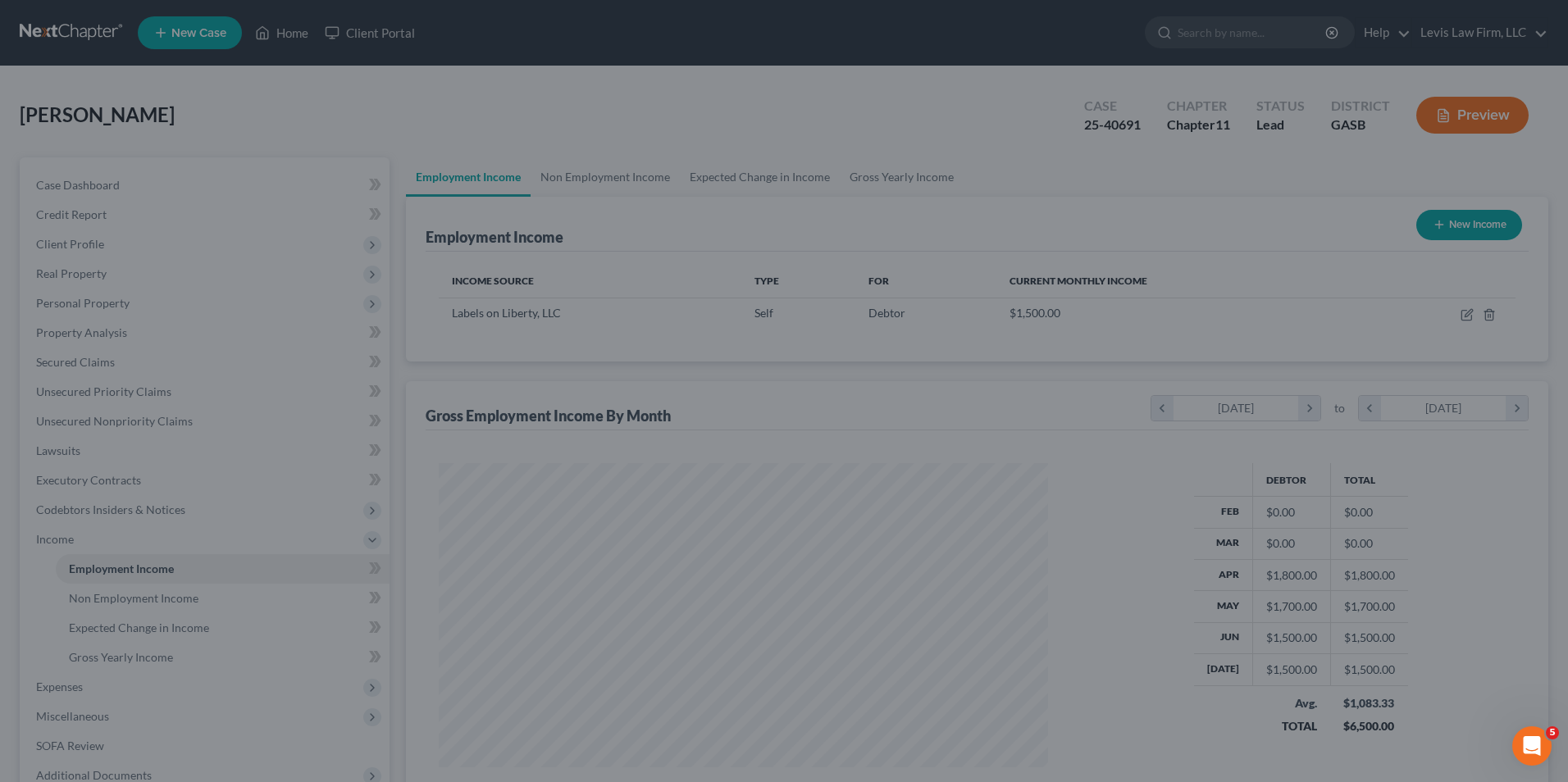
scroll to position [819690, 819409]
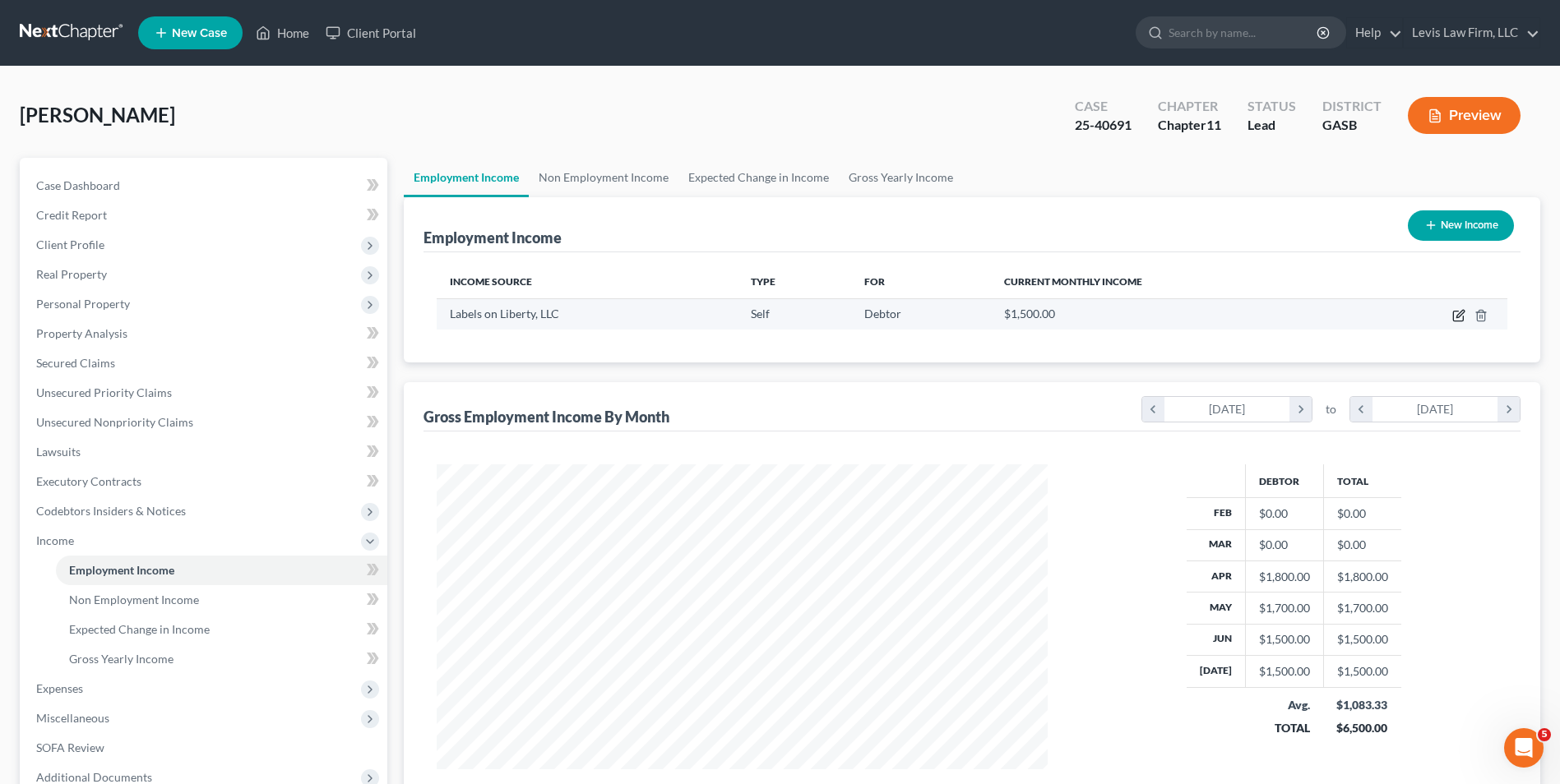
click at [1456, 316] on icon "button" at bounding box center [1459, 315] width 13 height 13
select select "1"
select select "10"
select select "0"
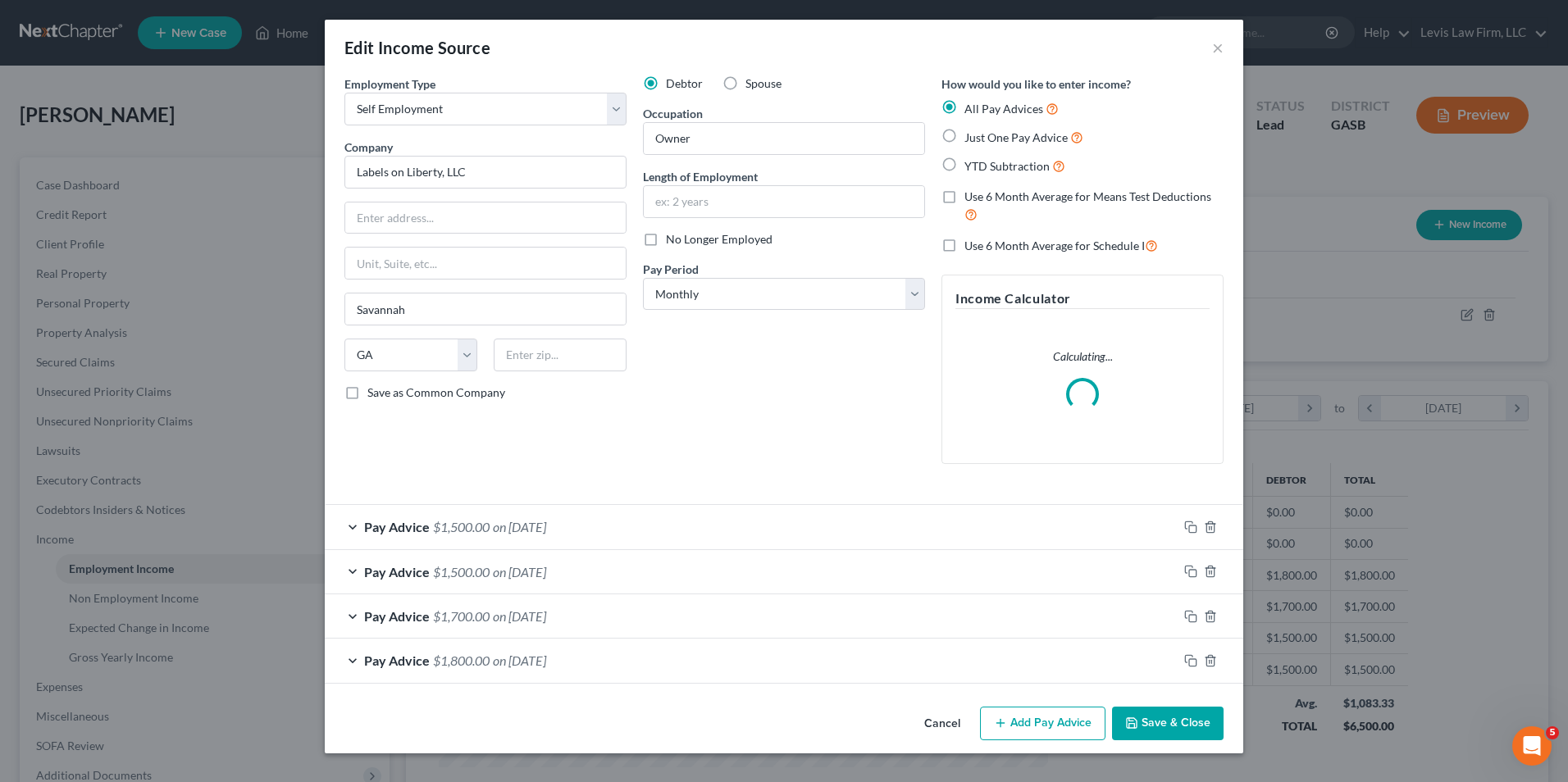
scroll to position [306, 648]
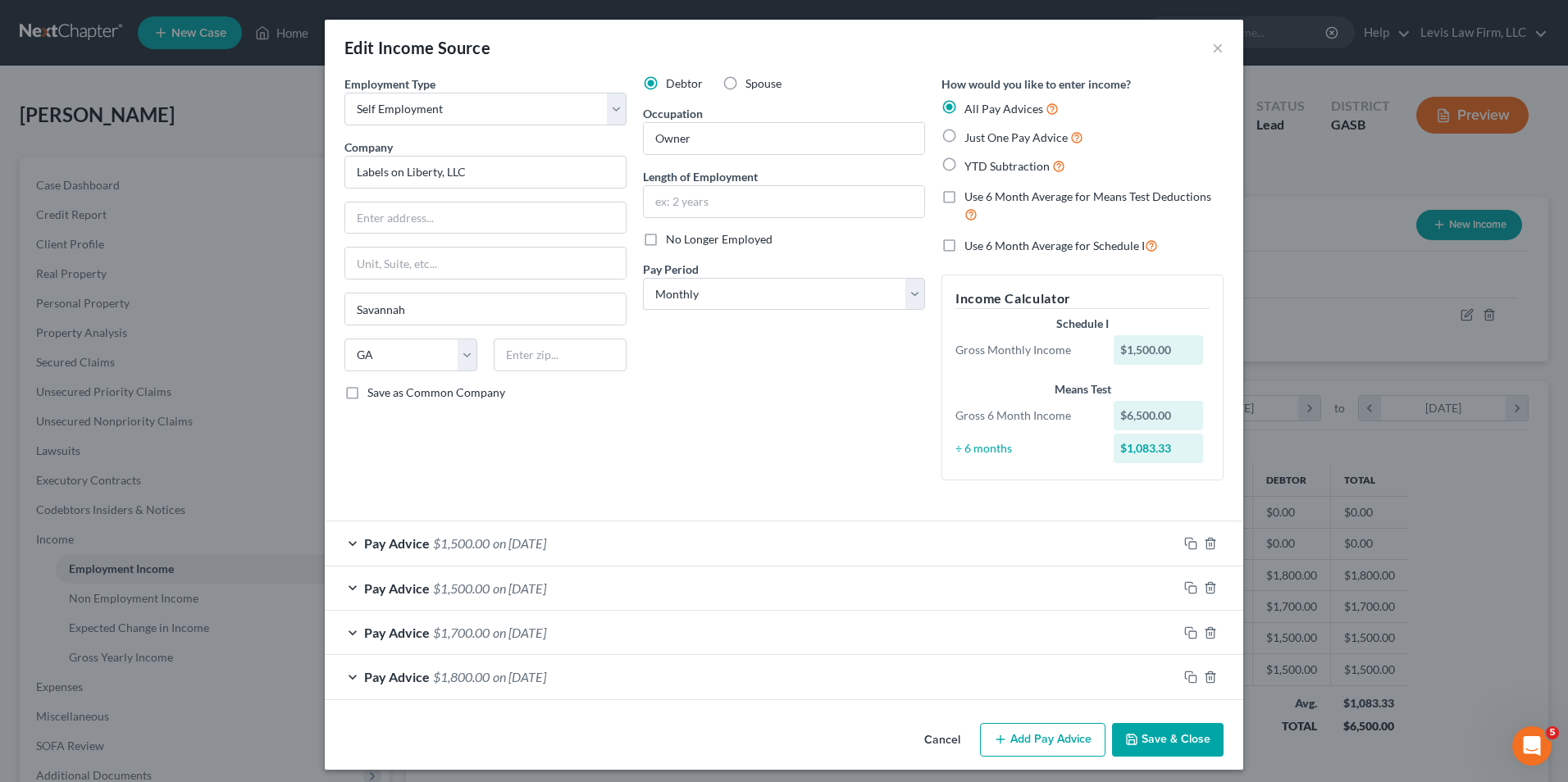
click at [1058, 736] on button "Add Pay Advice" at bounding box center [1042, 740] width 125 height 34
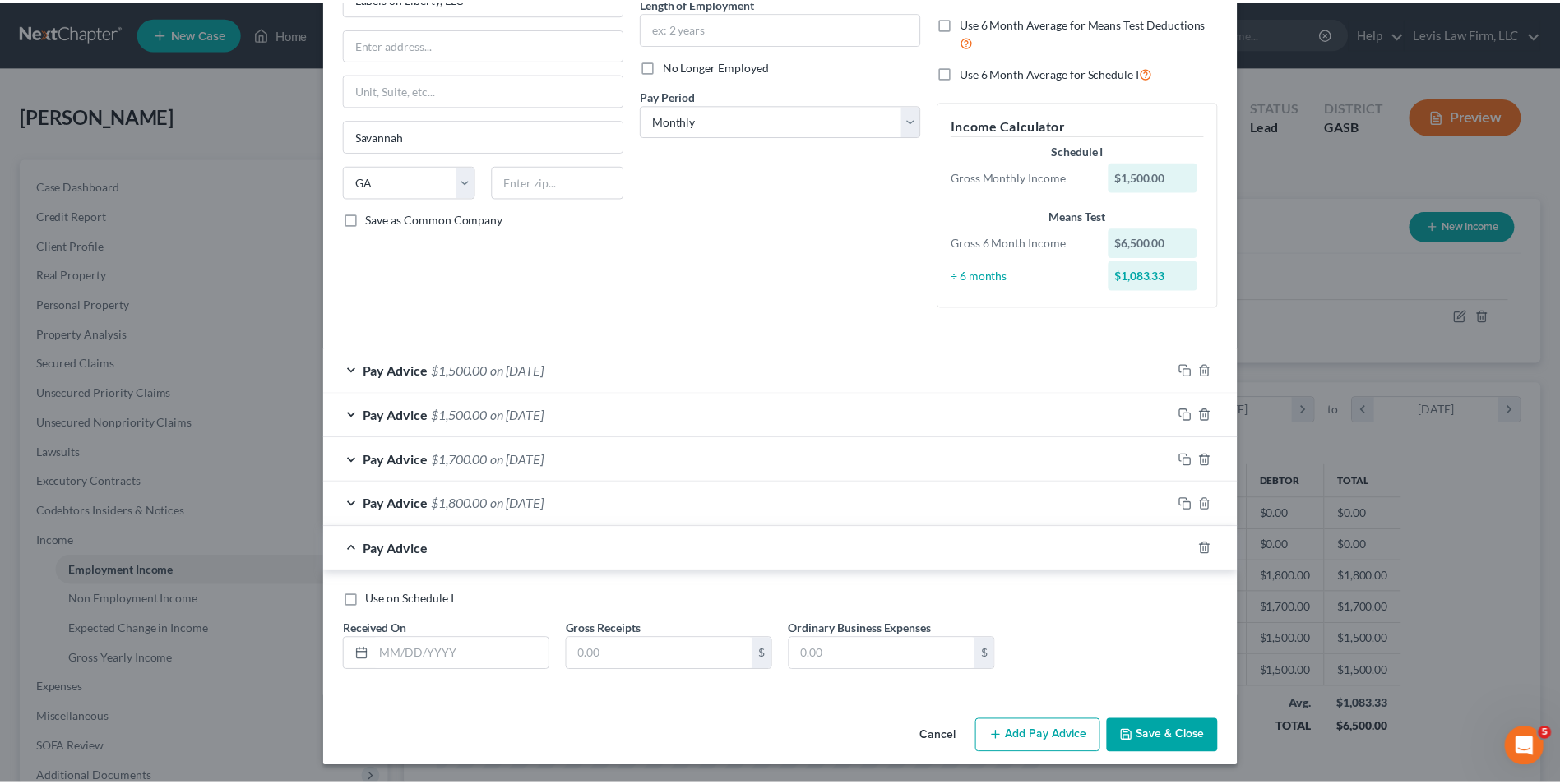
scroll to position [177, 0]
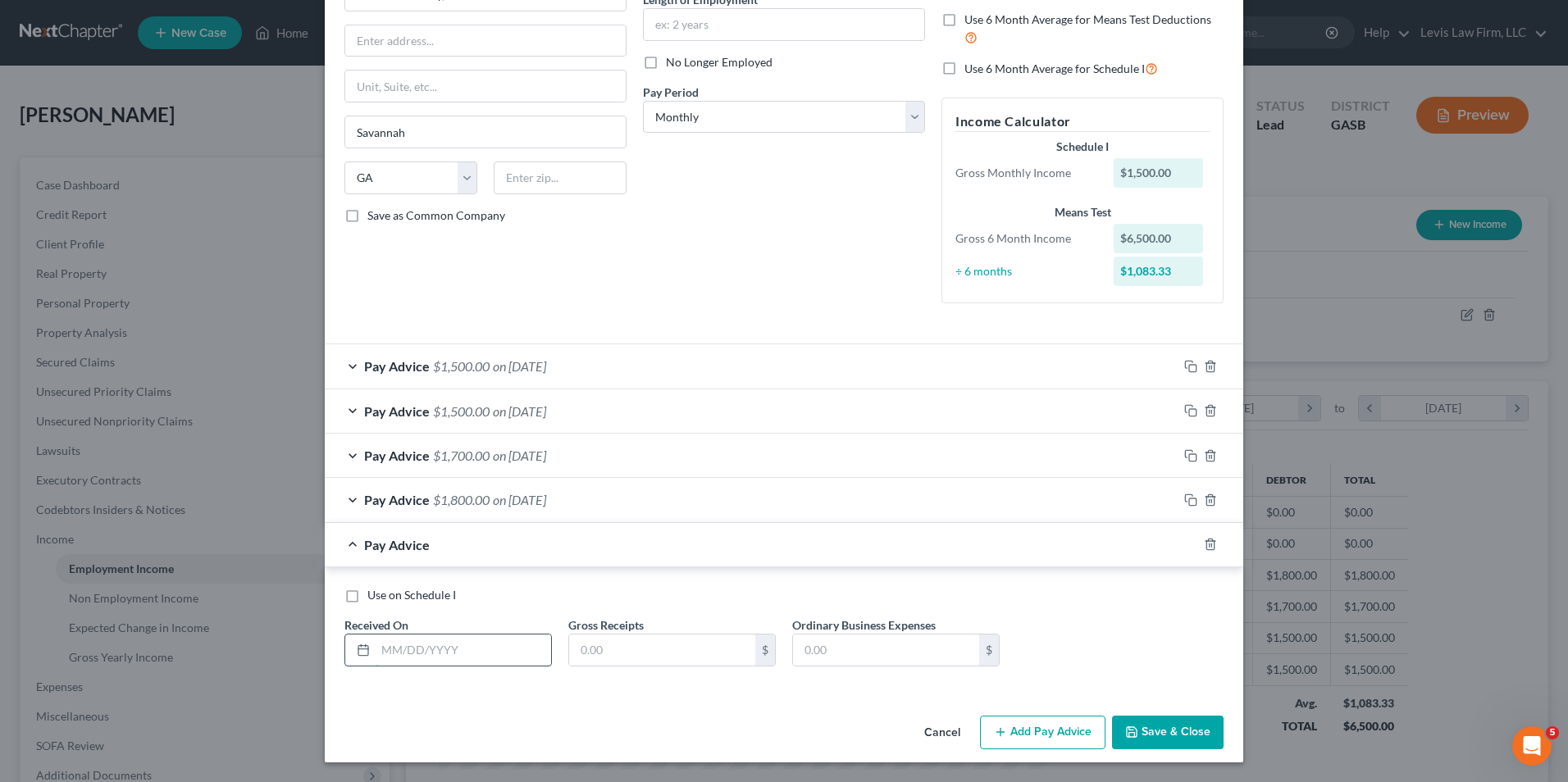
click at [375, 648] on input "text" at bounding box center [463, 651] width 175 height 31
type input "02/11/2025"
type input "1,500.00"
click at [1169, 740] on button "Save & Close" at bounding box center [1167, 732] width 112 height 34
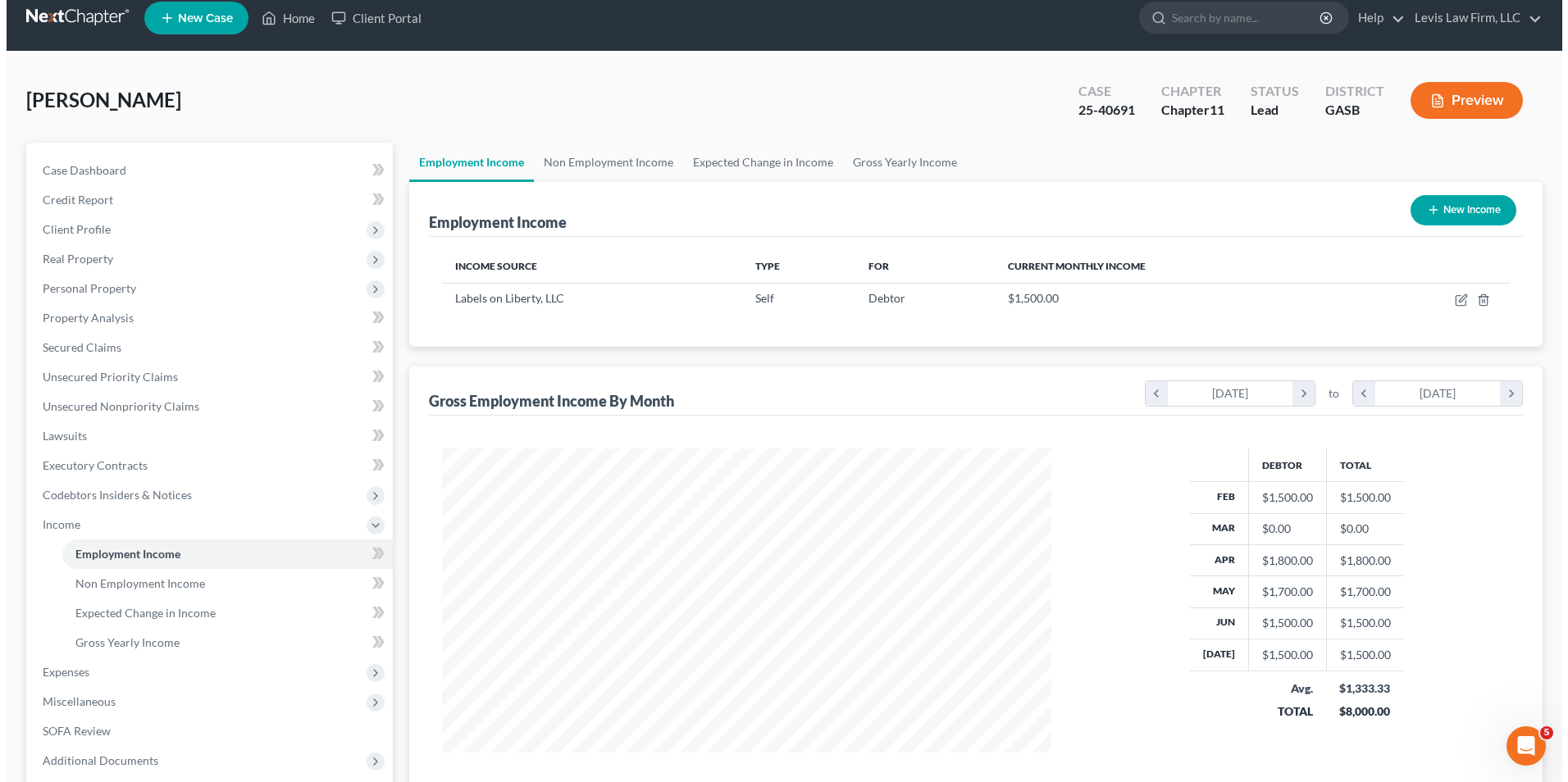
scroll to position [0, 0]
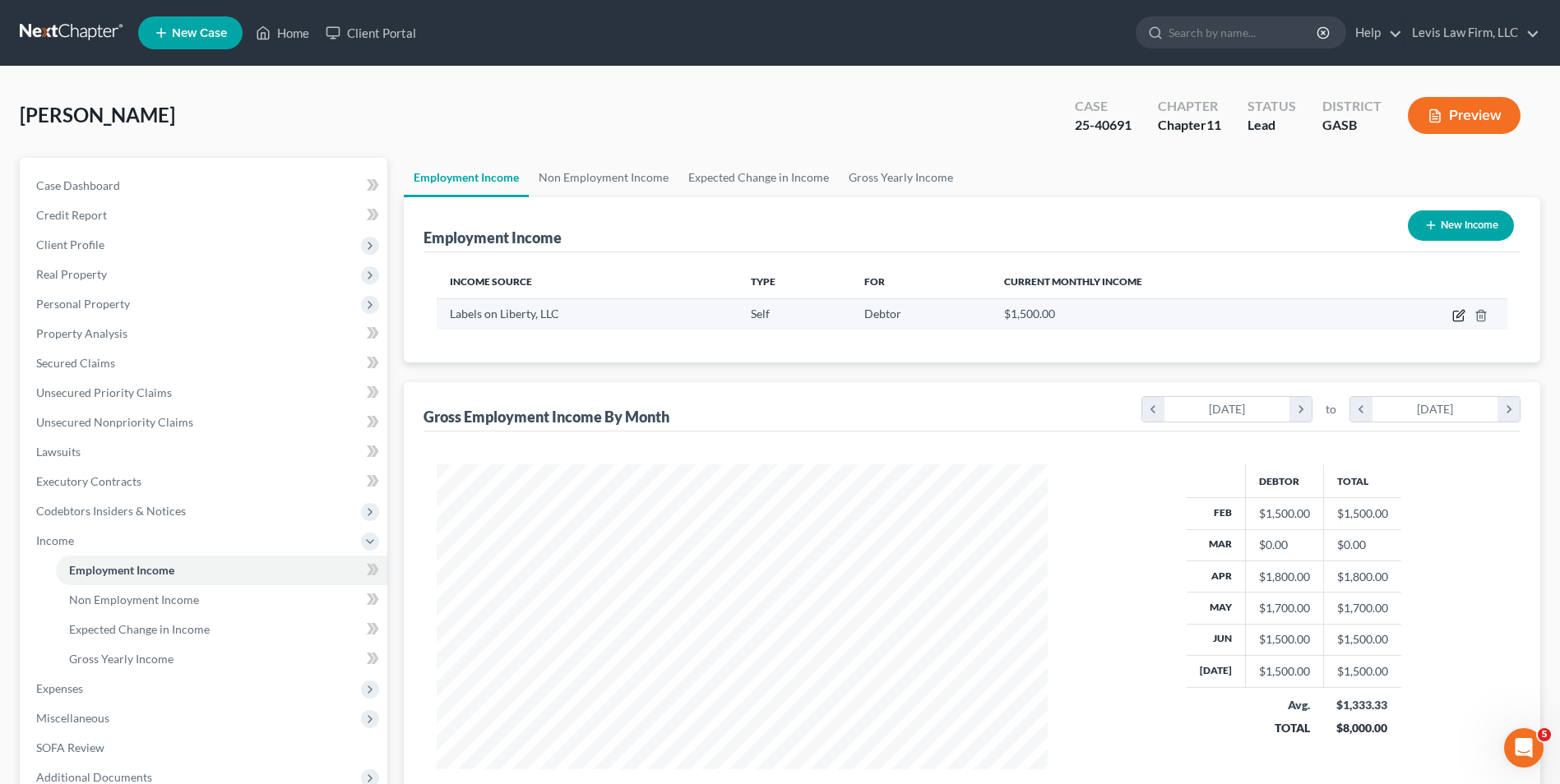
click at [1460, 318] on icon "button" at bounding box center [1459, 315] width 13 height 13
select select "1"
select select "10"
select select "0"
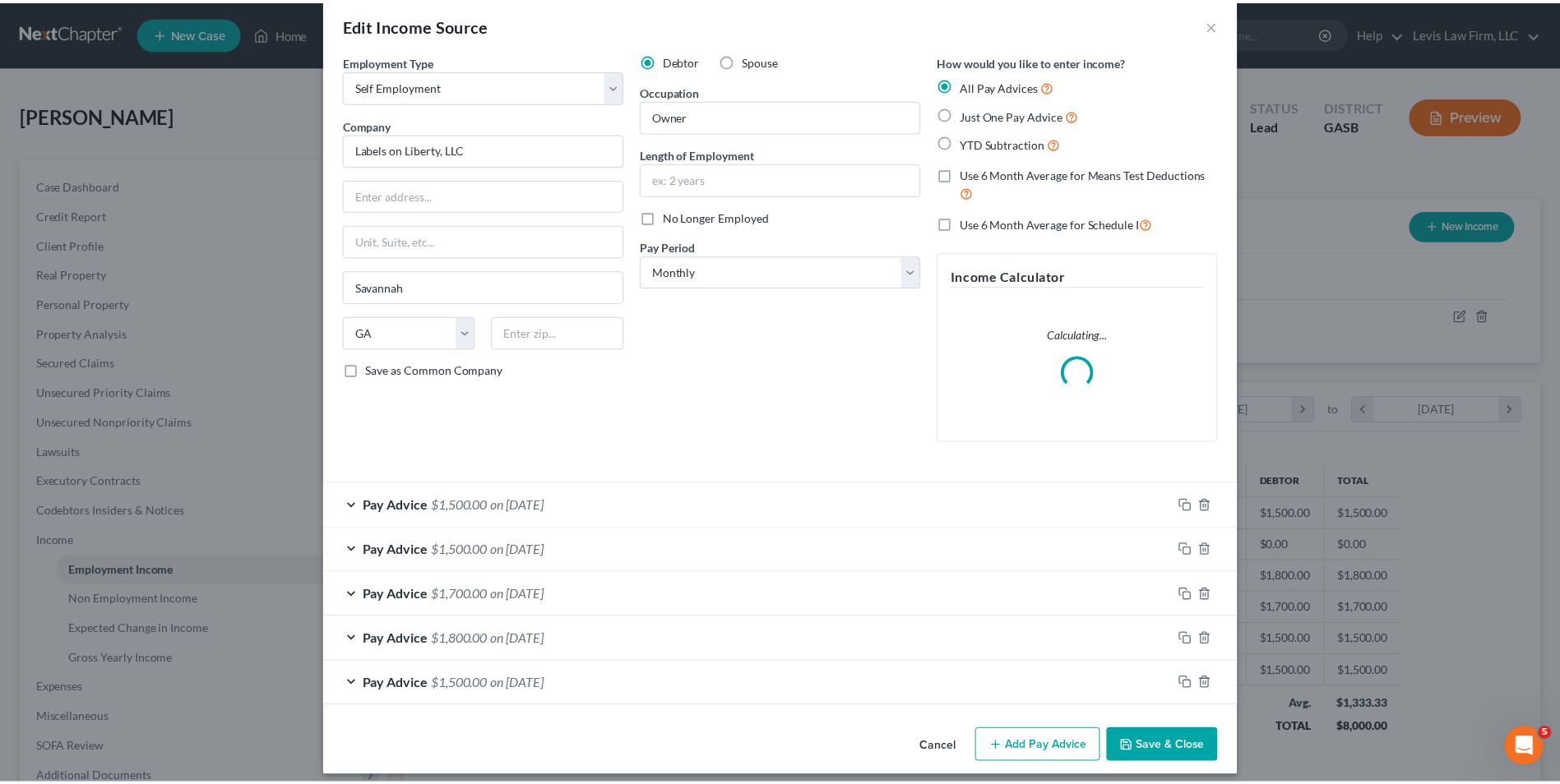
scroll to position [35, 0]
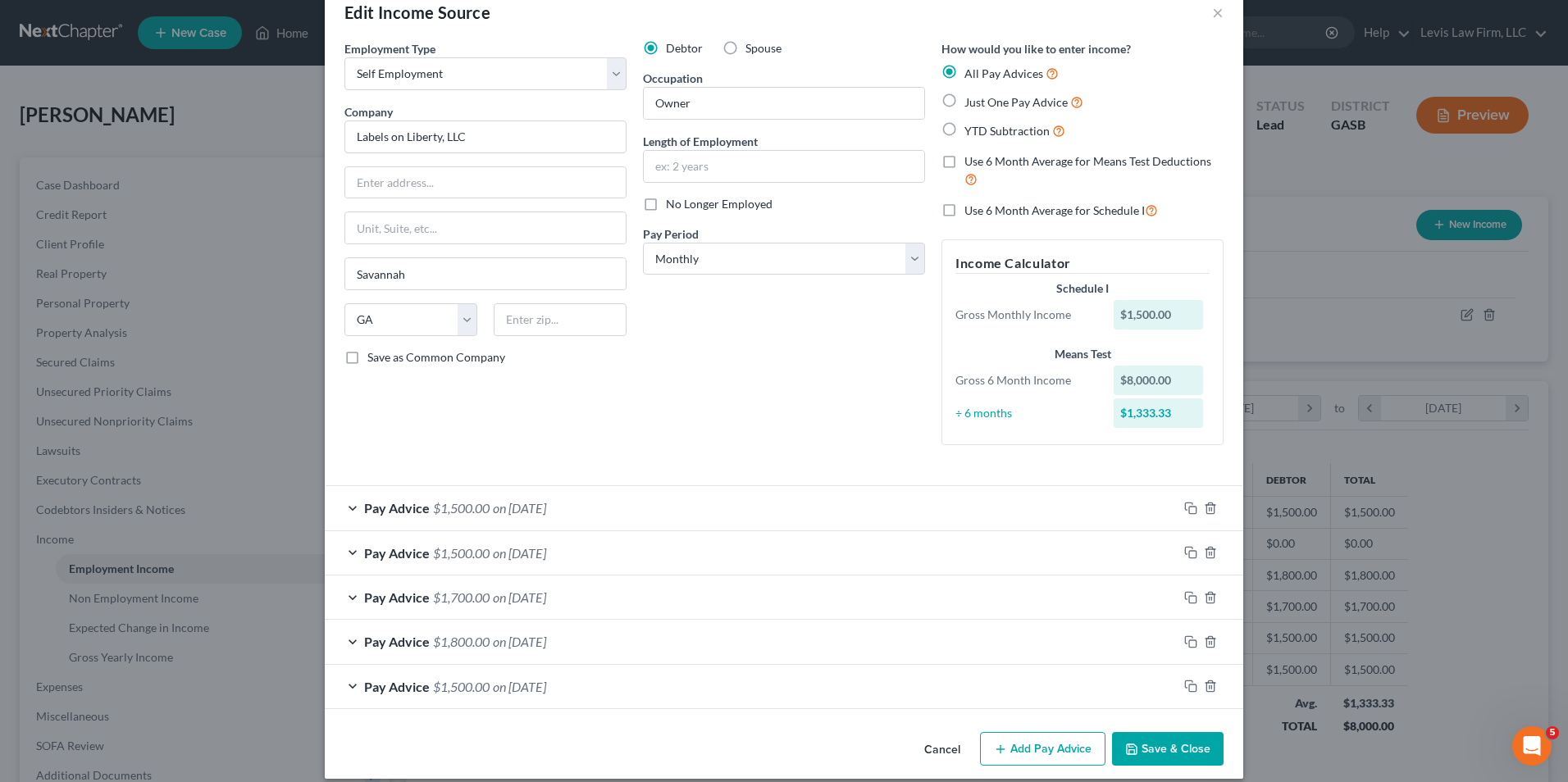
click at [1178, 746] on button "Save & Close" at bounding box center [1167, 749] width 112 height 34
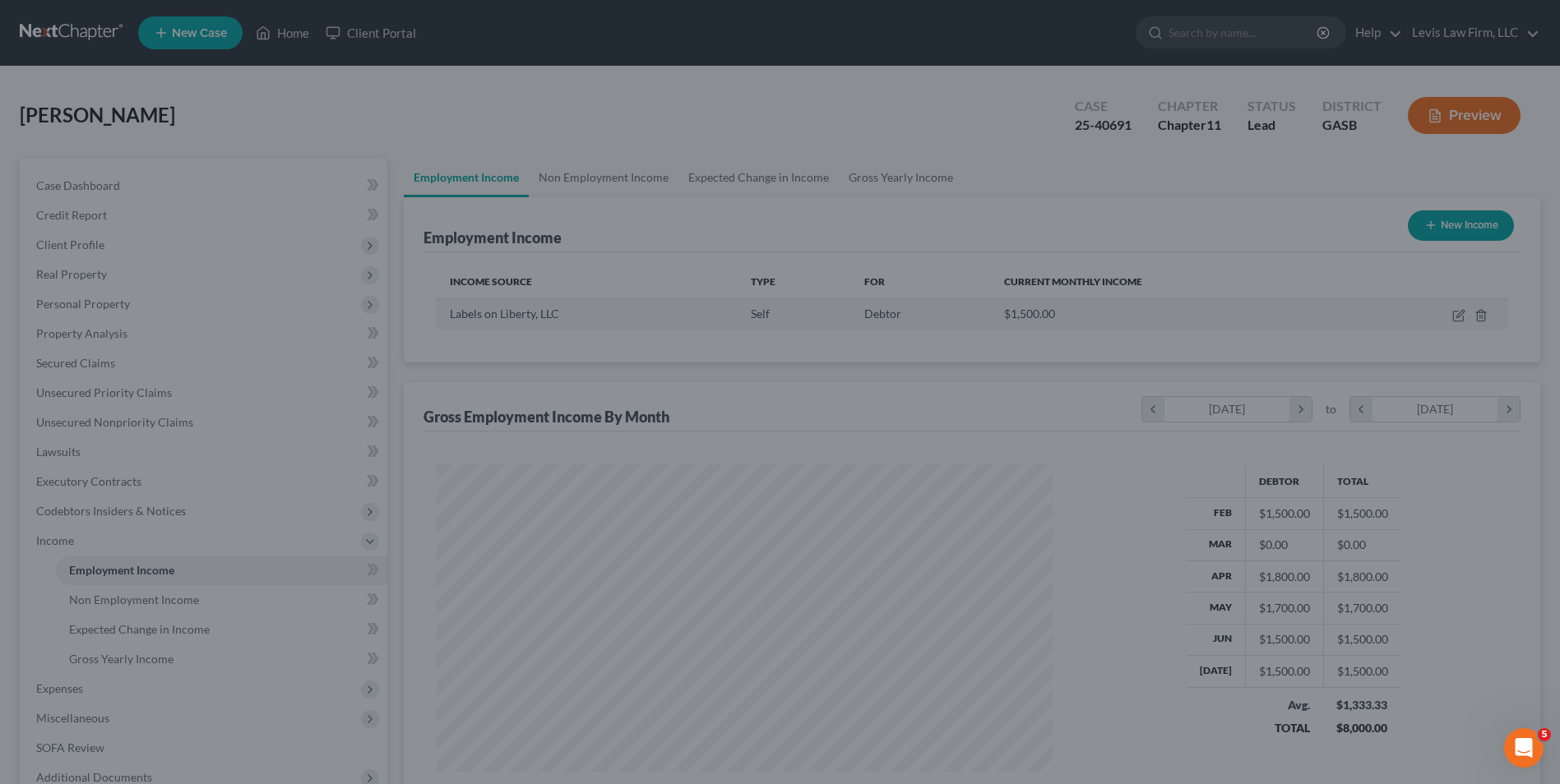
scroll to position [821786, 821857]
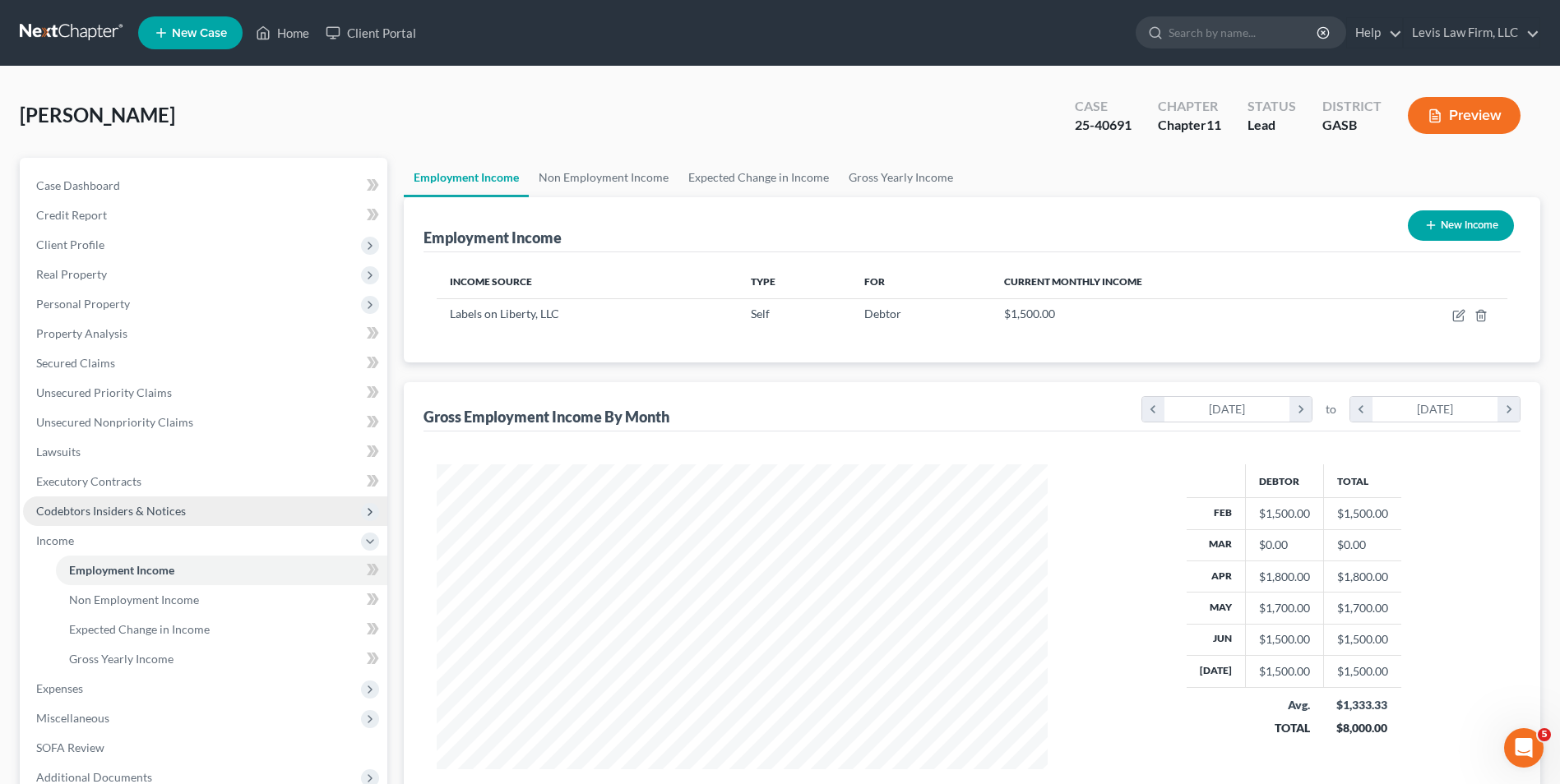
click at [159, 513] on span "Codebtors Insiders & Notices" at bounding box center [110, 511] width 149 height 14
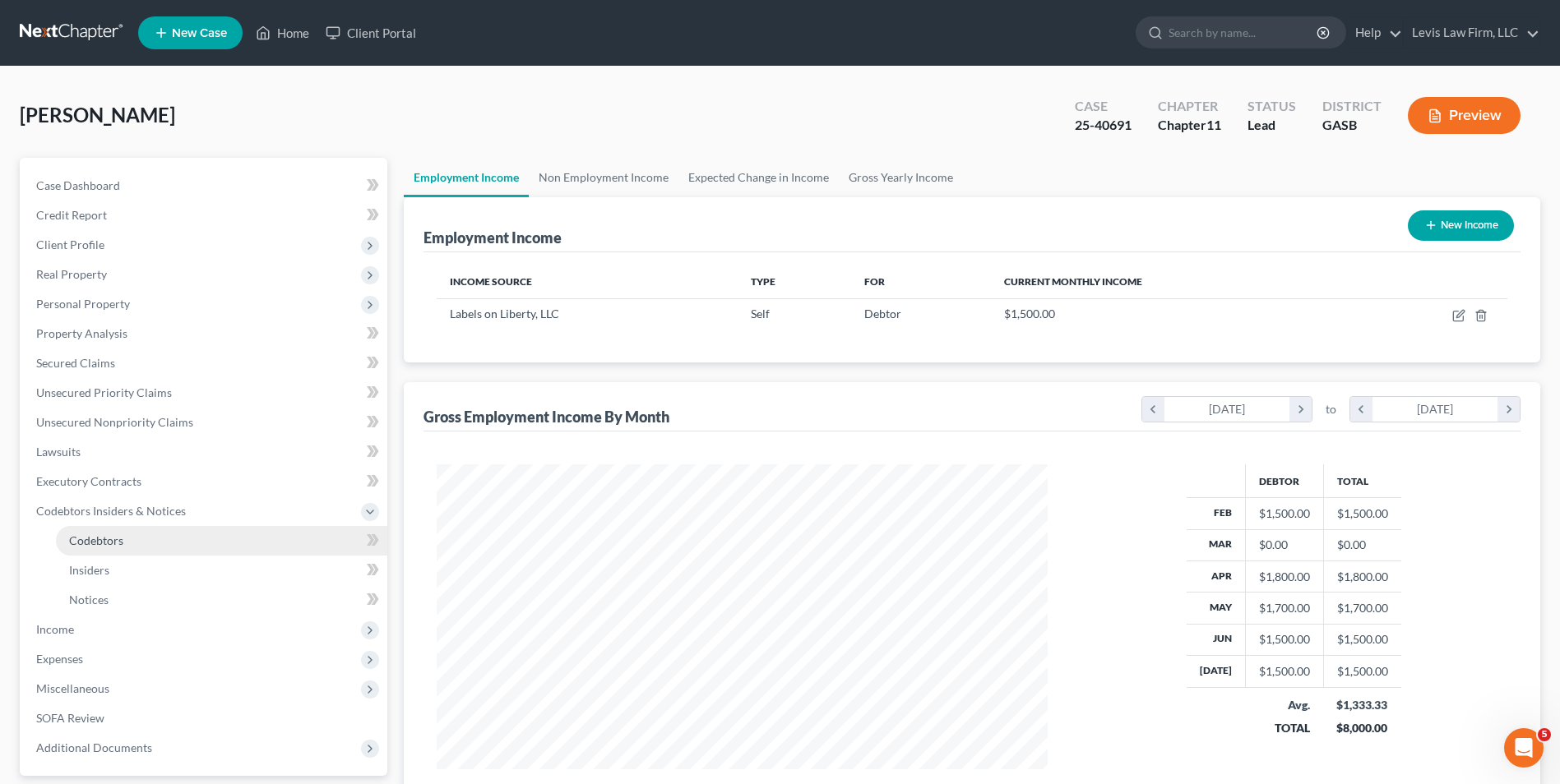
click at [91, 536] on span "Codebtors" at bounding box center [97, 540] width 55 height 14
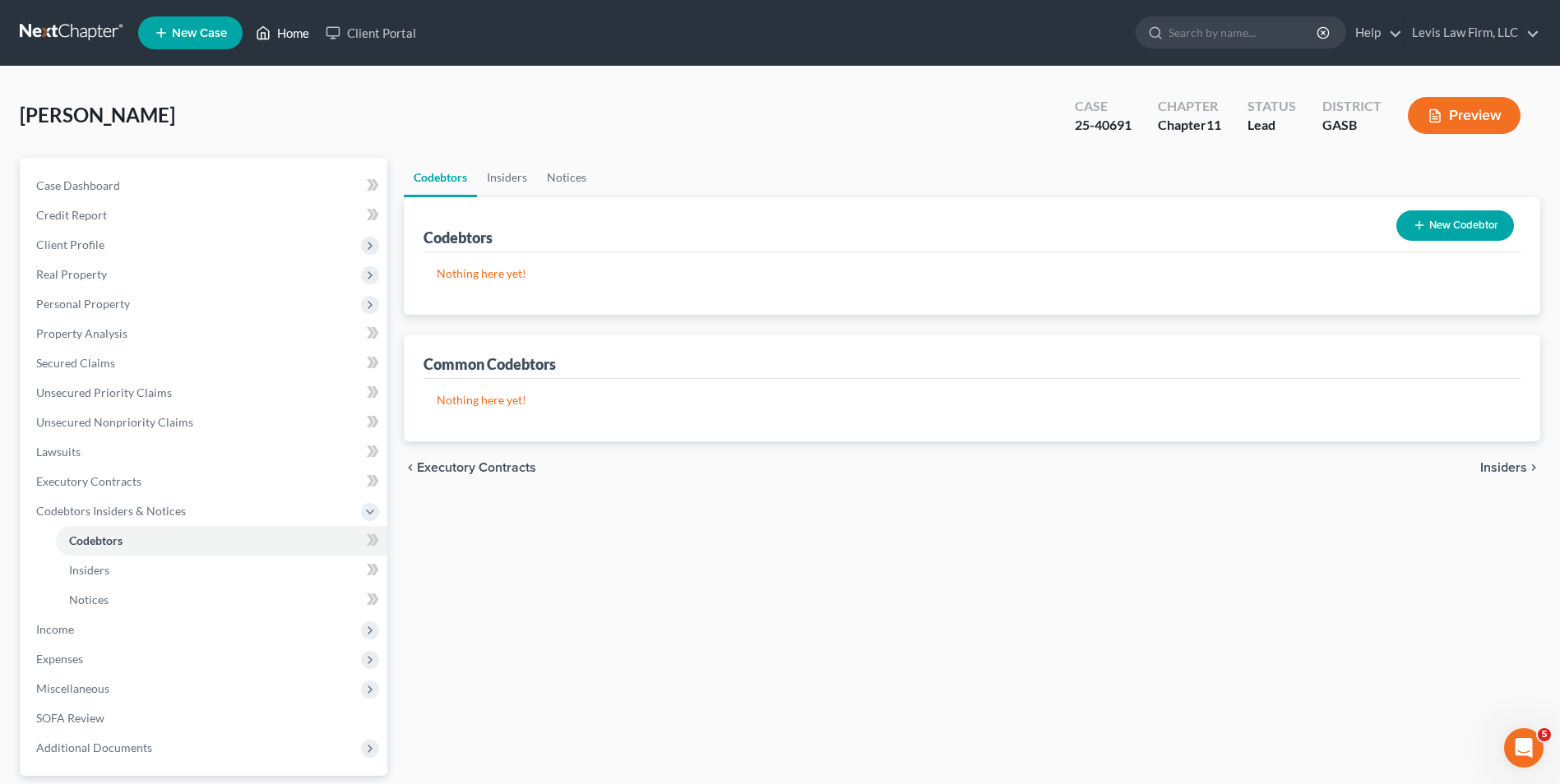
click at [291, 42] on link "Home" at bounding box center [283, 33] width 70 height 29
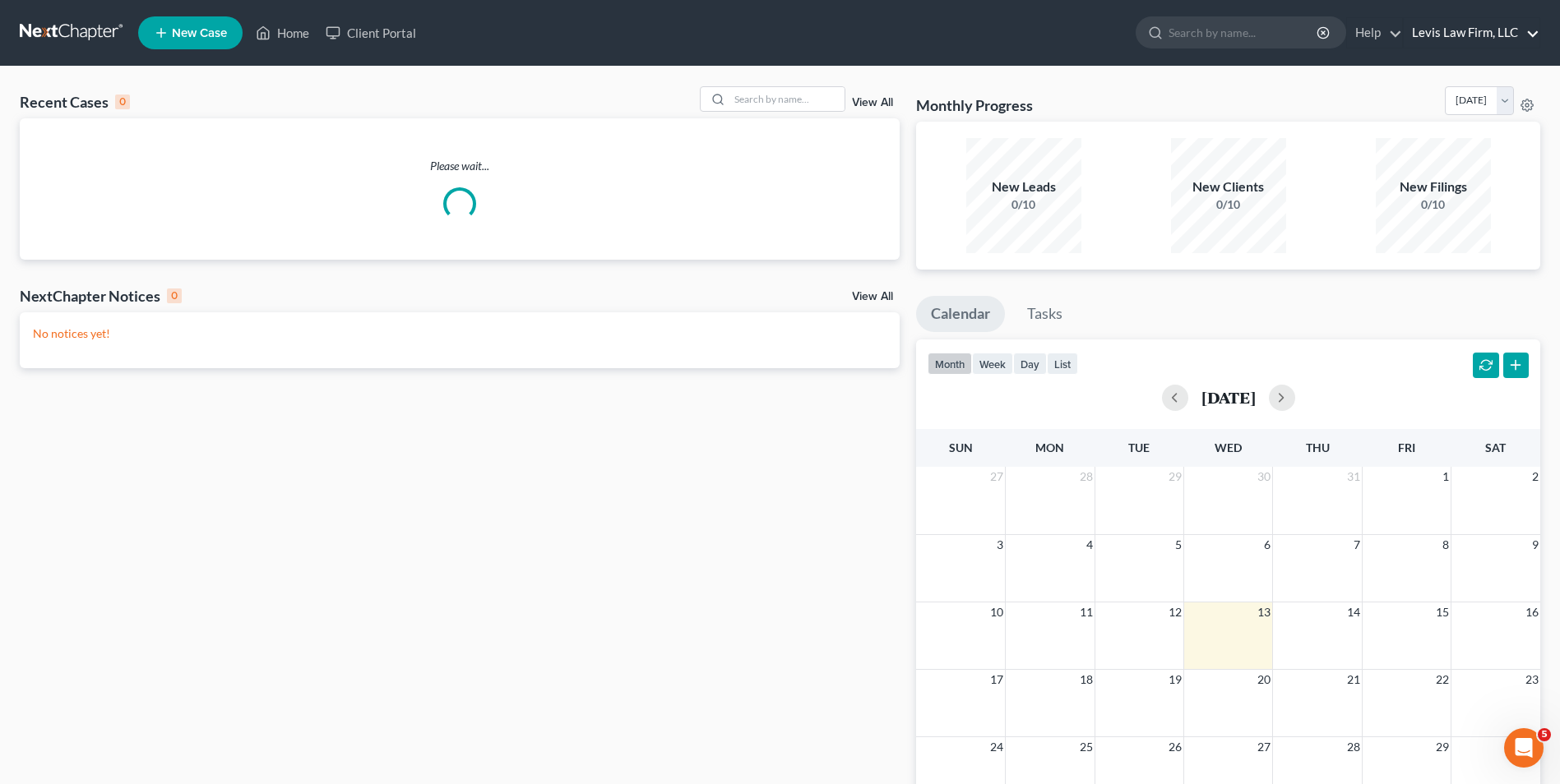
click at [1463, 39] on link "Levis Law Firm, LLC" at bounding box center [1471, 33] width 136 height 29
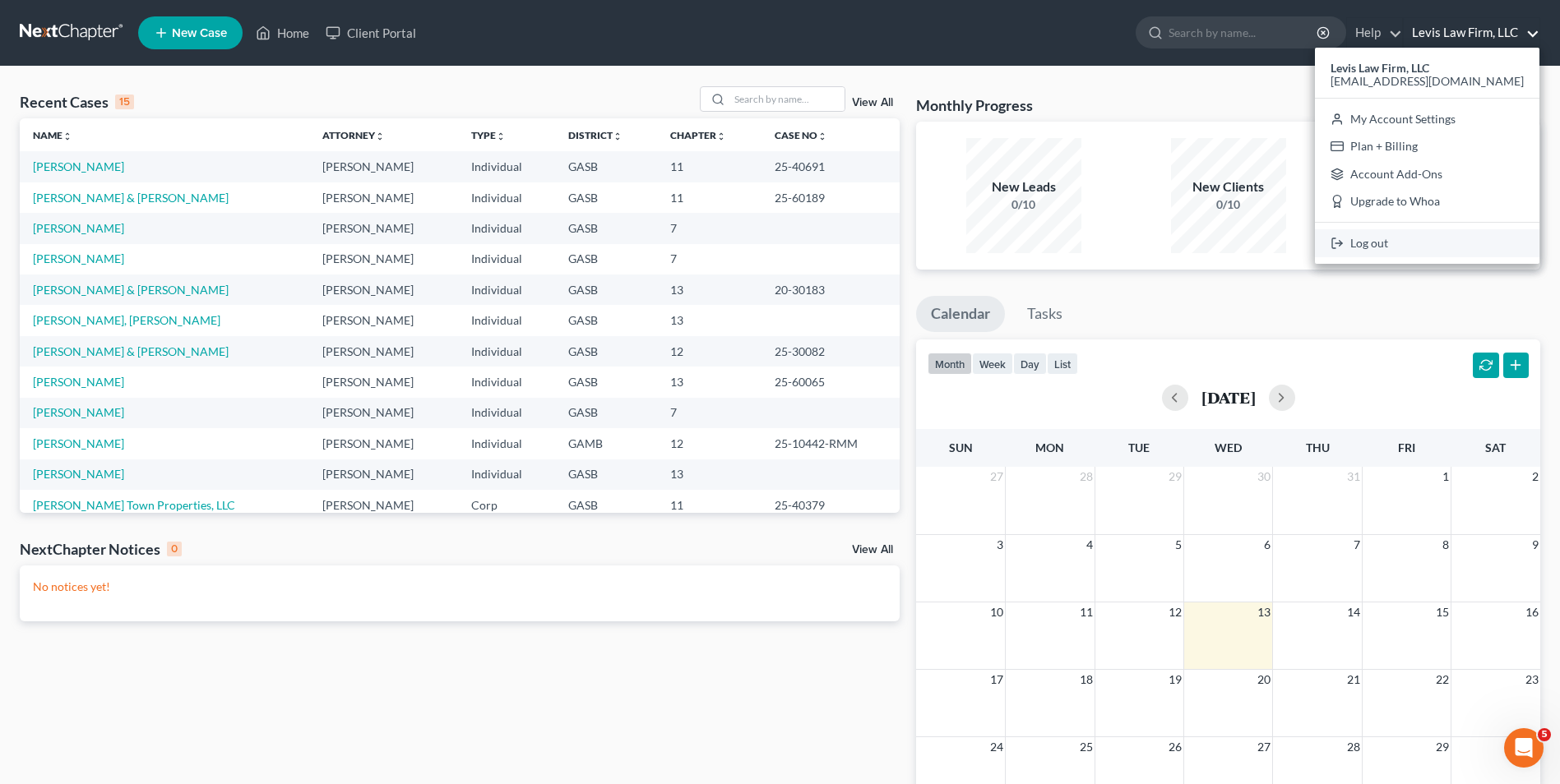
click at [1391, 248] on link "Log out" at bounding box center [1427, 243] width 224 height 28
